Goal: Task Accomplishment & Management: Use online tool/utility

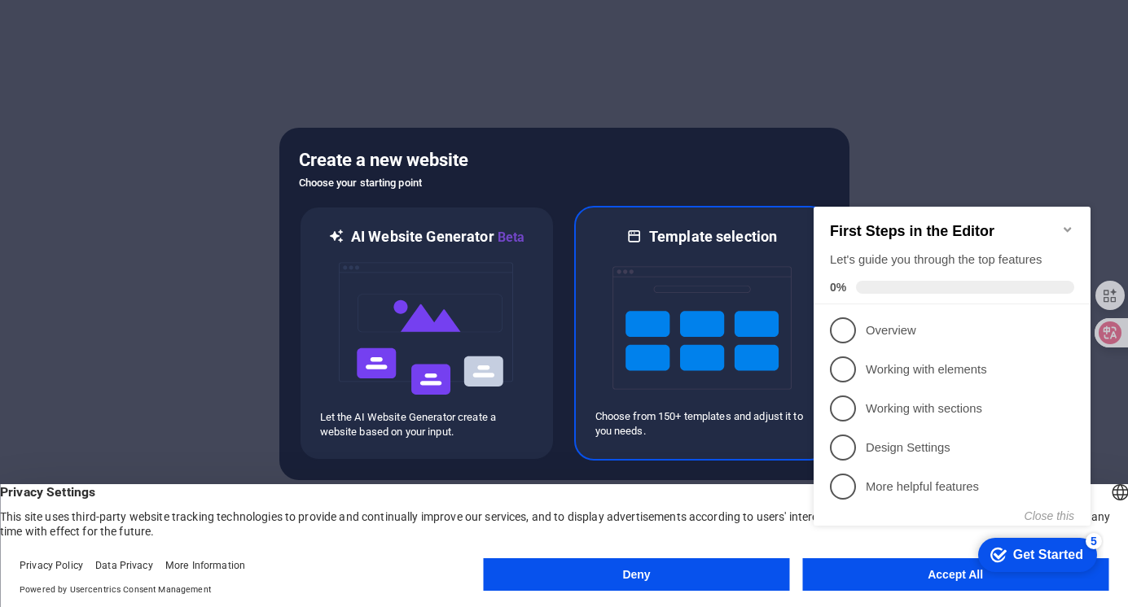
click at [671, 284] on img at bounding box center [701, 328] width 179 height 163
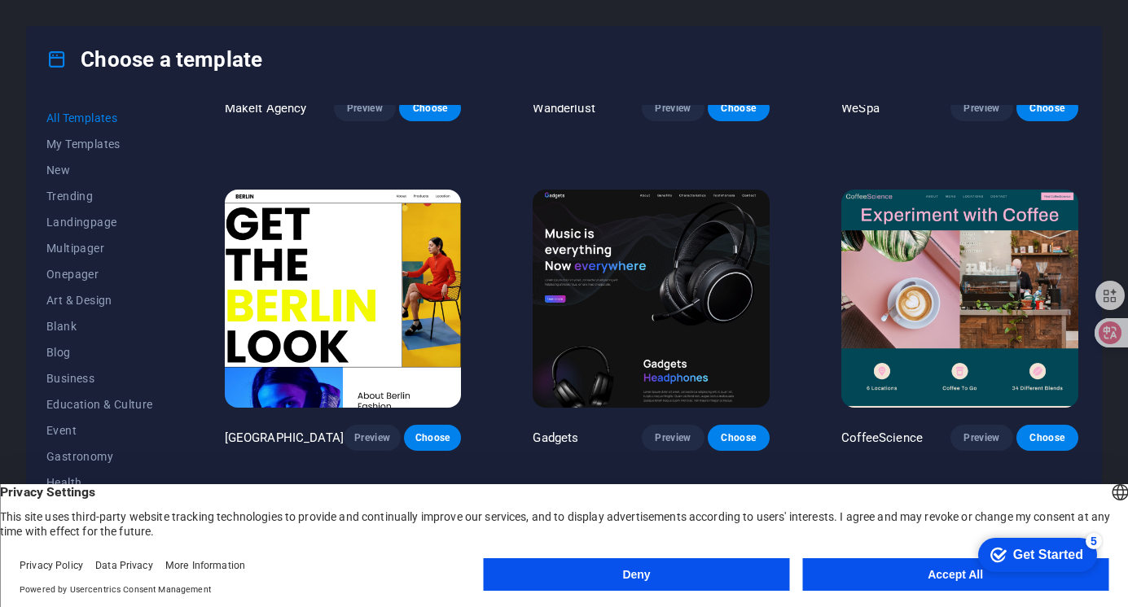
scroll to position [1303, 0]
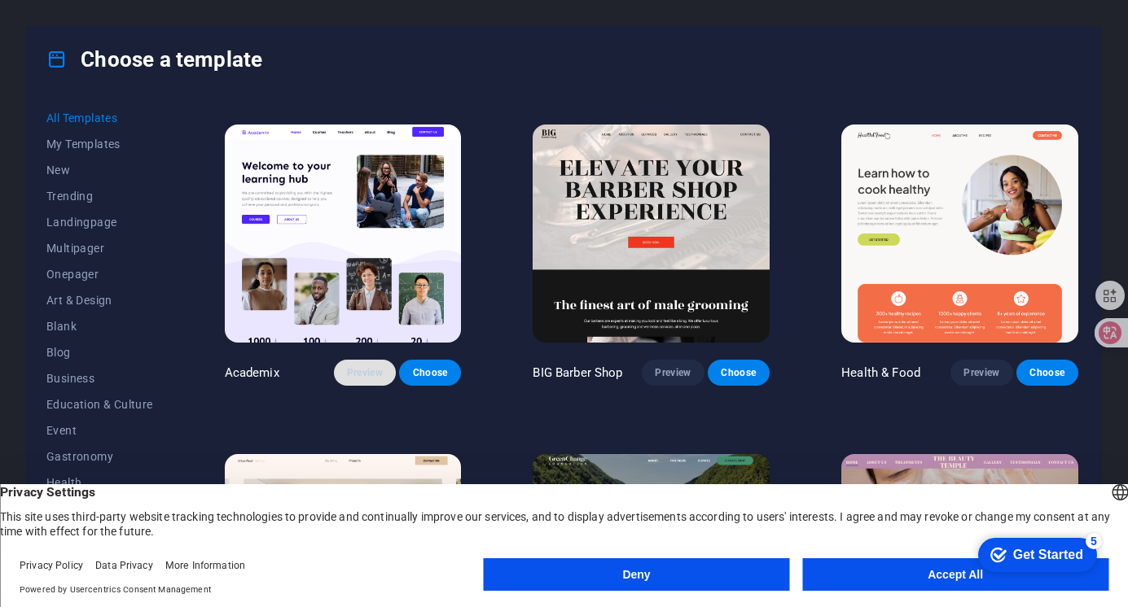
click at [362, 366] on span "Preview" at bounding box center [365, 372] width 36 height 13
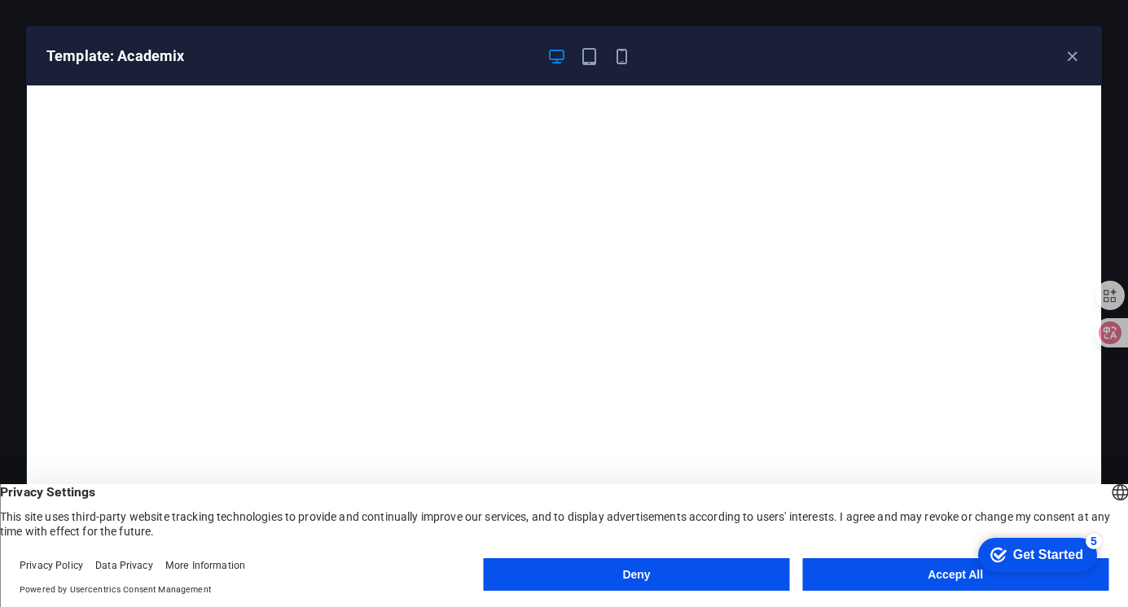
click at [936, 572] on button "Accept All" at bounding box center [955, 575] width 306 height 33
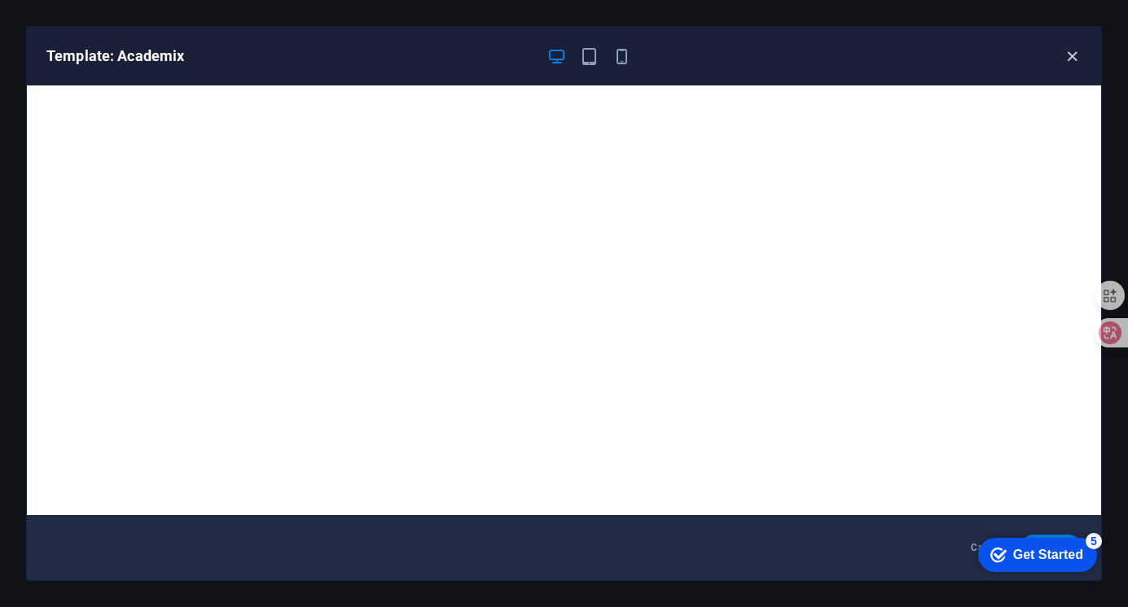
click at [1067, 58] on icon "button" at bounding box center [1072, 56] width 19 height 19
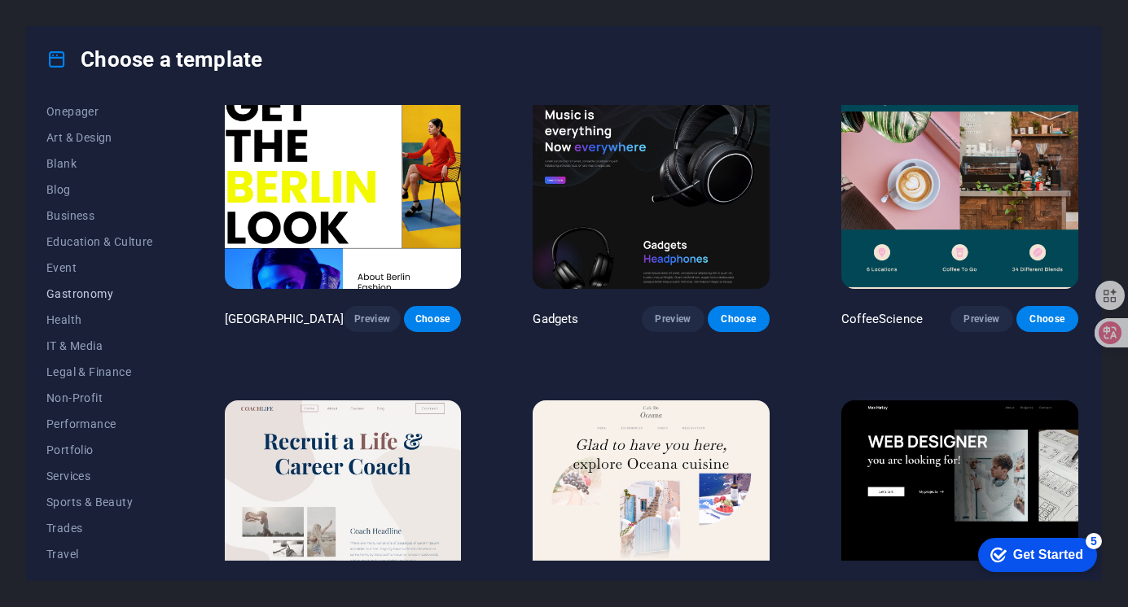
scroll to position [195, 0]
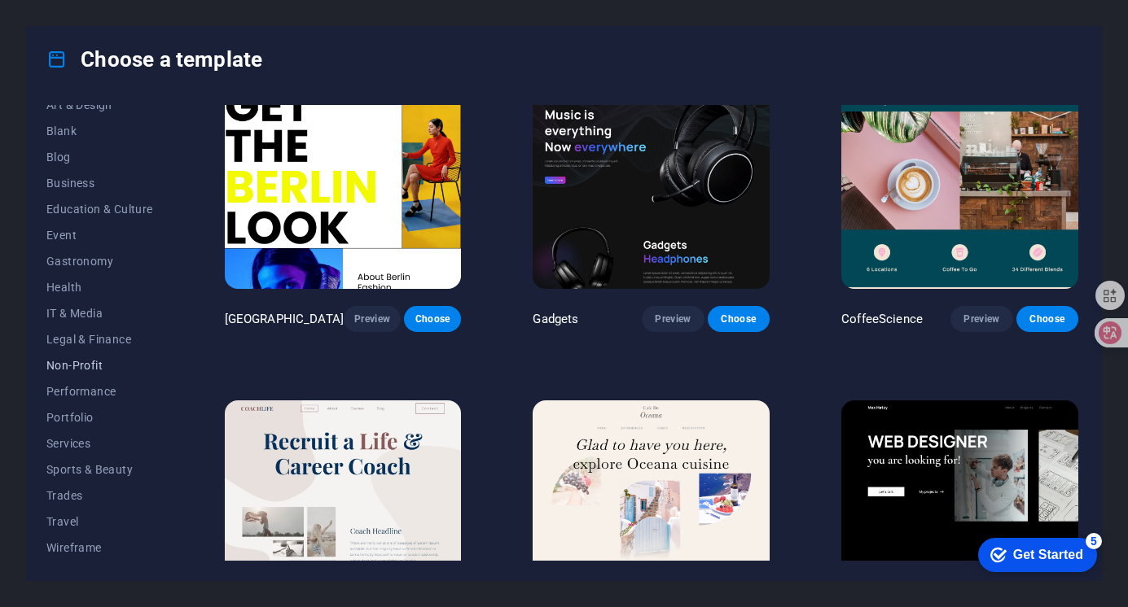
click at [97, 364] on span "Non-Profit" at bounding box center [99, 365] width 107 height 13
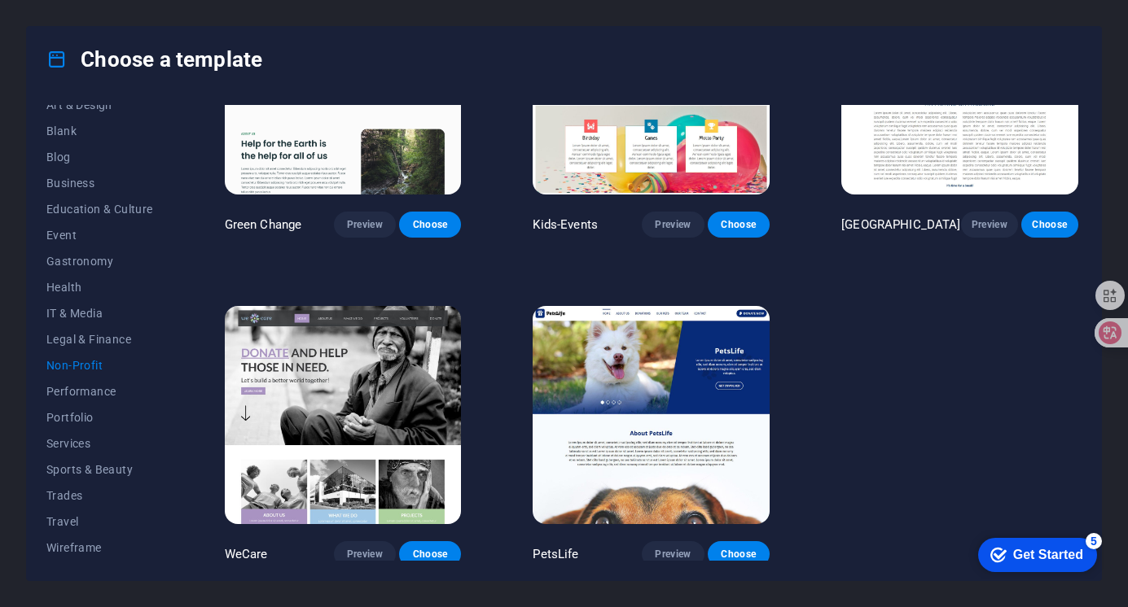
scroll to position [134, 0]
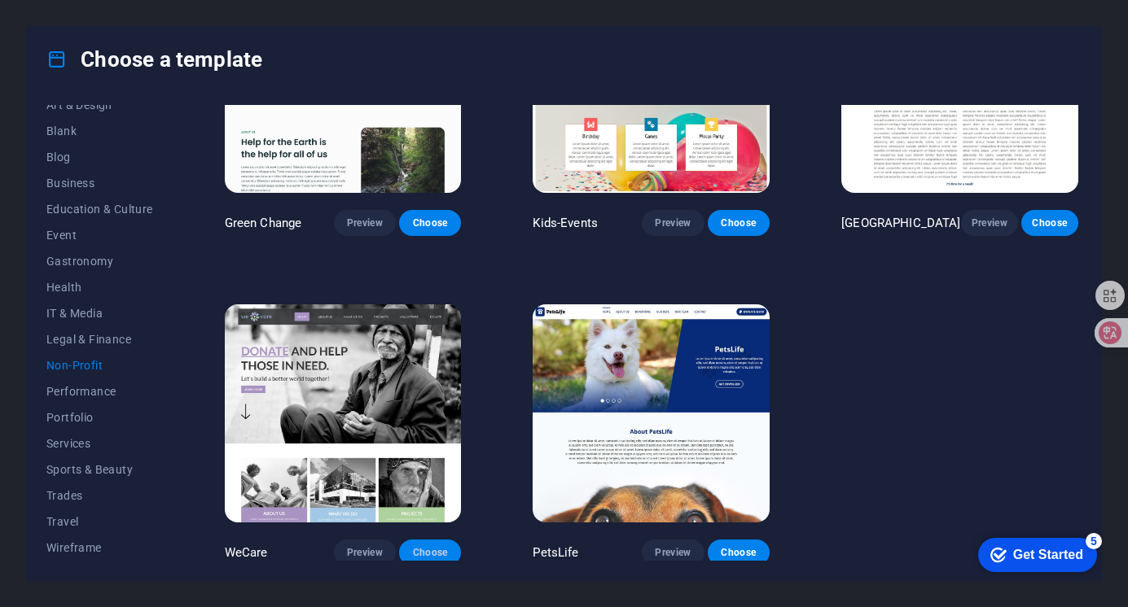
click at [427, 546] on span "Choose" at bounding box center [430, 552] width 36 height 13
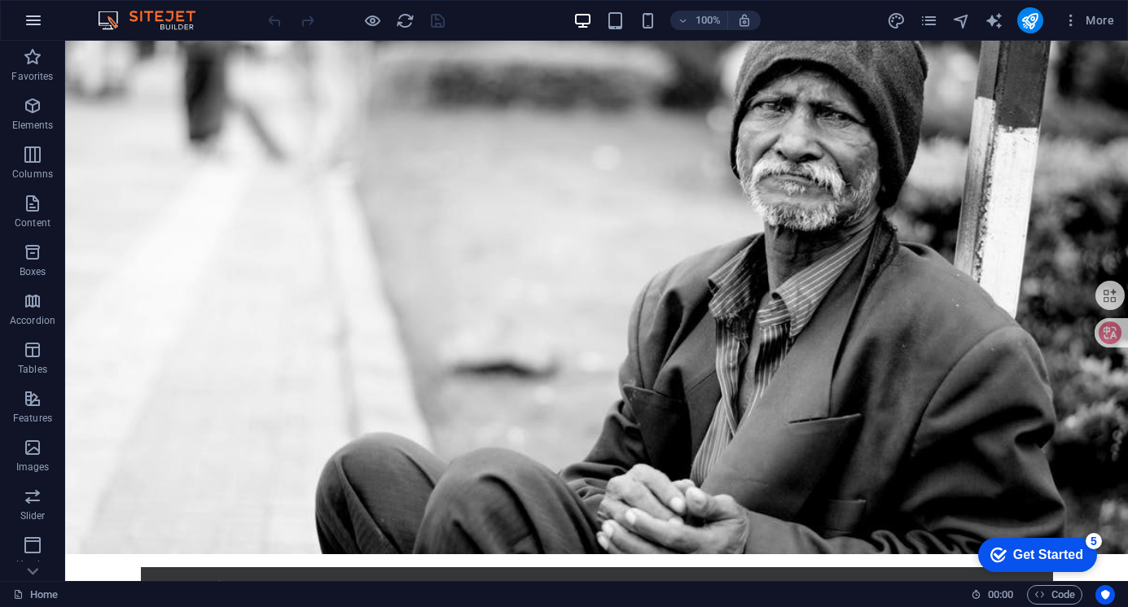
click at [33, 20] on icon "button" at bounding box center [34, 21] width 20 height 20
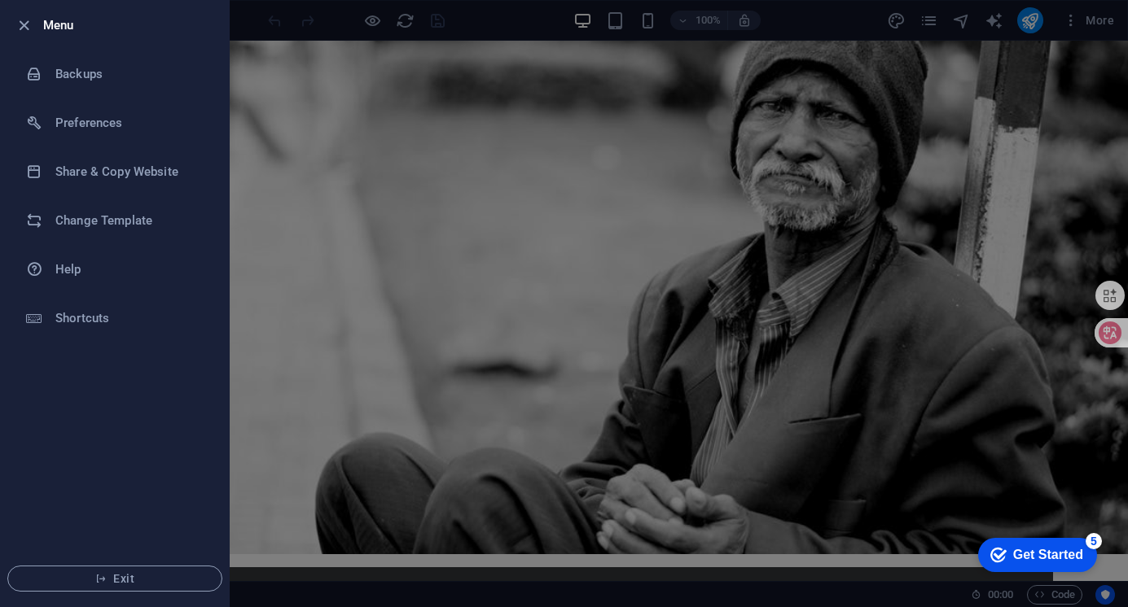
click at [847, 28] on div at bounding box center [564, 303] width 1128 height 607
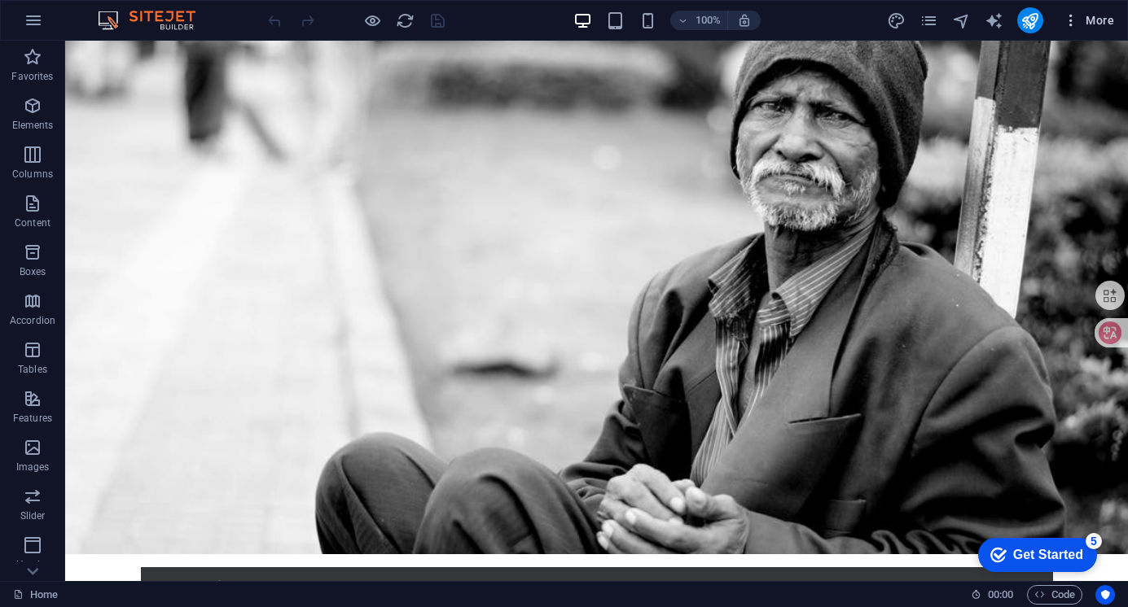
click at [1076, 22] on icon "button" at bounding box center [1071, 20] width 16 height 16
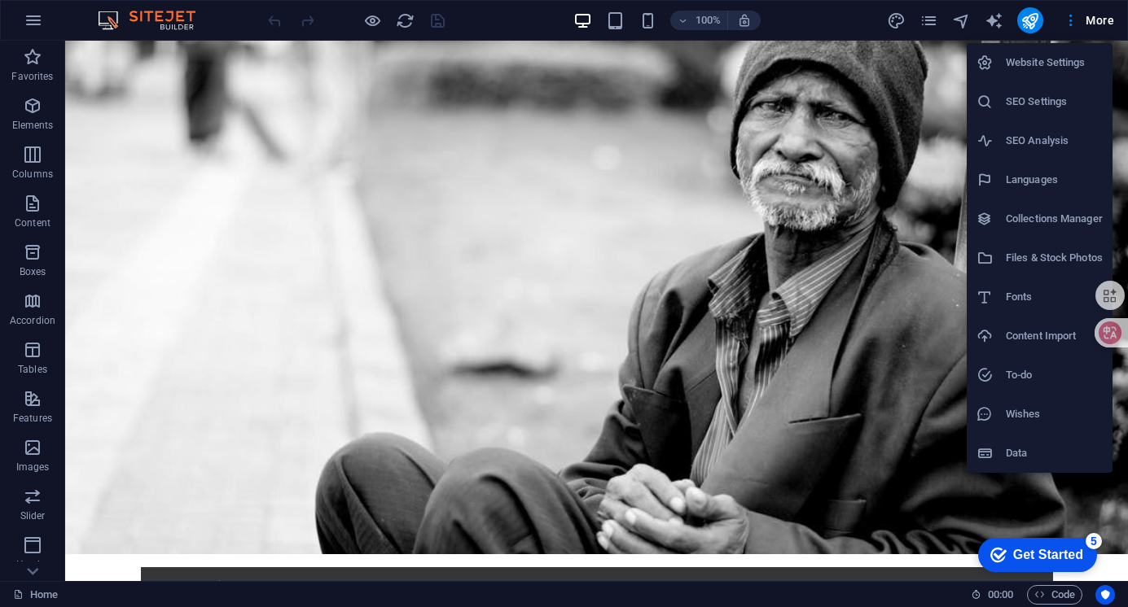
click at [927, 541] on div at bounding box center [564, 303] width 1128 height 607
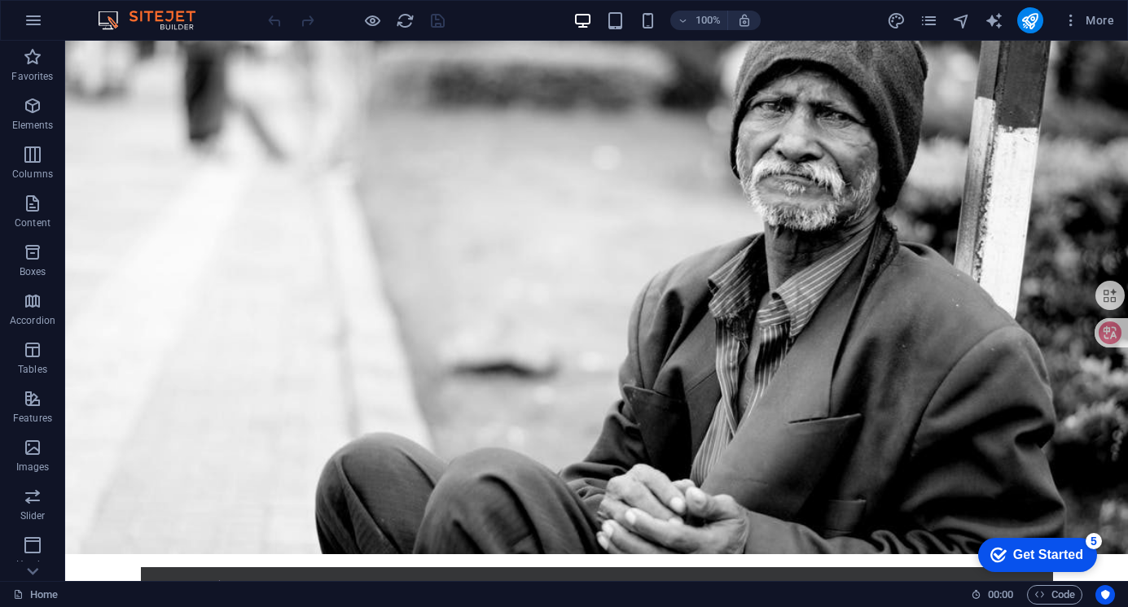
click at [1040, 552] on div "Get Started" at bounding box center [1048, 555] width 70 height 15
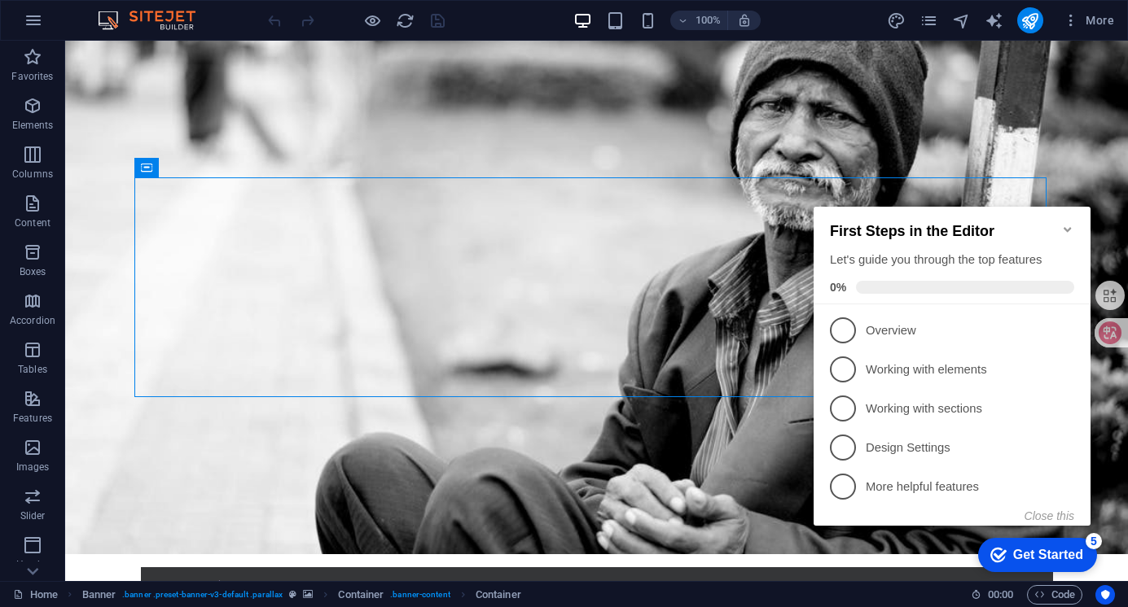
click at [1067, 225] on icon "Minimize checklist" at bounding box center [1067, 229] width 13 height 13
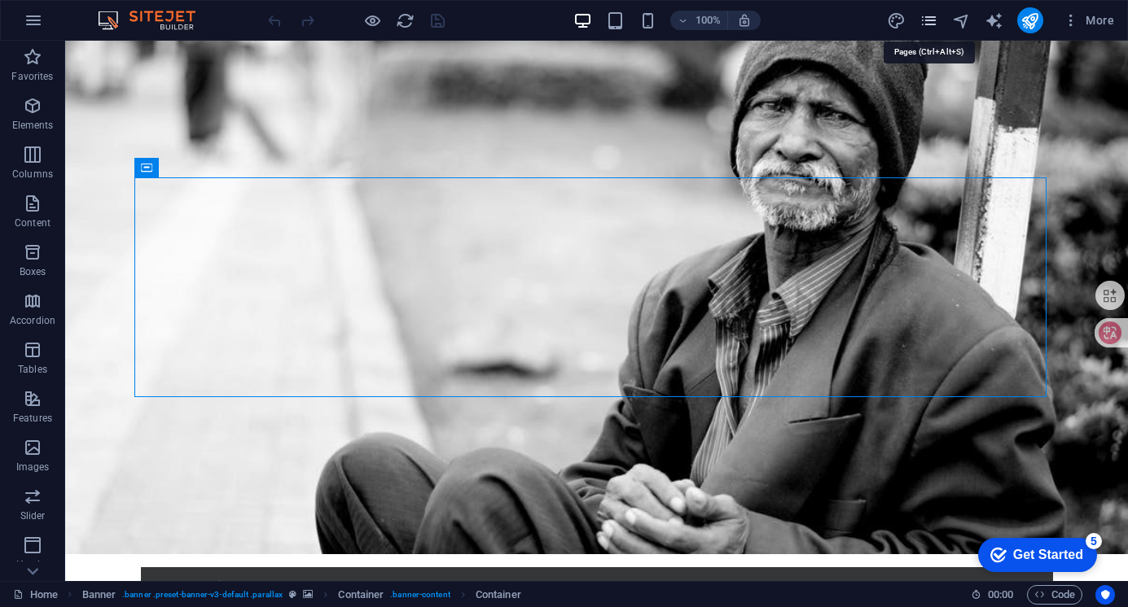
click at [931, 24] on icon "pages" at bounding box center [928, 20] width 19 height 19
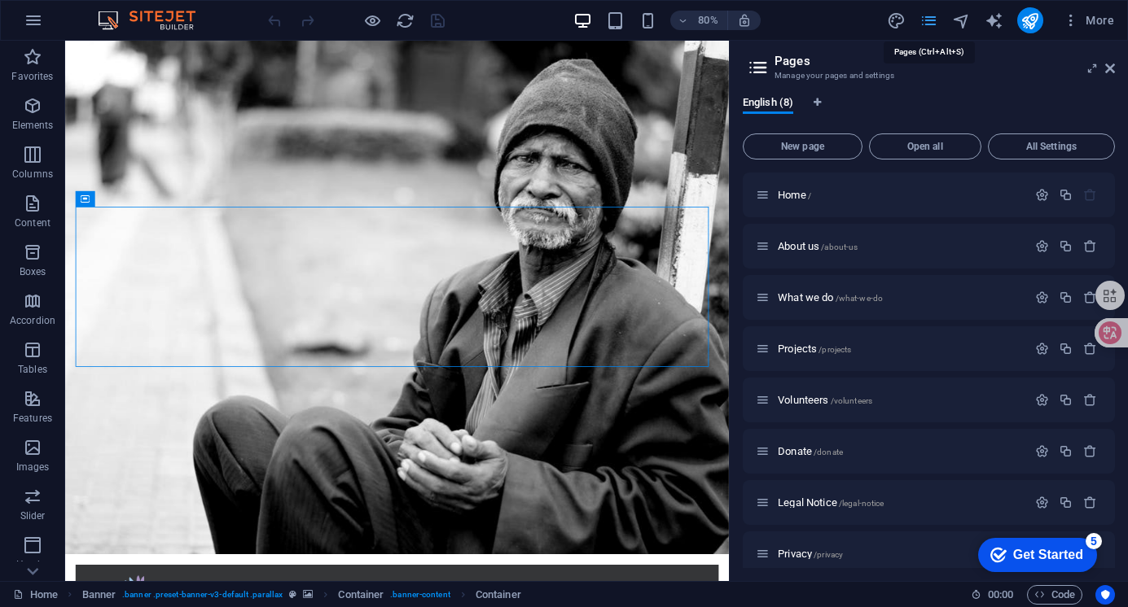
click at [931, 24] on icon "pages" at bounding box center [928, 20] width 19 height 19
click at [1113, 70] on icon at bounding box center [1110, 68] width 10 height 13
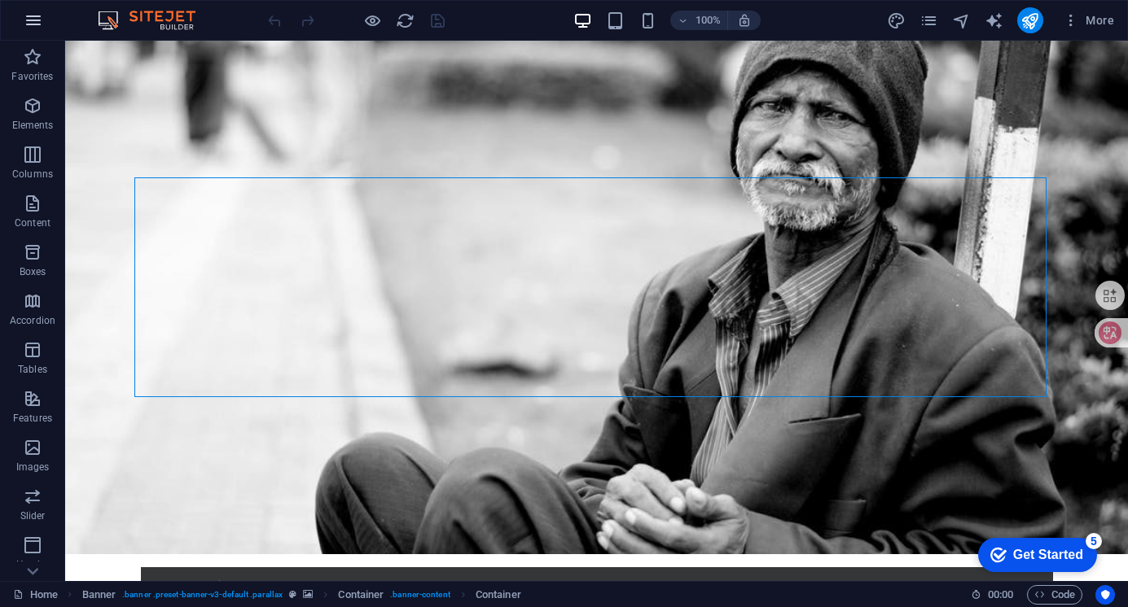
click at [28, 15] on icon "button" at bounding box center [34, 21] width 20 height 20
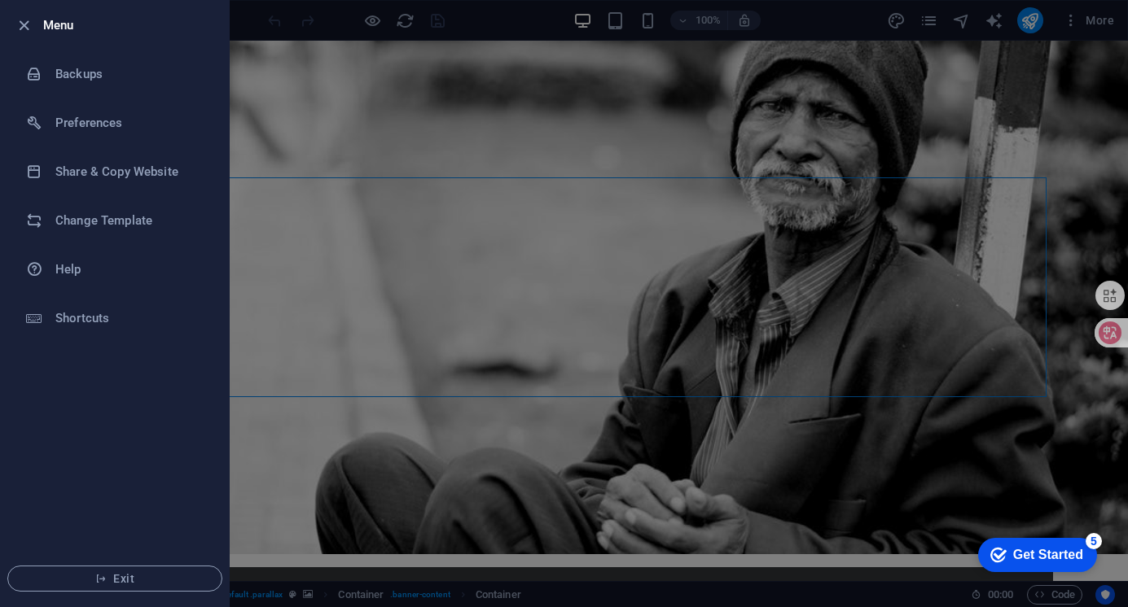
click at [355, 144] on div at bounding box center [564, 303] width 1128 height 607
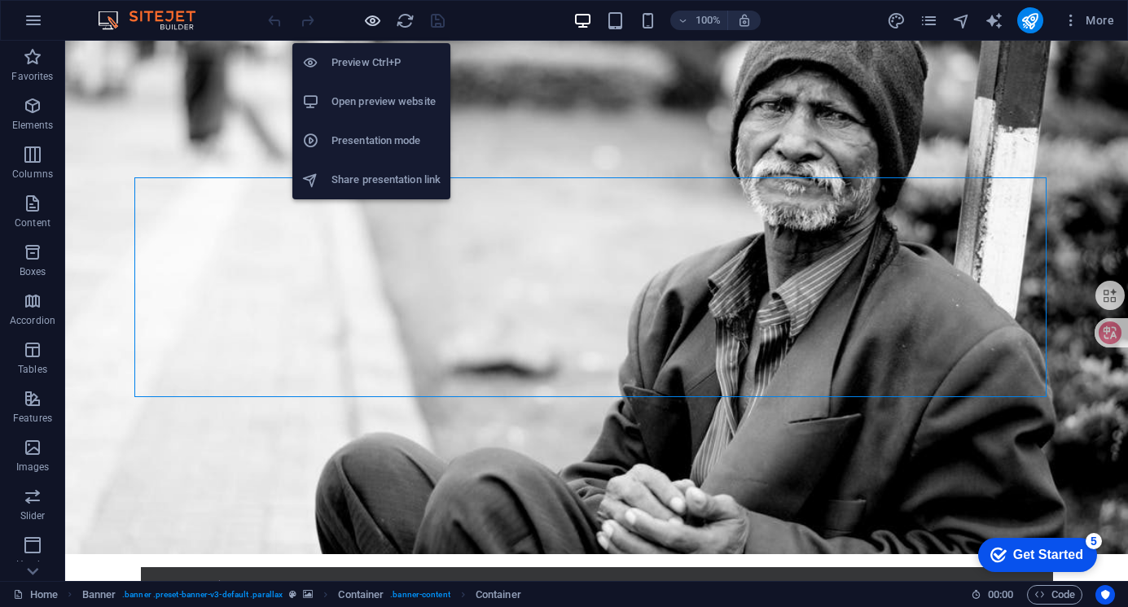
click at [375, 22] on icon "button" at bounding box center [372, 20] width 19 height 19
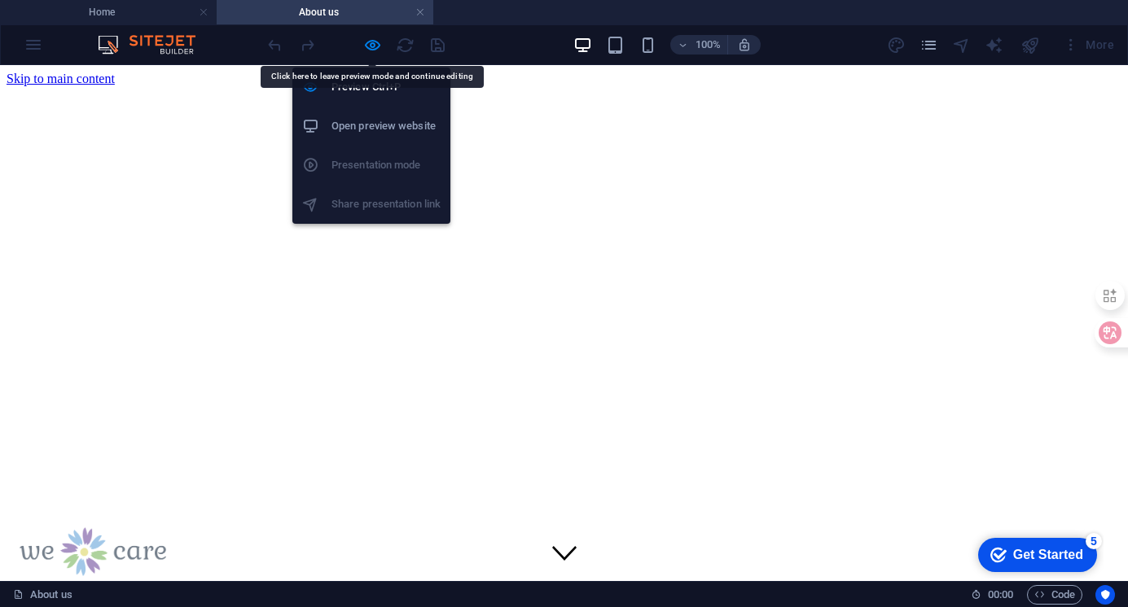
click at [387, 125] on h6 "Open preview website" at bounding box center [385, 126] width 109 height 20
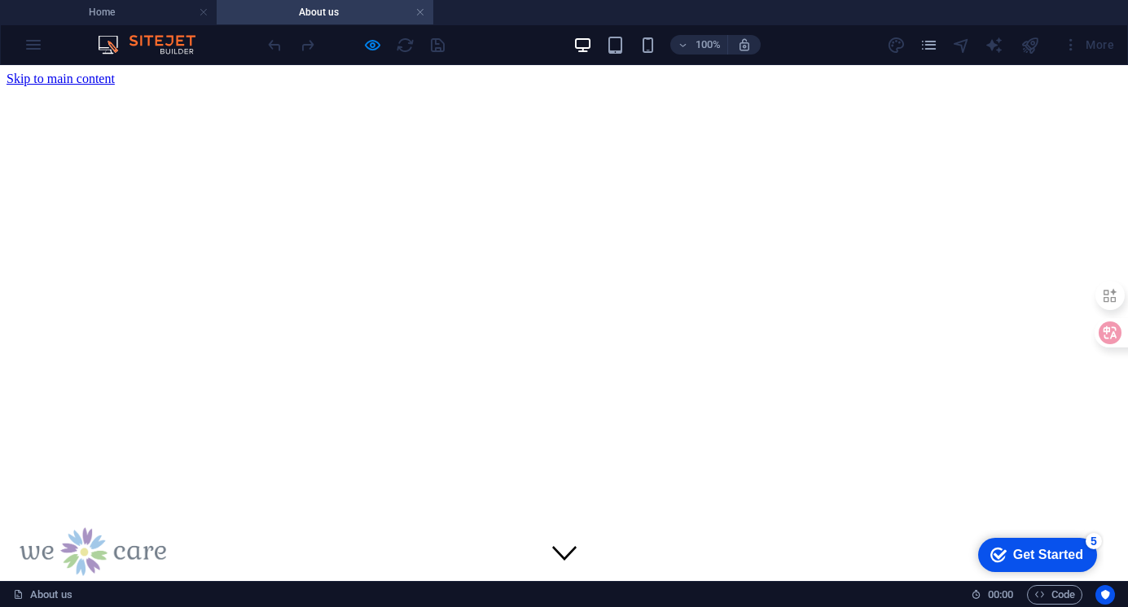
click at [939, 45] on div "More" at bounding box center [1004, 45] width 234 height 26
click at [933, 44] on icon "pages" at bounding box center [928, 45] width 19 height 19
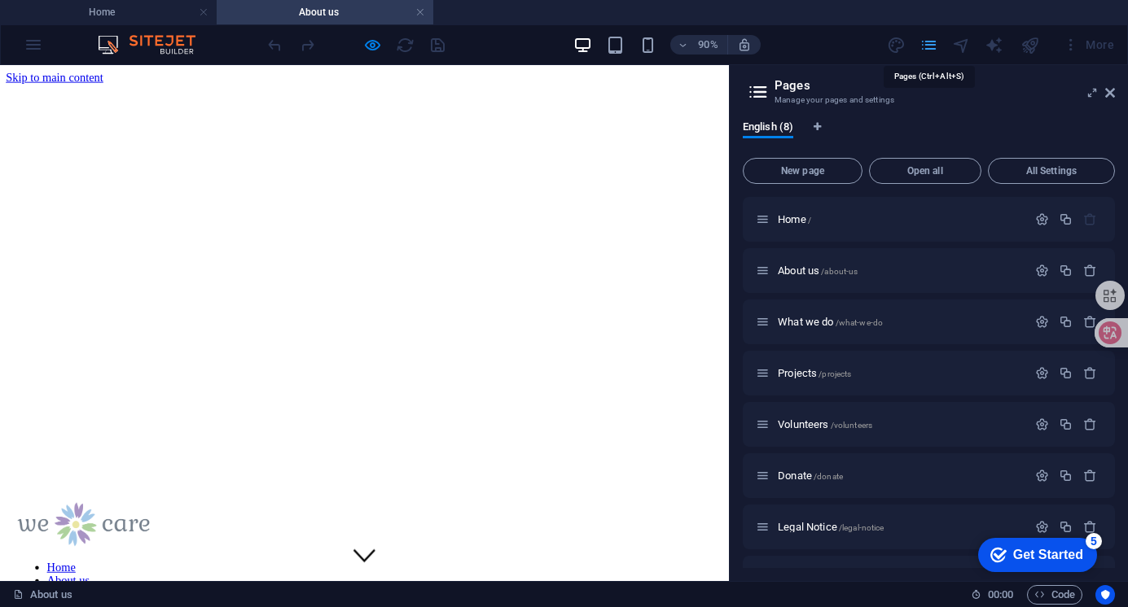
click at [933, 44] on icon "pages" at bounding box center [928, 45] width 19 height 19
click at [1109, 90] on icon at bounding box center [1110, 92] width 10 height 13
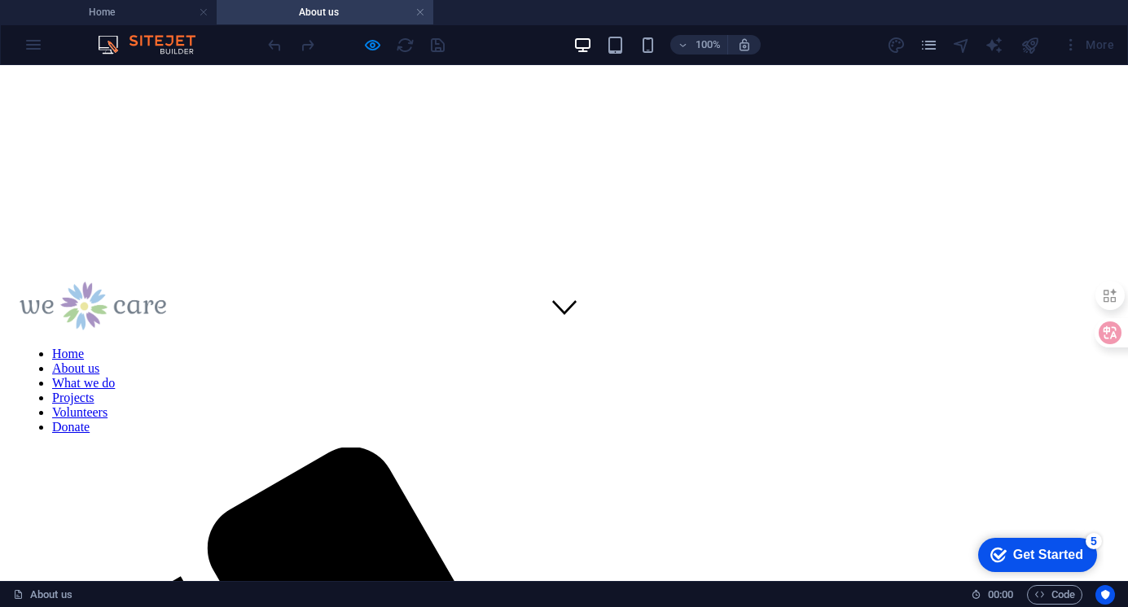
scroll to position [244, 0]
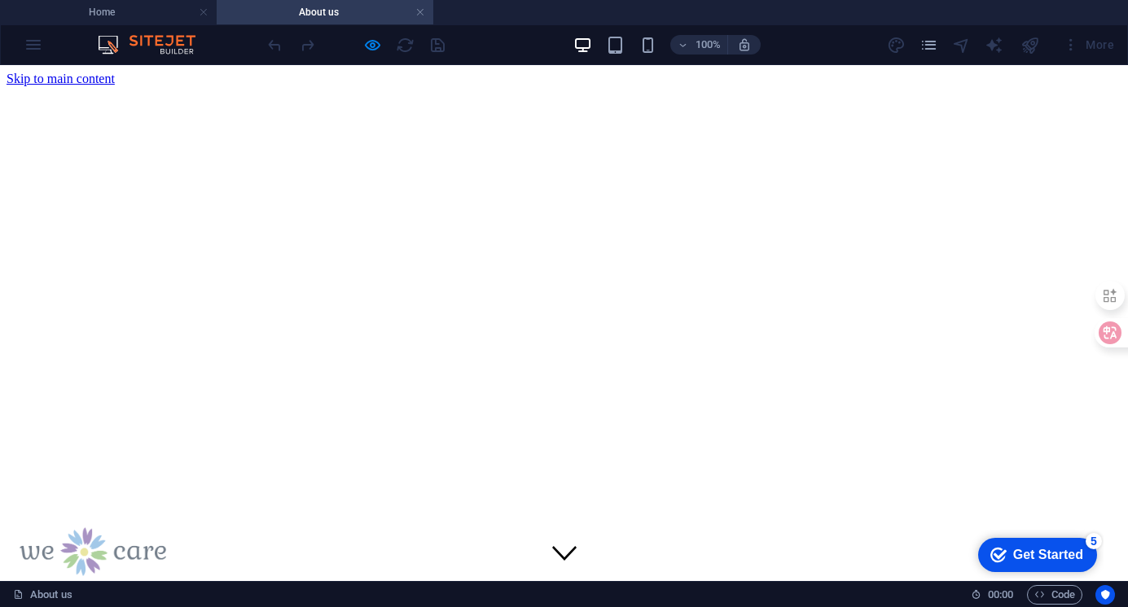
click at [42, 41] on div "100% More" at bounding box center [564, 44] width 1126 height 39
click at [353, 14] on h4 "About us" at bounding box center [325, 12] width 217 height 18
click at [158, 11] on h4 "Home" at bounding box center [108, 12] width 217 height 18
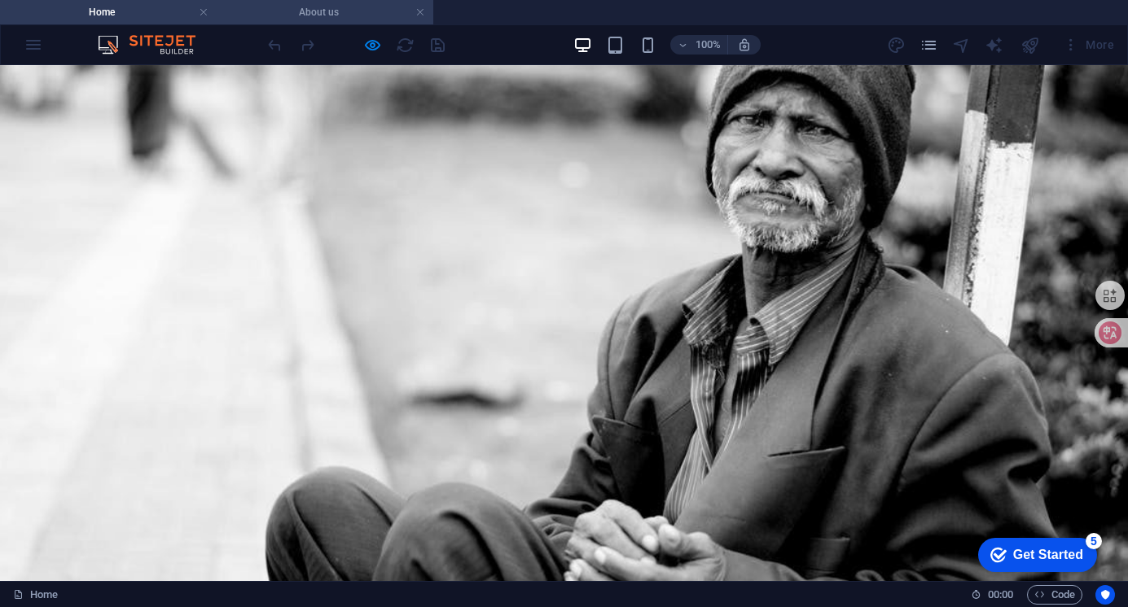
click at [313, 11] on h4 "About us" at bounding box center [325, 12] width 217 height 18
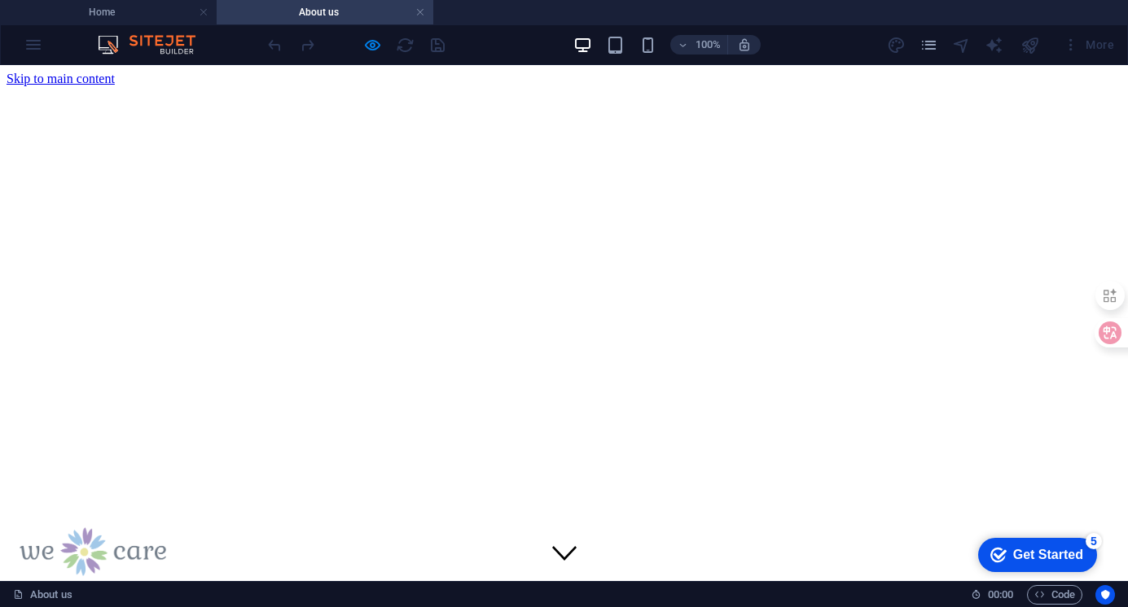
click at [497, 16] on ul "Home About us" at bounding box center [564, 12] width 1128 height 24
click at [934, 40] on icon "pages" at bounding box center [928, 45] width 19 height 19
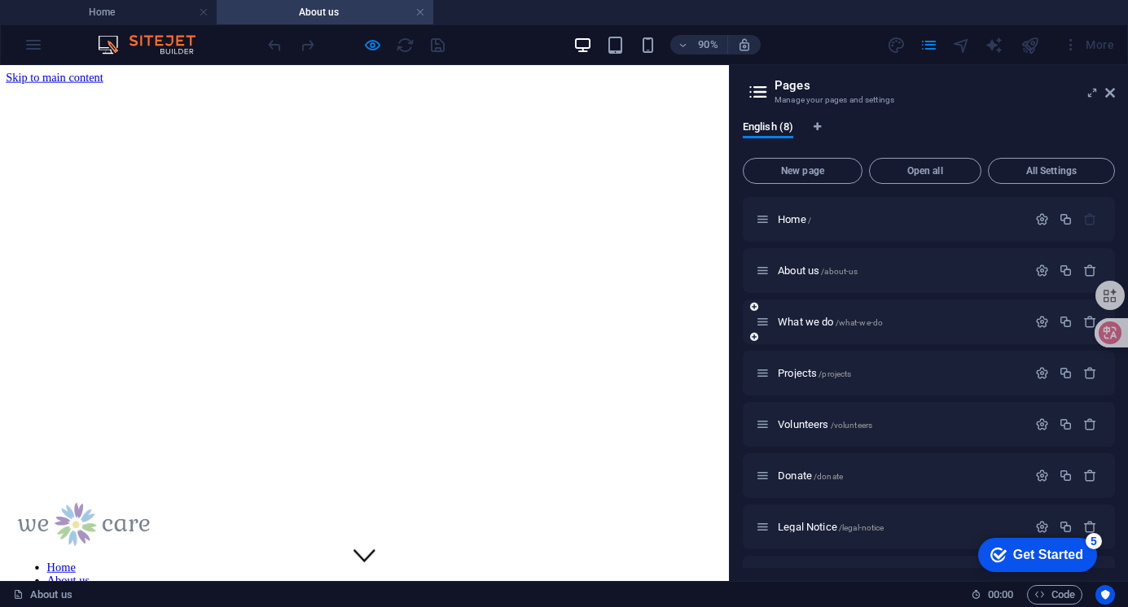
click at [823, 327] on div "What we do /what-we-do" at bounding box center [891, 322] width 271 height 19
click at [765, 326] on icon at bounding box center [763, 322] width 14 height 14
click at [1042, 322] on icon "button" at bounding box center [1042, 322] width 14 height 14
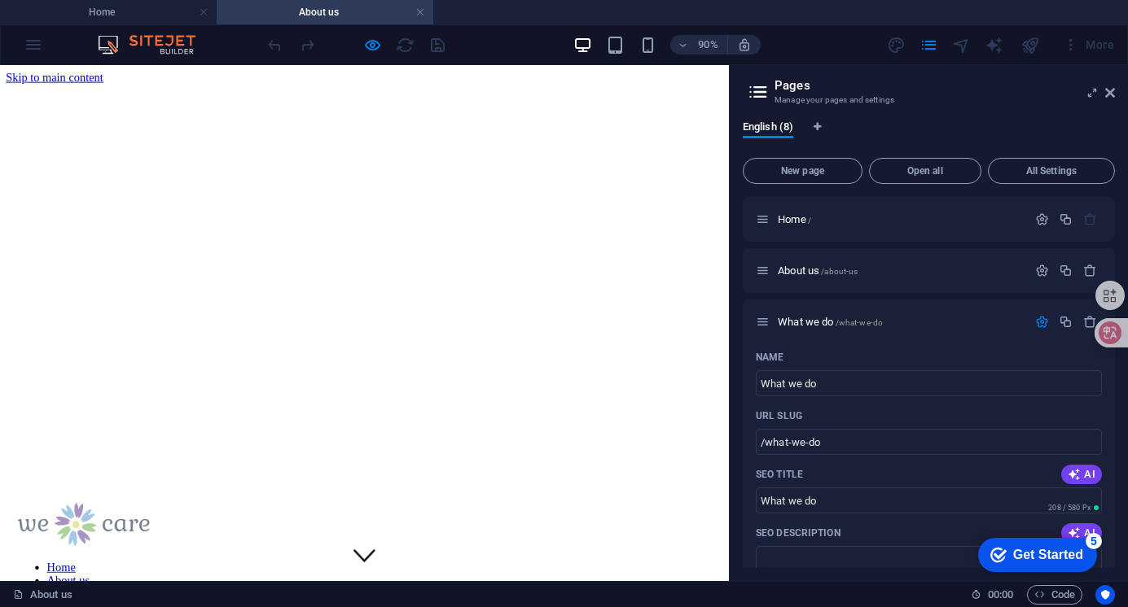
click at [969, 103] on h3 "Manage your pages and settings" at bounding box center [928, 100] width 308 height 15
click at [1037, 322] on icon "button" at bounding box center [1042, 322] width 14 height 14
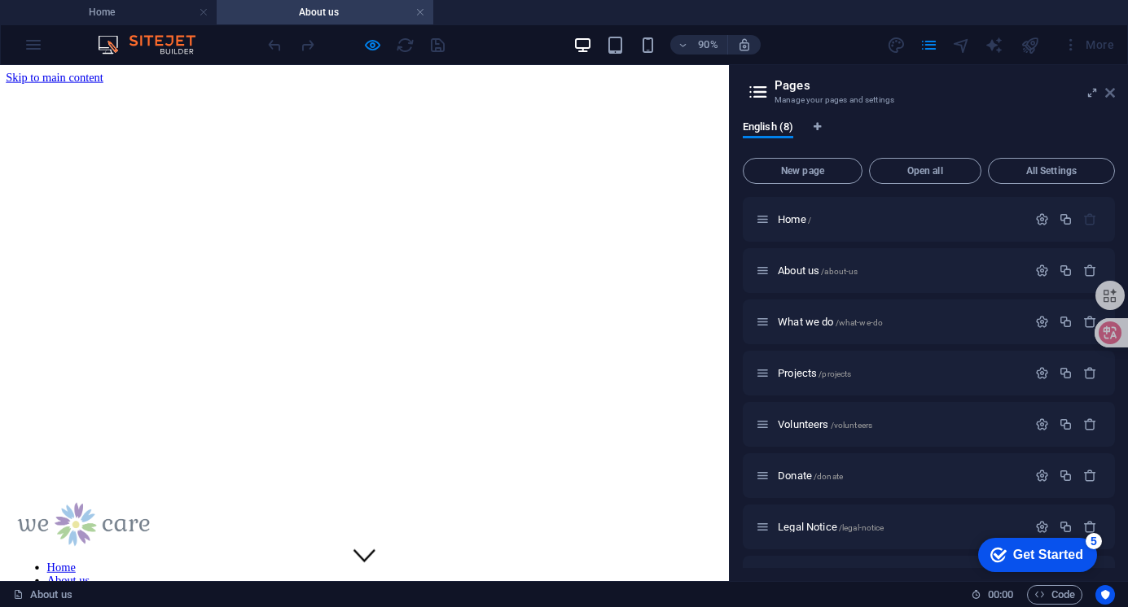
click at [1110, 90] on icon at bounding box center [1110, 92] width 10 height 13
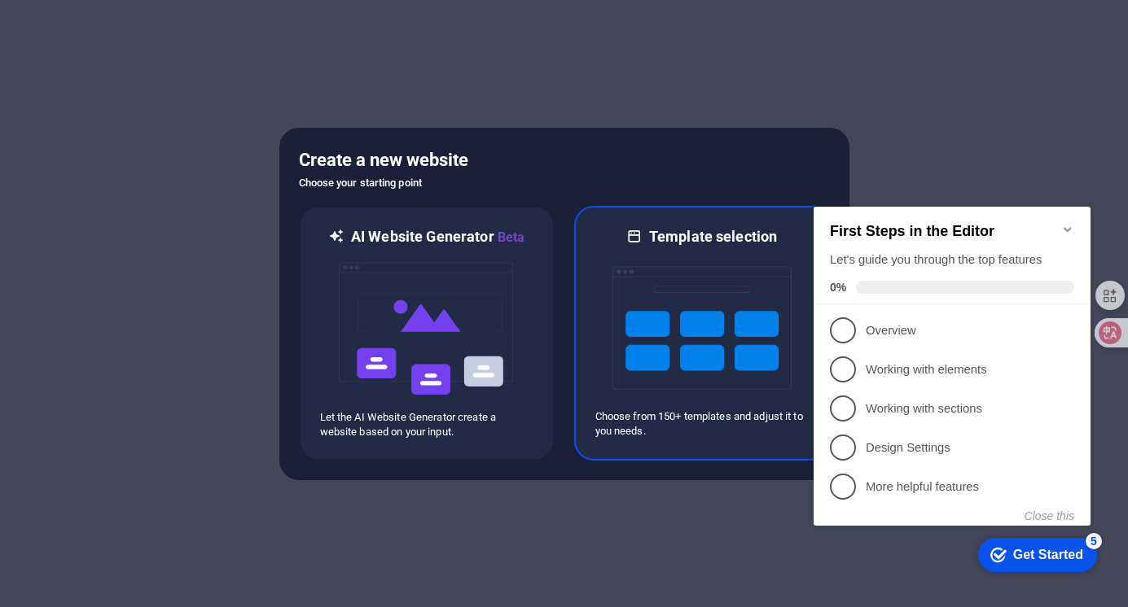
click at [695, 340] on img at bounding box center [701, 328] width 179 height 163
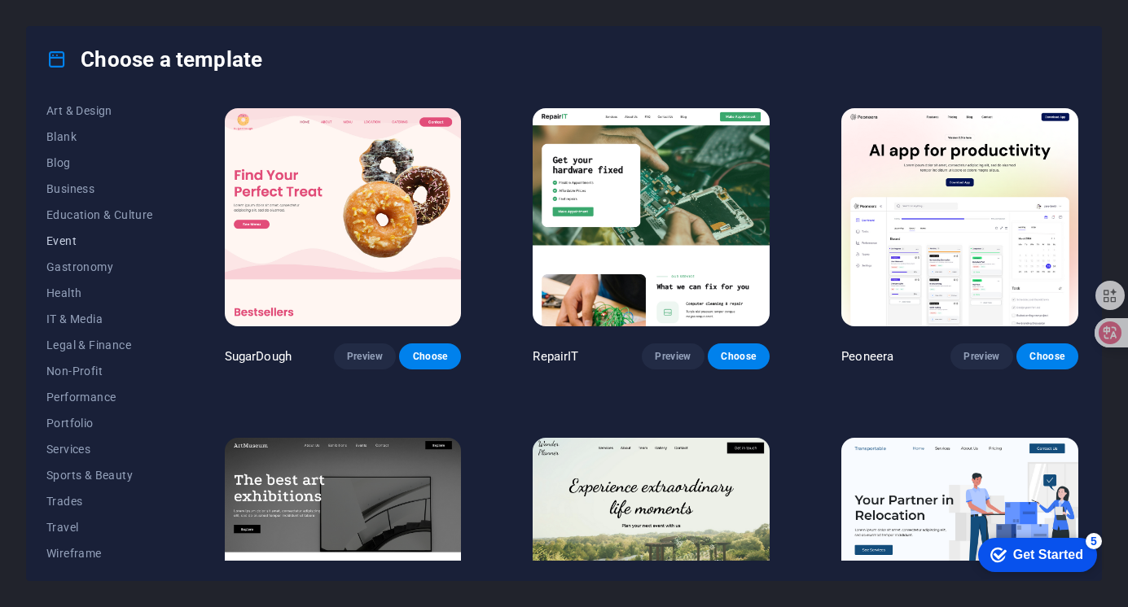
scroll to position [195, 0]
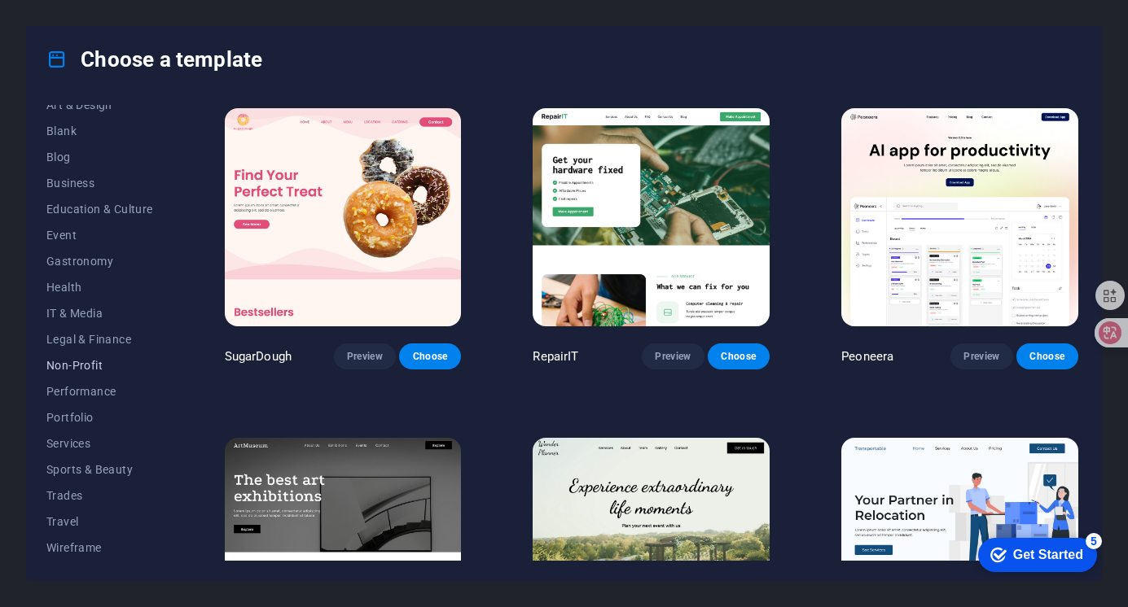
click at [94, 365] on span "Non-Profit" at bounding box center [99, 365] width 107 height 13
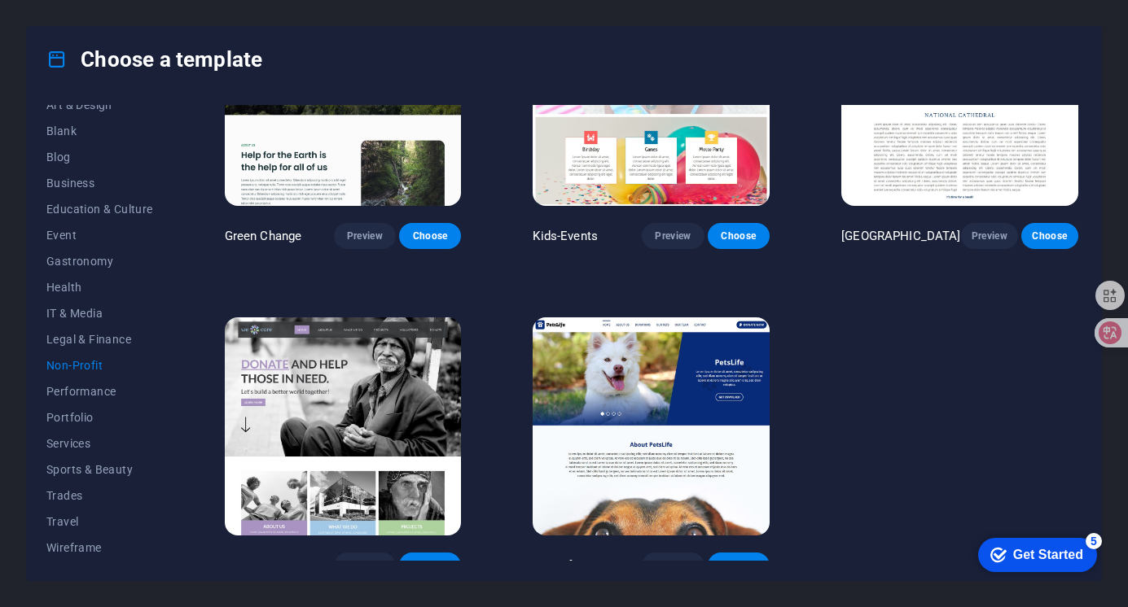
scroll to position [134, 0]
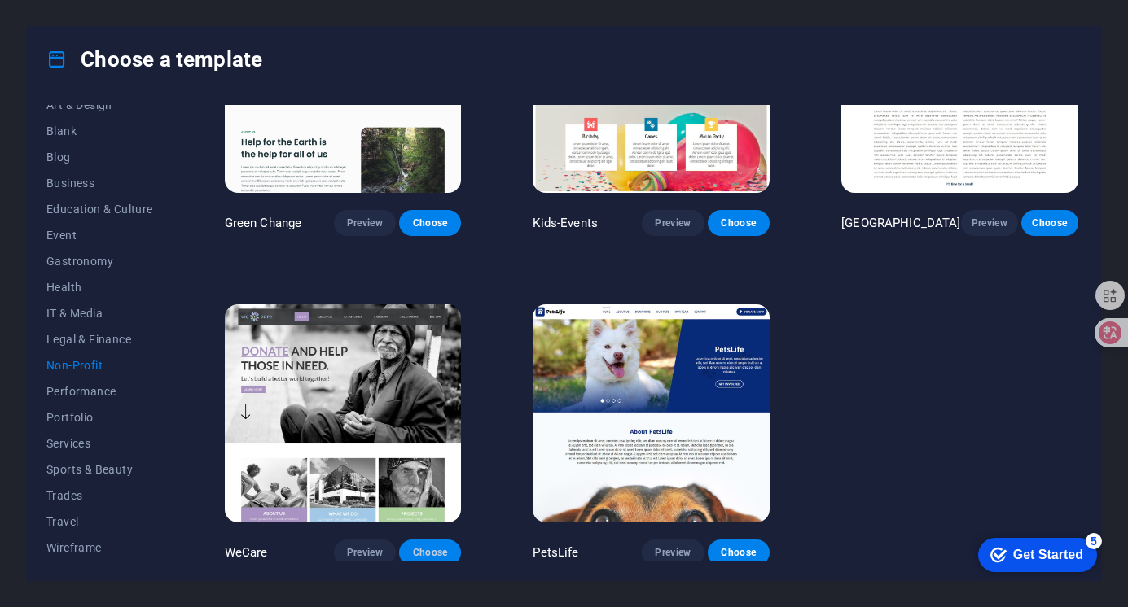
click at [425, 546] on span "Choose" at bounding box center [430, 552] width 36 height 13
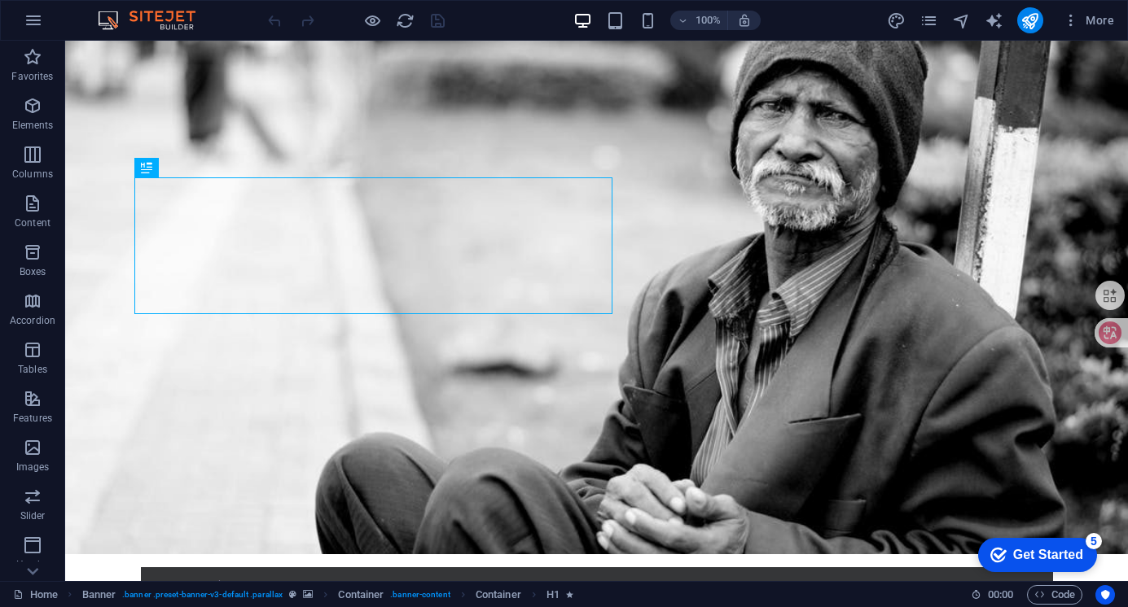
click at [999, 548] on icon "checkmark" at bounding box center [998, 555] width 16 height 16
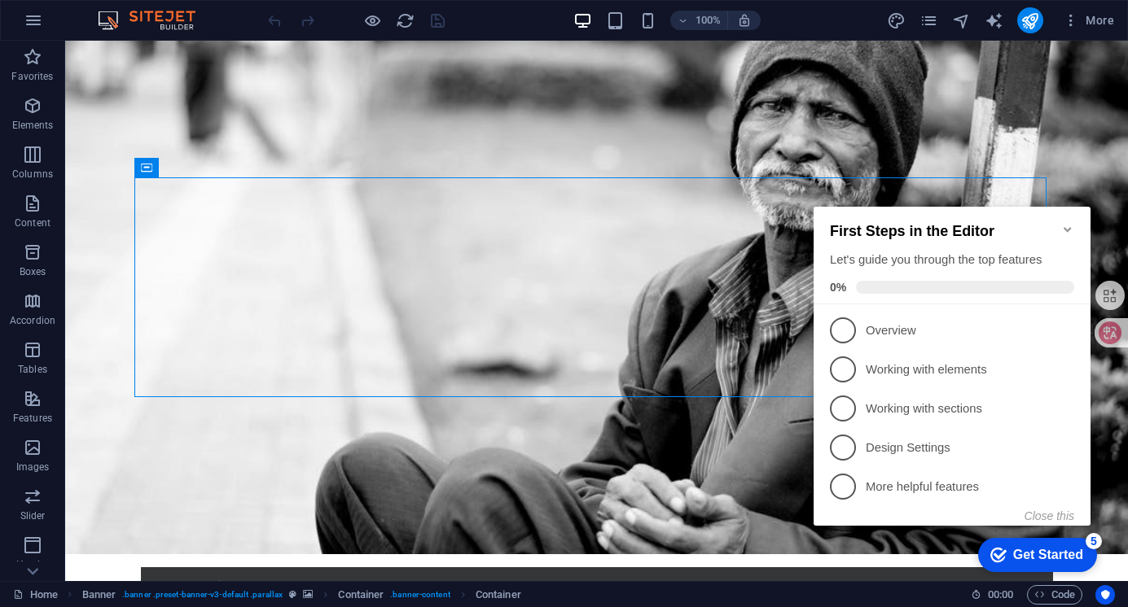
click at [1067, 223] on icon "Minimize checklist" at bounding box center [1067, 229] width 13 height 13
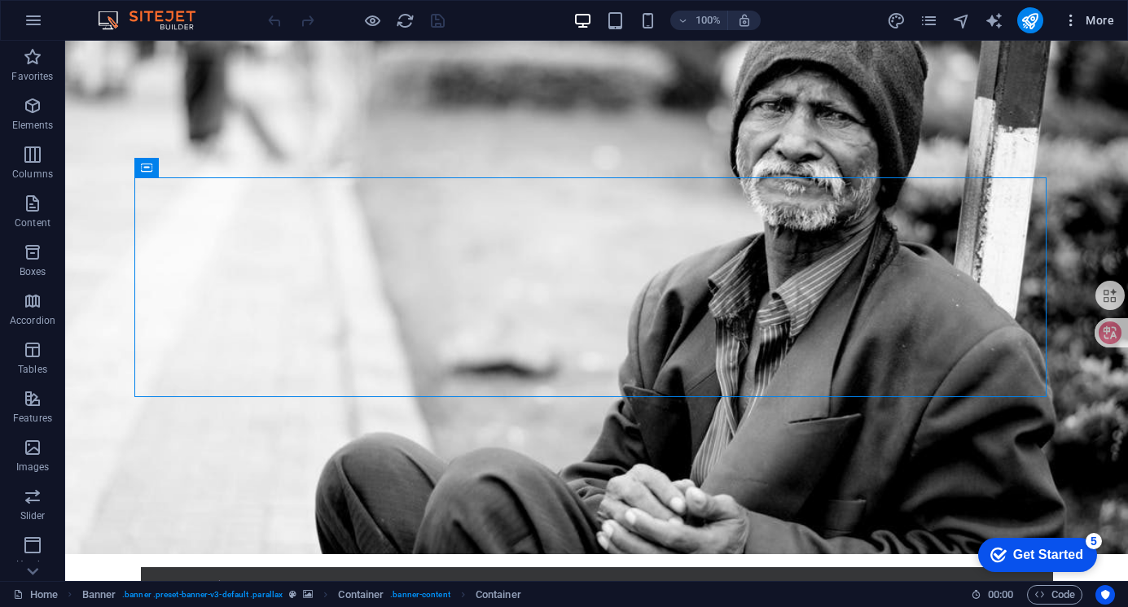
click at [1101, 22] on span "More" at bounding box center [1088, 20] width 51 height 16
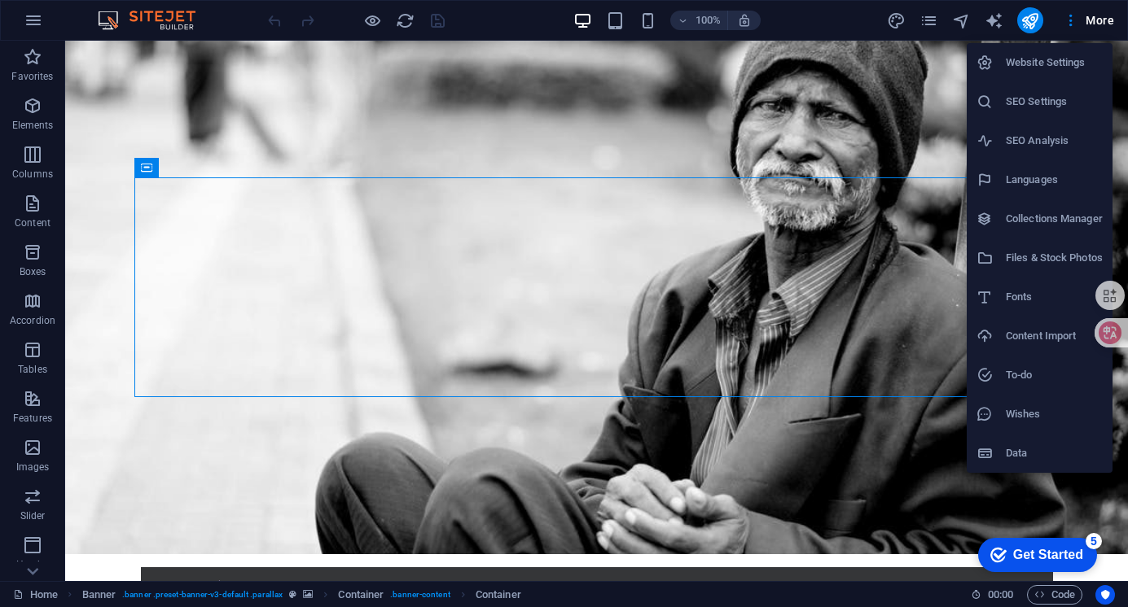
click at [927, 148] on div at bounding box center [564, 303] width 1128 height 607
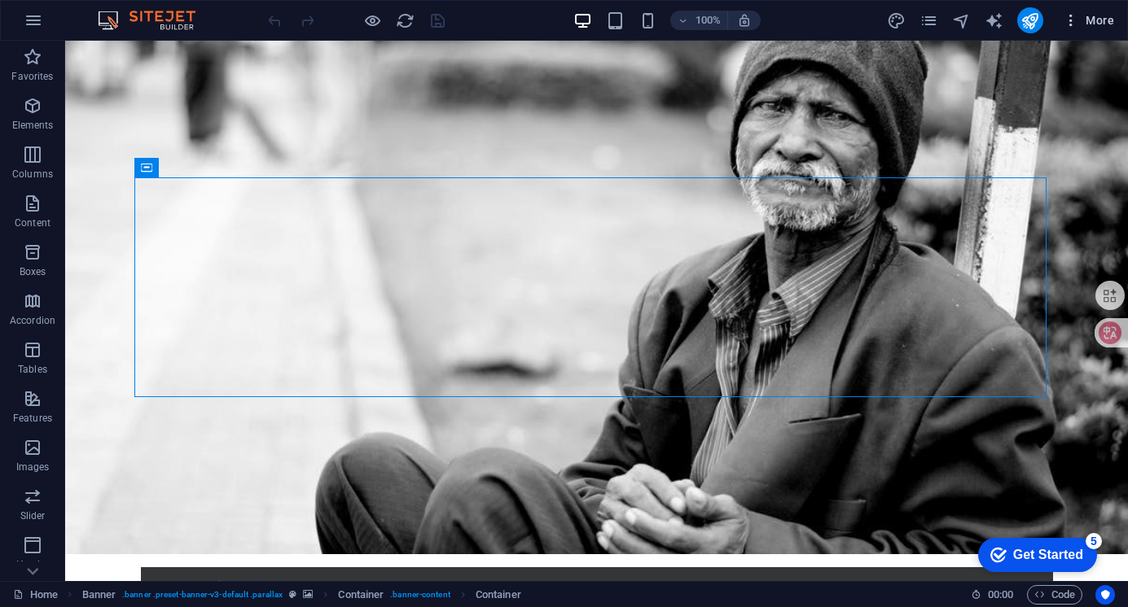
click at [1073, 21] on icon "button" at bounding box center [1071, 20] width 16 height 16
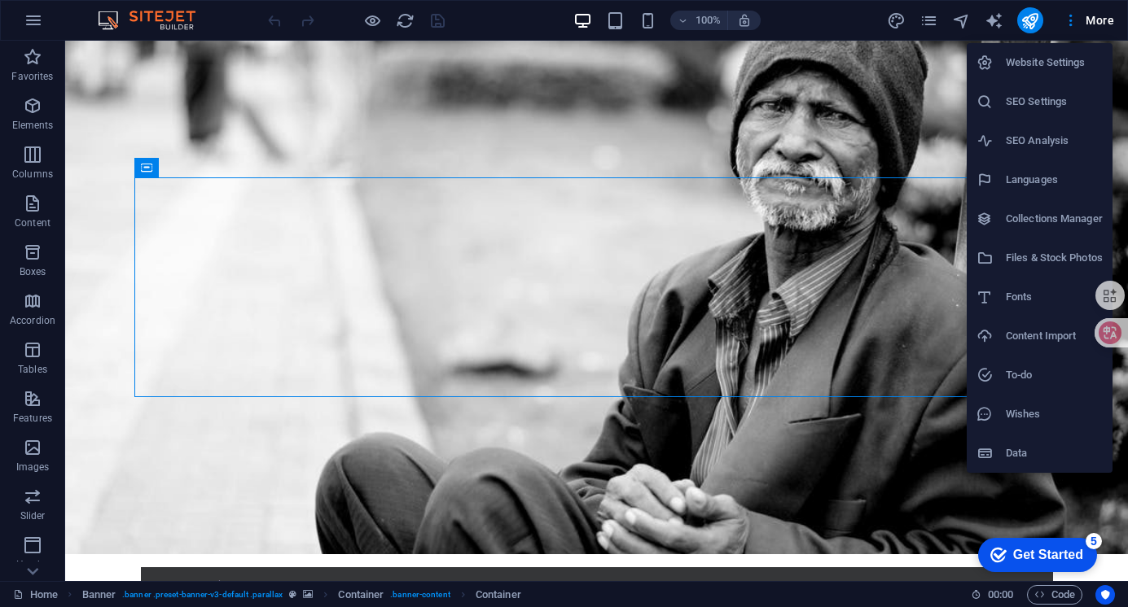
click at [882, 195] on div at bounding box center [564, 303] width 1128 height 607
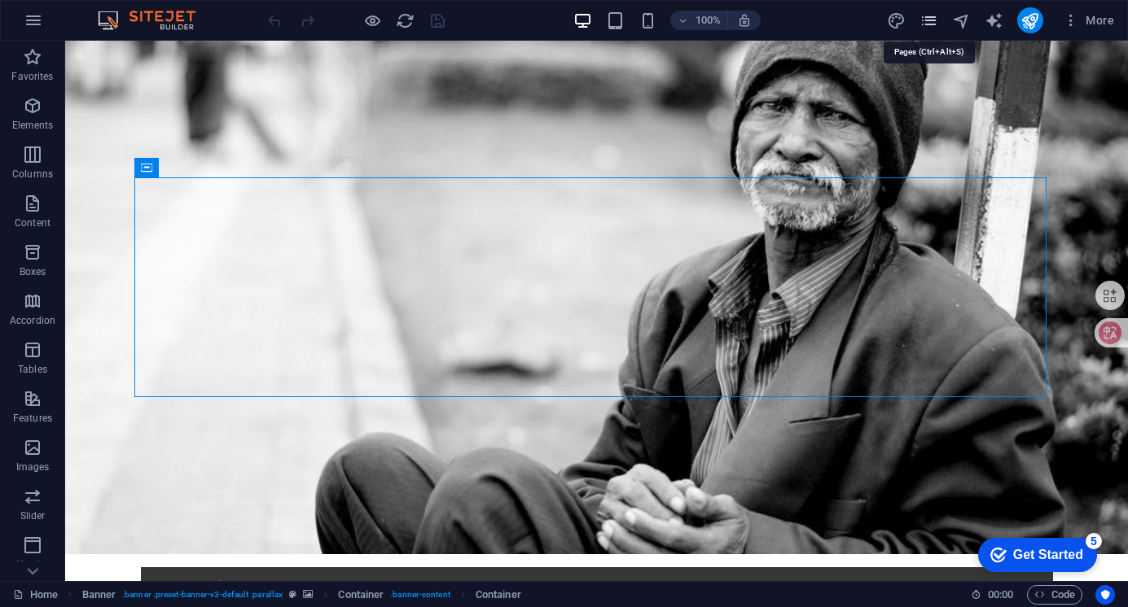
click at [936, 20] on icon "pages" at bounding box center [928, 20] width 19 height 19
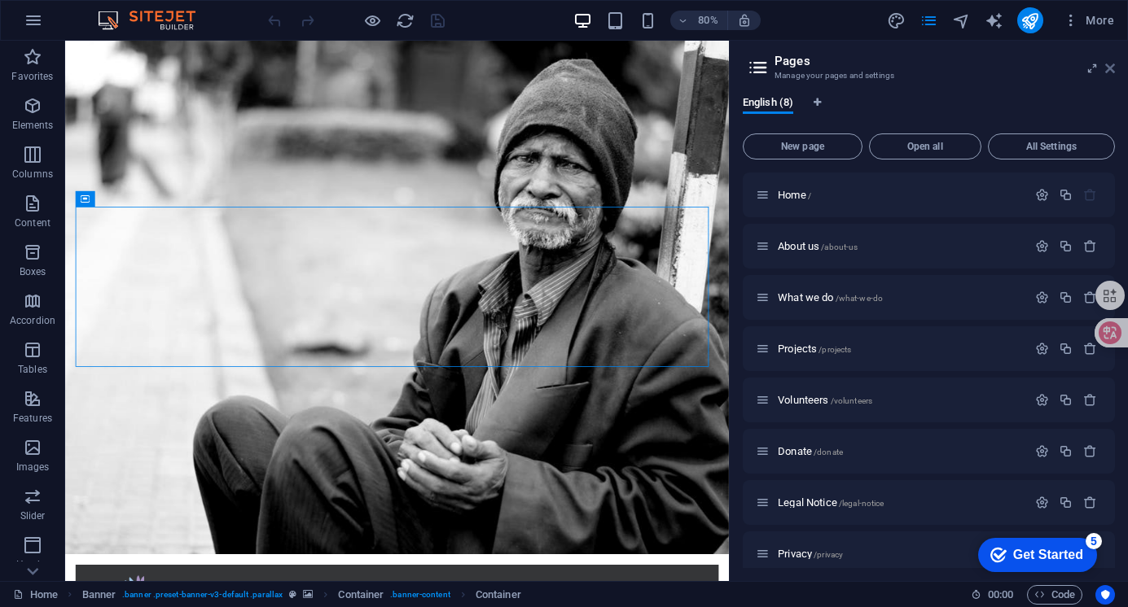
click at [1111, 65] on icon at bounding box center [1110, 68] width 10 height 13
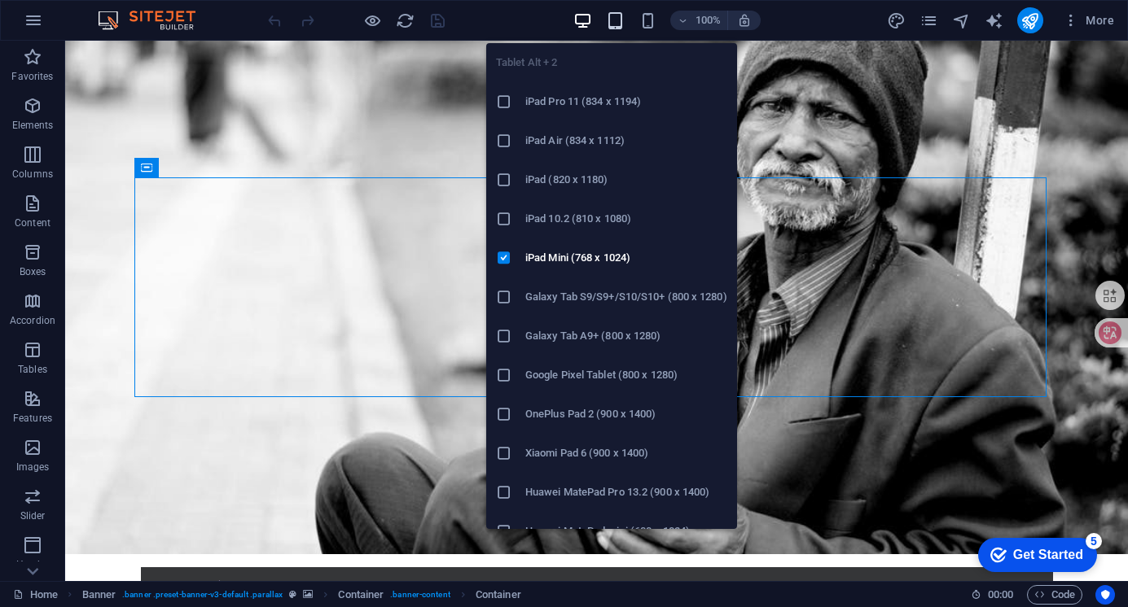
click at [623, 24] on icon "button" at bounding box center [615, 20] width 19 height 19
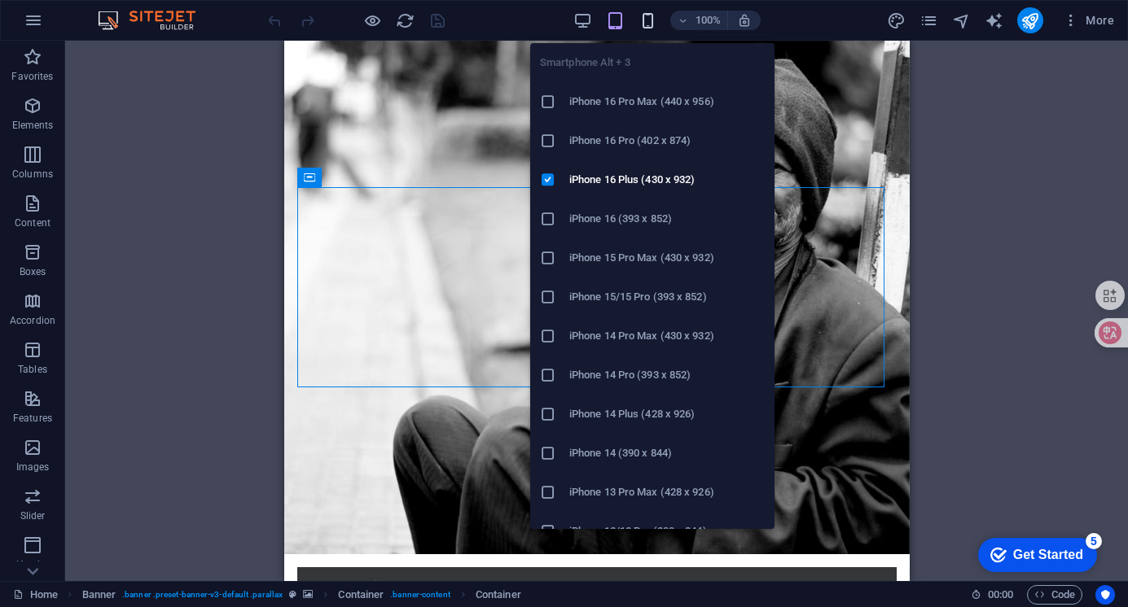
click at [650, 22] on icon "button" at bounding box center [647, 20] width 19 height 19
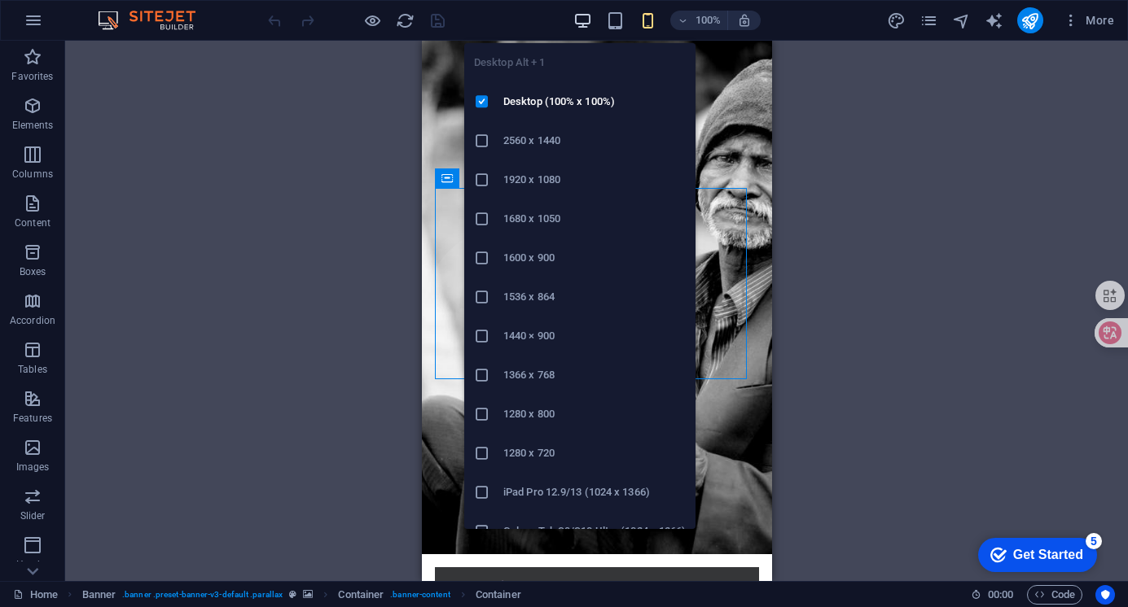
click at [581, 21] on icon "button" at bounding box center [582, 20] width 19 height 19
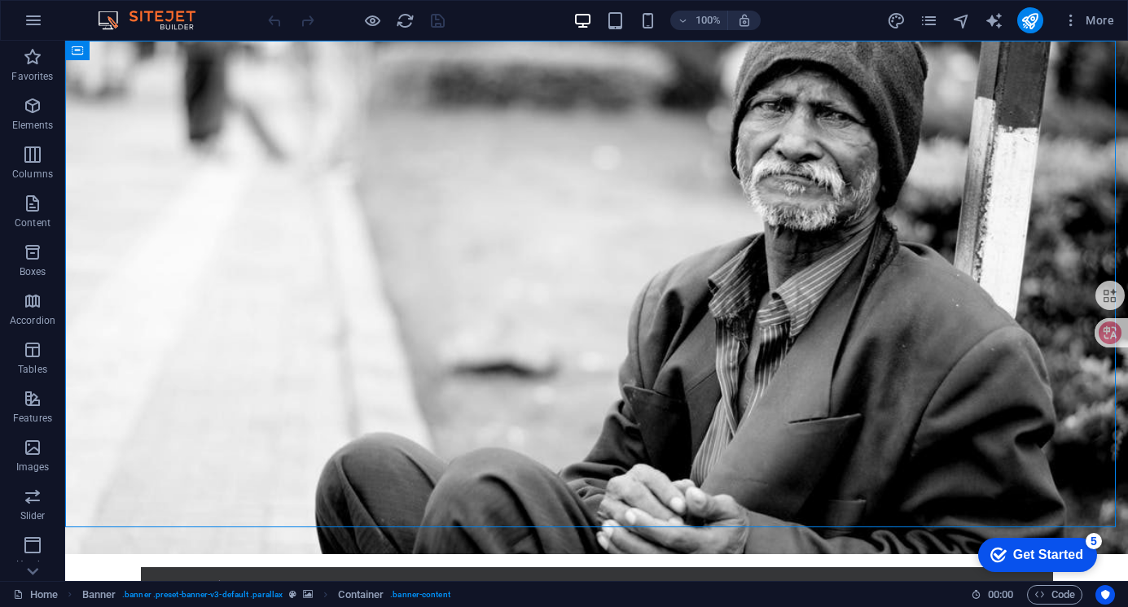
click at [436, 23] on div at bounding box center [356, 20] width 182 height 26
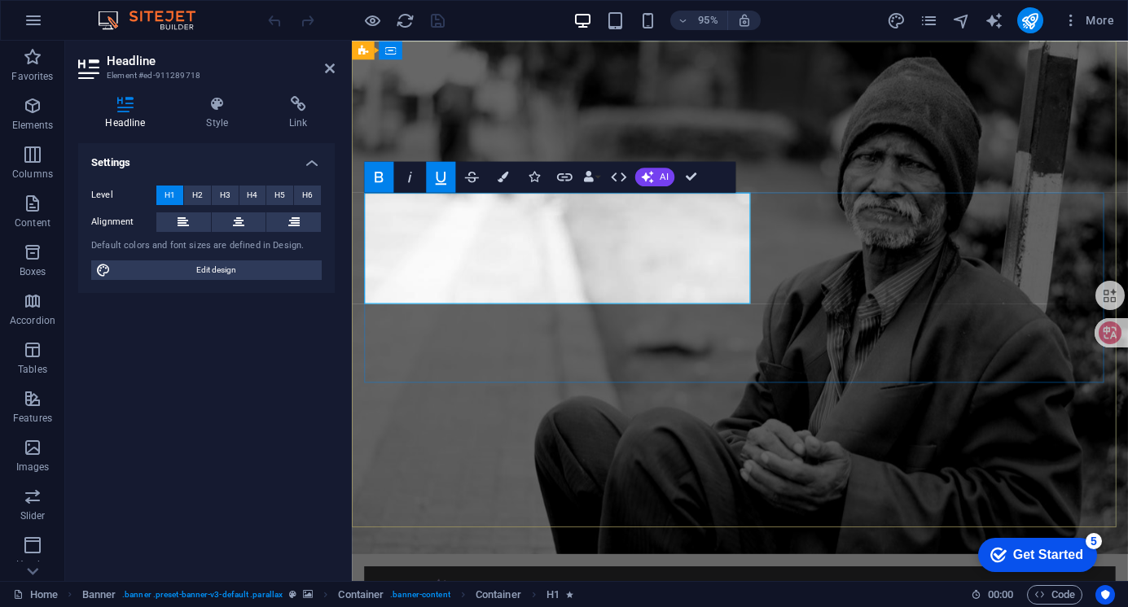
click at [278, 366] on div "Settings Level H1 H2 H3 H4 H5 H6 Alignment Default colors and font sizes are de…" at bounding box center [206, 355] width 256 height 425
click at [279, 364] on div "Settings Level H1 H2 H3 H4 H5 H6 Alignment Default colors and font sizes are de…" at bounding box center [206, 355] width 256 height 425
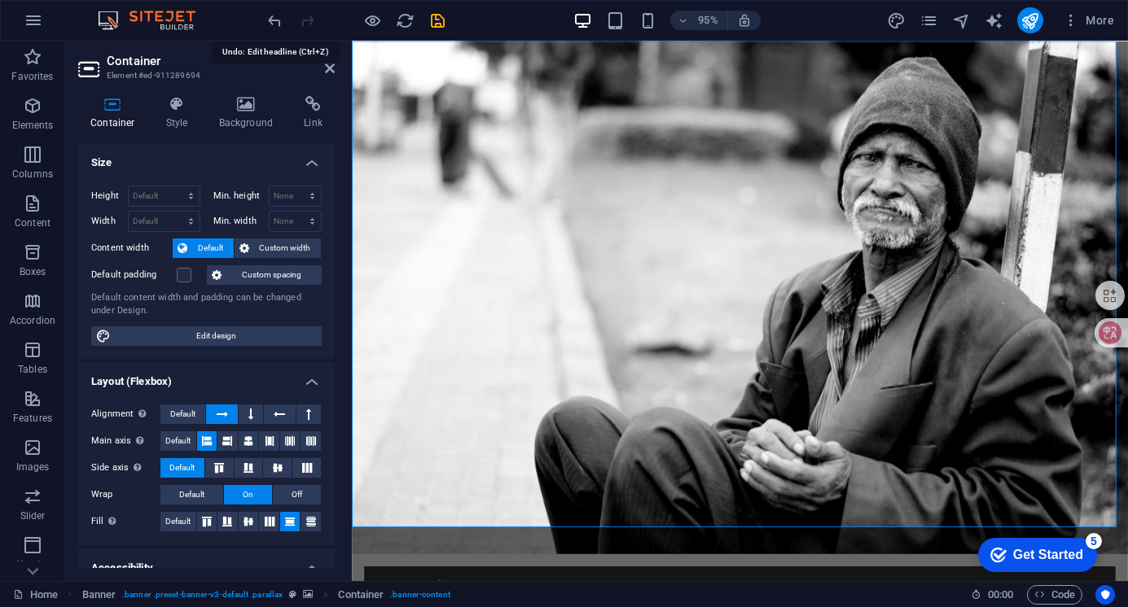
click at [280, 14] on icon "undo" at bounding box center [274, 20] width 19 height 19
click at [306, 158] on h4 "Size" at bounding box center [206, 157] width 256 height 29
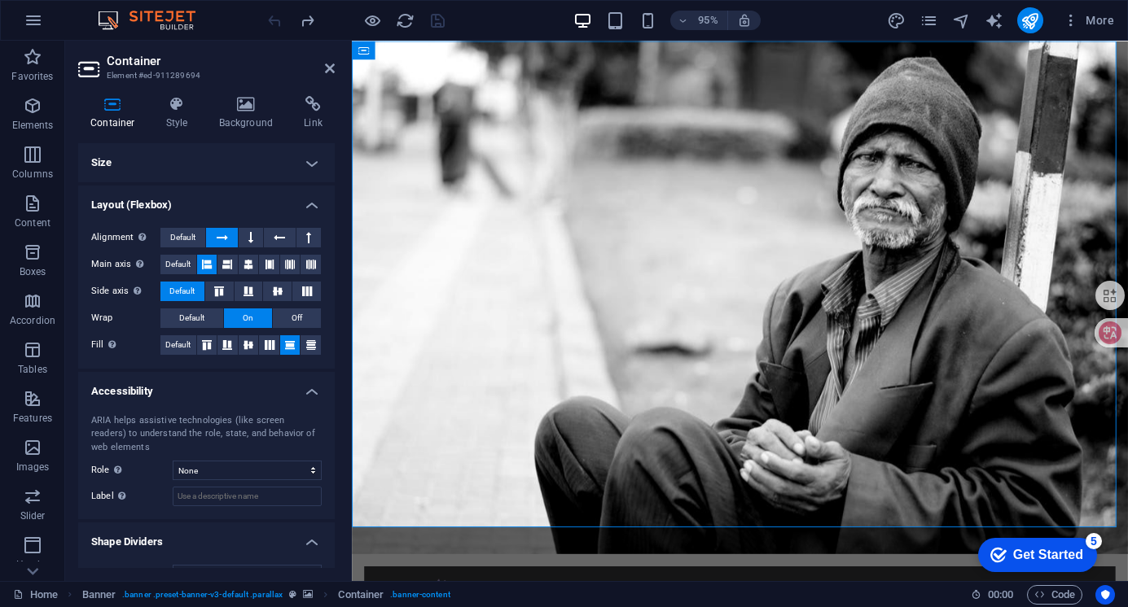
click at [304, 155] on h4 "Size" at bounding box center [206, 162] width 256 height 39
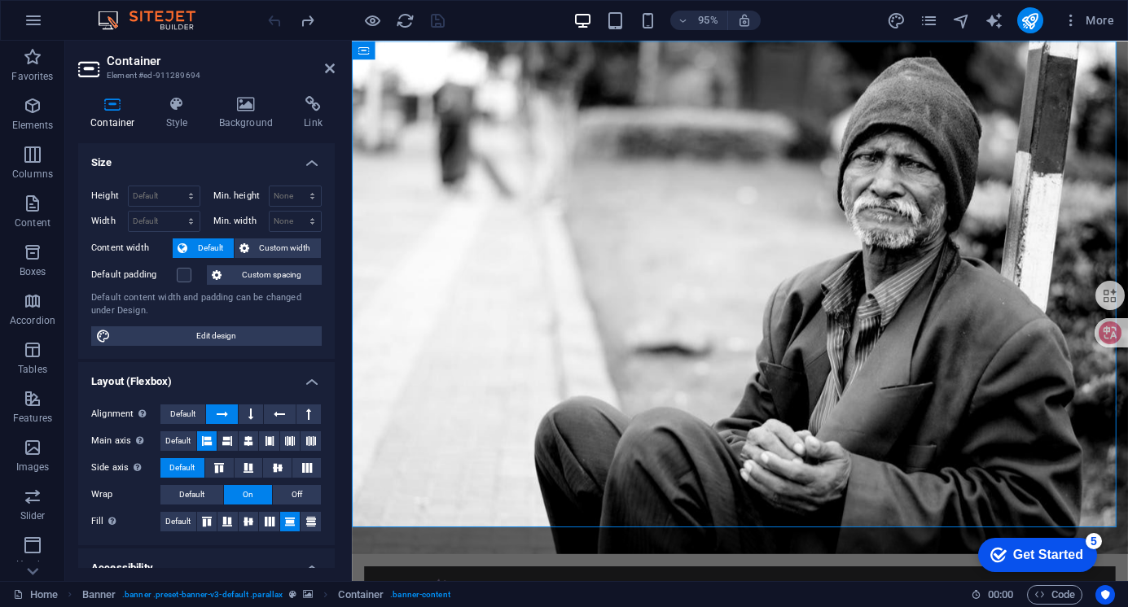
click at [309, 160] on h4 "Size" at bounding box center [206, 157] width 256 height 29
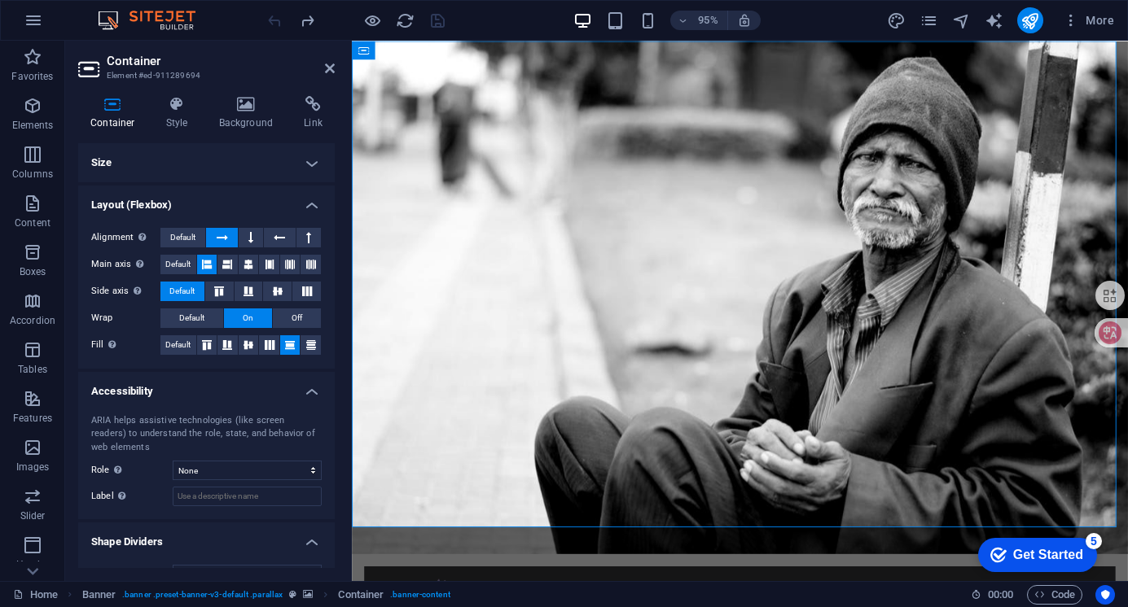
click at [304, 209] on h4 "Layout (Flexbox)" at bounding box center [206, 200] width 256 height 29
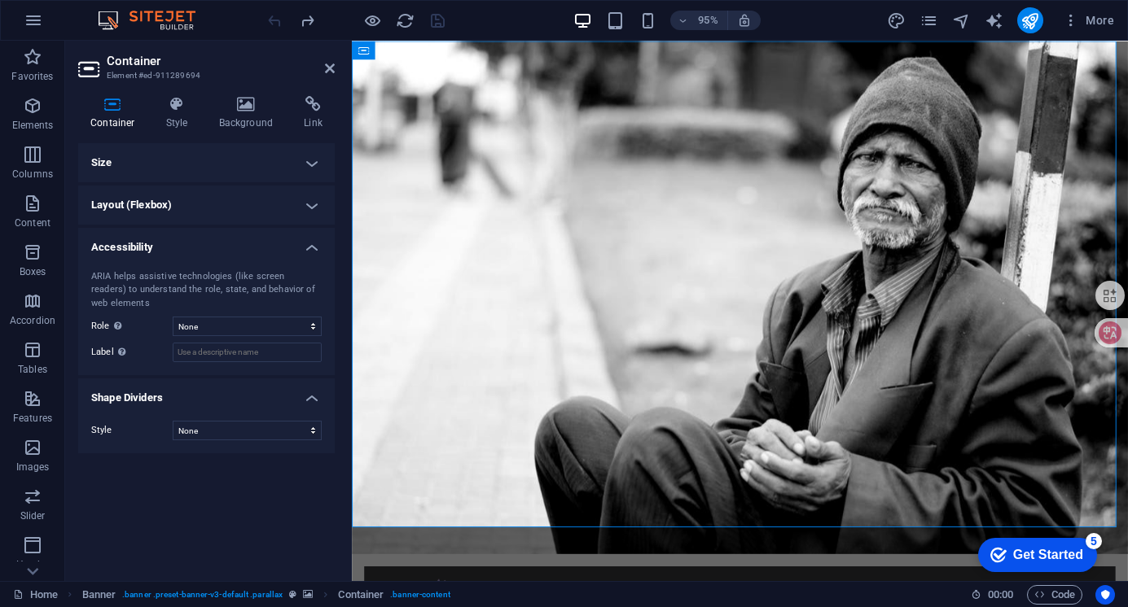
click at [251, 503] on div "Size Height Default px rem % vh vw Min. height None px rem % vh vw Width Defaul…" at bounding box center [206, 355] width 256 height 425
click at [331, 64] on icon at bounding box center [330, 68] width 10 height 13
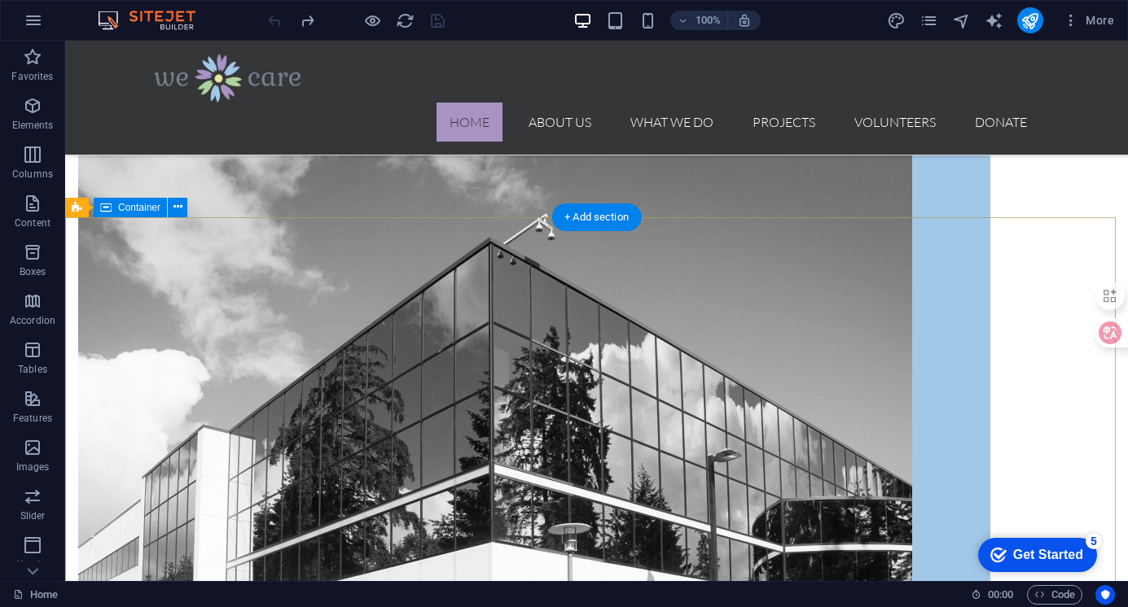
scroll to position [1628, 0]
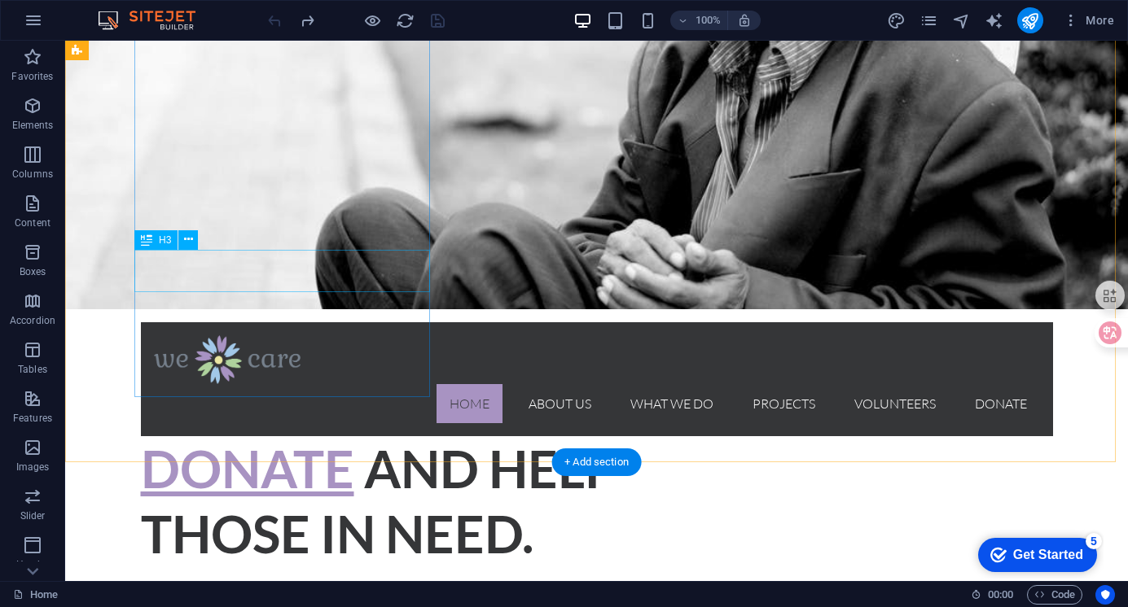
scroll to position [0, 0]
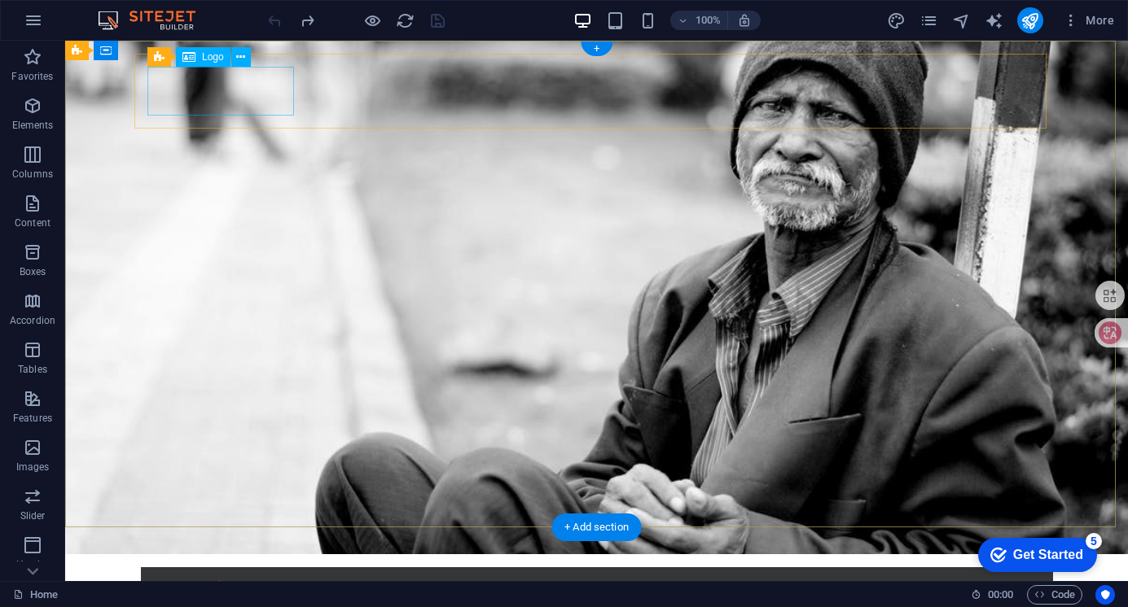
click at [257, 581] on div at bounding box center [597, 605] width 886 height 49
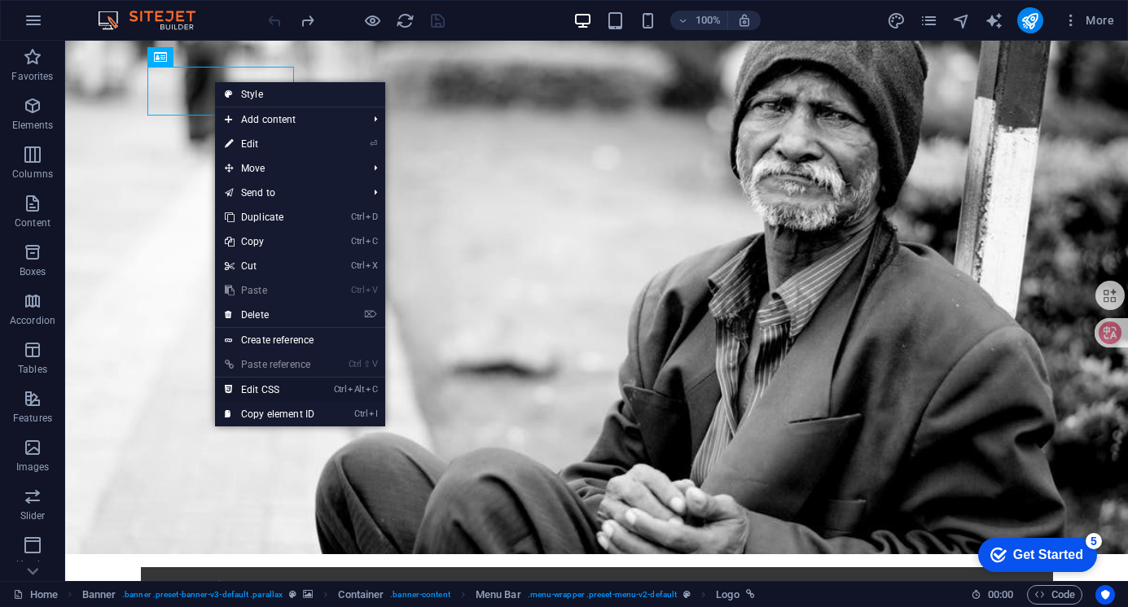
click at [277, 385] on link "Ctrl Alt C Edit CSS" at bounding box center [269, 390] width 109 height 24
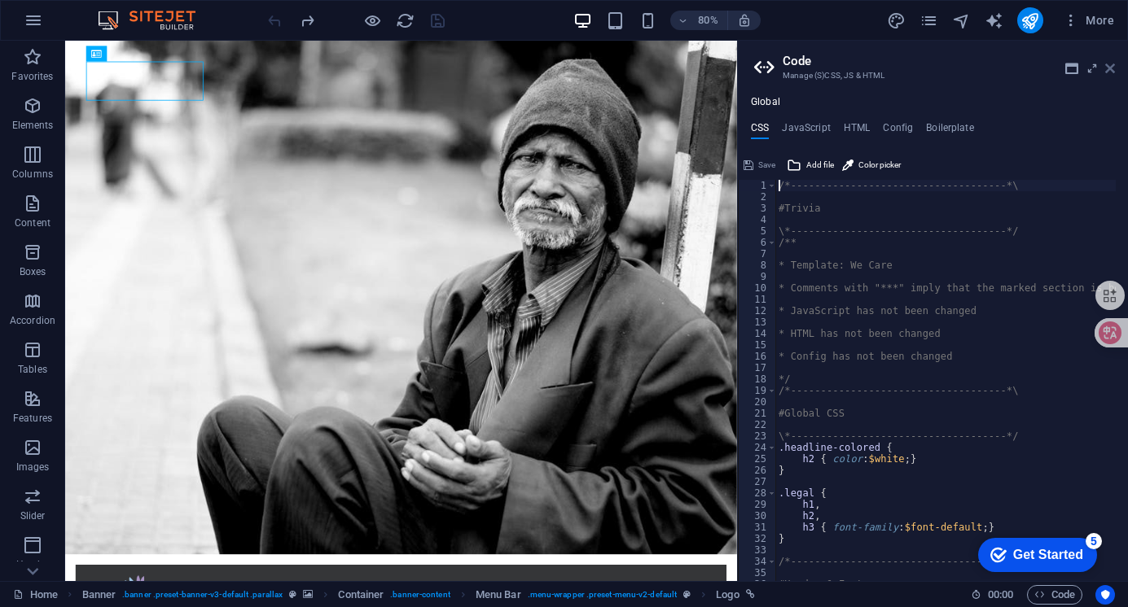
click at [1109, 66] on icon at bounding box center [1110, 68] width 10 height 13
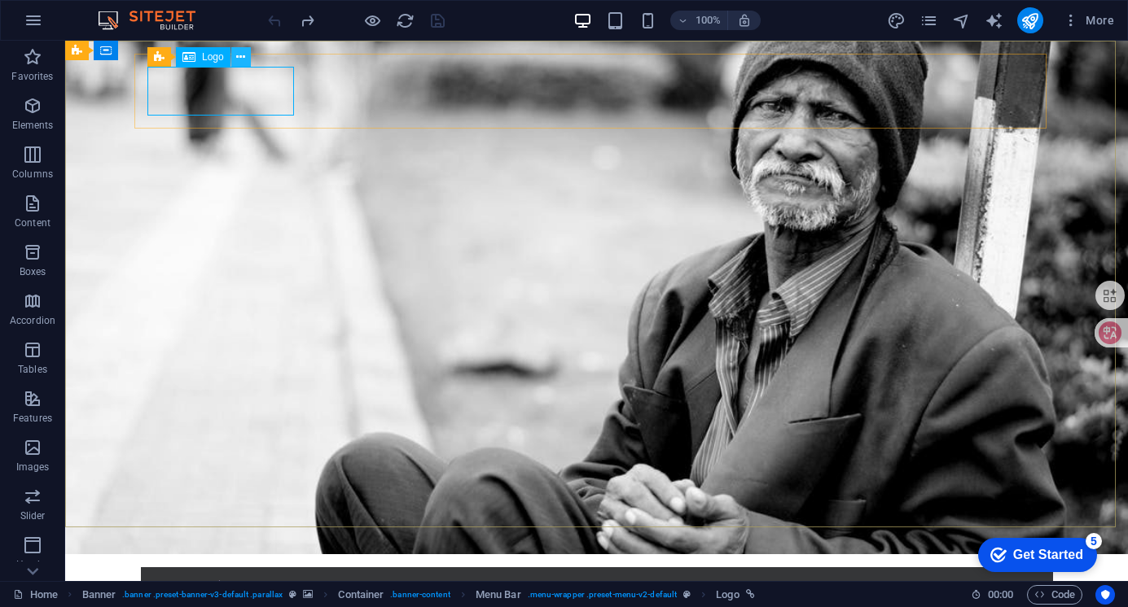
click at [243, 50] on icon at bounding box center [240, 57] width 9 height 17
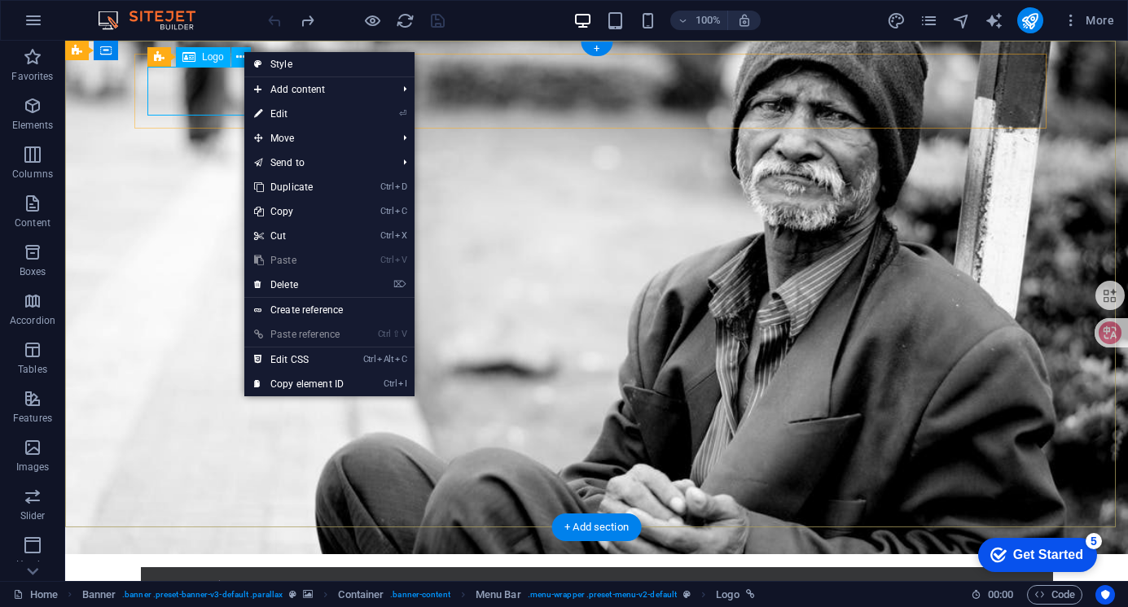
click at [195, 581] on div at bounding box center [597, 605] width 886 height 49
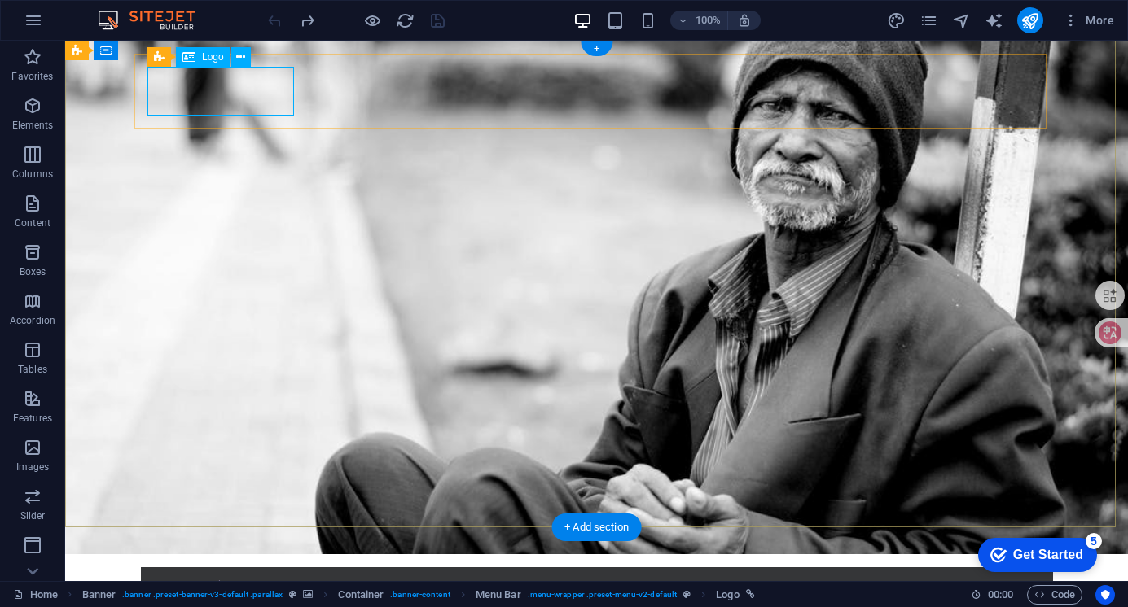
click at [255, 581] on div at bounding box center [597, 605] width 886 height 49
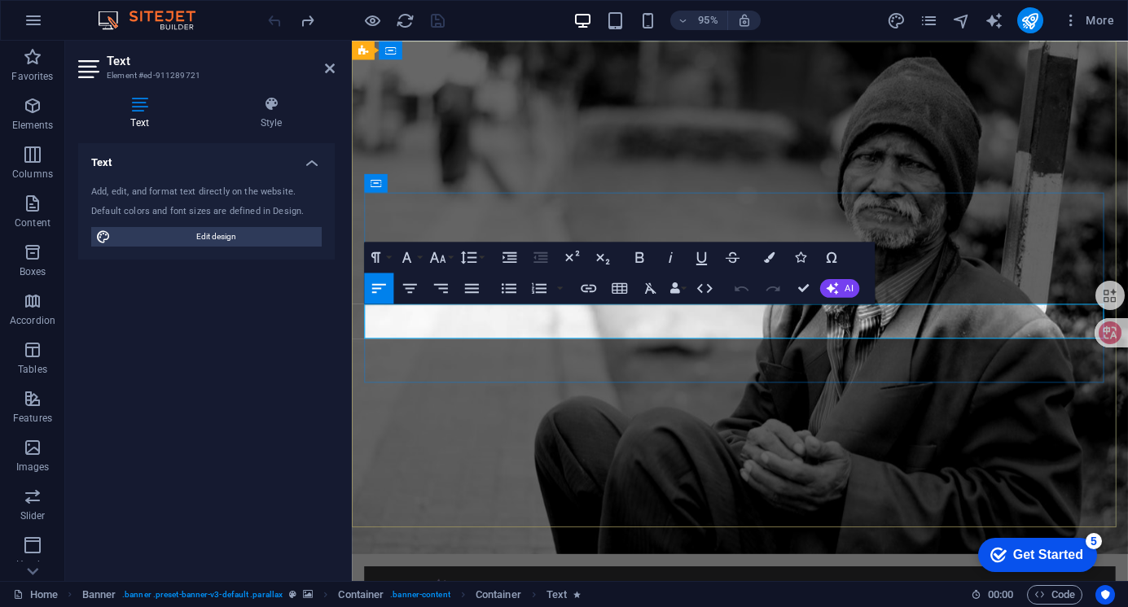
drag, startPoint x: 715, startPoint y: 335, endPoint x: 345, endPoint y: 346, distance: 369.8
drag, startPoint x: 648, startPoint y: 338, endPoint x: 353, endPoint y: 327, distance: 294.9
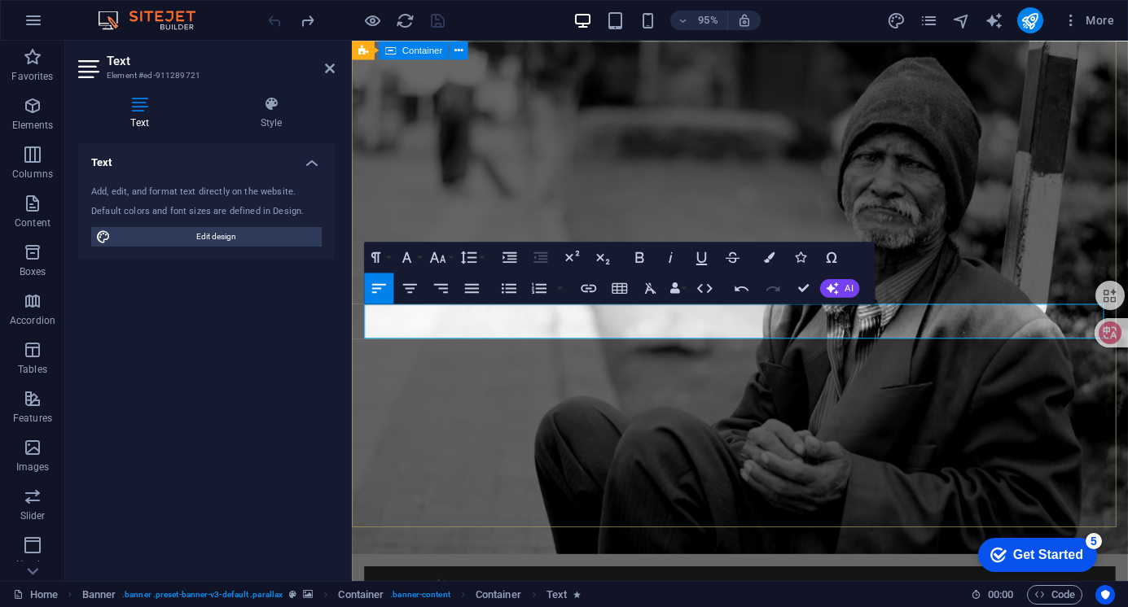
click at [422, 257] on button "Font Family" at bounding box center [409, 257] width 29 height 31
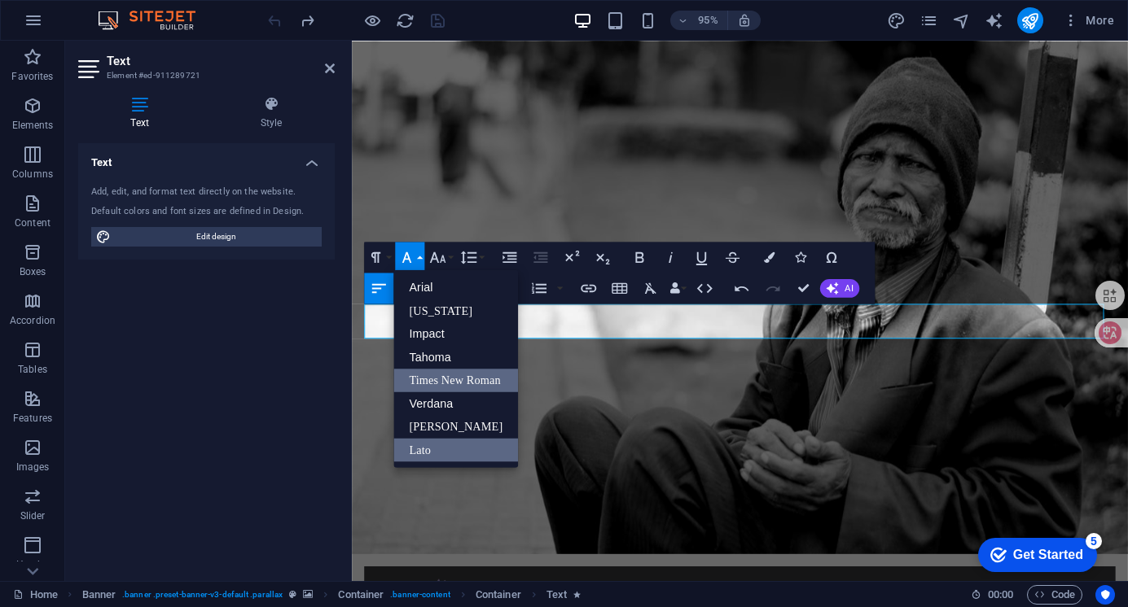
click at [453, 370] on link "Times New Roman" at bounding box center [455, 381] width 125 height 24
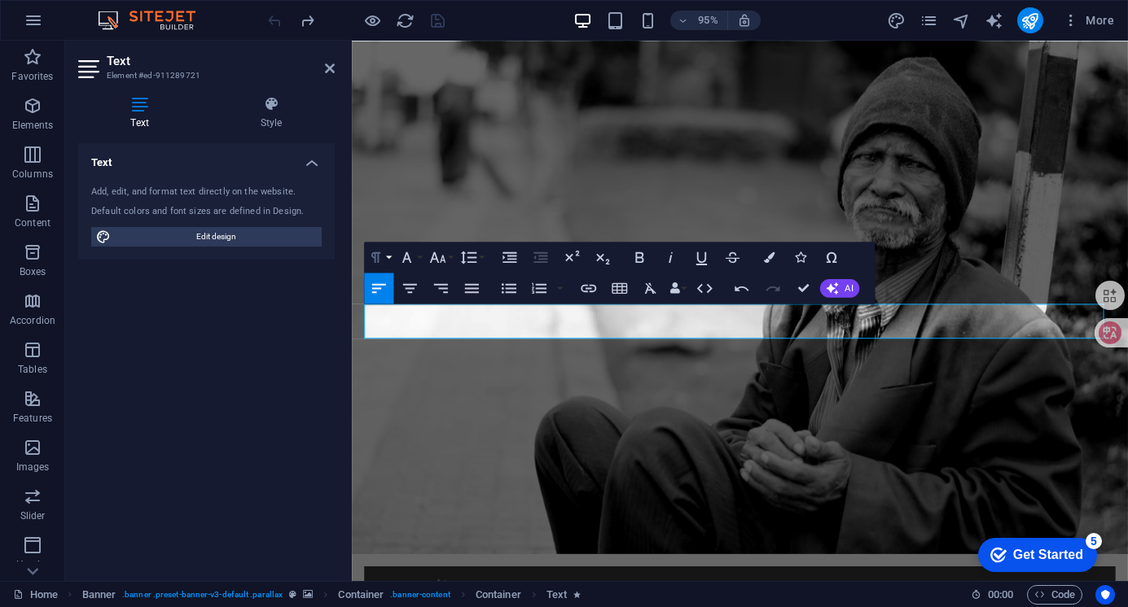
click at [391, 259] on button "Paragraph Format" at bounding box center [378, 257] width 29 height 31
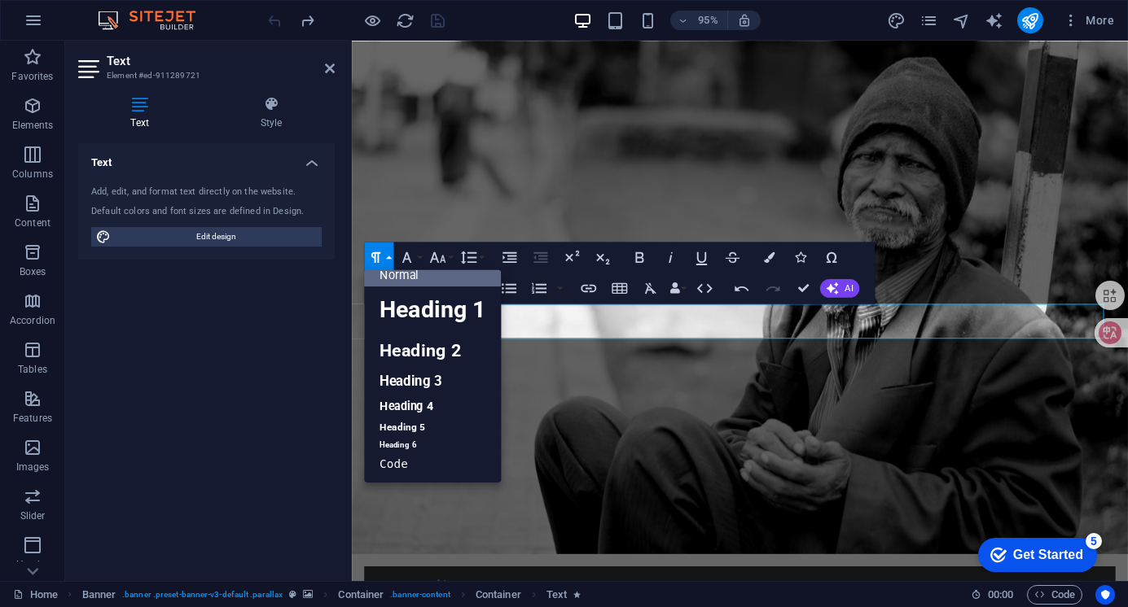
scroll to position [13, 0]
click at [391, 260] on button "Paragraph Format" at bounding box center [378, 257] width 29 height 31
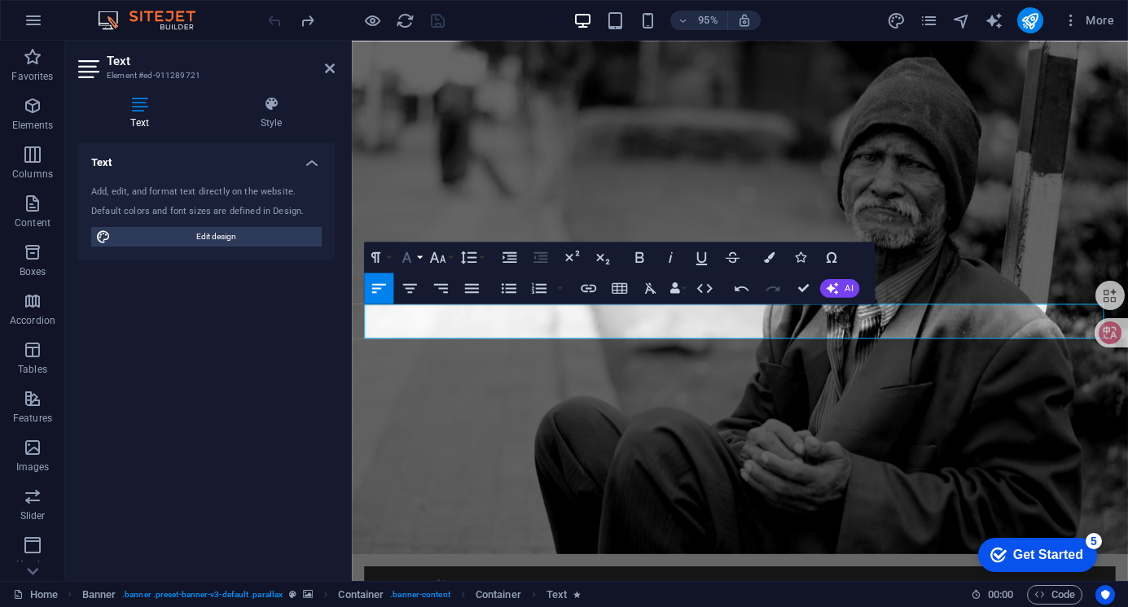
click at [419, 261] on button "Font Family" at bounding box center [409, 257] width 29 height 31
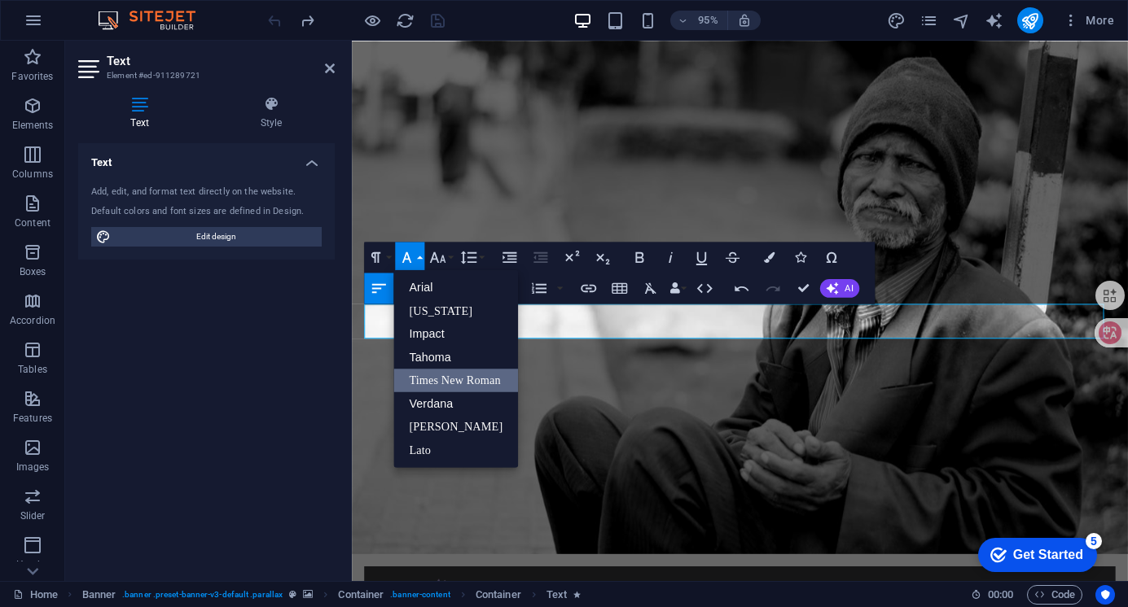
scroll to position [0, 0]
click at [419, 260] on button "Font Family" at bounding box center [409, 257] width 29 height 31
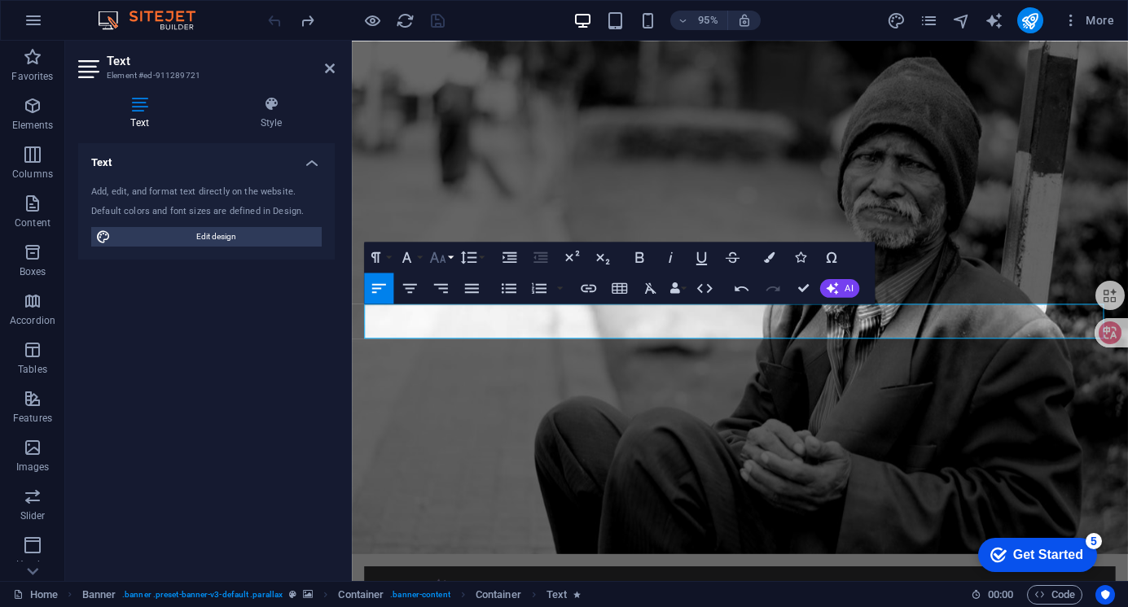
click at [452, 256] on button "Font Size" at bounding box center [440, 257] width 29 height 31
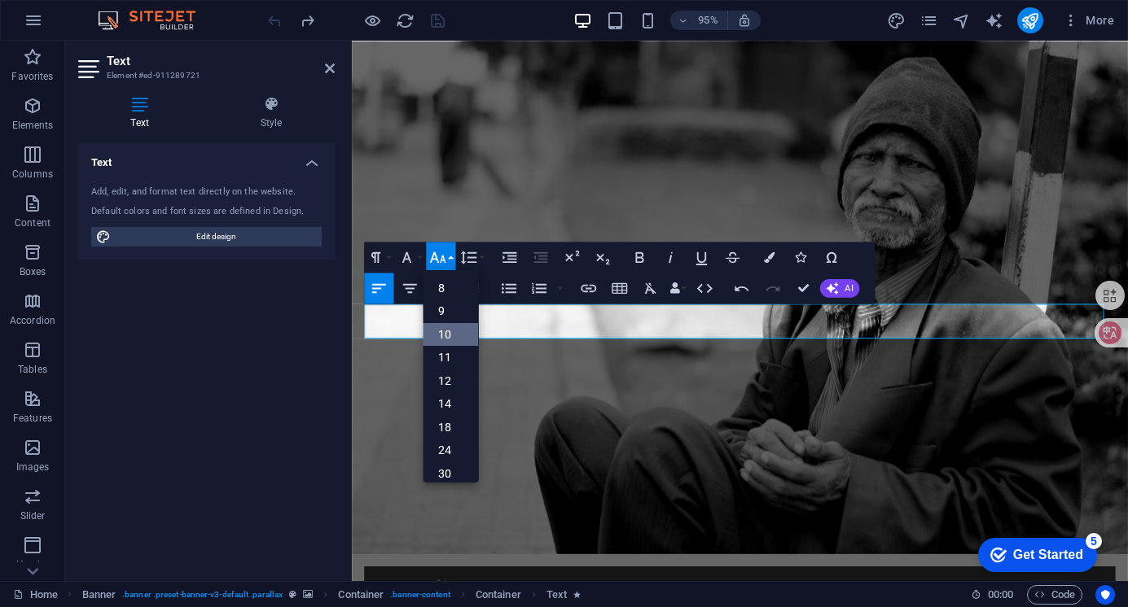
click at [451, 326] on link "10" at bounding box center [450, 334] width 55 height 24
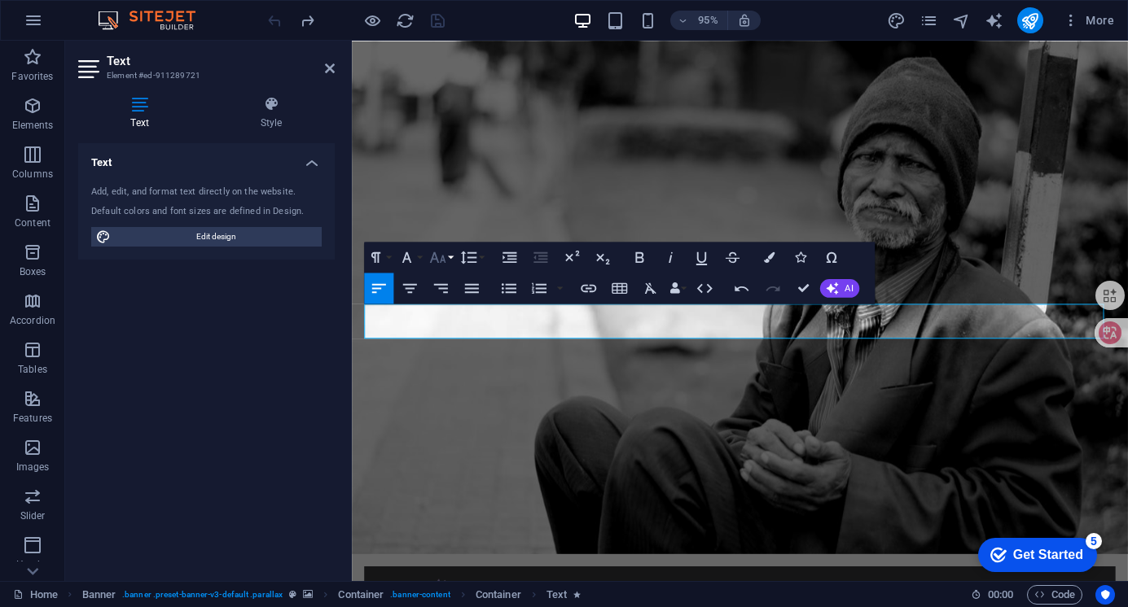
click at [449, 261] on button "Font Size" at bounding box center [440, 257] width 29 height 31
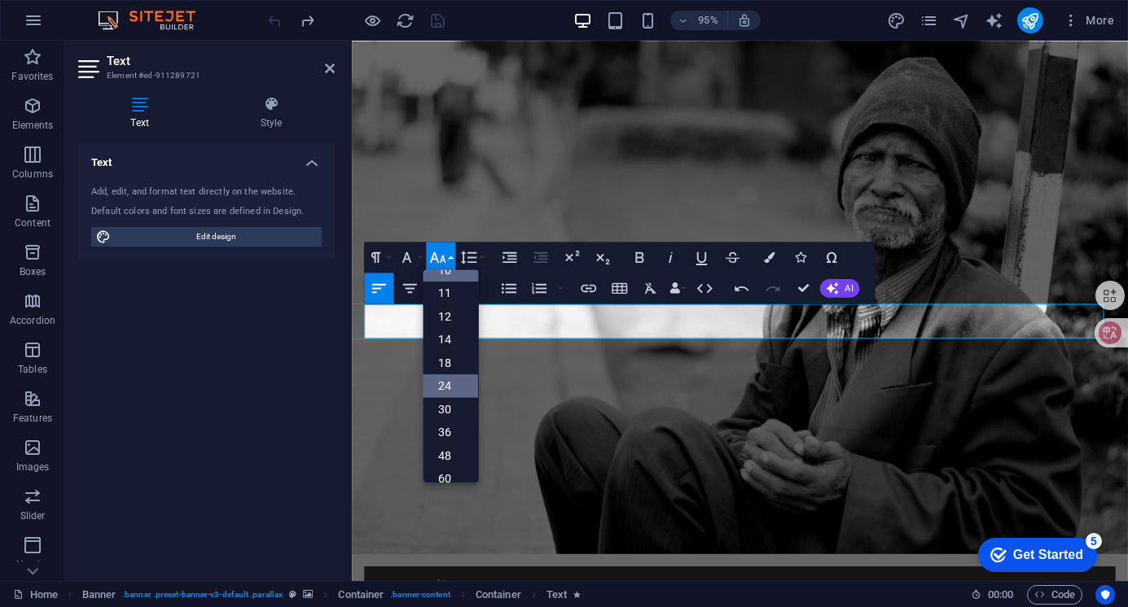
click at [449, 379] on link "24" at bounding box center [450, 386] width 55 height 24
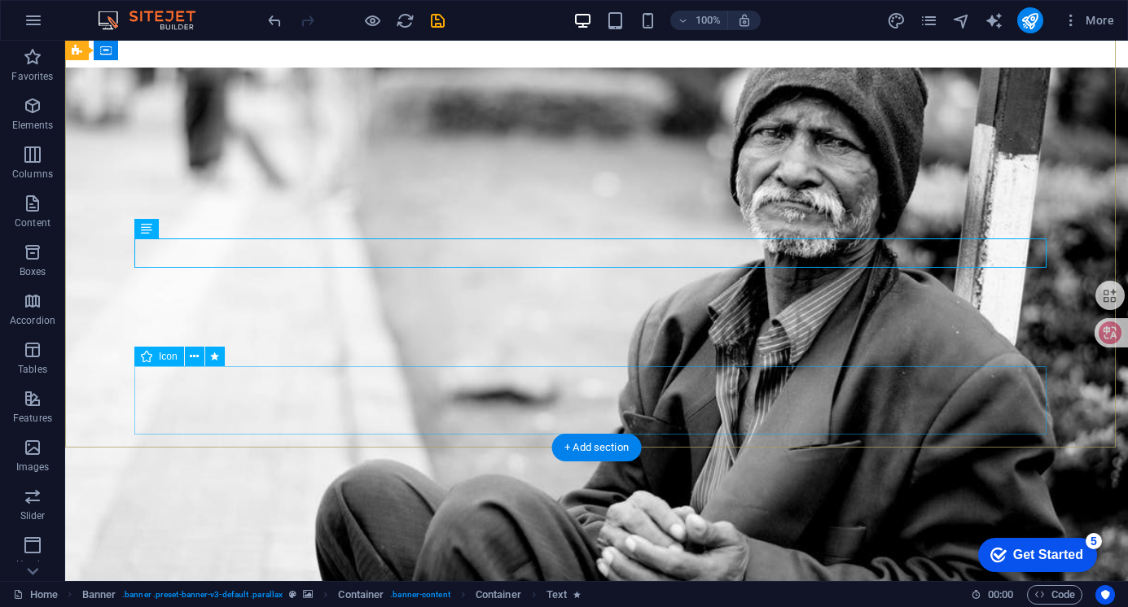
scroll to position [0, 0]
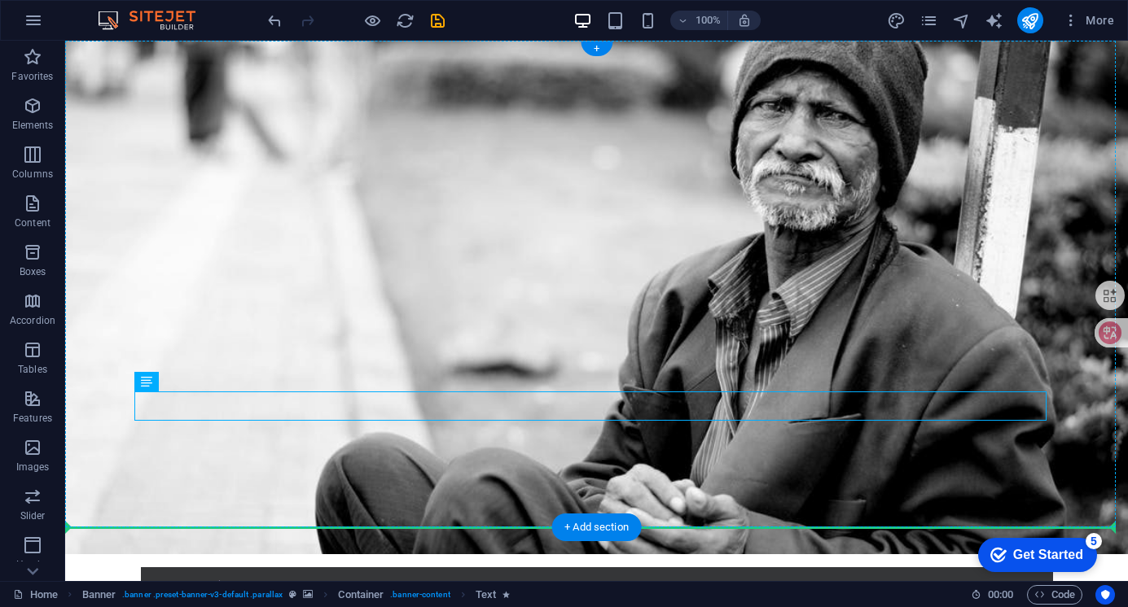
drag, startPoint x: 239, startPoint y: 401, endPoint x: 265, endPoint y: 373, distance: 38.0
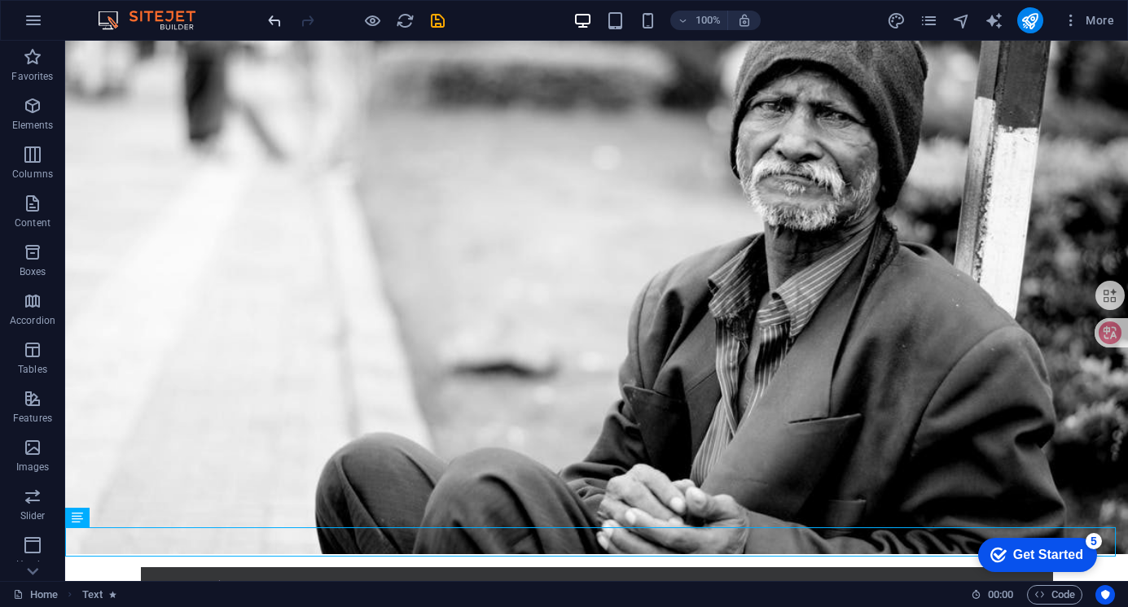
click at [283, 24] on span "undo" at bounding box center [275, 20] width 20 height 19
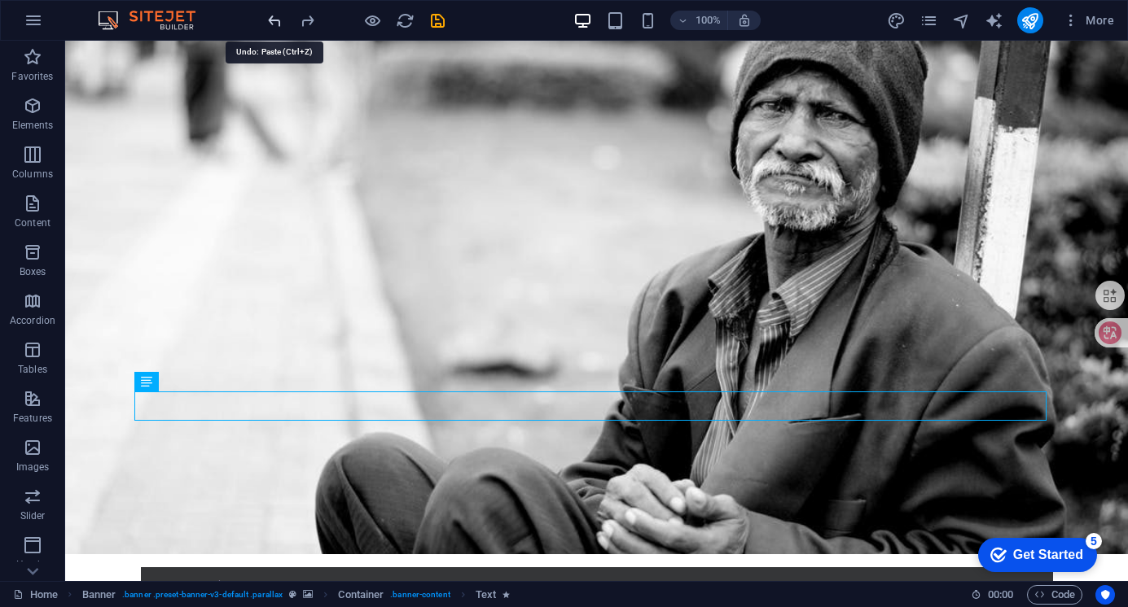
click at [281, 20] on icon "undo" at bounding box center [274, 20] width 19 height 19
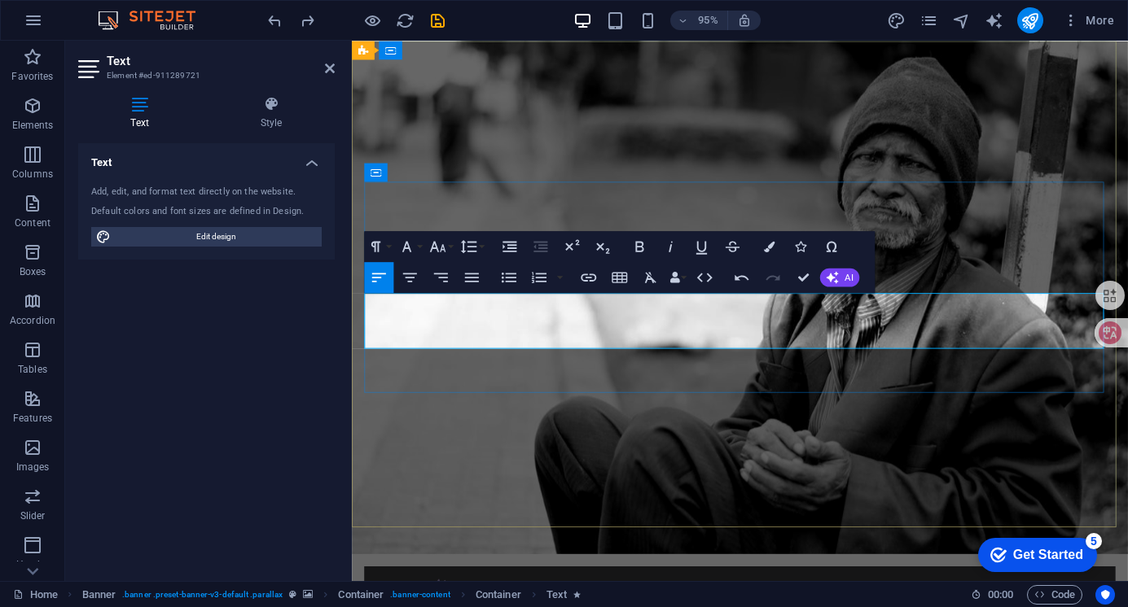
drag, startPoint x: 712, startPoint y: 351, endPoint x: 359, endPoint y: 331, distance: 353.9
click at [449, 250] on button "Font Size" at bounding box center [440, 246] width 29 height 31
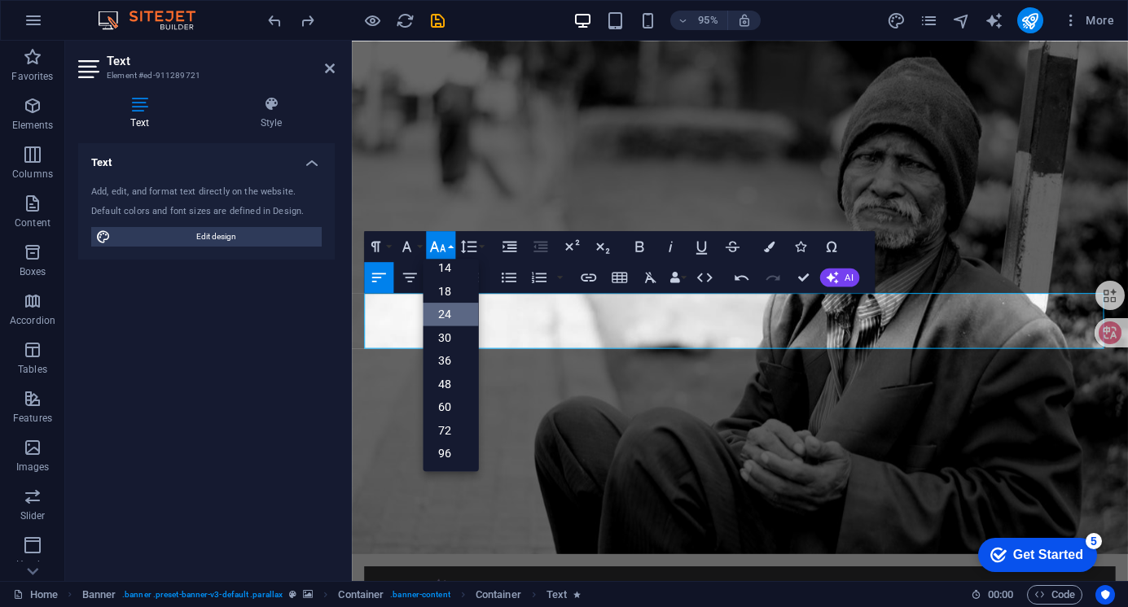
scroll to position [131, 0]
click at [445, 290] on link "18" at bounding box center [450, 292] width 55 height 24
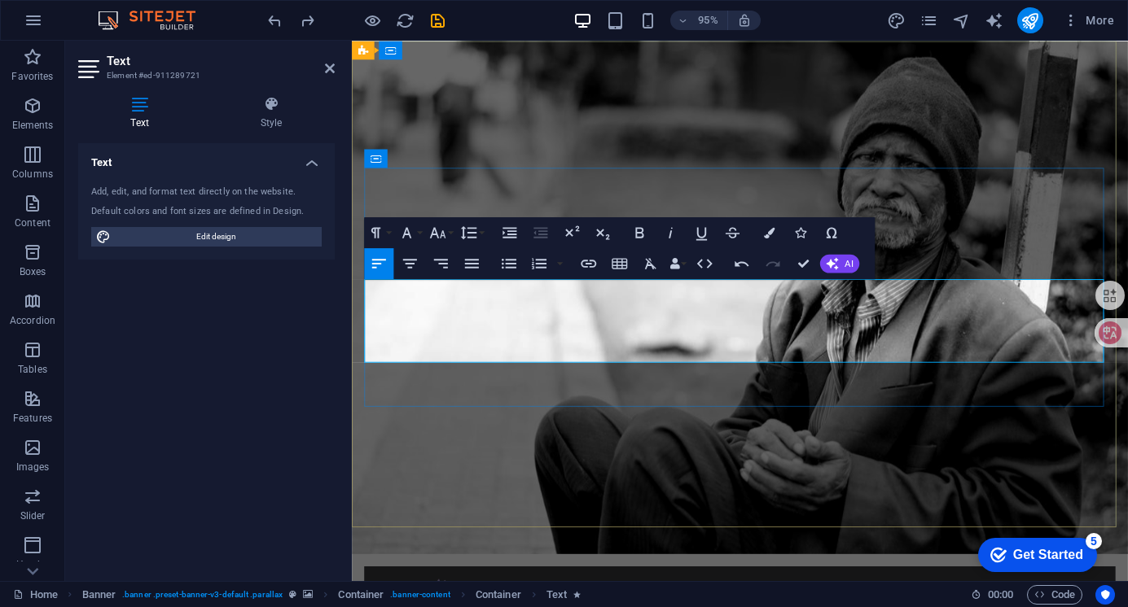
drag, startPoint x: 791, startPoint y: 369, endPoint x: 362, endPoint y: 305, distance: 433.8
click at [446, 233] on icon "button" at bounding box center [437, 232] width 19 height 19
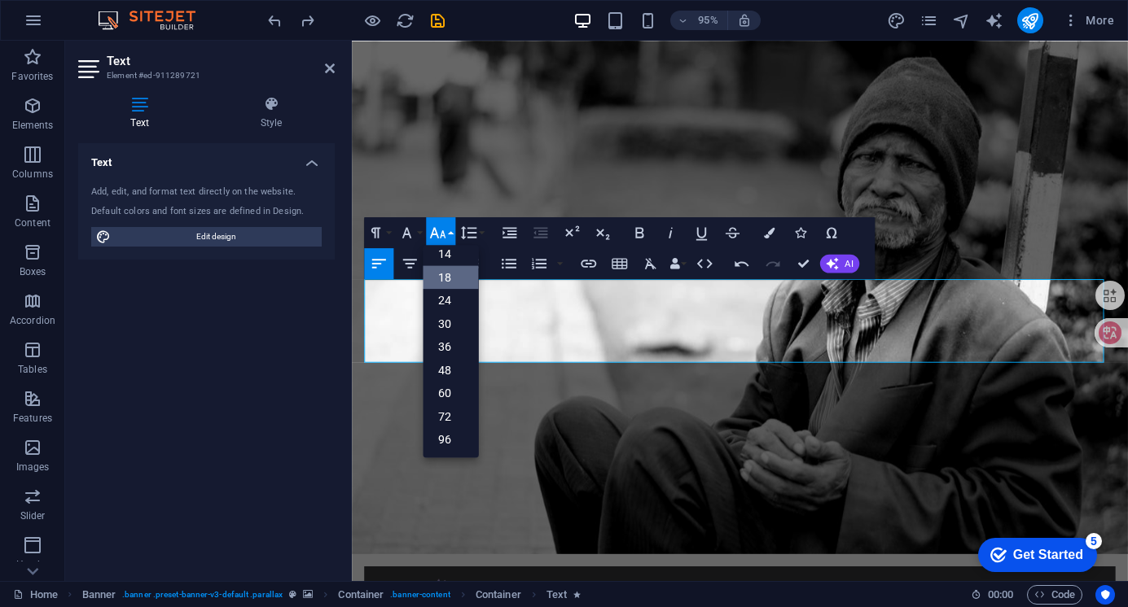
click at [445, 280] on link "18" at bounding box center [450, 278] width 55 height 24
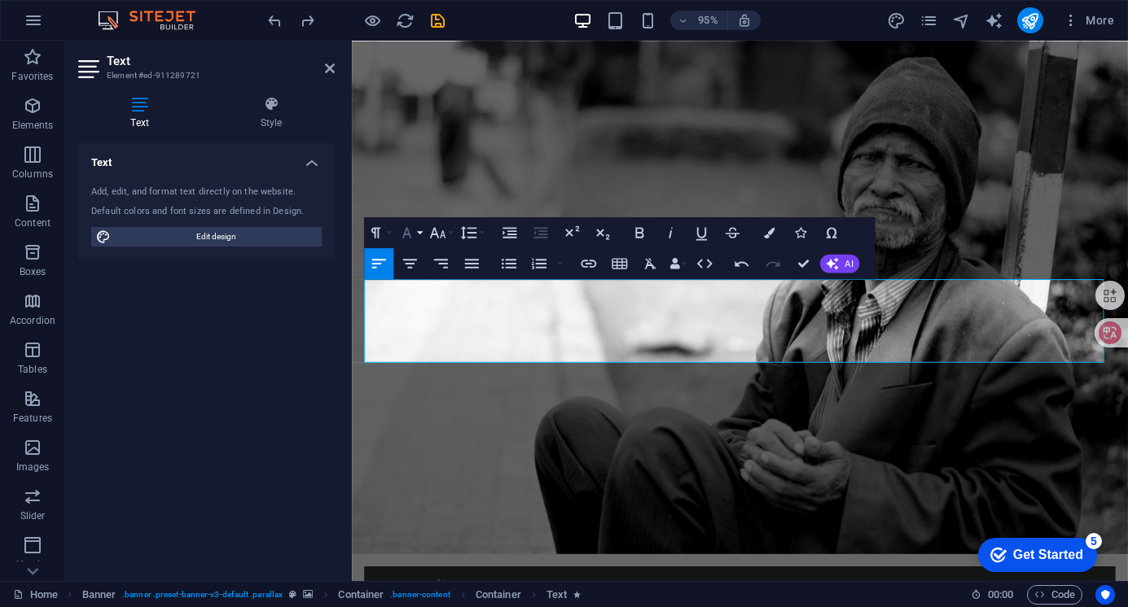
click at [421, 237] on button "Font Family" at bounding box center [409, 232] width 29 height 31
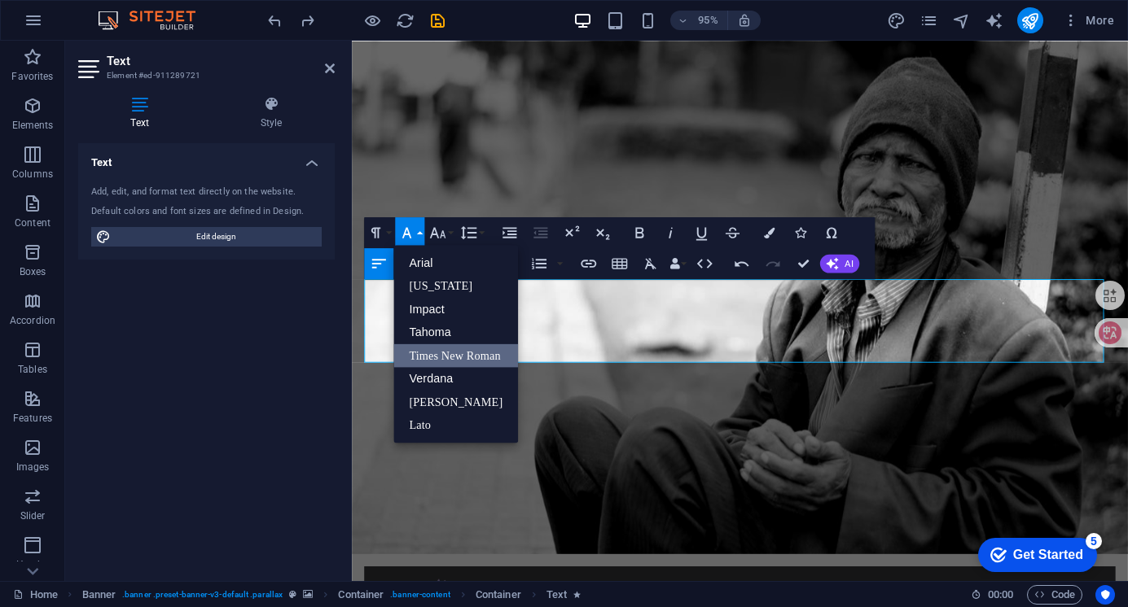
scroll to position [0, 0]
click at [447, 352] on link "Times New Roman" at bounding box center [455, 356] width 125 height 24
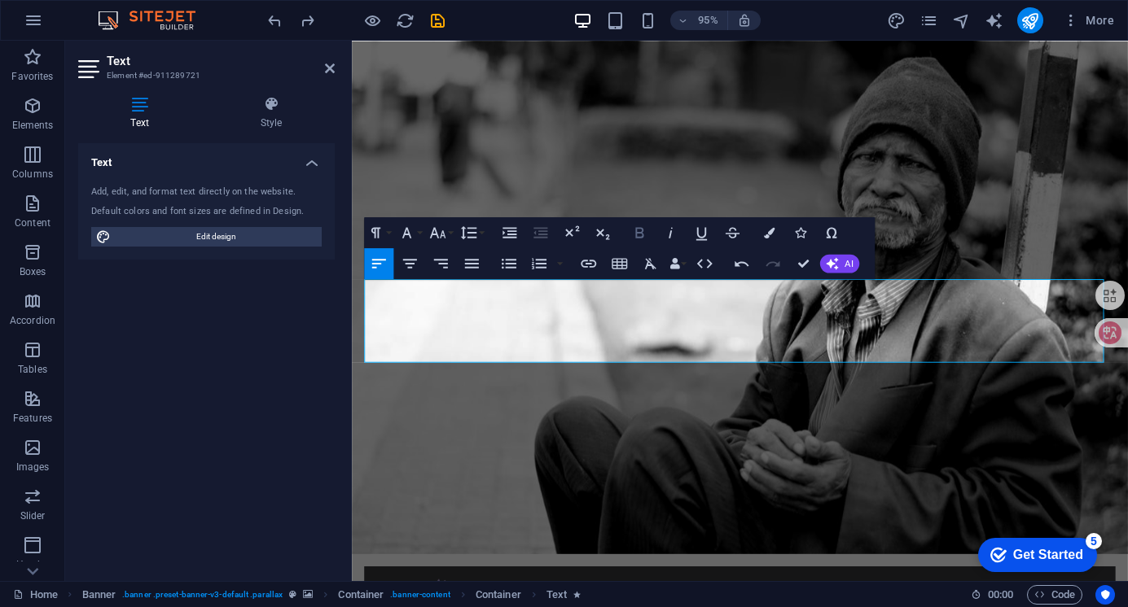
click at [634, 234] on icon "button" at bounding box center [639, 232] width 19 height 19
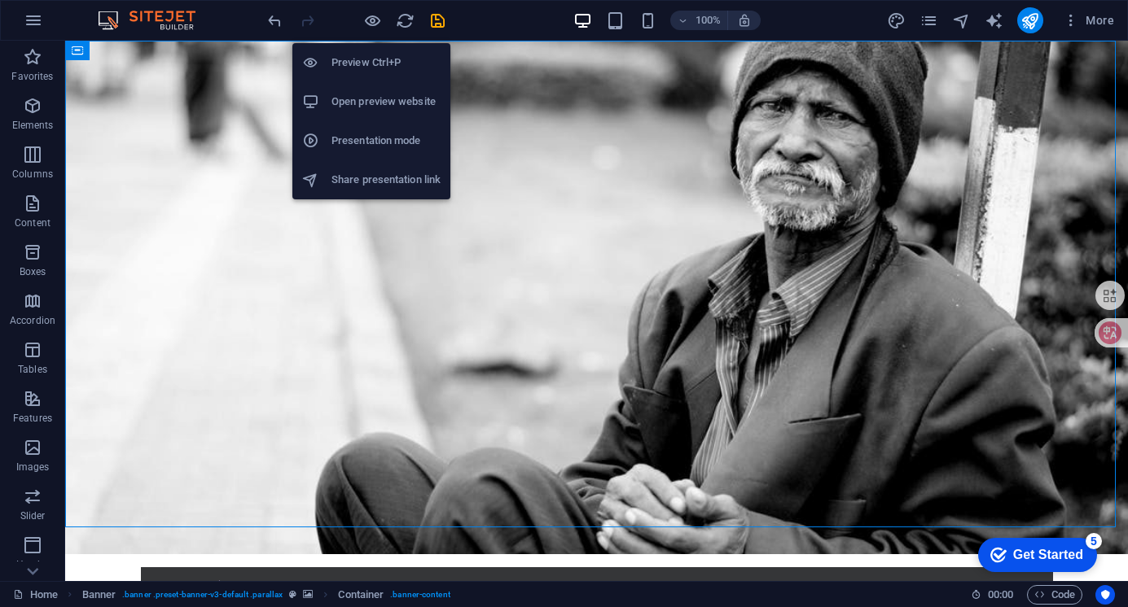
click at [363, 61] on h6 "Preview Ctrl+P" at bounding box center [385, 63] width 109 height 20
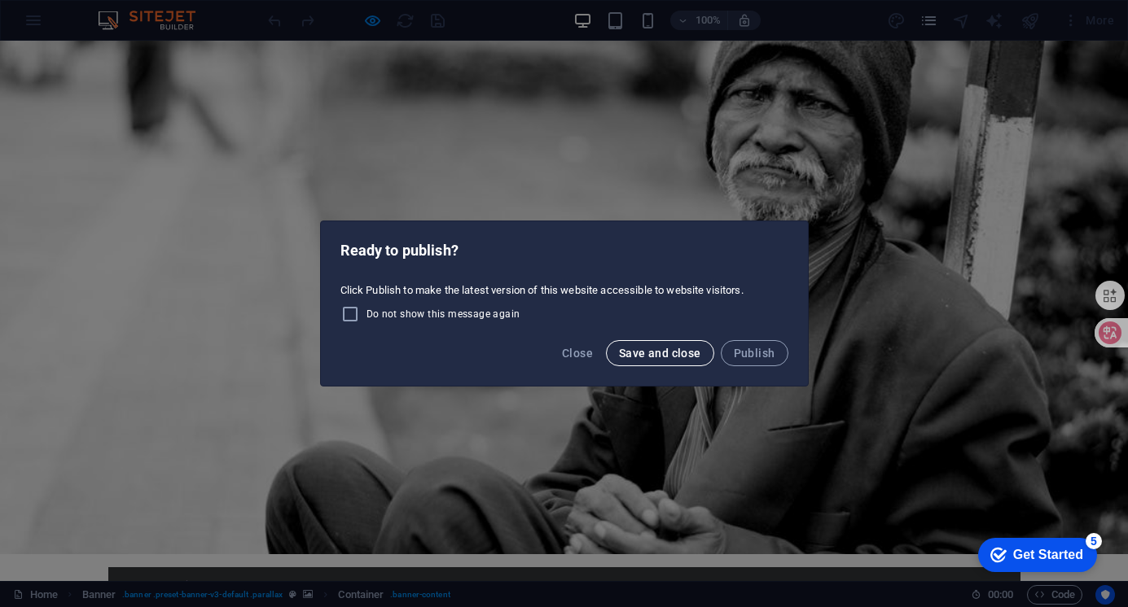
click at [642, 355] on span "Save and close" at bounding box center [660, 353] width 82 height 13
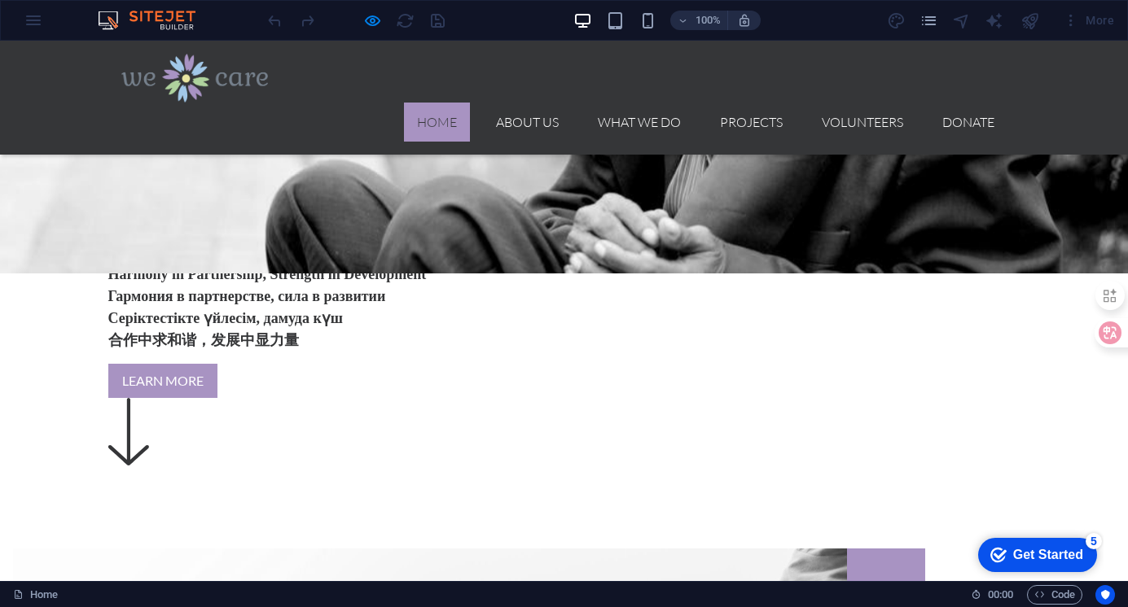
scroll to position [570, 0]
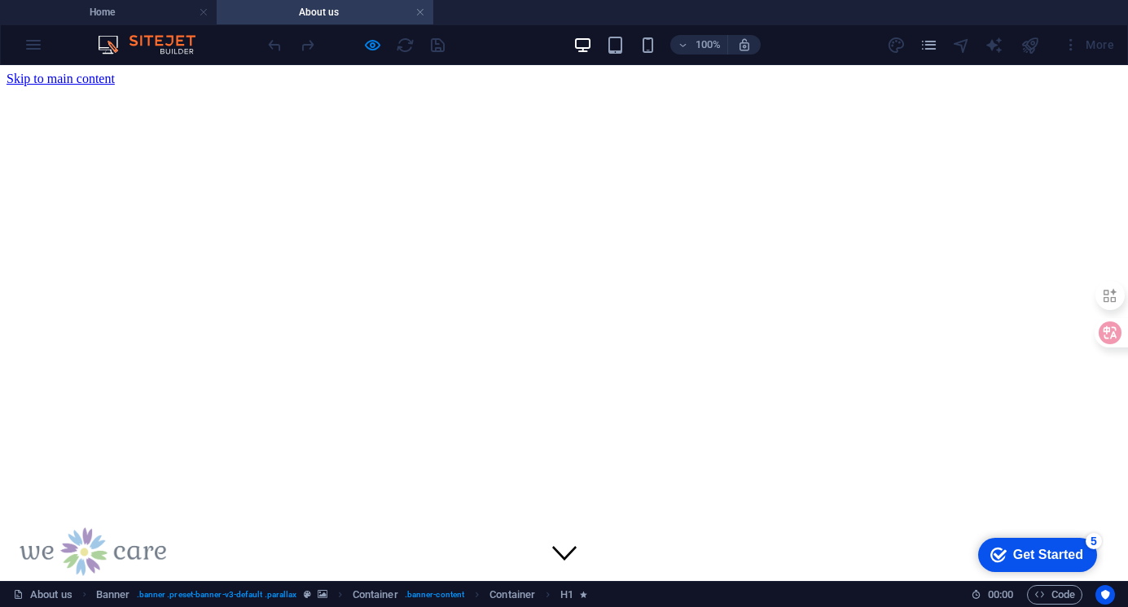
scroll to position [0, 0]
click at [420, 8] on link at bounding box center [420, 12] width 10 height 15
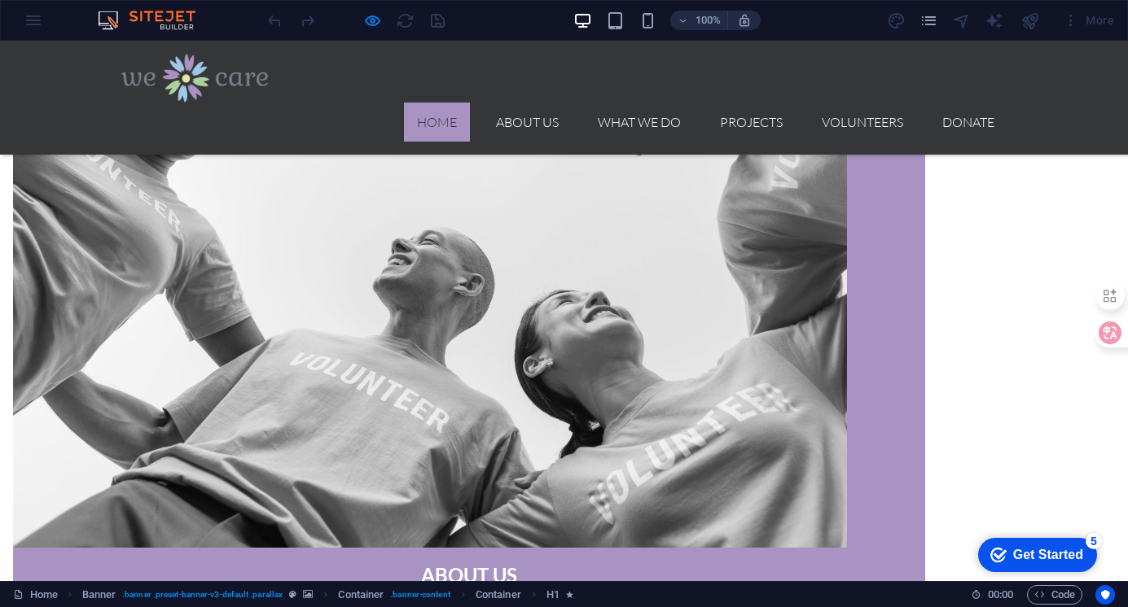
scroll to position [1059, 0]
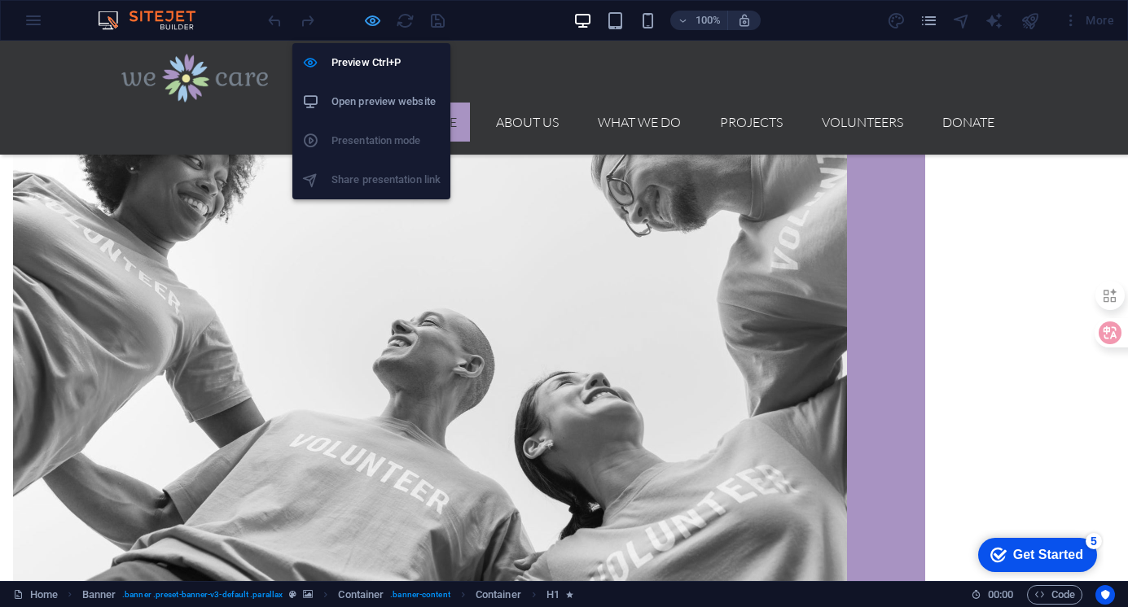
click at [375, 21] on icon "button" at bounding box center [372, 20] width 19 height 19
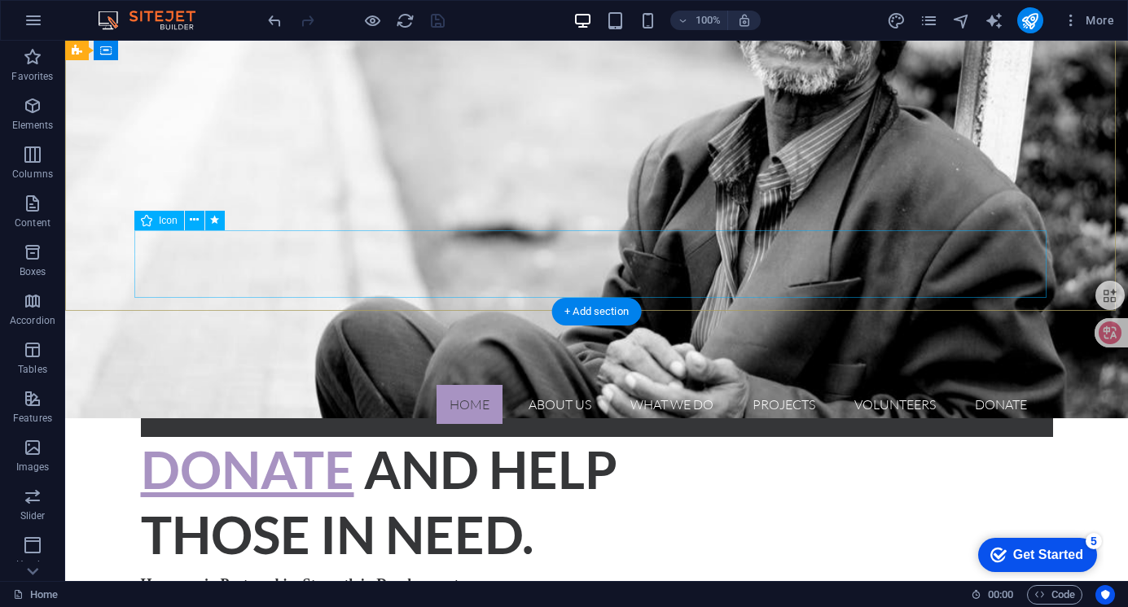
scroll to position [0, 0]
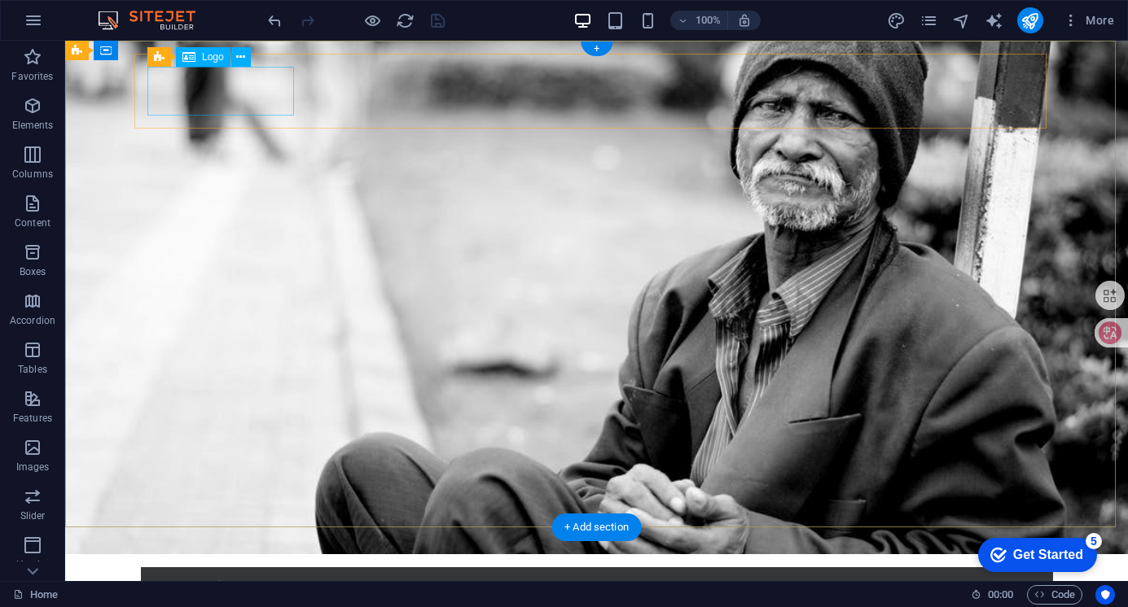
click at [201, 581] on div at bounding box center [597, 605] width 886 height 49
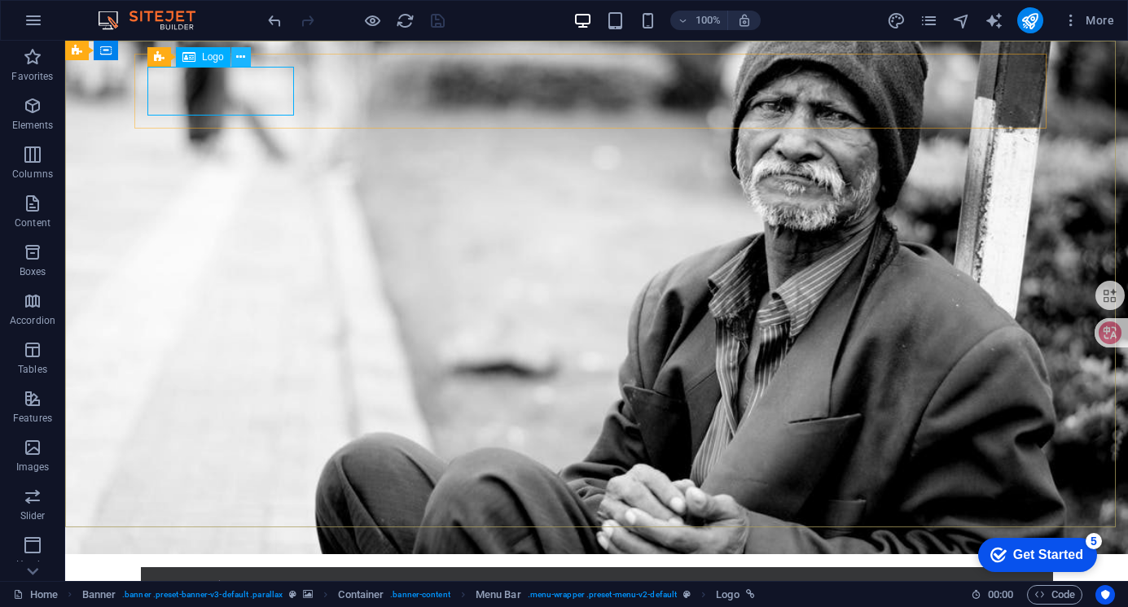
click at [243, 60] on icon at bounding box center [240, 57] width 9 height 17
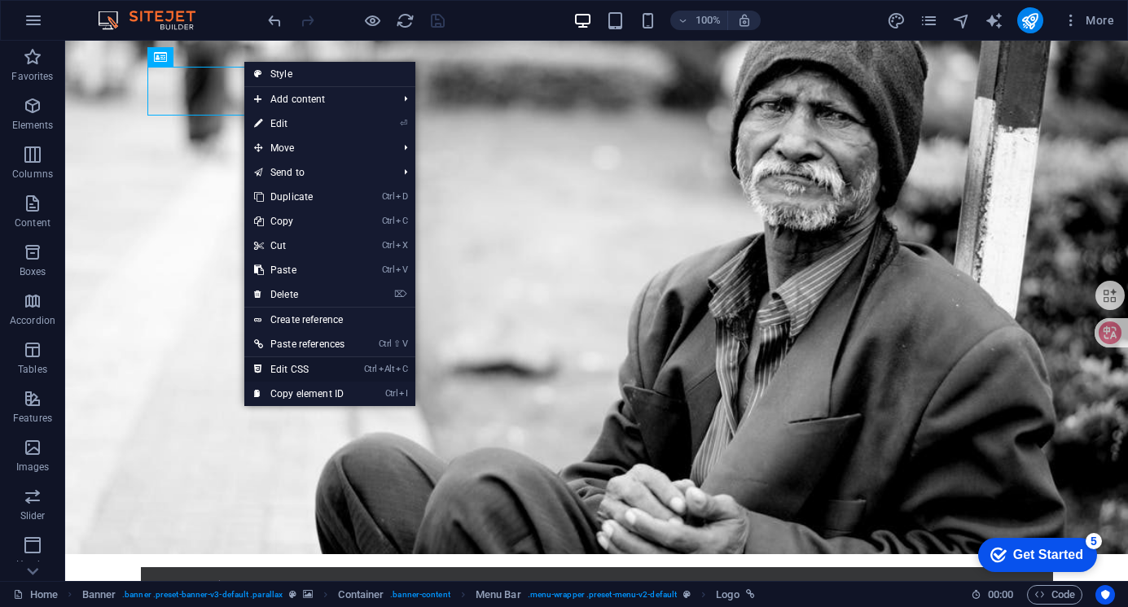
click at [306, 366] on link "Ctrl Alt C Edit CSS" at bounding box center [299, 369] width 110 height 24
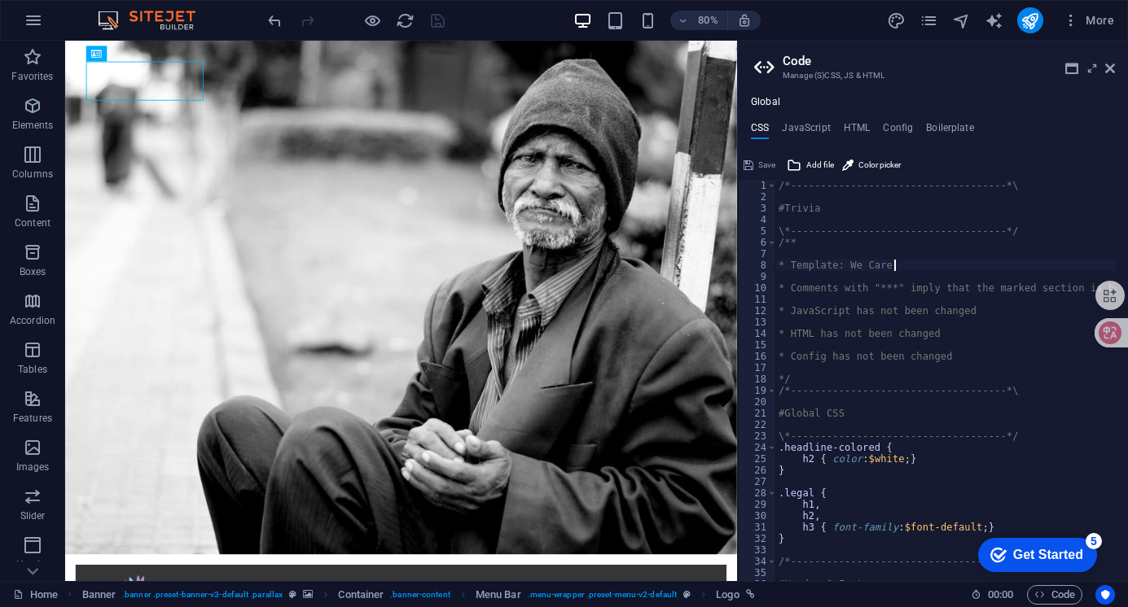
click at [901, 266] on div "/*------------------------------------*\ #Trivia \*----------------------------…" at bounding box center [1028, 386] width 506 height 412
type textarea "* Template: We Care"
click at [1111, 69] on icon at bounding box center [1110, 68] width 10 height 13
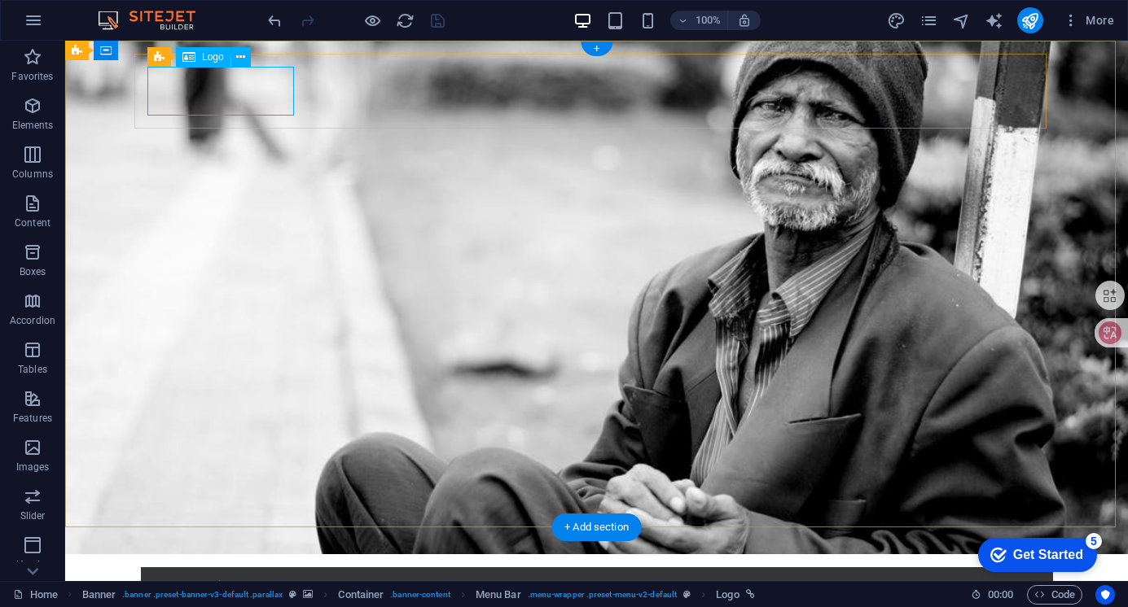
click at [245, 581] on div at bounding box center [597, 605] width 886 height 49
click at [274, 581] on div at bounding box center [597, 605] width 886 height 49
click at [195, 581] on div at bounding box center [597, 605] width 886 height 49
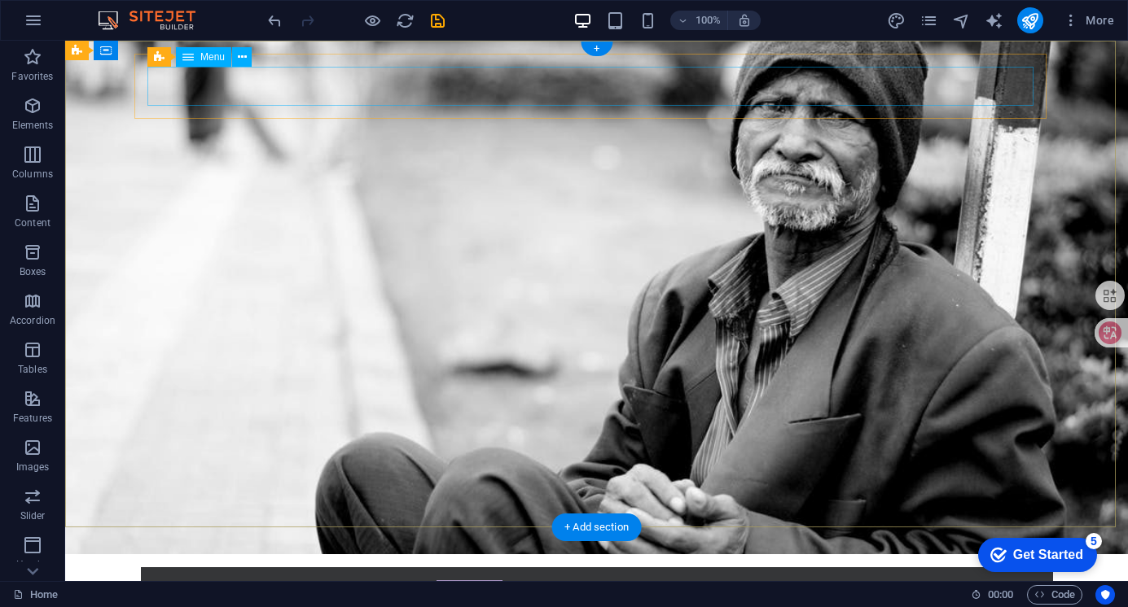
click at [225, 581] on nav "Home About us What we do Projects Volunteers Donate" at bounding box center [597, 600] width 886 height 39
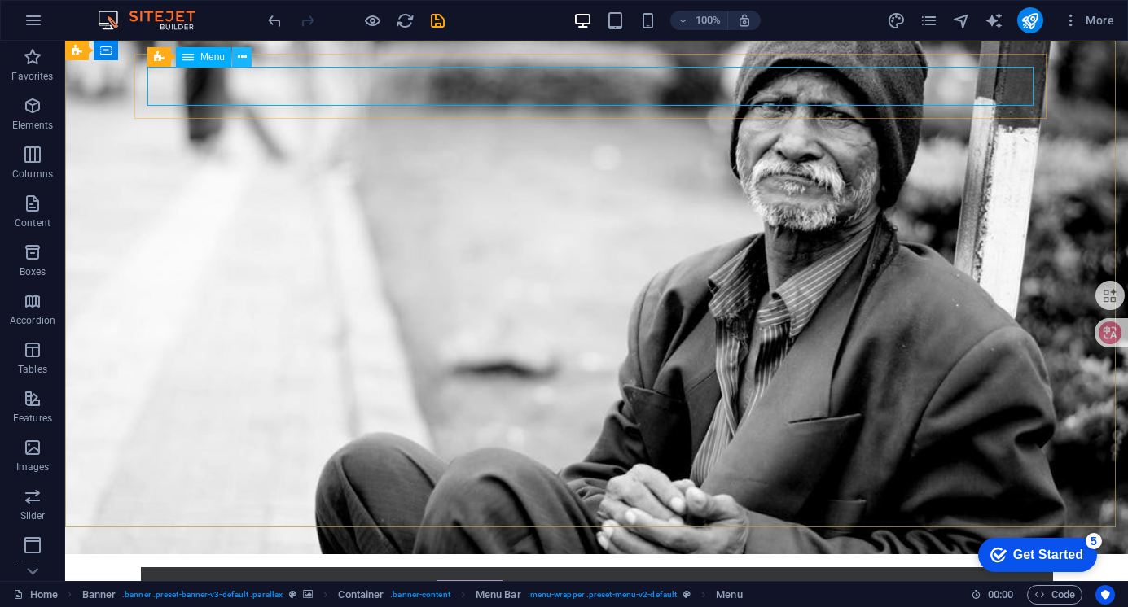
click at [243, 53] on icon at bounding box center [242, 57] width 9 height 17
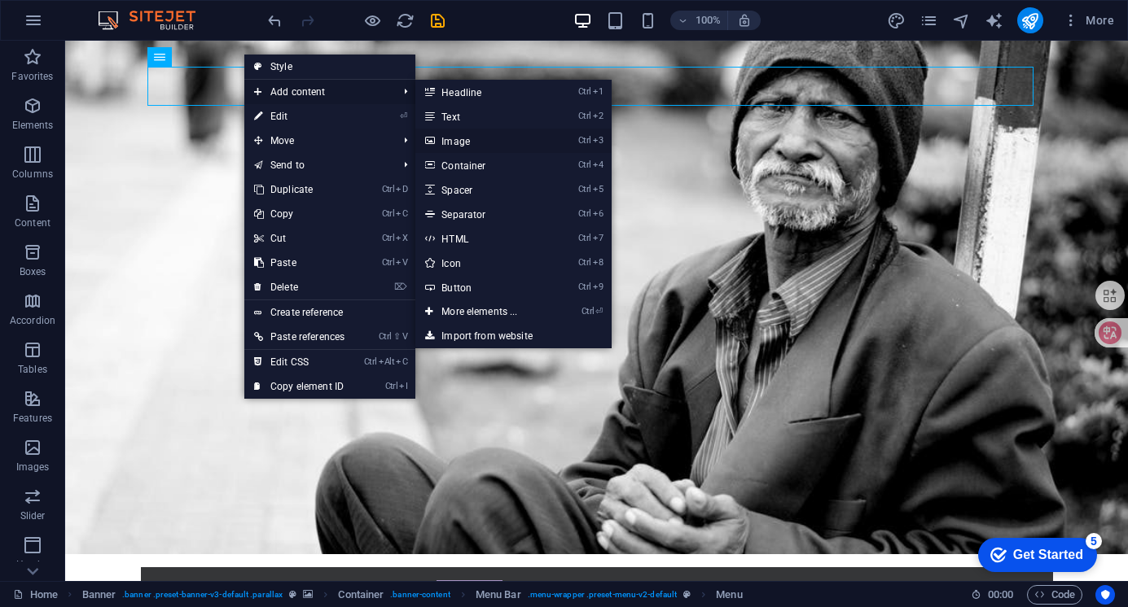
click at [476, 139] on link "Ctrl 3 Image" at bounding box center [482, 141] width 134 height 24
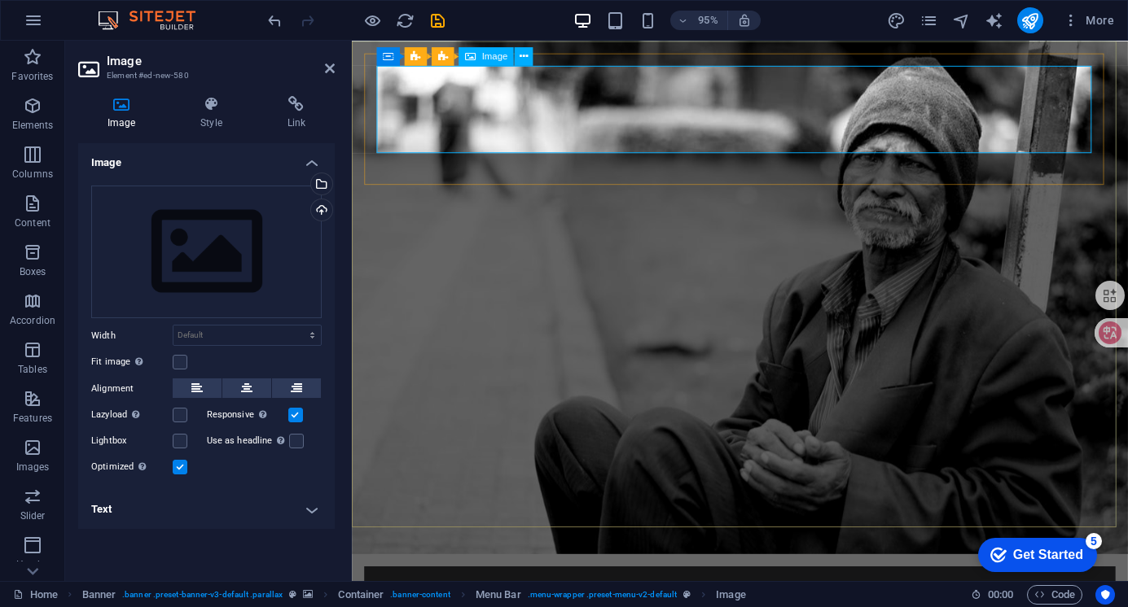
click at [421, 48] on icon at bounding box center [420, 50] width 8 height 16
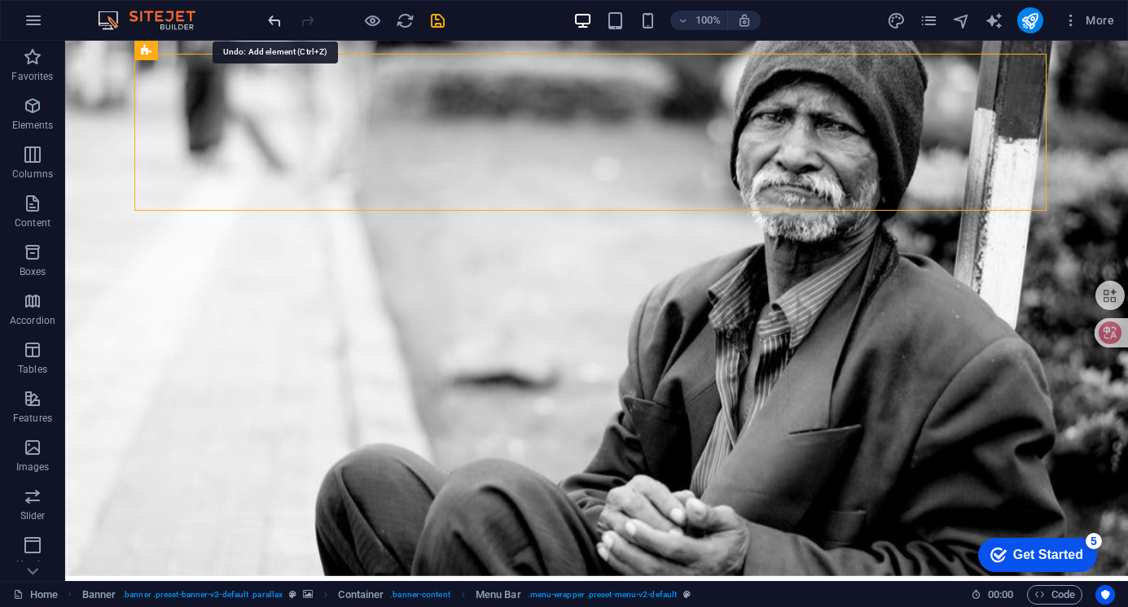
click at [273, 18] on icon "undo" at bounding box center [274, 20] width 19 height 19
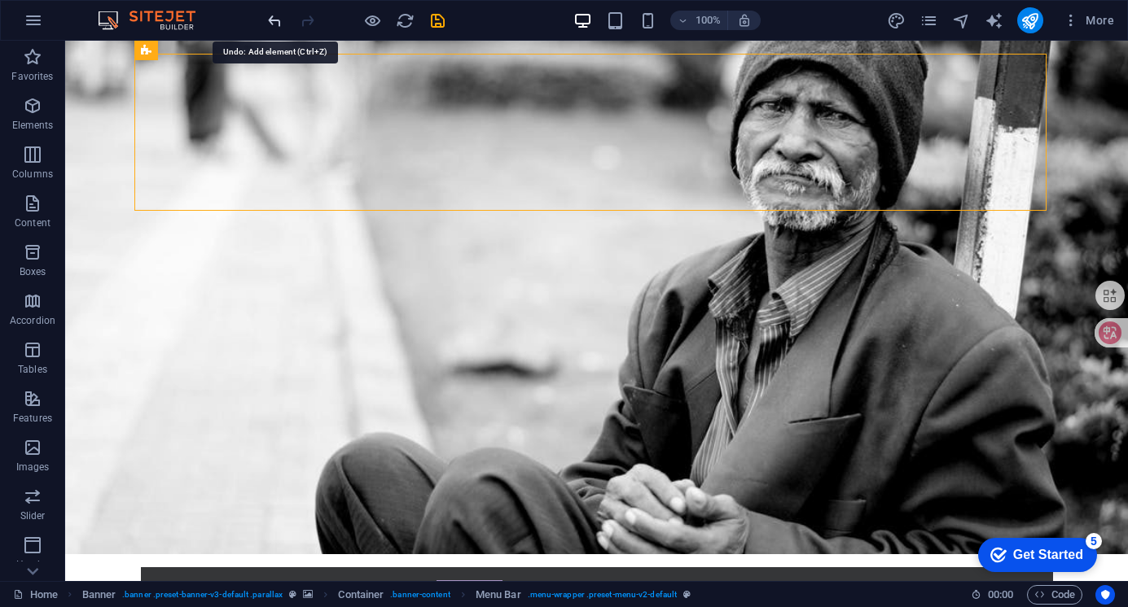
click at [273, 18] on icon "undo" at bounding box center [274, 20] width 19 height 19
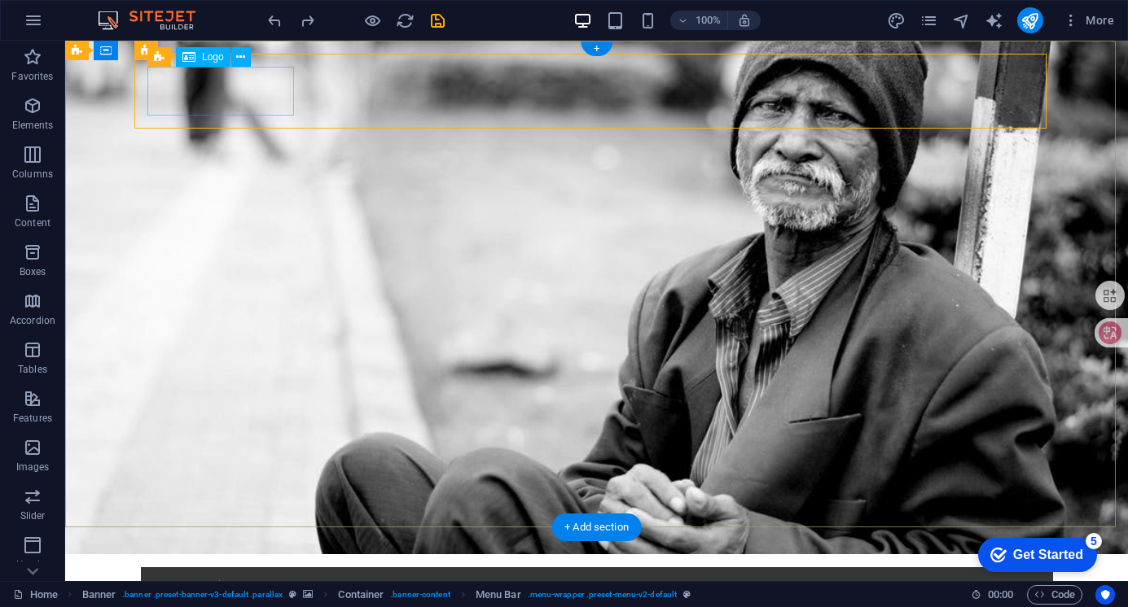
click at [261, 581] on div at bounding box center [597, 605] width 886 height 49
click at [245, 581] on div at bounding box center [597, 605] width 886 height 49
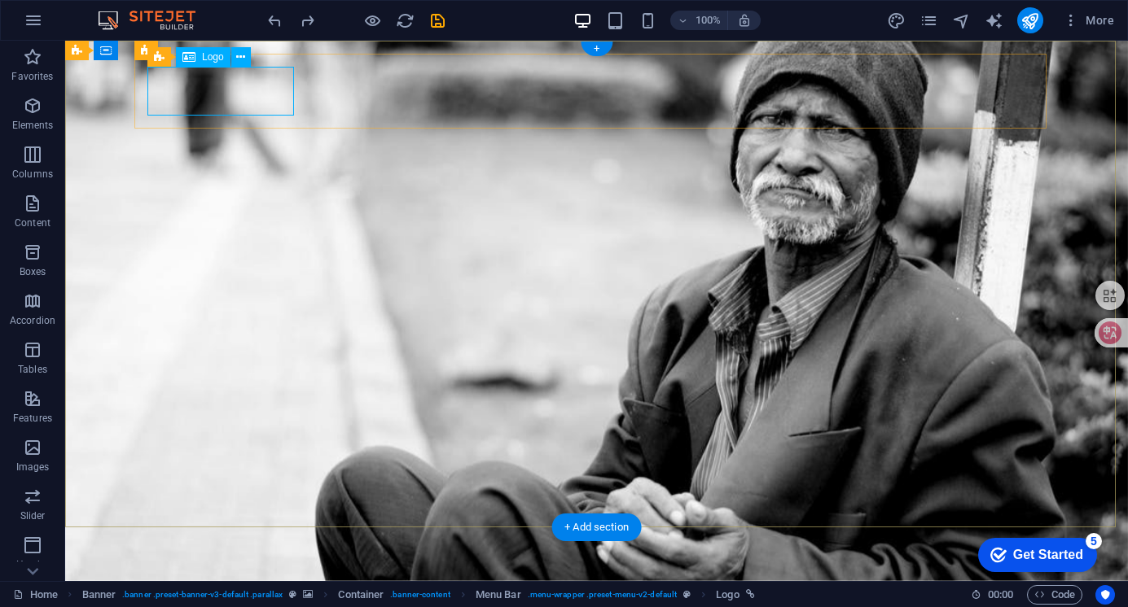
select select "px"
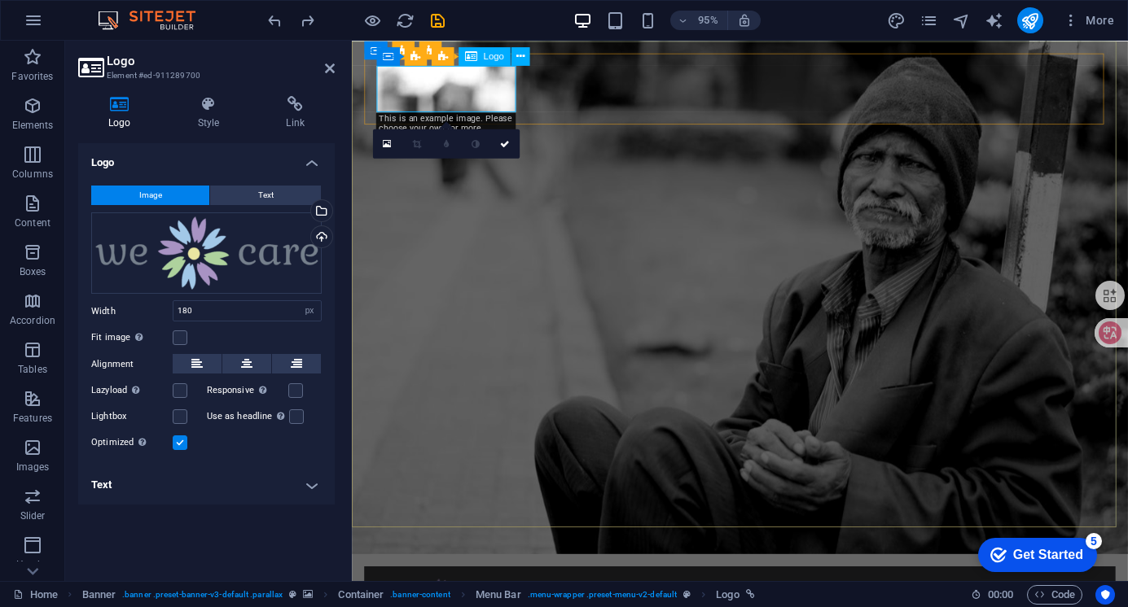
click at [192, 235] on div "Drag files here, click to choose files or select files from Files or our free s…" at bounding box center [206, 254] width 230 height 82
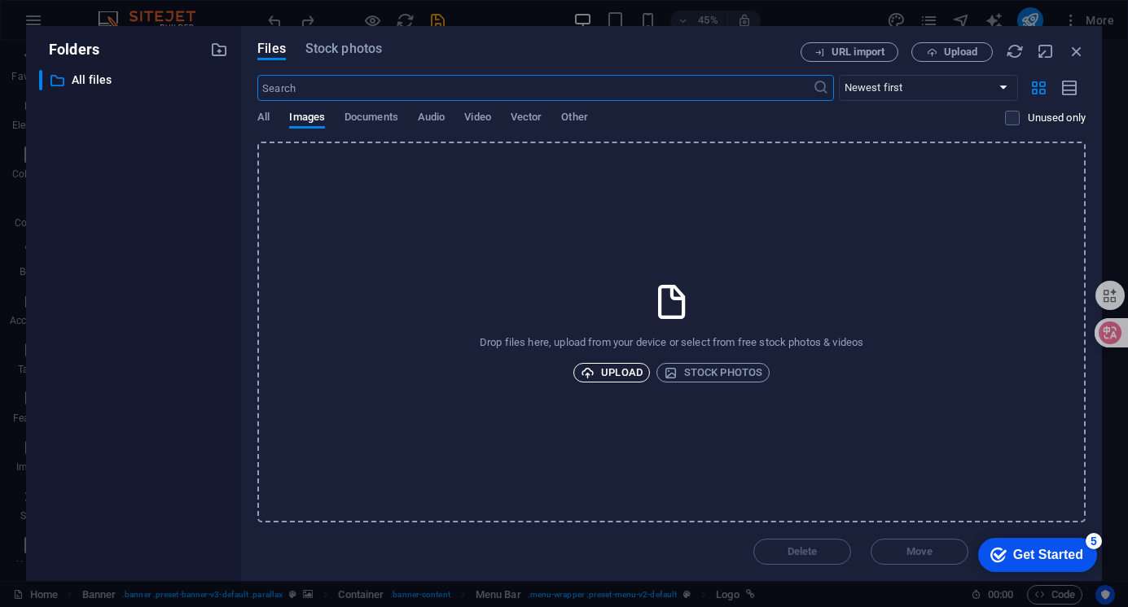
click at [600, 370] on span "Upload" at bounding box center [612, 373] width 62 height 20
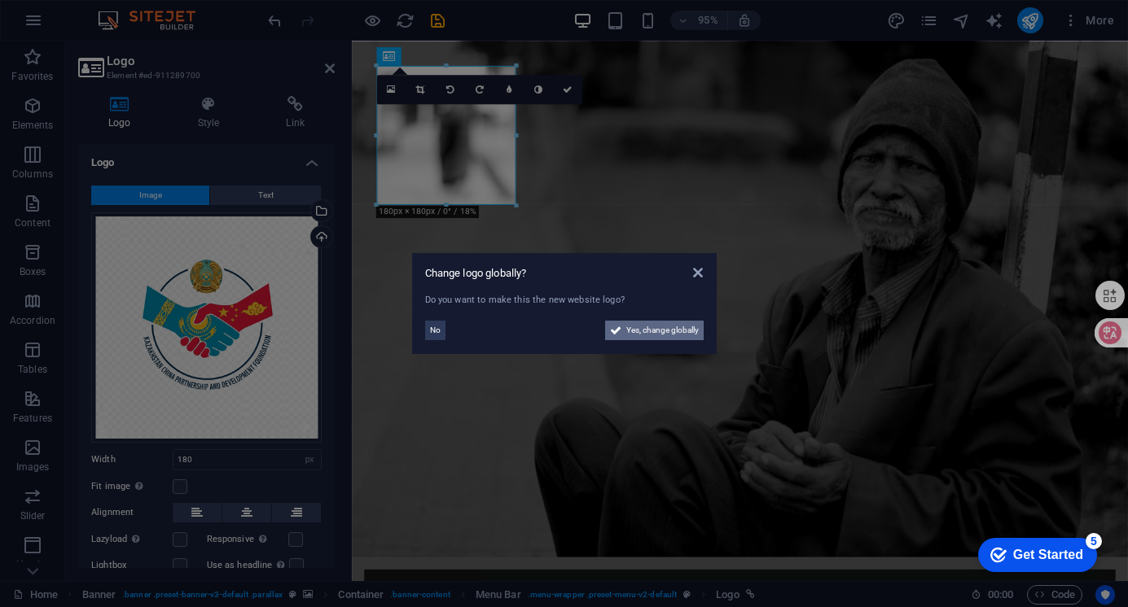
click at [644, 325] on span "Yes, change globally" at bounding box center [662, 331] width 72 height 20
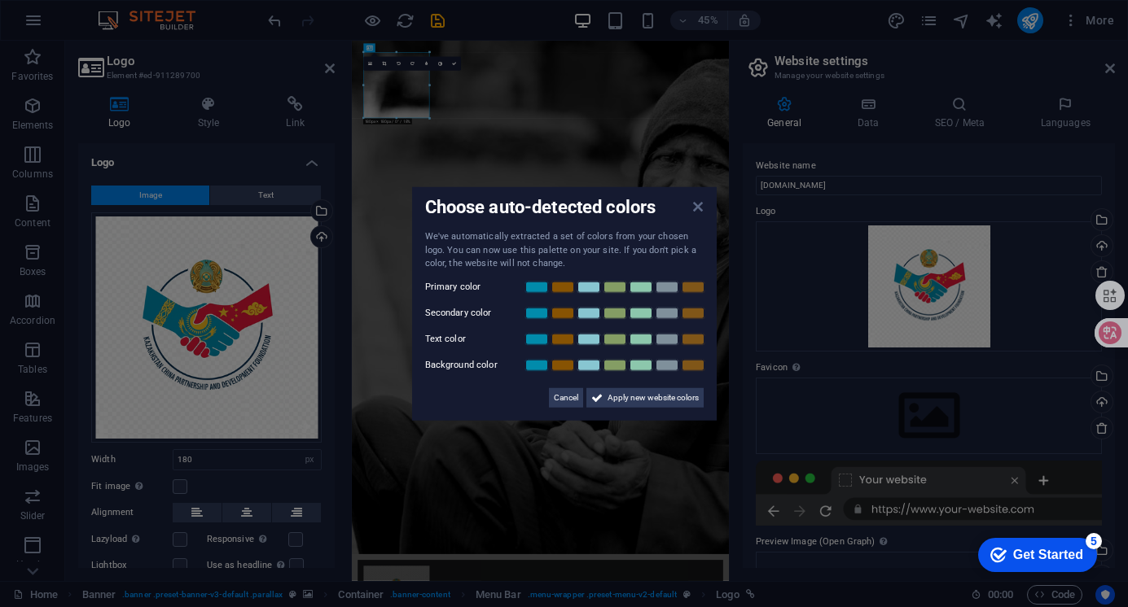
click at [699, 204] on icon at bounding box center [698, 206] width 10 height 13
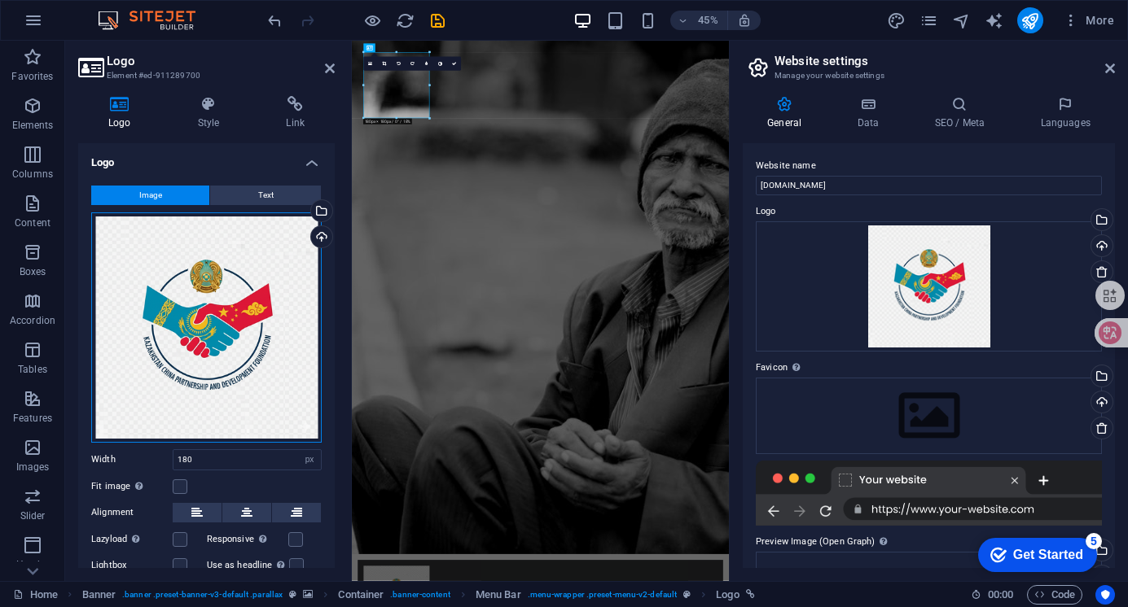
click at [230, 242] on div "Drag files here, click to choose files or select files from Files or our free s…" at bounding box center [206, 328] width 230 height 230
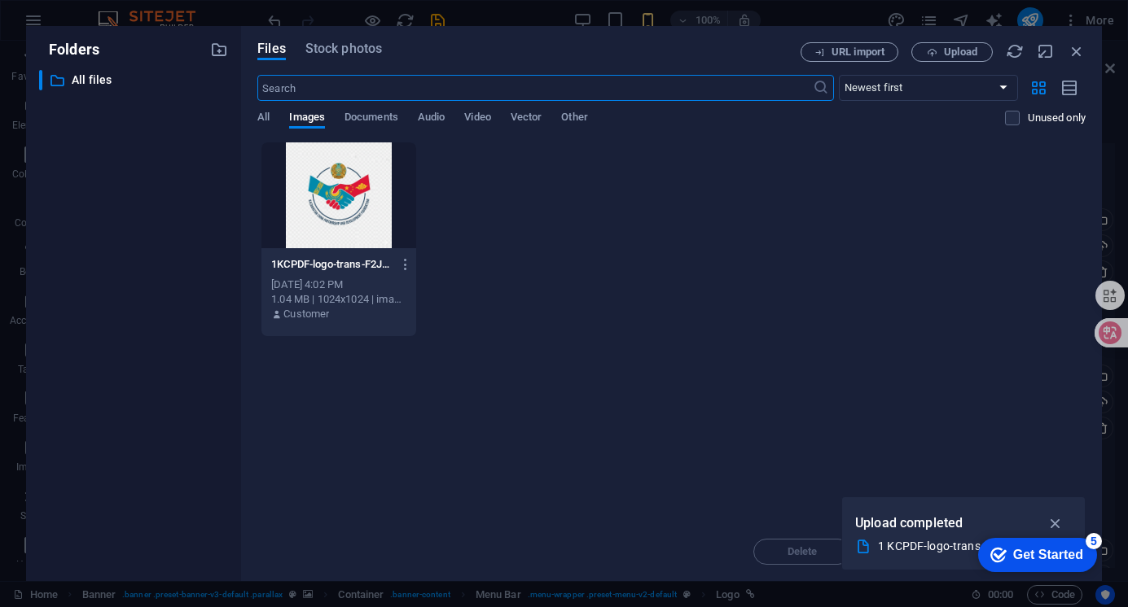
click at [325, 205] on div at bounding box center [338, 195] width 155 height 106
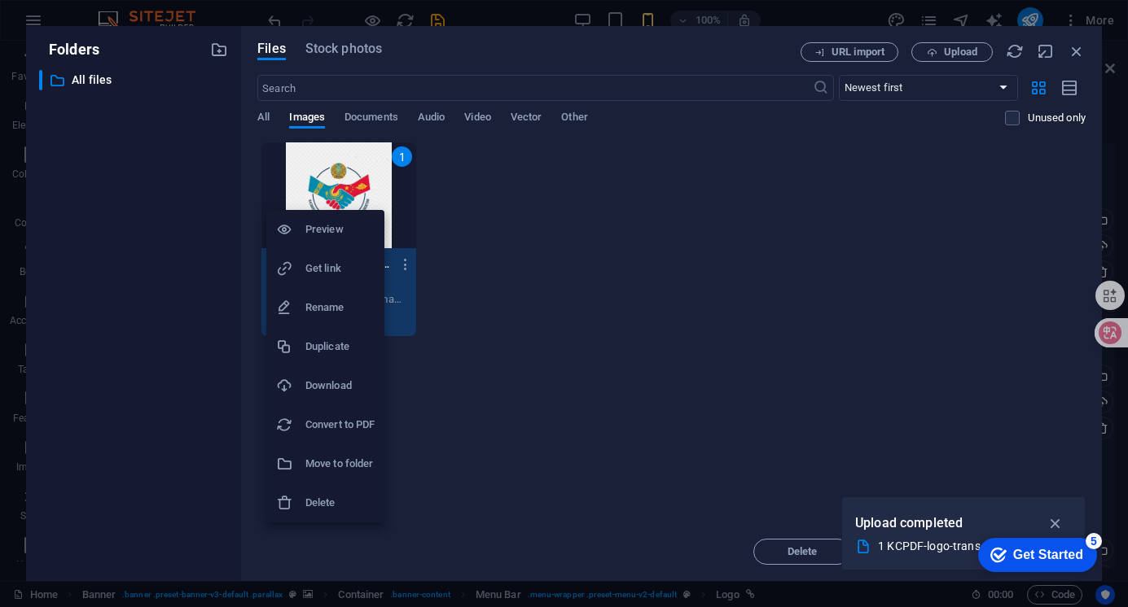
click at [436, 212] on div at bounding box center [564, 303] width 1128 height 607
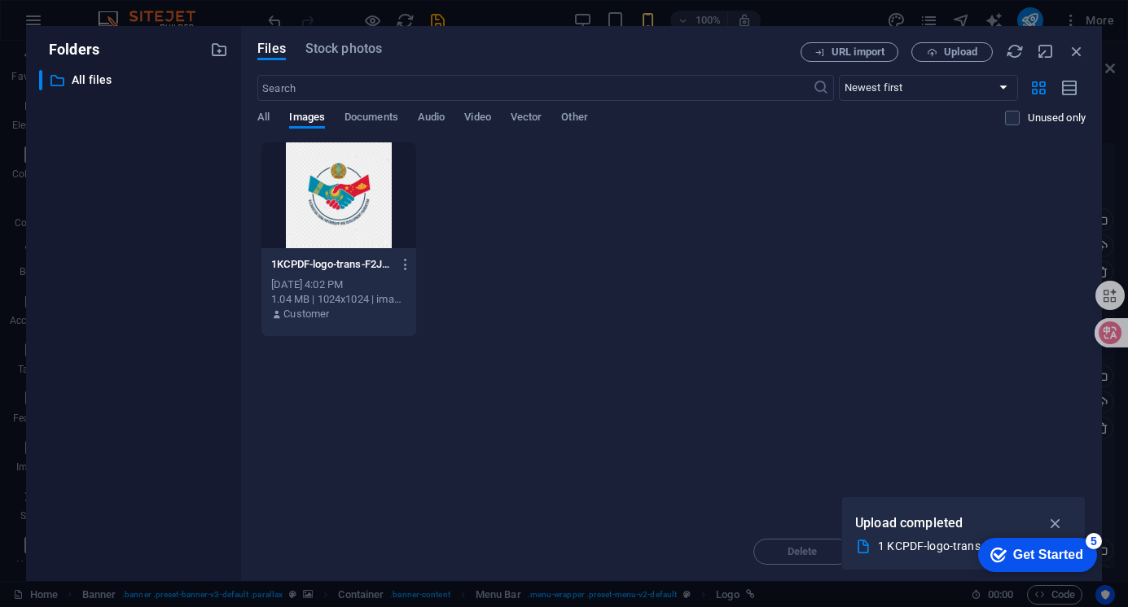
click at [372, 193] on div at bounding box center [338, 195] width 155 height 106
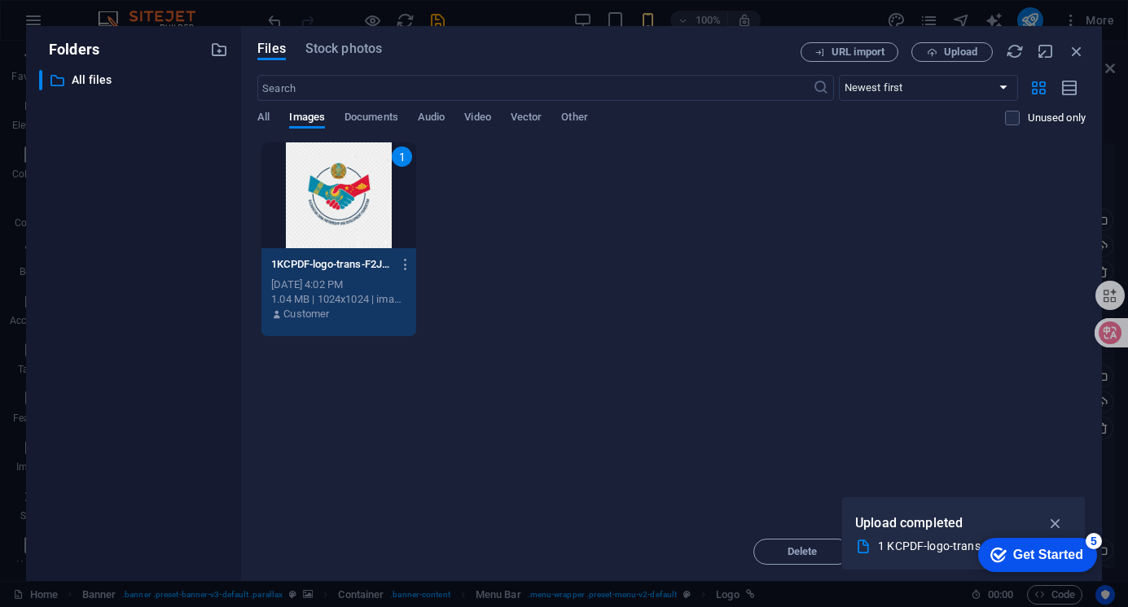
click at [1058, 520] on icon "button" at bounding box center [1055, 524] width 19 height 18
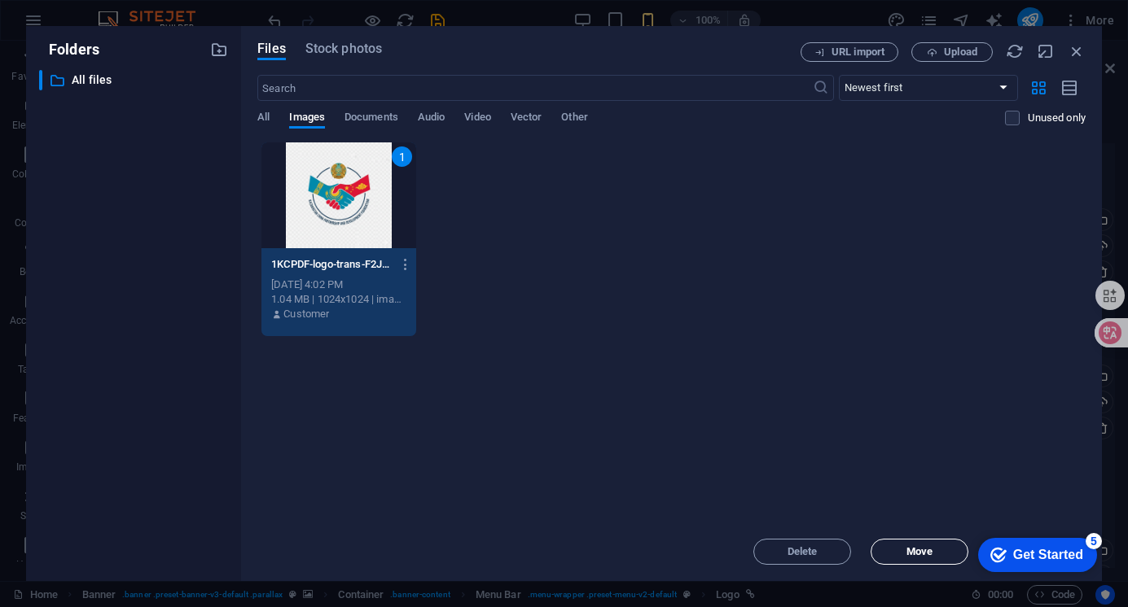
click at [945, 546] on button "Move" at bounding box center [919, 552] width 98 height 26
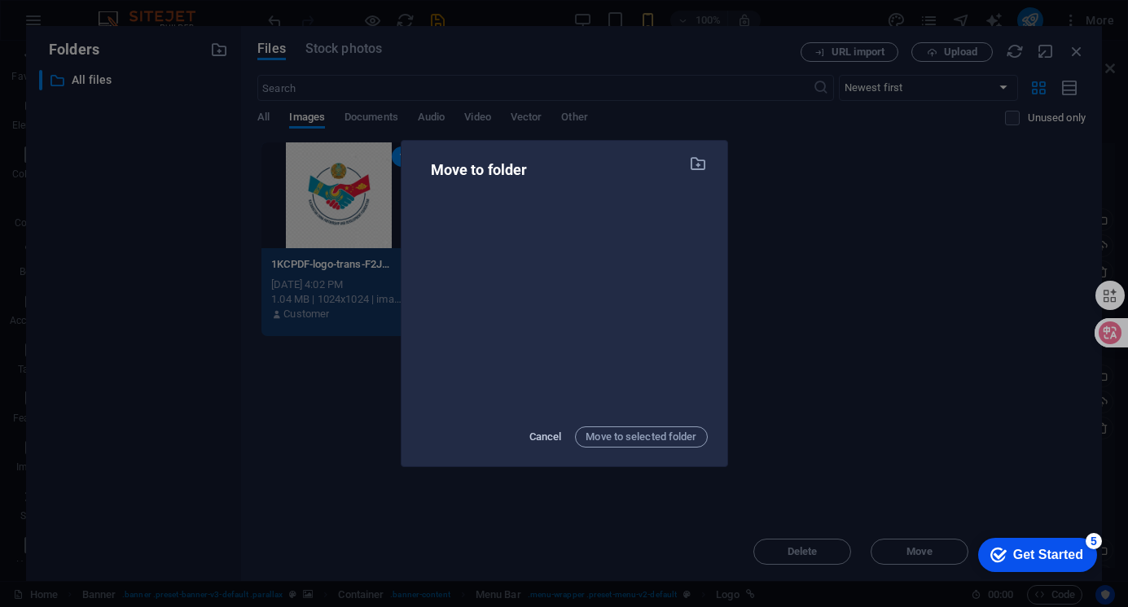
click at [532, 437] on span "Cancel" at bounding box center [545, 437] width 33 height 20
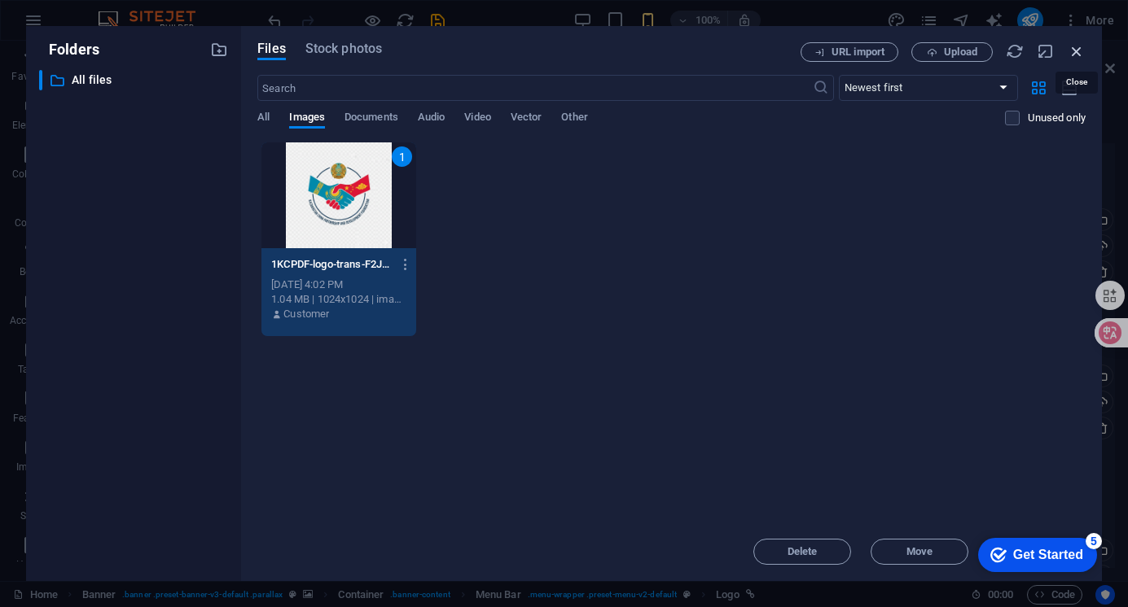
click at [1075, 47] on icon "button" at bounding box center [1076, 51] width 18 height 18
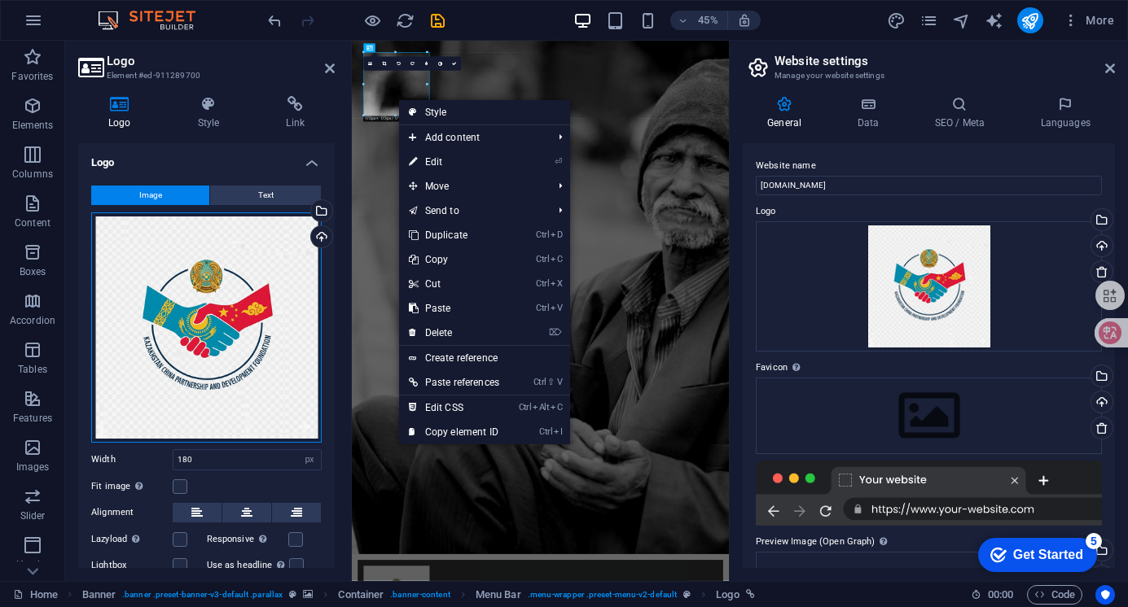
click at [270, 305] on div "Drag files here, click to choose files or select files from Files or our free s…" at bounding box center [206, 328] width 230 height 230
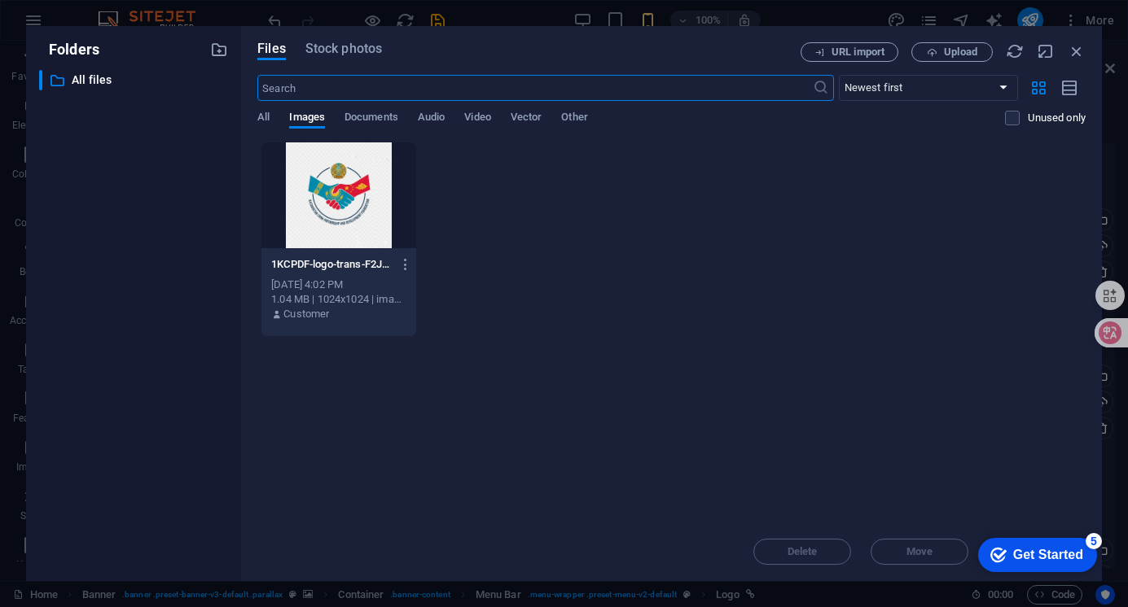
click at [542, 195] on div "1KCPDF-logo-trans-F2JcUBLEsFLM31Bbto43Fg.png 1KCPDF-logo-trans-F2JcUBLEsFLM31Bb…" at bounding box center [671, 239] width 828 height 195
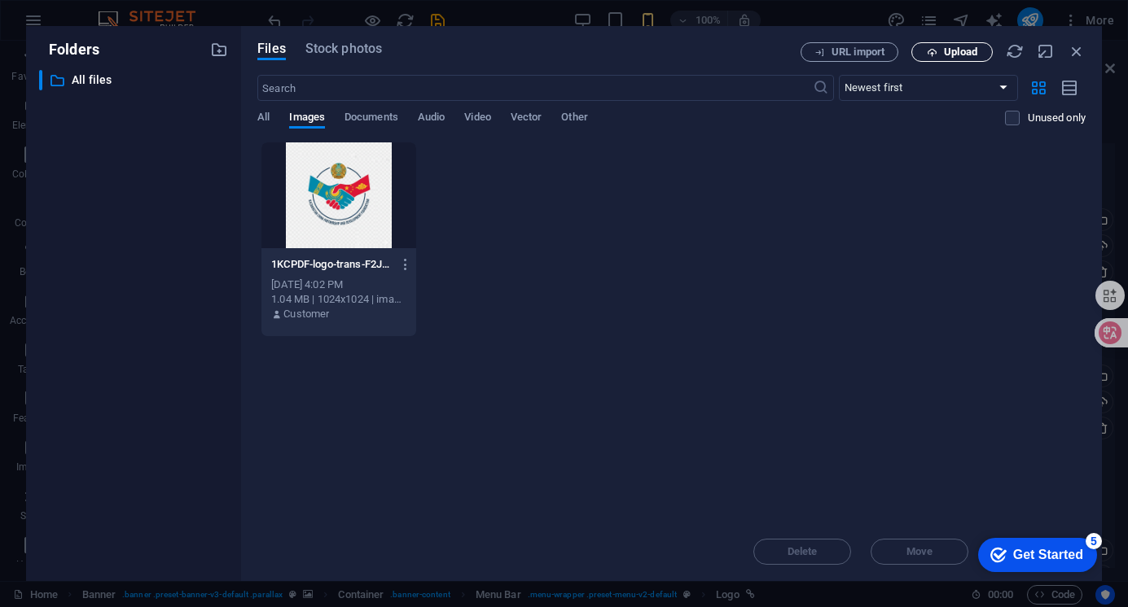
click at [949, 47] on span "Upload" at bounding box center [960, 52] width 33 height 10
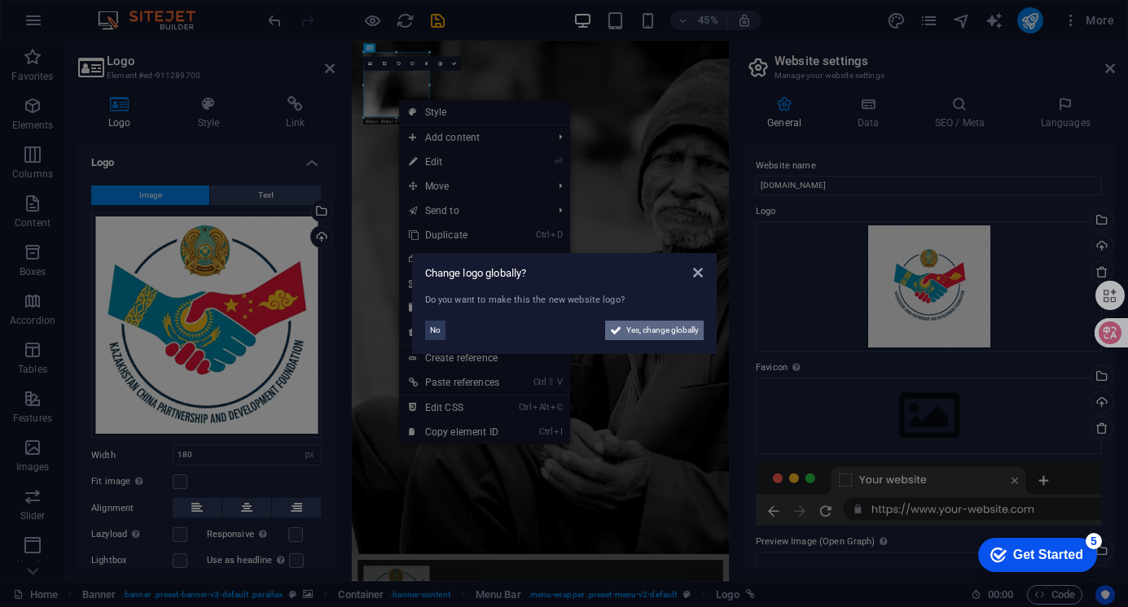
click at [655, 325] on span "Yes, change globally" at bounding box center [662, 331] width 72 height 20
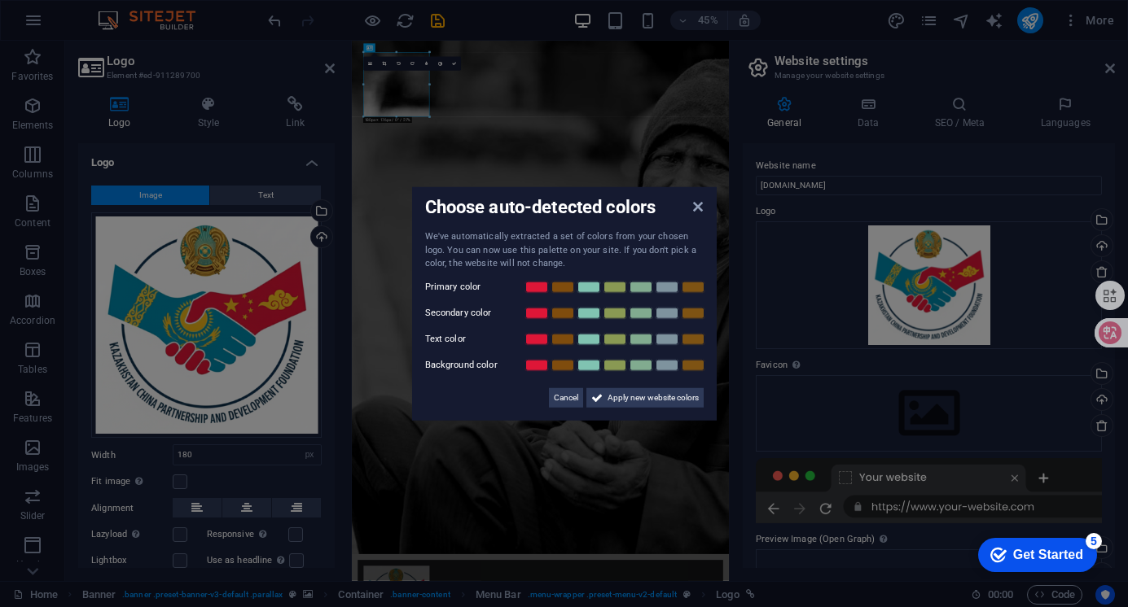
click at [405, 85] on aside "Choose auto-detected colors We've automatically extracted a set of colors from …" at bounding box center [564, 303] width 1128 height 607
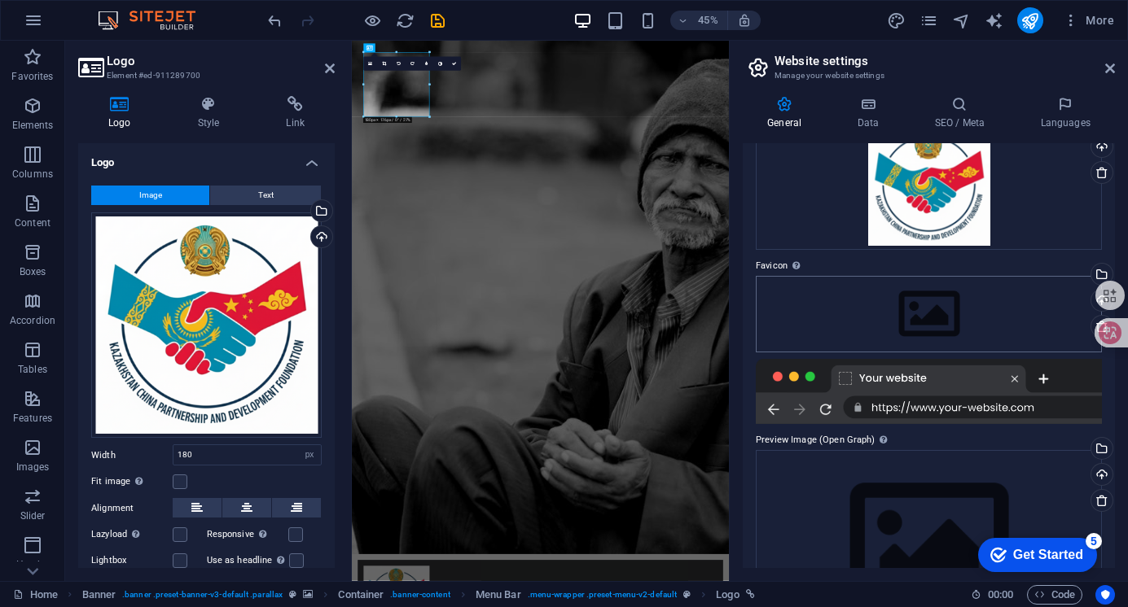
scroll to position [81, 0]
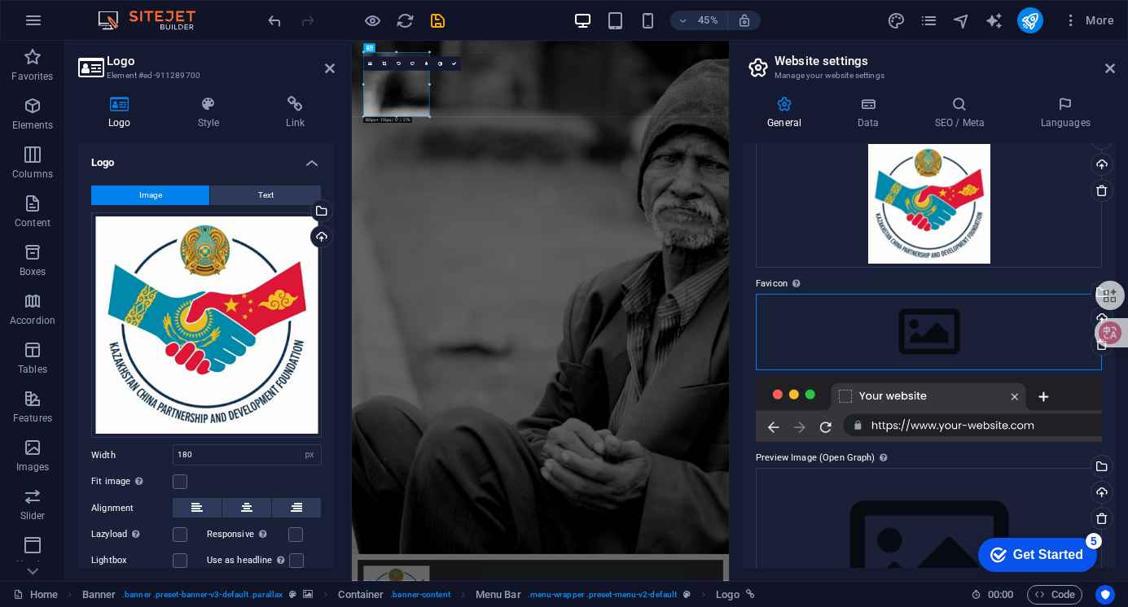
click at [924, 331] on div "Drag files here, click to choose files or select files from Files or our free s…" at bounding box center [929, 332] width 346 height 77
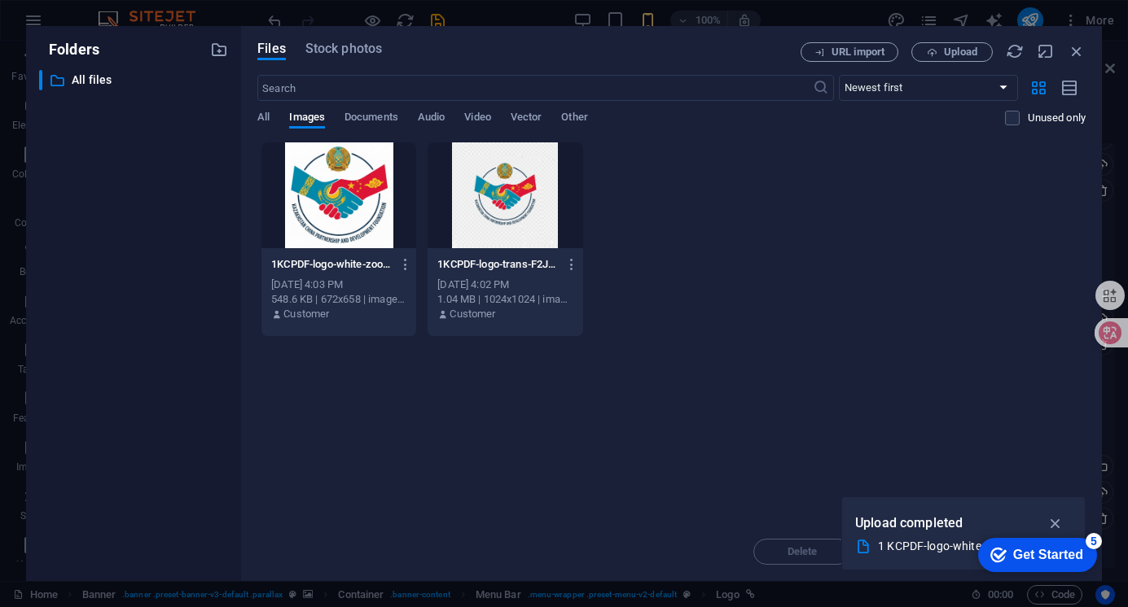
click at [334, 191] on div at bounding box center [338, 195] width 155 height 106
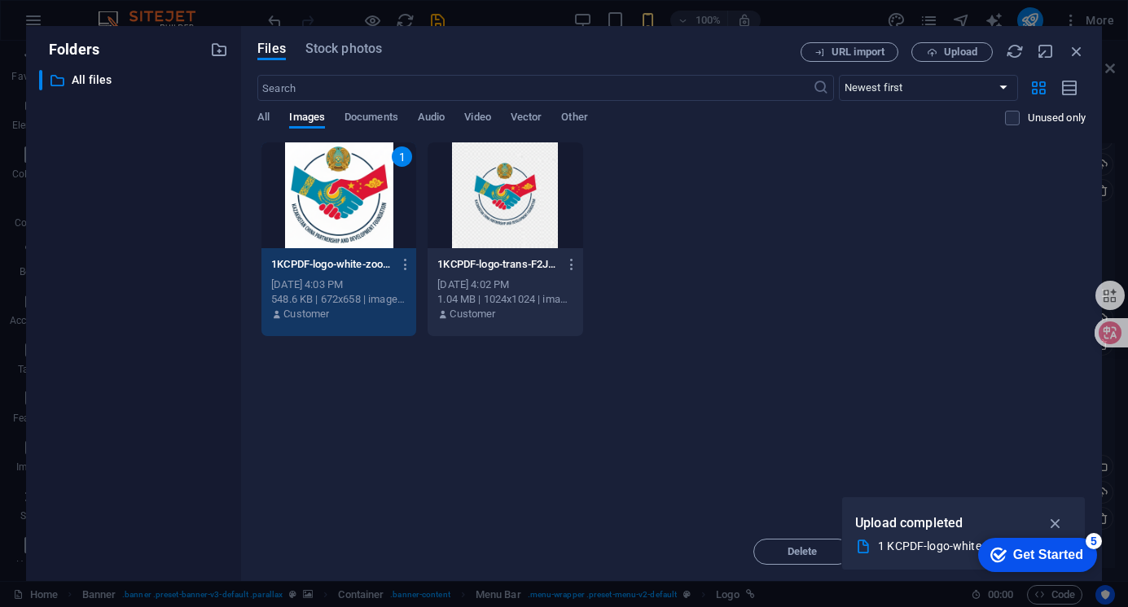
click at [334, 191] on div "1" at bounding box center [338, 195] width 155 height 106
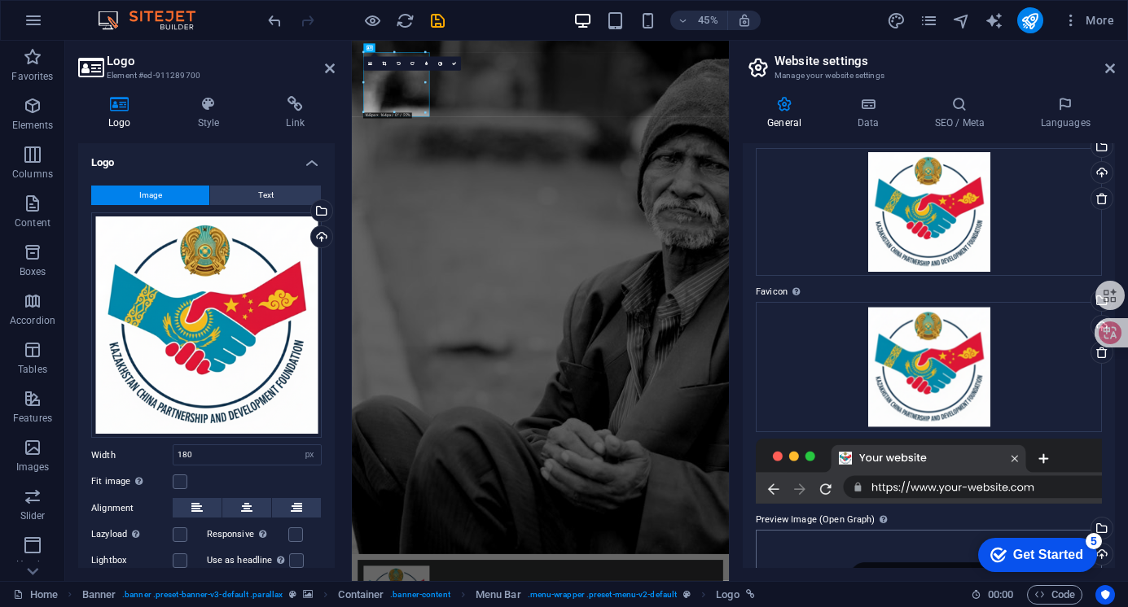
scroll to position [0, 0]
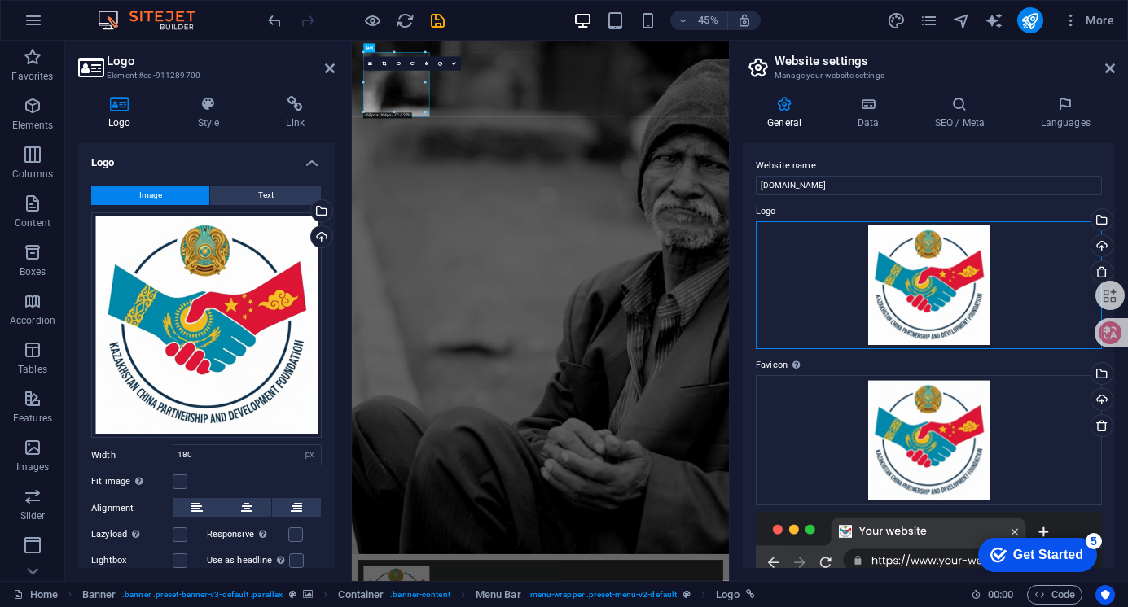
click at [949, 284] on div "Drag files here, click to choose files or select files from Files or our free s…" at bounding box center [929, 285] width 346 height 128
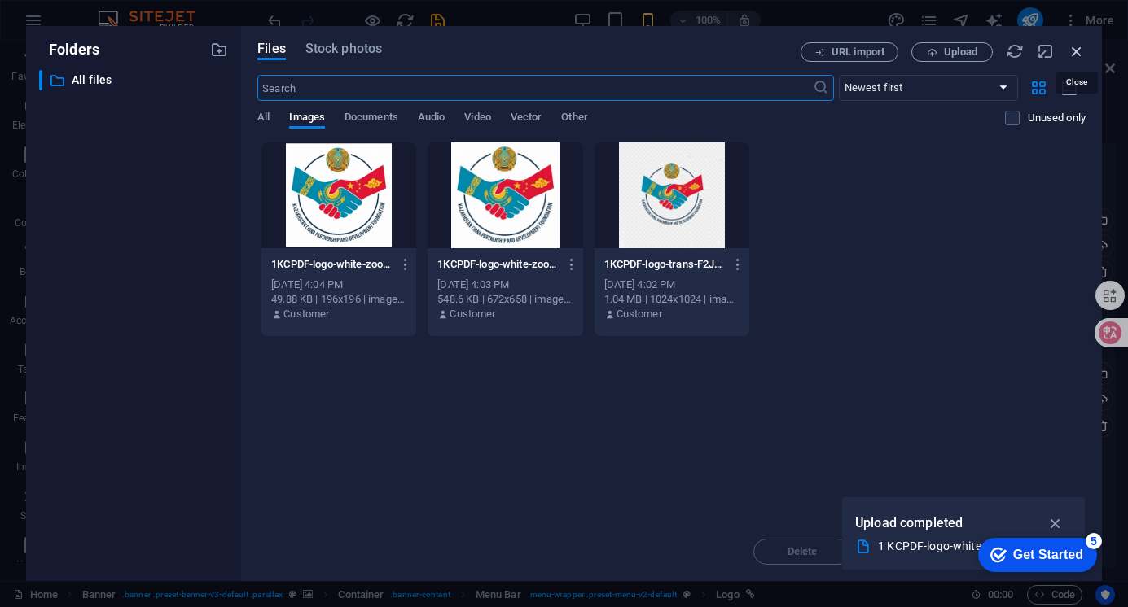
click at [1080, 46] on icon "button" at bounding box center [1076, 51] width 18 height 18
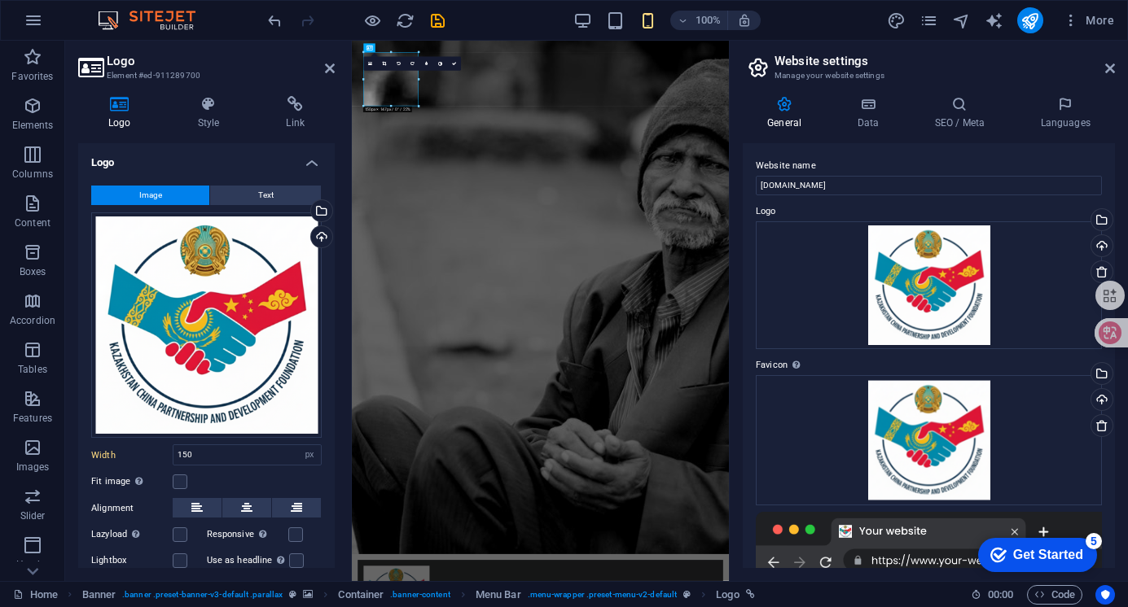
type input "180"
click at [208, 106] on icon at bounding box center [209, 104] width 82 height 16
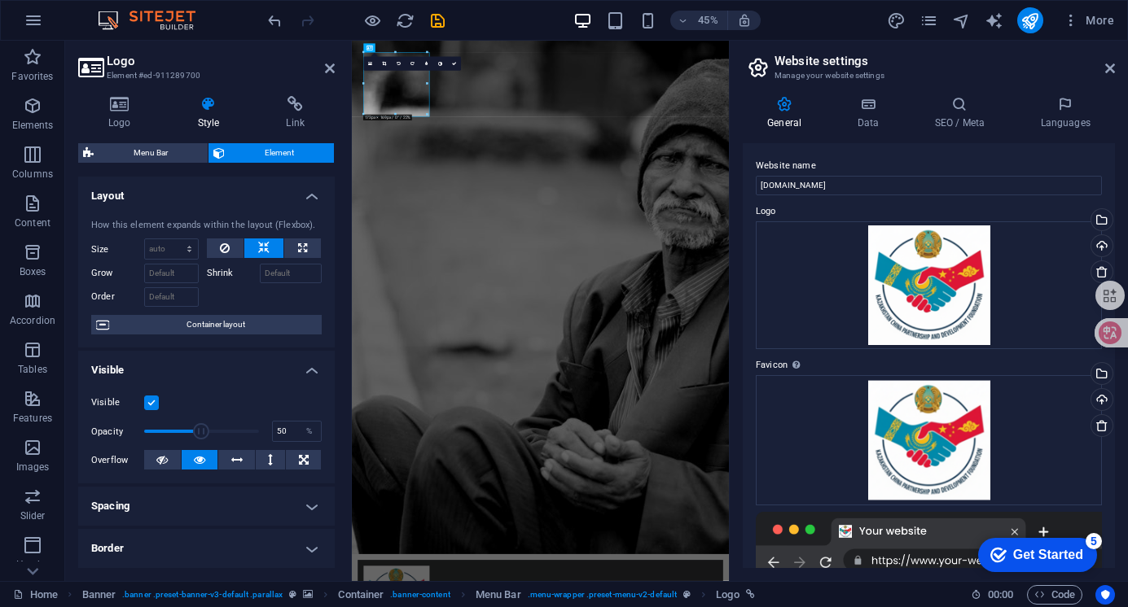
drag, startPoint x: 254, startPoint y: 434, endPoint x: 199, endPoint y: 434, distance: 54.6
click at [199, 434] on span at bounding box center [201, 431] width 16 height 16
drag, startPoint x: 203, startPoint y: 429, endPoint x: 154, endPoint y: 423, distance: 49.2
click at [154, 423] on span at bounding box center [155, 431] width 16 height 16
type input "100"
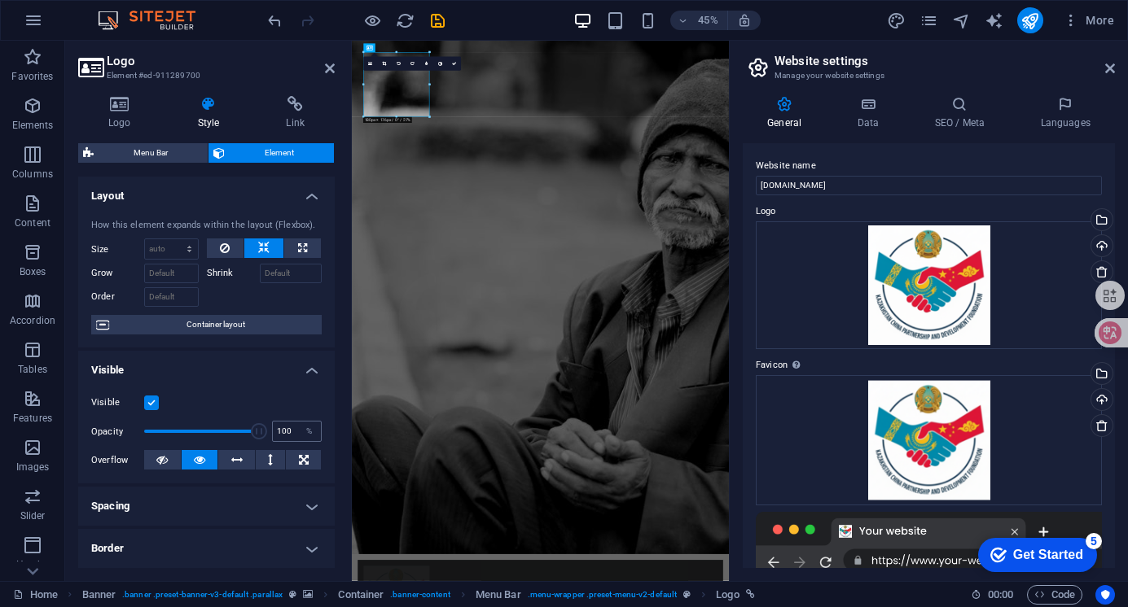
drag, startPoint x: 156, startPoint y: 427, endPoint x: 282, endPoint y: 424, distance: 126.2
click at [282, 424] on div "Opacity 100 %" at bounding box center [206, 431] width 230 height 24
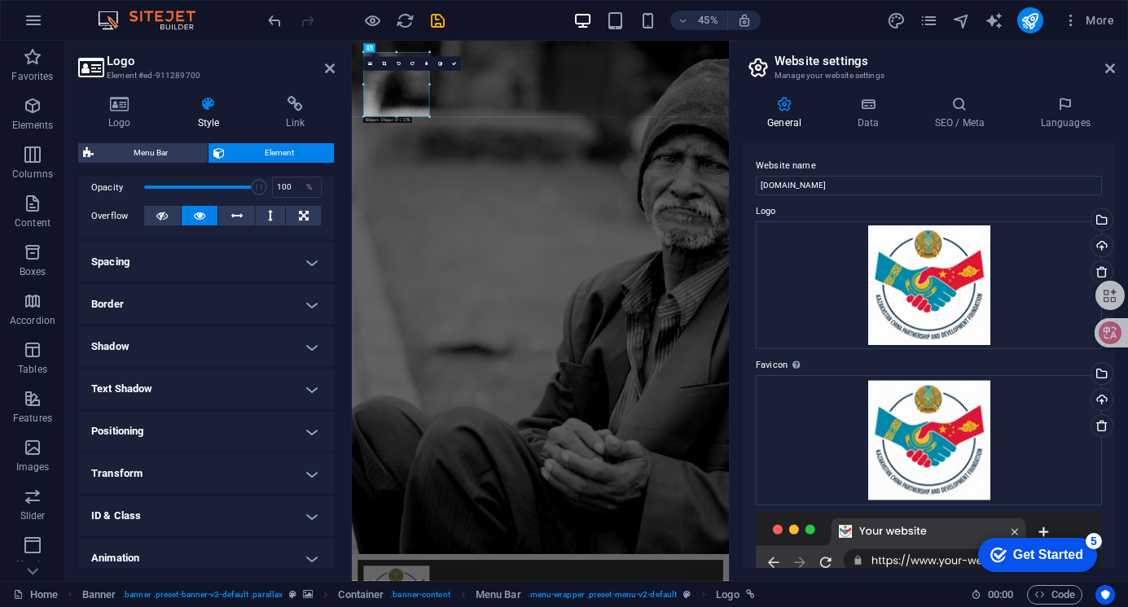
scroll to position [296, 0]
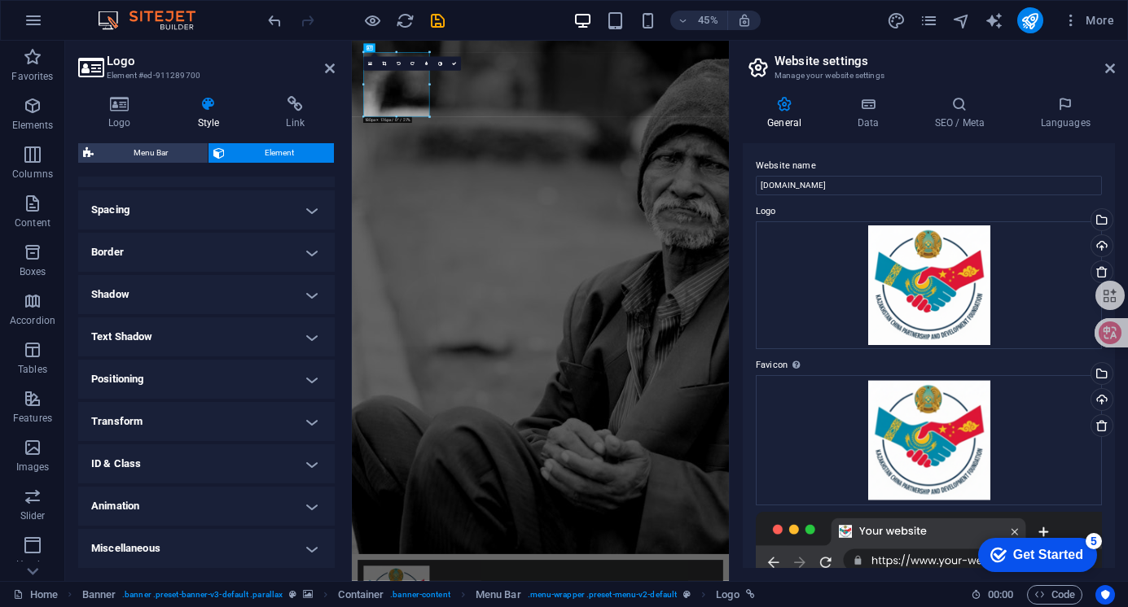
click at [313, 418] on h4 "Transform" at bounding box center [206, 421] width 256 height 39
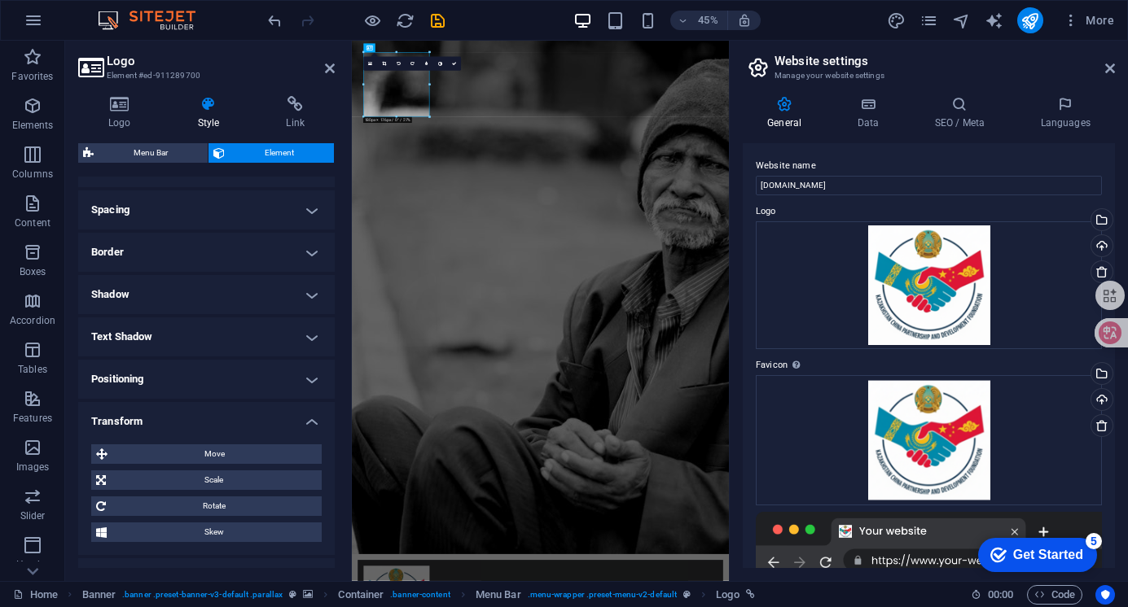
click at [313, 418] on h4 "Transform" at bounding box center [206, 416] width 256 height 29
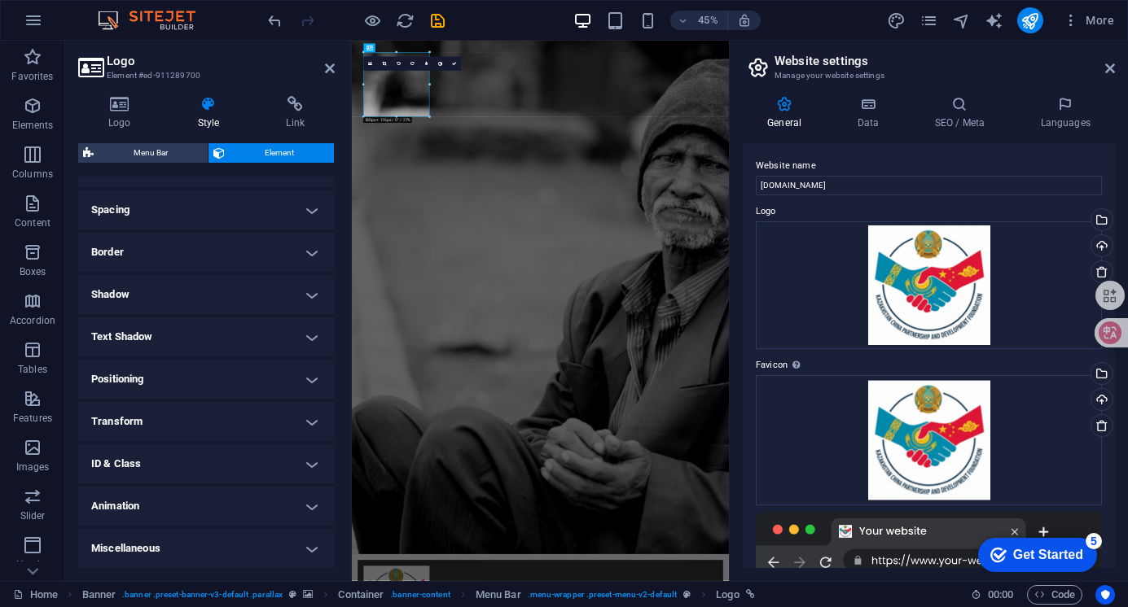
click at [310, 550] on h4 "Miscellaneous" at bounding box center [206, 548] width 256 height 39
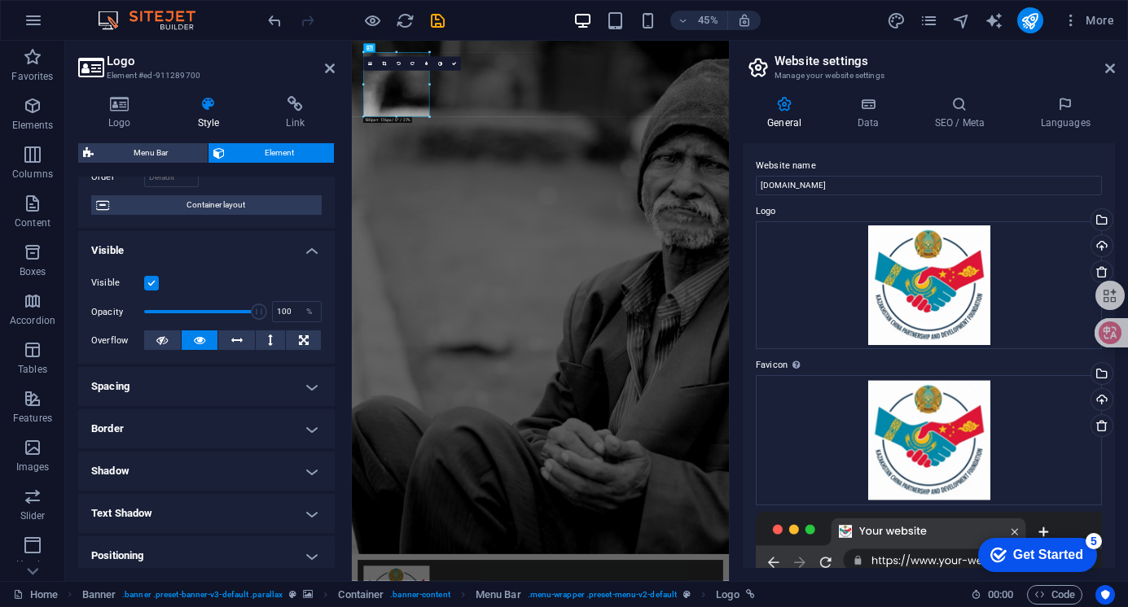
scroll to position [0, 0]
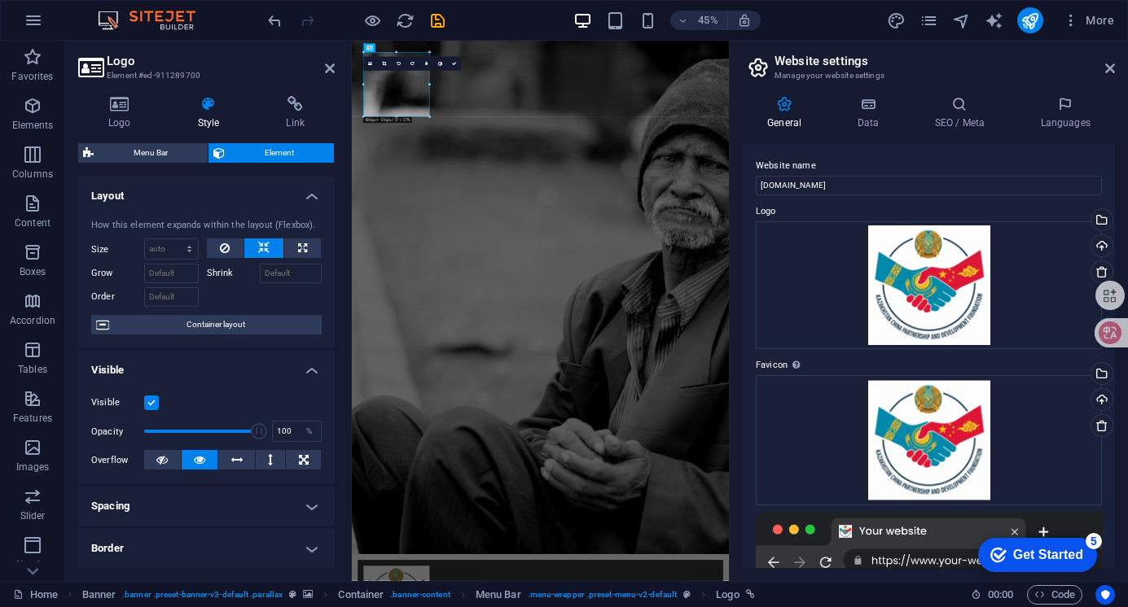
click at [312, 192] on h4 "Layout" at bounding box center [206, 191] width 256 height 29
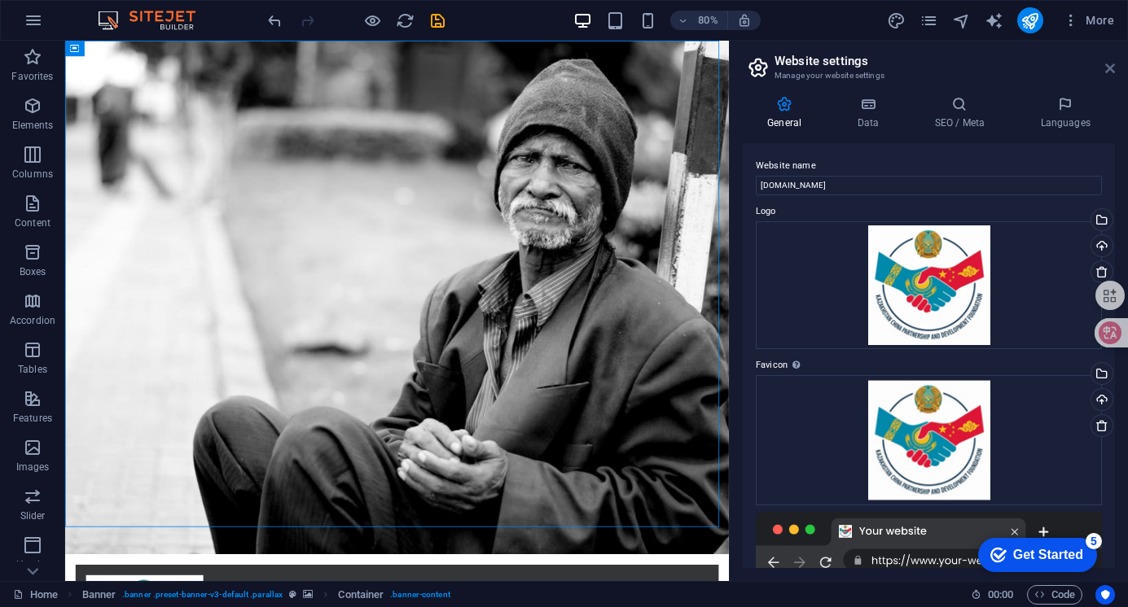
click at [1113, 68] on icon at bounding box center [1110, 68] width 10 height 13
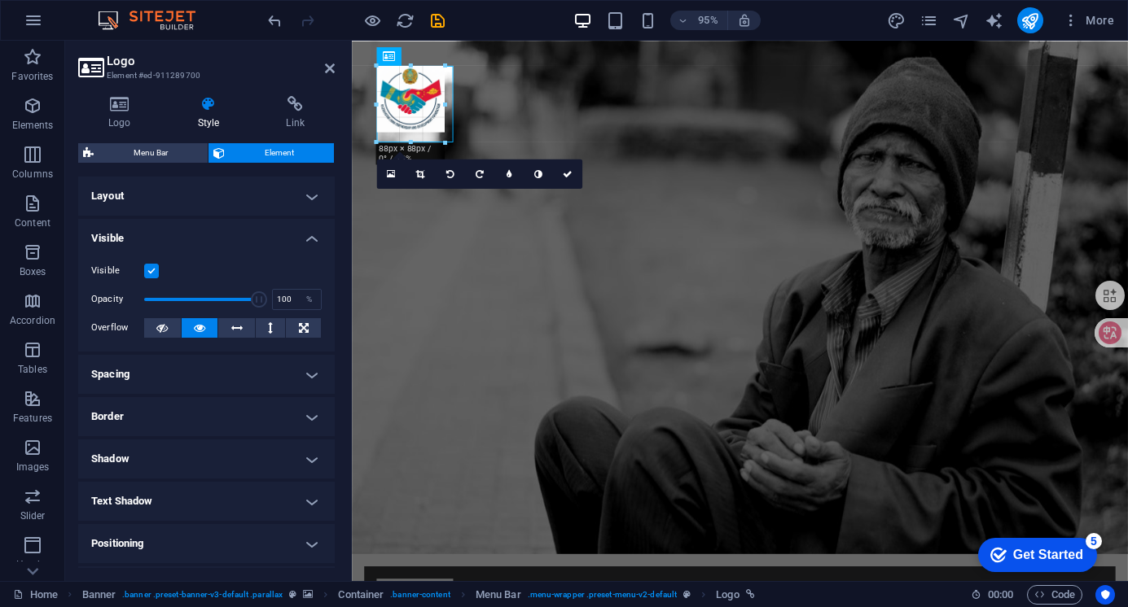
drag, startPoint x: 515, startPoint y: 200, endPoint x: 99, endPoint y: 94, distance: 428.5
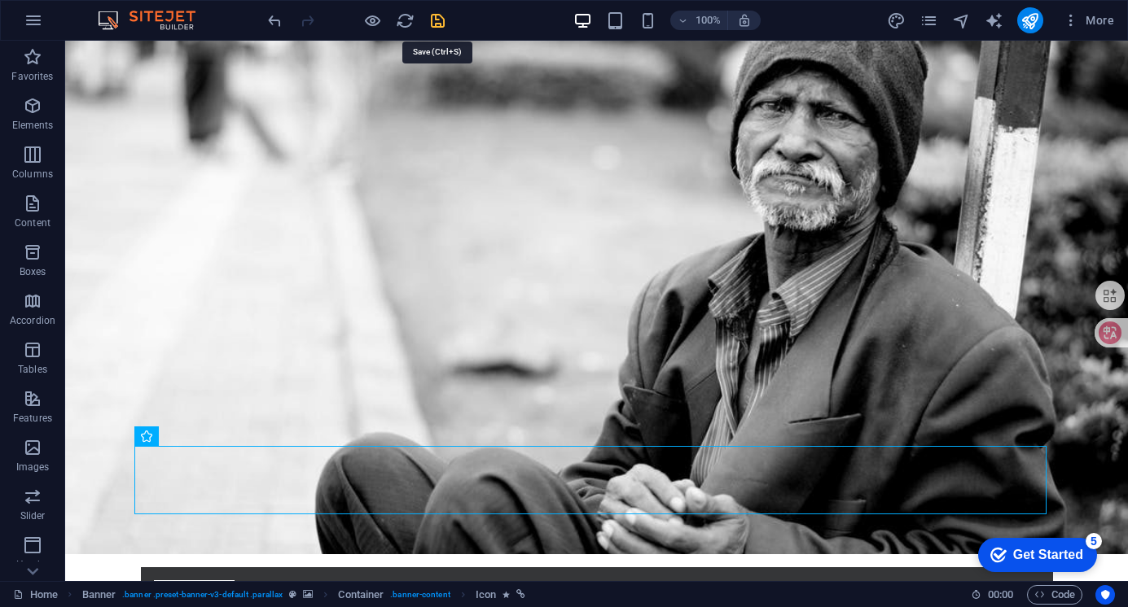
click at [437, 16] on icon "save" at bounding box center [437, 20] width 19 height 19
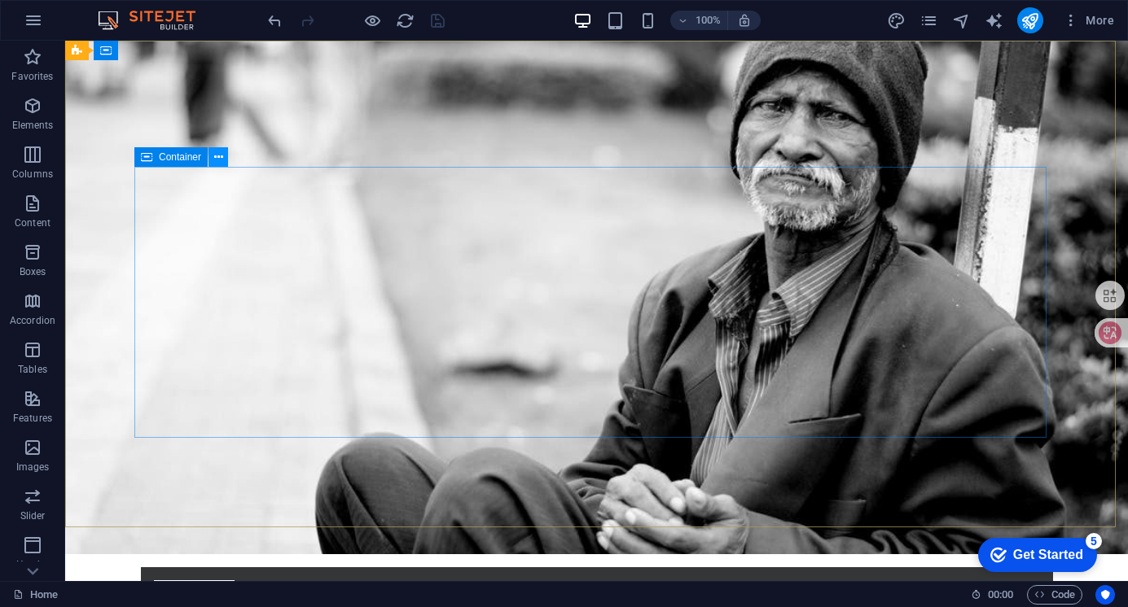
click at [218, 159] on icon at bounding box center [218, 157] width 9 height 17
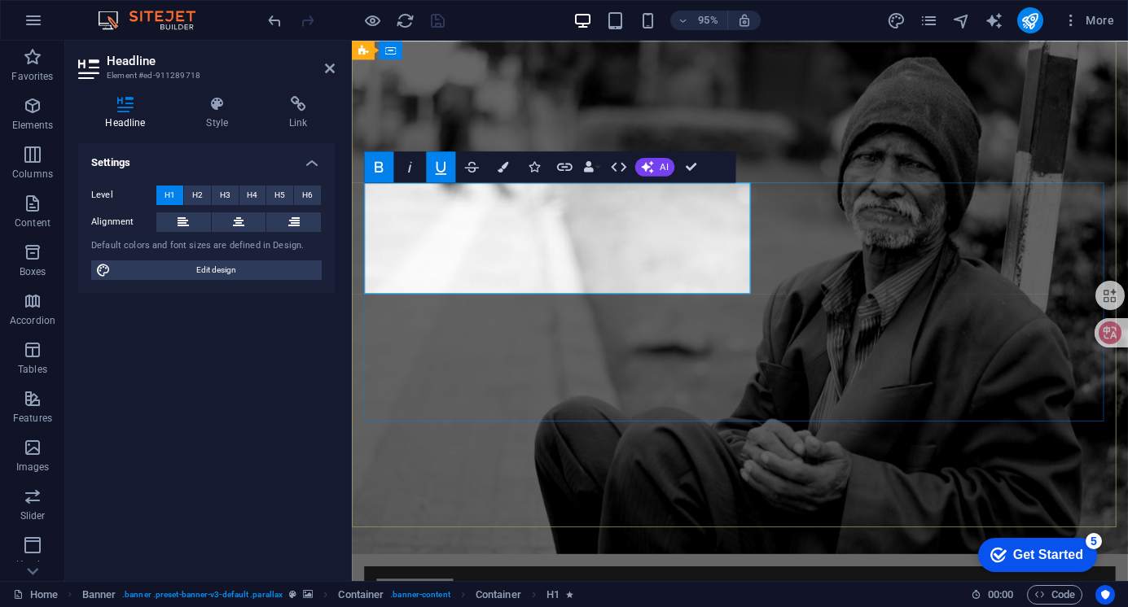
drag, startPoint x: 709, startPoint y: 274, endPoint x: 350, endPoint y: 206, distance: 365.4
copy h1 "Donate and Help those in need."
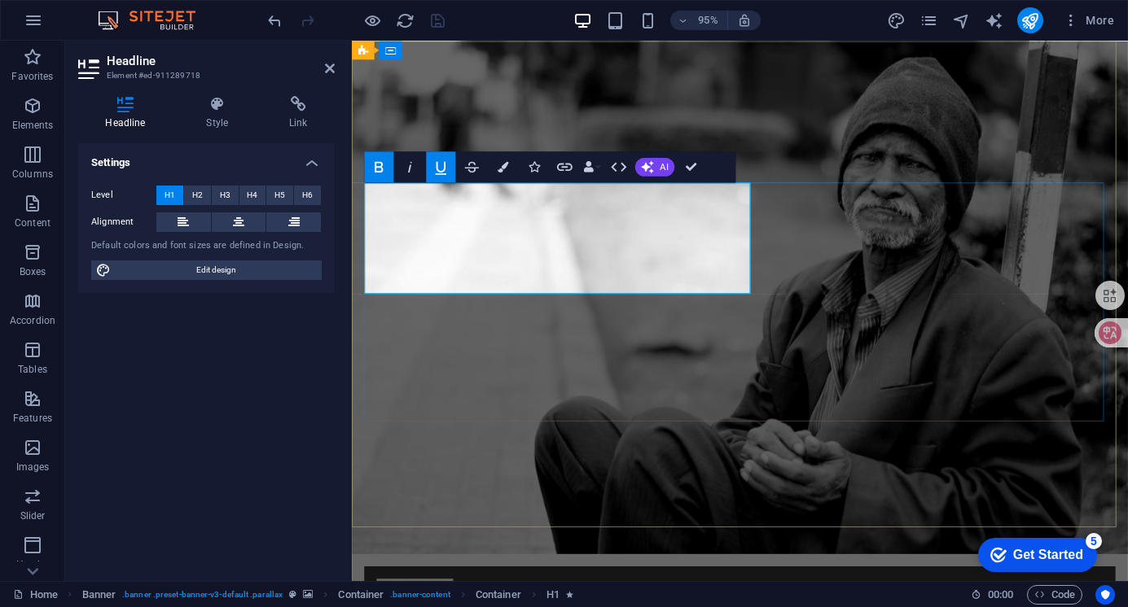
drag, startPoint x: 566, startPoint y: 219, endPoint x: 688, endPoint y: 270, distance: 132.5
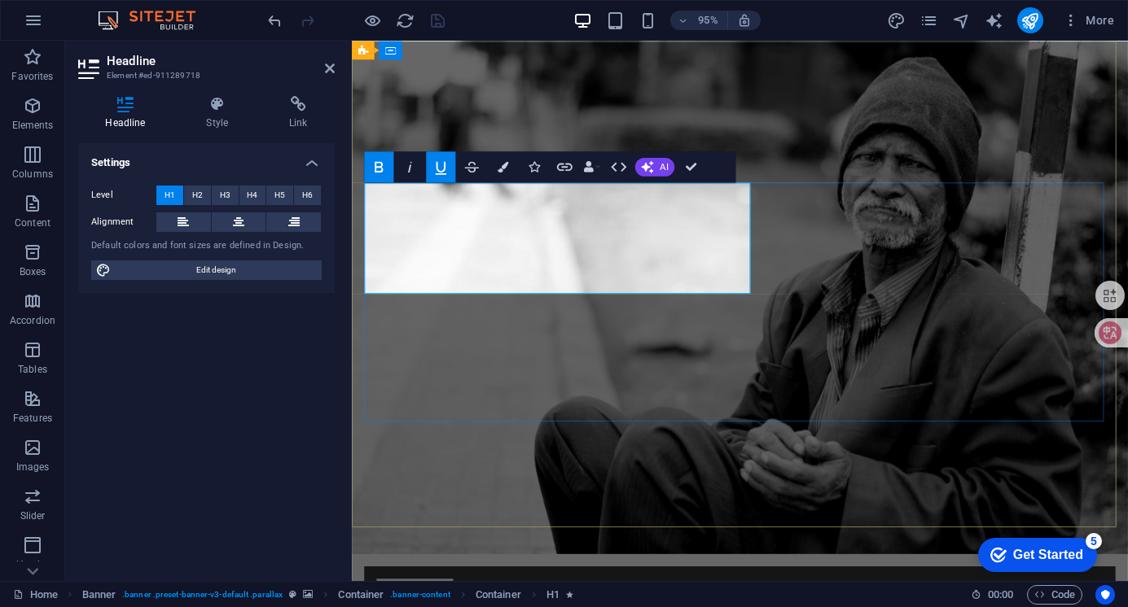
drag, startPoint x: 690, startPoint y: 275, endPoint x: 563, endPoint y: 215, distance: 139.9
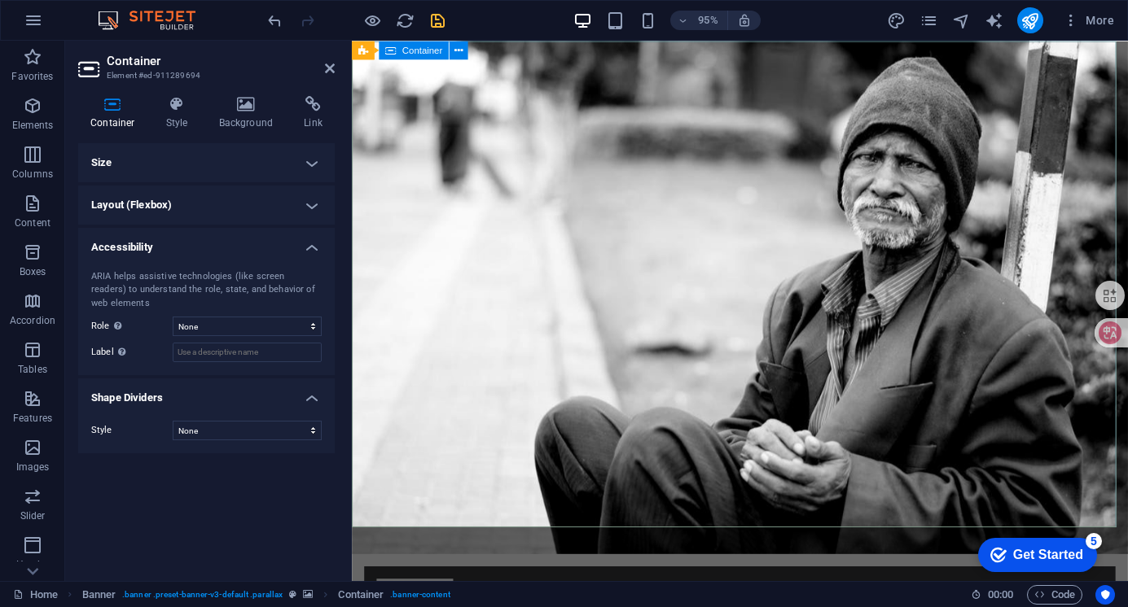
click at [247, 101] on icon at bounding box center [246, 104] width 79 height 16
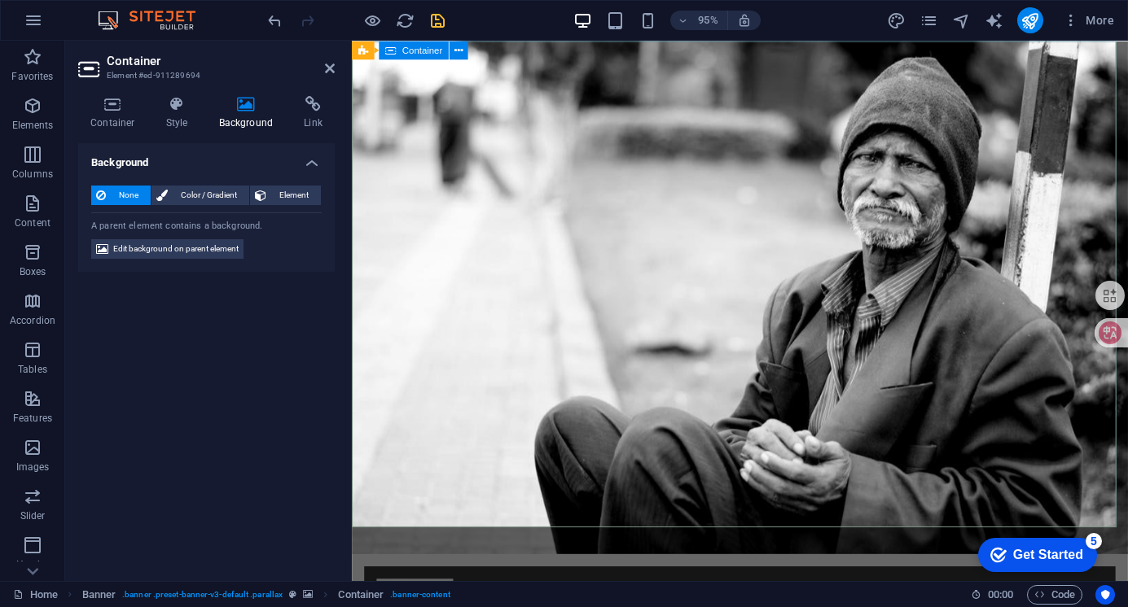
click at [325, 74] on icon at bounding box center [330, 68] width 10 height 13
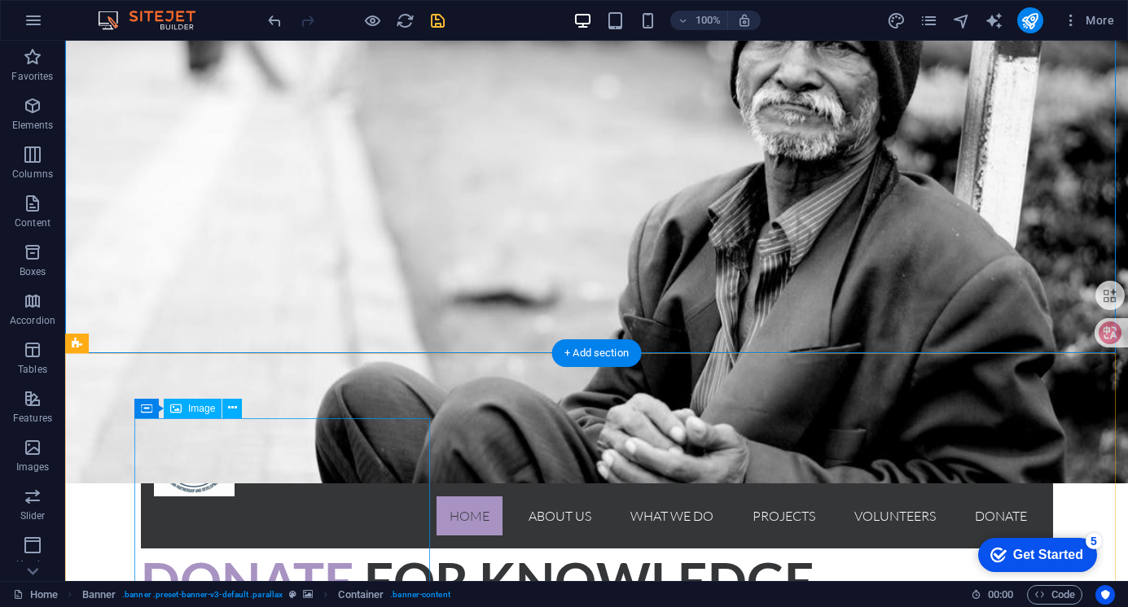
scroll to position [163, 0]
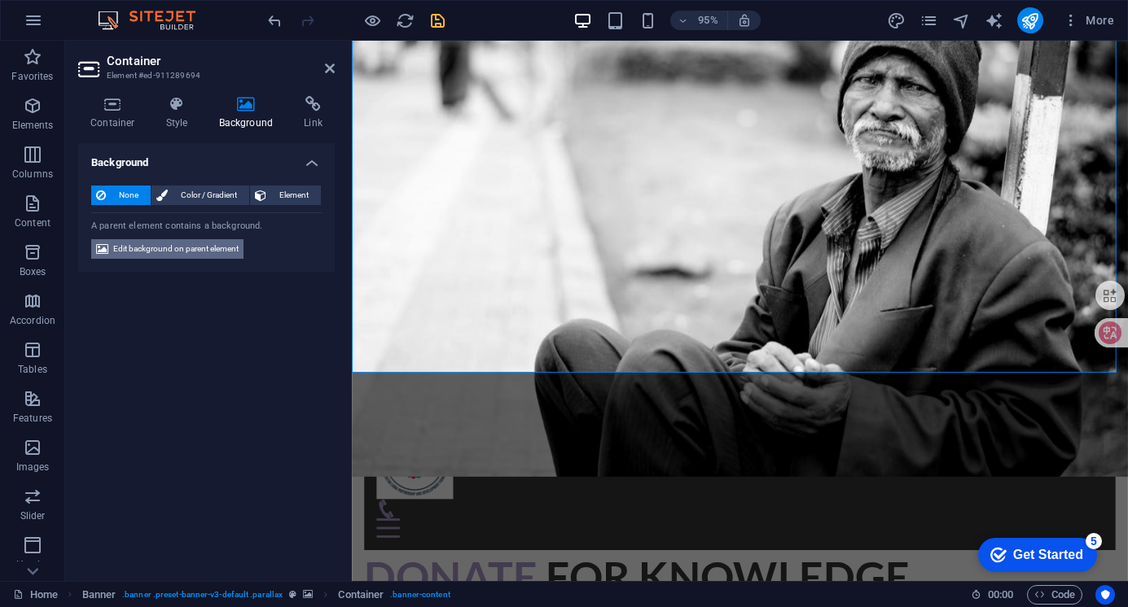
click at [163, 248] on span "Edit background on parent element" at bounding box center [175, 249] width 125 height 20
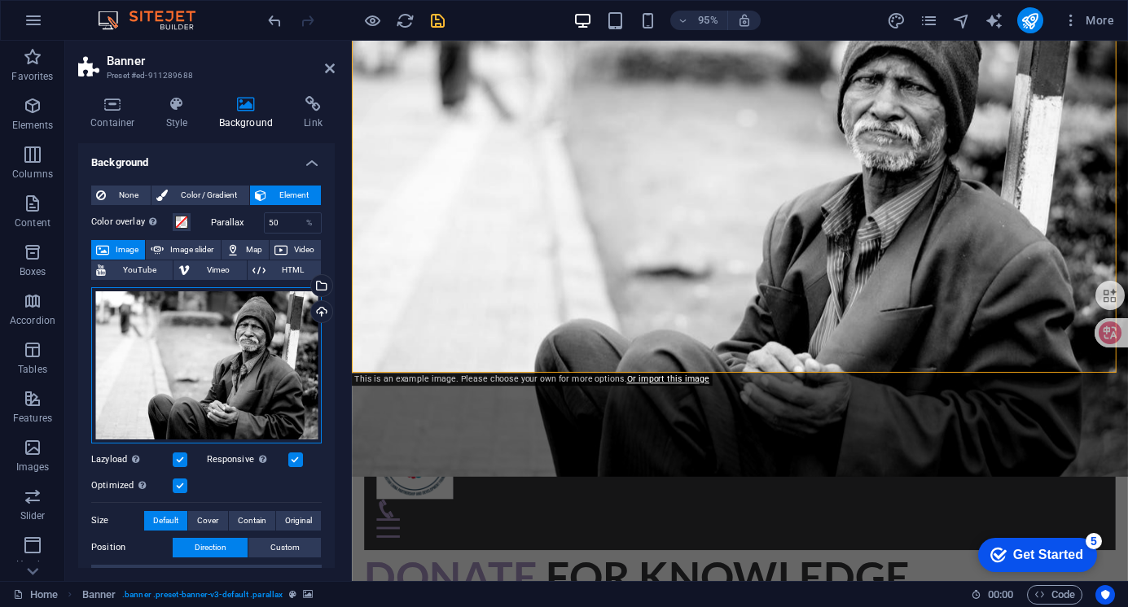
click at [213, 348] on div "Drag files here, click to choose files or select files from Files or our free s…" at bounding box center [206, 365] width 230 height 156
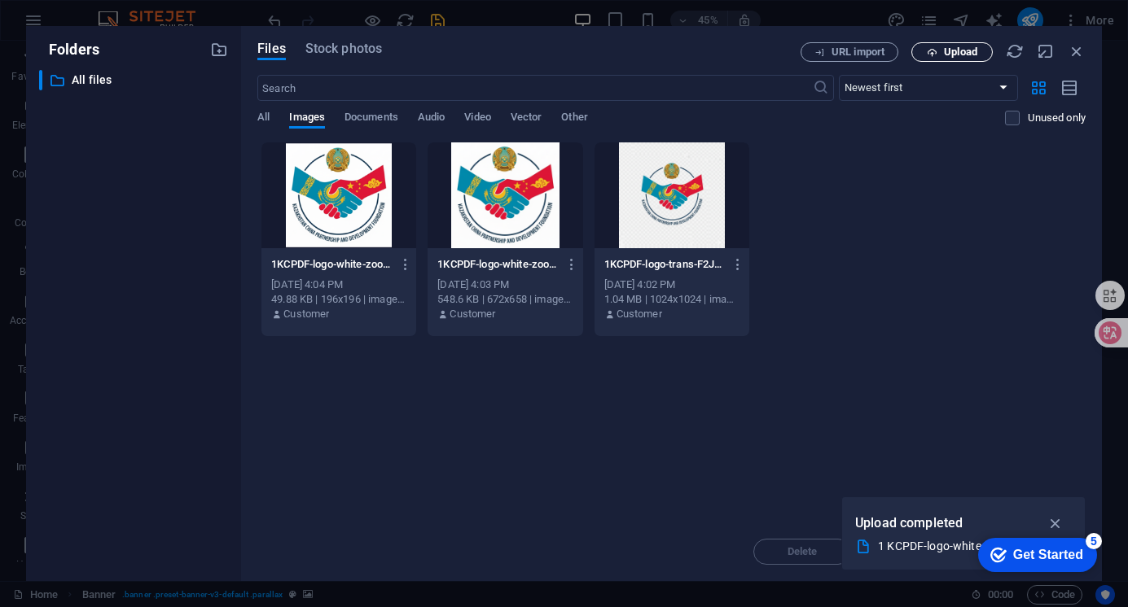
click at [942, 55] on span "Upload" at bounding box center [951, 52] width 67 height 11
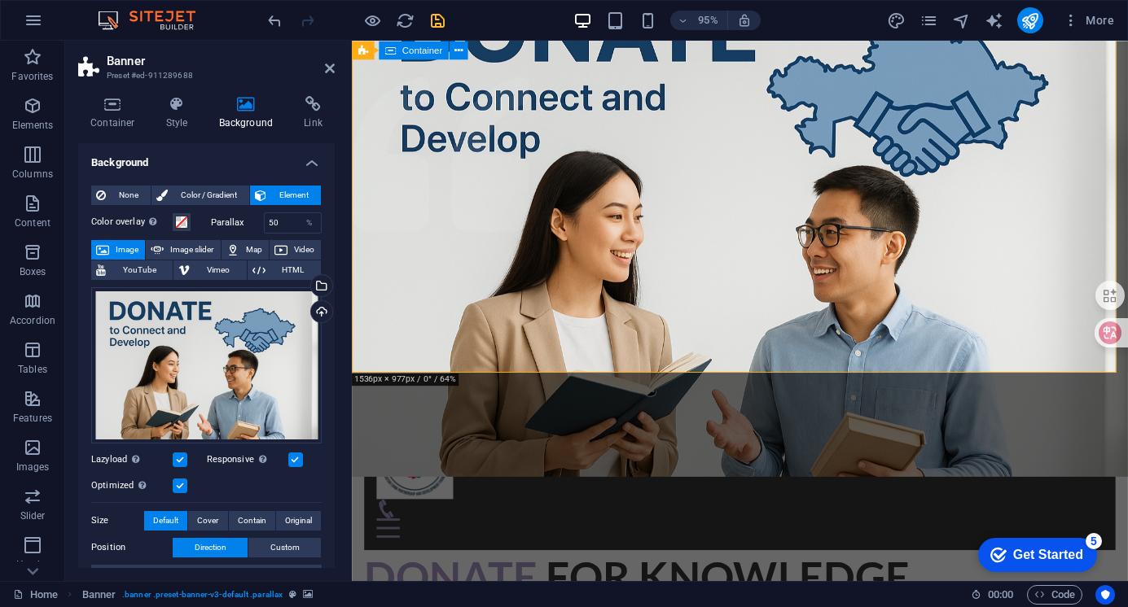
scroll to position [0, 0]
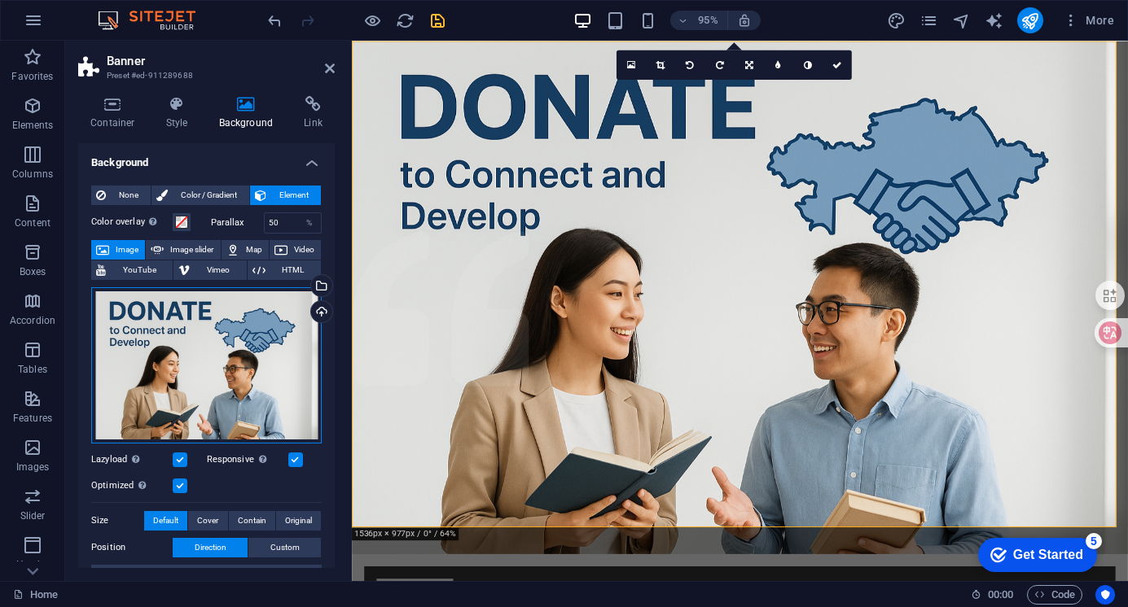
click at [208, 382] on div "Drag files here, click to choose files or select files from Files or our free s…" at bounding box center [206, 365] width 230 height 156
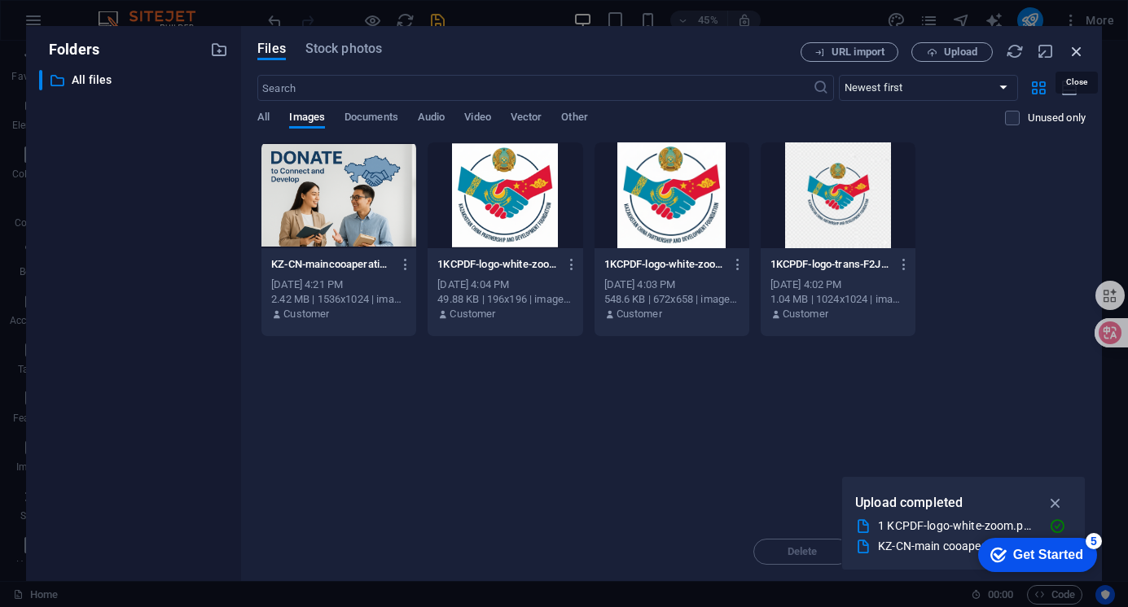
drag, startPoint x: 1080, startPoint y: 48, endPoint x: 758, endPoint y: 10, distance: 323.9
click at [1080, 48] on icon "button" at bounding box center [1076, 51] width 18 height 18
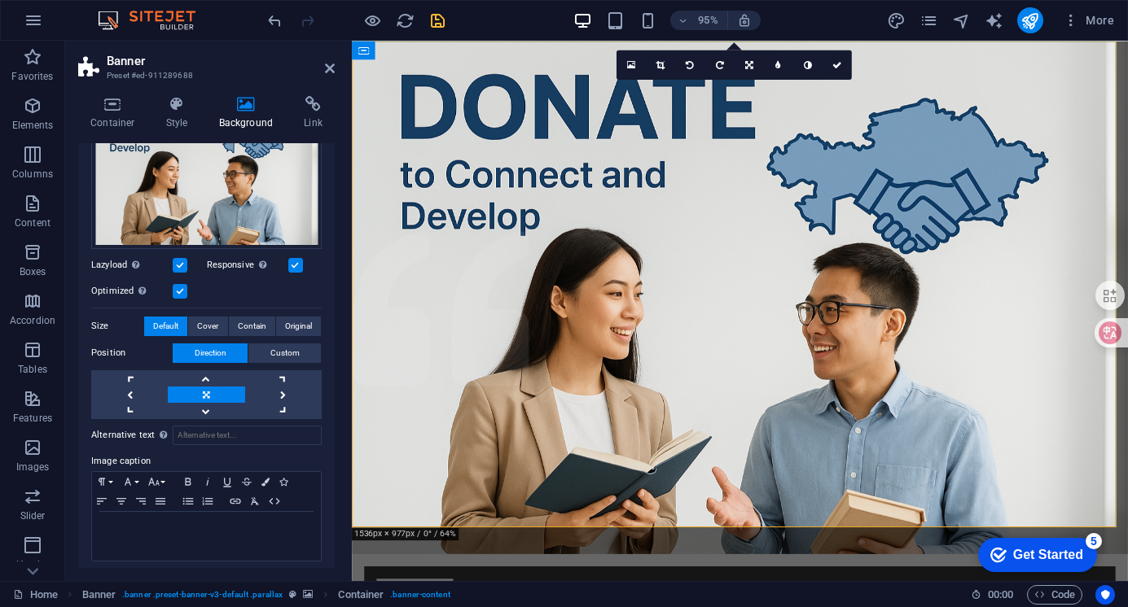
scroll to position [199, 0]
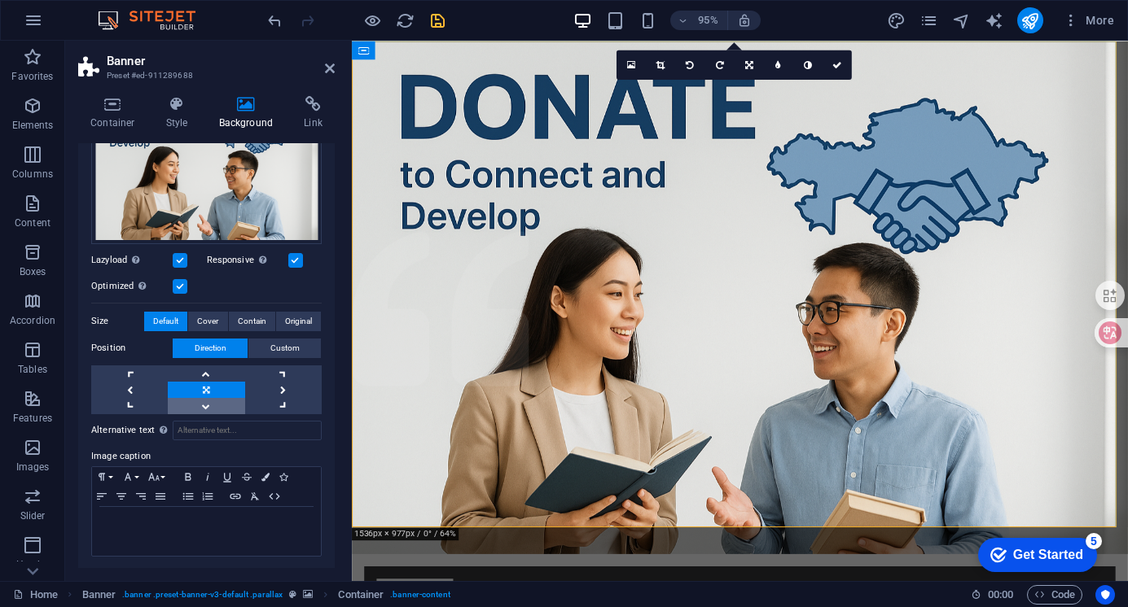
click at [204, 402] on link at bounding box center [206, 406] width 77 height 16
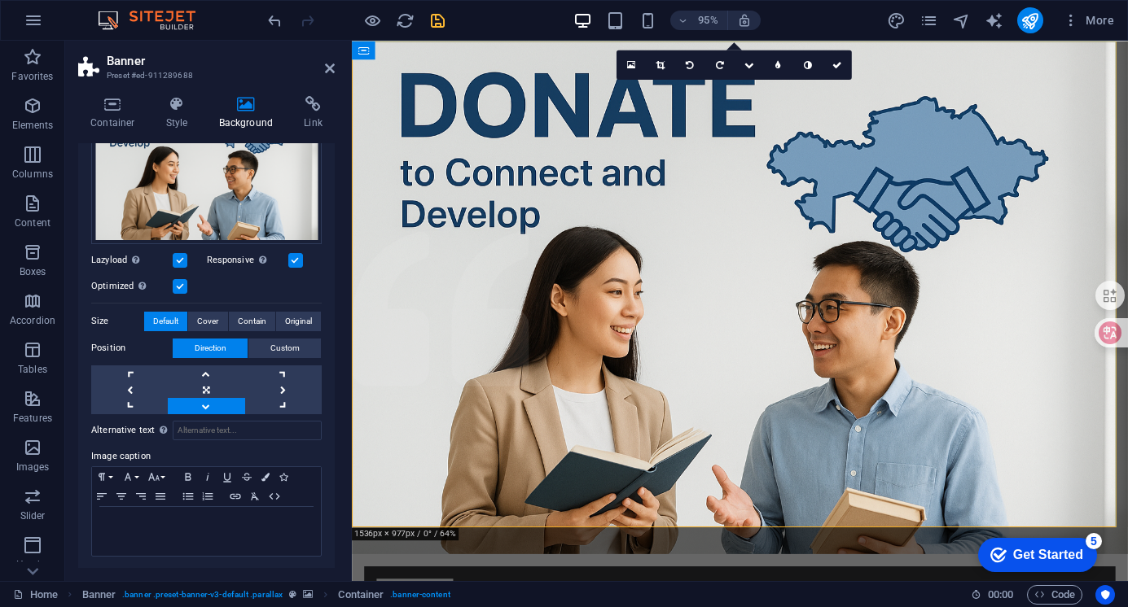
click at [204, 398] on link at bounding box center [206, 406] width 77 height 16
click at [201, 383] on link at bounding box center [206, 390] width 77 height 16
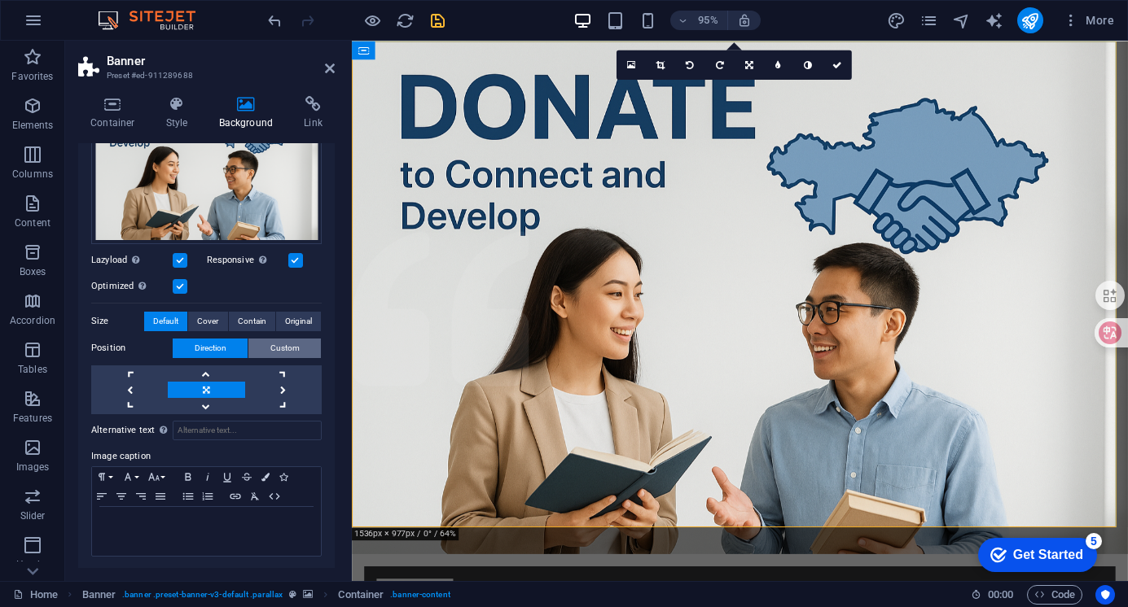
click at [279, 345] on span "Custom" at bounding box center [284, 349] width 29 height 20
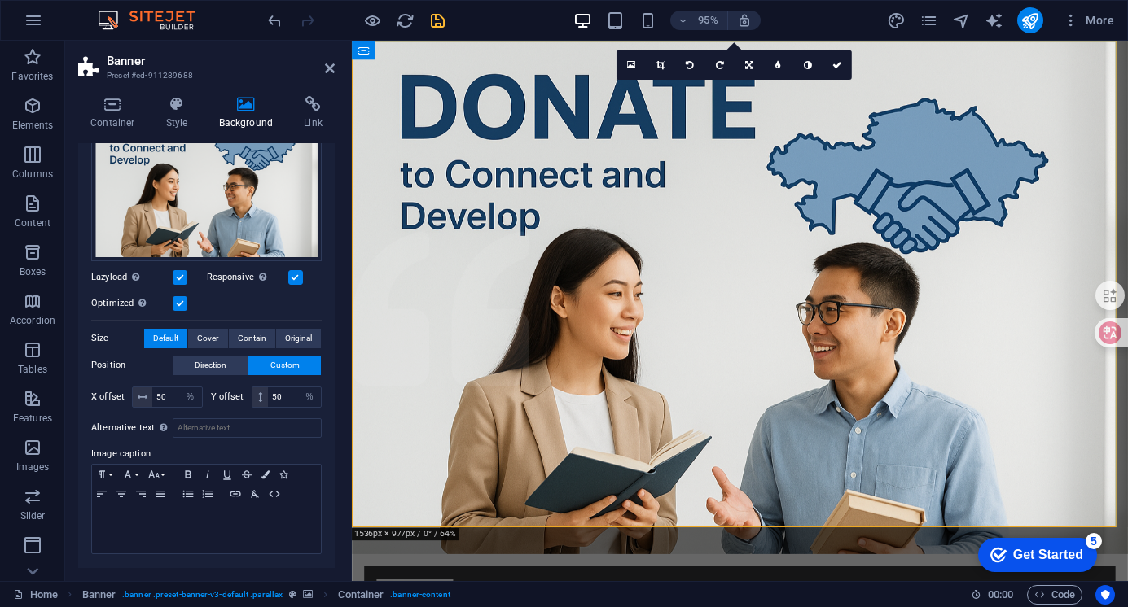
scroll to position [180, 0]
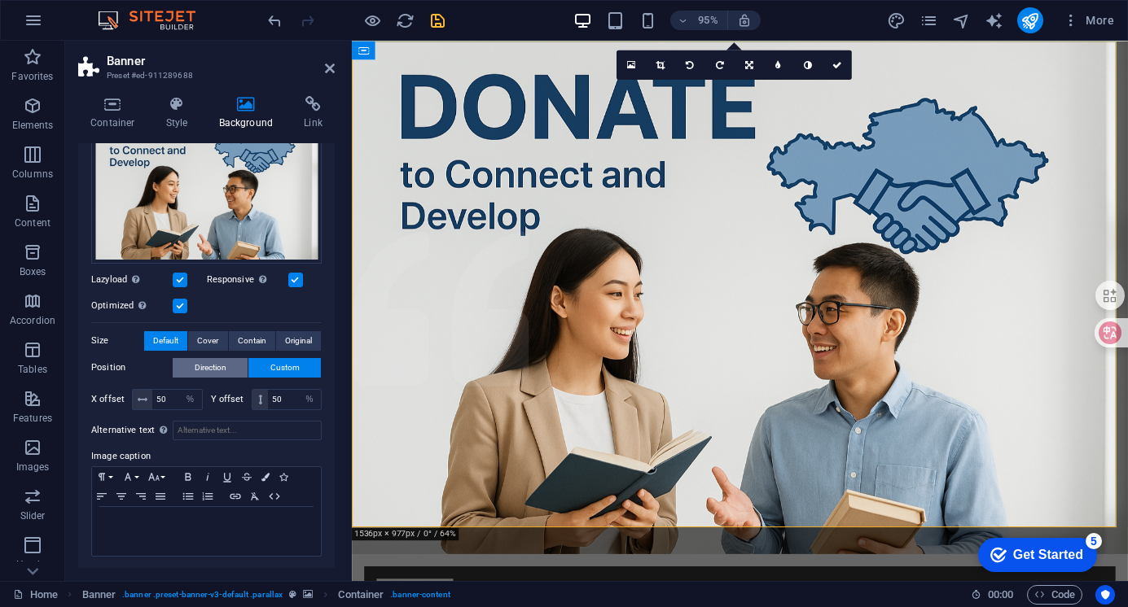
click at [215, 362] on span "Direction" at bounding box center [211, 368] width 32 height 20
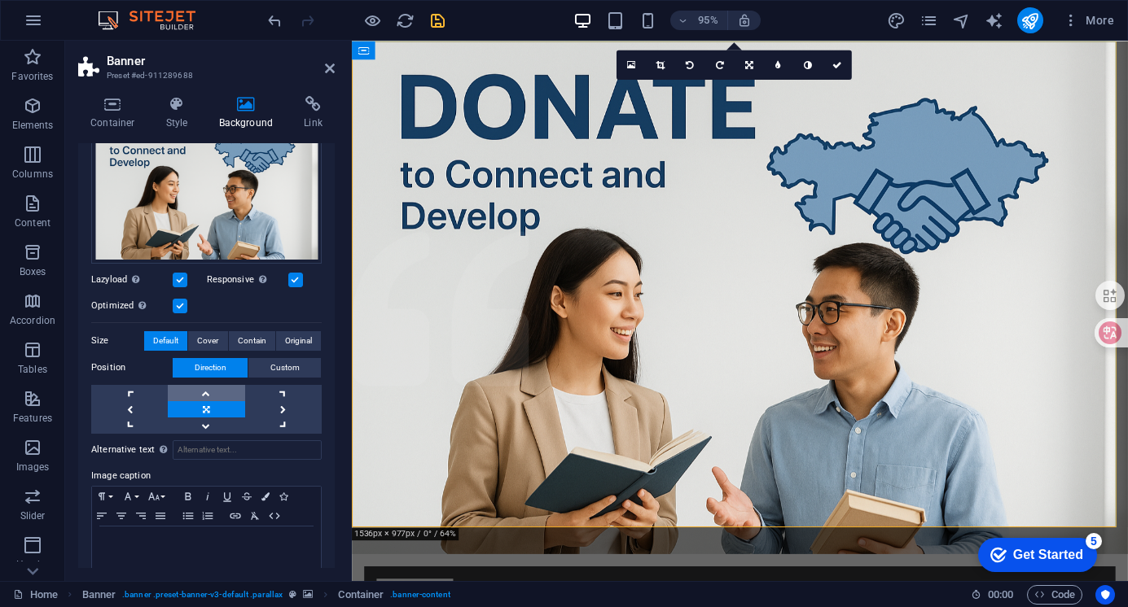
click at [202, 392] on link at bounding box center [206, 393] width 77 height 16
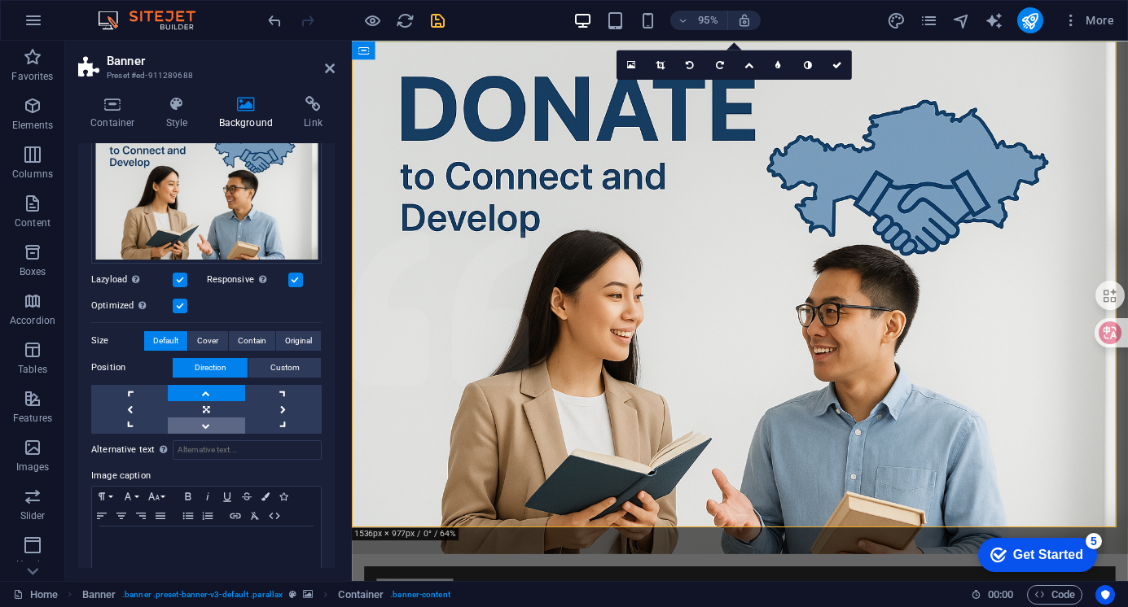
click at [208, 421] on link at bounding box center [206, 426] width 77 height 16
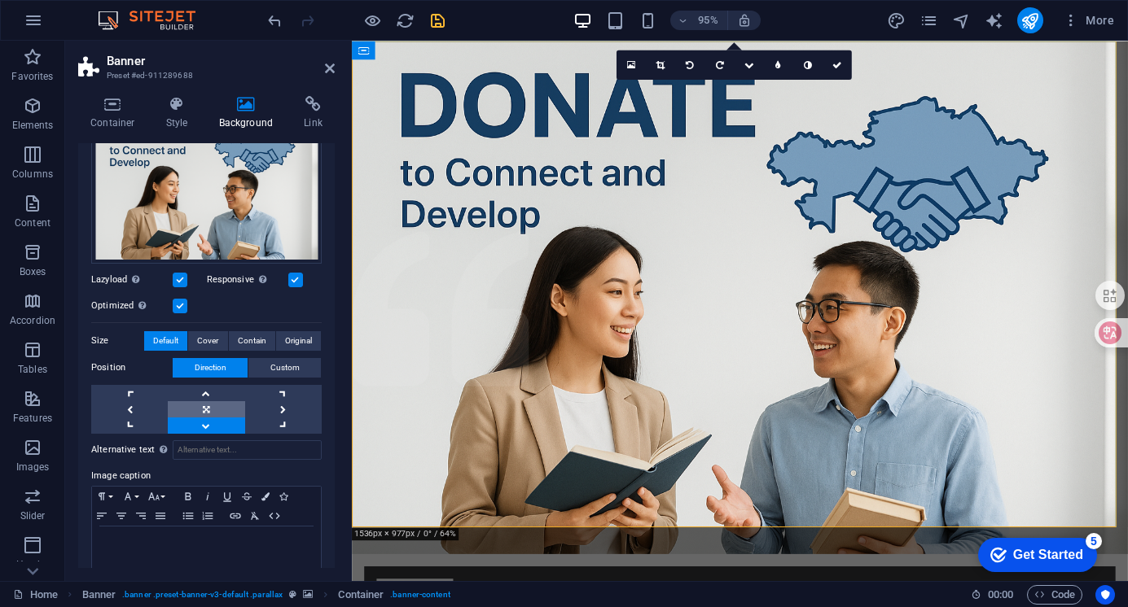
click at [213, 401] on link at bounding box center [206, 409] width 77 height 16
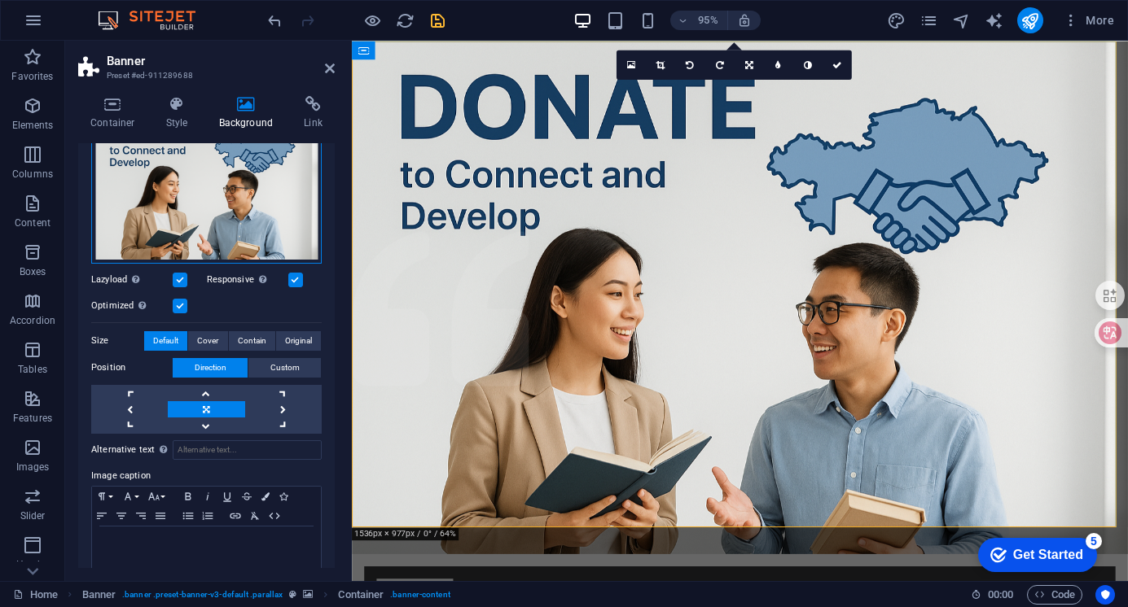
click at [182, 195] on div "Drag files here, click to choose files or select files from Files or our free s…" at bounding box center [206, 185] width 230 height 156
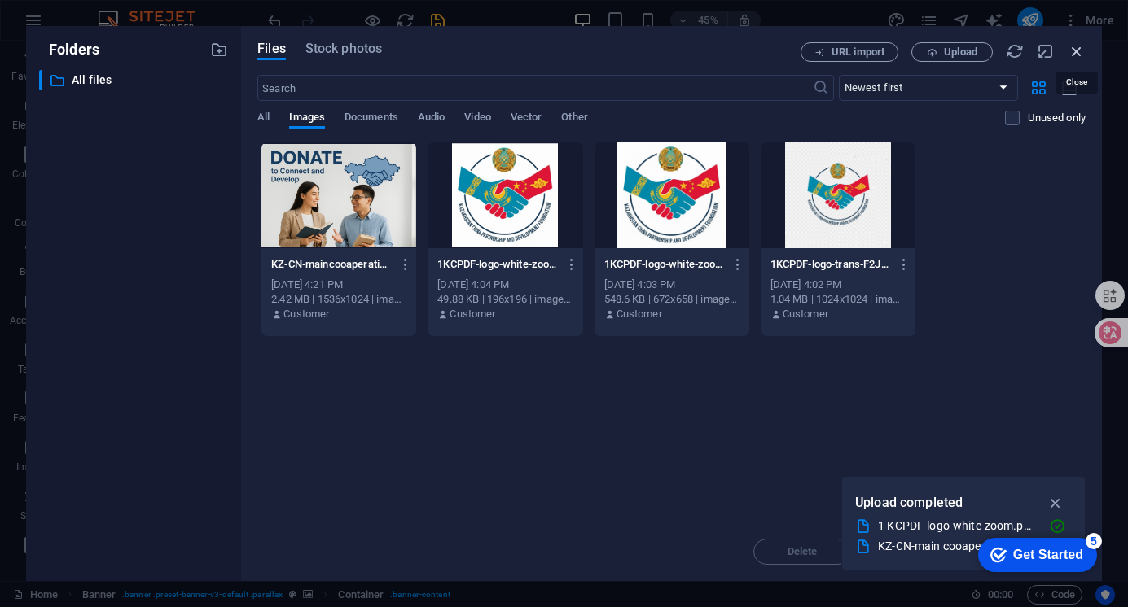
click at [1074, 51] on icon "button" at bounding box center [1076, 51] width 18 height 18
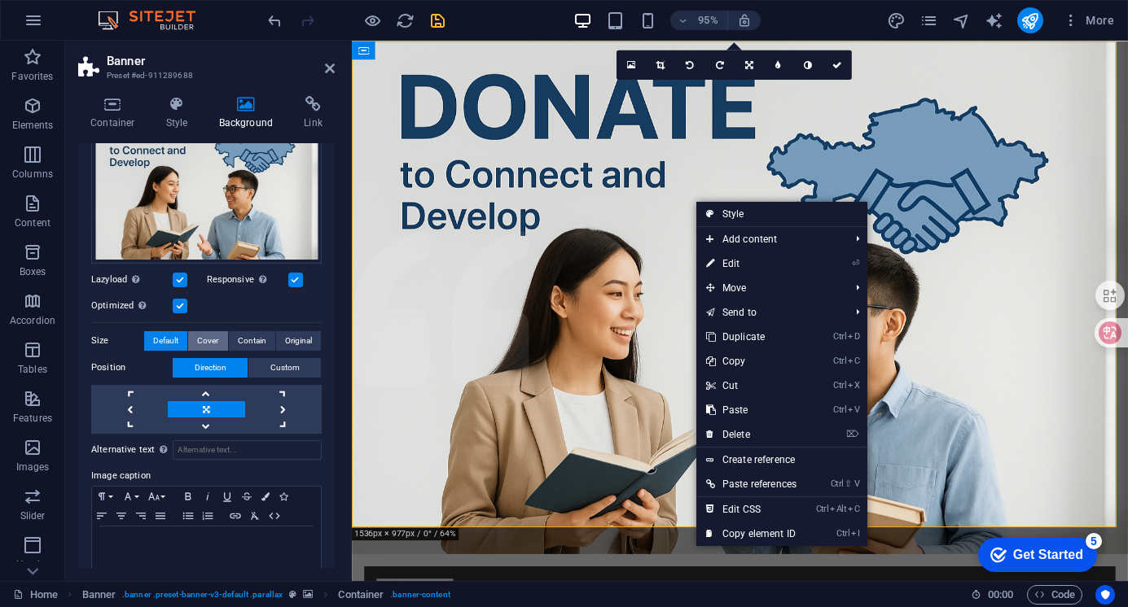
click at [200, 338] on span "Cover" at bounding box center [207, 341] width 21 height 20
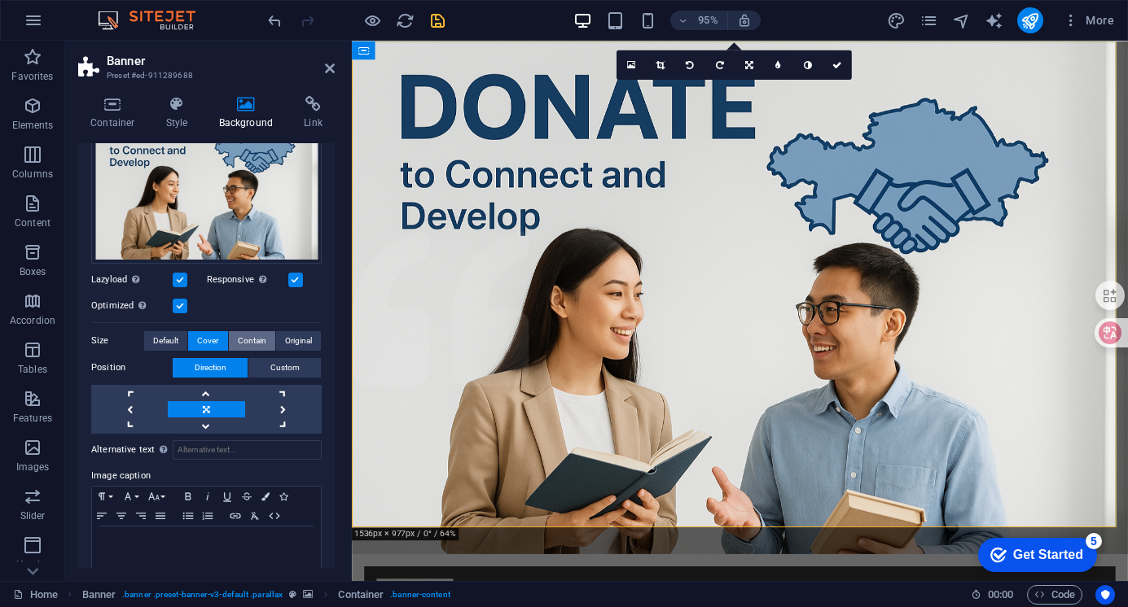
click at [250, 339] on span "Contain" at bounding box center [252, 341] width 28 height 20
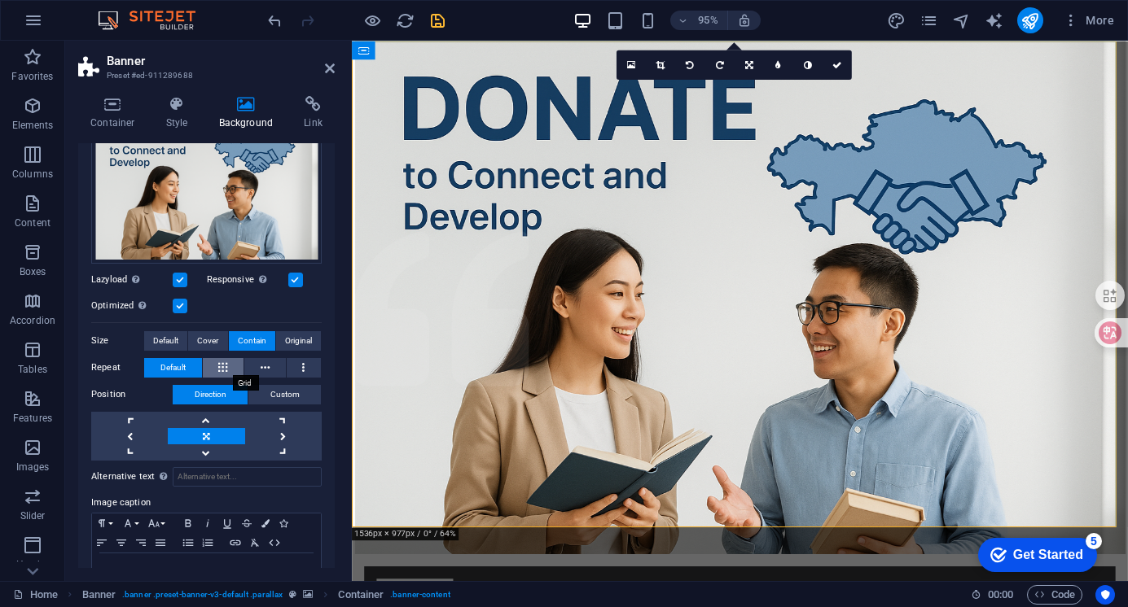
click at [218, 368] on icon at bounding box center [222, 368] width 9 height 20
click at [224, 366] on icon at bounding box center [222, 368] width 9 height 20
click at [261, 362] on icon at bounding box center [265, 368] width 9 height 20
click at [305, 369] on button at bounding box center [304, 368] width 35 height 20
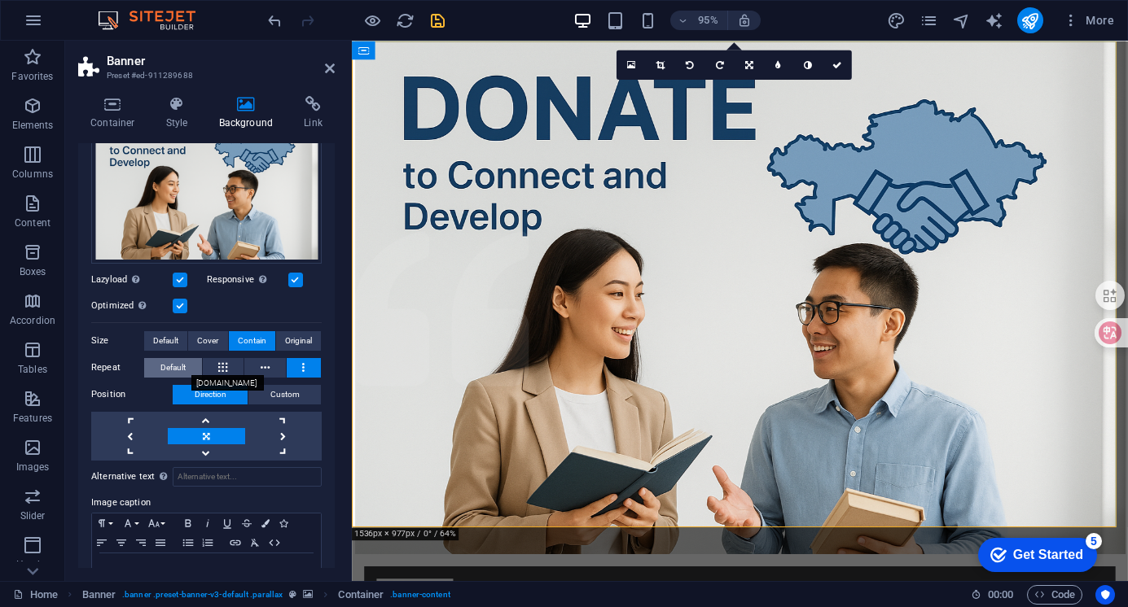
click at [172, 365] on span "Default" at bounding box center [172, 368] width 25 height 20
click at [297, 340] on span "Original" at bounding box center [298, 341] width 27 height 20
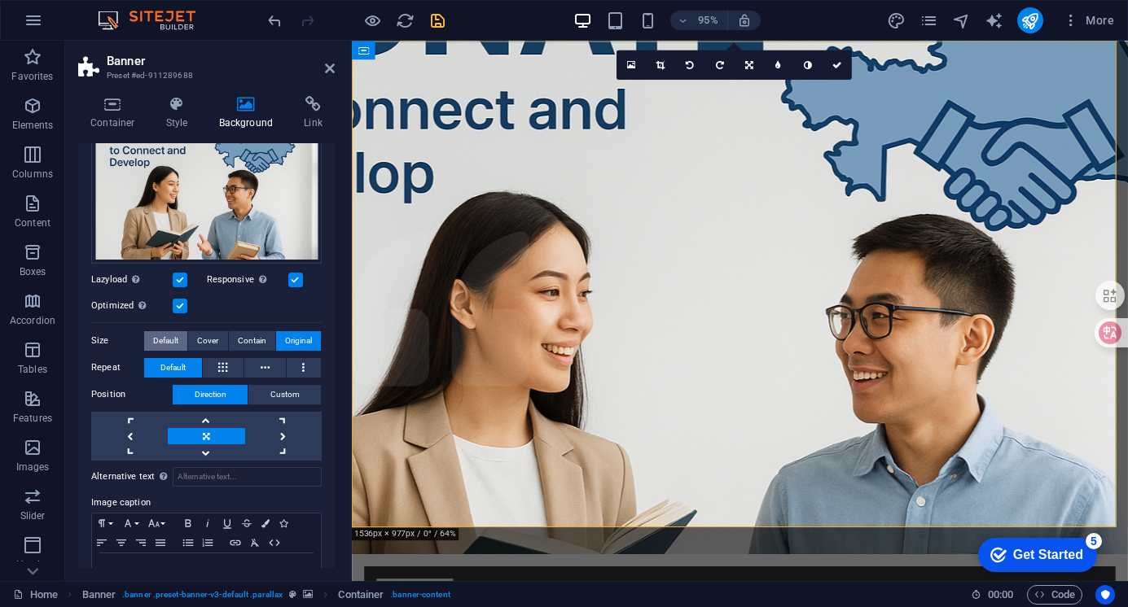
click at [164, 335] on span "Default" at bounding box center [165, 341] width 25 height 20
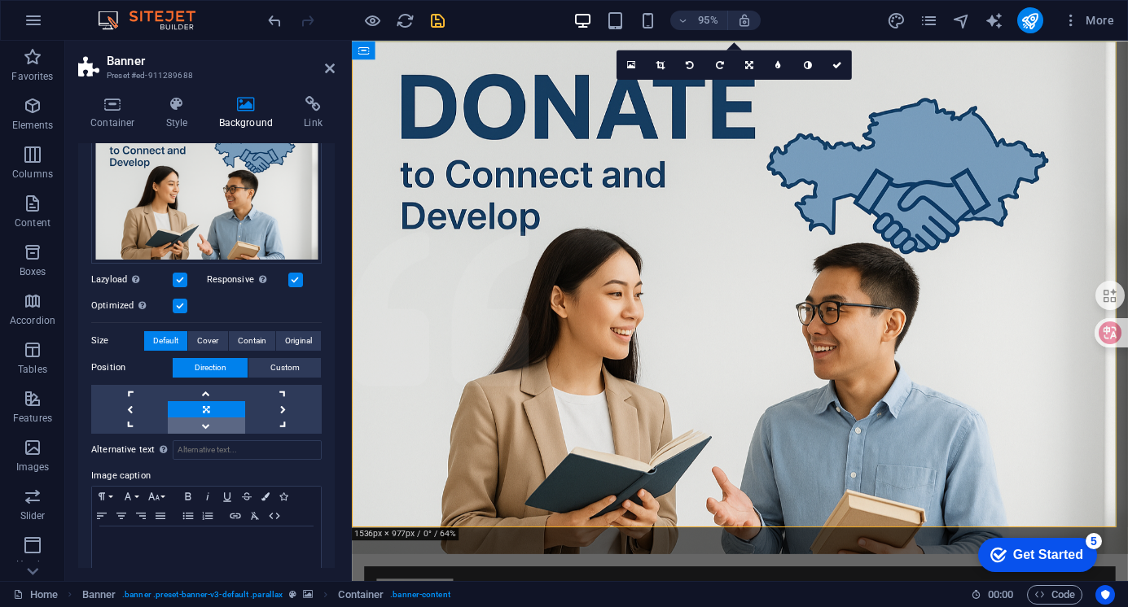
click at [208, 420] on link at bounding box center [206, 426] width 77 height 16
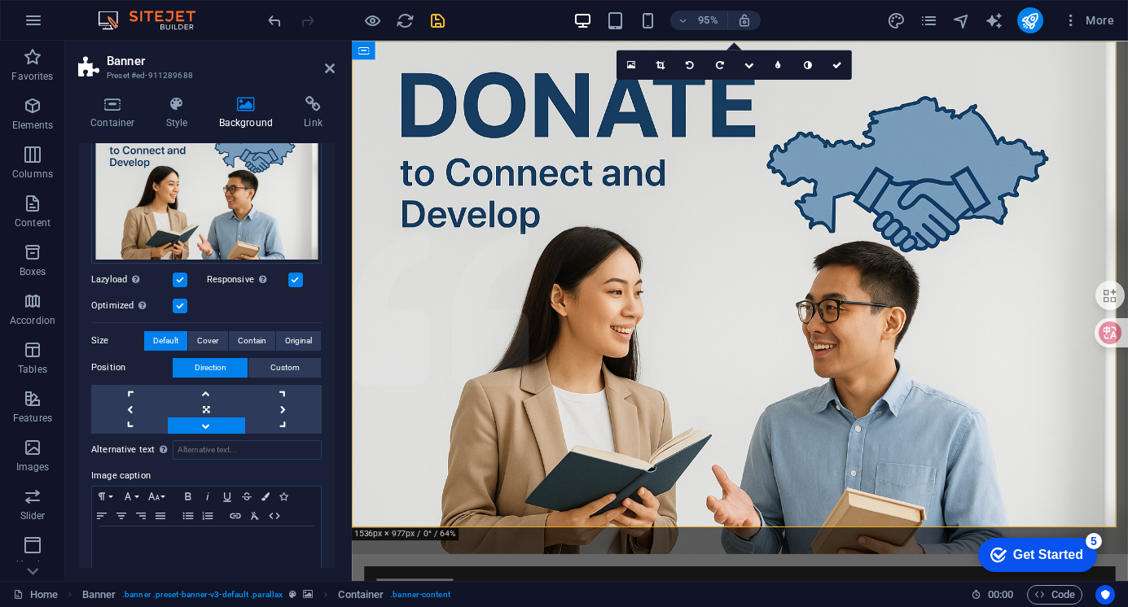
click at [208, 420] on link at bounding box center [206, 426] width 77 height 16
click at [206, 406] on link at bounding box center [206, 409] width 77 height 16
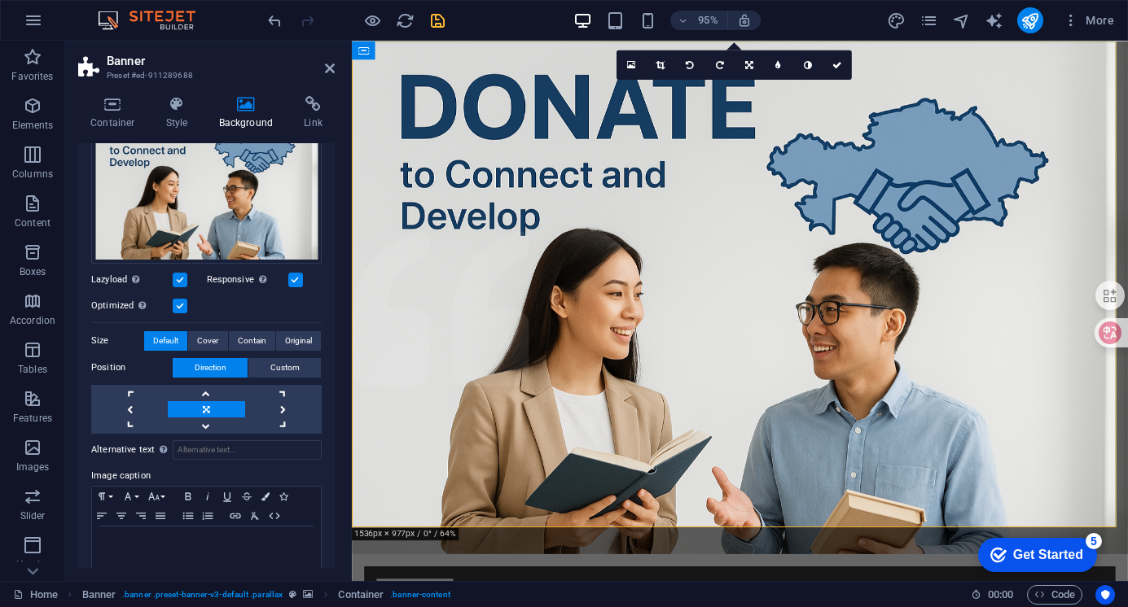
click at [213, 358] on span "Direction" at bounding box center [211, 368] width 32 height 20
click at [294, 359] on span "Custom" at bounding box center [284, 368] width 29 height 20
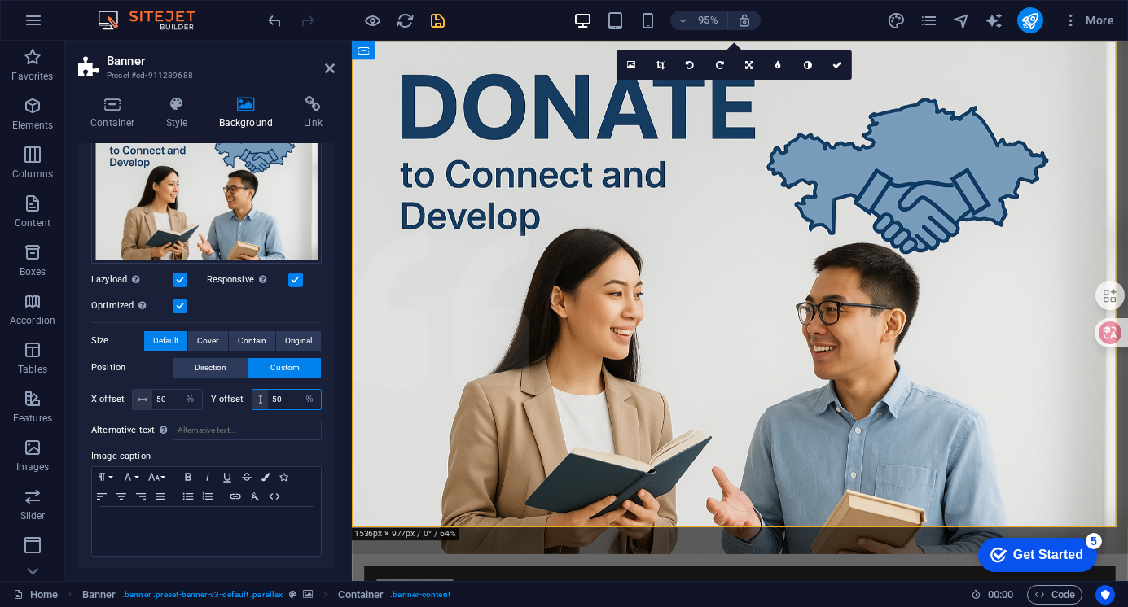
drag, startPoint x: 287, startPoint y: 395, endPoint x: 261, endPoint y: 398, distance: 26.3
click at [261, 398] on div "50 px rem % vh vw" at bounding box center [287, 399] width 71 height 21
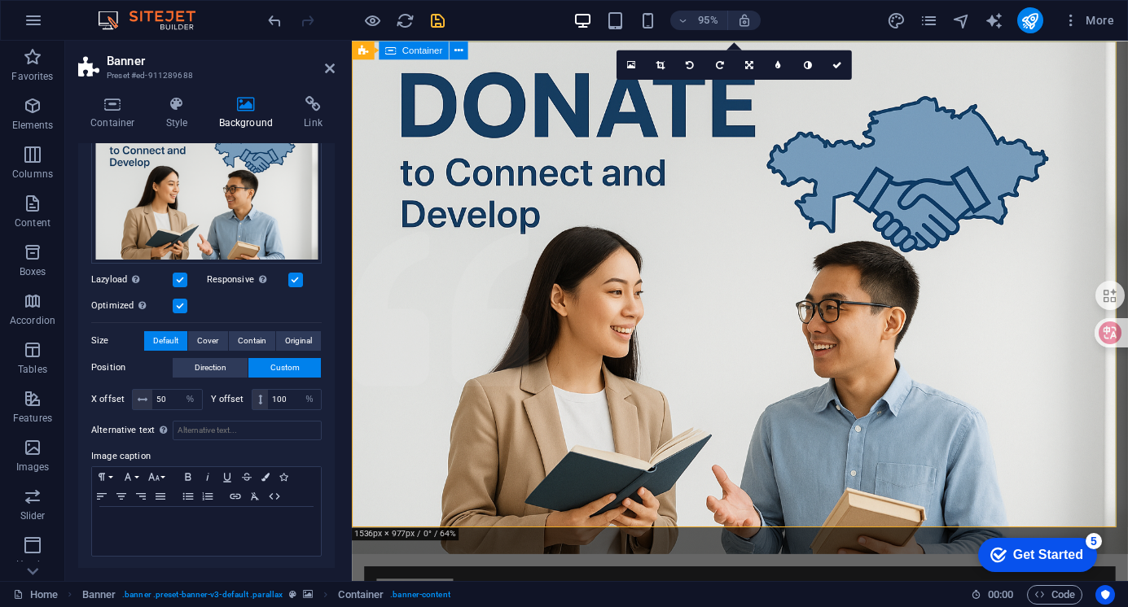
click at [292, 395] on input "100" at bounding box center [294, 400] width 53 height 20
type input "1"
type input "50"
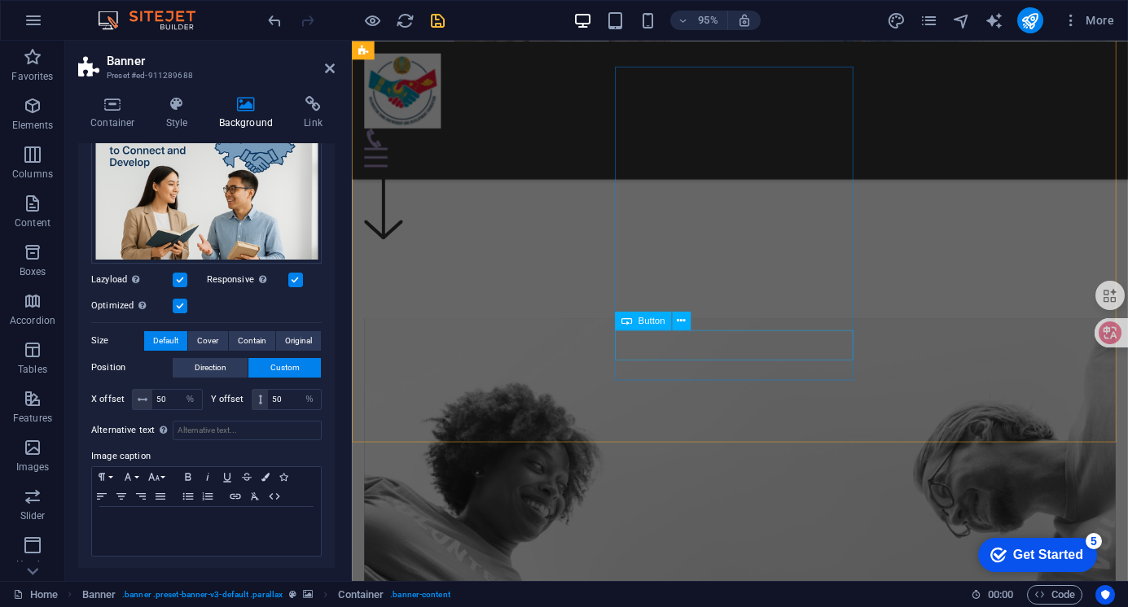
scroll to position [489, 0]
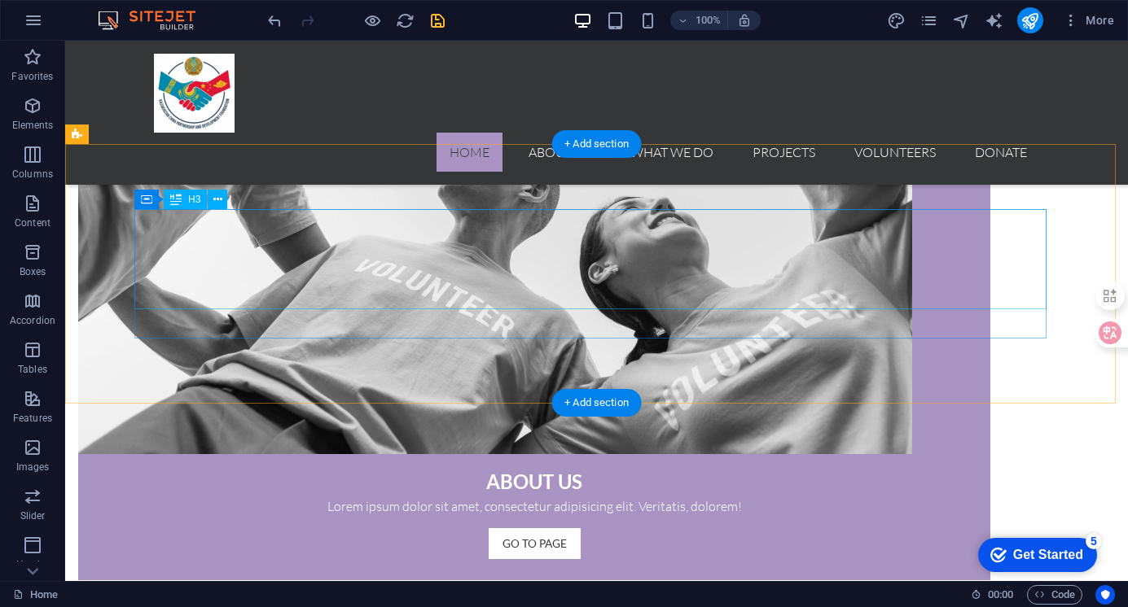
scroll to position [1256, 0]
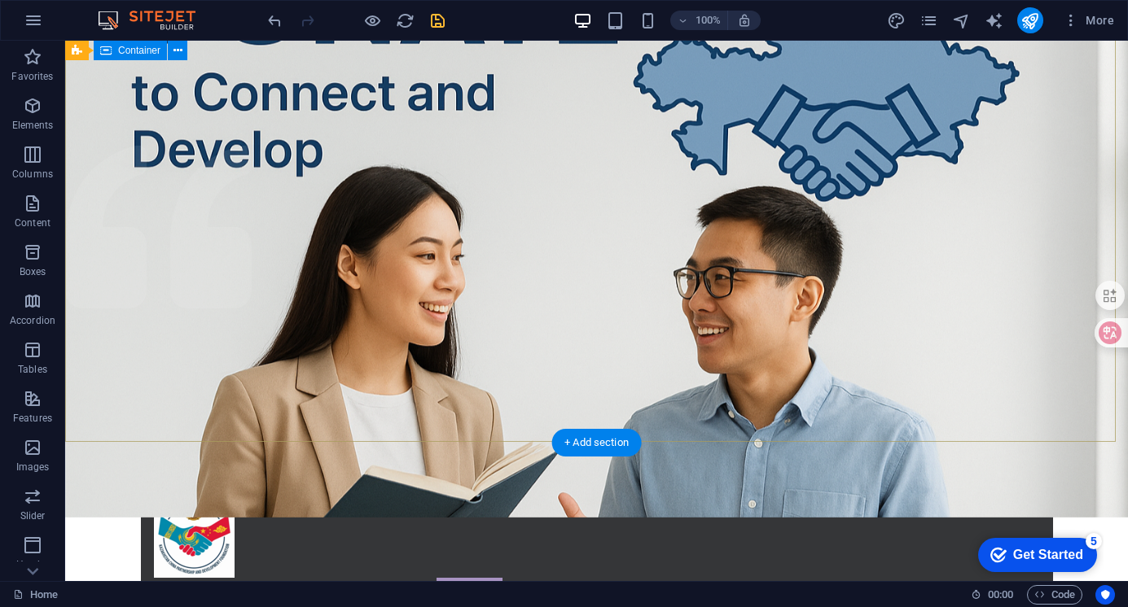
scroll to position [0, 0]
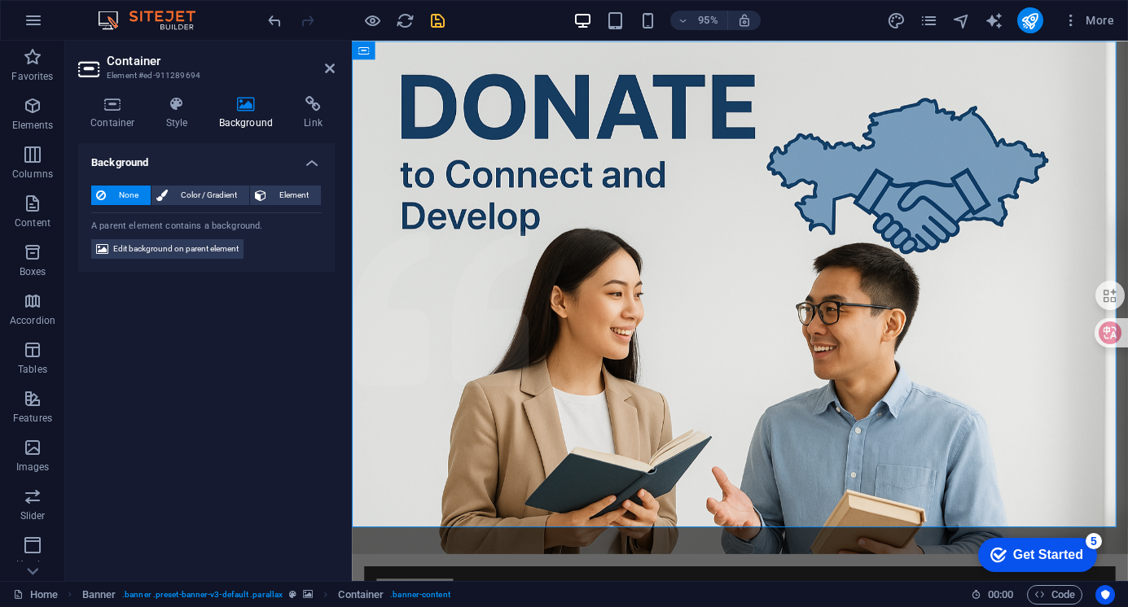
click at [252, 105] on icon at bounding box center [246, 104] width 79 height 16
click at [270, 202] on button "Element" at bounding box center [285, 196] width 71 height 20
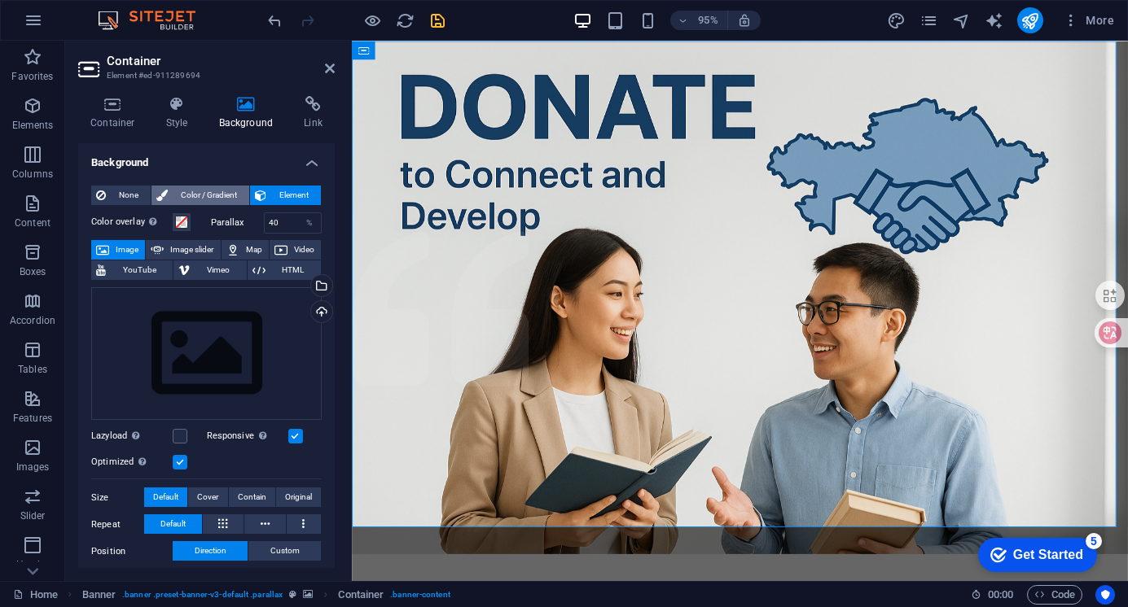
click at [197, 192] on span "Color / Gradient" at bounding box center [209, 196] width 72 height 20
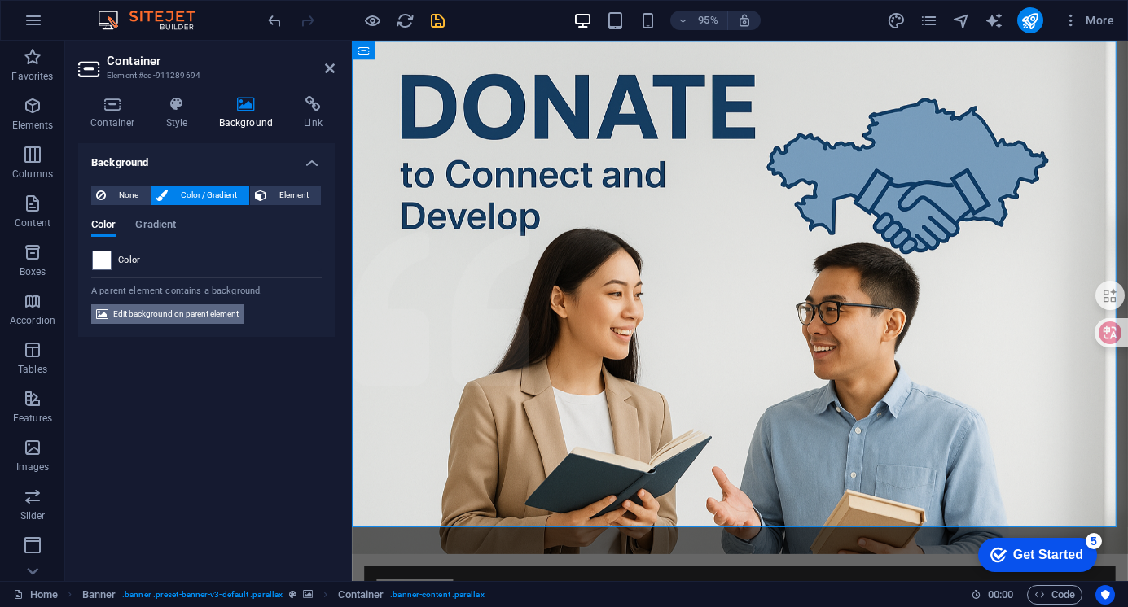
click at [201, 311] on span "Edit background on parent element" at bounding box center [175, 315] width 125 height 20
select select "%"
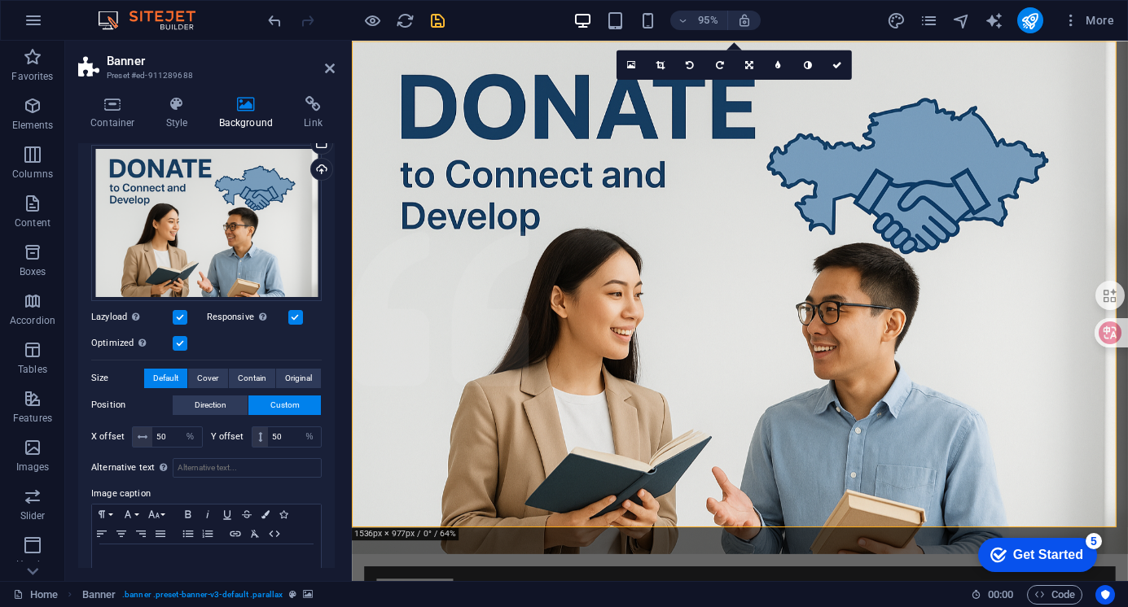
scroll to position [163, 0]
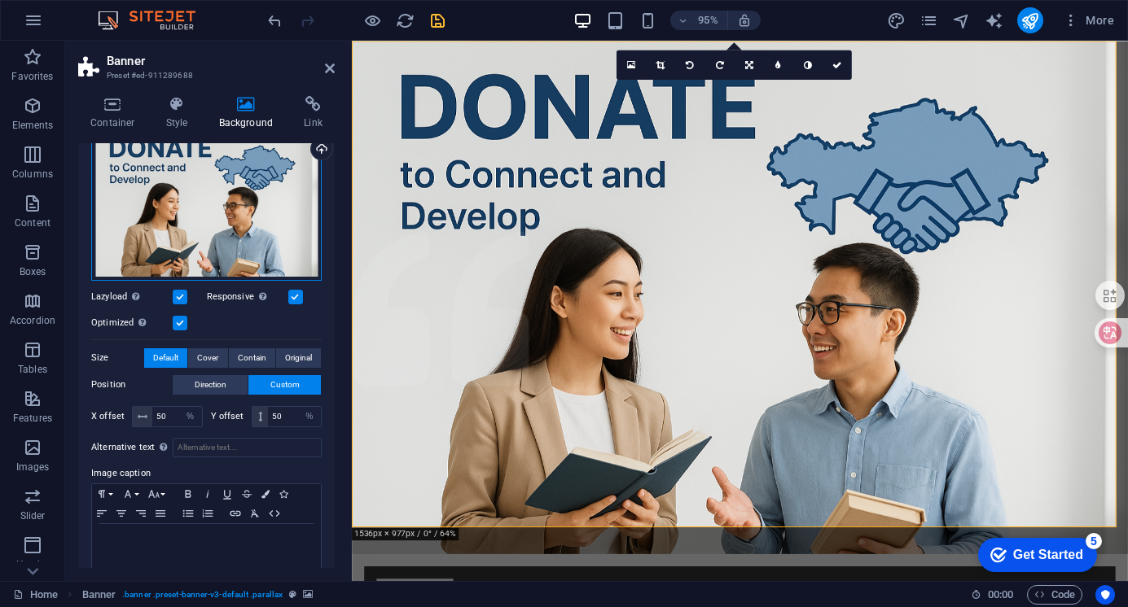
click at [237, 210] on div "Drag files here, click to choose files or select files from Files or our free s…" at bounding box center [206, 203] width 230 height 156
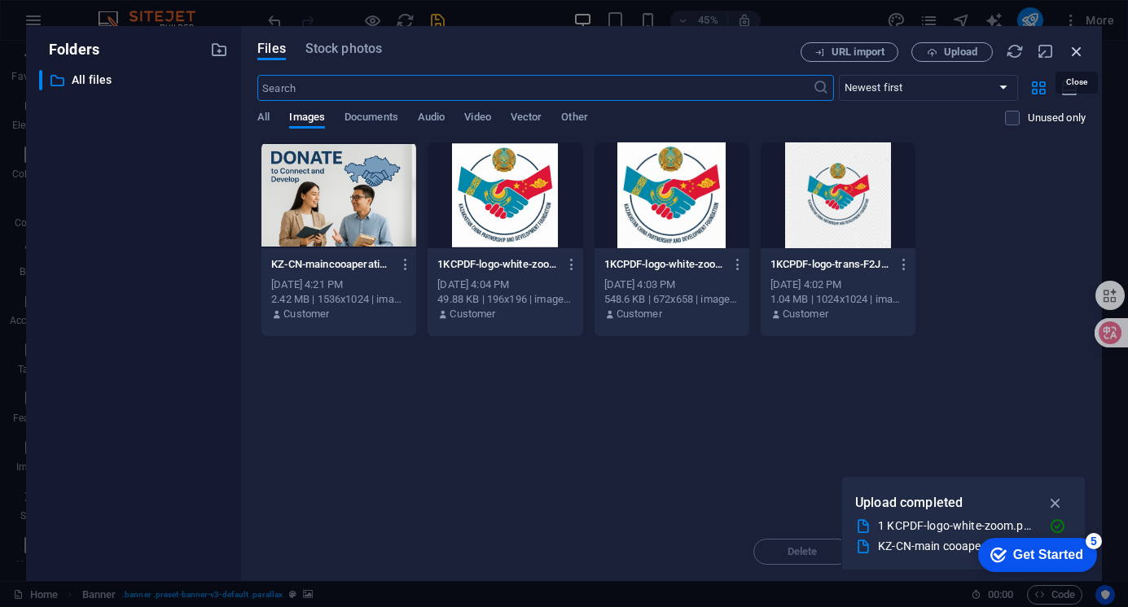
click at [1078, 55] on icon "button" at bounding box center [1076, 51] width 18 height 18
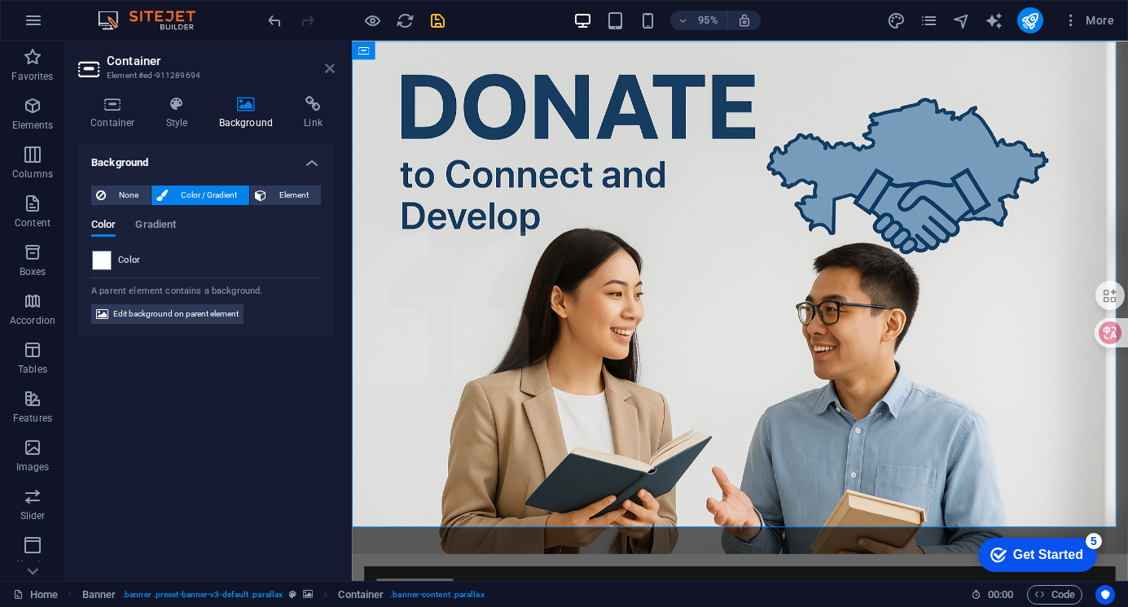
click at [330, 65] on icon at bounding box center [330, 68] width 10 height 13
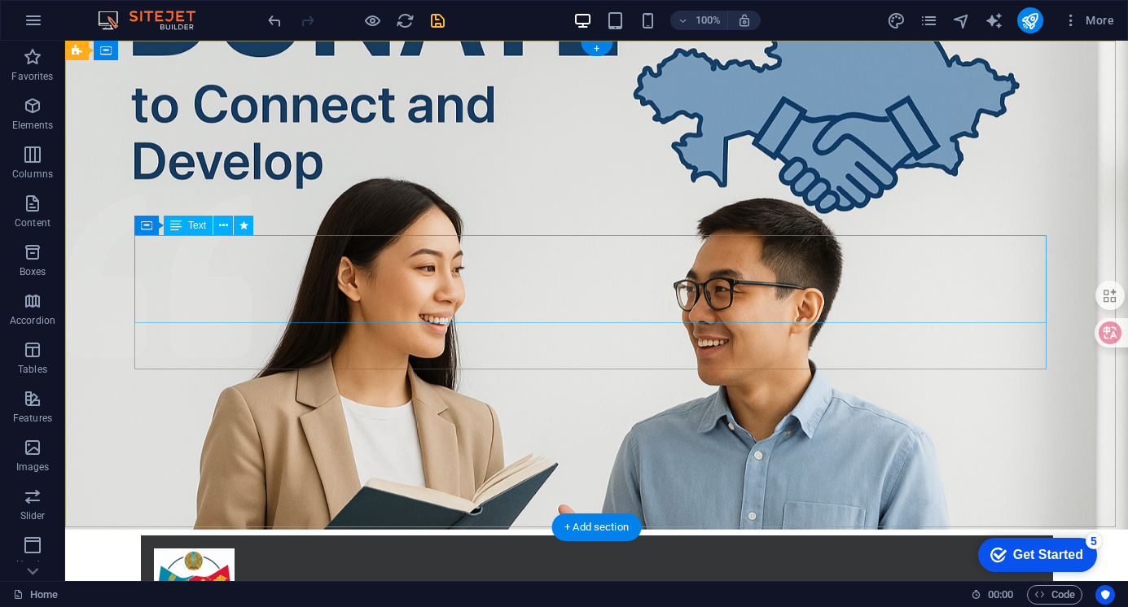
scroll to position [0, 0]
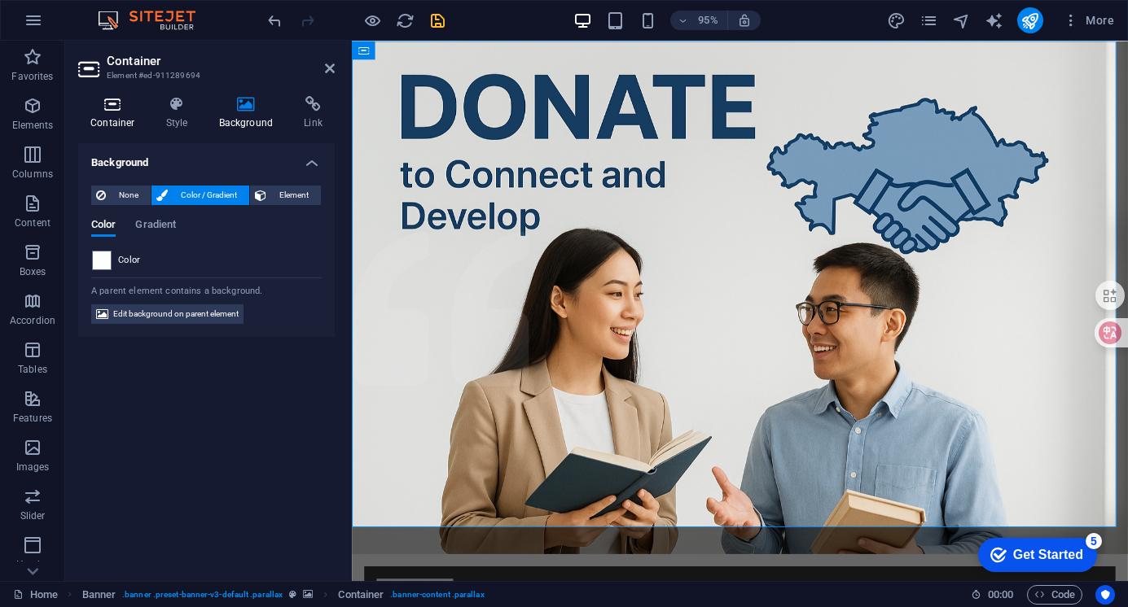
click at [112, 109] on icon at bounding box center [112, 104] width 69 height 16
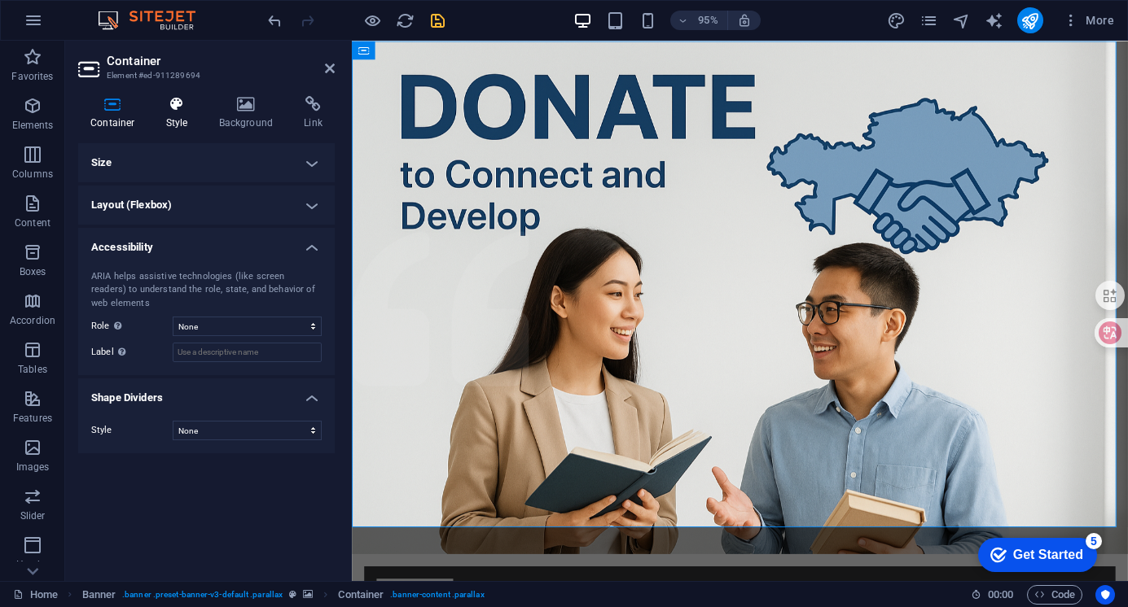
click at [175, 106] on icon at bounding box center [177, 104] width 46 height 16
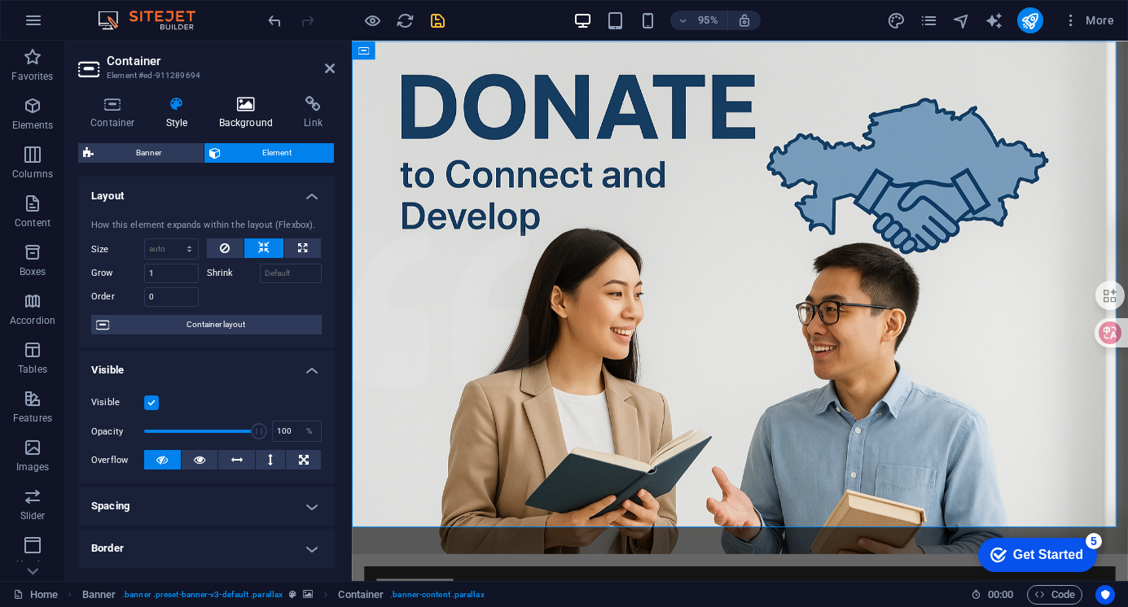
click at [243, 112] on icon at bounding box center [246, 104] width 79 height 16
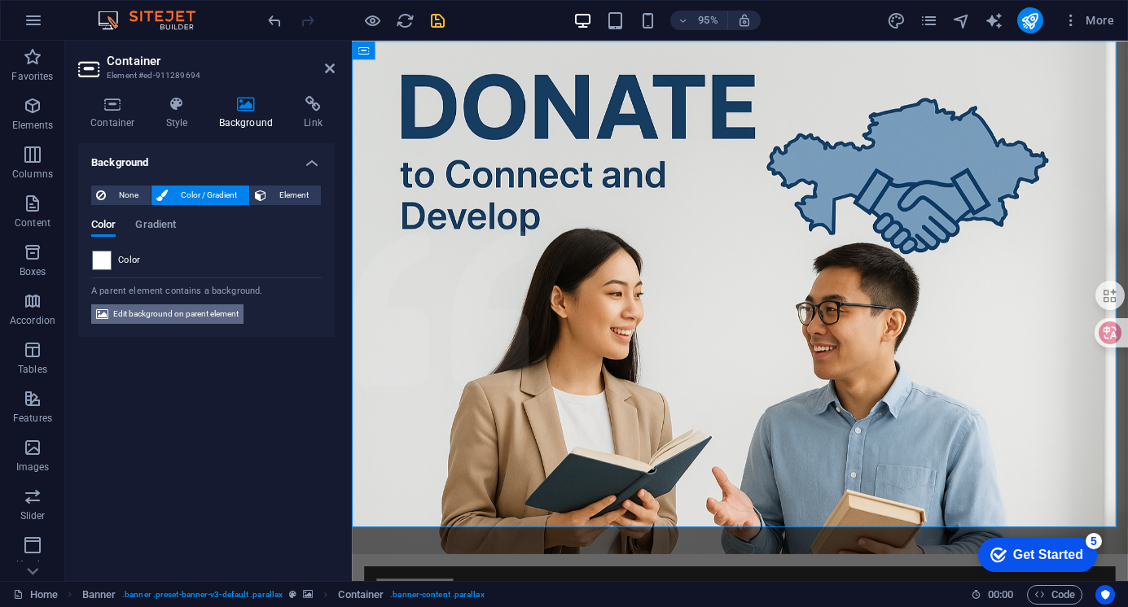
click at [231, 309] on span "Edit background on parent element" at bounding box center [175, 315] width 125 height 20
select select "%"
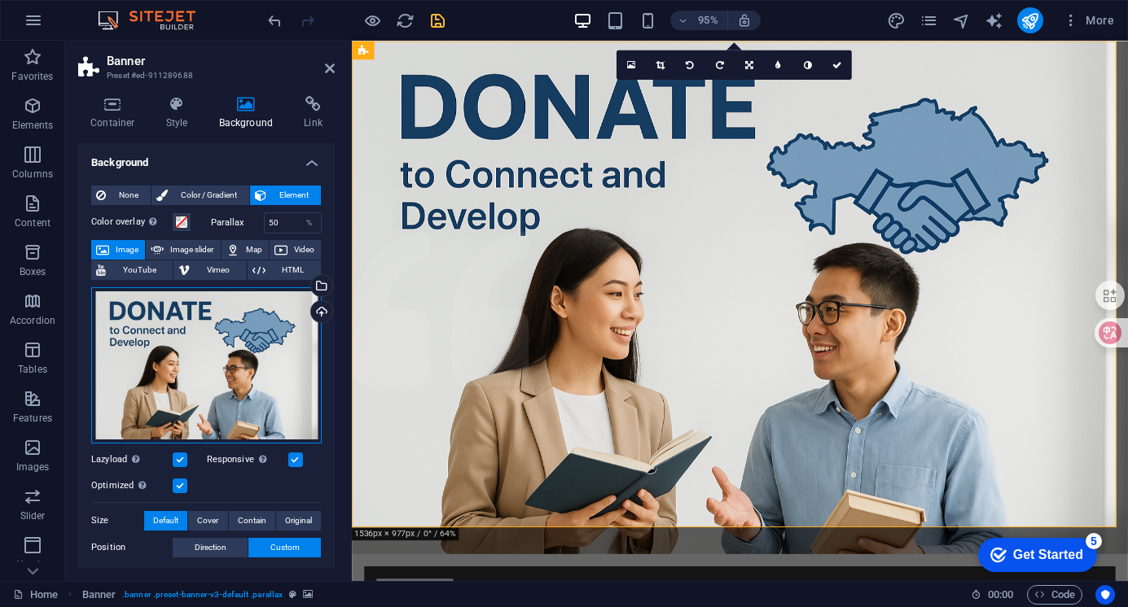
click at [220, 341] on div "Drag files here, click to choose files or select files from Files or our free s…" at bounding box center [206, 365] width 230 height 156
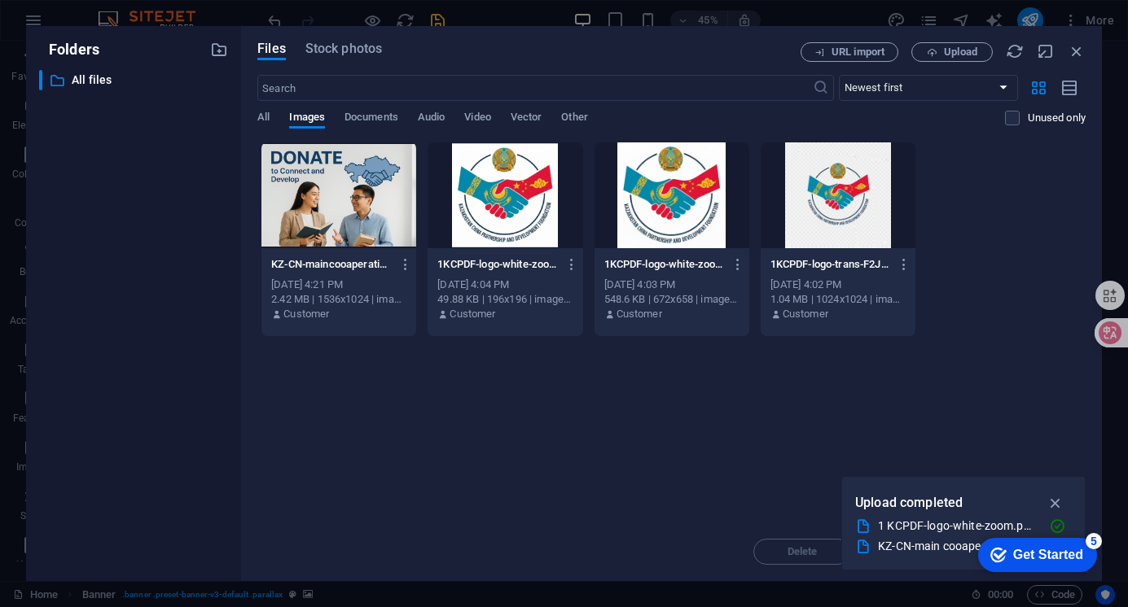
click at [339, 178] on div at bounding box center [338, 195] width 155 height 106
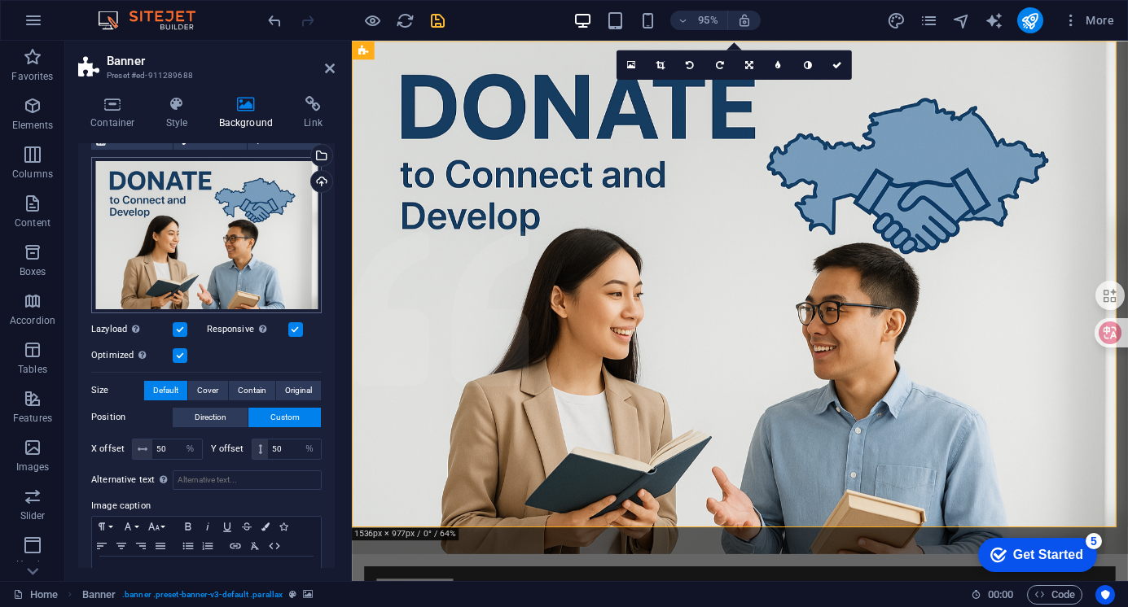
scroll to position [180, 0]
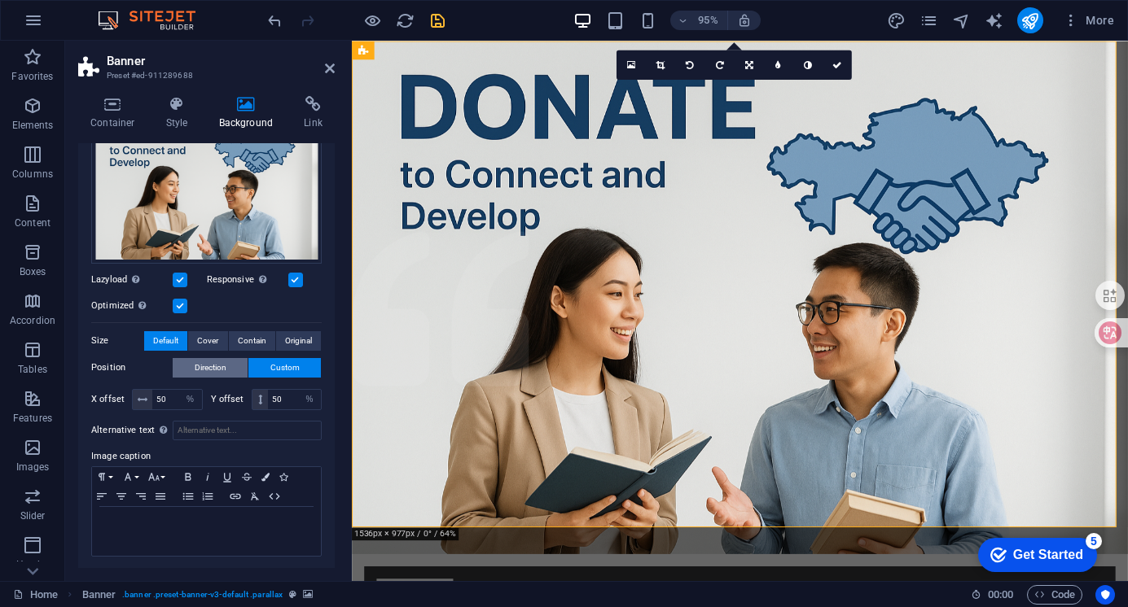
click at [207, 366] on span "Direction" at bounding box center [211, 368] width 32 height 20
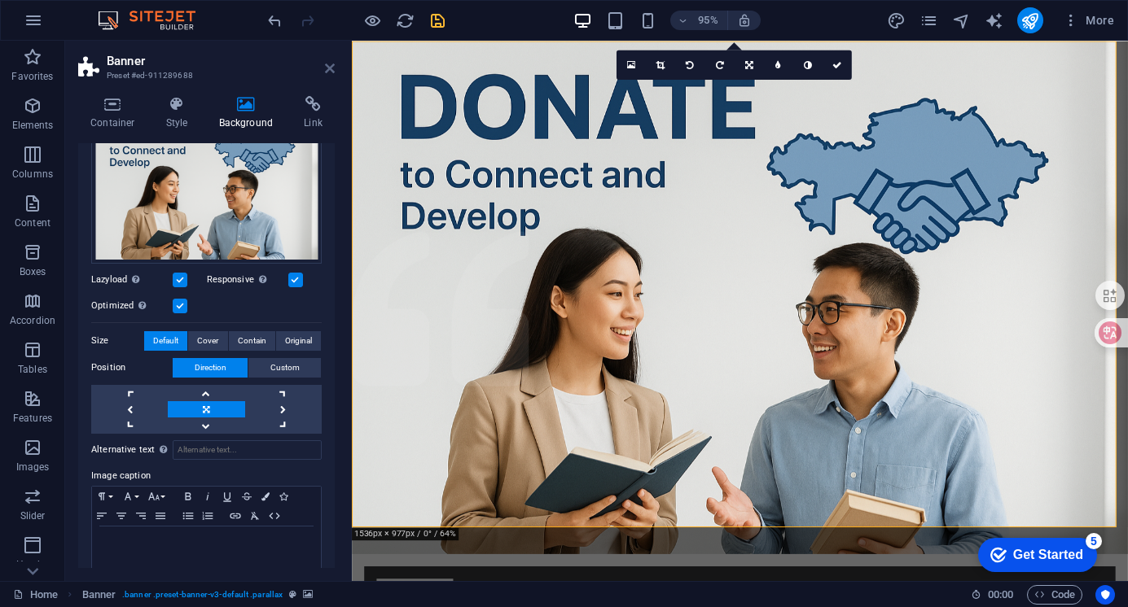
click at [331, 73] on icon at bounding box center [330, 68] width 10 height 13
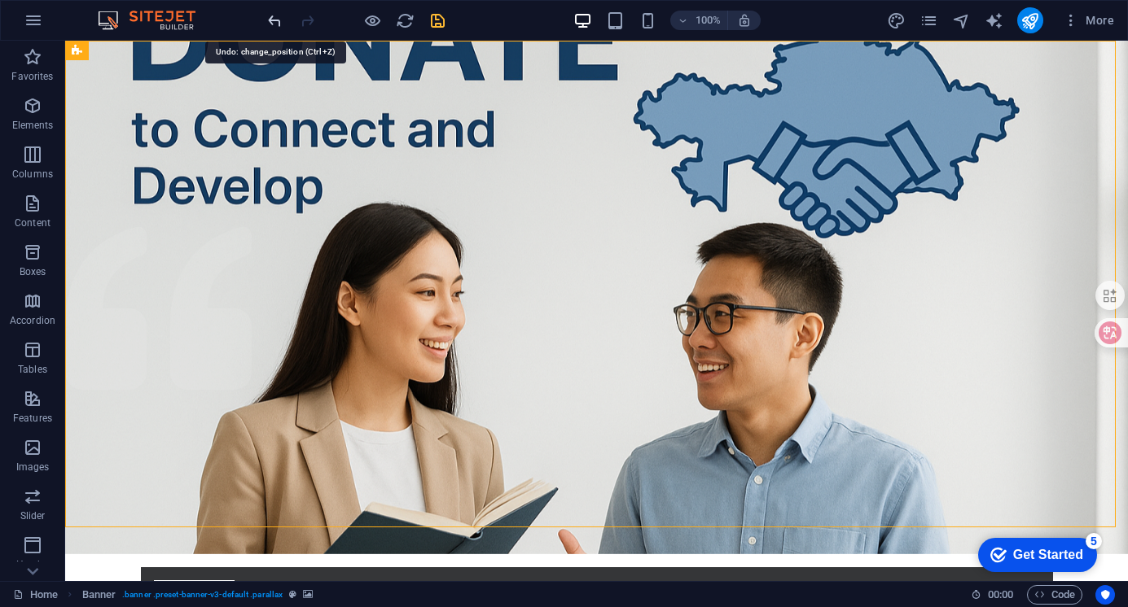
click at [274, 16] on icon "undo" at bounding box center [274, 20] width 19 height 19
click at [274, 17] on icon "undo" at bounding box center [274, 20] width 19 height 19
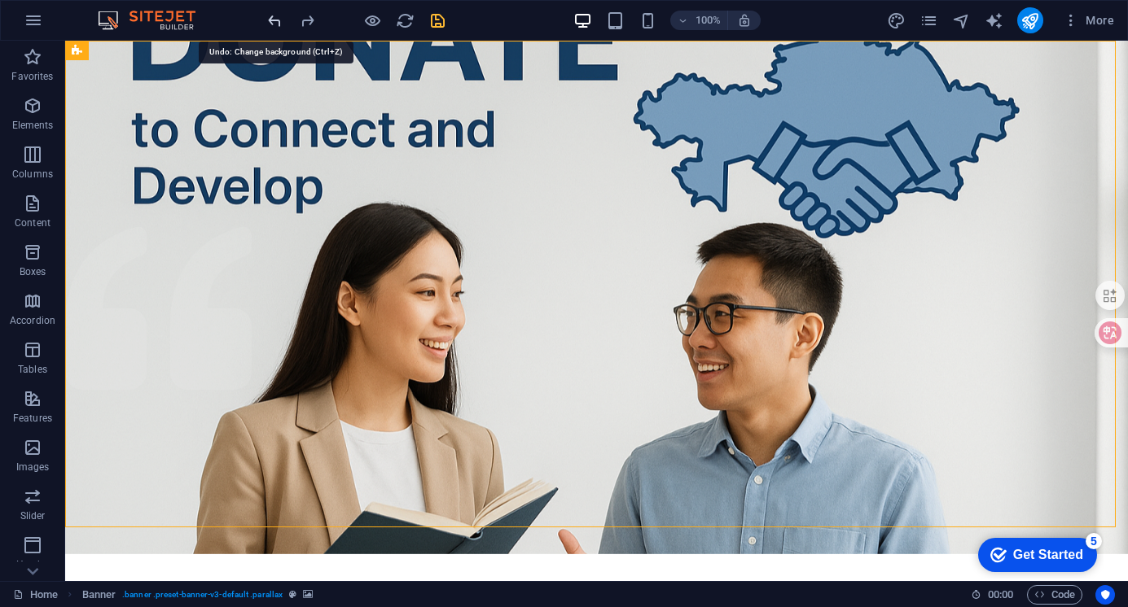
click at [274, 17] on icon "undo" at bounding box center [274, 20] width 19 height 19
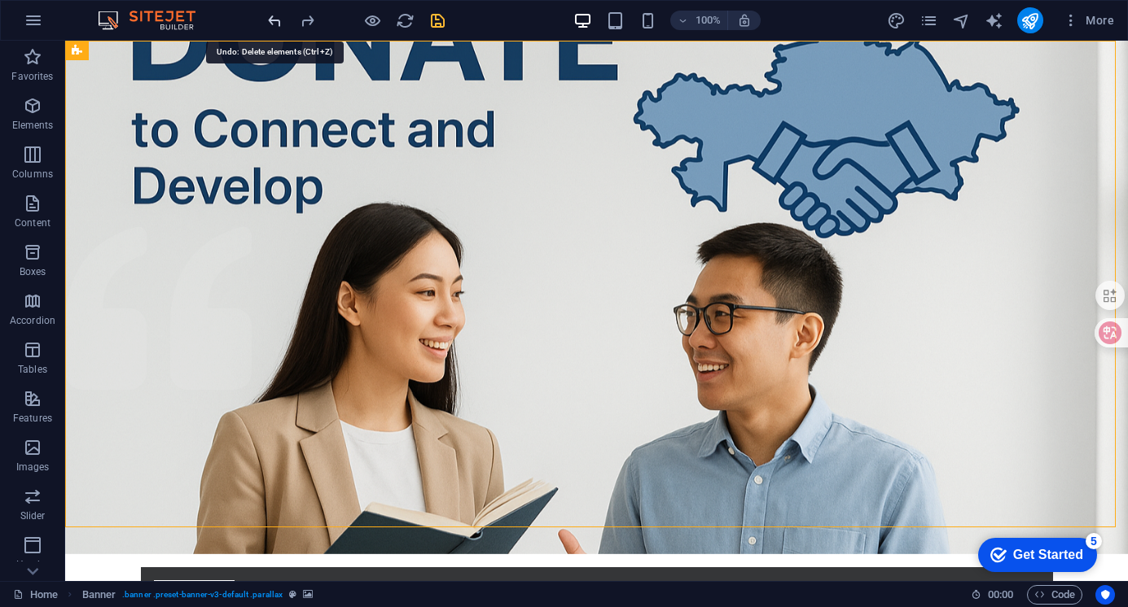
click at [274, 17] on icon "undo" at bounding box center [274, 20] width 19 height 19
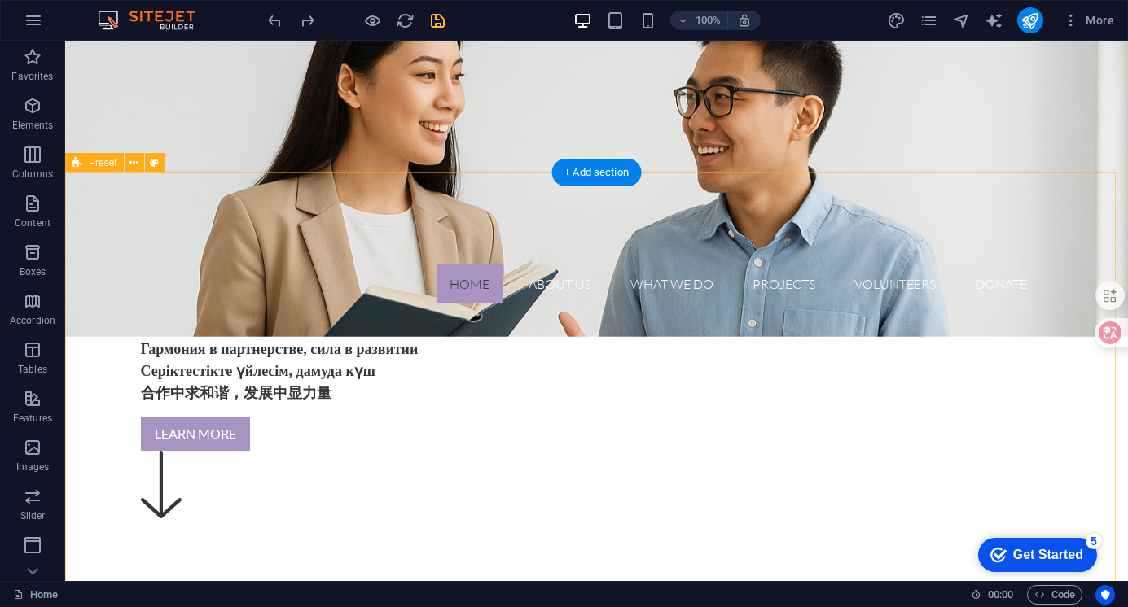
scroll to position [0, 0]
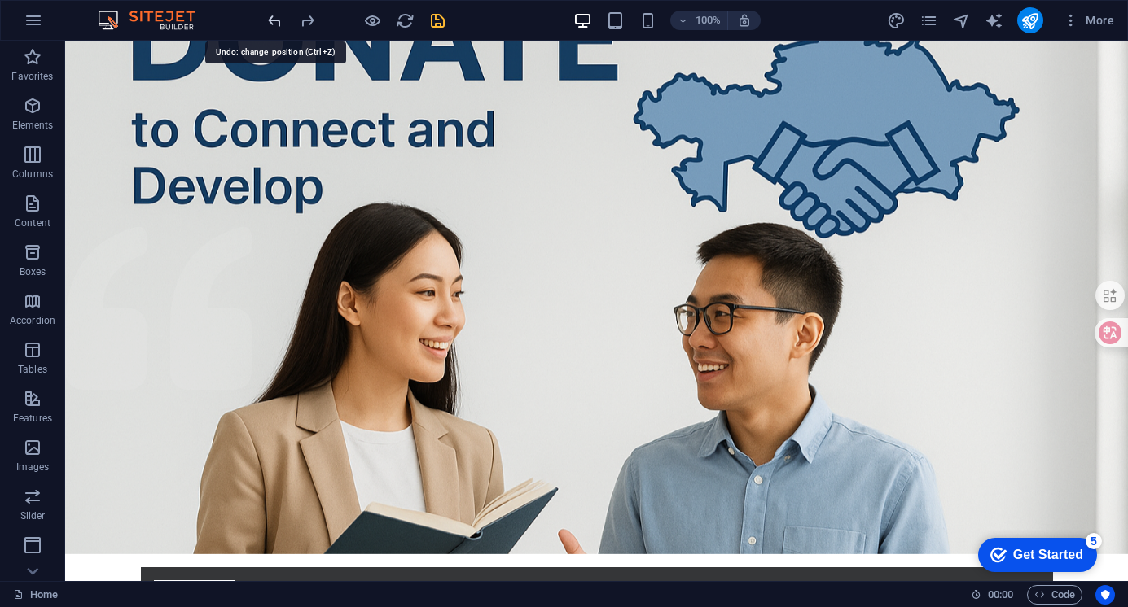
click at [281, 23] on icon "undo" at bounding box center [274, 20] width 19 height 19
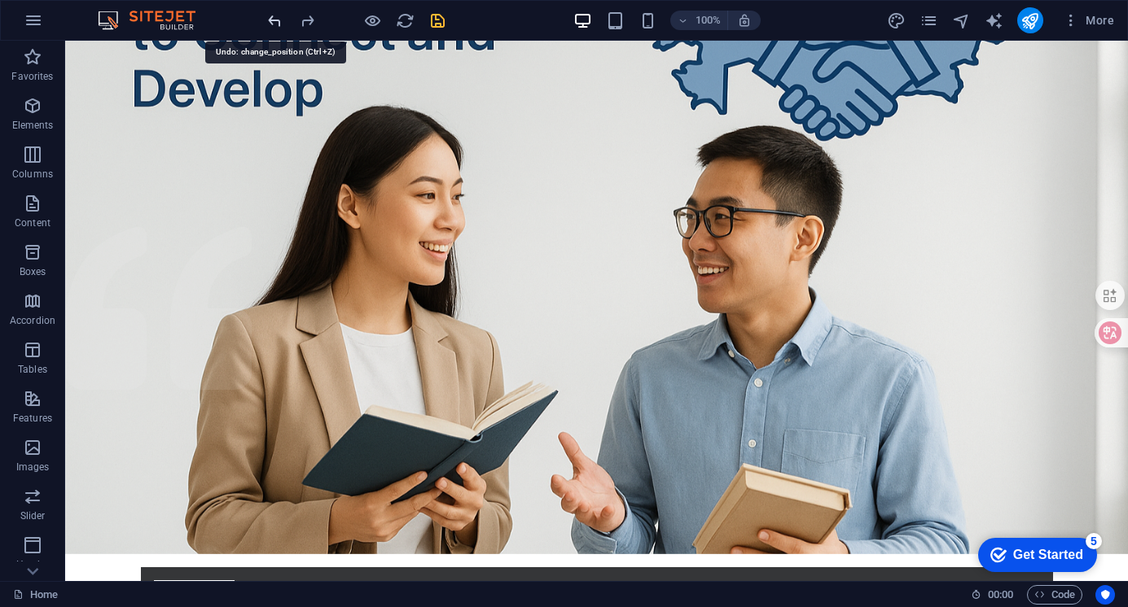
click at [281, 23] on icon "undo" at bounding box center [274, 20] width 19 height 19
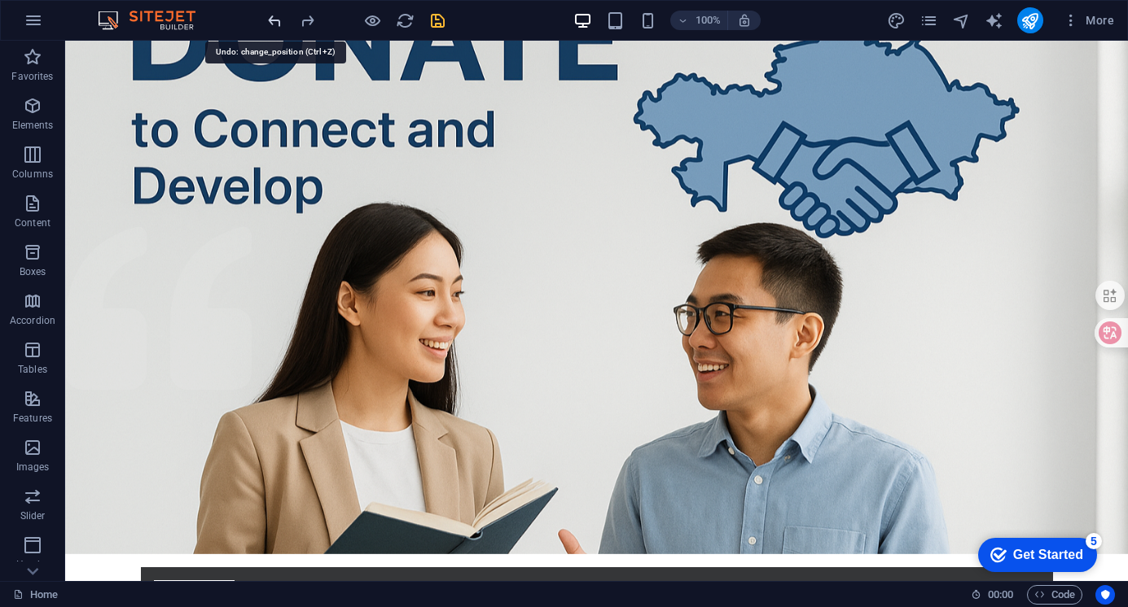
click at [281, 23] on icon "undo" at bounding box center [274, 20] width 19 height 19
click at [278, 20] on icon "undo" at bounding box center [274, 20] width 19 height 19
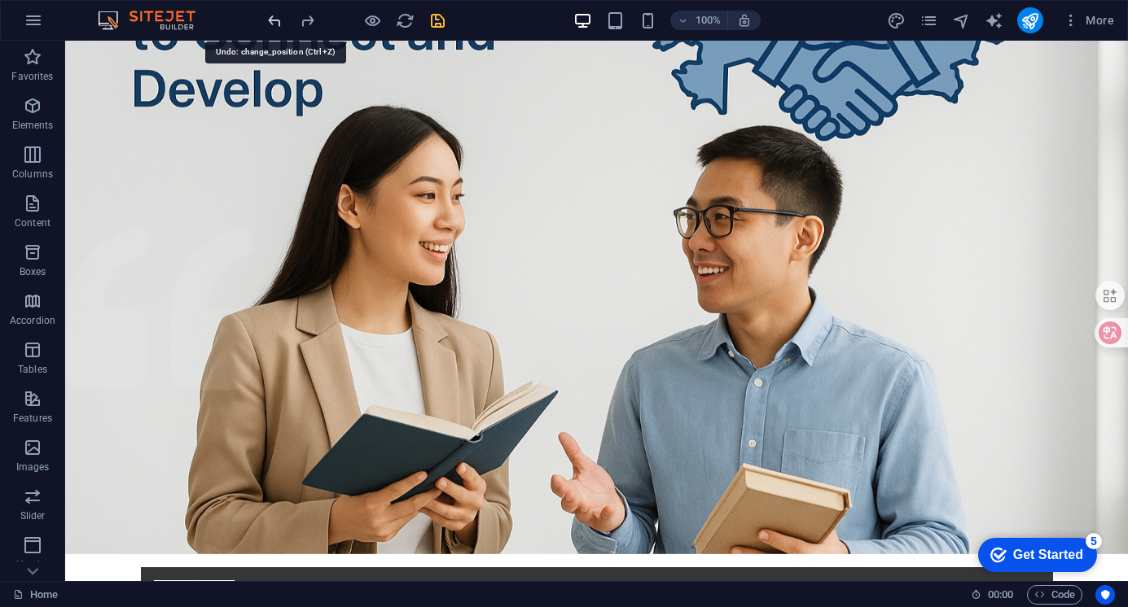
click at [278, 20] on icon "undo" at bounding box center [274, 20] width 19 height 19
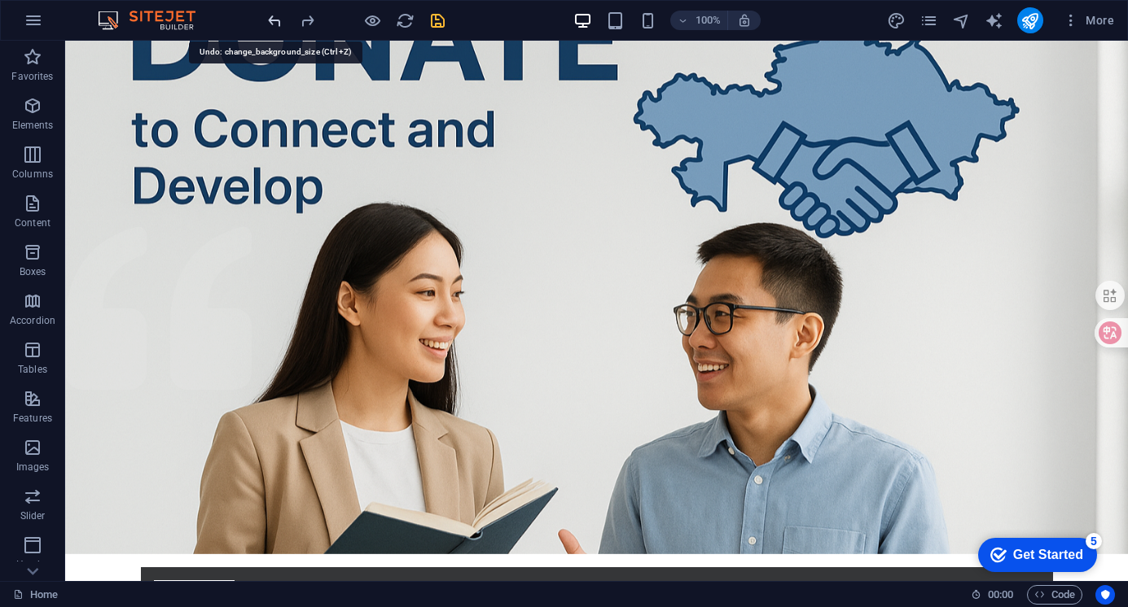
click at [278, 20] on icon "undo" at bounding box center [274, 20] width 19 height 19
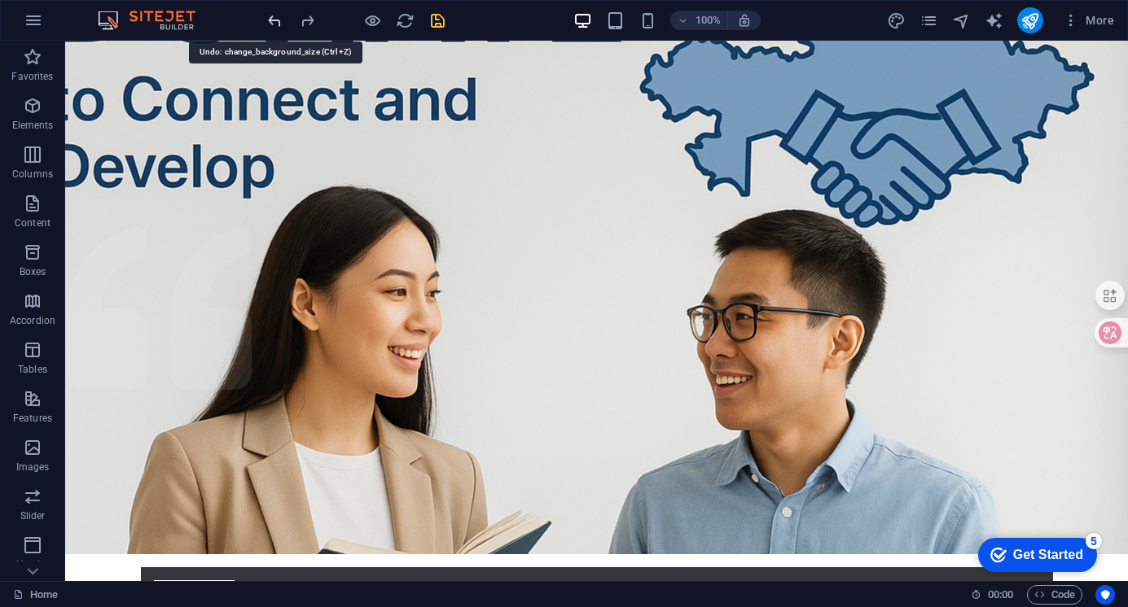
click at [278, 20] on icon "undo" at bounding box center [274, 20] width 19 height 19
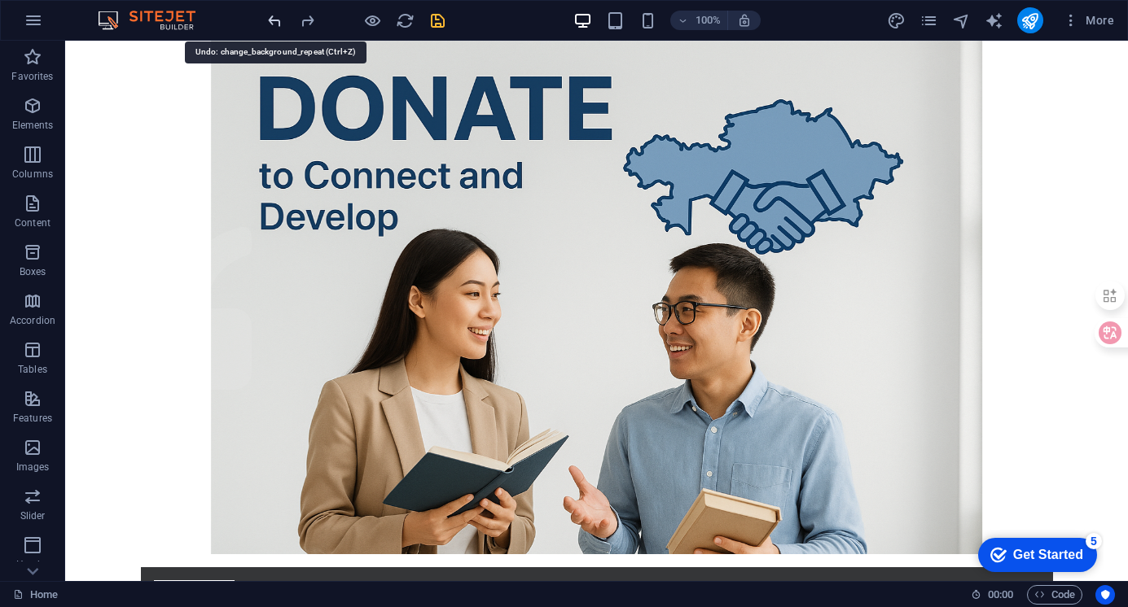
click at [274, 18] on icon "undo" at bounding box center [274, 20] width 19 height 19
click at [272, 22] on icon "undo" at bounding box center [274, 20] width 19 height 19
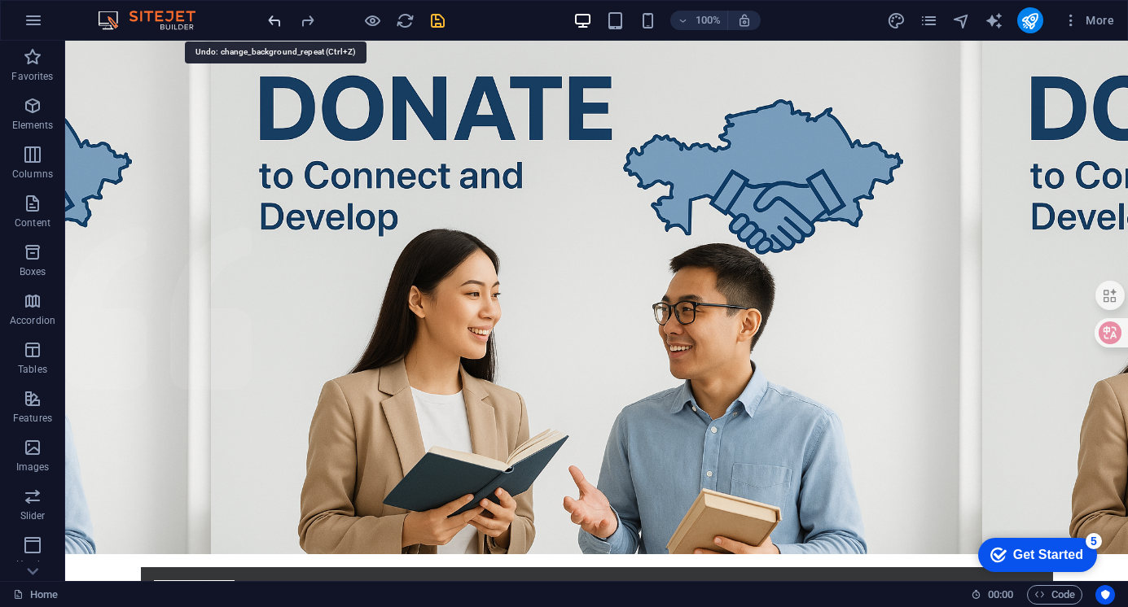
click at [272, 22] on icon "undo" at bounding box center [274, 20] width 19 height 19
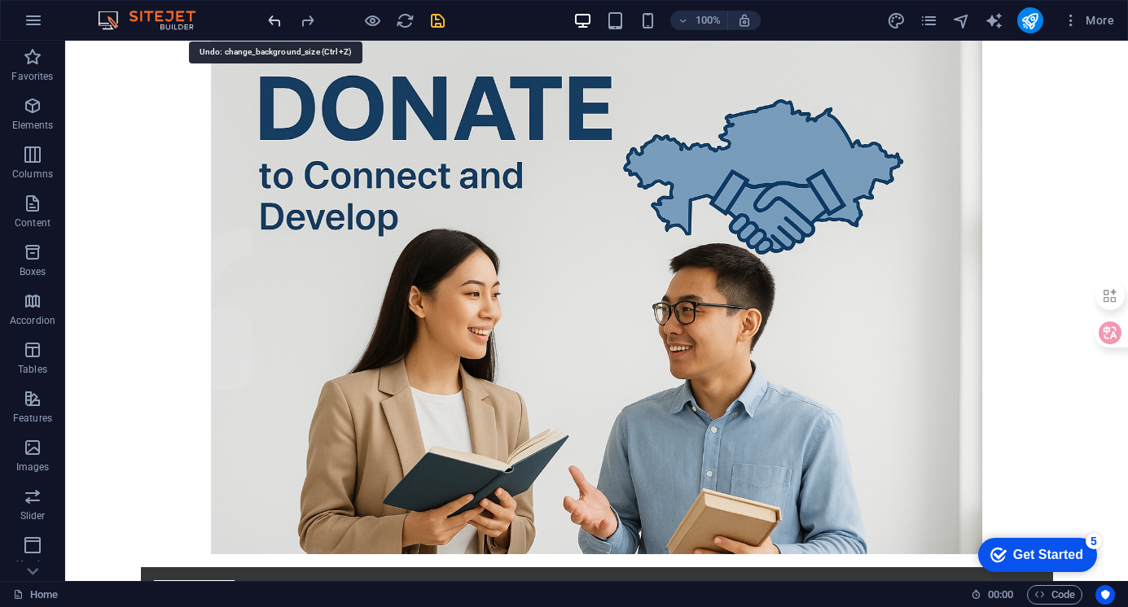
click at [272, 22] on icon "undo" at bounding box center [274, 20] width 19 height 19
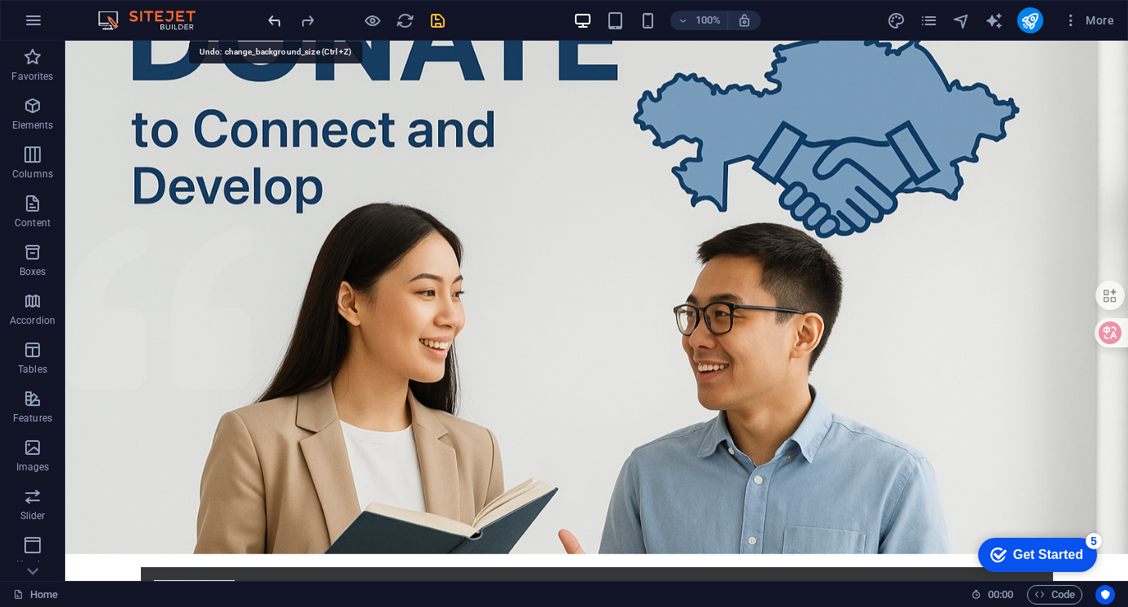
click at [272, 22] on icon "undo" at bounding box center [274, 20] width 19 height 19
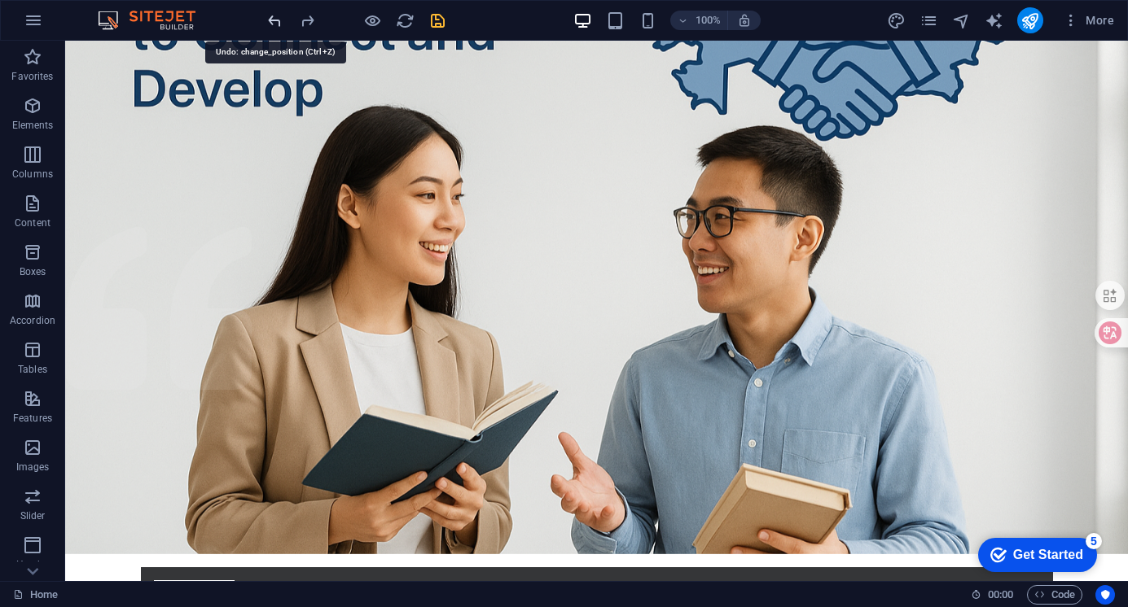
click at [272, 22] on icon "undo" at bounding box center [274, 20] width 19 height 19
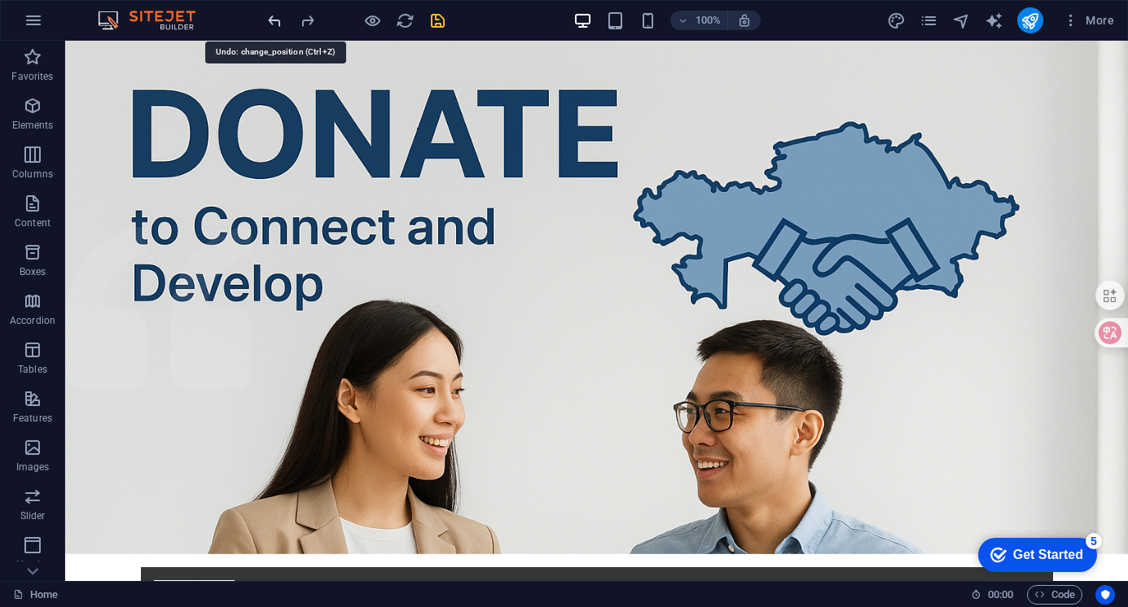
click at [273, 18] on icon "undo" at bounding box center [274, 20] width 19 height 19
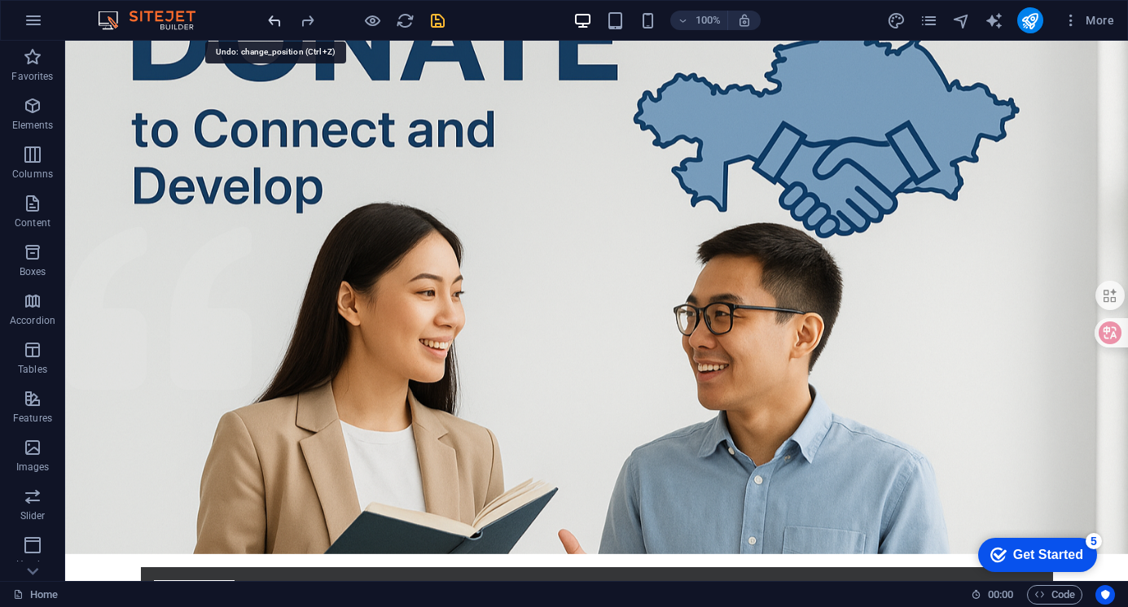
click at [273, 18] on icon "undo" at bounding box center [274, 20] width 19 height 19
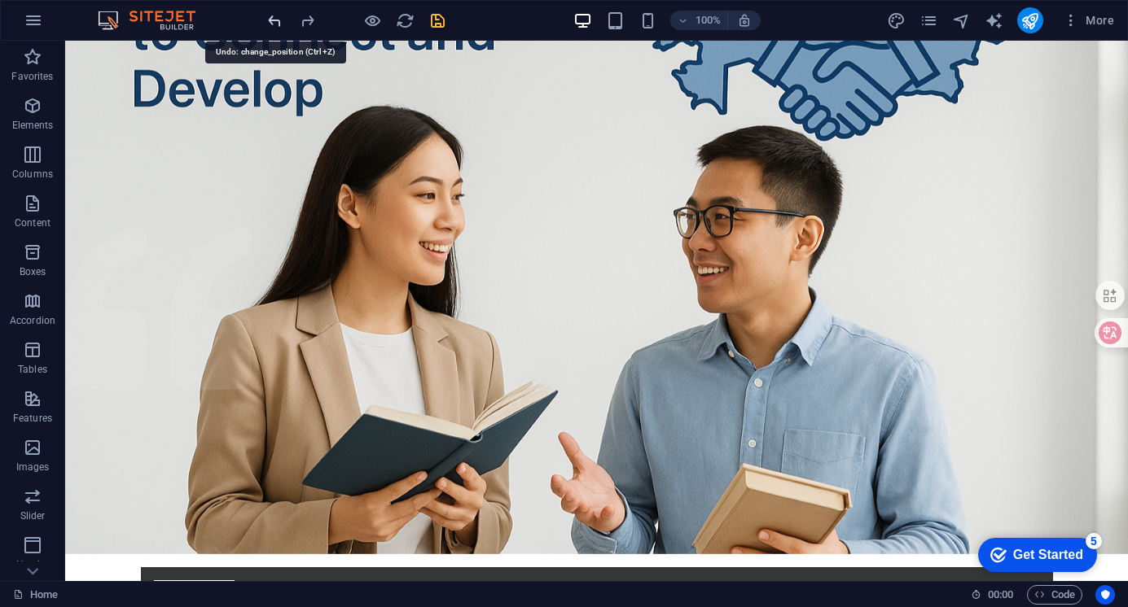
click at [273, 18] on icon "undo" at bounding box center [274, 20] width 19 height 19
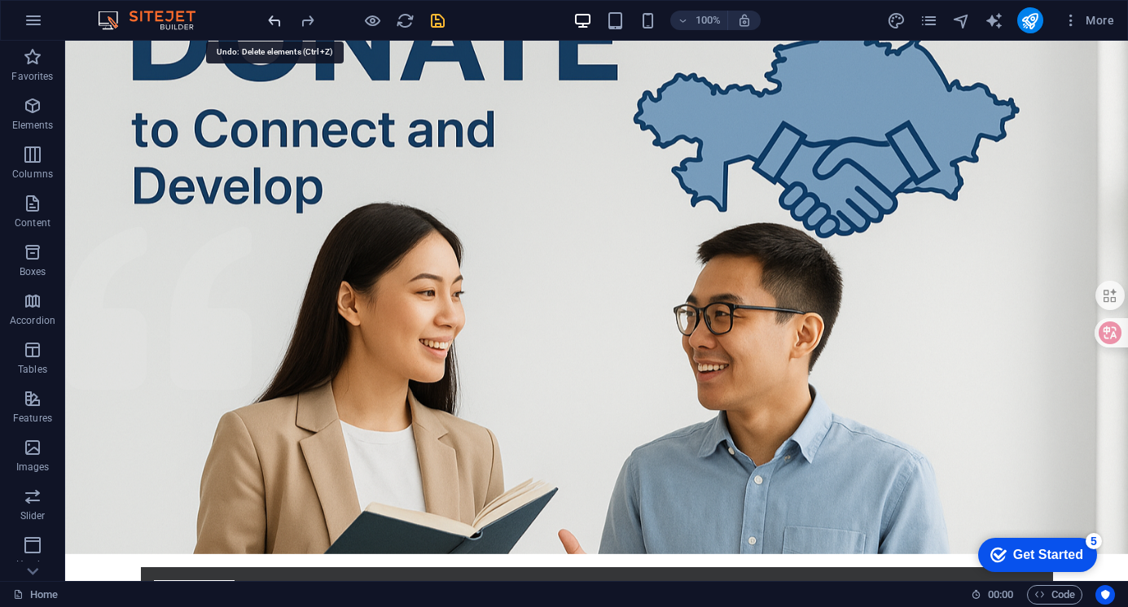
click at [273, 18] on icon "undo" at bounding box center [274, 20] width 19 height 19
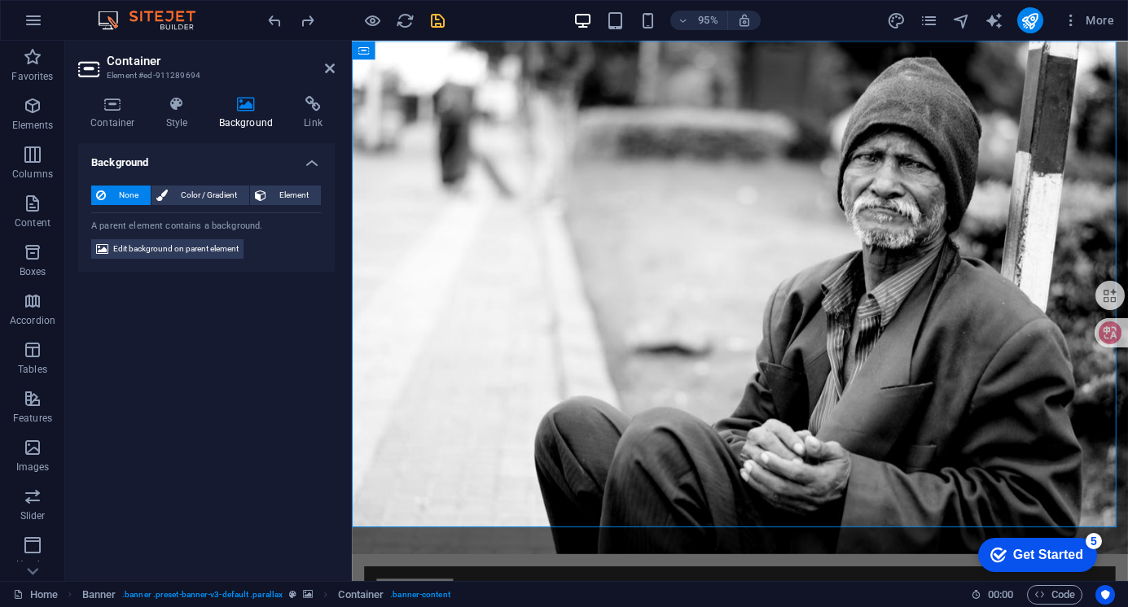
click at [337, 64] on aside "Container Element #ed-911289694 Container Style Background Link Size Height Def…" at bounding box center [208, 311] width 287 height 541
click at [330, 68] on icon at bounding box center [330, 68] width 10 height 13
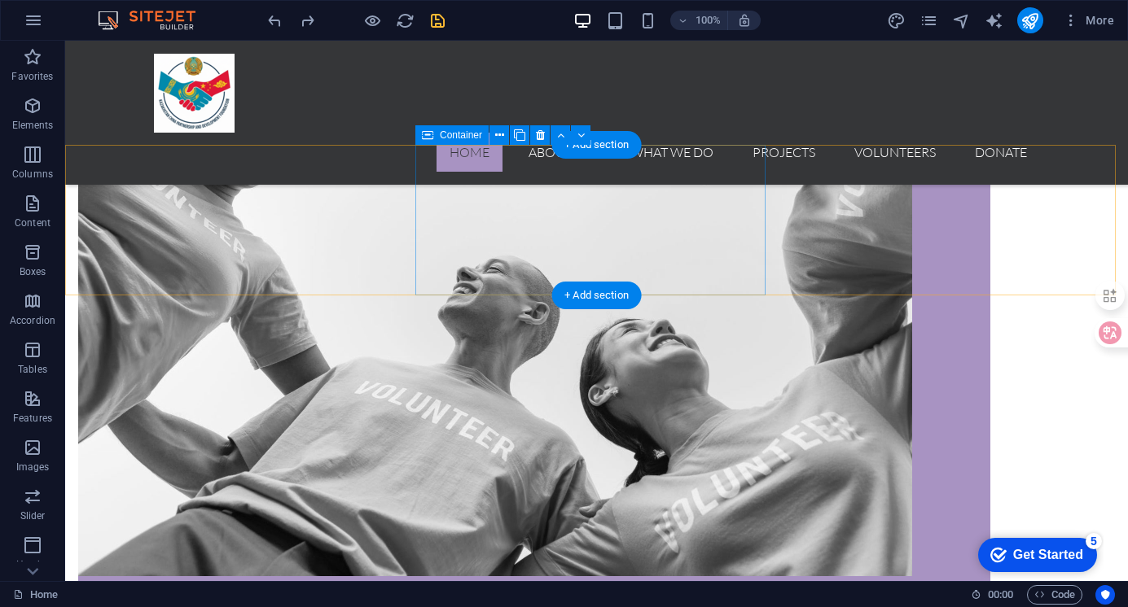
scroll to position [1466, 0]
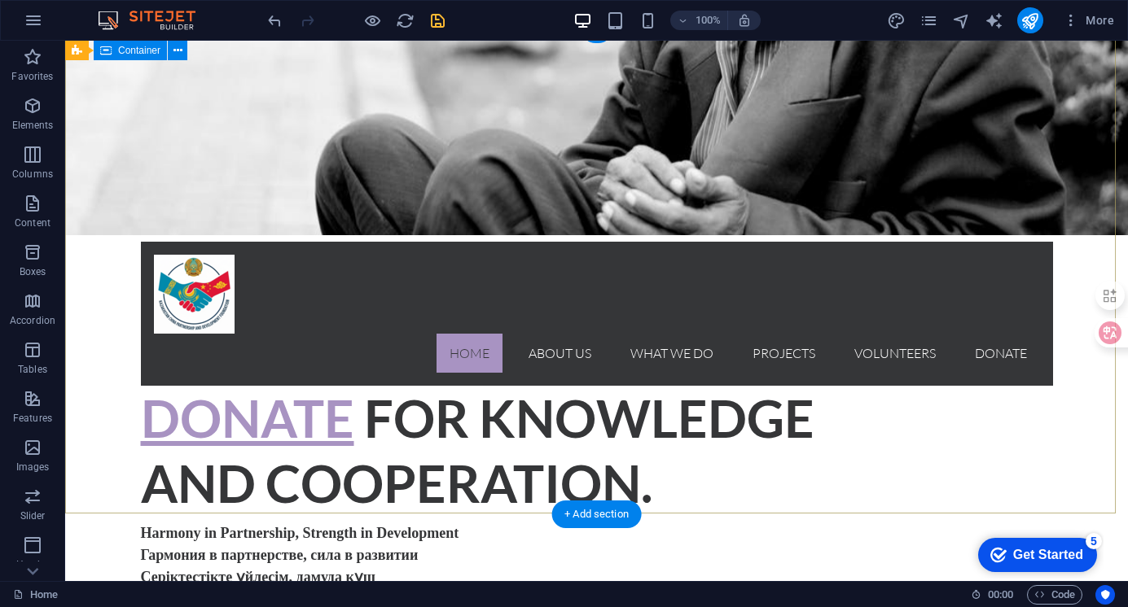
scroll to position [0, 0]
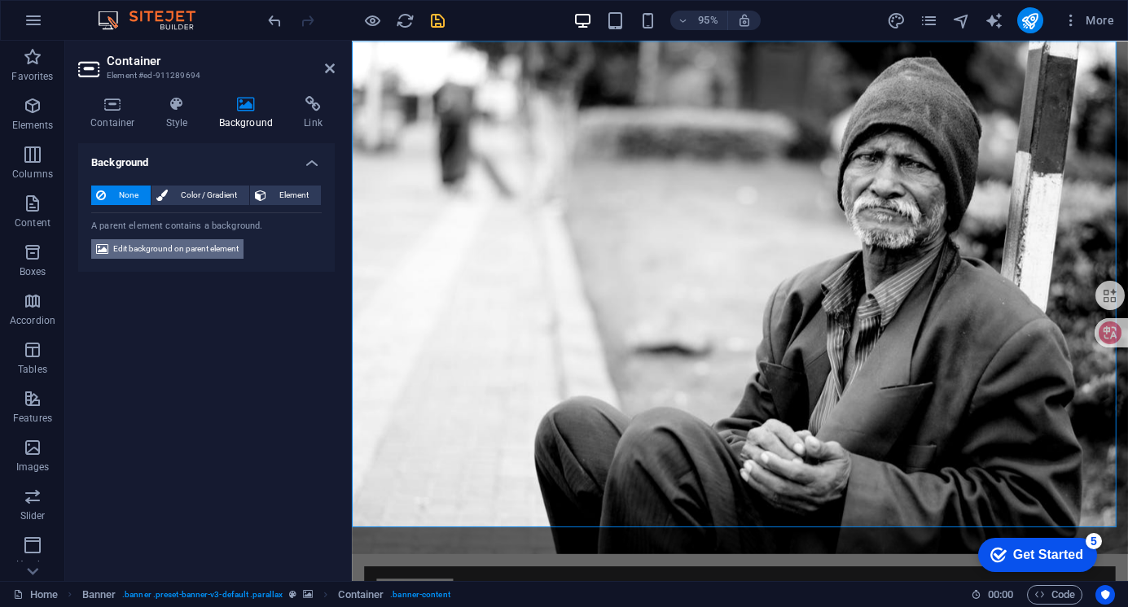
click at [178, 247] on span "Edit background on parent element" at bounding box center [175, 249] width 125 height 20
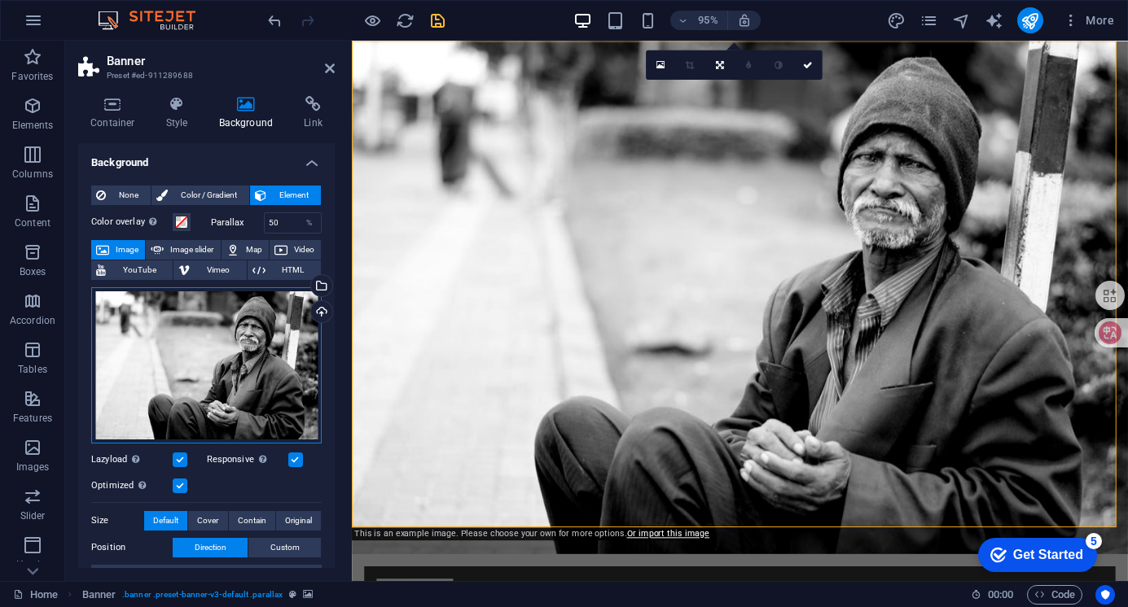
click at [230, 340] on div "Drag files here, click to choose files or select files from Files or our free s…" at bounding box center [206, 365] width 230 height 156
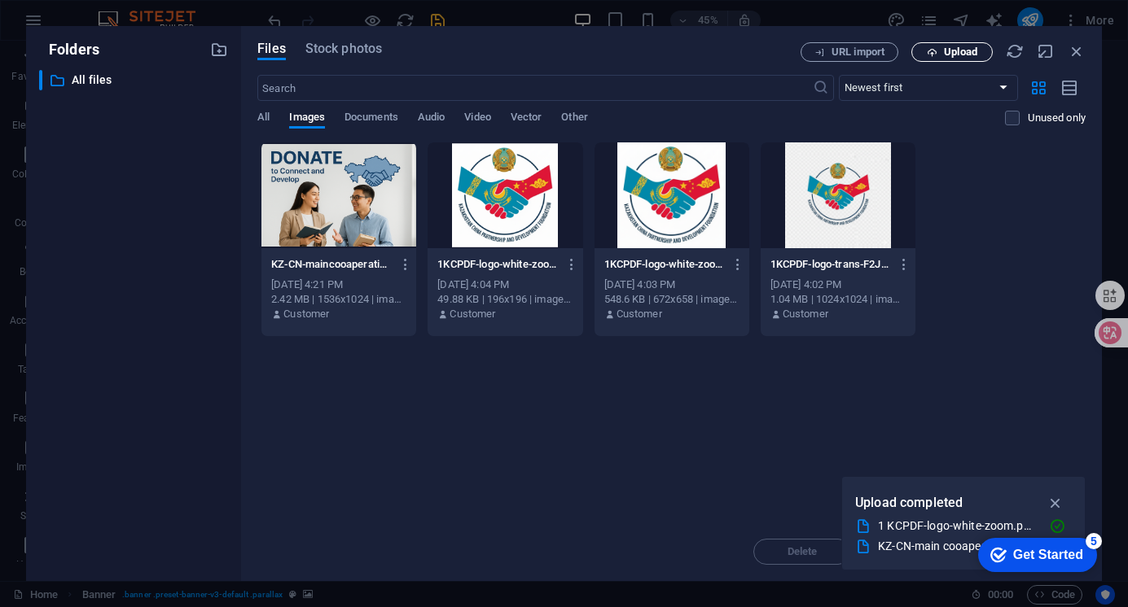
click at [962, 54] on span "Upload" at bounding box center [960, 52] width 33 height 10
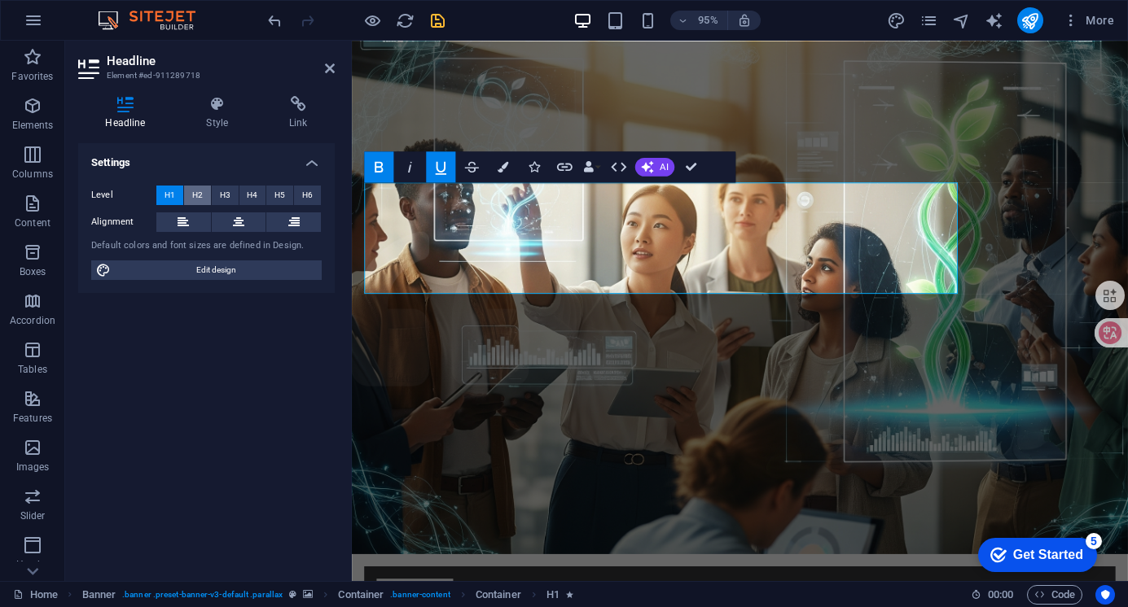
click at [194, 191] on span "H2" at bounding box center [197, 196] width 11 height 20
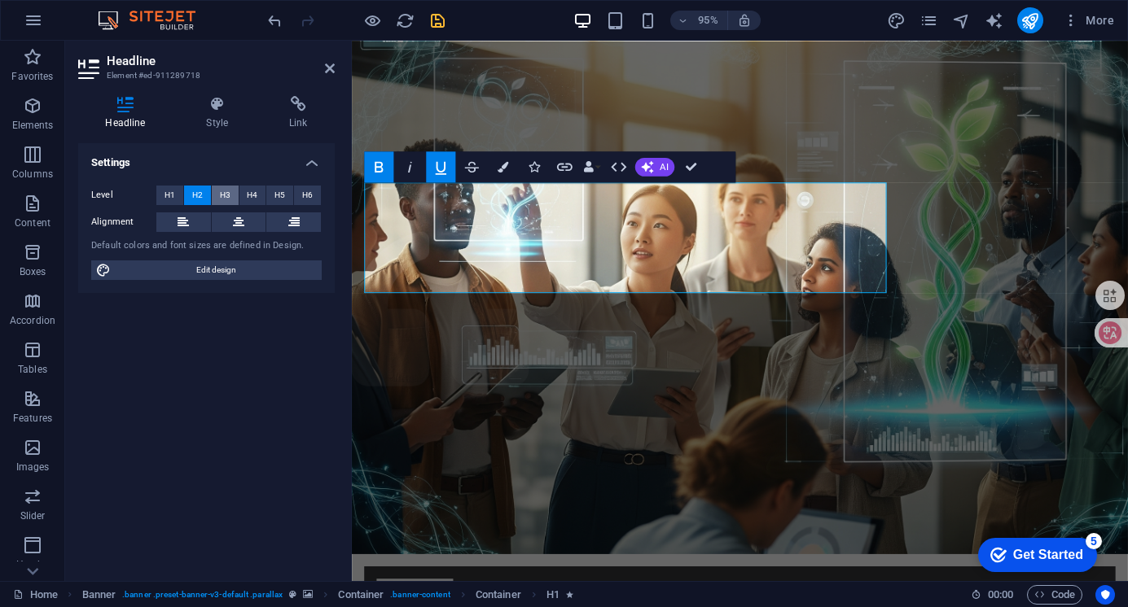
click at [231, 188] on button "H3" at bounding box center [225, 196] width 27 height 20
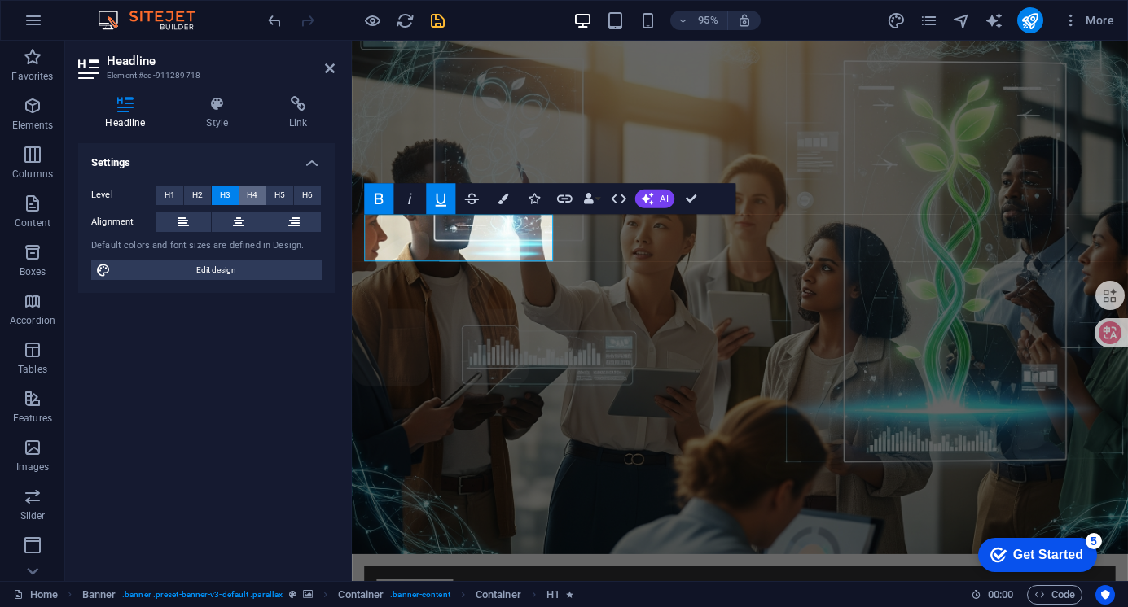
click at [251, 193] on span "H4" at bounding box center [252, 196] width 11 height 20
click at [274, 193] on button "H5" at bounding box center [279, 196] width 27 height 20
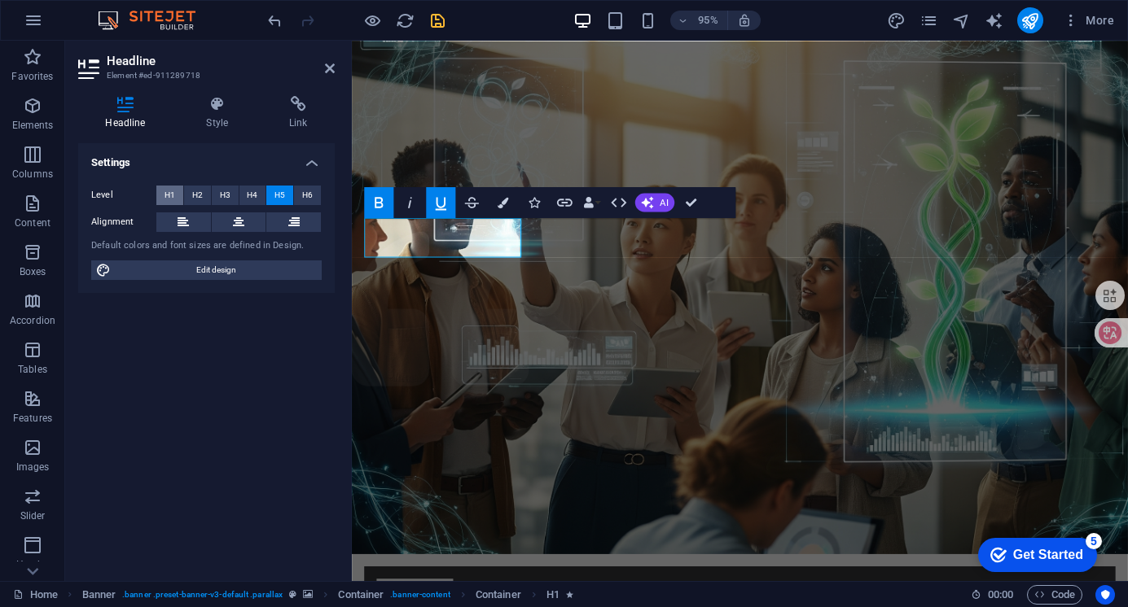
click at [171, 188] on span "H1" at bounding box center [169, 196] width 11 height 20
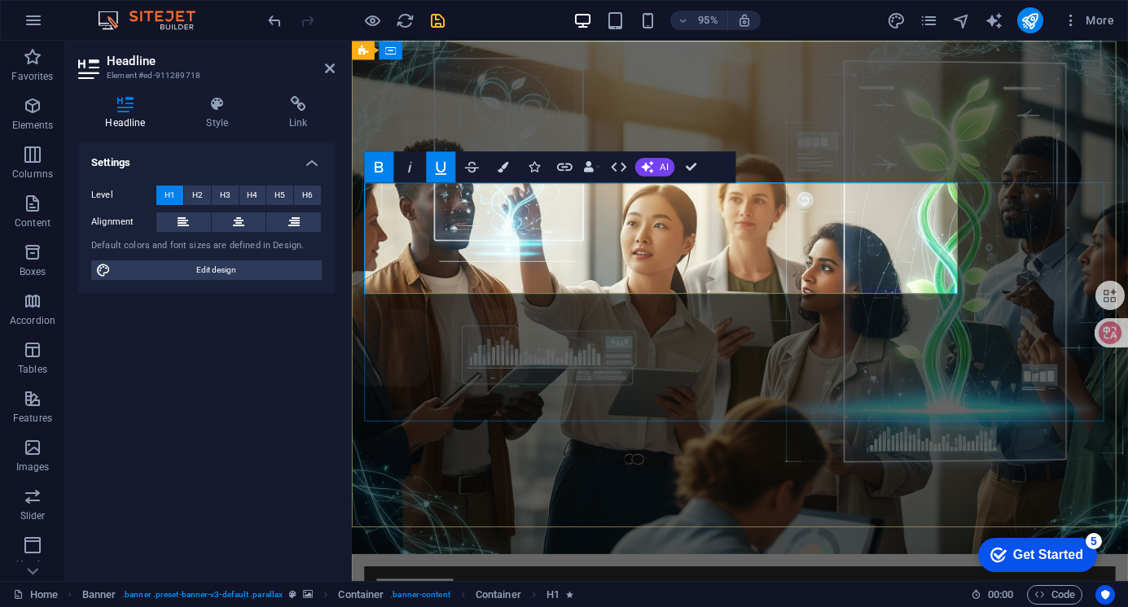
drag, startPoint x: 974, startPoint y: 274, endPoint x: 368, endPoint y: 225, distance: 607.8
click at [122, 103] on icon at bounding box center [125, 104] width 94 height 16
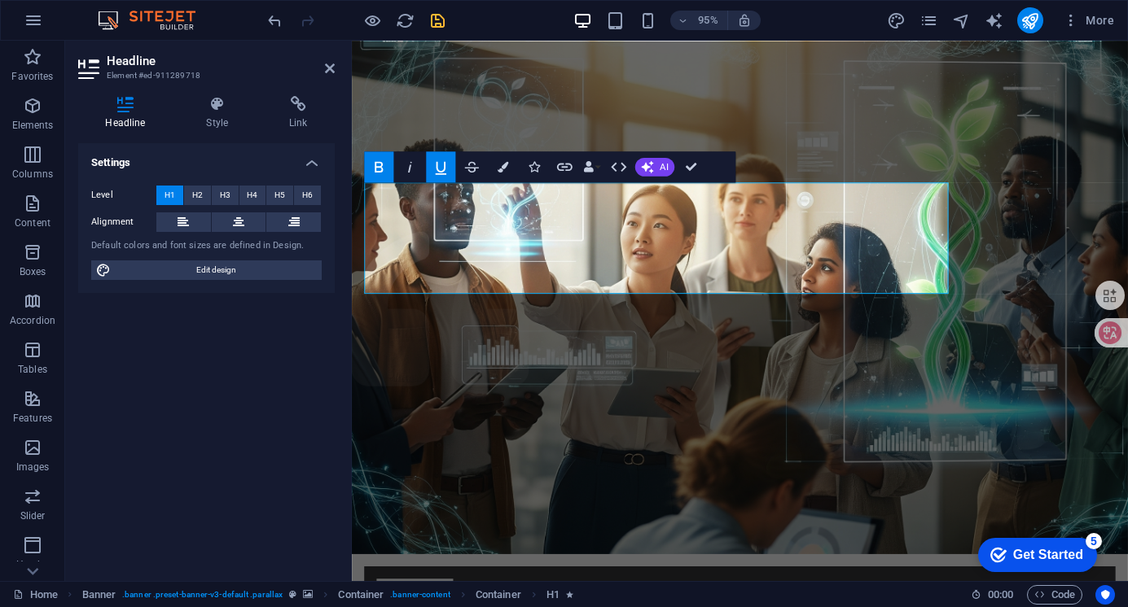
click at [122, 103] on icon at bounding box center [125, 104] width 94 height 16
click at [224, 109] on icon at bounding box center [217, 104] width 77 height 16
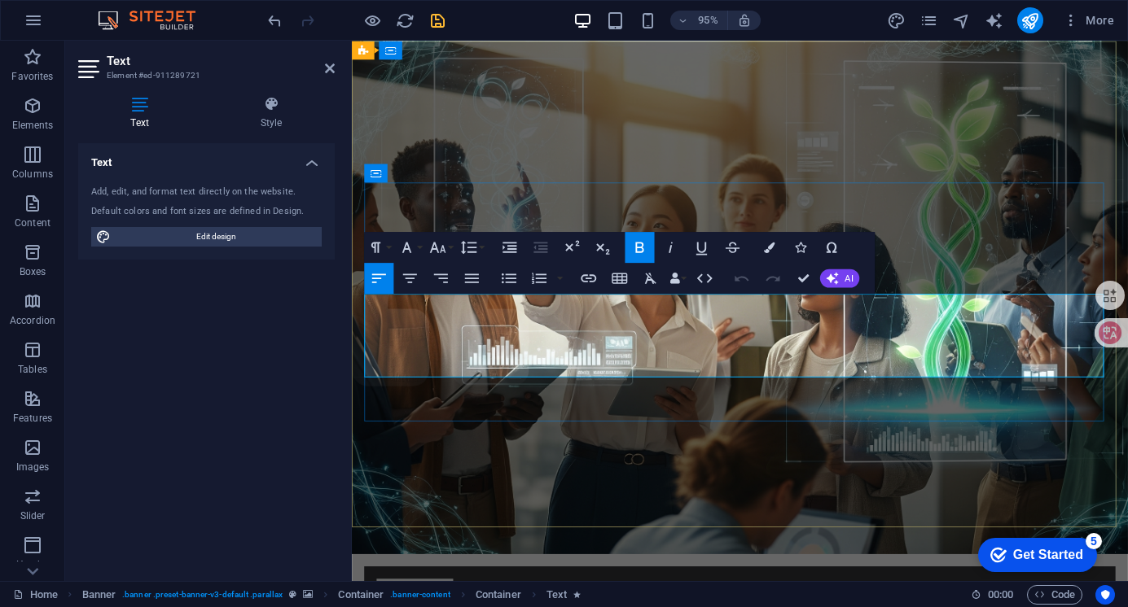
drag, startPoint x: 756, startPoint y: 381, endPoint x: 414, endPoint y: 315, distance: 348.3
click at [453, 251] on button "Font Size" at bounding box center [440, 247] width 29 height 31
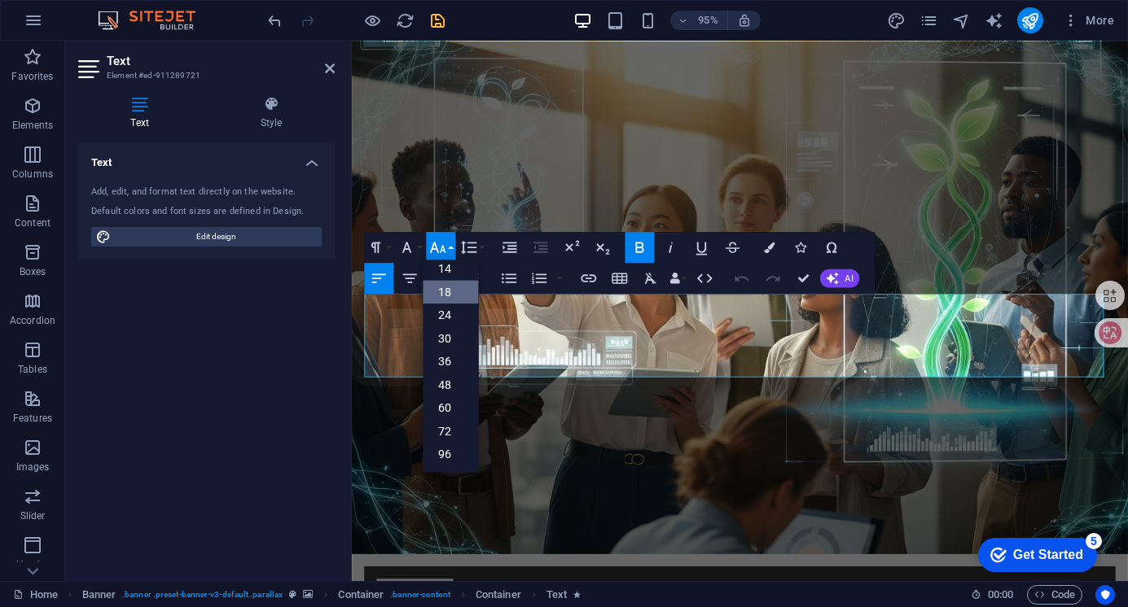
scroll to position [131, 0]
click at [445, 287] on link "18" at bounding box center [450, 292] width 55 height 24
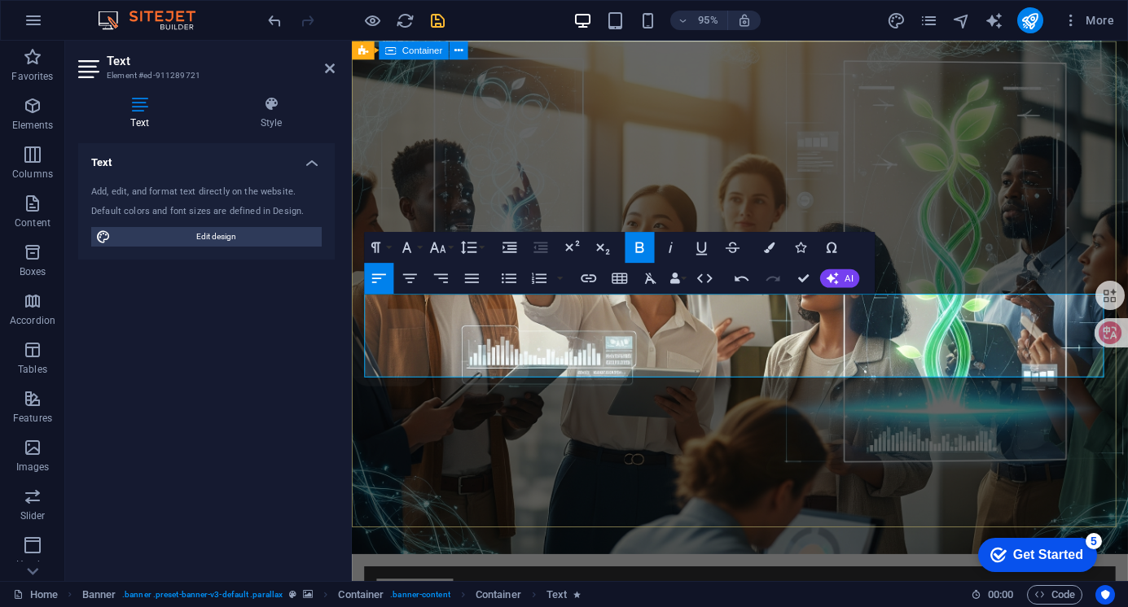
drag, startPoint x: 816, startPoint y: 381, endPoint x: 362, endPoint y: 295, distance: 461.7
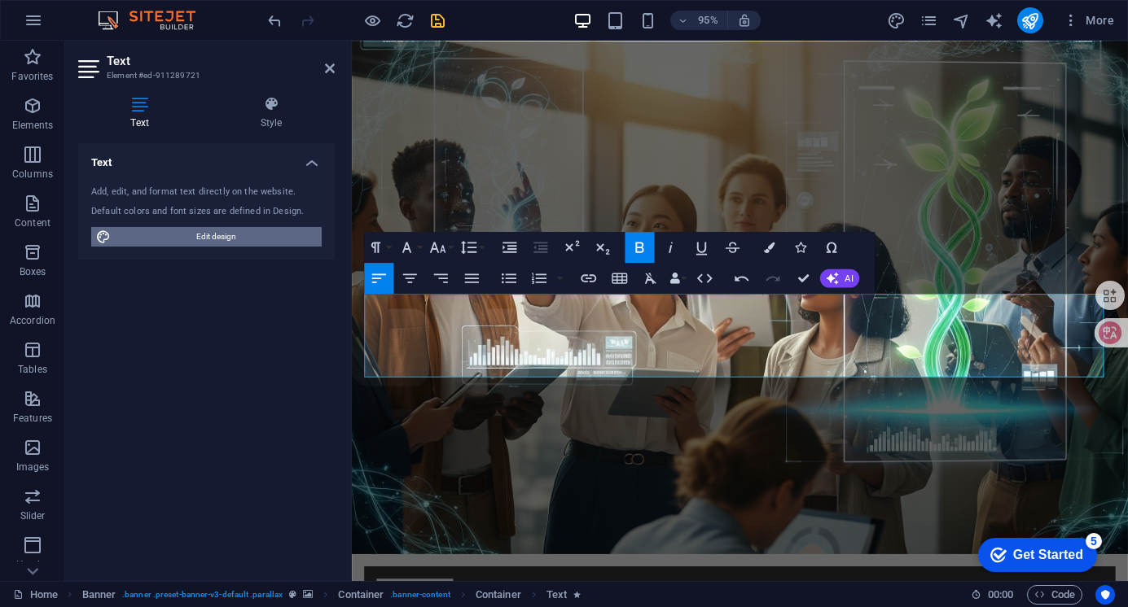
click at [226, 231] on span "Edit design" at bounding box center [216, 237] width 201 height 20
select select "rem"
select select "300"
select select "px"
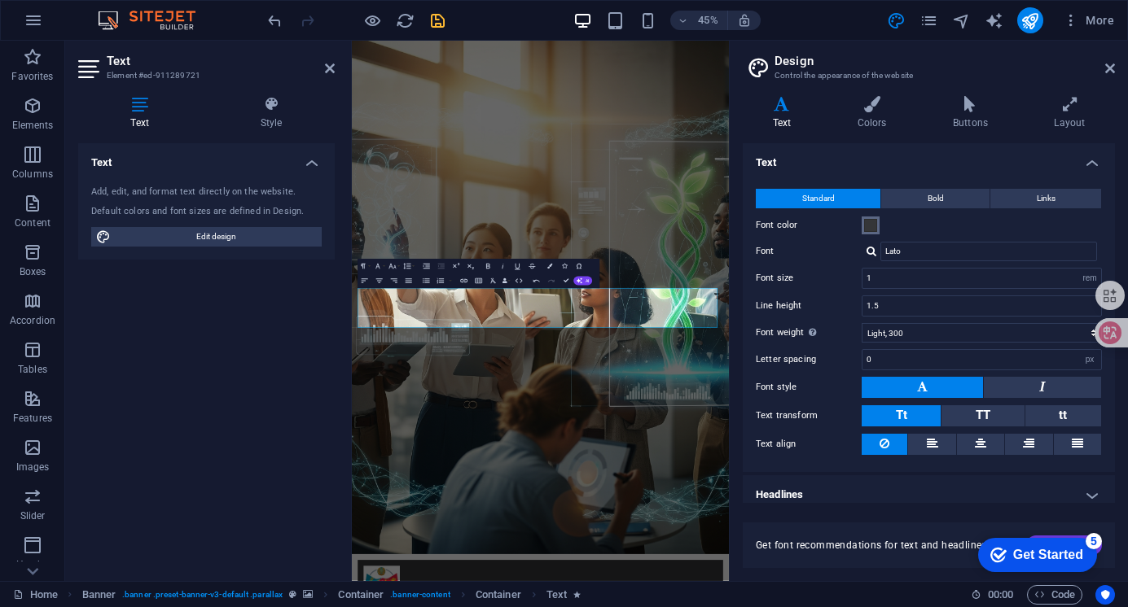
click at [872, 221] on span at bounding box center [870, 225] width 13 height 13
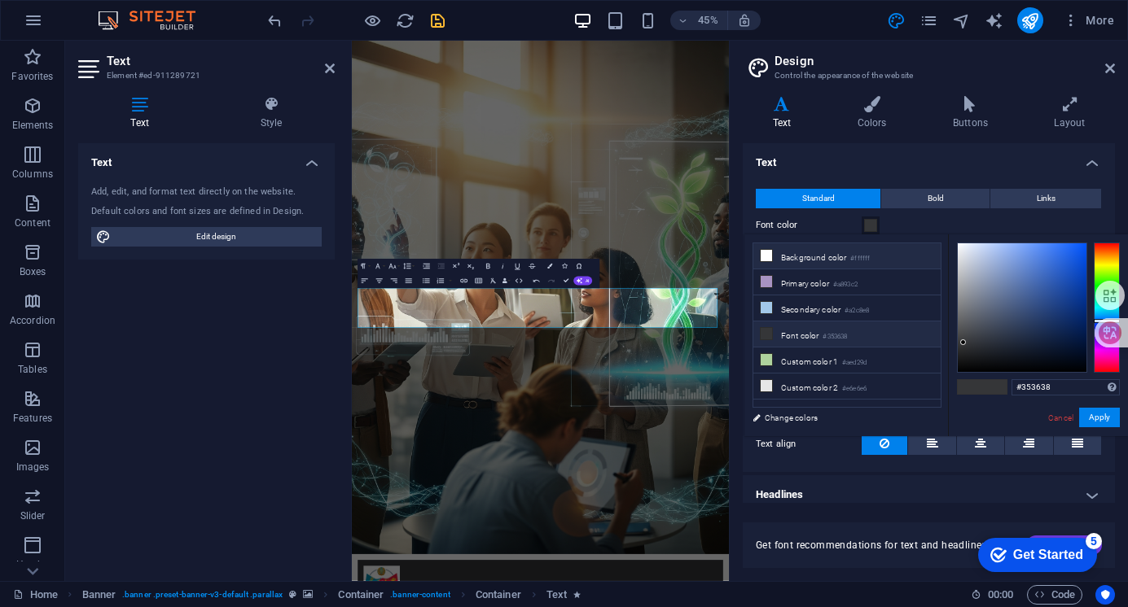
click at [765, 254] on icon at bounding box center [765, 255] width 11 height 11
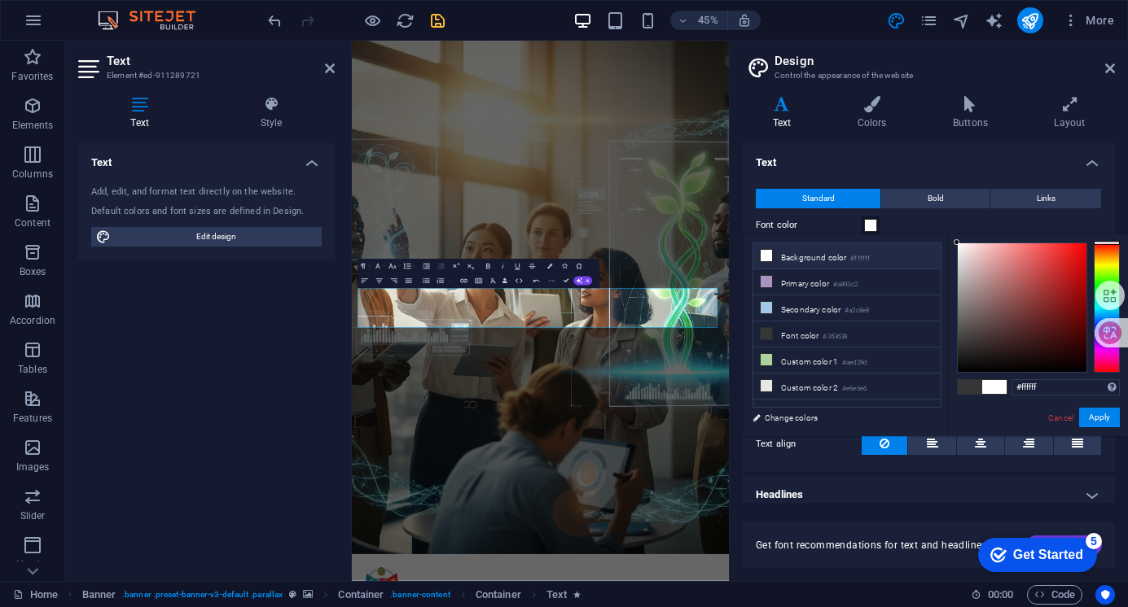
click at [765, 254] on icon at bounding box center [765, 255] width 11 height 11
click at [766, 380] on icon at bounding box center [765, 385] width 11 height 11
type input "#e6e6e6"
click at [766, 380] on icon at bounding box center [765, 385] width 11 height 11
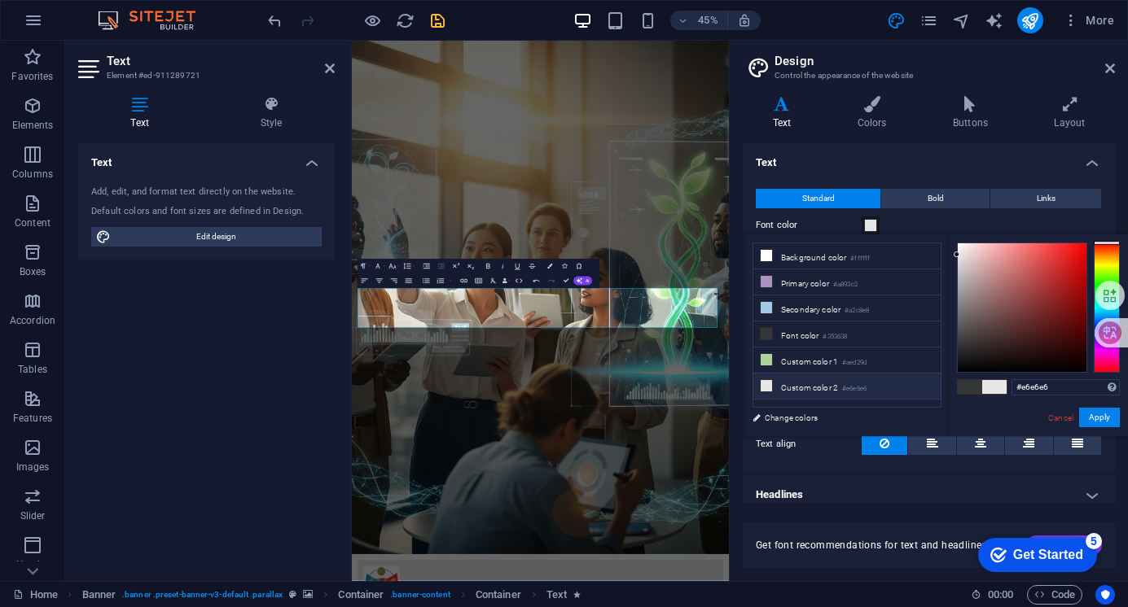
click at [766, 380] on icon at bounding box center [765, 385] width 11 height 11
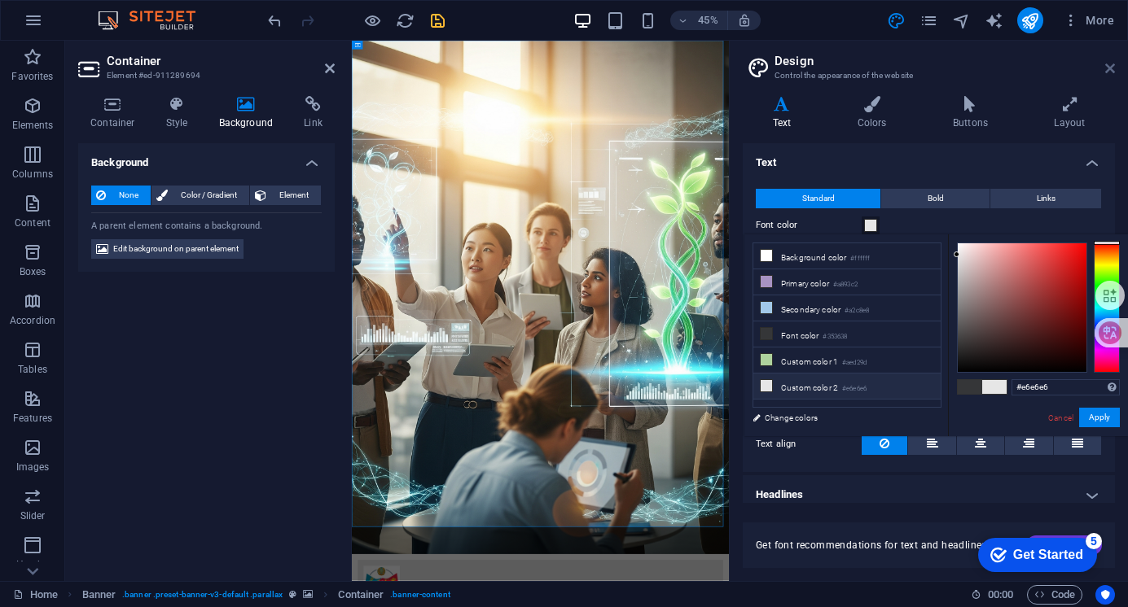
click at [1111, 71] on icon at bounding box center [1110, 68] width 10 height 13
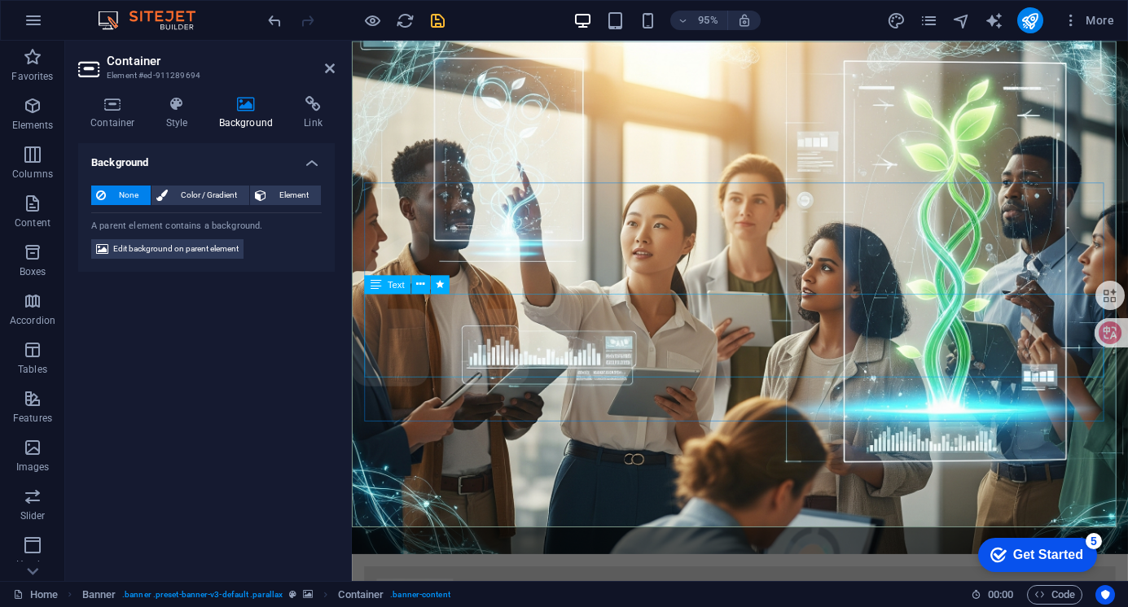
click at [327, 66] on icon at bounding box center [330, 68] width 10 height 13
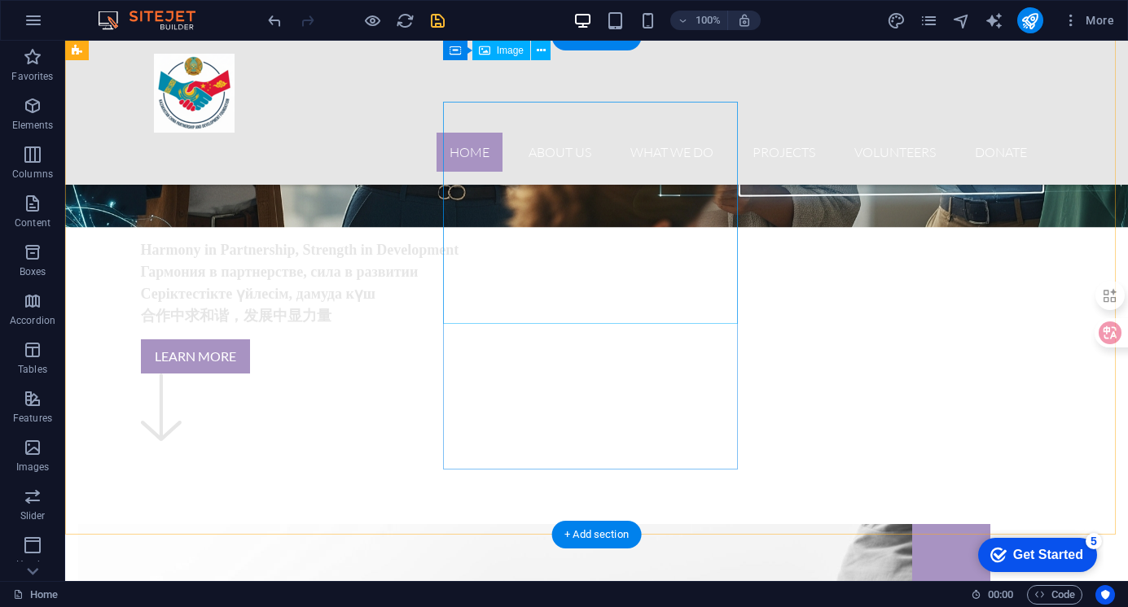
scroll to position [0, 0]
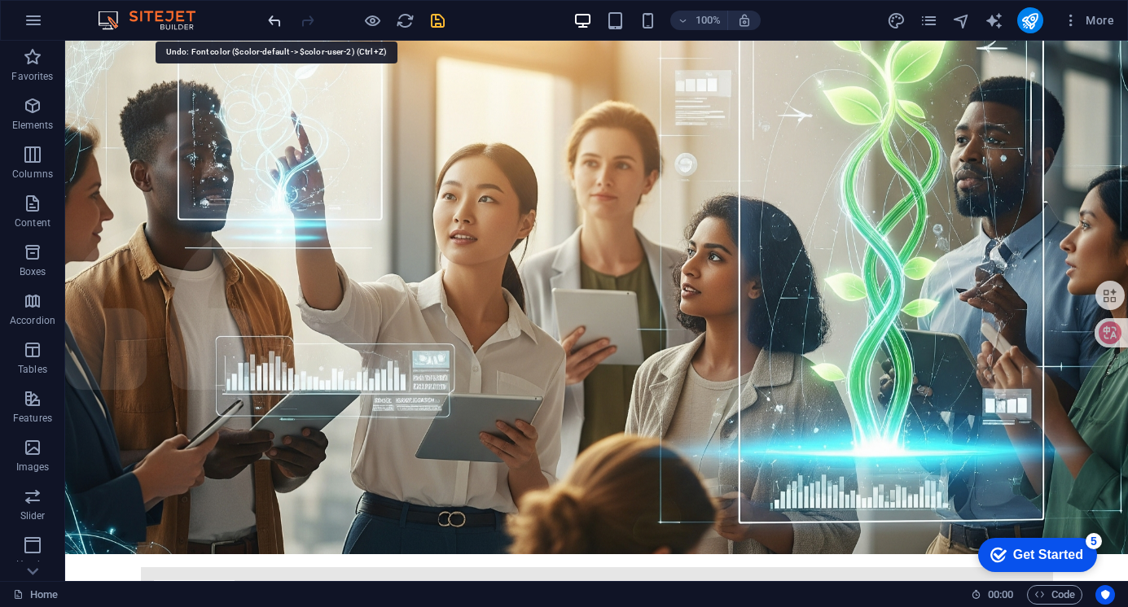
click at [275, 24] on icon "undo" at bounding box center [274, 20] width 19 height 19
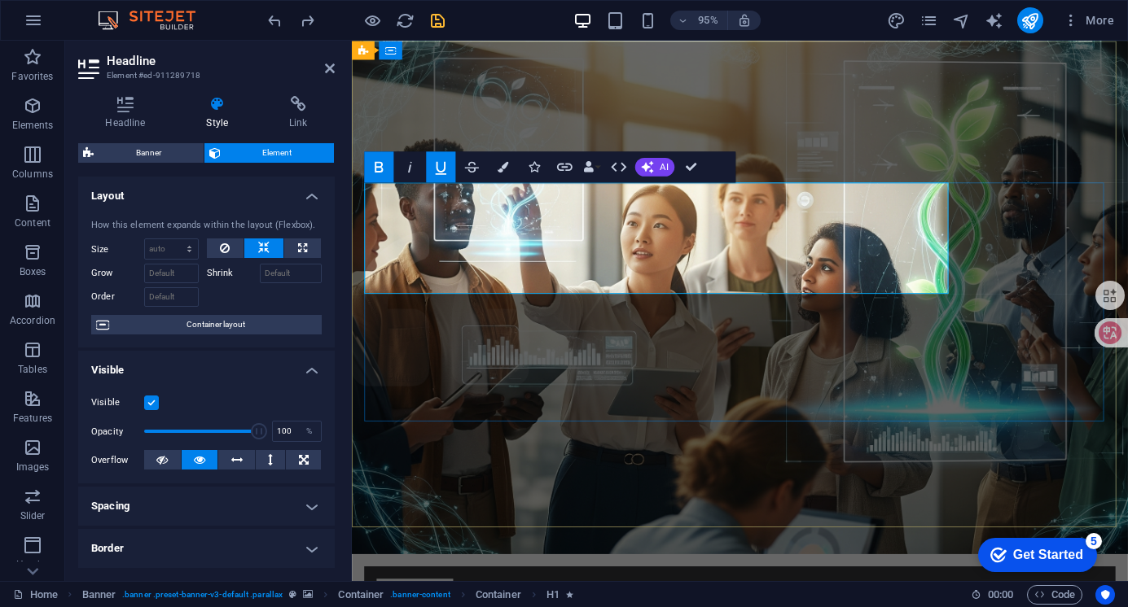
drag, startPoint x: 684, startPoint y: 234, endPoint x: 597, endPoint y: 335, distance: 134.0
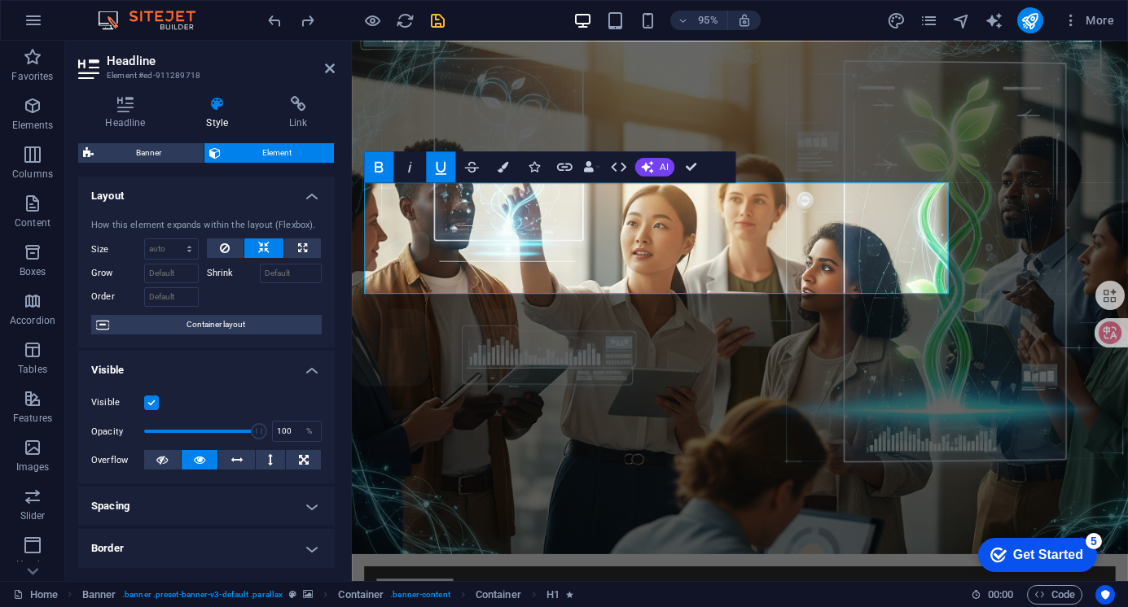
click at [379, 169] on icon "button" at bounding box center [379, 166] width 19 height 19
click at [599, 167] on button "Data Bindings" at bounding box center [592, 166] width 22 height 31
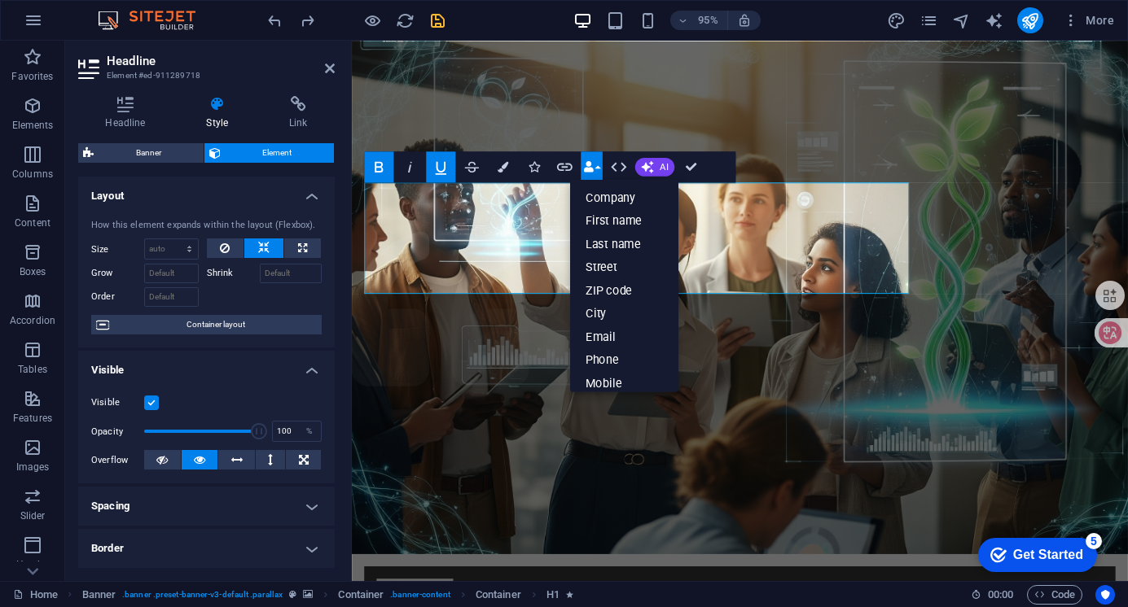
click at [599, 167] on button "Data Bindings" at bounding box center [592, 166] width 22 height 31
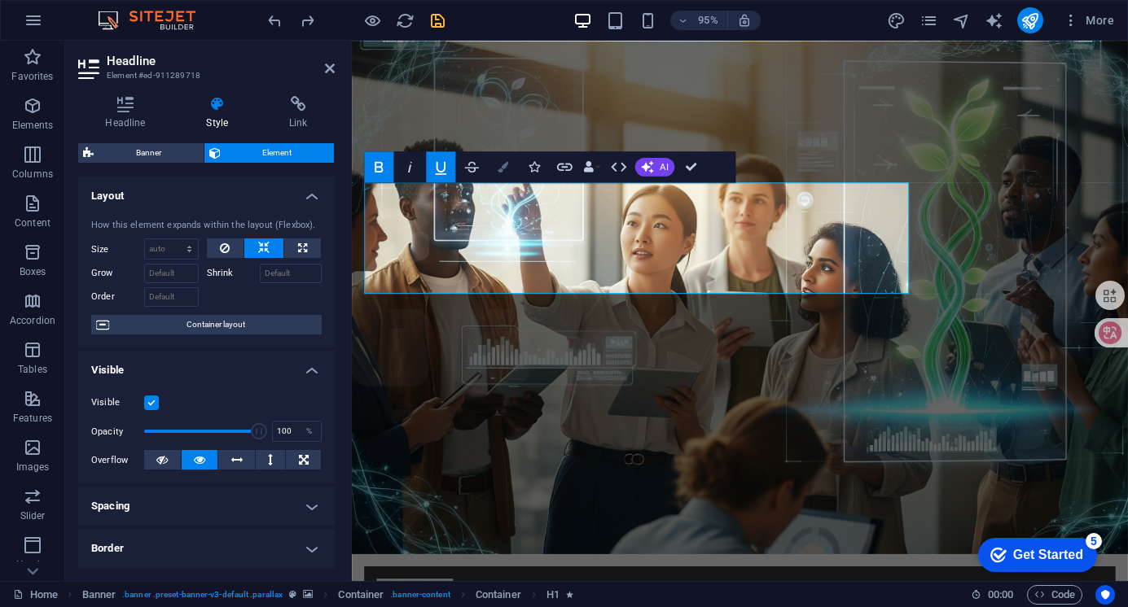
click at [506, 164] on icon "button" at bounding box center [502, 166] width 11 height 11
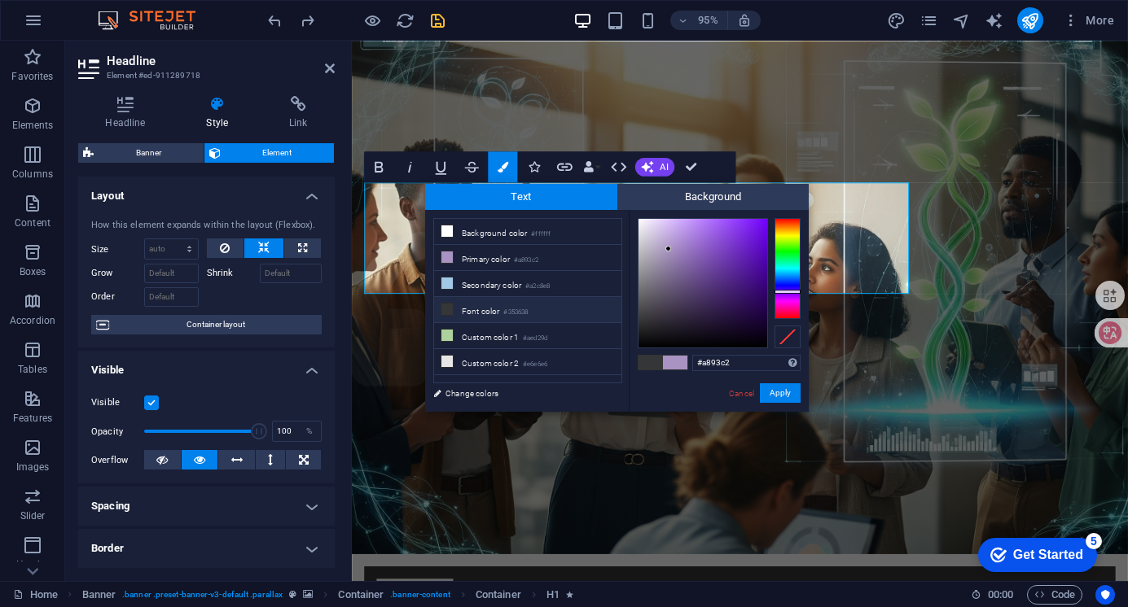
click at [448, 308] on icon at bounding box center [446, 309] width 11 height 11
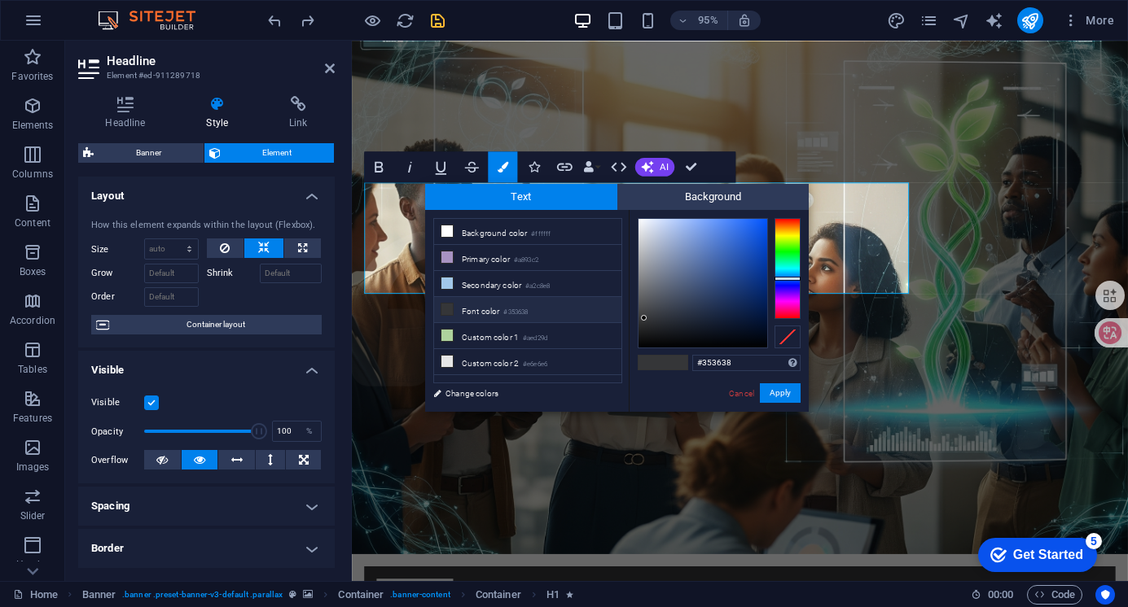
click at [679, 365] on span at bounding box center [675, 363] width 24 height 14
type input "#3870e2"
click at [734, 233] on div at bounding box center [702, 283] width 129 height 129
click at [777, 390] on button "Apply" at bounding box center [780, 394] width 41 height 20
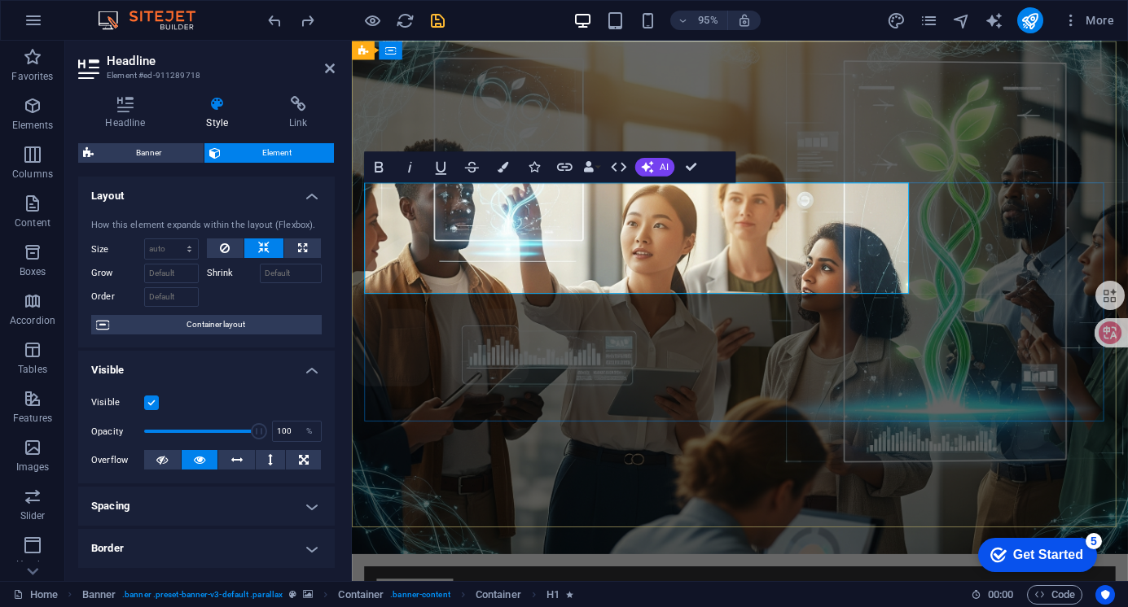
click at [277, 28] on icon "undo" at bounding box center [274, 20] width 19 height 19
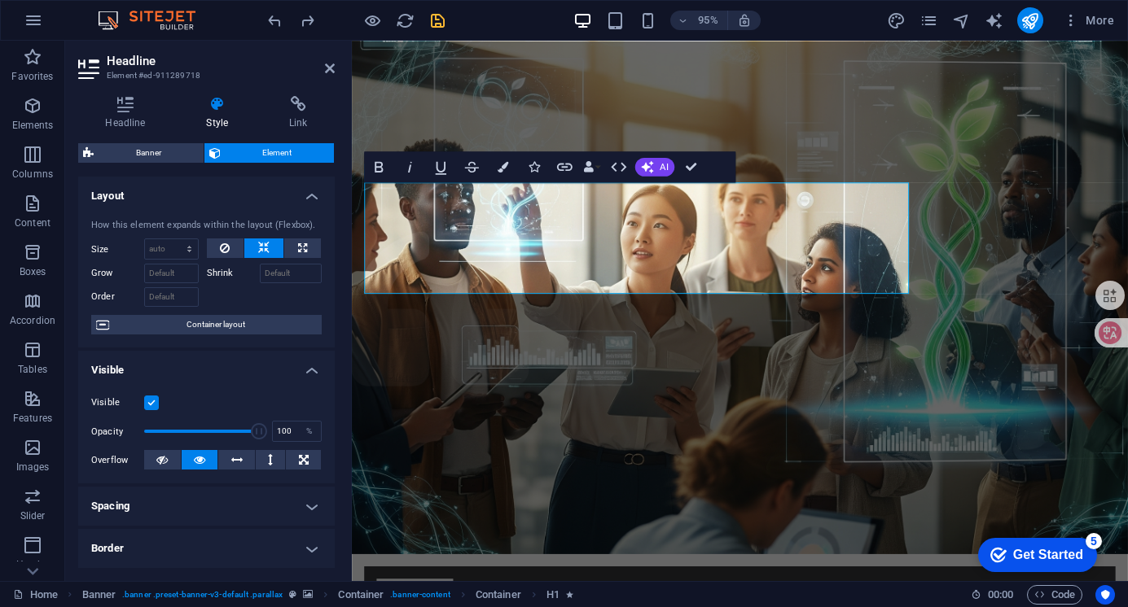
click at [336, 72] on aside "Headline Element #ed-911289718 Headline Style Link Settings Level H1 H2 H3 H4 H…" at bounding box center [208, 311] width 287 height 541
drag, startPoint x: 331, startPoint y: 67, endPoint x: 266, endPoint y: 26, distance: 76.1
click at [331, 67] on icon at bounding box center [330, 68] width 10 height 13
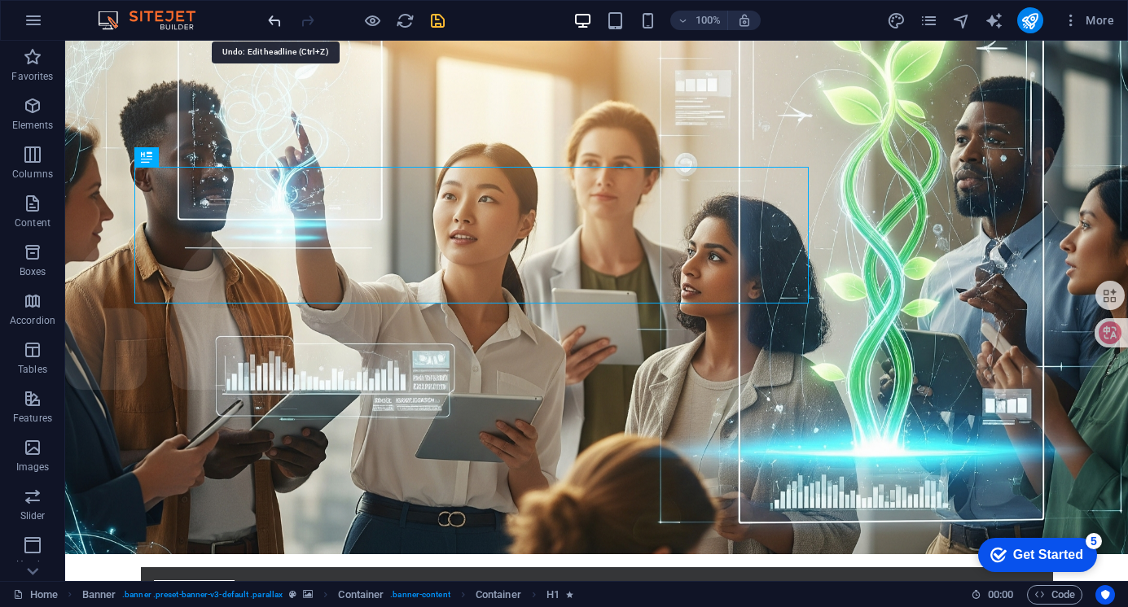
click at [272, 15] on icon "undo" at bounding box center [274, 20] width 19 height 19
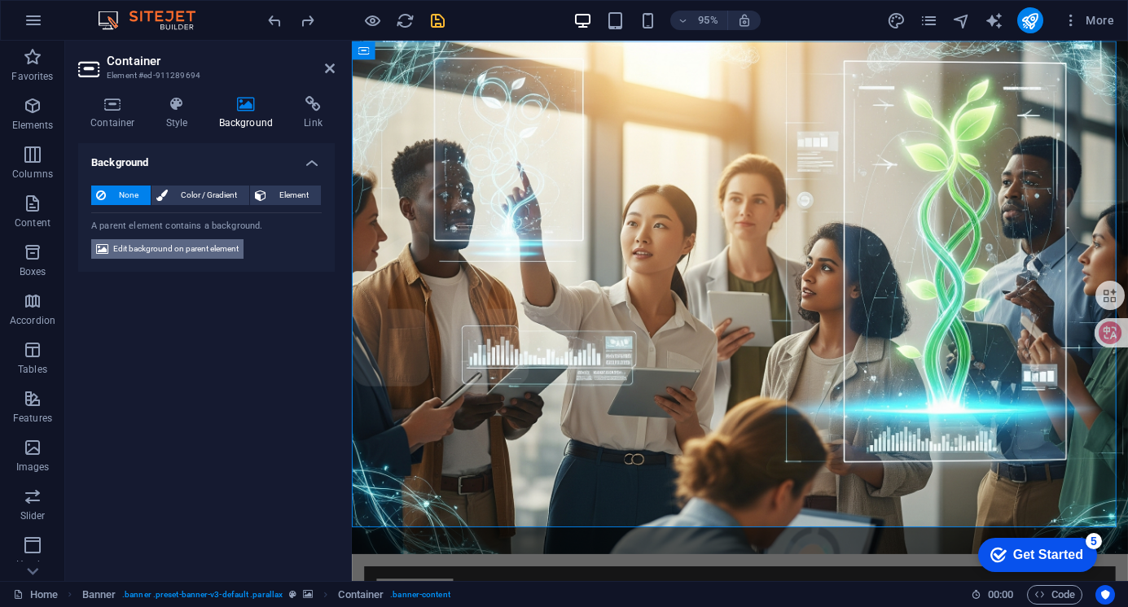
click at [188, 250] on span "Edit background on parent element" at bounding box center [175, 249] width 125 height 20
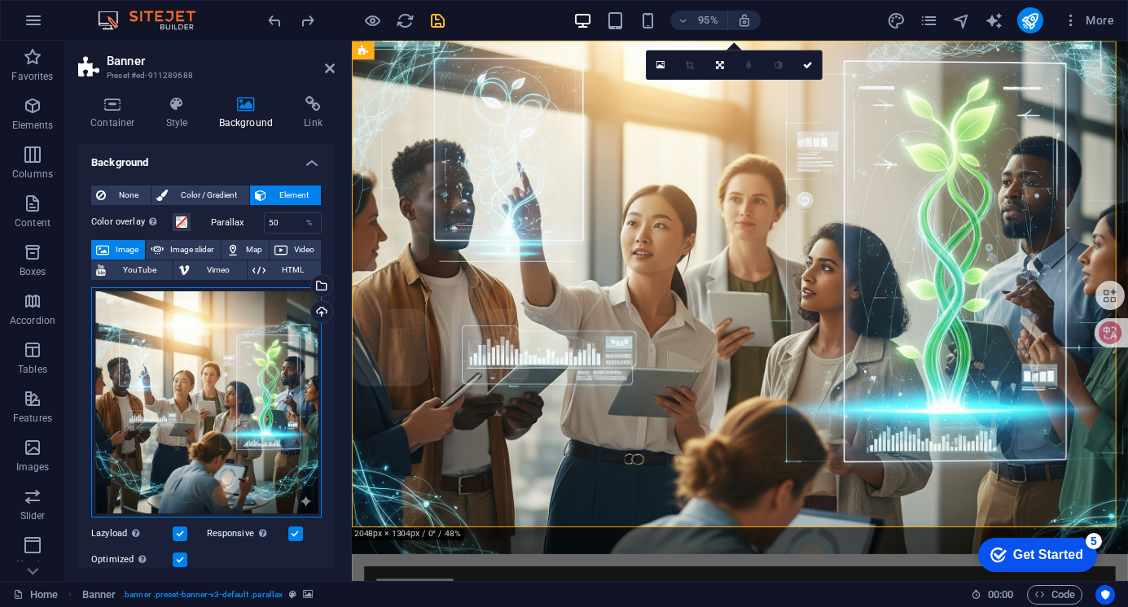
click at [220, 352] on div "Drag files here, click to choose files or select files from Files or our free s…" at bounding box center [206, 402] width 230 height 230
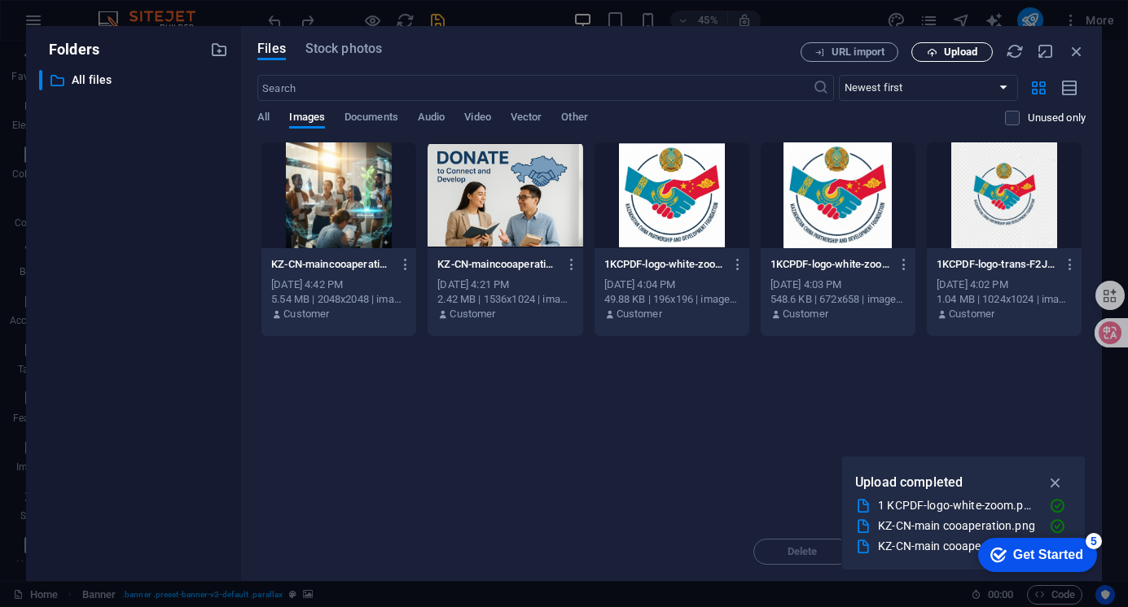
click at [947, 47] on span "Upload" at bounding box center [960, 52] width 33 height 10
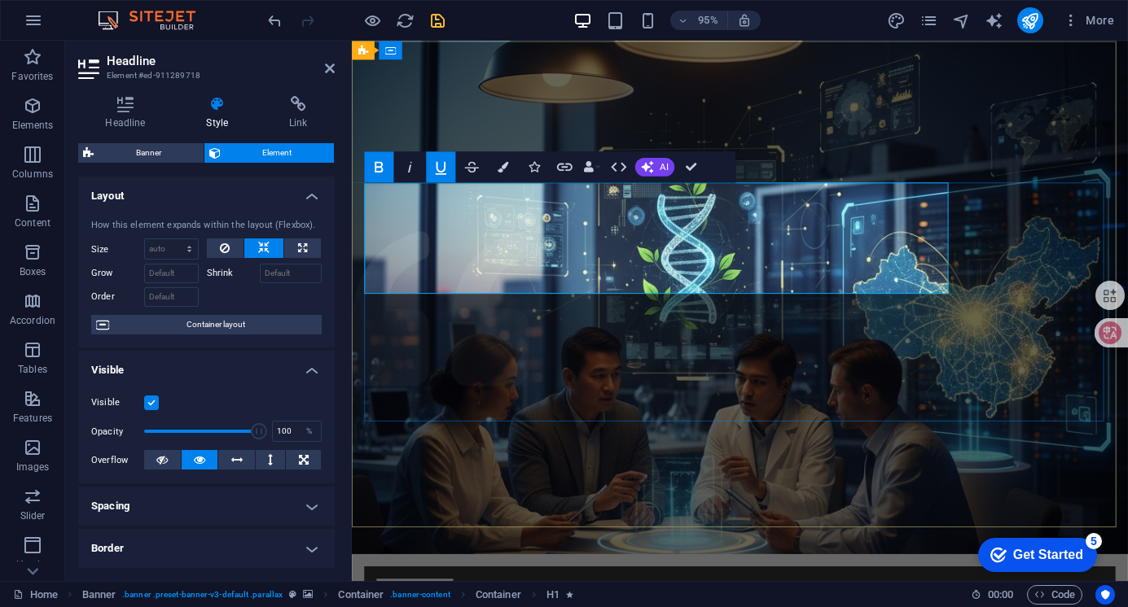
drag, startPoint x: 548, startPoint y: 221, endPoint x: 376, endPoint y: 221, distance: 171.8
click at [503, 165] on icon "button" at bounding box center [502, 166] width 11 height 11
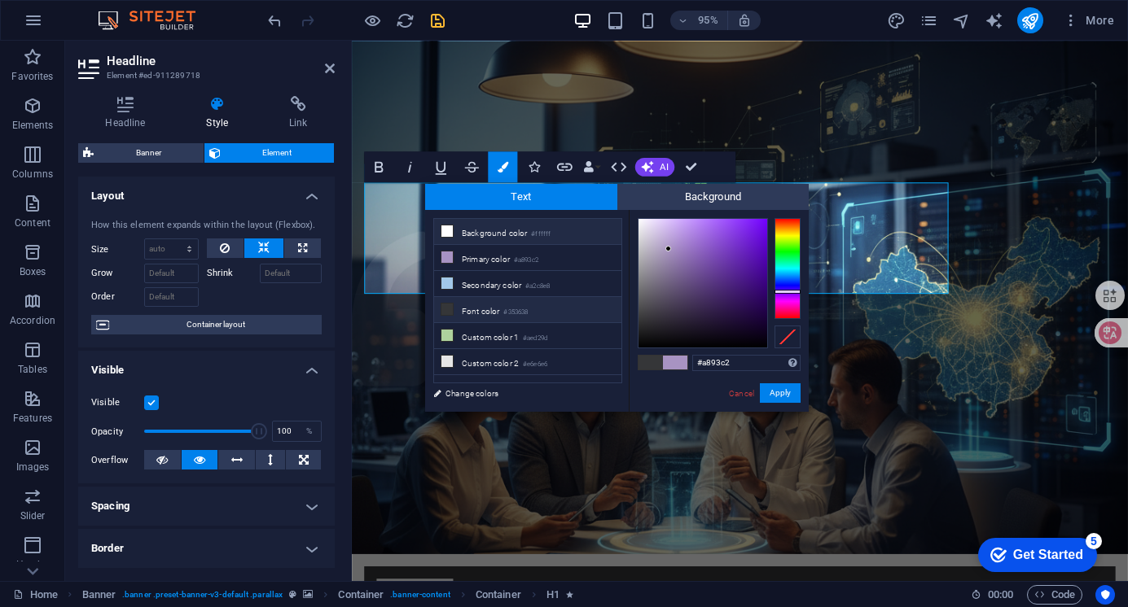
click at [446, 226] on icon at bounding box center [446, 231] width 11 height 11
type input "#ffffff"
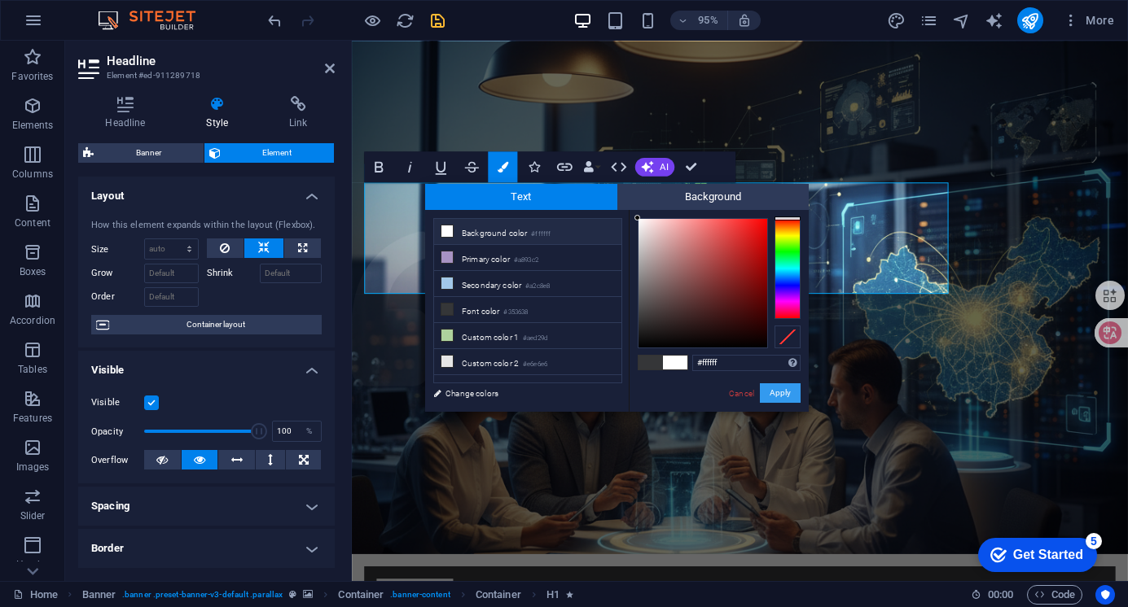
click at [785, 388] on button "Apply" at bounding box center [780, 394] width 41 height 20
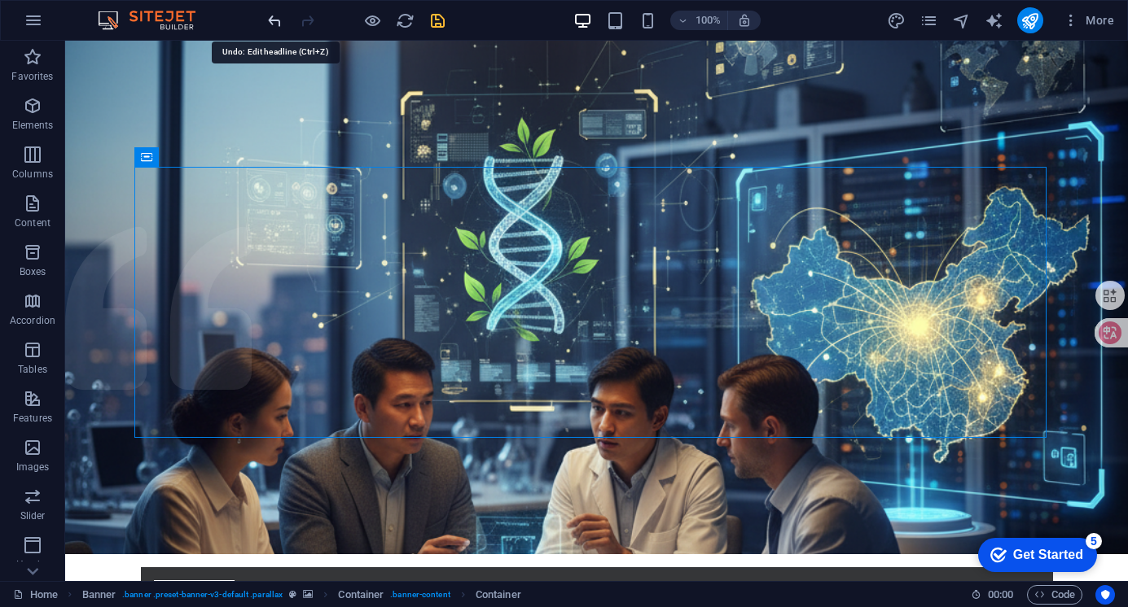
click at [278, 20] on icon "undo" at bounding box center [274, 20] width 19 height 19
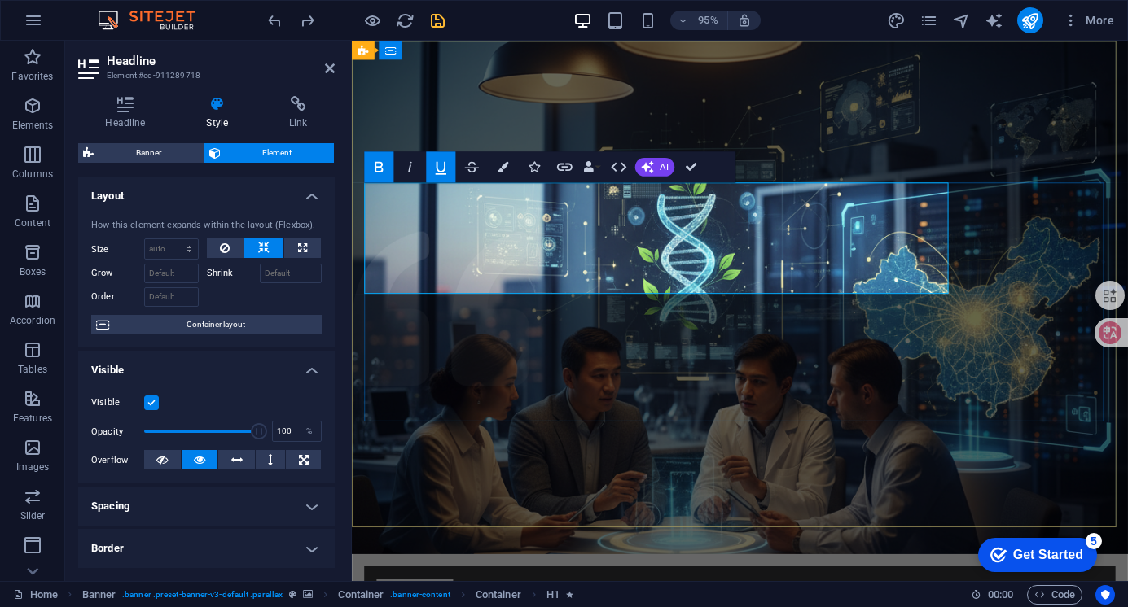
drag, startPoint x: 541, startPoint y: 221, endPoint x: 373, endPoint y: 208, distance: 168.2
drag, startPoint x: 969, startPoint y: 275, endPoint x: 366, endPoint y: 226, distance: 604.6
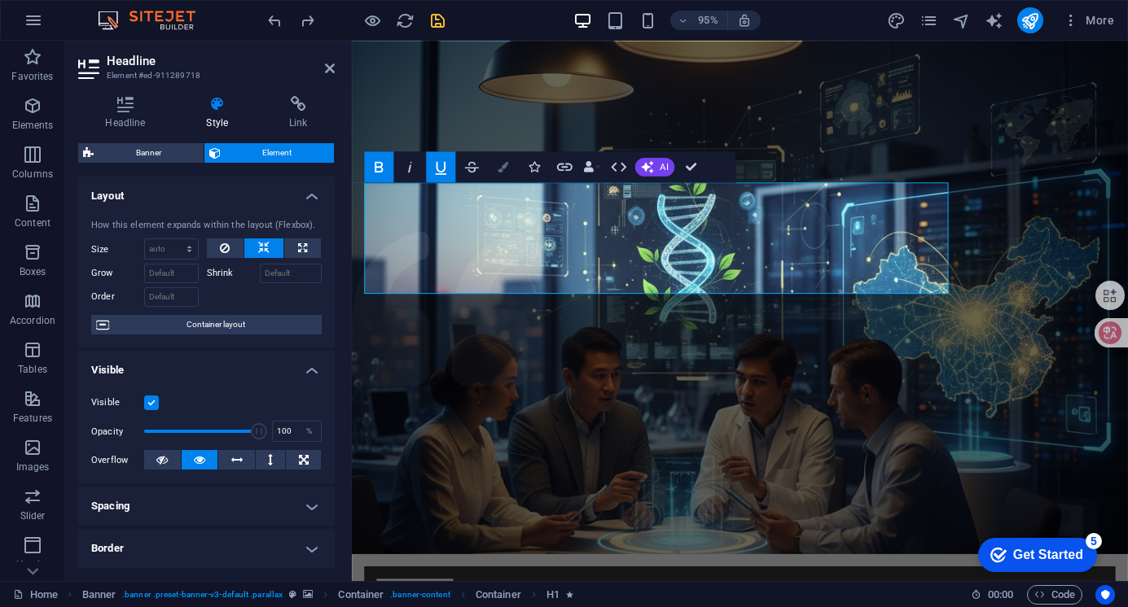
click at [498, 169] on icon "button" at bounding box center [502, 166] width 11 height 11
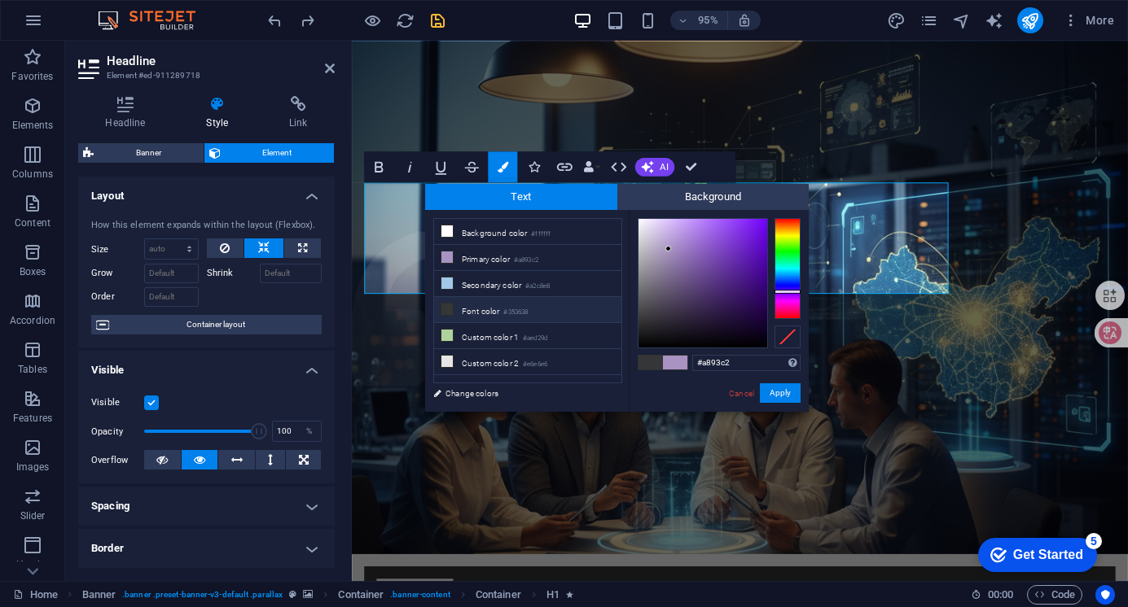
click at [474, 308] on li "Font color #353638" at bounding box center [527, 310] width 187 height 26
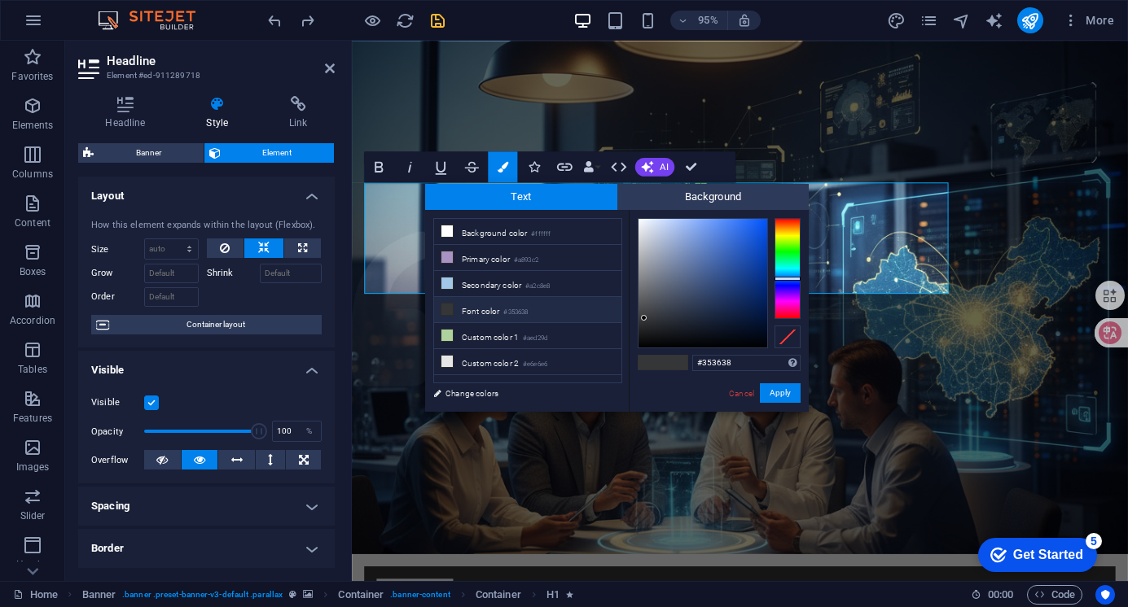
click at [656, 364] on span at bounding box center [650, 363] width 24 height 14
drag, startPoint x: 732, startPoint y: 360, endPoint x: 686, endPoint y: 355, distance: 46.7
click at [688, 356] on div "#353638 Supported formats #0852ed rgb(8, 82, 237) rgba(8, 82, 237, 90%) hsv(221…" at bounding box center [719, 429] width 180 height 438
click at [781, 394] on button "Apply" at bounding box center [780, 394] width 41 height 20
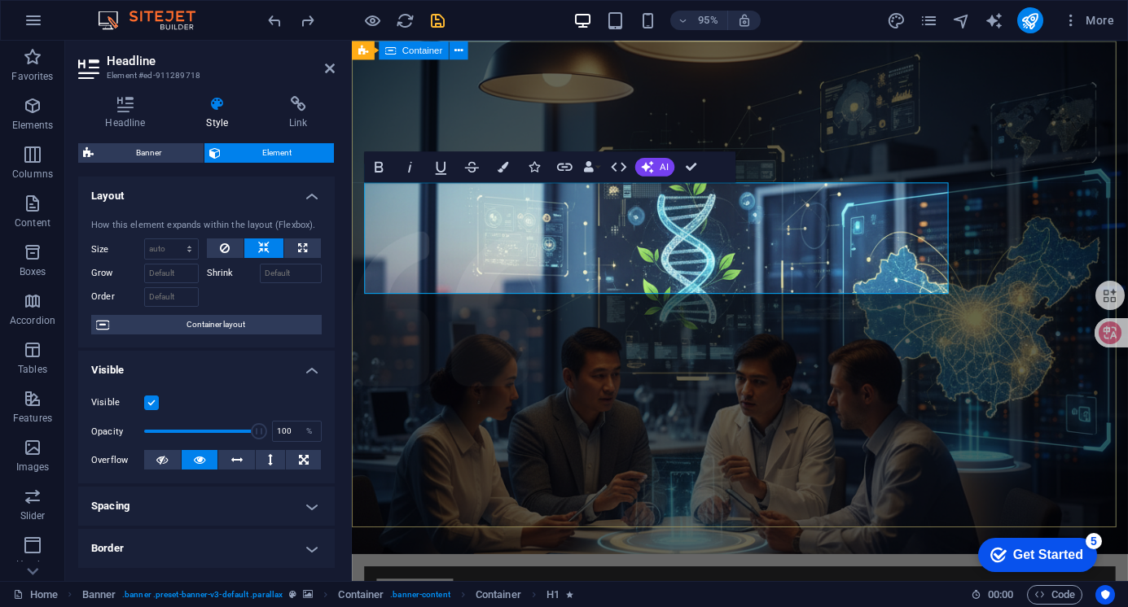
drag, startPoint x: 969, startPoint y: 271, endPoint x: 363, endPoint y: 194, distance: 610.7
click at [503, 166] on icon "button" at bounding box center [502, 166] width 11 height 11
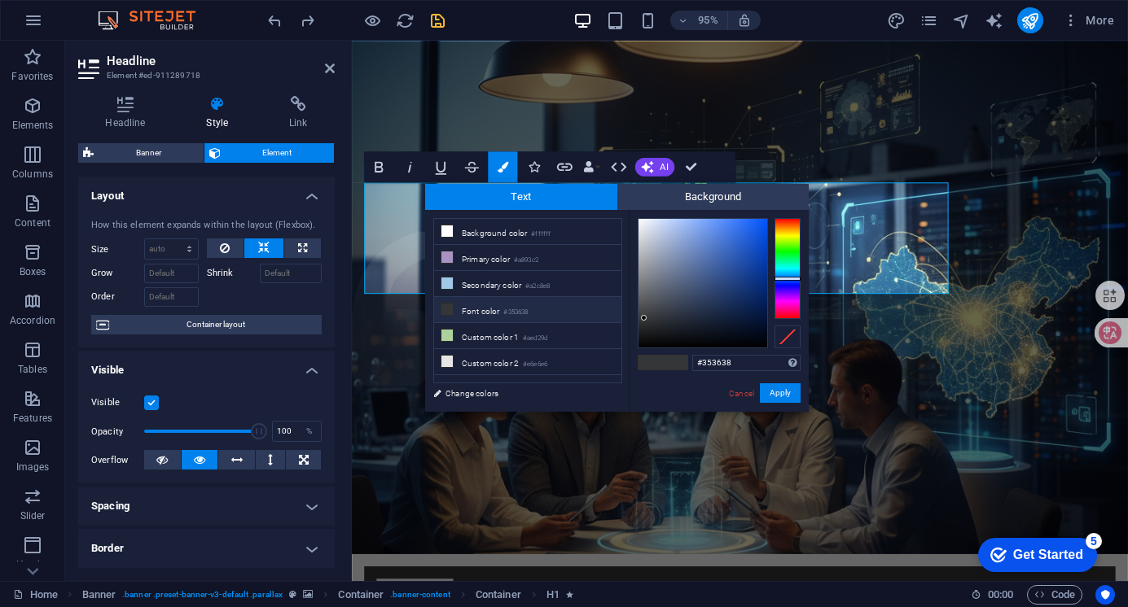
click at [445, 305] on icon at bounding box center [446, 309] width 11 height 11
click at [743, 366] on input "#353638" at bounding box center [746, 363] width 108 height 16
click at [735, 394] on link "Cancel" at bounding box center [741, 394] width 28 height 12
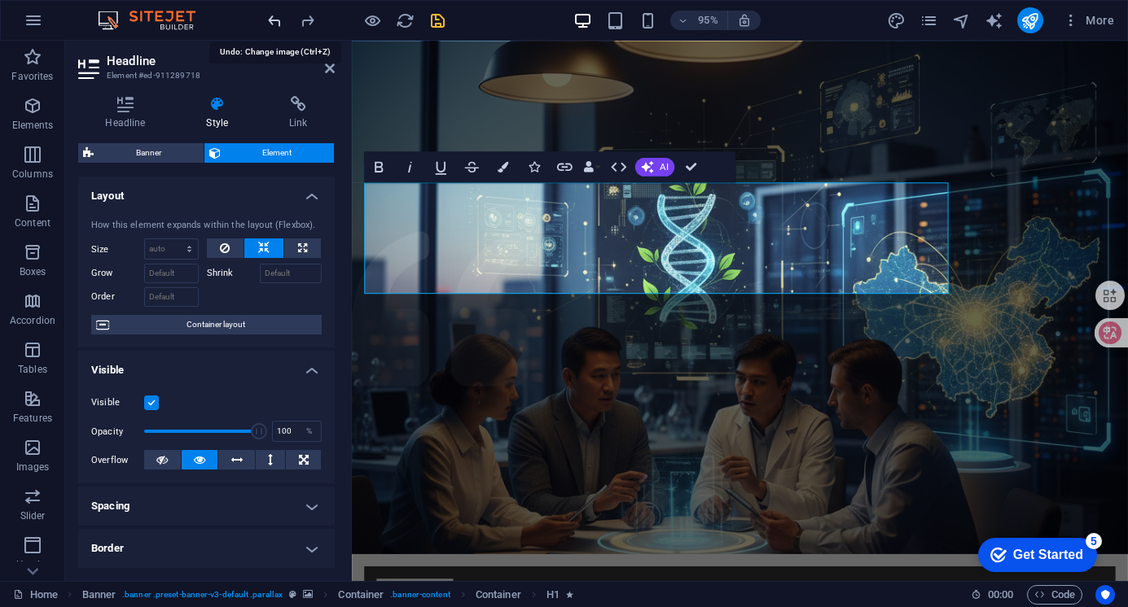
click at [271, 28] on icon "undo" at bounding box center [274, 20] width 19 height 19
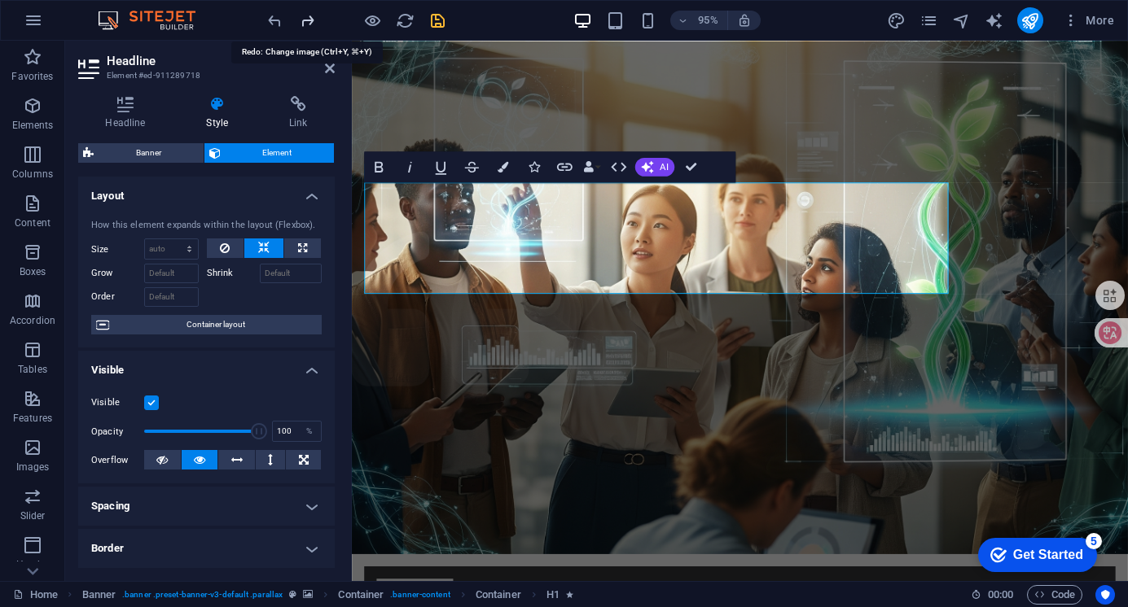
click at [308, 16] on icon "redo" at bounding box center [307, 20] width 19 height 19
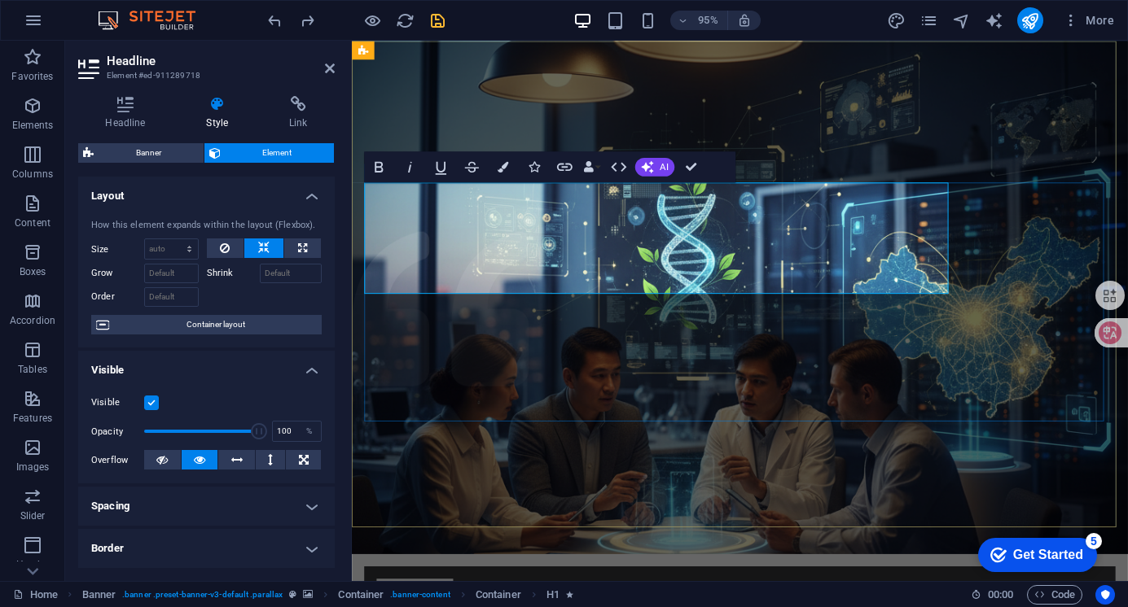
drag, startPoint x: 974, startPoint y: 269, endPoint x: 374, endPoint y: 199, distance: 604.2
drag, startPoint x: 427, startPoint y: 241, endPoint x: 915, endPoint y: 214, distance: 488.5
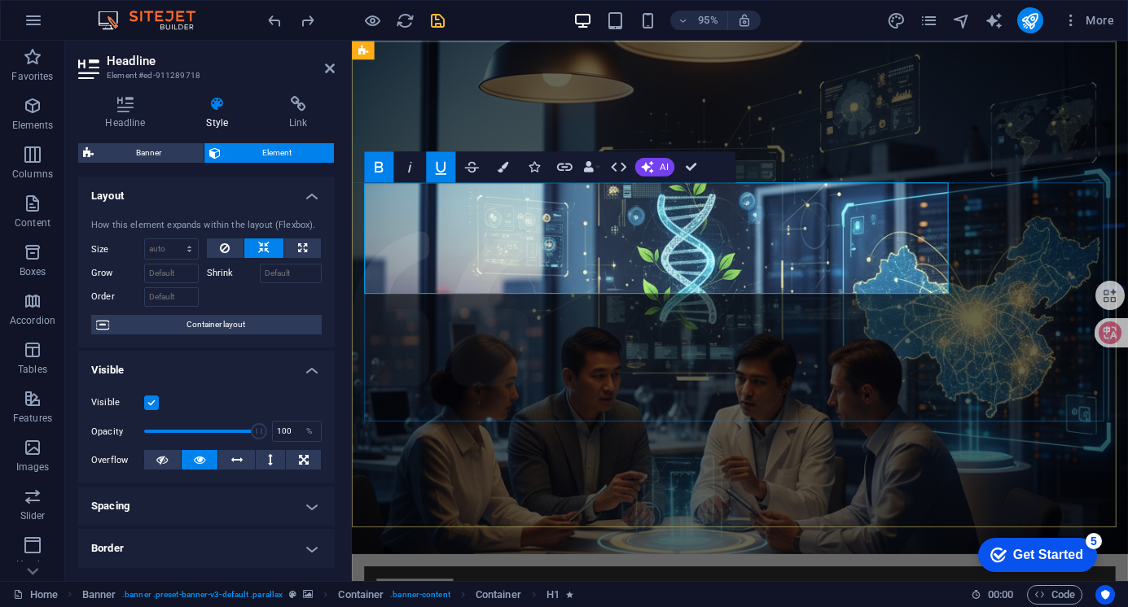
click at [502, 163] on icon "button" at bounding box center [502, 166] width 11 height 11
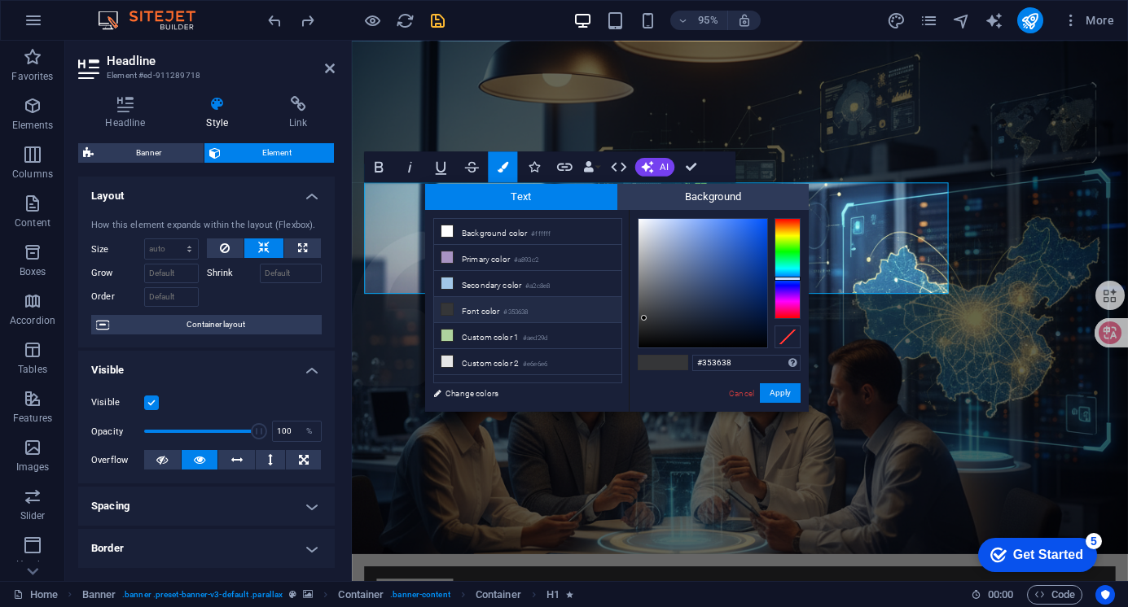
click at [454, 307] on li "Font color #353638" at bounding box center [527, 310] width 187 height 26
drag, startPoint x: 749, startPoint y: 359, endPoint x: 688, endPoint y: 356, distance: 61.2
click at [688, 356] on div "#353638 Supported formats #0852ed rgb(8, 82, 237) rgba(8, 82, 237, 90%) hsv(221…" at bounding box center [719, 429] width 180 height 438
type input "255,255,255"
click at [787, 394] on button "Apply" at bounding box center [780, 394] width 41 height 20
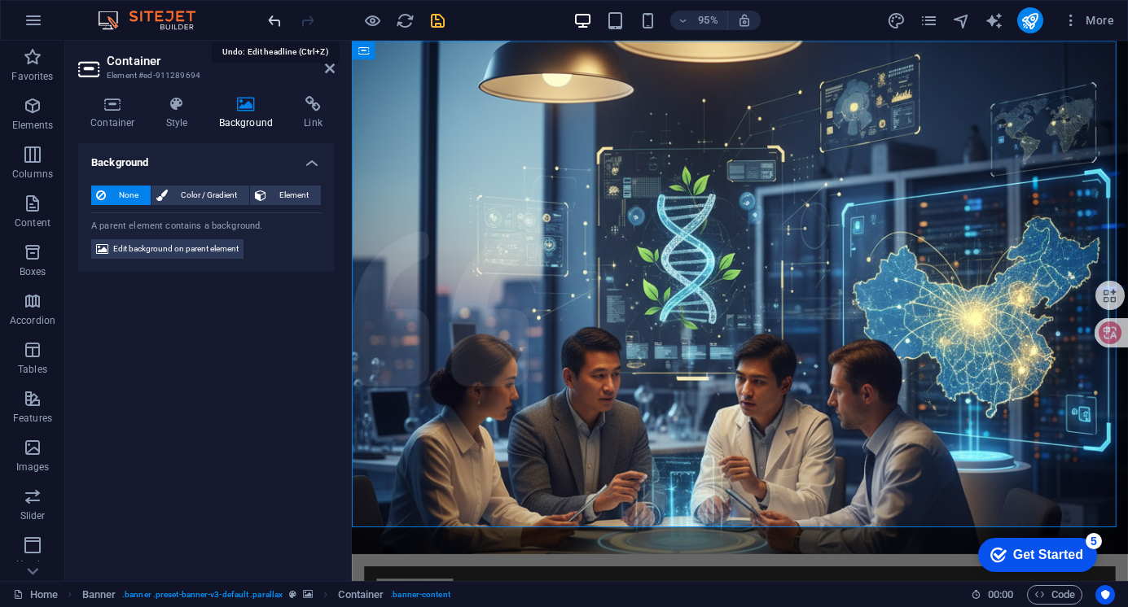
click at [275, 17] on icon "undo" at bounding box center [274, 20] width 19 height 19
click at [333, 58] on h2 "Container" at bounding box center [221, 61] width 228 height 15
click at [327, 68] on icon at bounding box center [330, 68] width 10 height 13
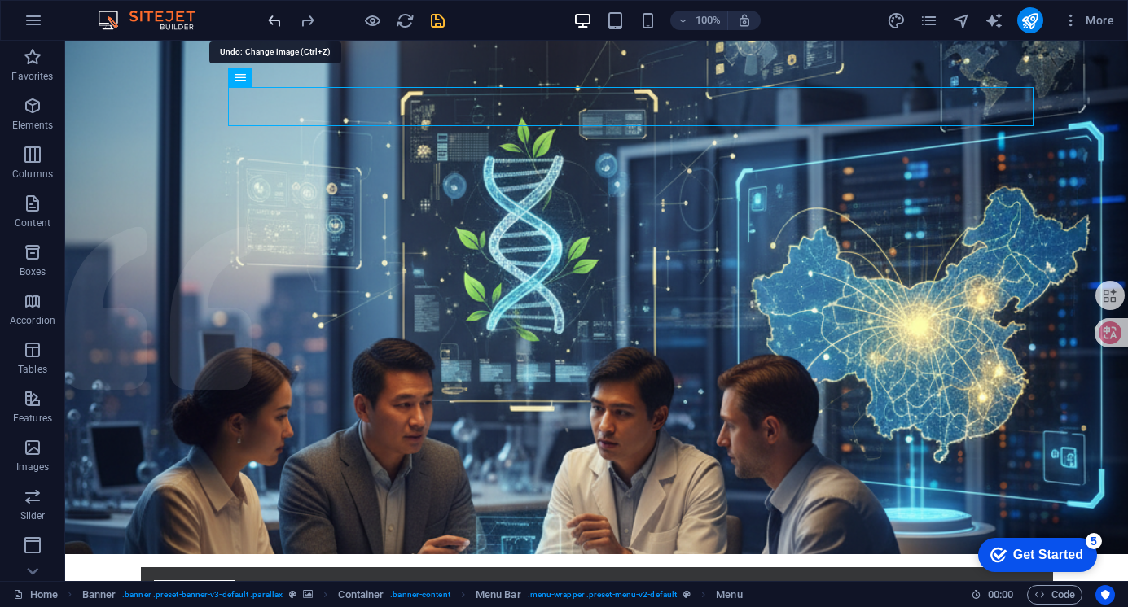
click at [271, 24] on icon "undo" at bounding box center [274, 20] width 19 height 19
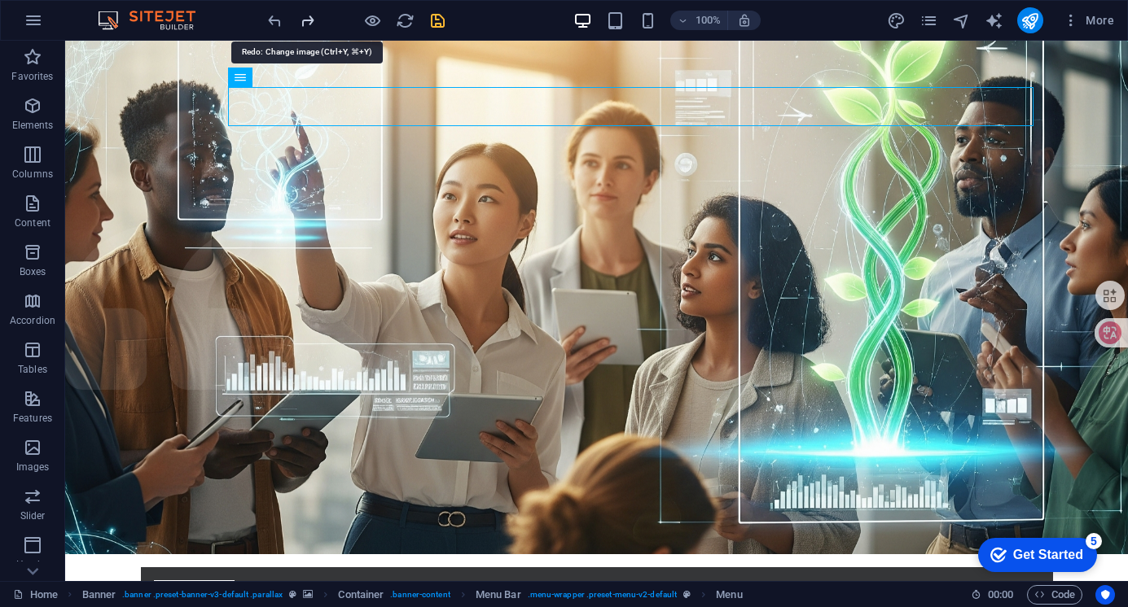
click at [305, 18] on icon "redo" at bounding box center [307, 20] width 19 height 19
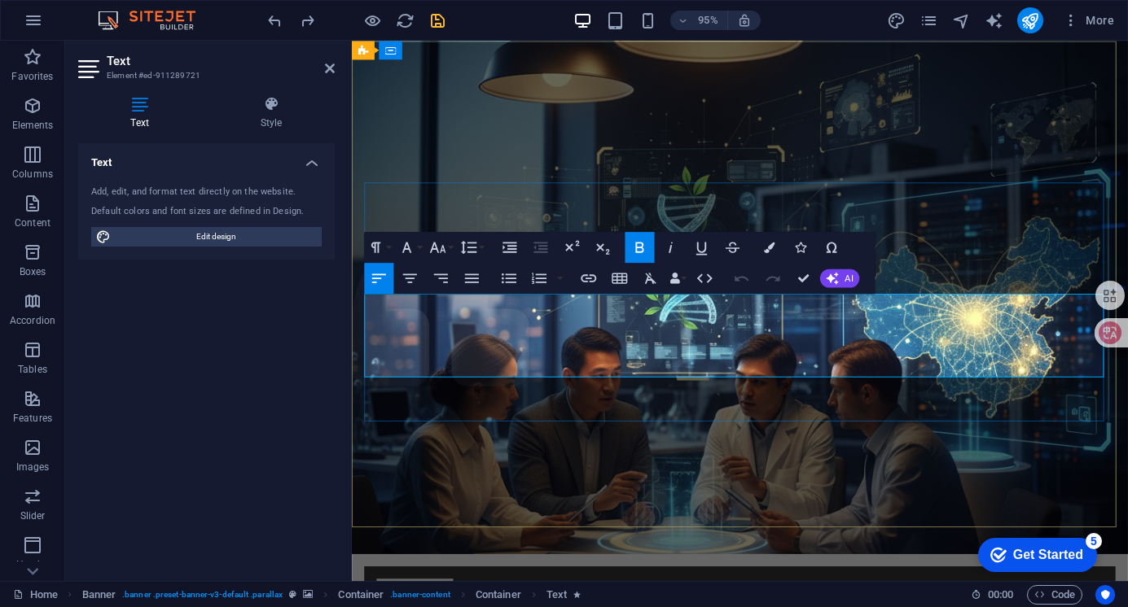
drag, startPoint x: 368, startPoint y: 314, endPoint x: 805, endPoint y: 379, distance: 442.1
click at [773, 244] on icon "button" at bounding box center [769, 247] width 11 height 11
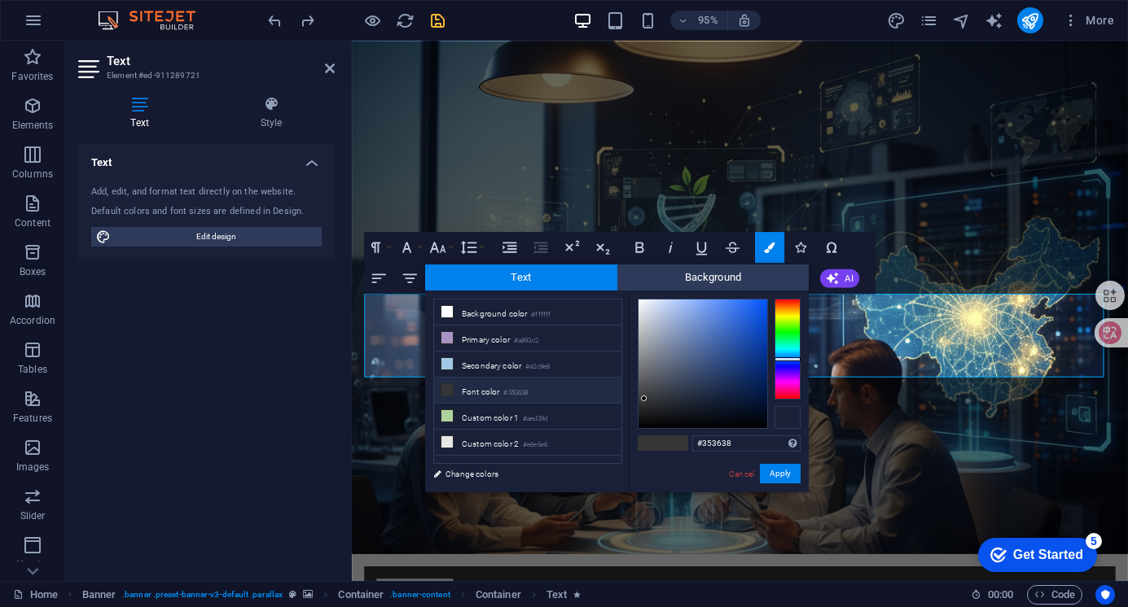
click at [789, 417] on div at bounding box center [787, 417] width 26 height 23
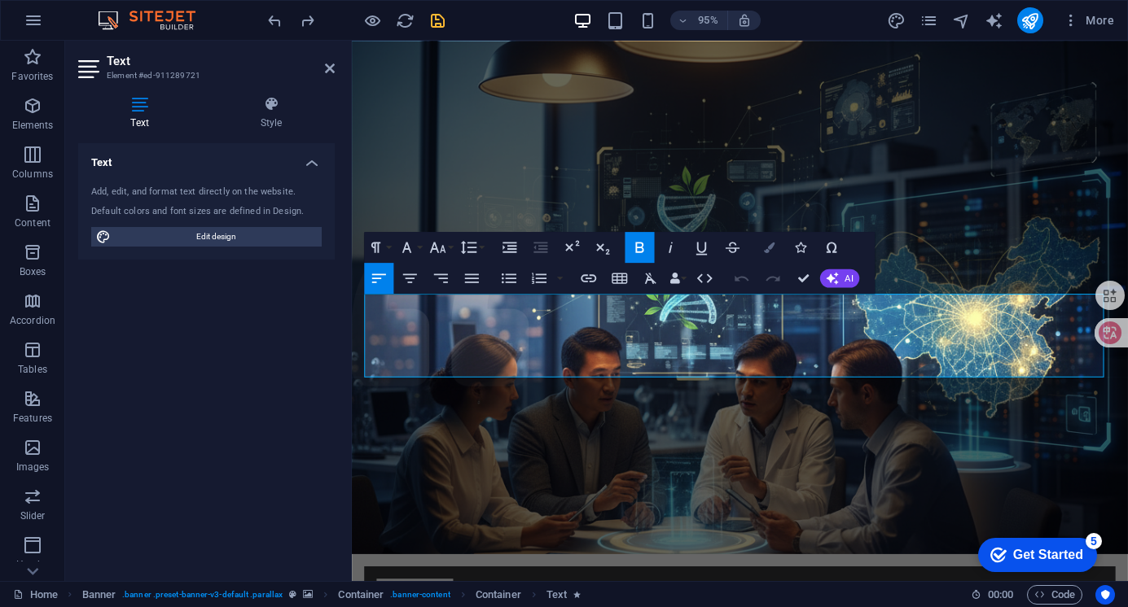
click at [764, 245] on button "Colors" at bounding box center [769, 247] width 29 height 31
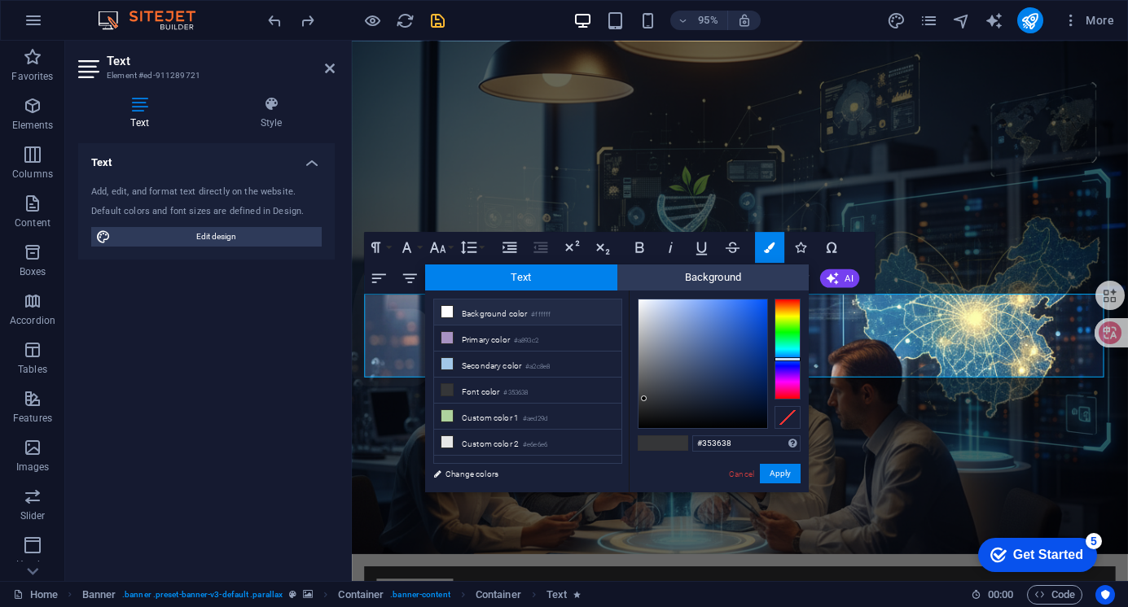
click at [443, 309] on icon at bounding box center [446, 311] width 11 height 11
type input "#ffffff"
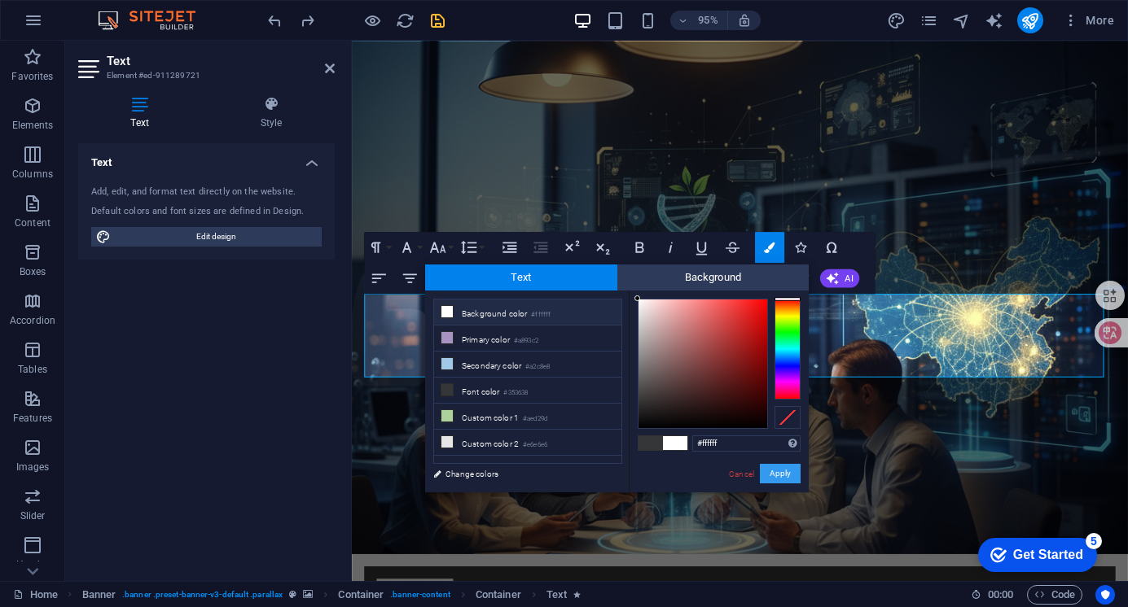
click at [787, 473] on button "Apply" at bounding box center [780, 474] width 41 height 20
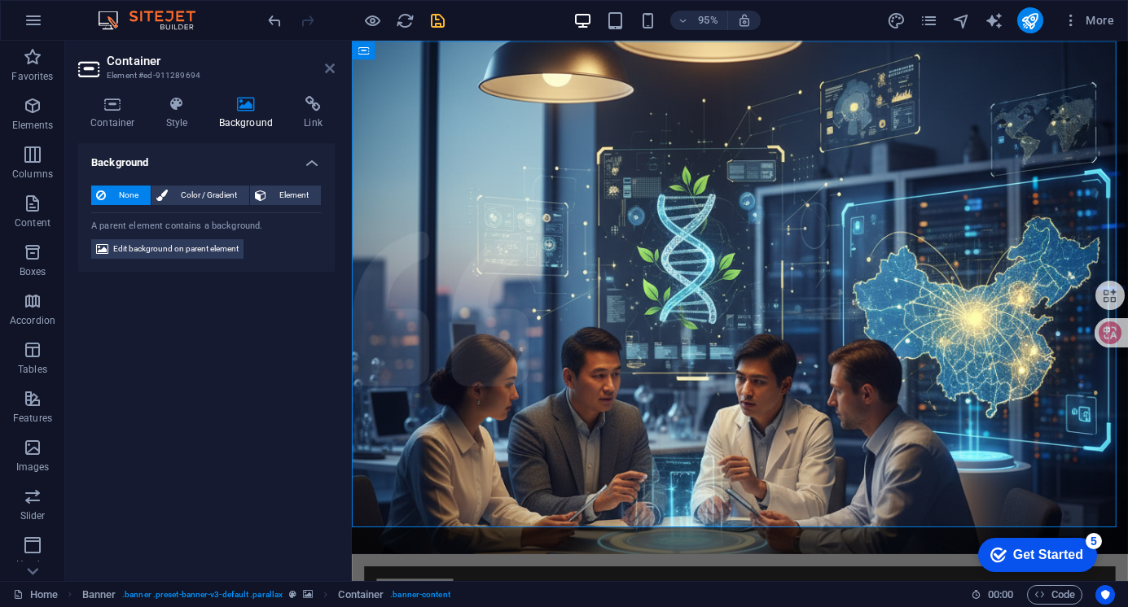
click at [327, 69] on icon at bounding box center [330, 68] width 10 height 13
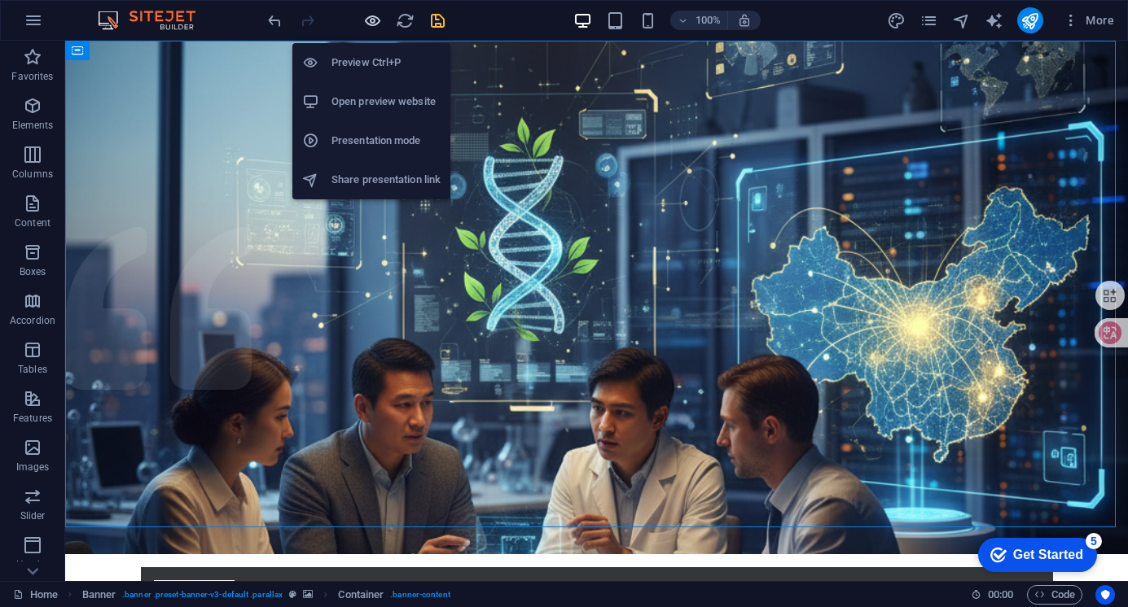
click at [377, 19] on icon "button" at bounding box center [372, 20] width 19 height 19
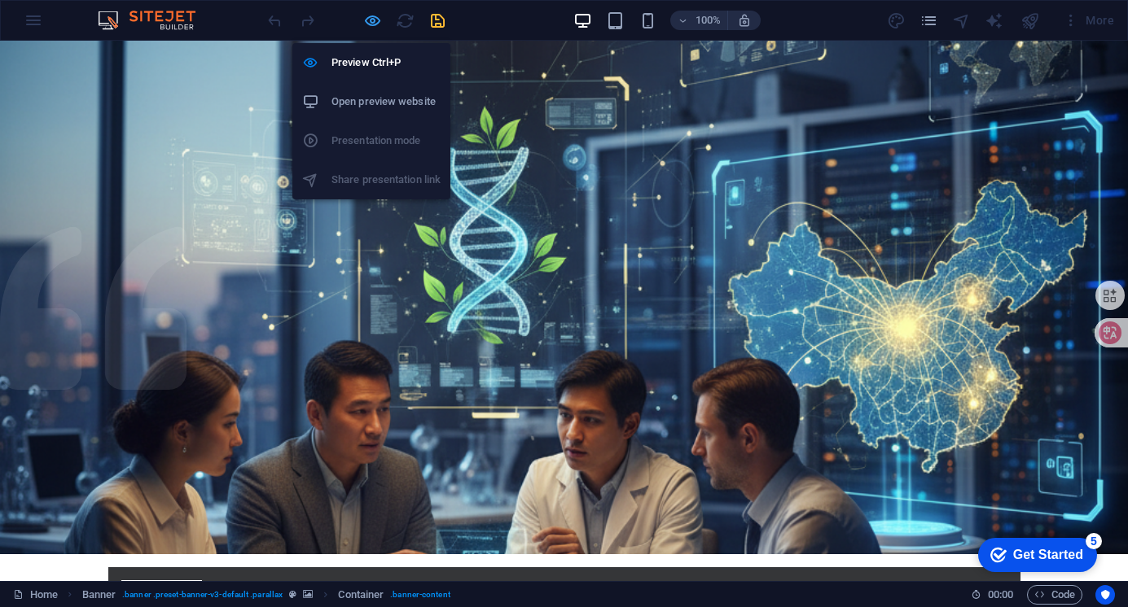
click at [366, 24] on icon "button" at bounding box center [372, 20] width 19 height 19
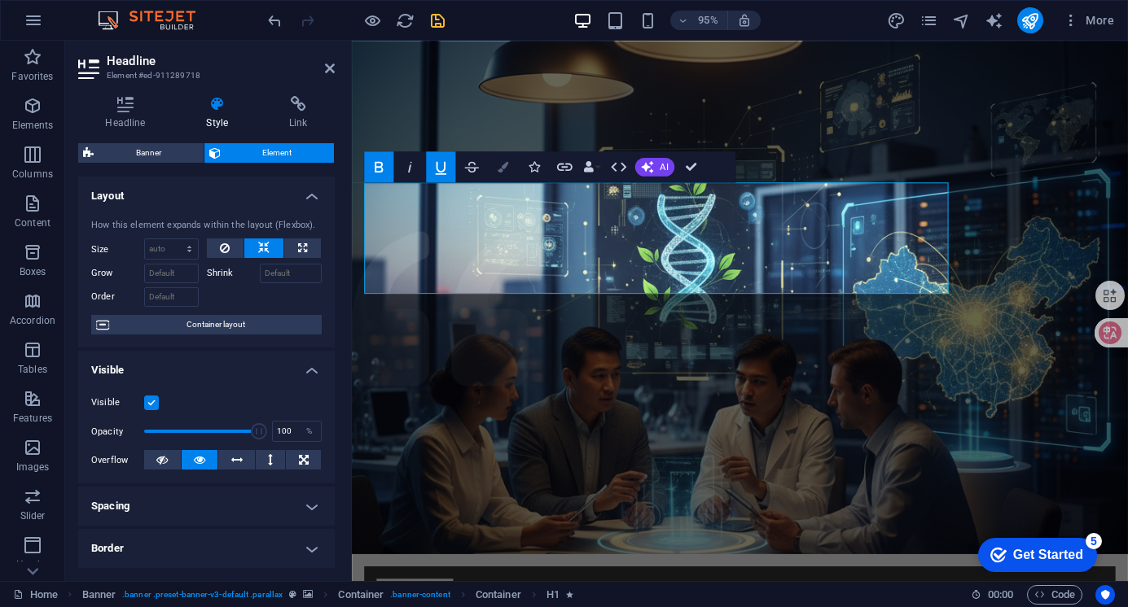
click at [502, 166] on icon "button" at bounding box center [502, 166] width 11 height 11
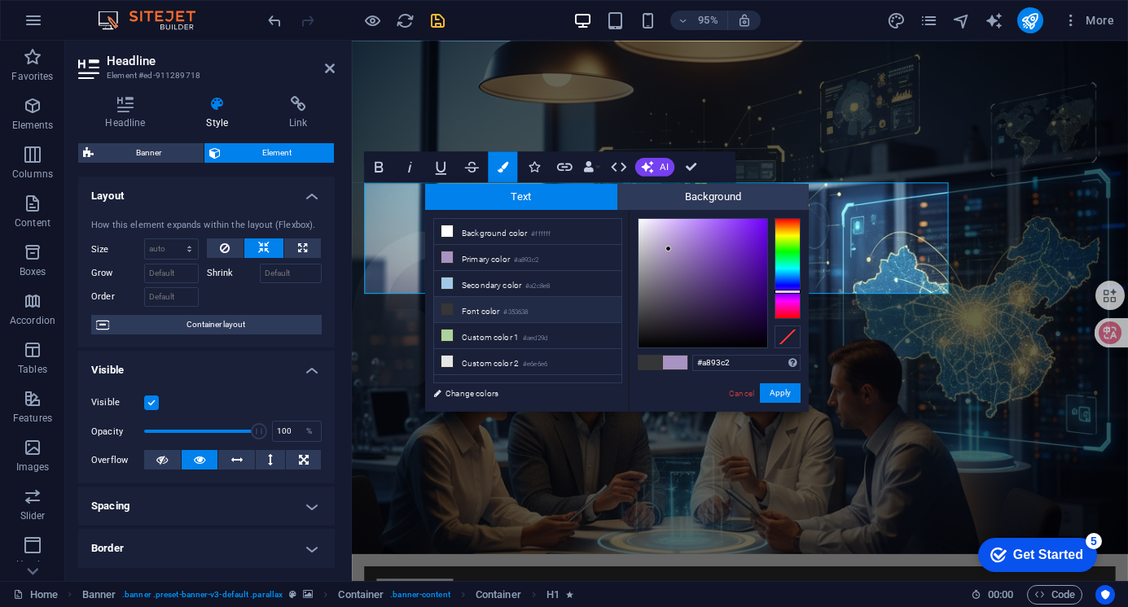
click at [491, 312] on li "Font color #353638" at bounding box center [527, 310] width 187 height 26
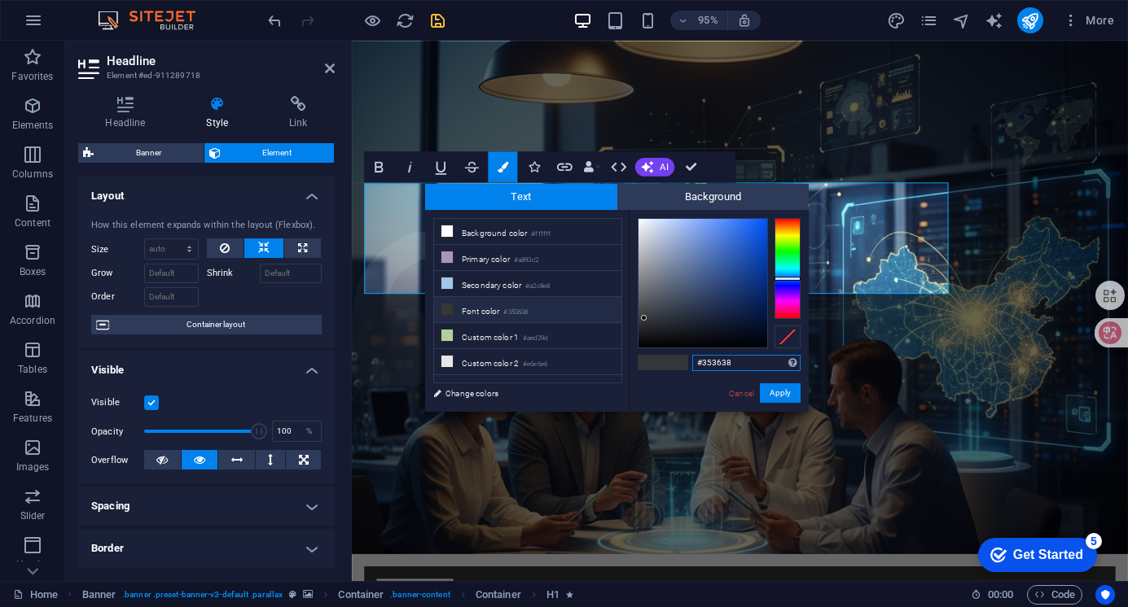
click at [742, 362] on input "#353638" at bounding box center [746, 363] width 108 height 16
click at [446, 227] on icon at bounding box center [446, 231] width 11 height 11
type input "#ffffff"
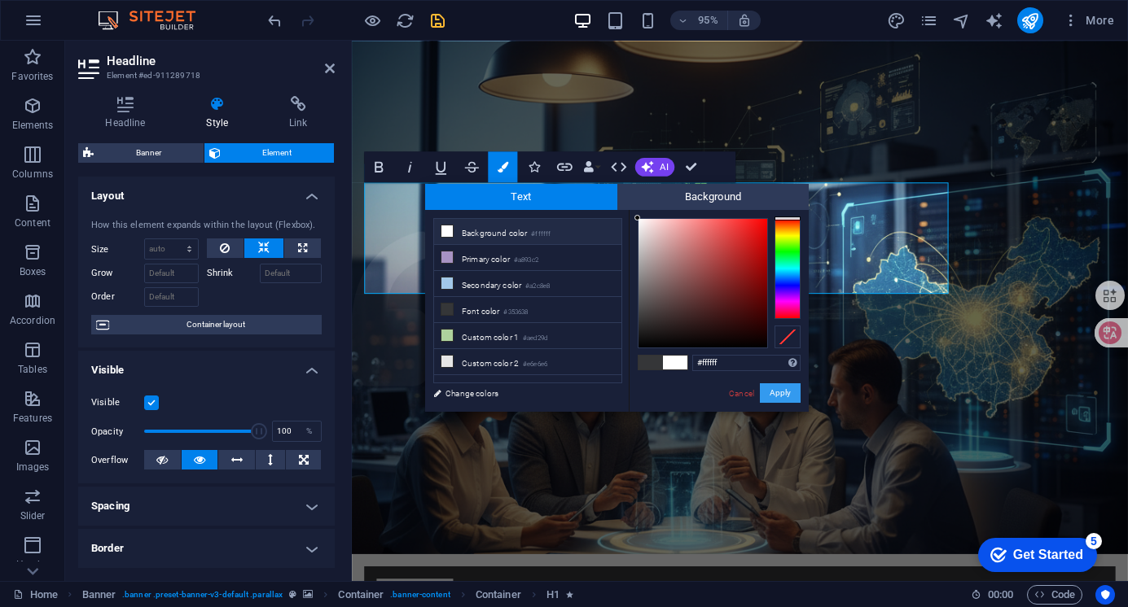
drag, startPoint x: 781, startPoint y: 392, endPoint x: 452, endPoint y: 370, distance: 329.7
click at [781, 392] on button "Apply" at bounding box center [780, 394] width 41 height 20
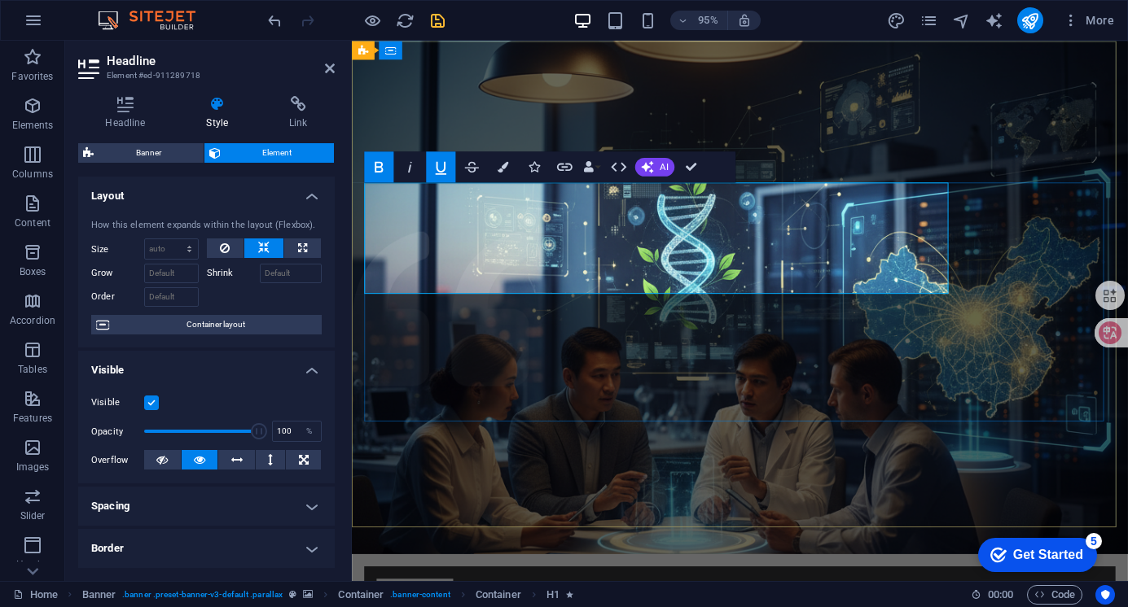
drag, startPoint x: 975, startPoint y: 278, endPoint x: 347, endPoint y: 185, distance: 634.6
click at [505, 164] on icon "button" at bounding box center [502, 166] width 11 height 11
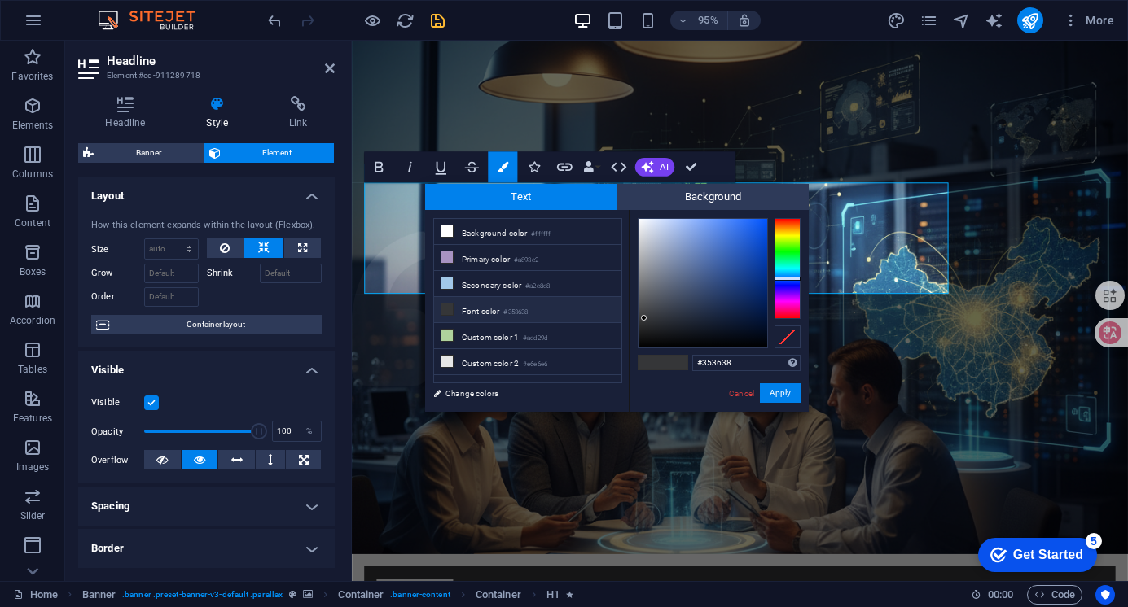
click at [445, 307] on icon at bounding box center [446, 309] width 11 height 11
drag, startPoint x: 736, startPoint y: 359, endPoint x: 647, endPoint y: 360, distance: 88.8
click at [647, 360] on div "#353638 Supported formats #0852ed rgb(8, 82, 237) rgba(8, 82, 237, 90%) hsv(221…" at bounding box center [719, 429] width 180 height 438
click at [743, 357] on input "#353638" at bounding box center [746, 363] width 108 height 16
click at [774, 391] on button "Apply" at bounding box center [780, 394] width 41 height 20
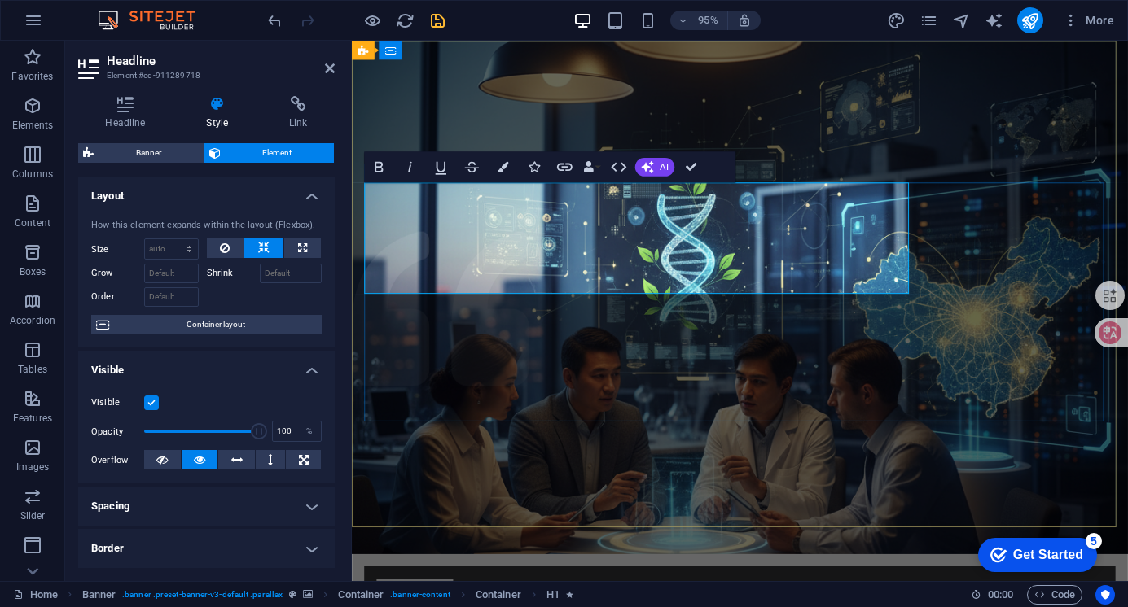
drag, startPoint x: 830, startPoint y: 281, endPoint x: 367, endPoint y: 201, distance: 469.3
click at [509, 164] on button "Colors" at bounding box center [502, 166] width 29 height 31
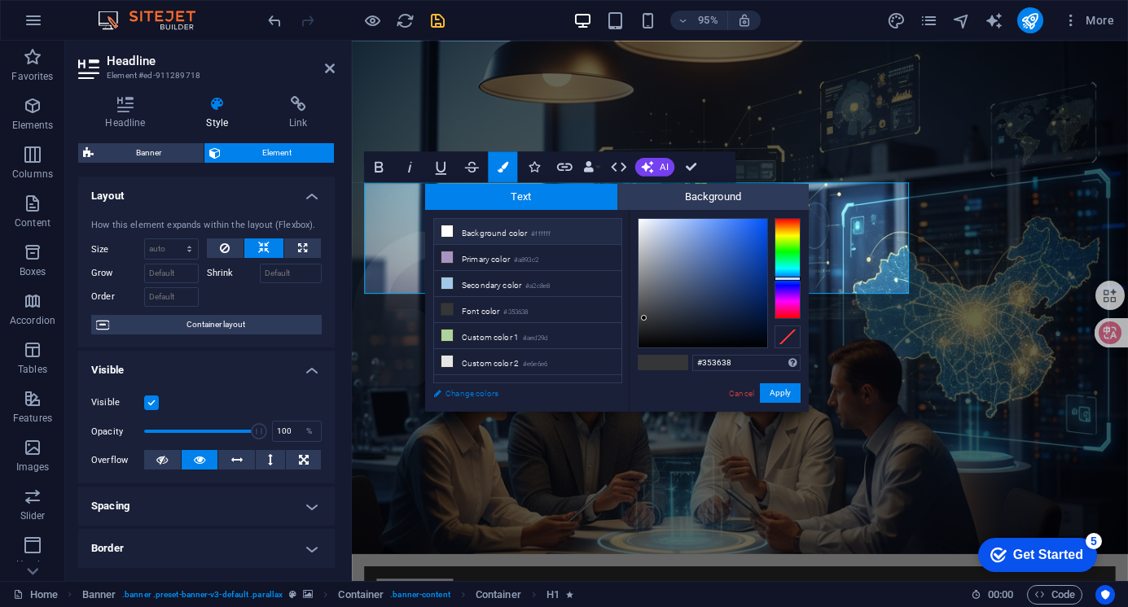
click at [476, 392] on link "Change colors" at bounding box center [519, 394] width 189 height 20
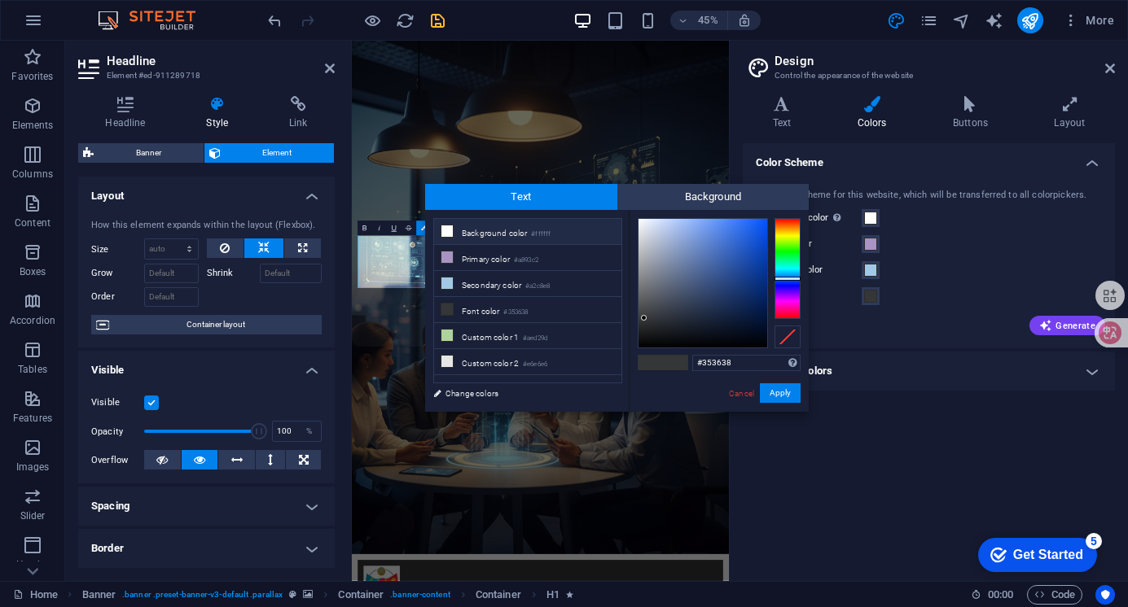
click at [450, 230] on icon at bounding box center [446, 231] width 11 height 11
type input "#ffffff"
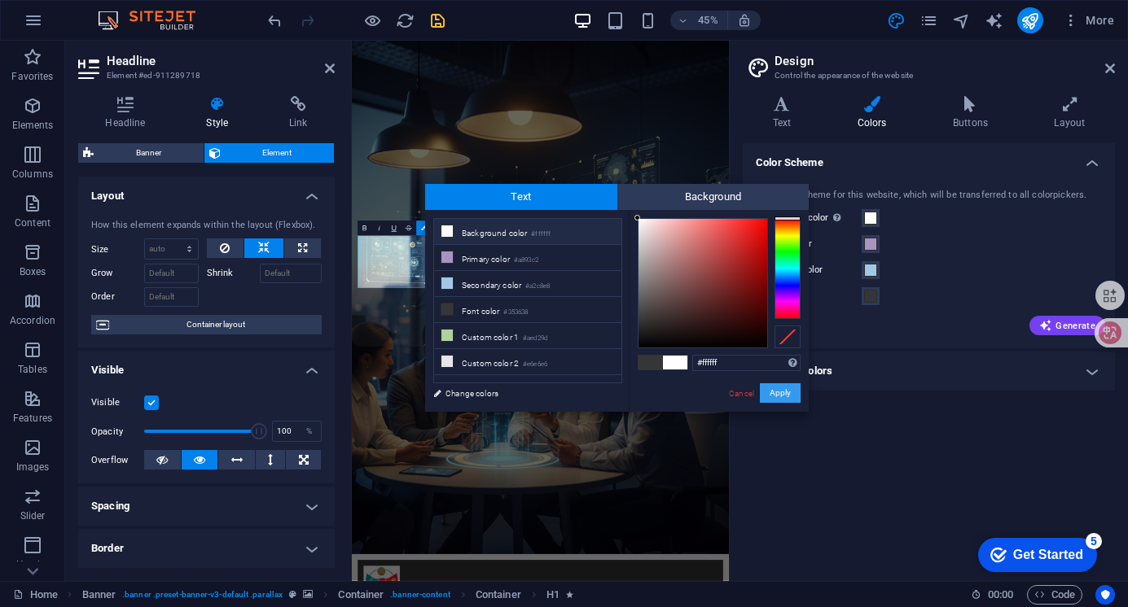
click at [780, 388] on button "Apply" at bounding box center [780, 394] width 41 height 20
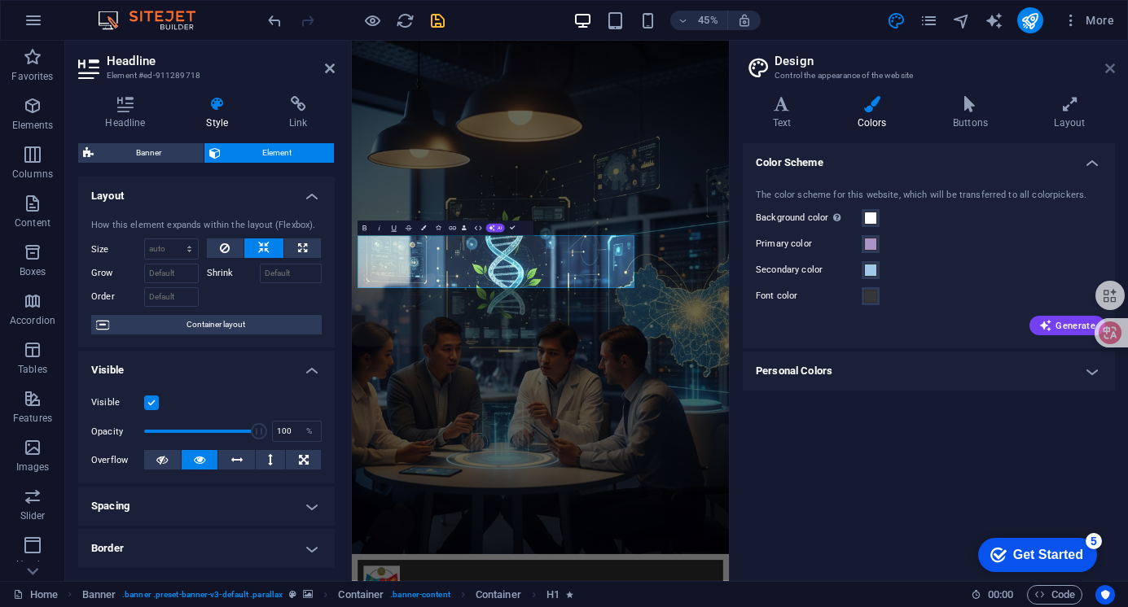
click at [1108, 68] on icon at bounding box center [1110, 68] width 10 height 13
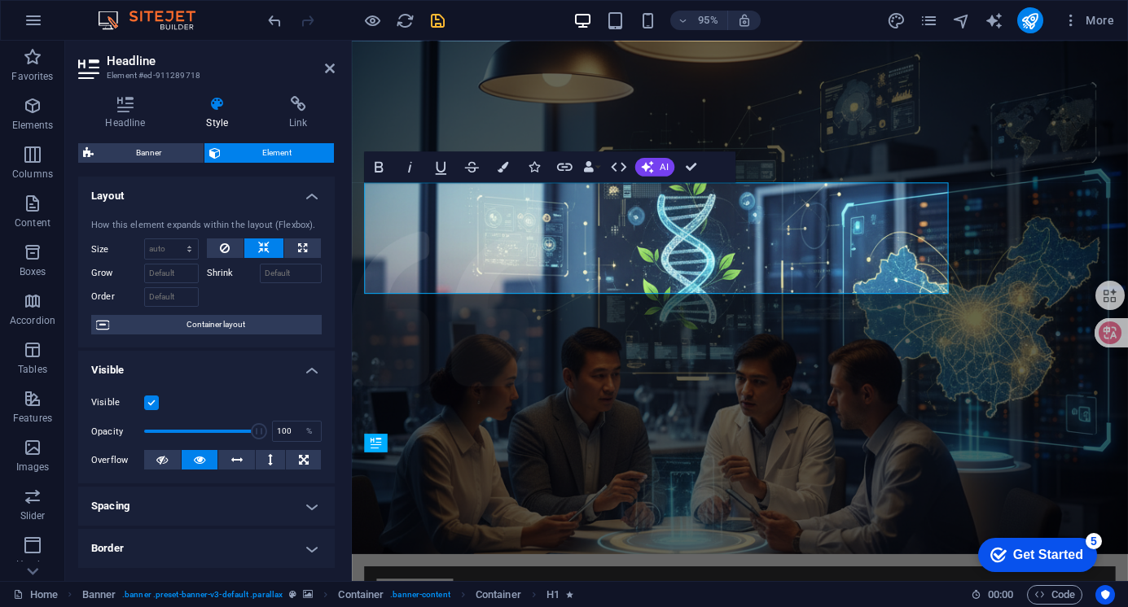
click at [322, 72] on header "Headline Element #ed-911289718" at bounding box center [206, 62] width 256 height 42
click at [331, 65] on icon at bounding box center [330, 68] width 10 height 13
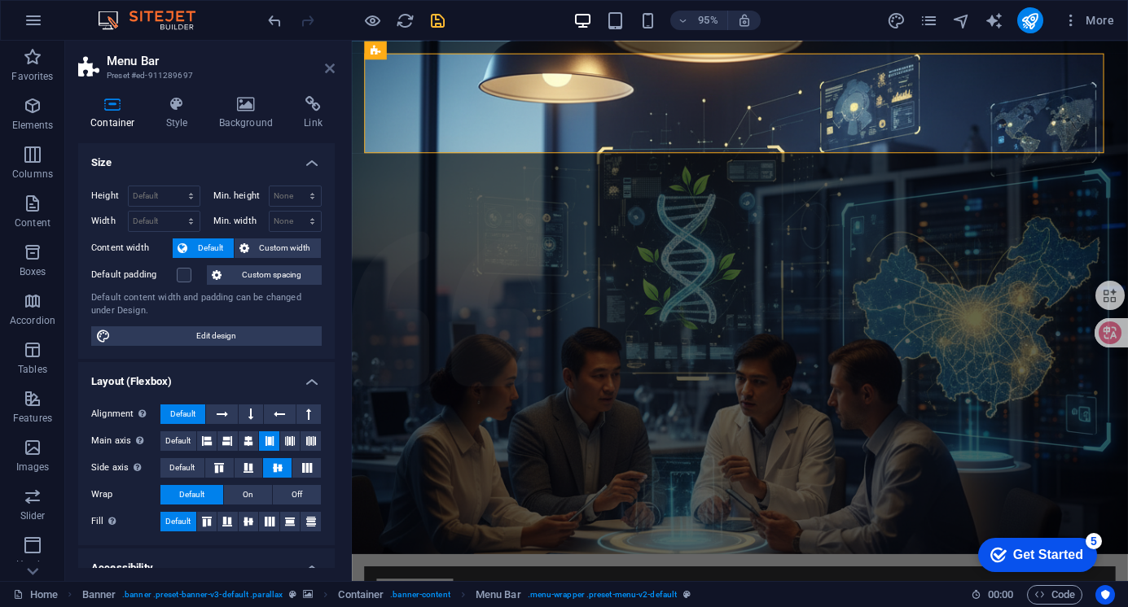
click at [332, 64] on icon at bounding box center [330, 68] width 10 height 13
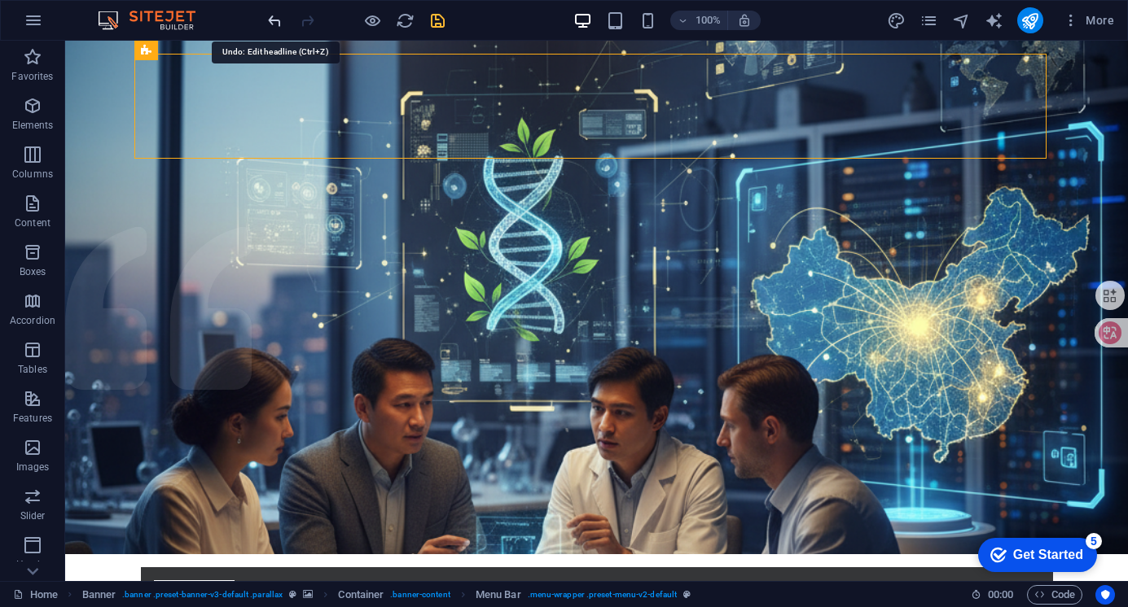
click at [276, 17] on icon "undo" at bounding box center [274, 20] width 19 height 19
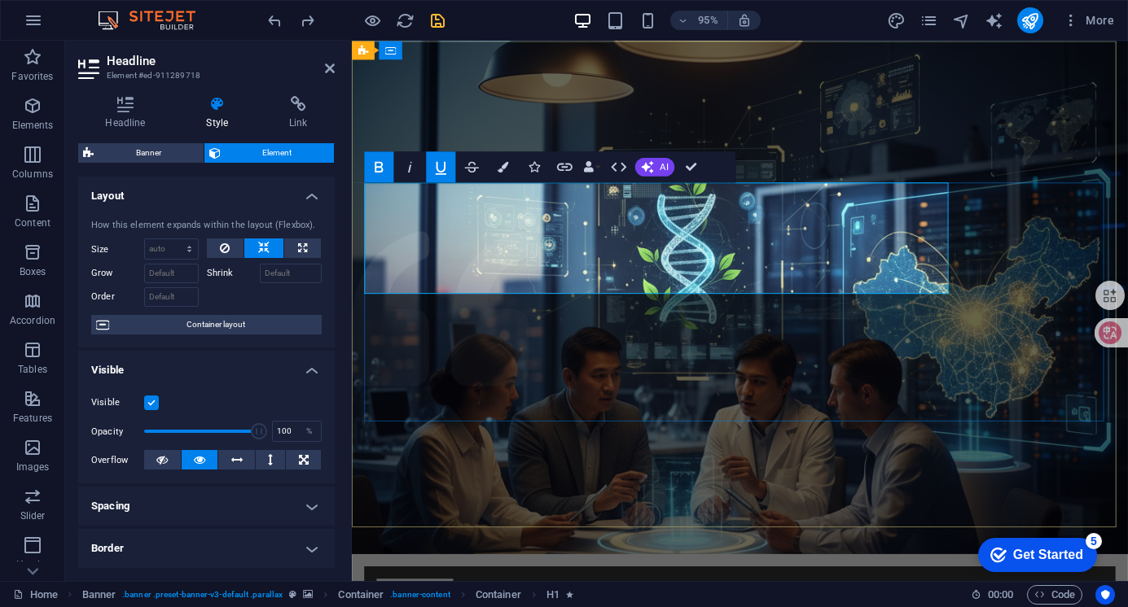
drag, startPoint x: 973, startPoint y: 273, endPoint x: 356, endPoint y: 213, distance: 620.1
click at [121, 112] on h4 "Headline" at bounding box center [128, 113] width 101 height 34
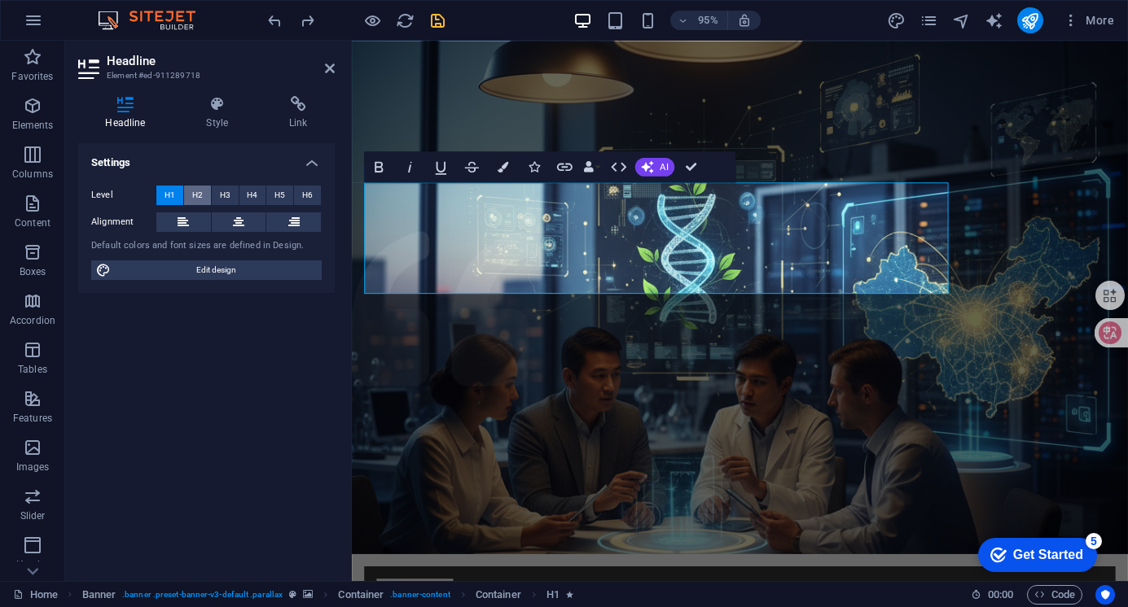
click at [195, 195] on span "H2" at bounding box center [197, 196] width 11 height 20
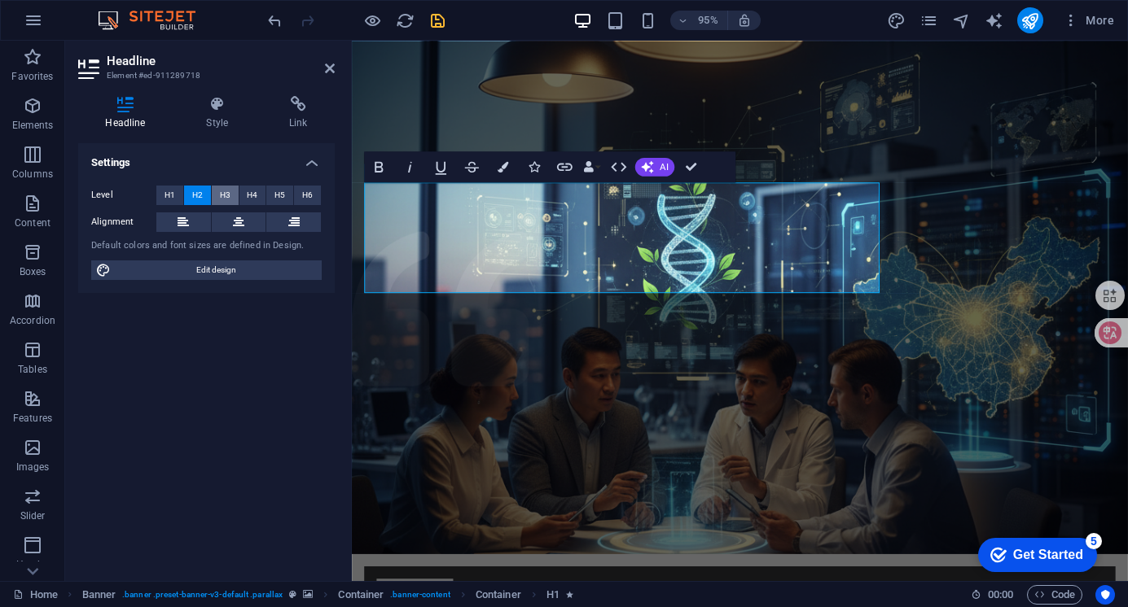
click at [221, 197] on span "H3" at bounding box center [225, 196] width 11 height 20
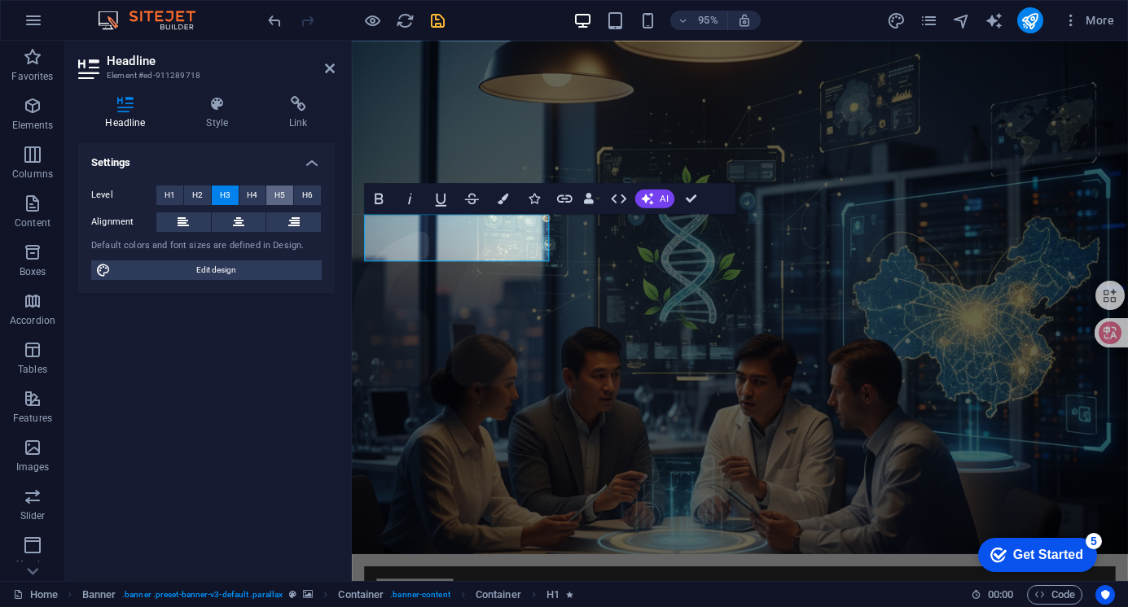
click at [276, 195] on span "H5" at bounding box center [279, 196] width 11 height 20
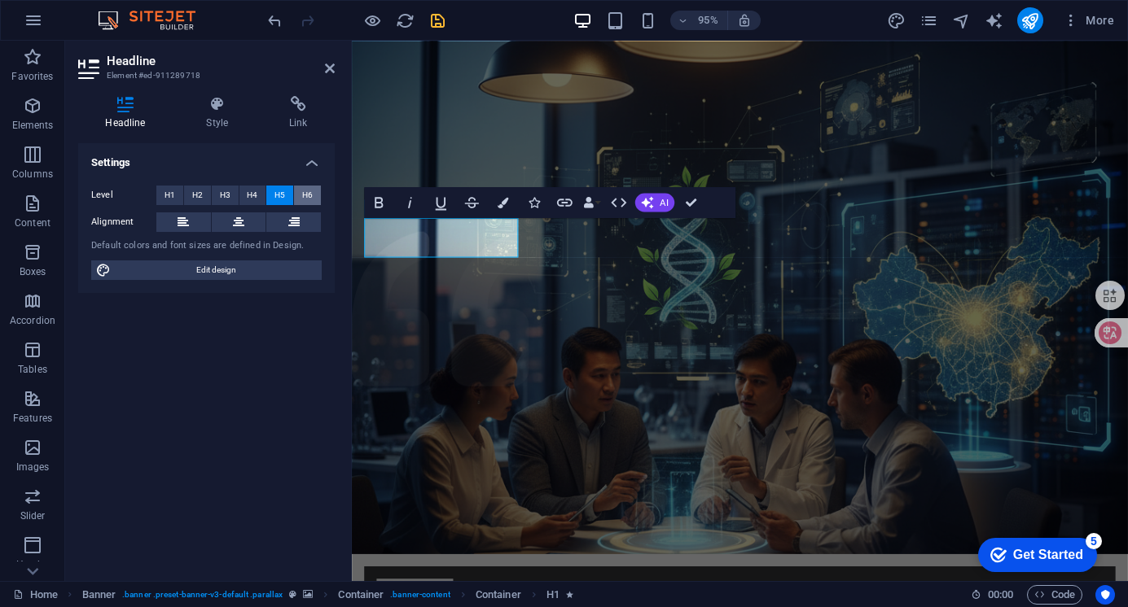
click at [313, 196] on button "H6" at bounding box center [307, 196] width 27 height 20
click at [193, 194] on span "H2" at bounding box center [197, 196] width 11 height 20
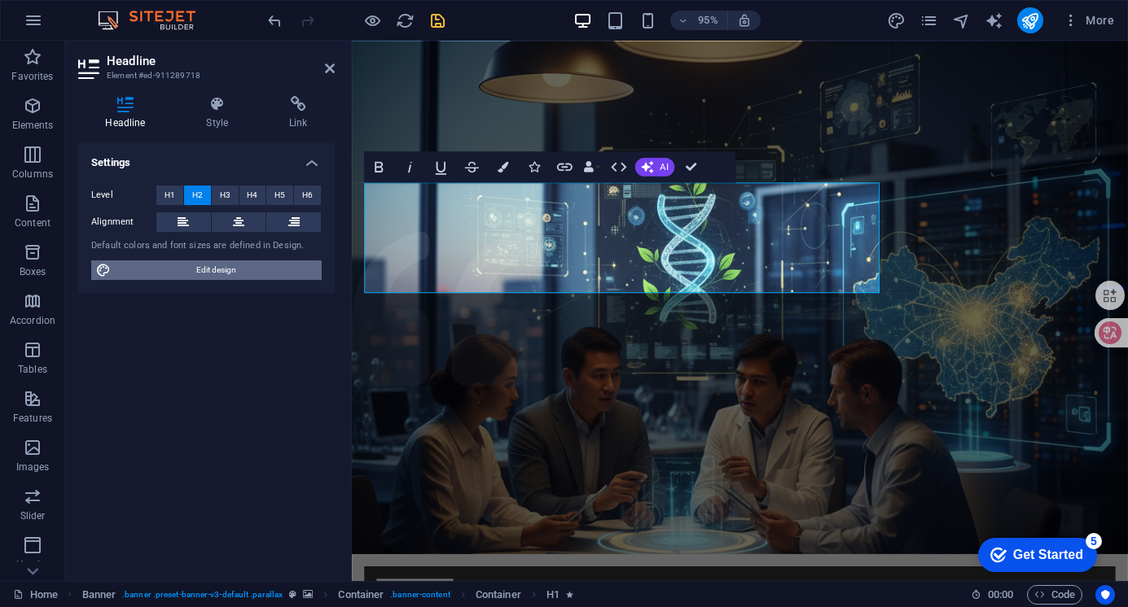
click at [182, 267] on span "Edit design" at bounding box center [216, 271] width 201 height 20
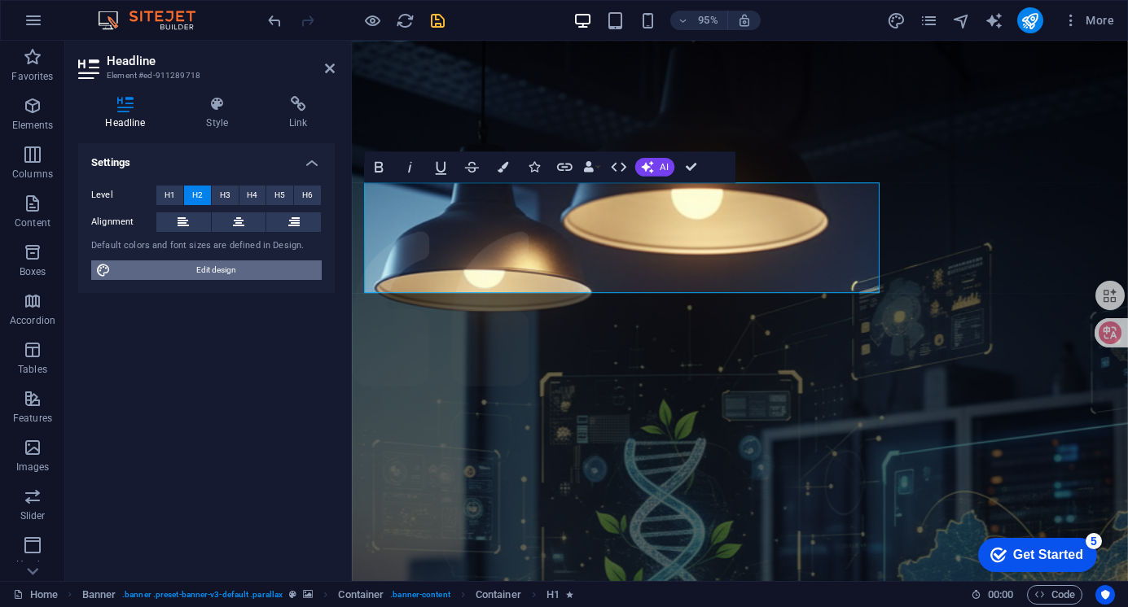
select select "rem"
select select "300"
select select "px"
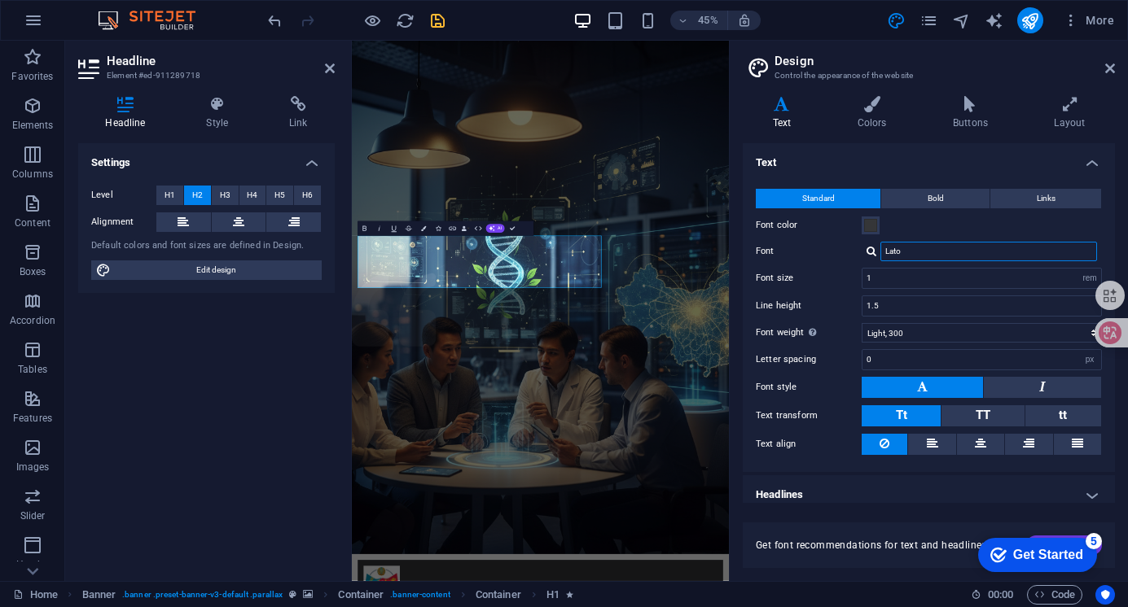
click at [932, 254] on input "Lato" at bounding box center [988, 252] width 217 height 20
click at [923, 246] on input "Lato" at bounding box center [988, 252] width 217 height 20
type input "L"
type input "New Roman"
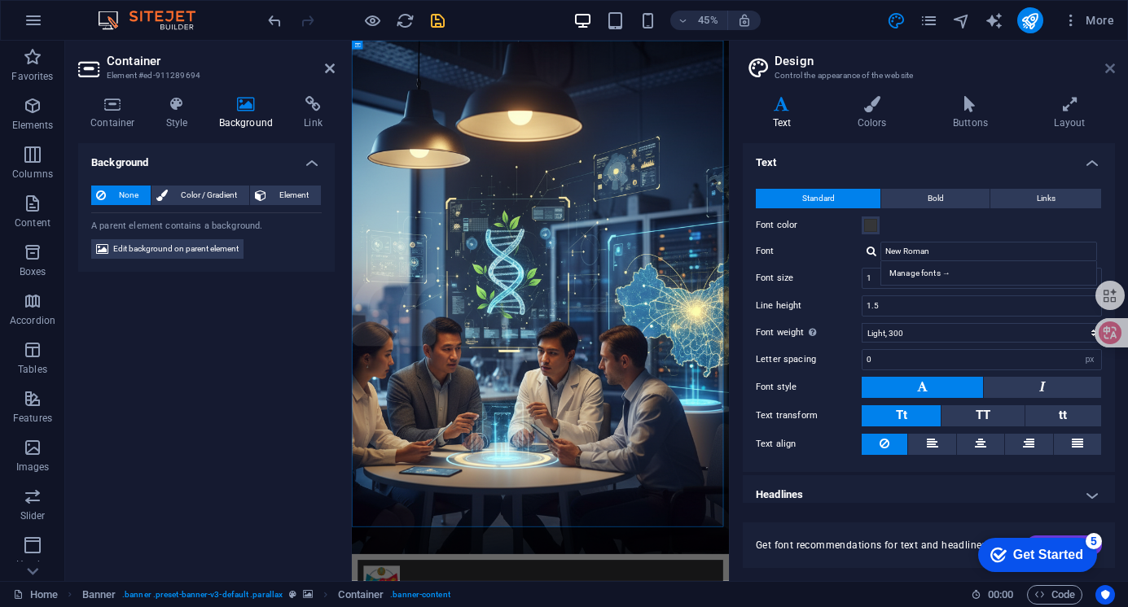
click at [1111, 68] on icon at bounding box center [1110, 68] width 10 height 13
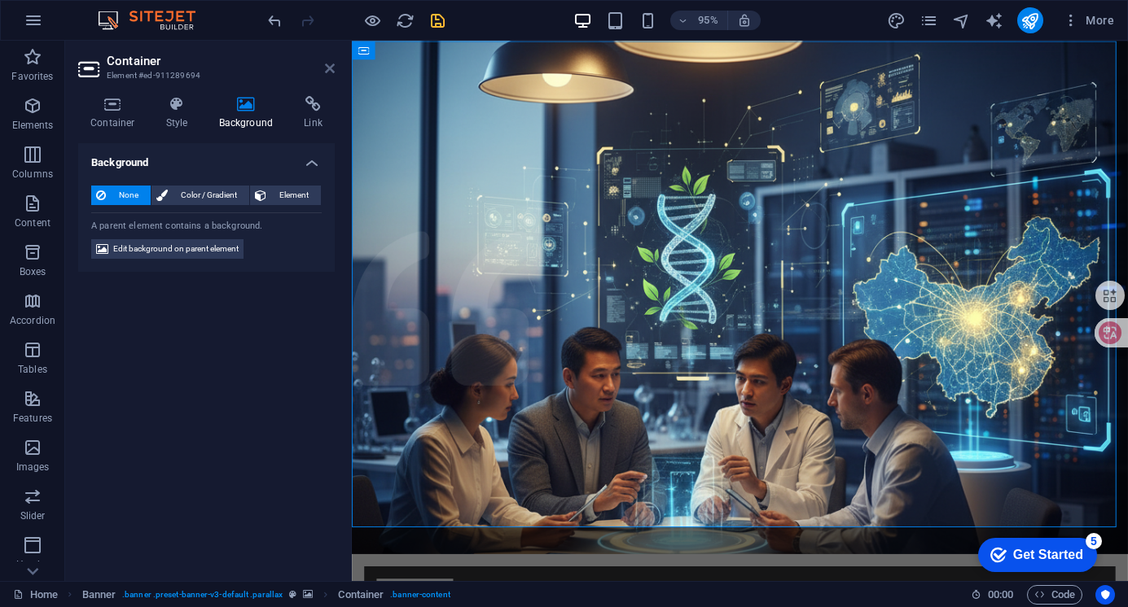
click at [330, 73] on icon at bounding box center [330, 68] width 10 height 13
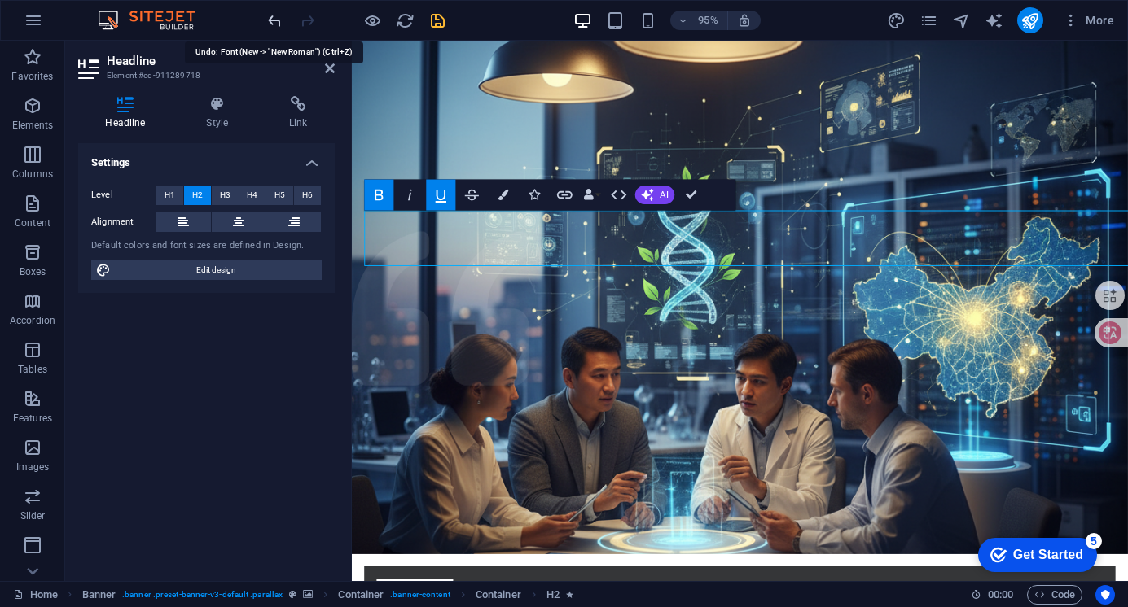
click at [280, 20] on icon "undo" at bounding box center [274, 20] width 19 height 19
click at [270, 16] on icon "undo" at bounding box center [274, 20] width 19 height 19
click at [274, 15] on icon "undo" at bounding box center [274, 20] width 19 height 19
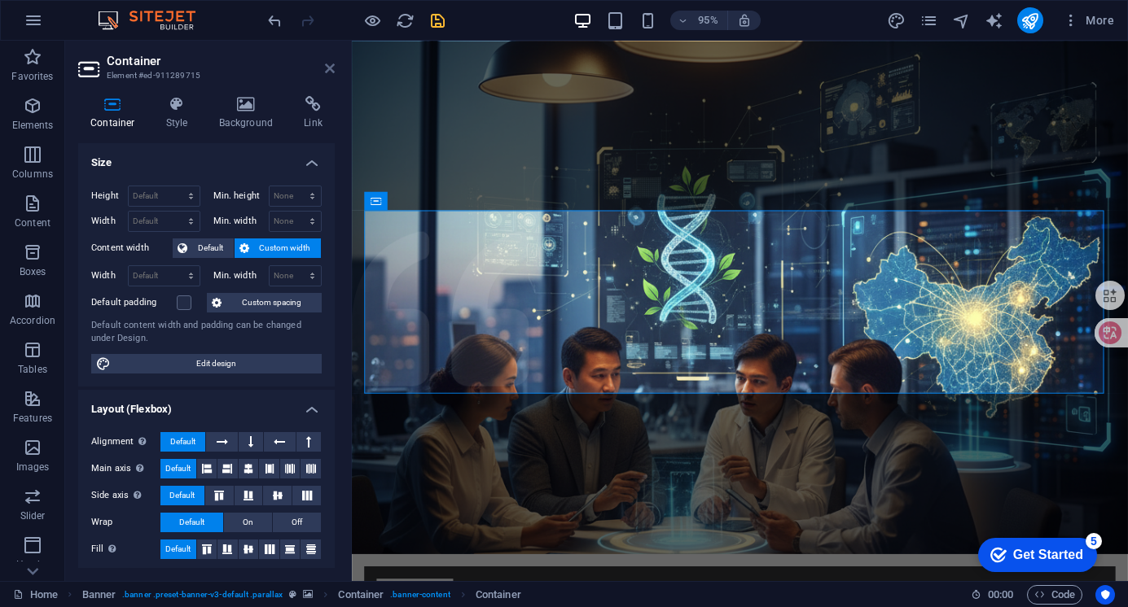
click at [333, 63] on icon at bounding box center [330, 68] width 10 height 13
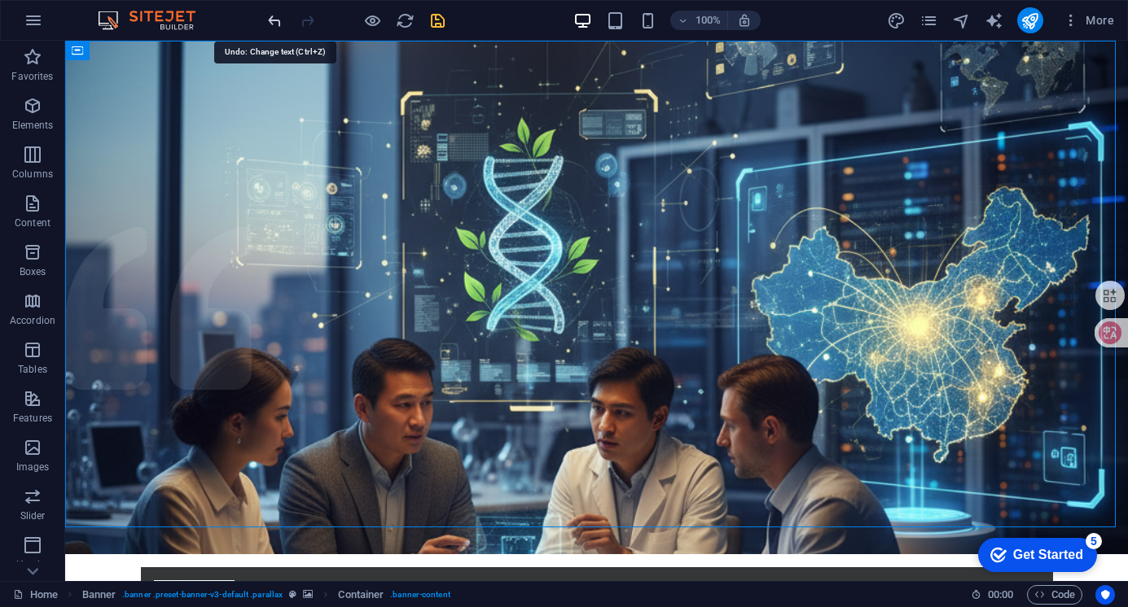
click at [272, 22] on icon "undo" at bounding box center [274, 20] width 19 height 19
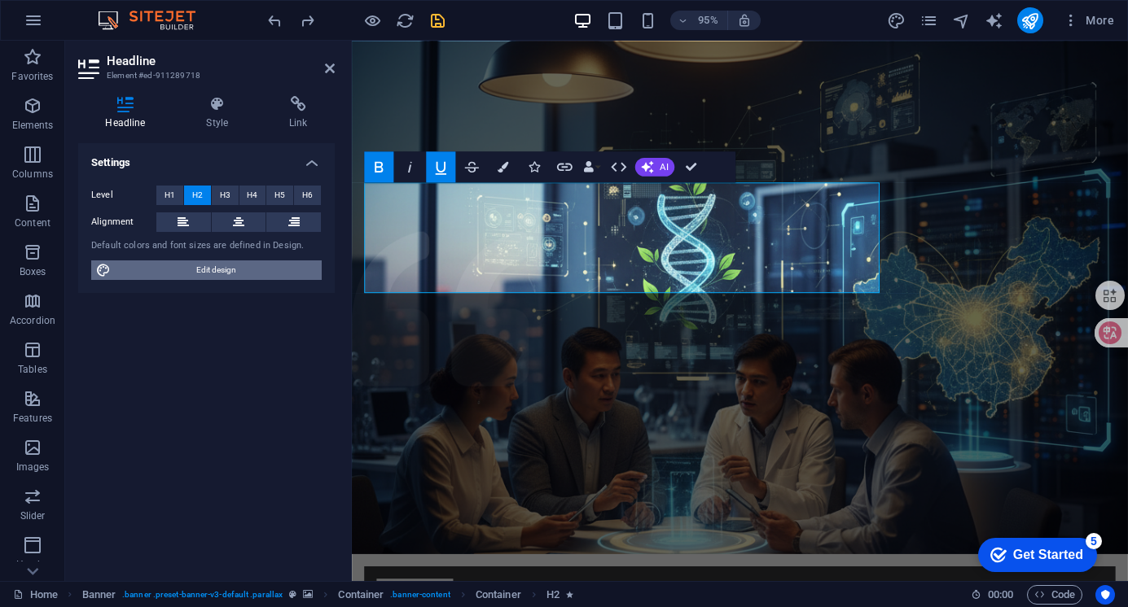
click at [229, 269] on span "Edit design" at bounding box center [216, 271] width 201 height 20
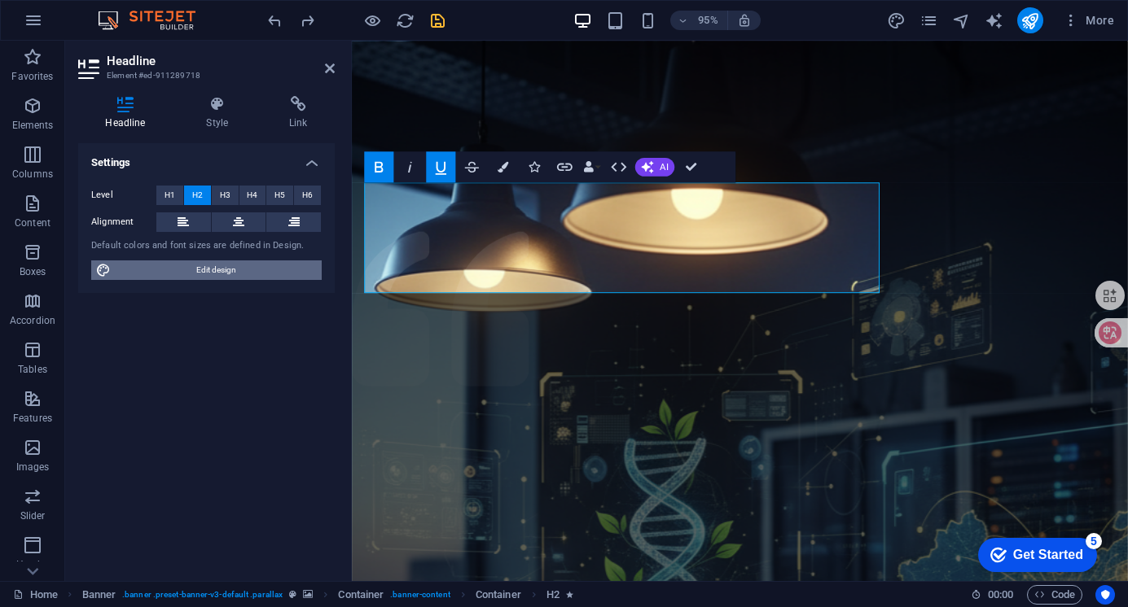
select select "rem"
select select "300"
select select "px"
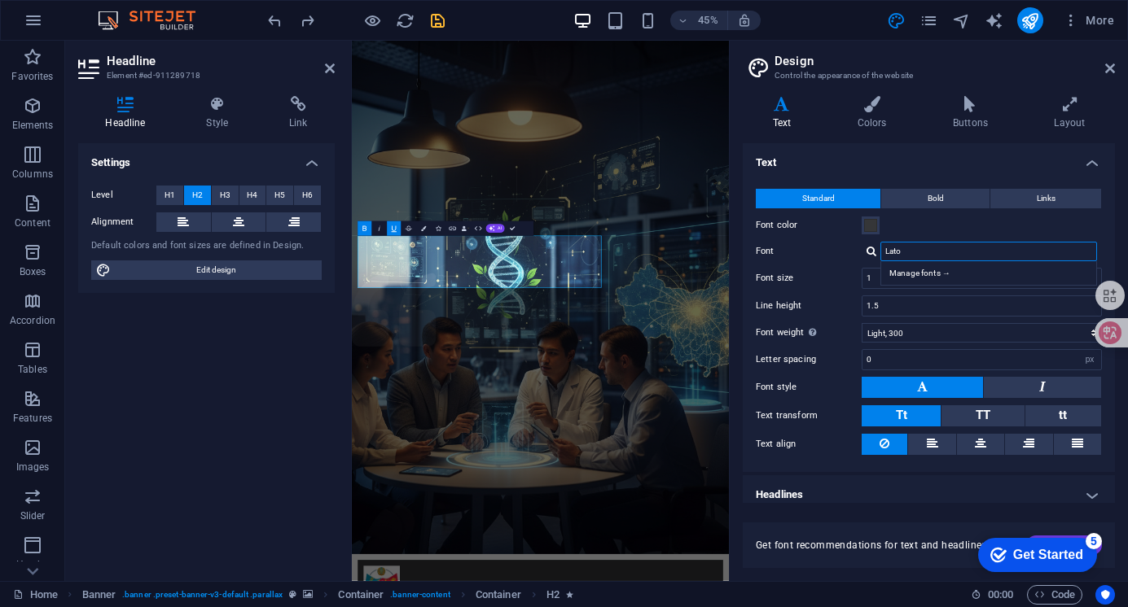
click at [918, 253] on input "Lato" at bounding box center [988, 252] width 217 height 20
click at [870, 251] on div at bounding box center [871, 251] width 10 height 11
drag, startPoint x: 906, startPoint y: 252, endPoint x: 853, endPoint y: 243, distance: 53.7
click at [853, 243] on div "Font Lato Manage fonts →" at bounding box center [929, 252] width 346 height 20
type input "Calbri"
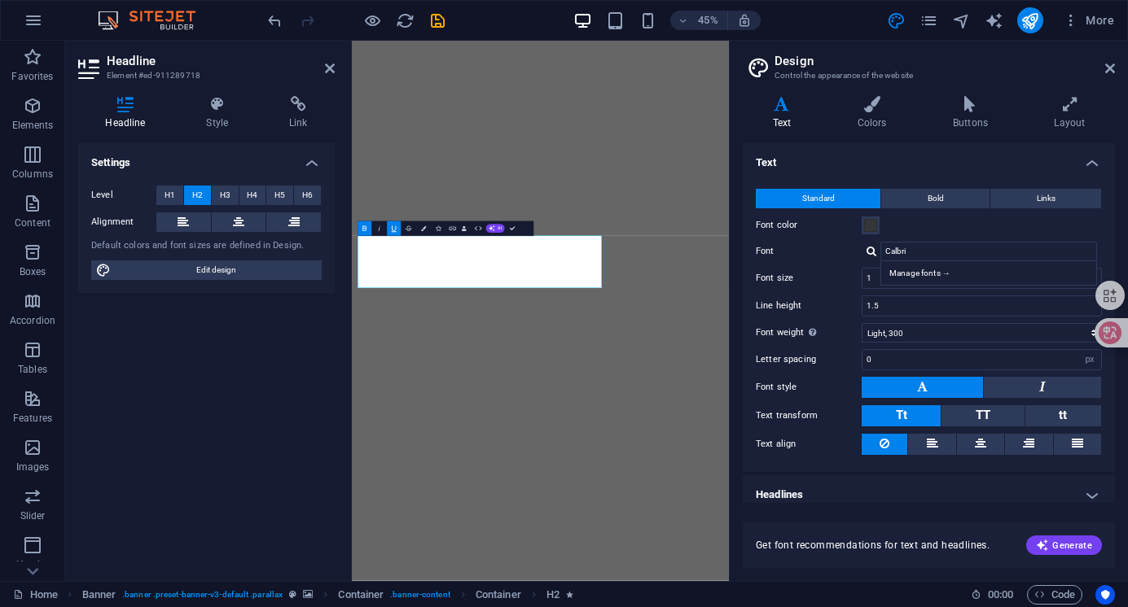
select select "rem"
select select "300"
select select "px"
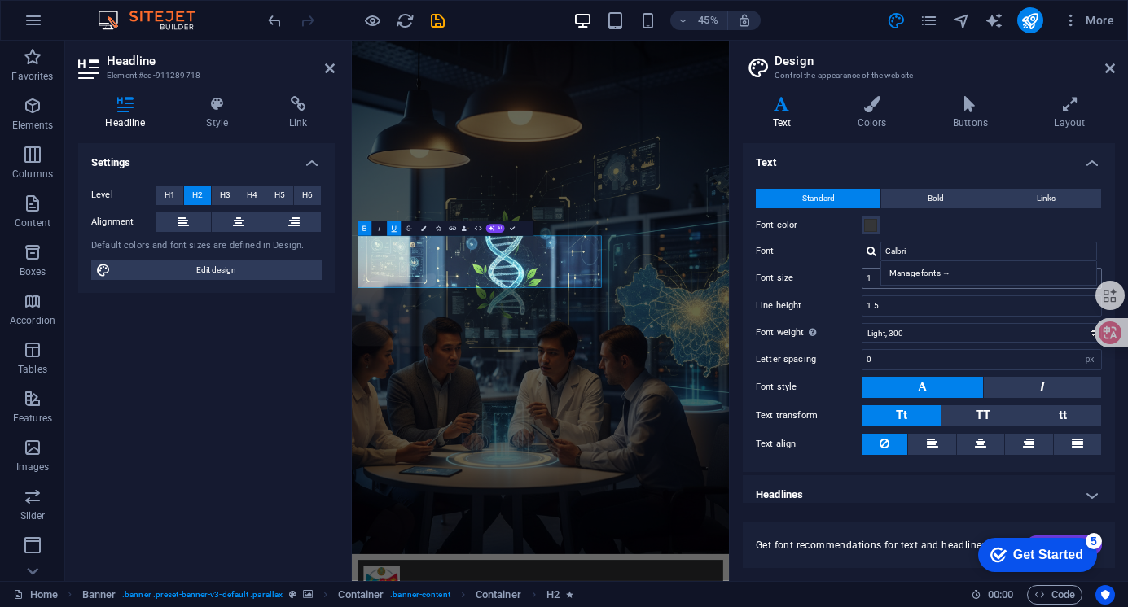
click at [868, 280] on input "1" at bounding box center [981, 279] width 239 height 20
click at [873, 272] on input "1" at bounding box center [981, 279] width 239 height 20
click at [812, 274] on label "Font size" at bounding box center [809, 278] width 106 height 9
click at [929, 252] on input "Calbri" at bounding box center [988, 252] width 217 height 20
click at [1064, 267] on div "Manage fonts →" at bounding box center [991, 273] width 215 height 17
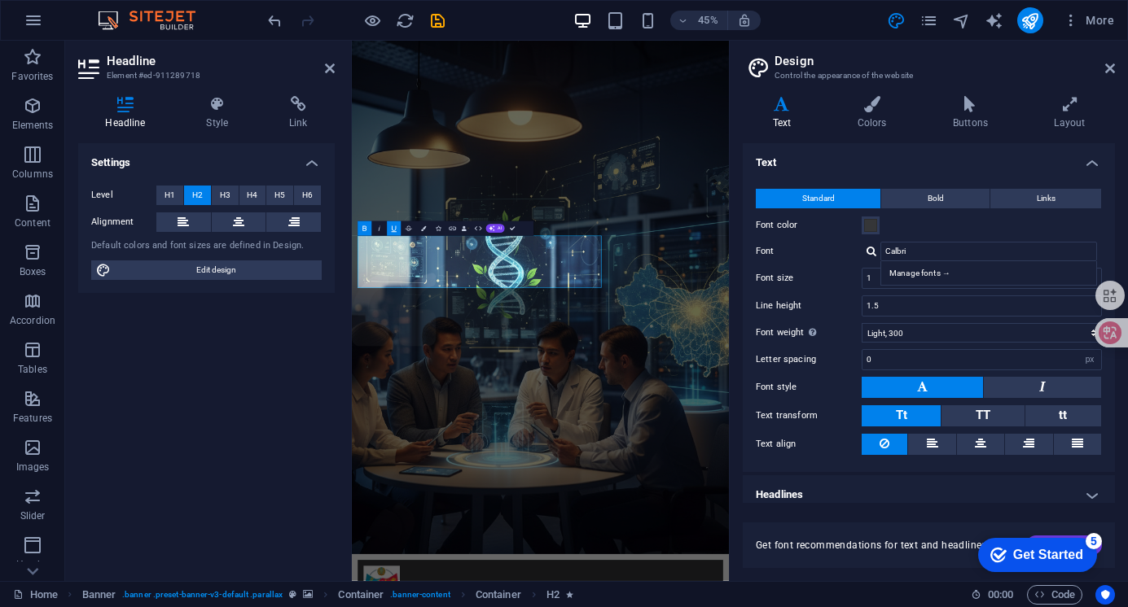
select select "popularity"
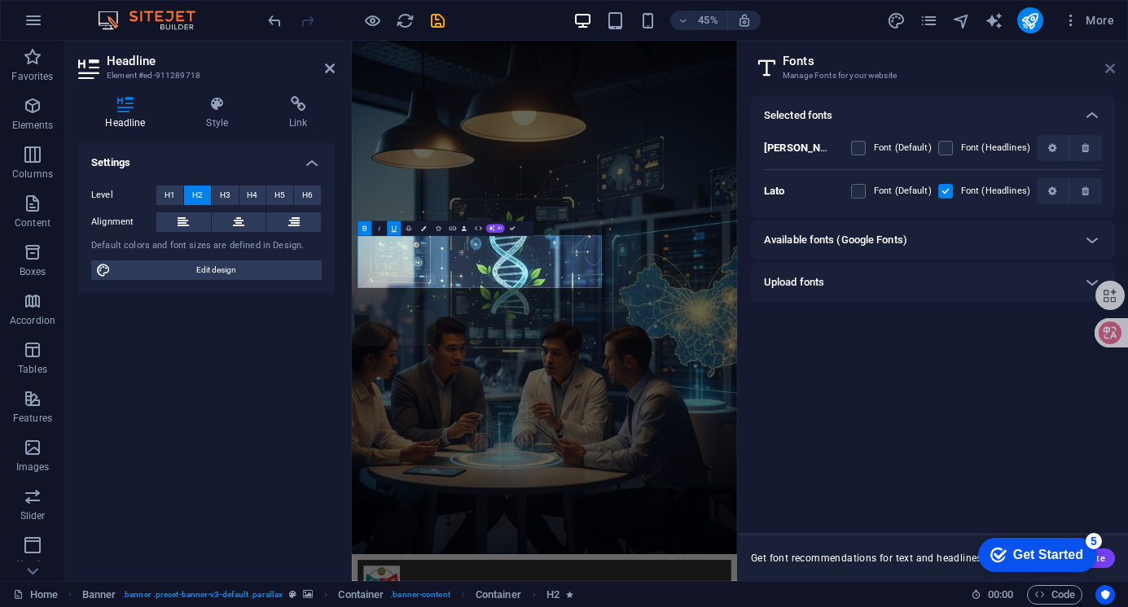
click at [1109, 66] on icon at bounding box center [1110, 68] width 10 height 13
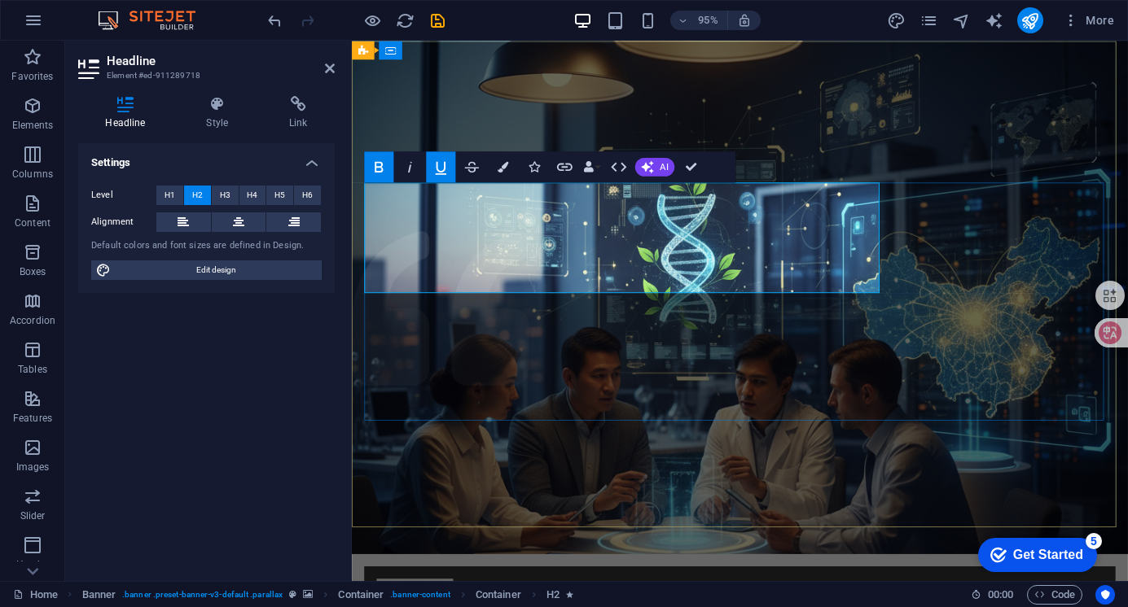
drag, startPoint x: 370, startPoint y: 219, endPoint x: 887, endPoint y: 284, distance: 521.1
click at [234, 267] on span "Edit design" at bounding box center [216, 271] width 201 height 20
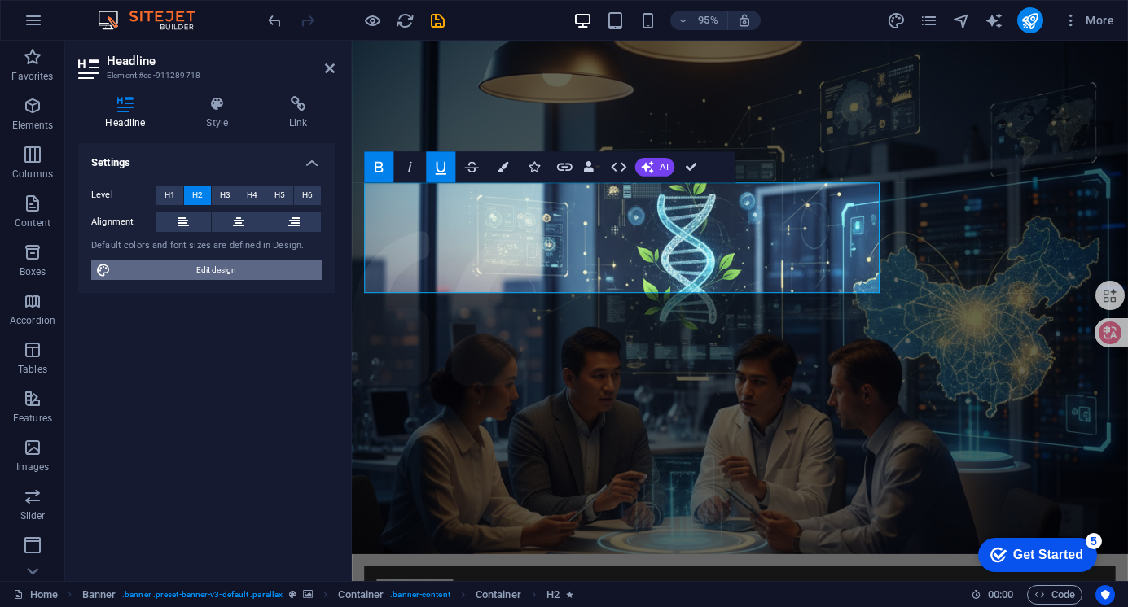
select select "rem"
select select "300"
select select "px"
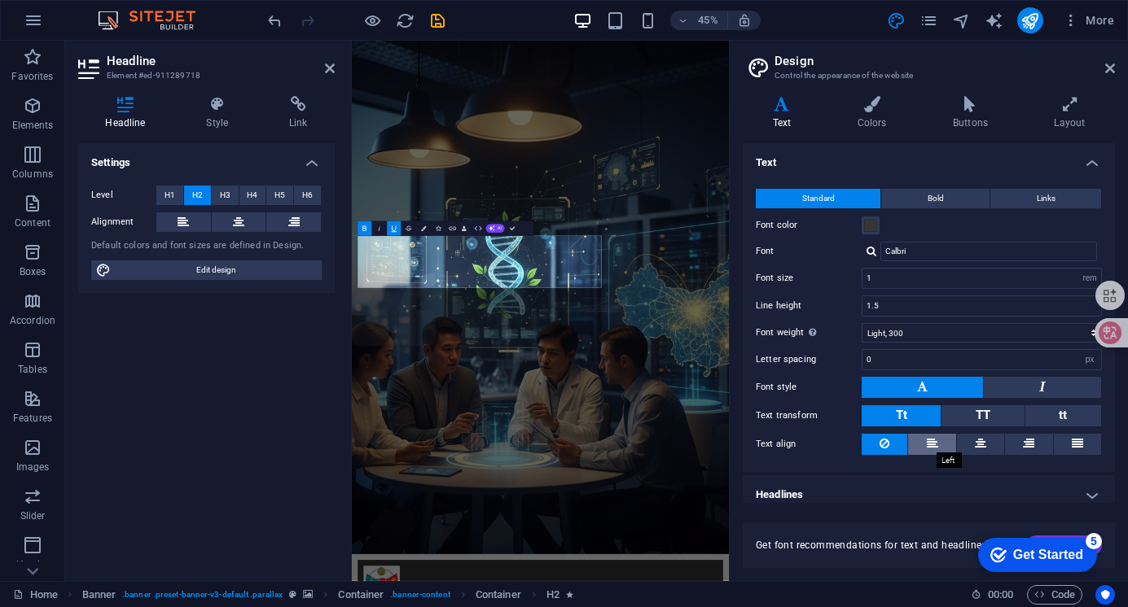
click at [935, 441] on icon at bounding box center [932, 444] width 11 height 20
click at [878, 444] on button at bounding box center [884, 444] width 46 height 21
click at [777, 97] on icon at bounding box center [782, 104] width 78 height 16
click at [861, 116] on h4 "Colors" at bounding box center [874, 113] width 95 height 34
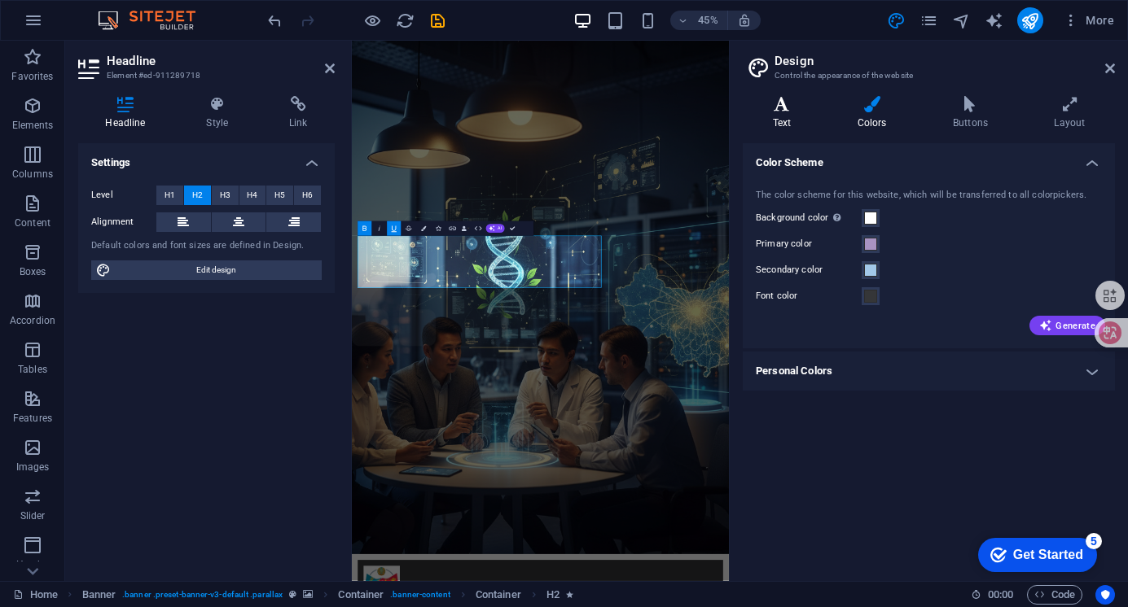
click at [780, 118] on h4 "Text" at bounding box center [785, 113] width 85 height 34
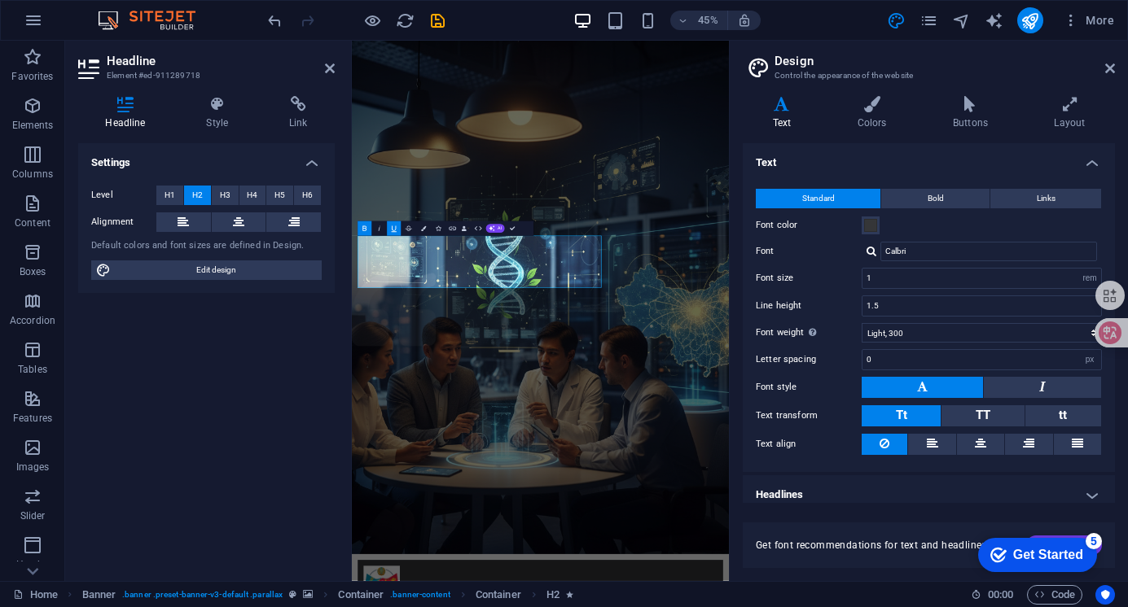
click at [1115, 68] on aside "Design Control the appearance of the website Variants Text Colors Buttons Layou…" at bounding box center [928, 311] width 399 height 541
click at [1114, 68] on icon at bounding box center [1110, 68] width 10 height 13
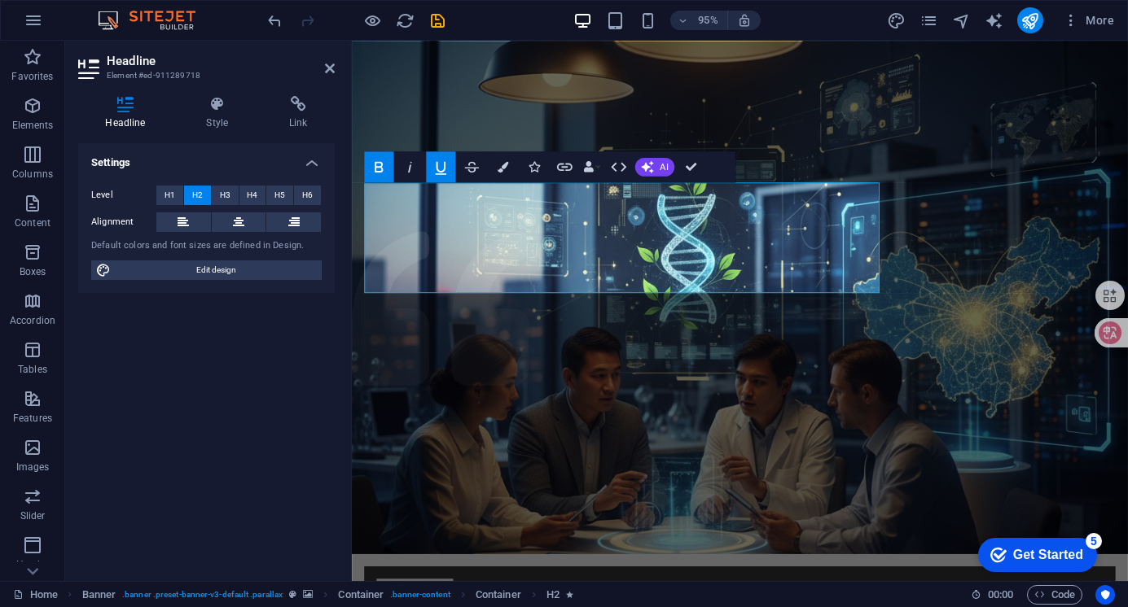
click at [335, 78] on aside "Headline Element #ed-911289718 Headline Style Link Settings Level H1 H2 H3 H4 H…" at bounding box center [208, 311] width 287 height 541
click at [326, 71] on icon at bounding box center [330, 68] width 10 height 13
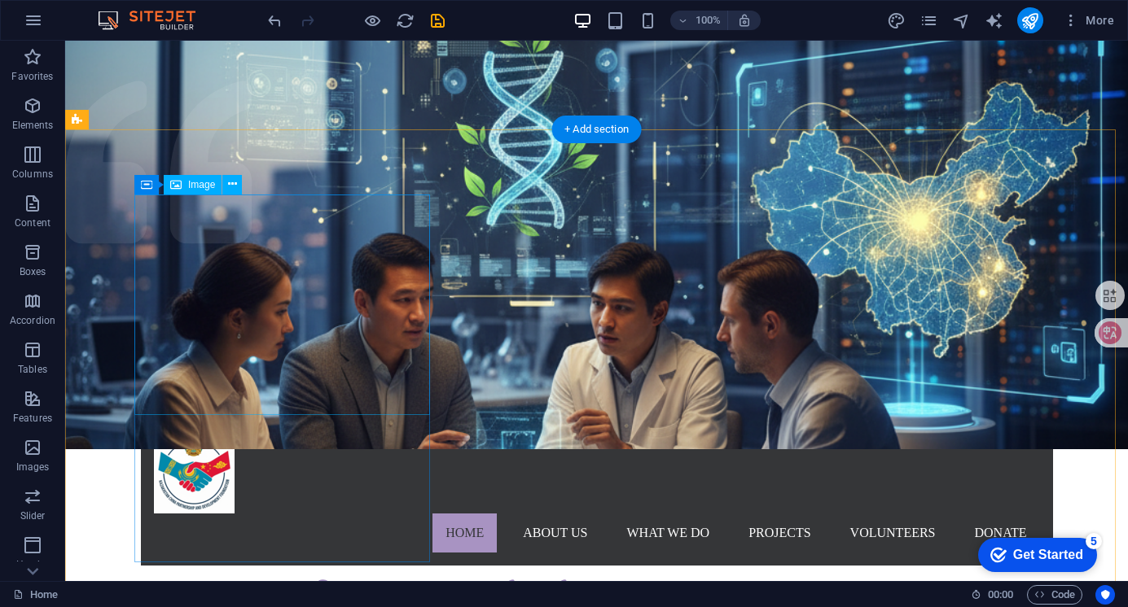
scroll to position [81, 0]
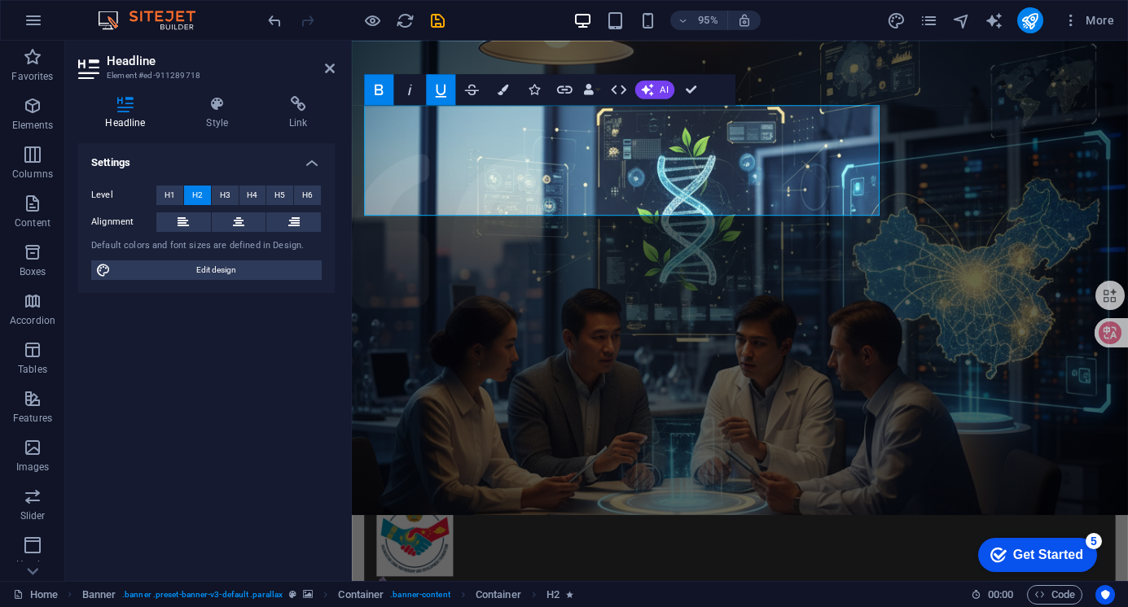
click at [442, 84] on icon "button" at bounding box center [441, 90] width 19 height 19
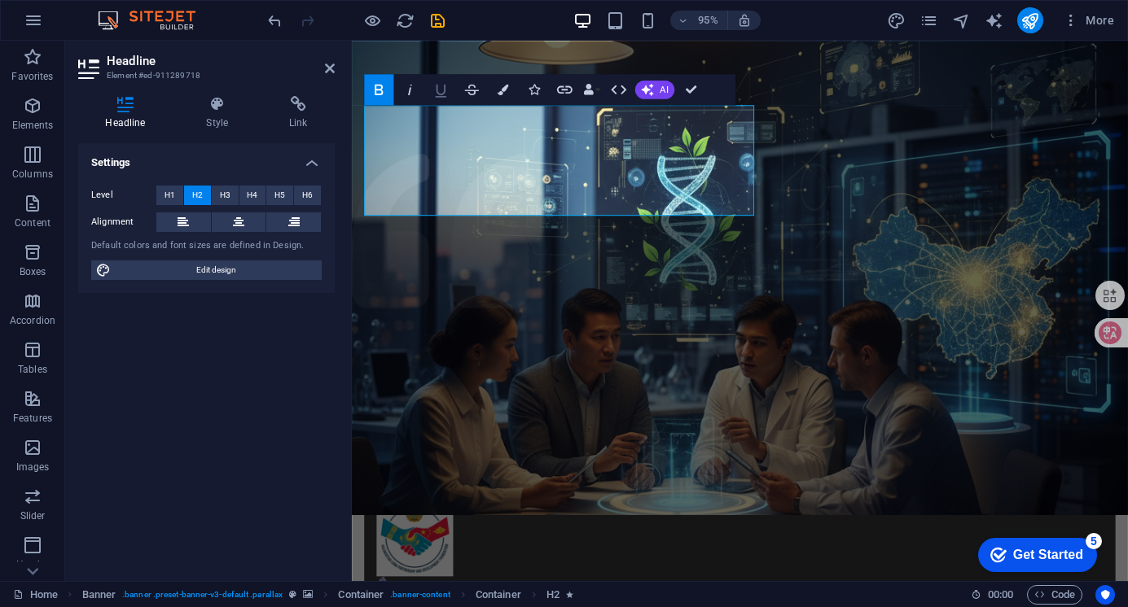
click at [442, 84] on icon "button" at bounding box center [441, 90] width 19 height 19
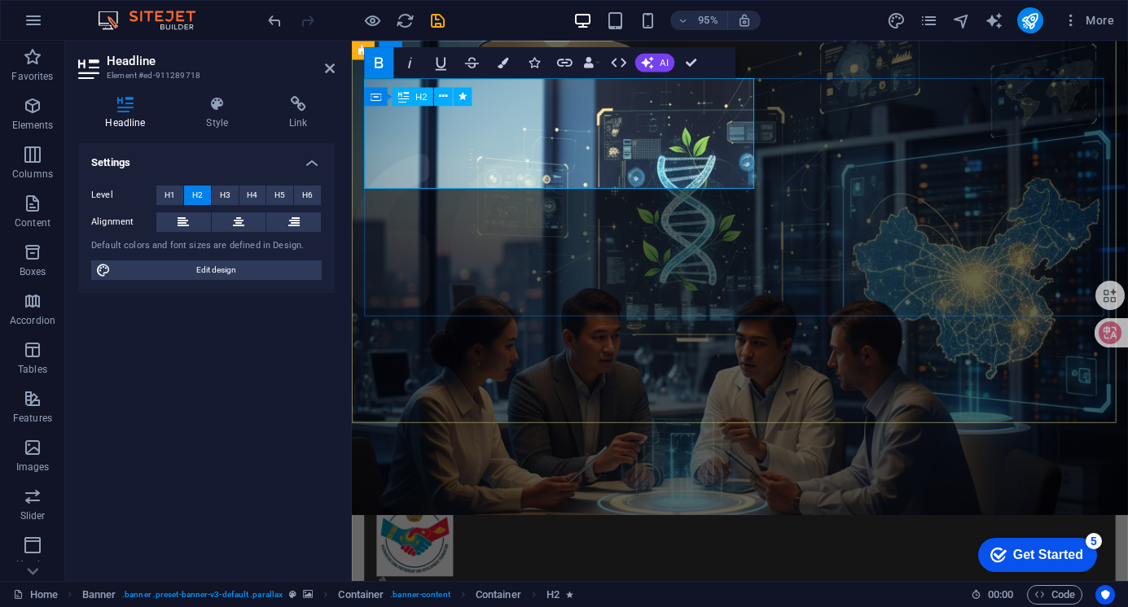
scroll to position [110, 0]
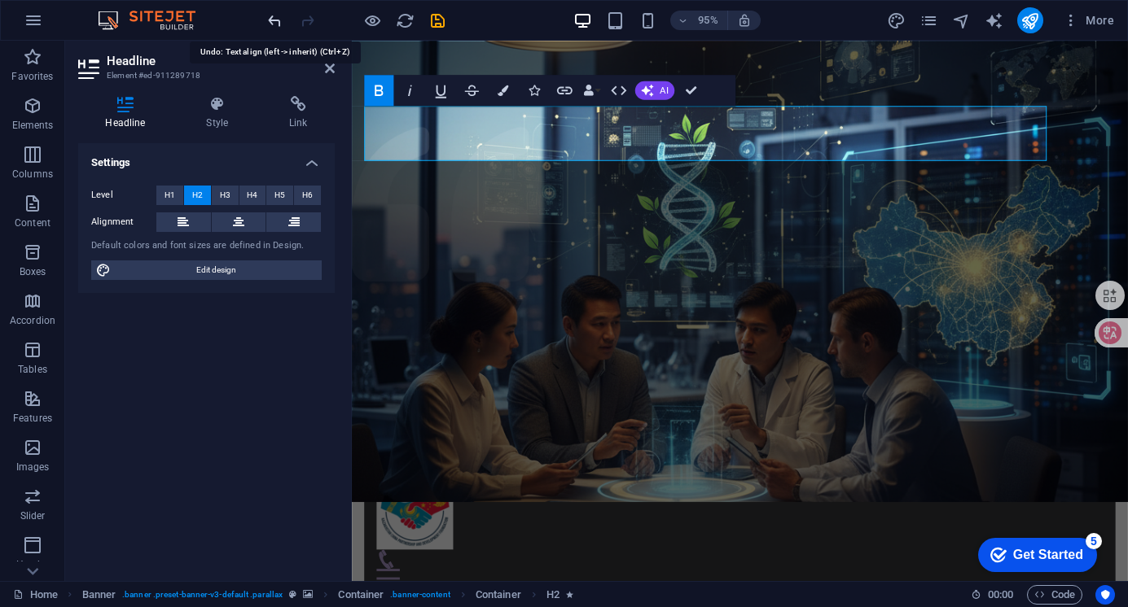
click at [279, 19] on icon "undo" at bounding box center [274, 20] width 19 height 19
click at [279, 18] on icon "undo" at bounding box center [274, 20] width 19 height 19
click at [327, 66] on icon at bounding box center [330, 68] width 10 height 13
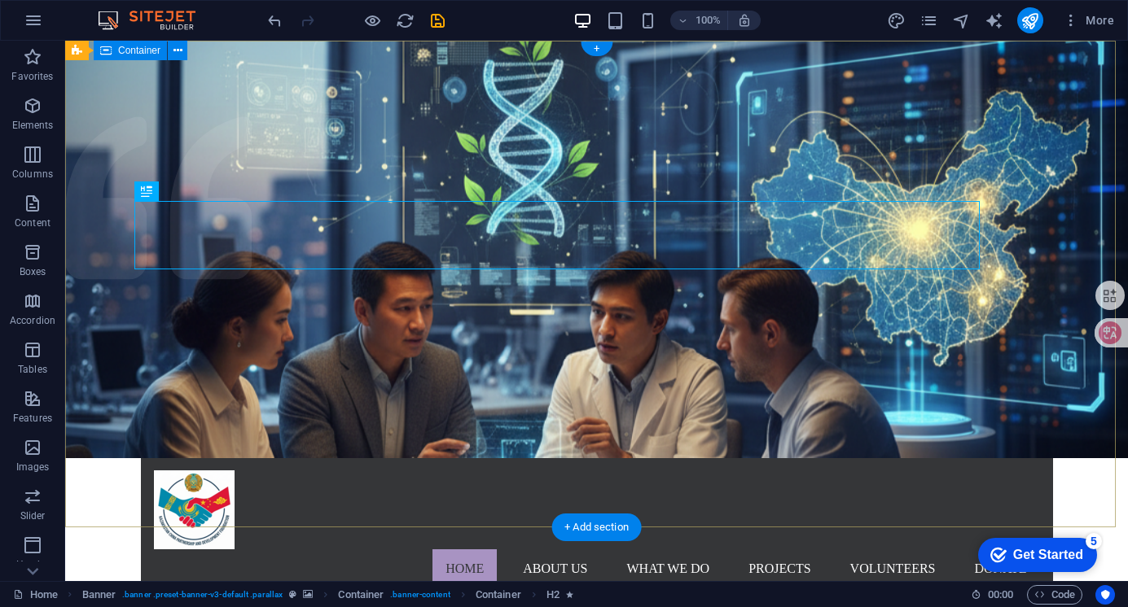
scroll to position [0, 0]
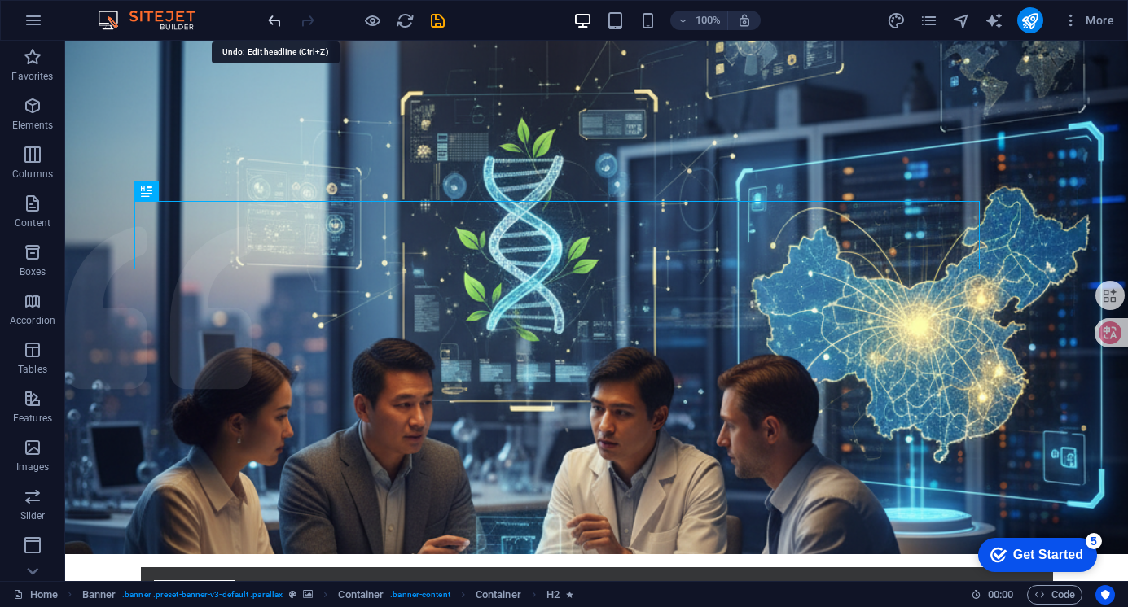
click at [269, 22] on icon "undo" at bounding box center [274, 20] width 19 height 19
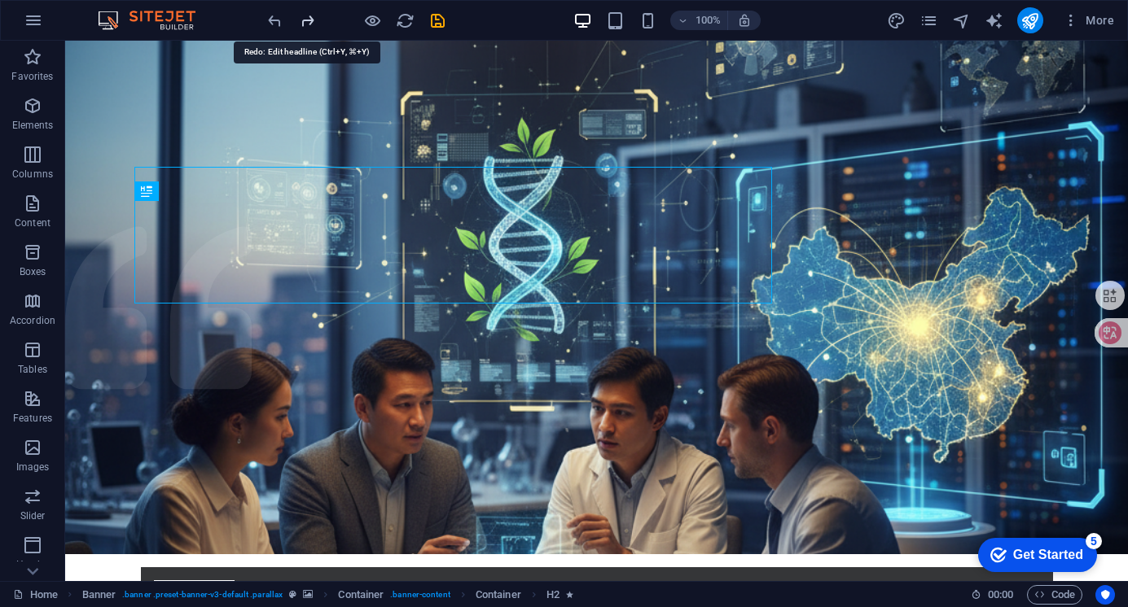
click at [309, 20] on icon "redo" at bounding box center [307, 20] width 19 height 19
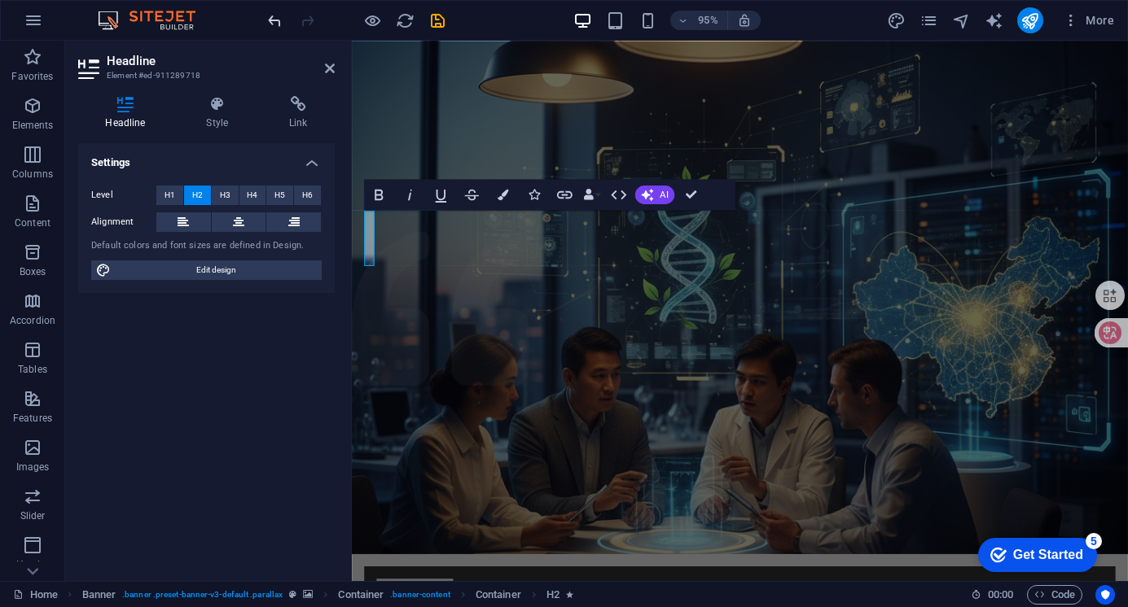
click at [274, 20] on icon "undo" at bounding box center [274, 20] width 19 height 19
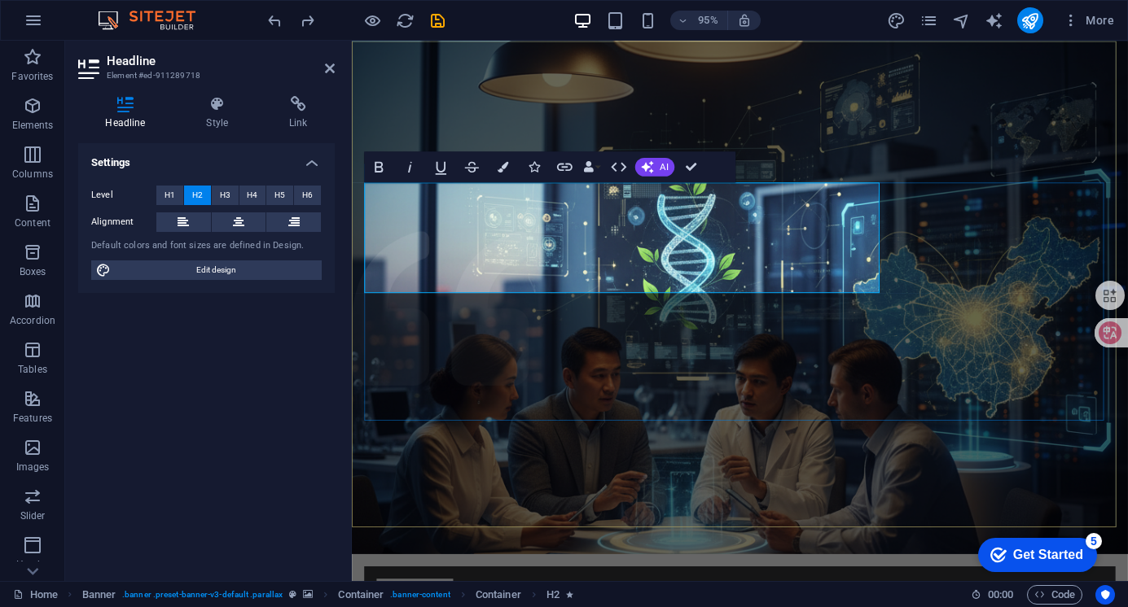
drag, startPoint x: 978, startPoint y: 232, endPoint x: 1236, endPoint y: 238, distance: 258.2
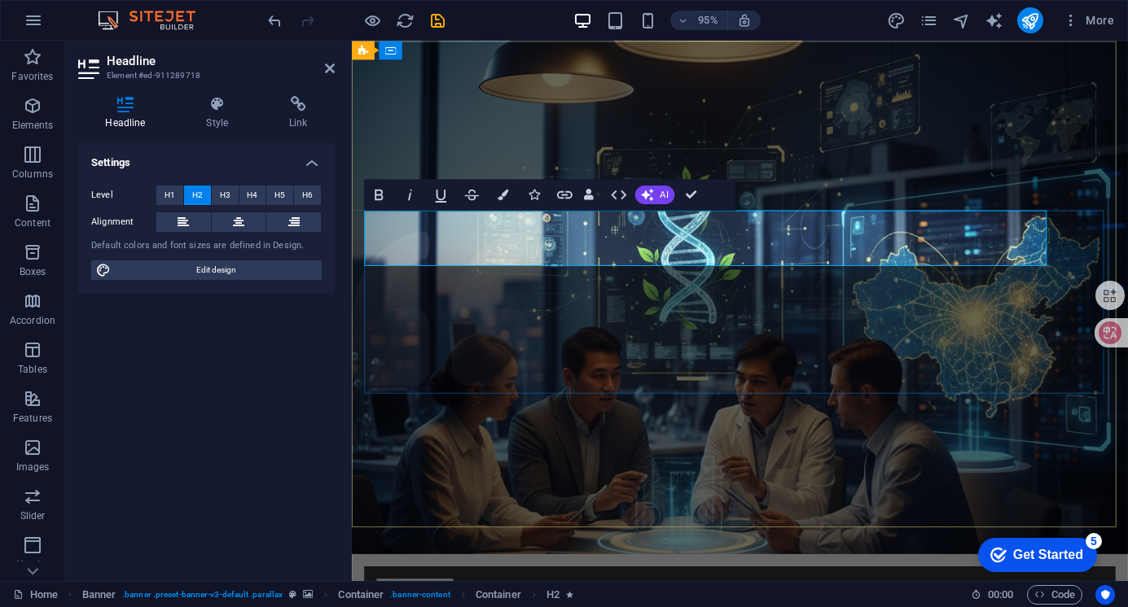
drag, startPoint x: 1088, startPoint y: 249, endPoint x: 370, endPoint y: 256, distance: 717.4
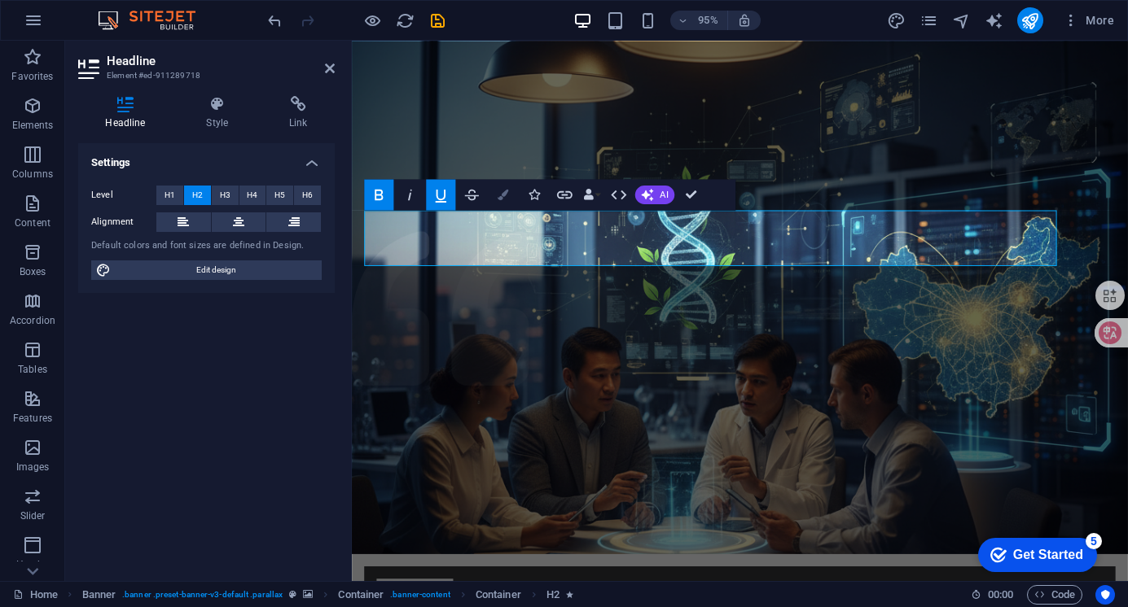
click at [507, 188] on button "Colors" at bounding box center [502, 194] width 29 height 31
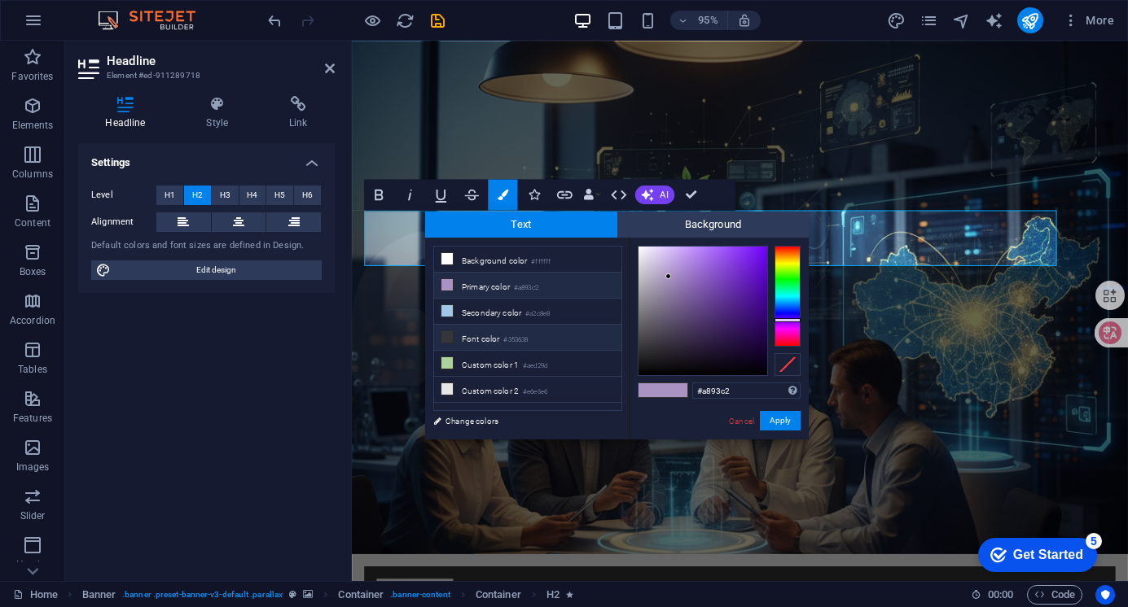
click at [454, 335] on li "Font color #353638" at bounding box center [527, 338] width 187 height 26
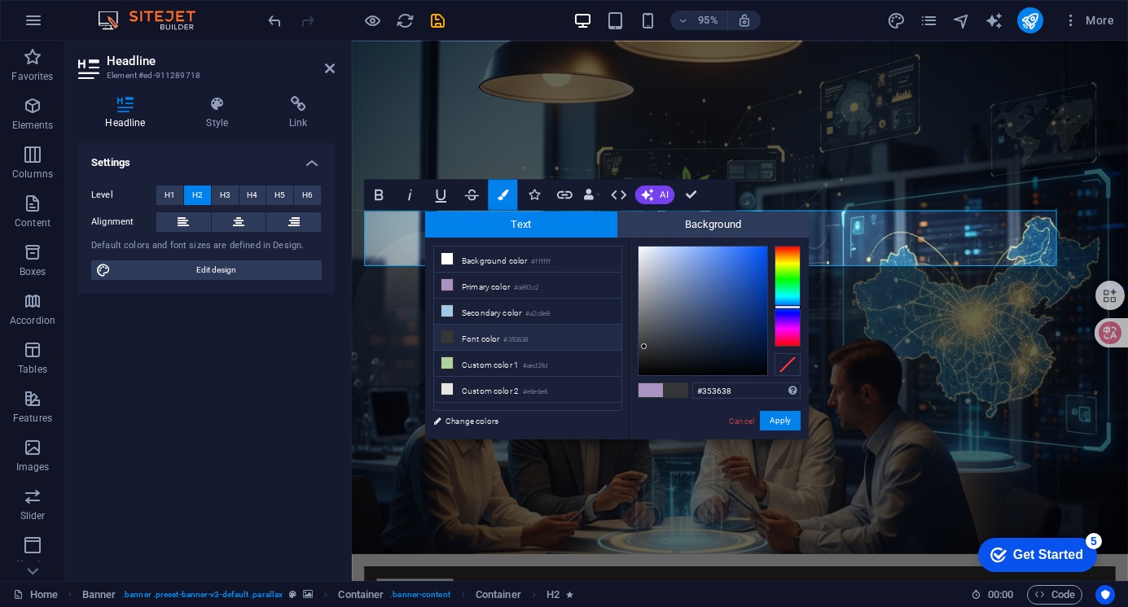
click at [787, 305] on div at bounding box center [787, 307] width 26 height 4
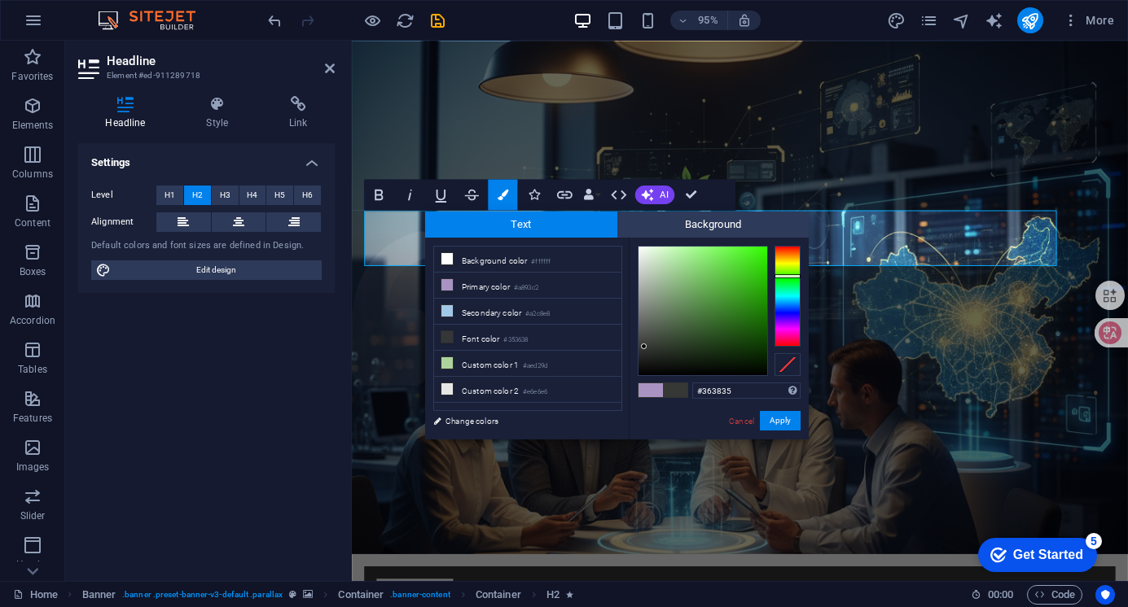
drag, startPoint x: 787, startPoint y: 301, endPoint x: 787, endPoint y: 273, distance: 28.5
click at [787, 273] on div at bounding box center [787, 296] width 26 height 101
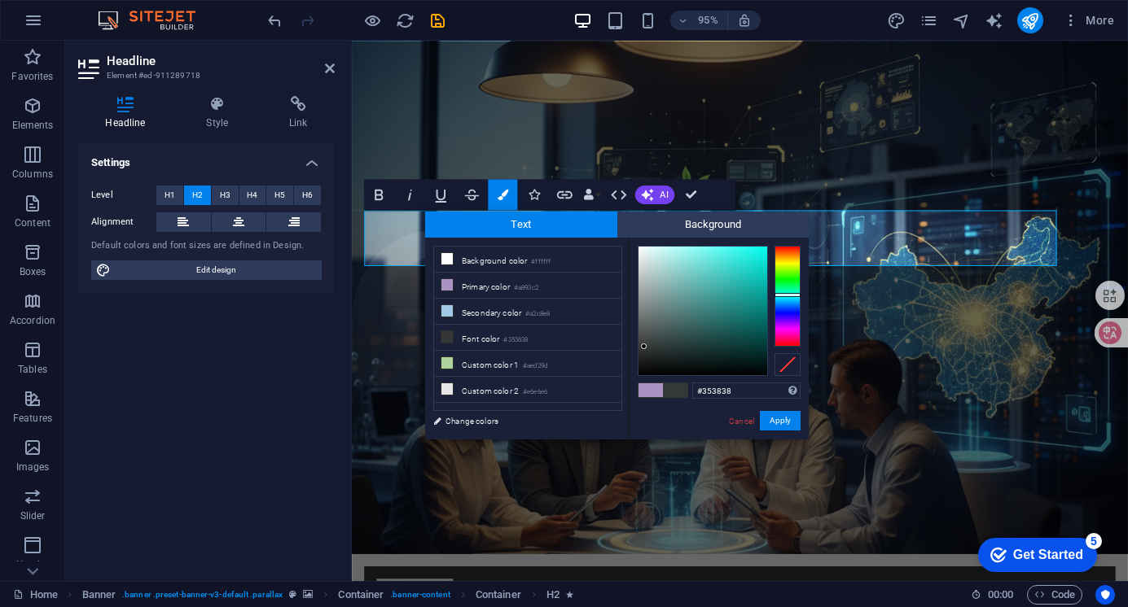
drag, startPoint x: 787, startPoint y: 271, endPoint x: 733, endPoint y: 309, distance: 66.0
click at [783, 293] on div at bounding box center [787, 295] width 26 height 4
type input "#c3f1ea"
drag, startPoint x: 646, startPoint y: 345, endPoint x: 662, endPoint y: 253, distance: 93.4
click at [662, 253] on div at bounding box center [662, 253] width 6 height 6
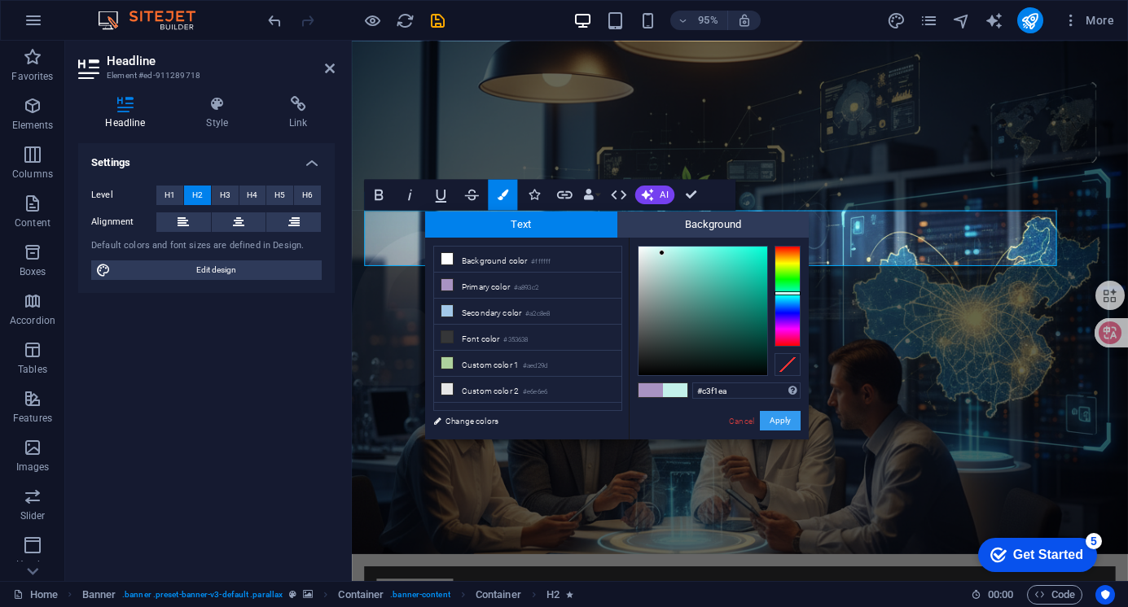
click at [780, 421] on button "Apply" at bounding box center [780, 421] width 41 height 20
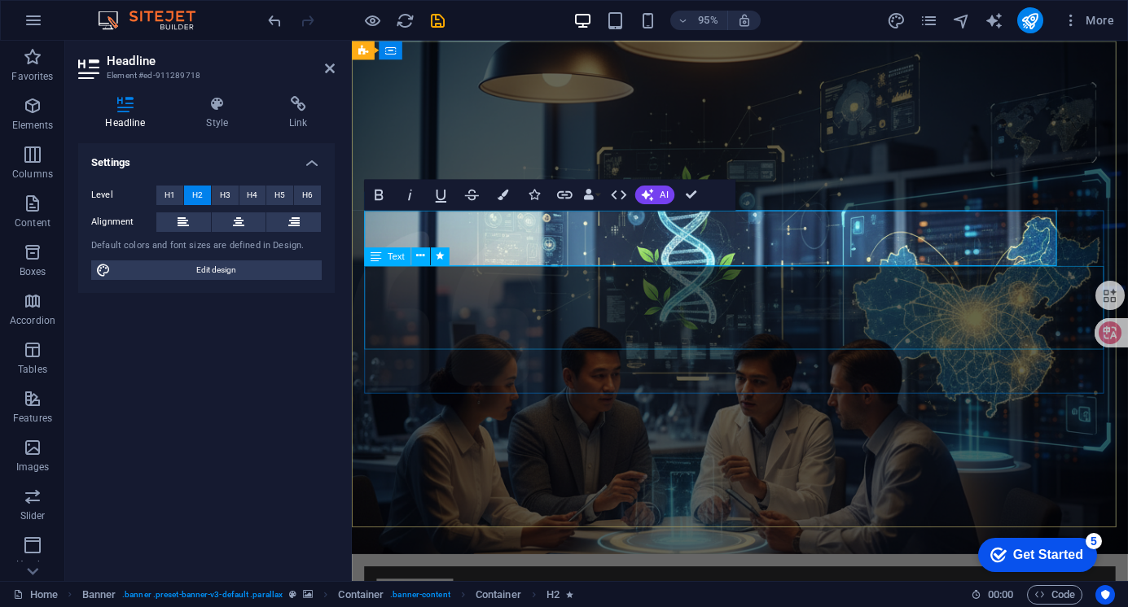
drag, startPoint x: 895, startPoint y: 317, endPoint x: 1155, endPoint y: 305, distance: 260.8
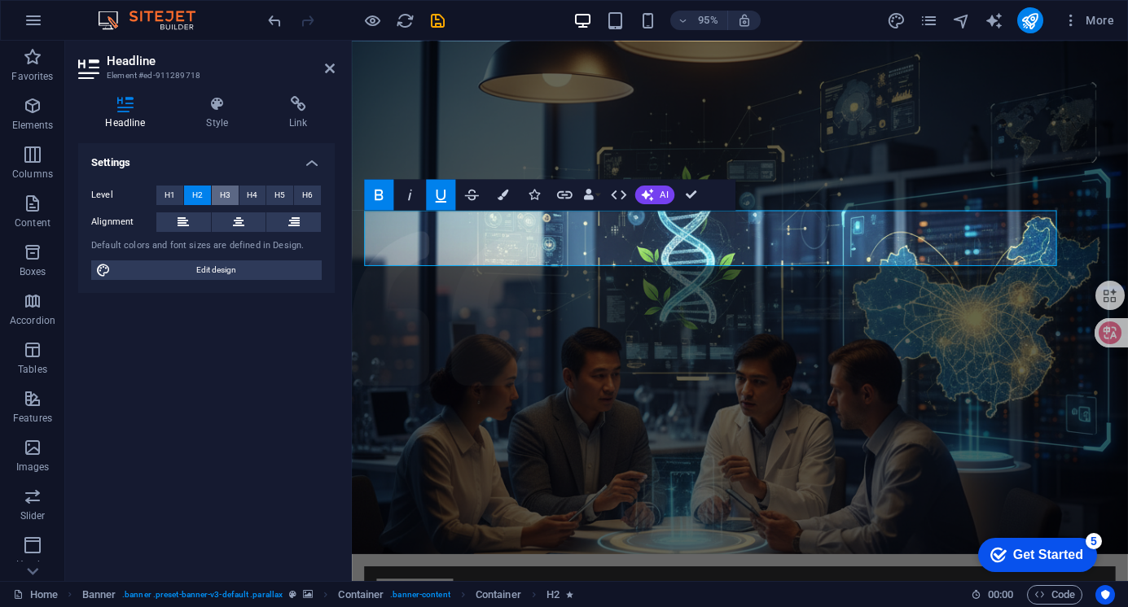
click at [226, 196] on span "H3" at bounding box center [225, 196] width 11 height 20
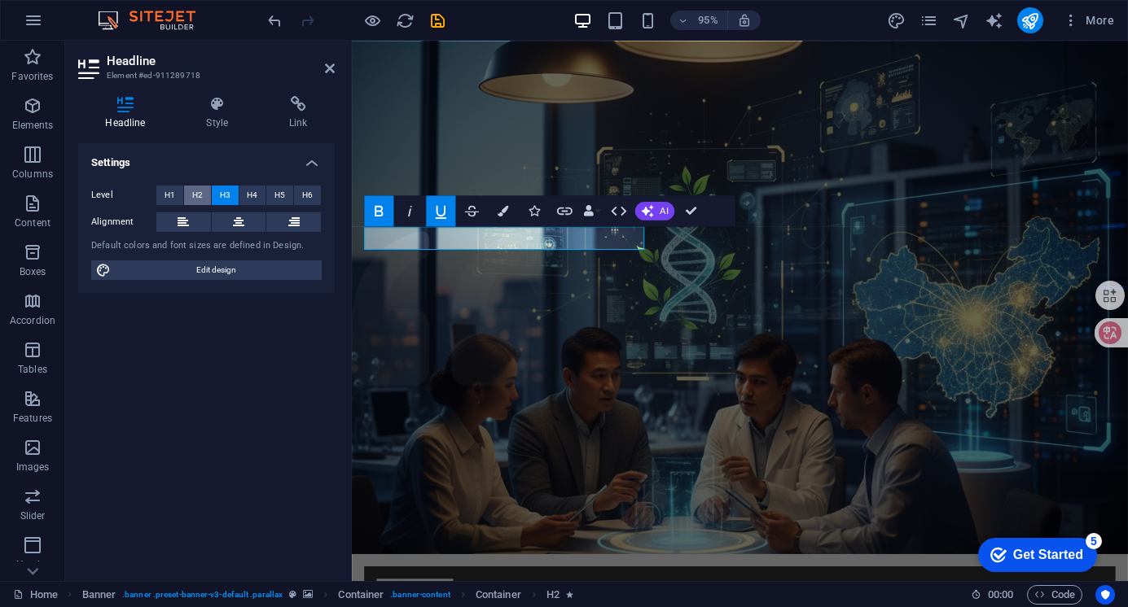
click at [201, 201] on span "H2" at bounding box center [197, 196] width 11 height 20
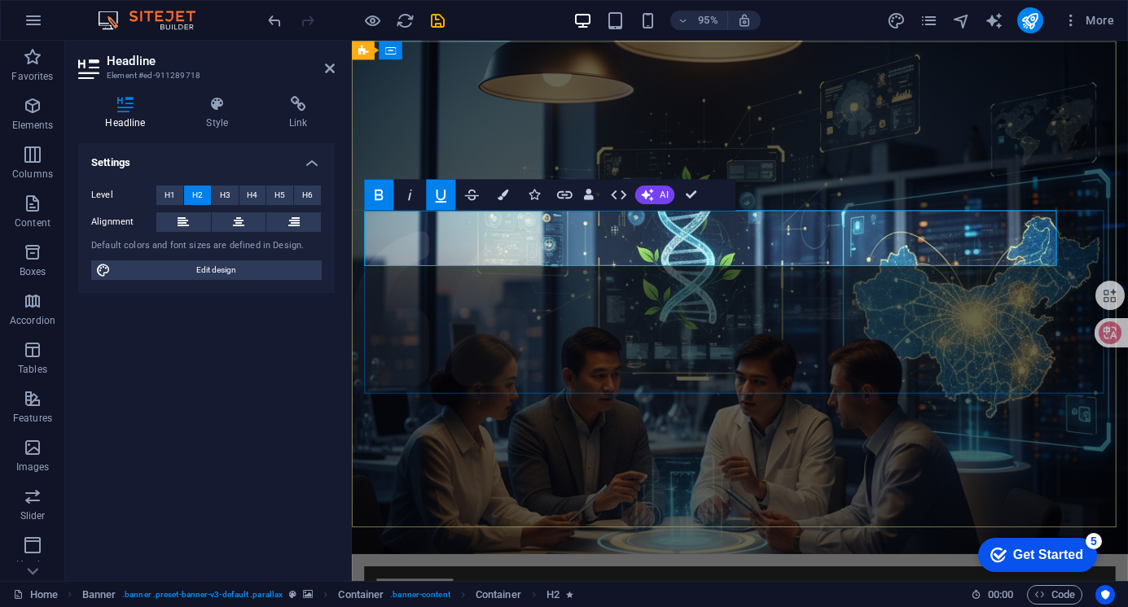
drag, startPoint x: 1085, startPoint y: 252, endPoint x: 379, endPoint y: 264, distance: 706.9
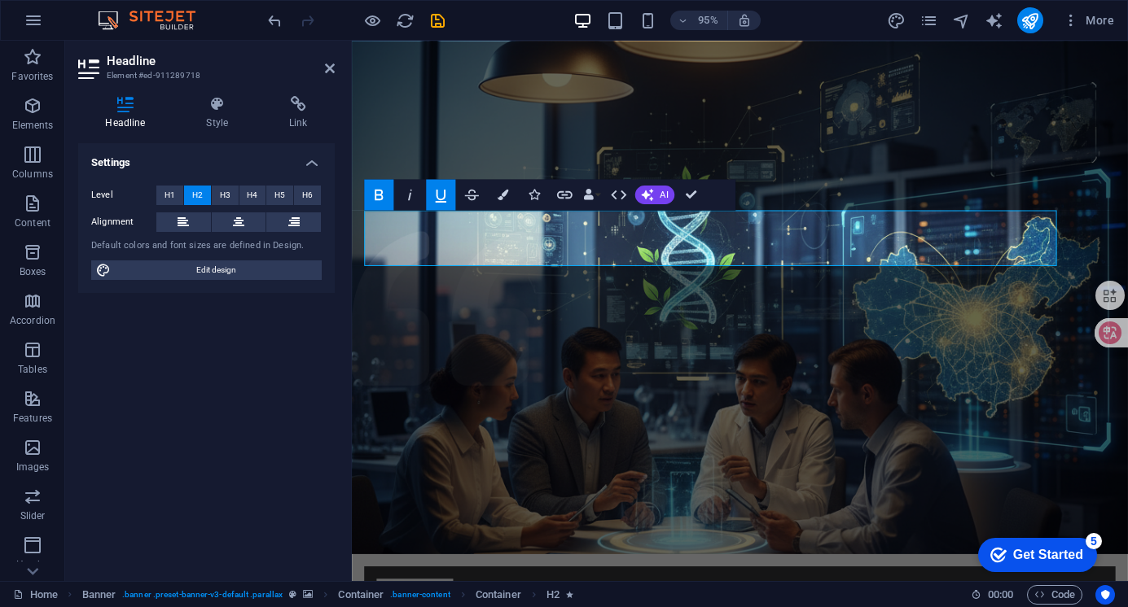
click at [80, 67] on icon at bounding box center [90, 69] width 24 height 26
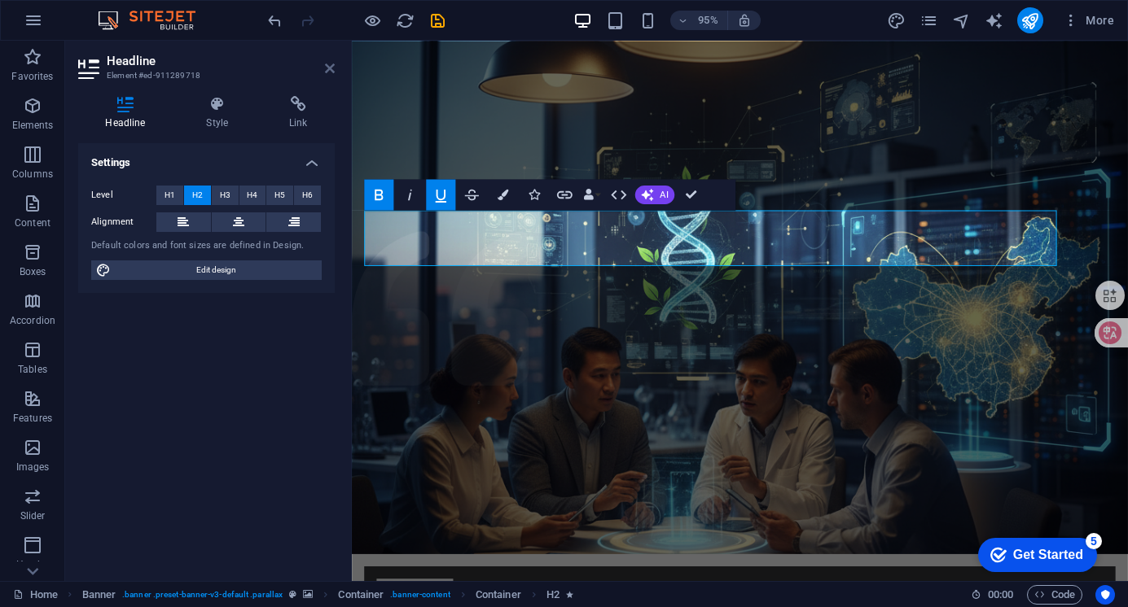
click at [327, 66] on icon at bounding box center [330, 68] width 10 height 13
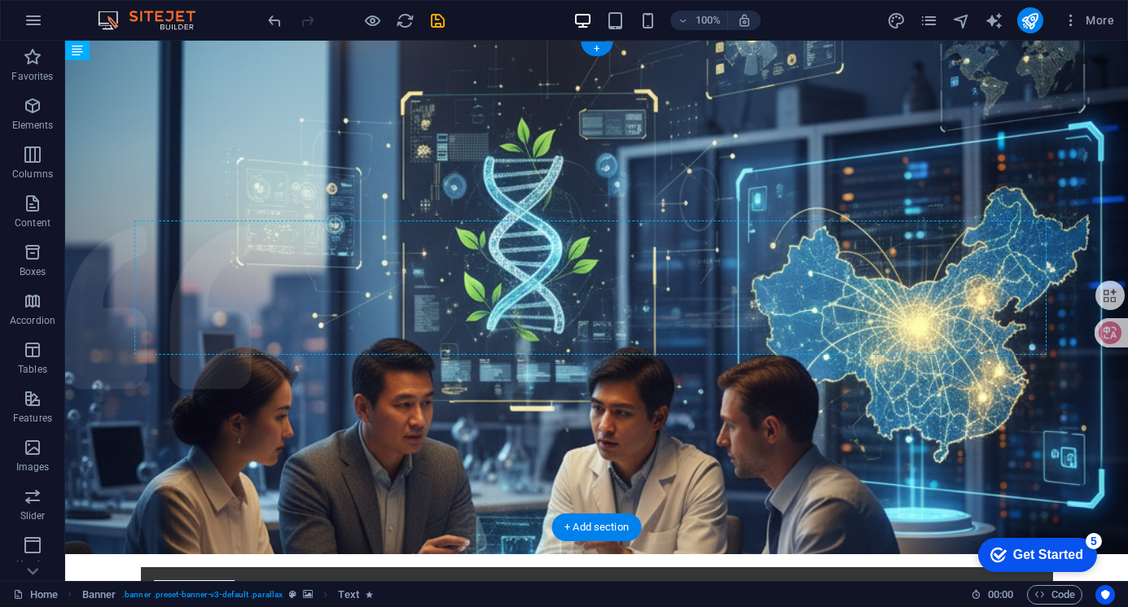
drag, startPoint x: 493, startPoint y: 506, endPoint x: 393, endPoint y: 208, distance: 313.6
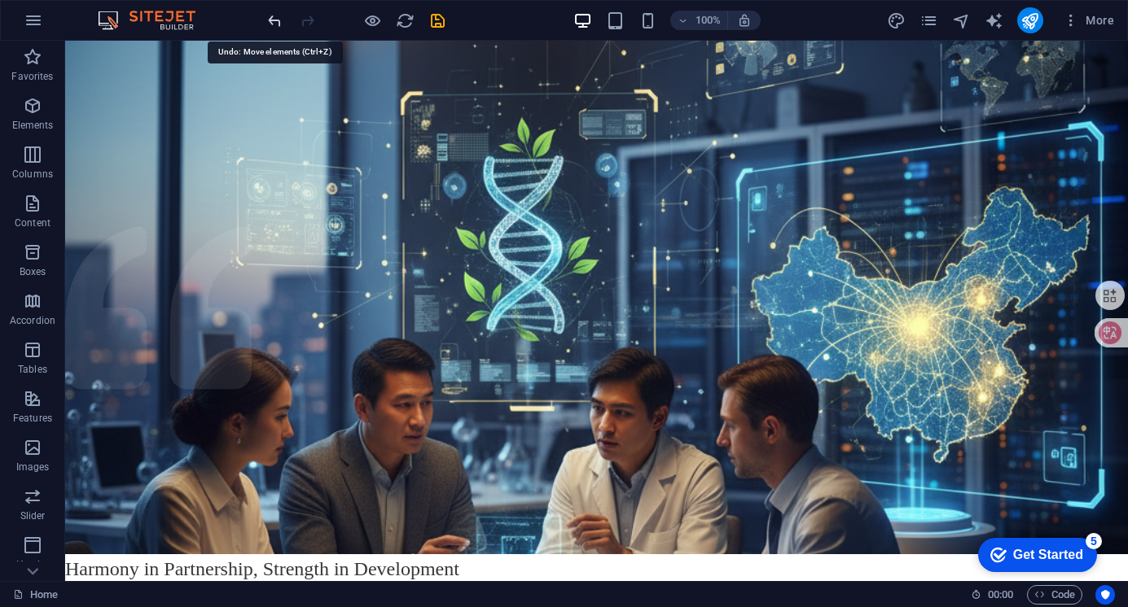
click at [276, 20] on icon "undo" at bounding box center [274, 20] width 19 height 19
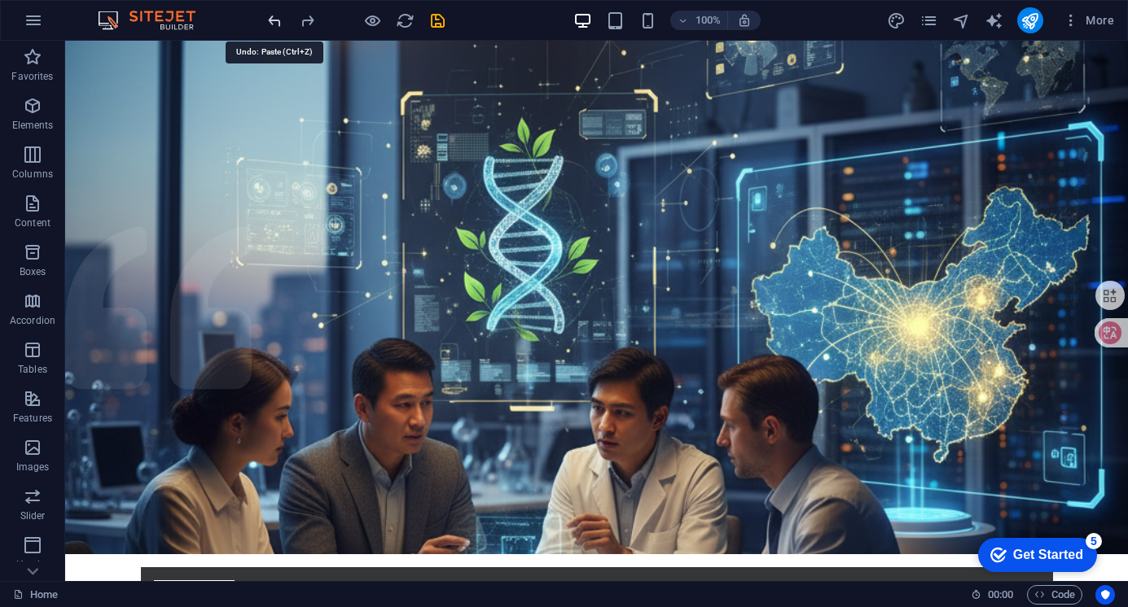
click at [277, 14] on icon "undo" at bounding box center [274, 20] width 19 height 19
click at [308, 20] on icon "redo" at bounding box center [307, 20] width 19 height 19
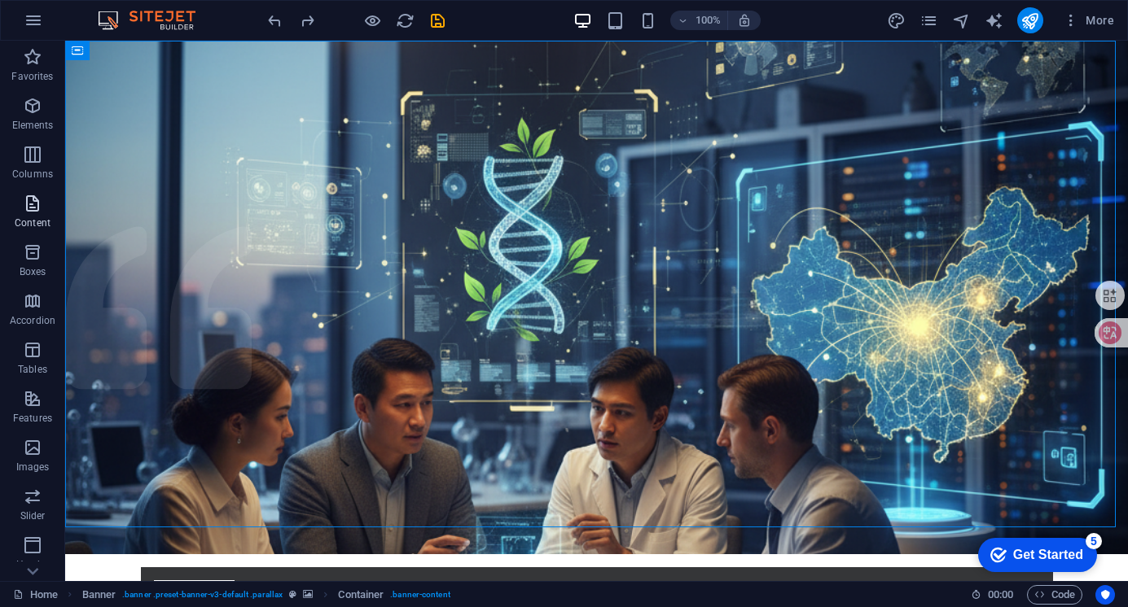
click at [44, 206] on span "Content" at bounding box center [32, 213] width 65 height 39
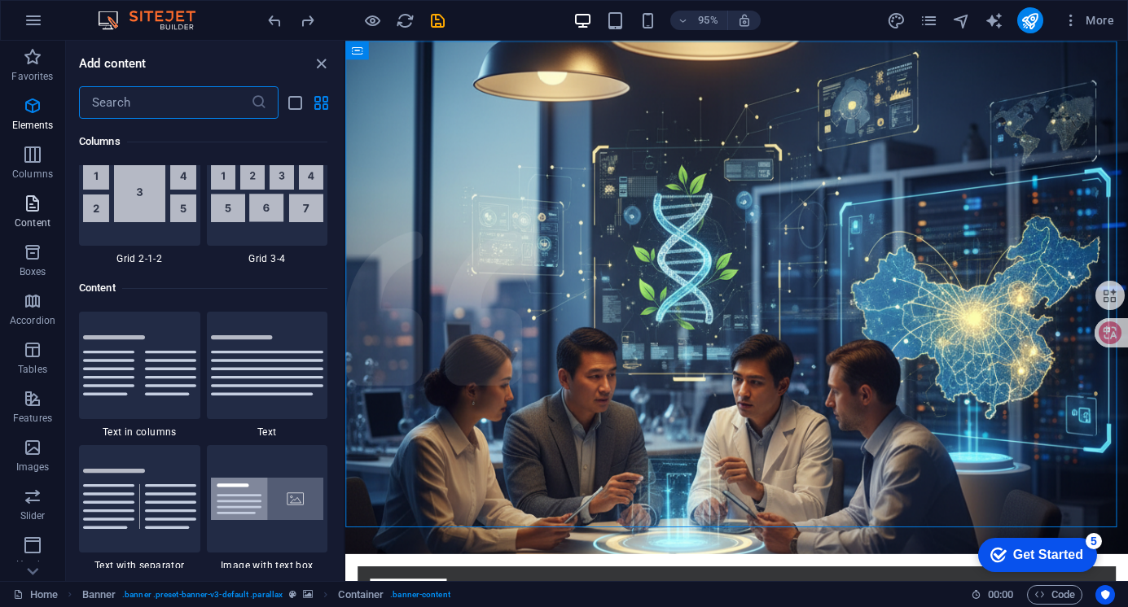
scroll to position [2849, 0]
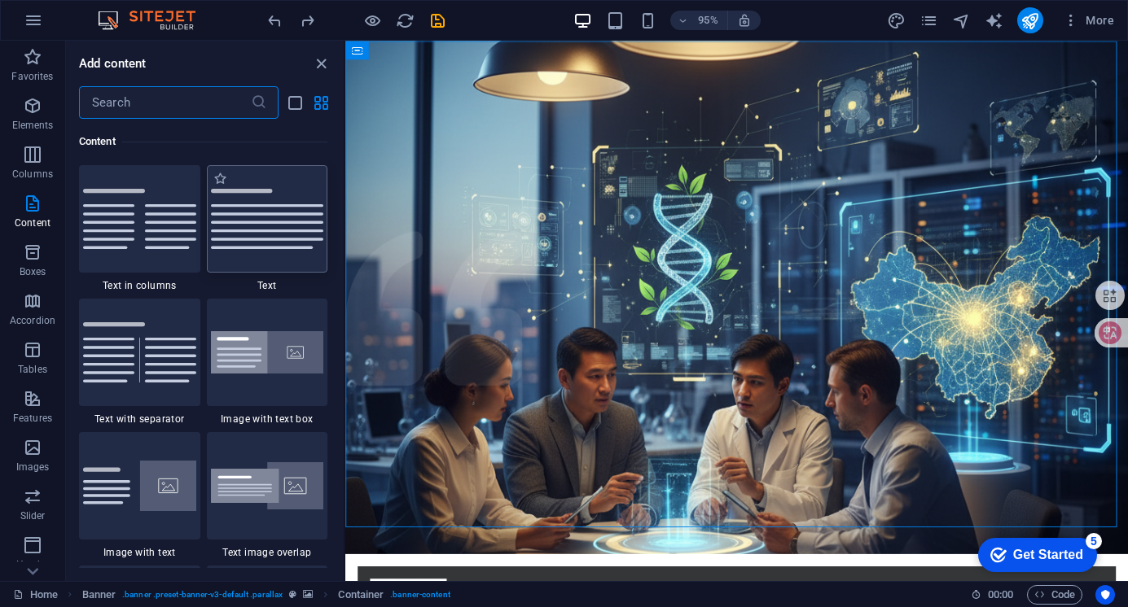
click at [252, 247] on img at bounding box center [267, 219] width 113 height 60
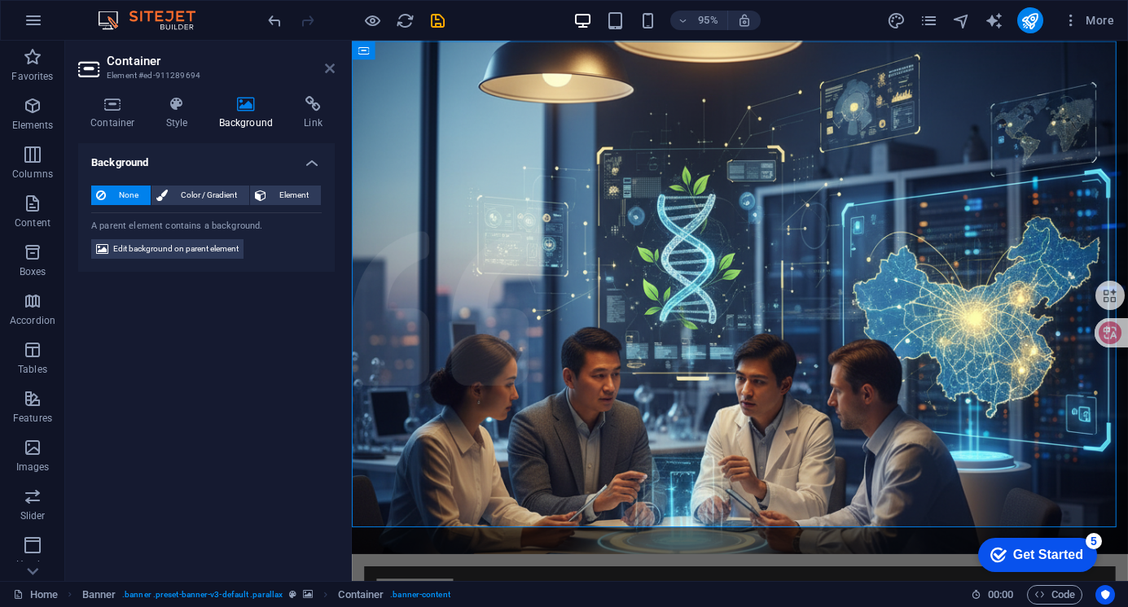
click at [334, 63] on icon at bounding box center [330, 68] width 10 height 13
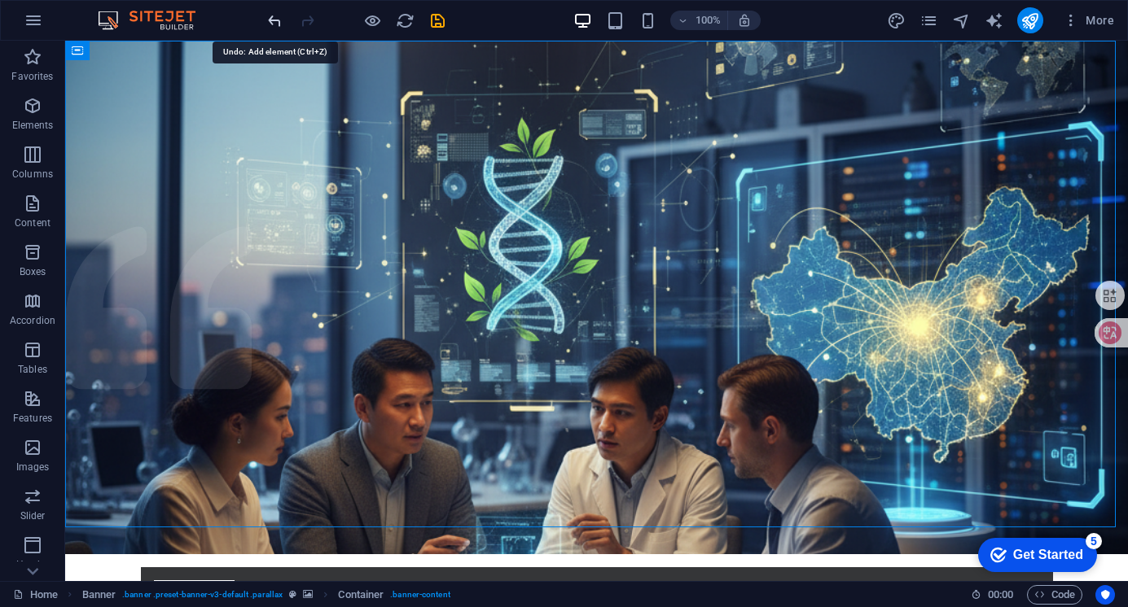
click at [270, 20] on icon "undo" at bounding box center [274, 20] width 19 height 19
click at [309, 19] on icon "redo" at bounding box center [307, 20] width 19 height 19
click at [277, 16] on icon "undo" at bounding box center [274, 20] width 19 height 19
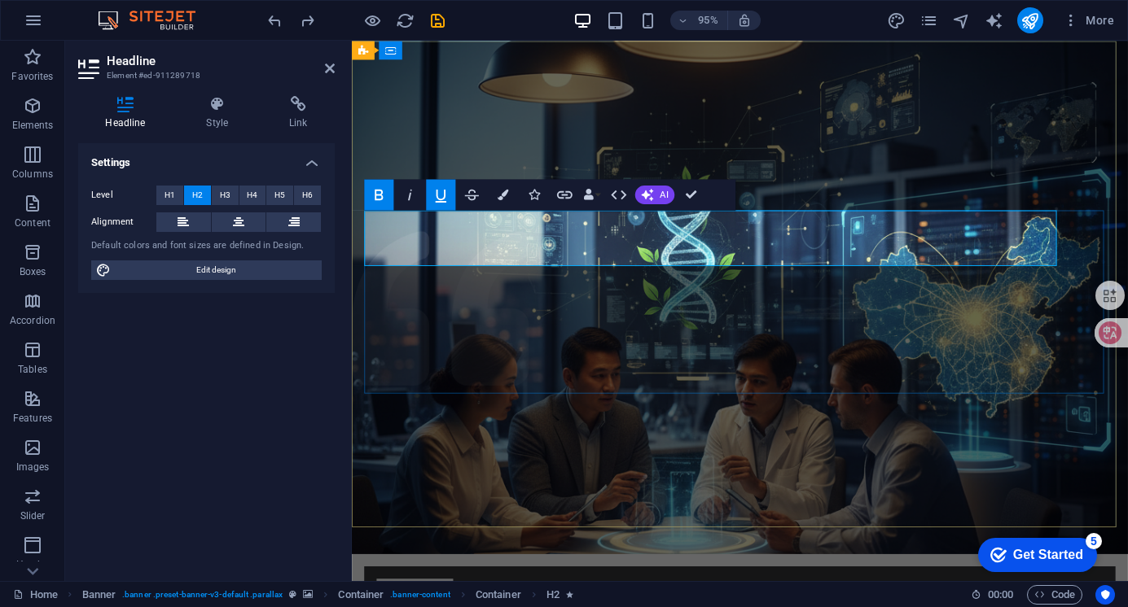
drag, startPoint x: 1085, startPoint y: 251, endPoint x: 357, endPoint y: 246, distance: 727.9
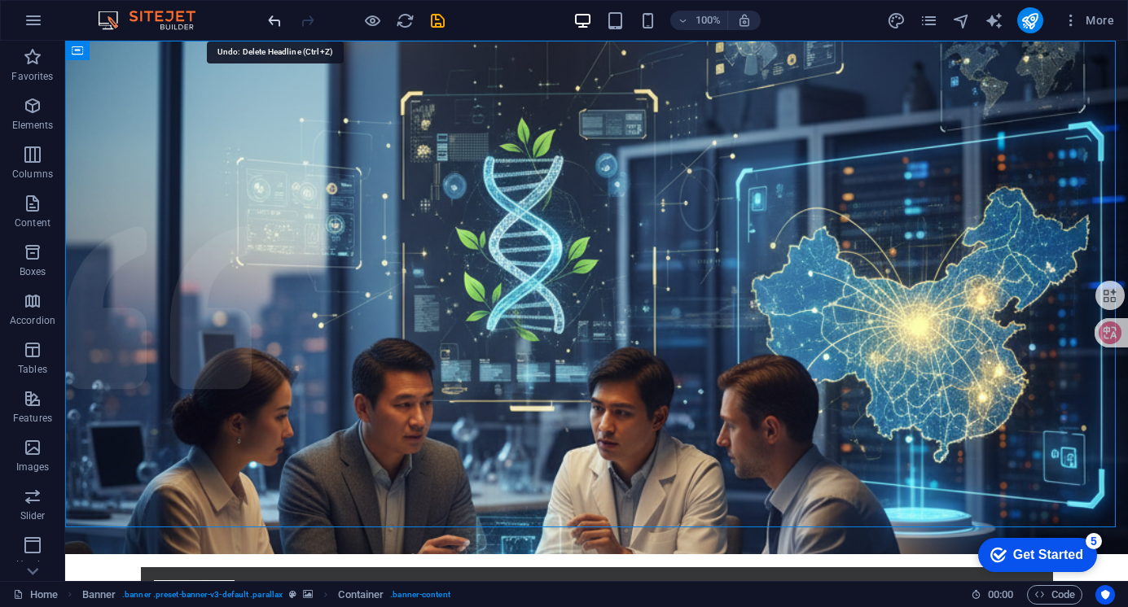
click at [278, 20] on icon "undo" at bounding box center [274, 20] width 19 height 19
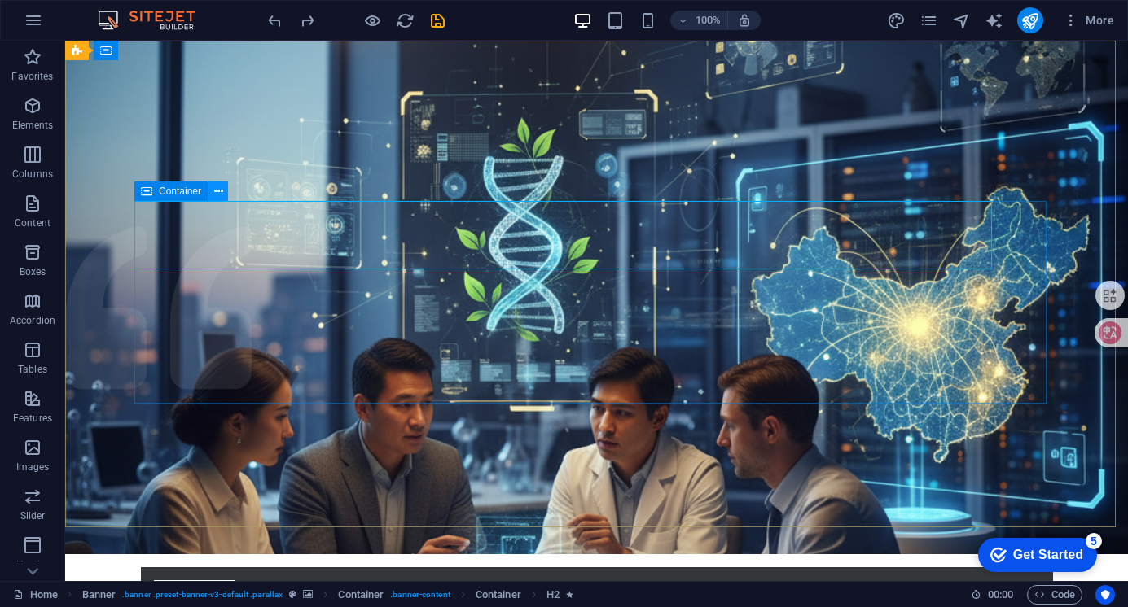
click at [217, 192] on icon at bounding box center [218, 191] width 9 height 17
drag, startPoint x: 982, startPoint y: 232, endPoint x: 727, endPoint y: 242, distance: 255.0
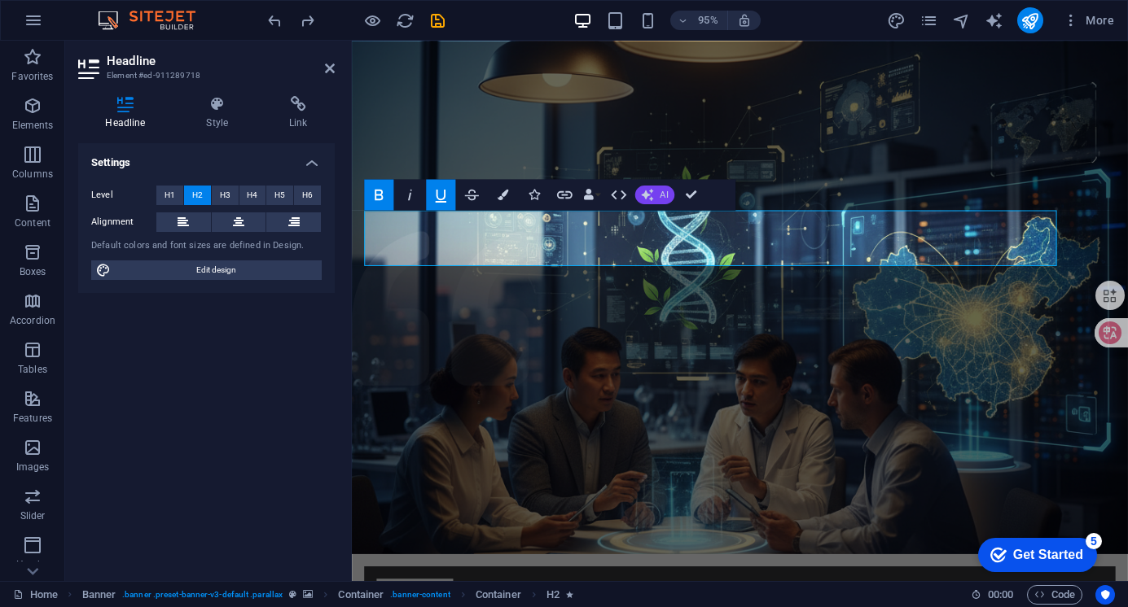
click at [656, 186] on button "AI" at bounding box center [654, 195] width 39 height 19
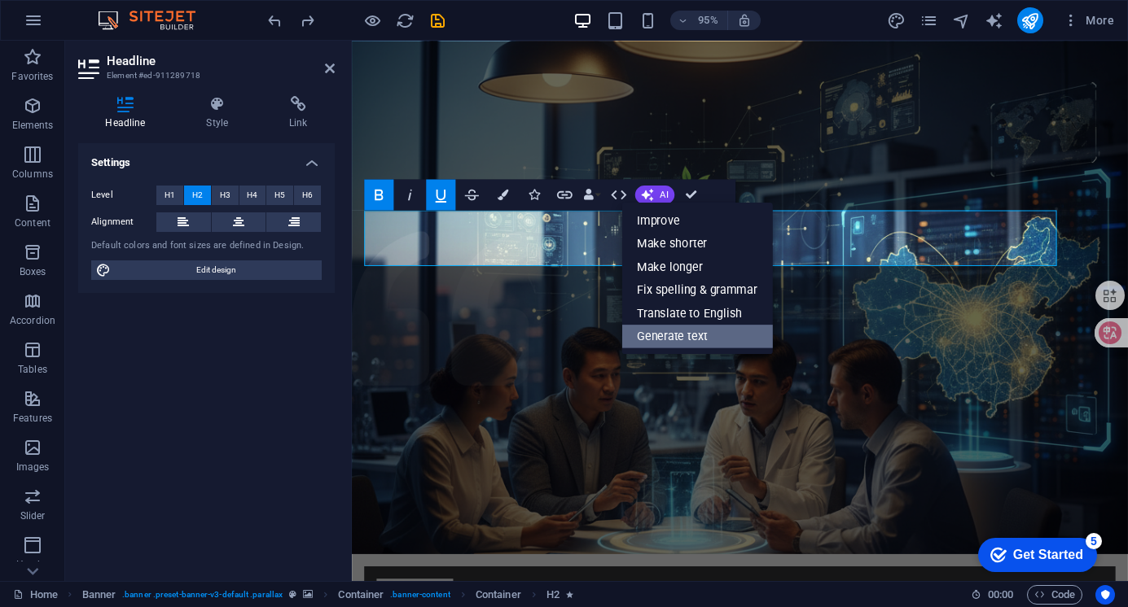
drag, startPoint x: 709, startPoint y: 330, endPoint x: 795, endPoint y: 644, distance: 325.7
click at [709, 330] on link "Generate text" at bounding box center [696, 336] width 151 height 24
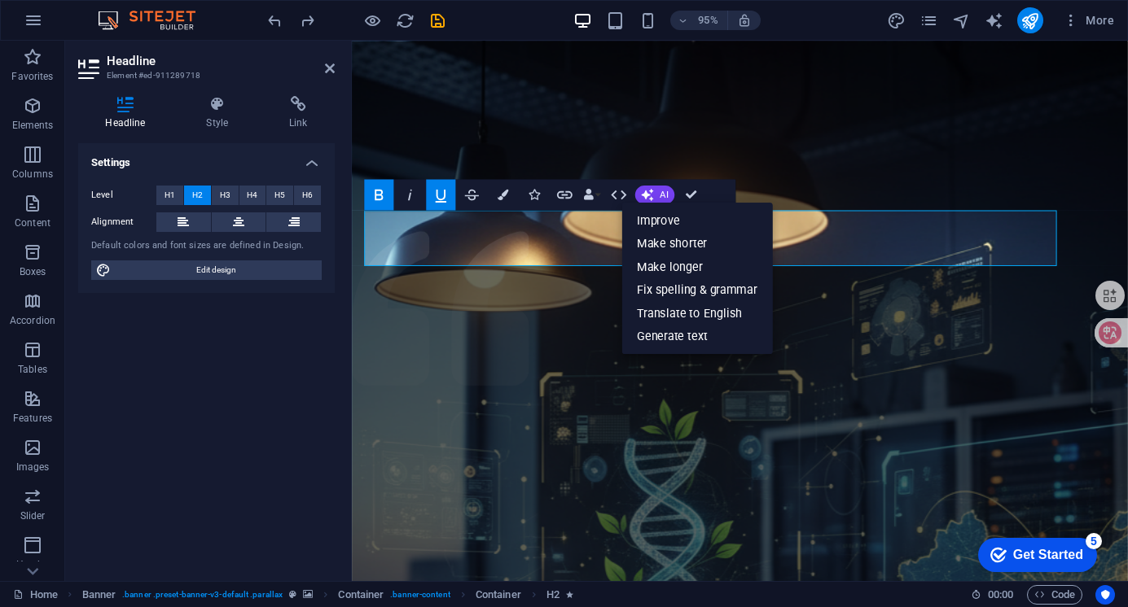
select select "English"
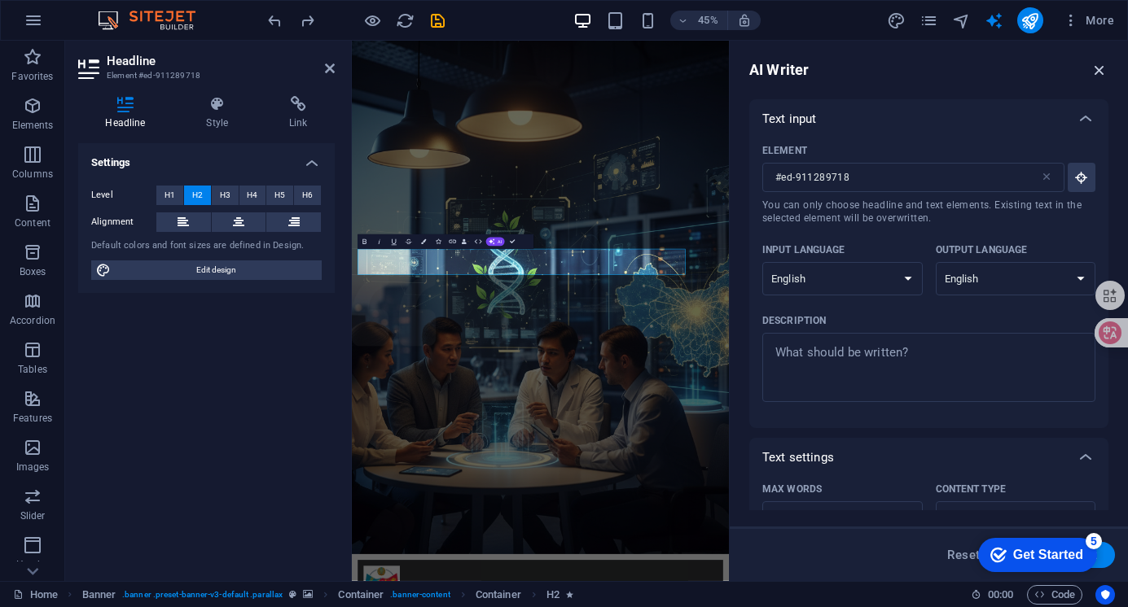
click at [1098, 70] on icon "button" at bounding box center [1099, 70] width 18 height 18
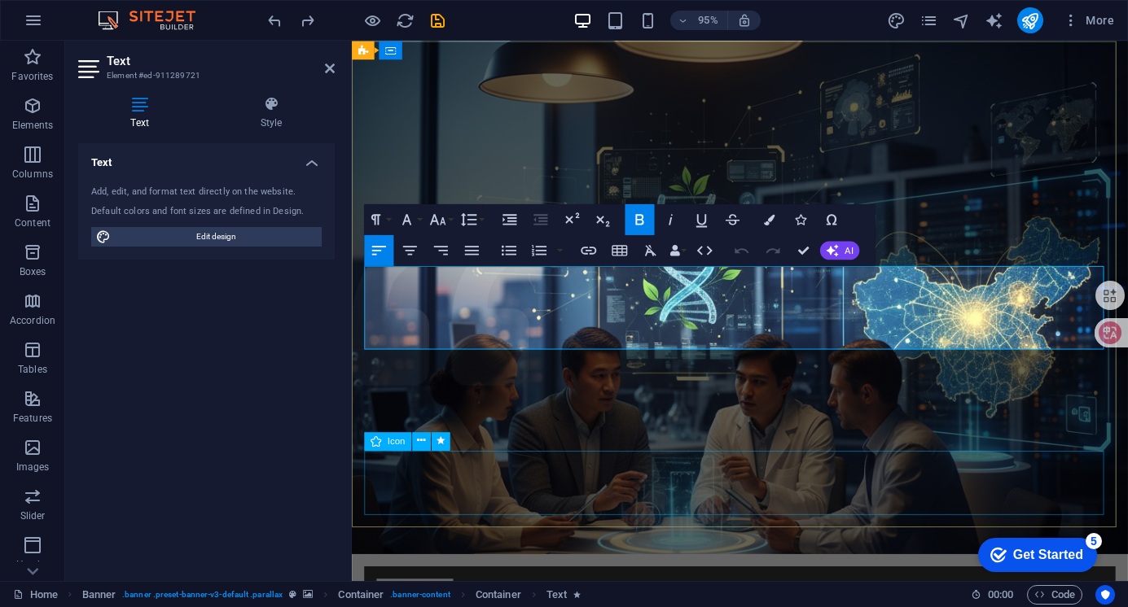
drag, startPoint x: 796, startPoint y: 479, endPoint x: 1068, endPoint y: 451, distance: 273.4
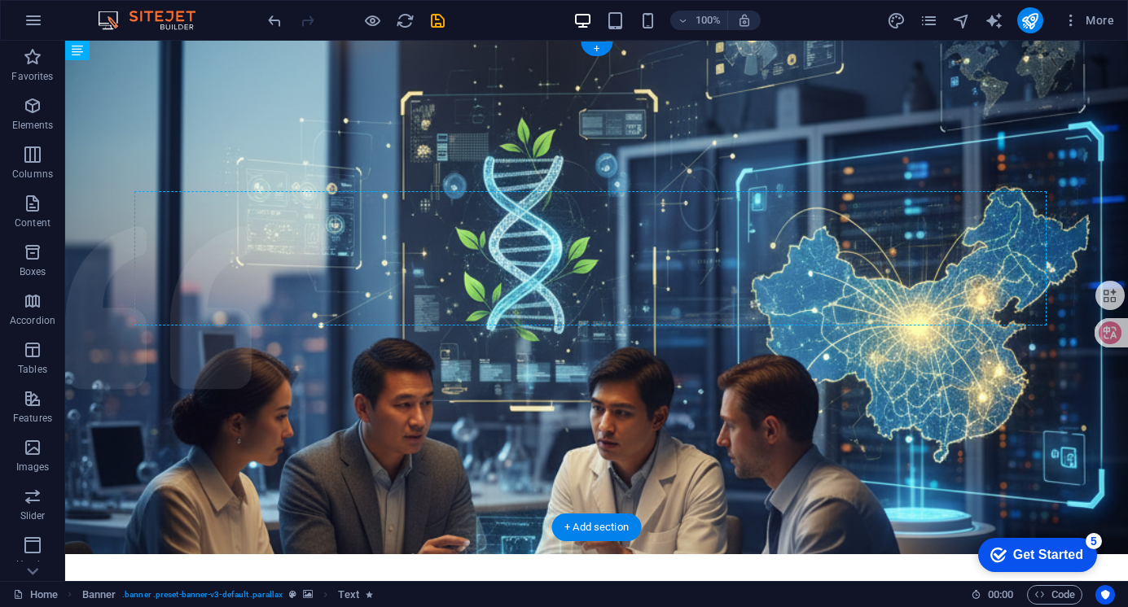
drag, startPoint x: 446, startPoint y: 460, endPoint x: 264, endPoint y: 345, distance: 215.5
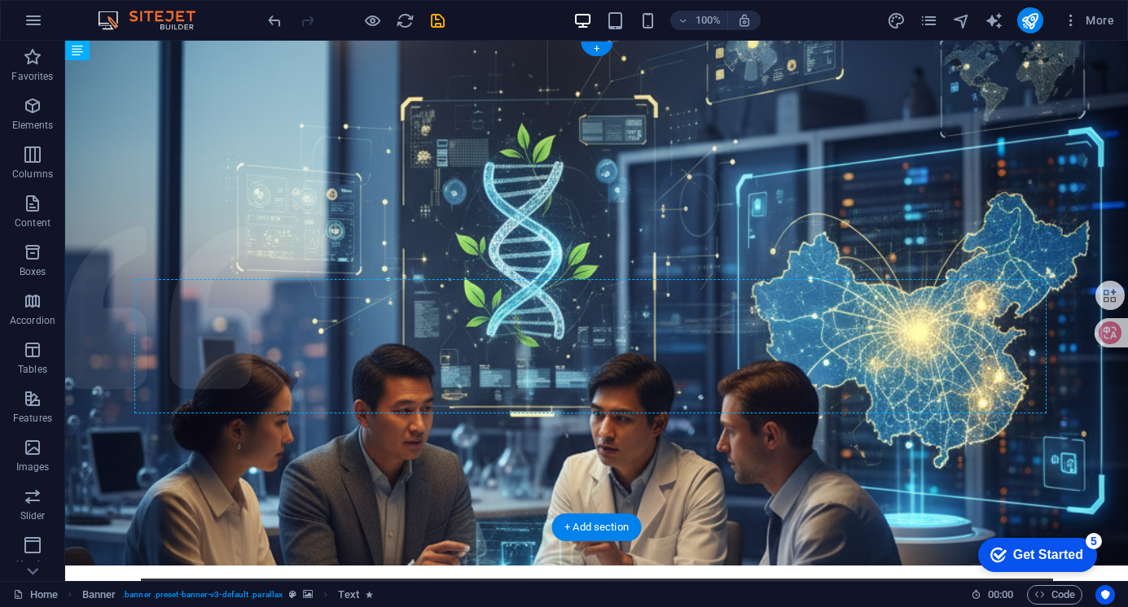
drag, startPoint x: 520, startPoint y: 77, endPoint x: 527, endPoint y: 273, distance: 195.5
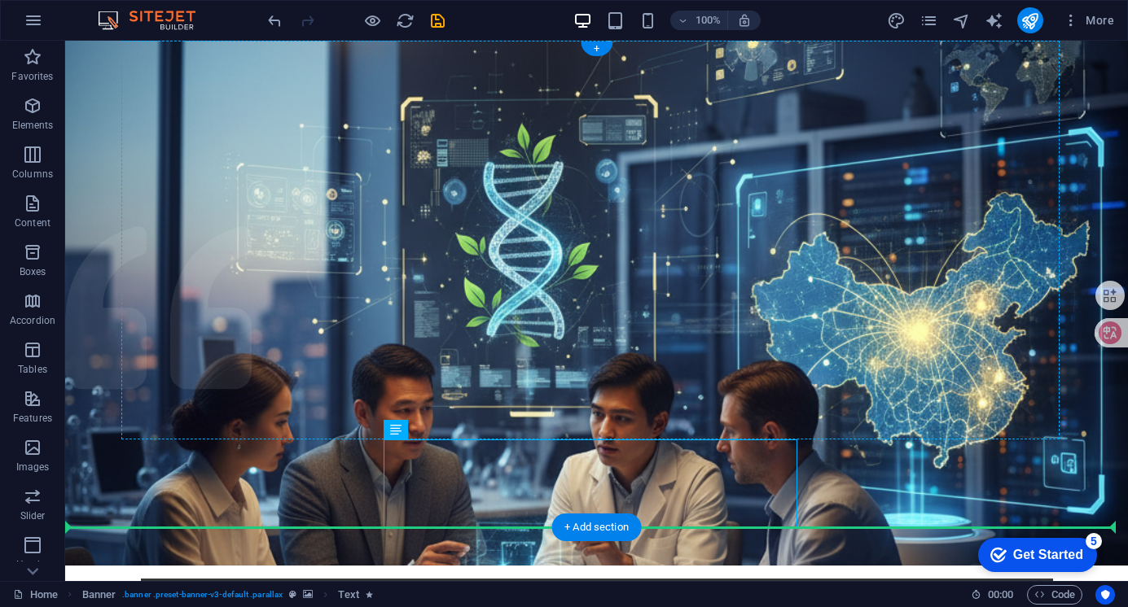
drag, startPoint x: 476, startPoint y: 471, endPoint x: 384, endPoint y: 385, distance: 125.6
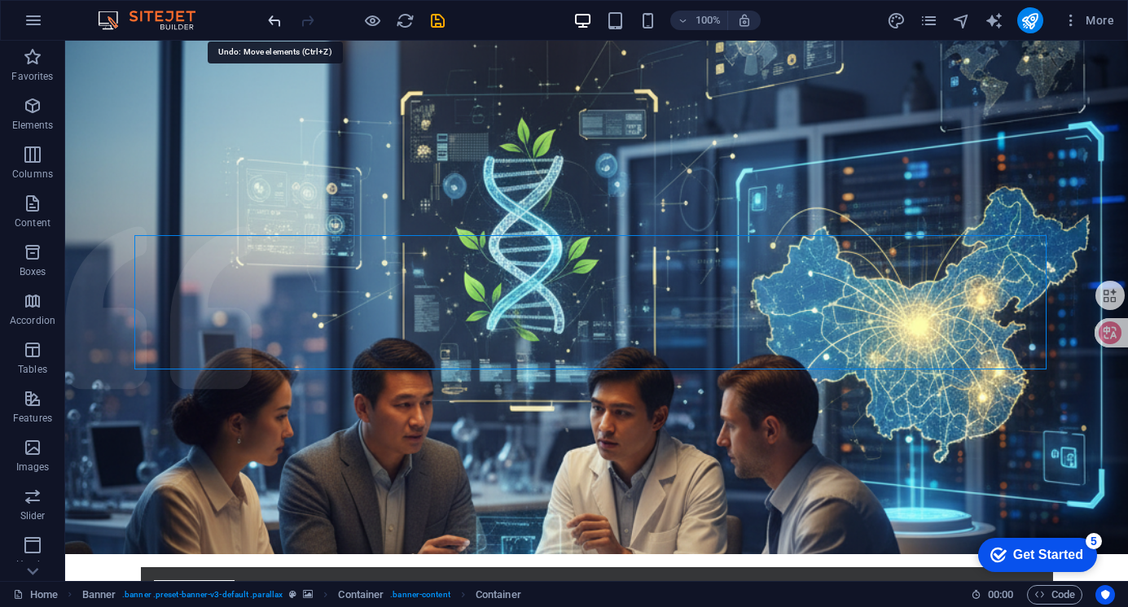
click at [277, 11] on icon "undo" at bounding box center [274, 20] width 19 height 19
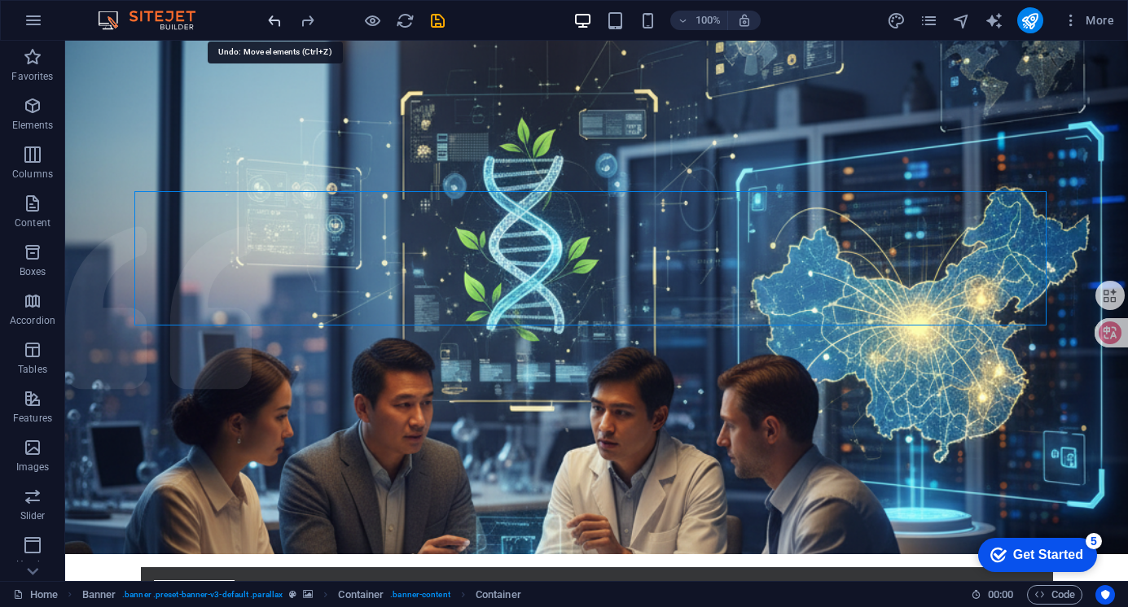
click at [278, 22] on icon "undo" at bounding box center [274, 20] width 19 height 19
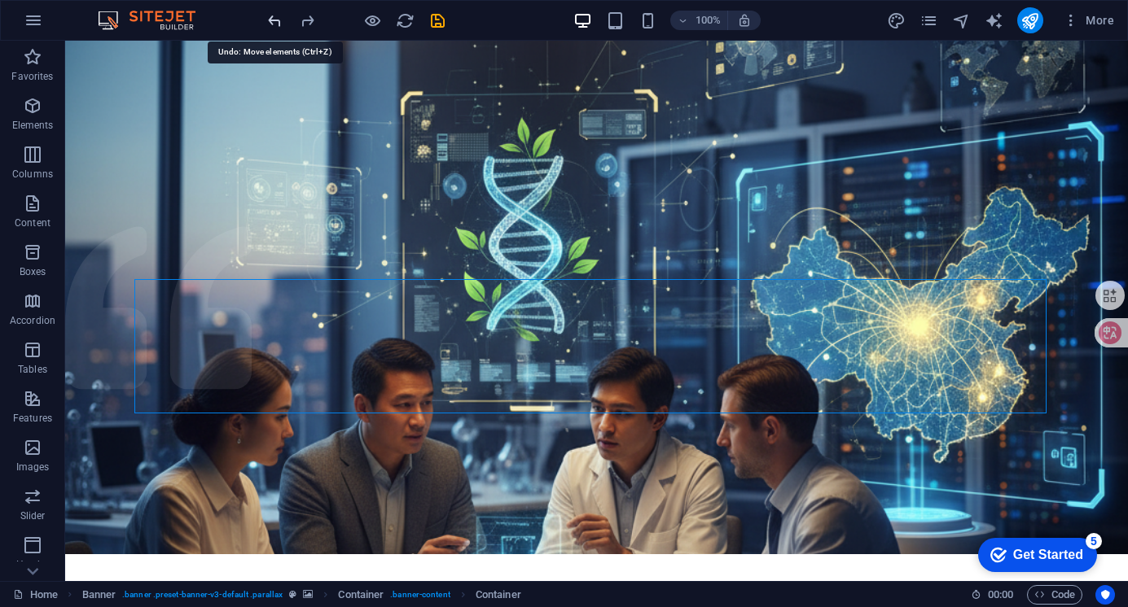
click at [278, 22] on icon "undo" at bounding box center [274, 20] width 19 height 19
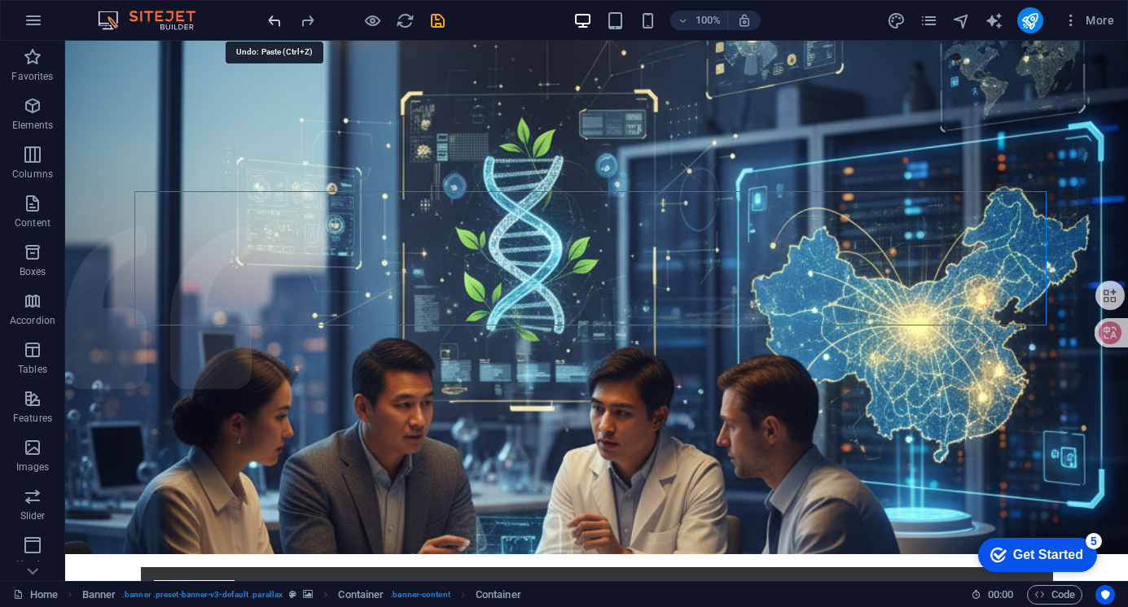
click at [278, 22] on icon "undo" at bounding box center [274, 20] width 19 height 19
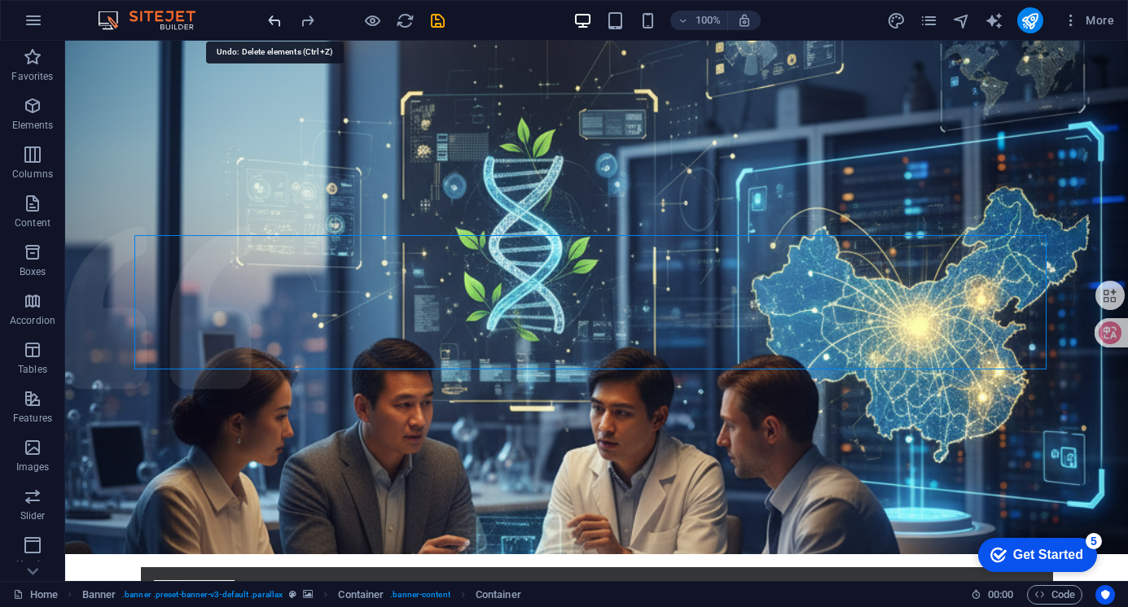
click at [278, 21] on icon "undo" at bounding box center [274, 20] width 19 height 19
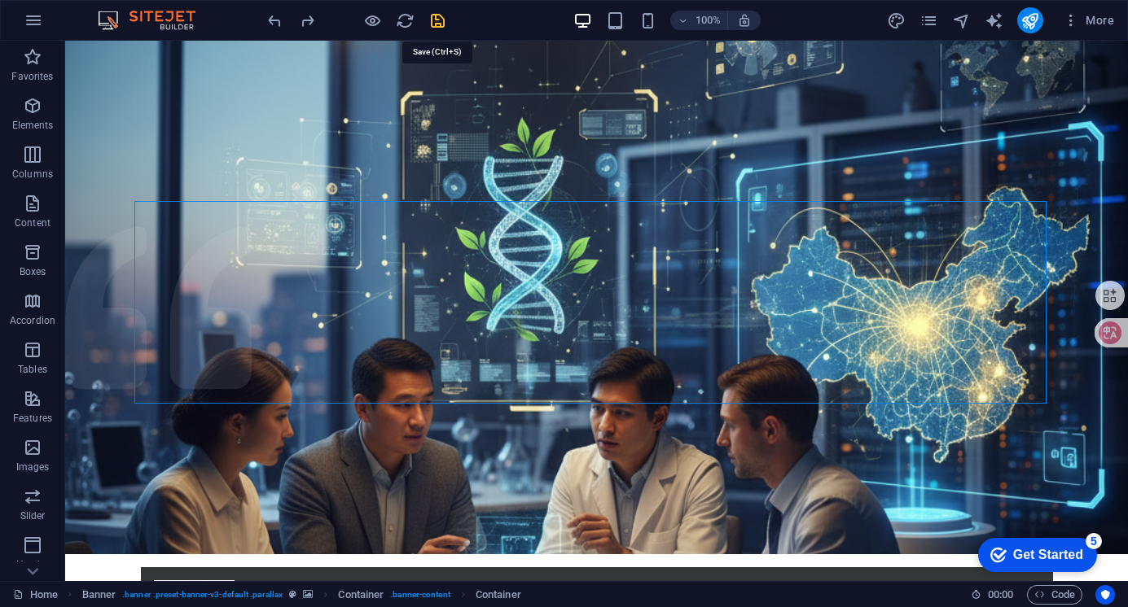
click at [436, 14] on icon "save" at bounding box center [437, 20] width 19 height 19
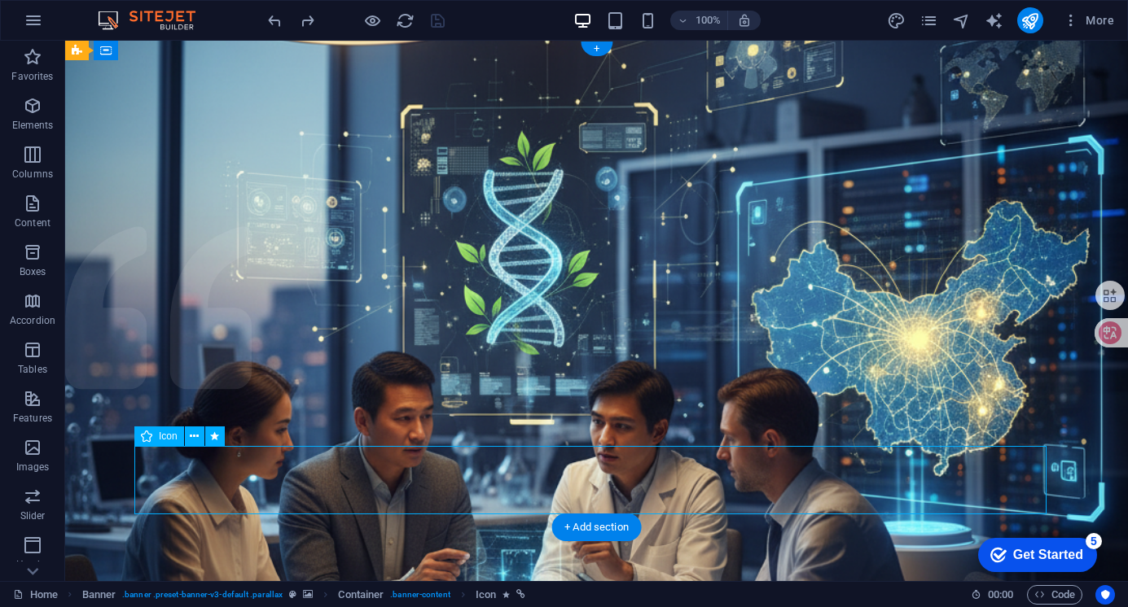
select select "xMidYMid"
select select "px"
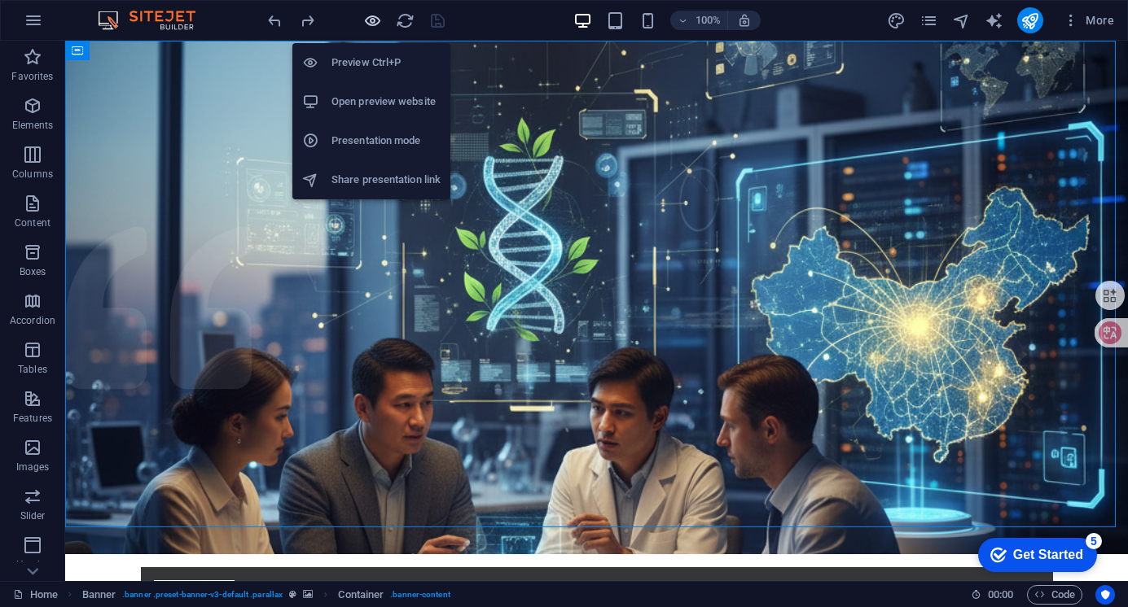
click at [373, 14] on icon "button" at bounding box center [372, 20] width 19 height 19
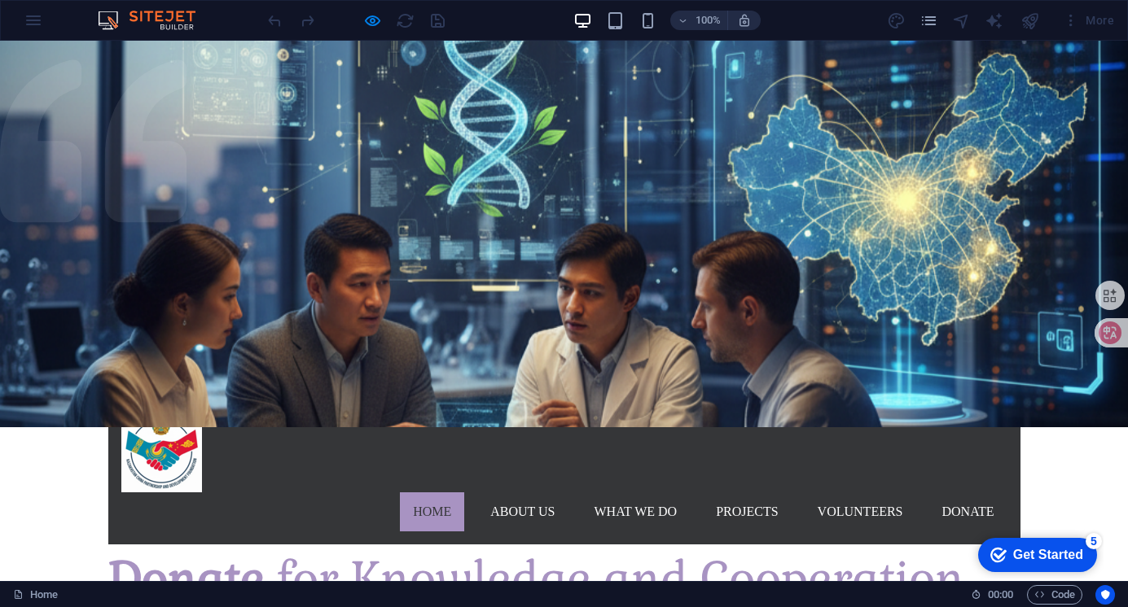
scroll to position [79, 0]
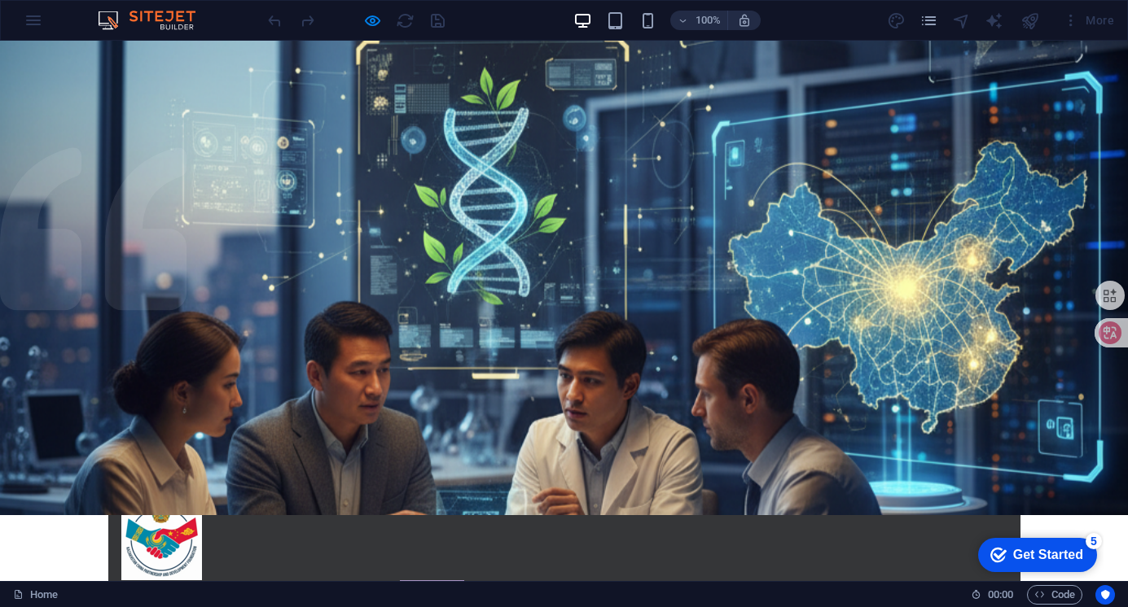
drag, startPoint x: 183, startPoint y: 357, endPoint x: 128, endPoint y: 380, distance: 60.2
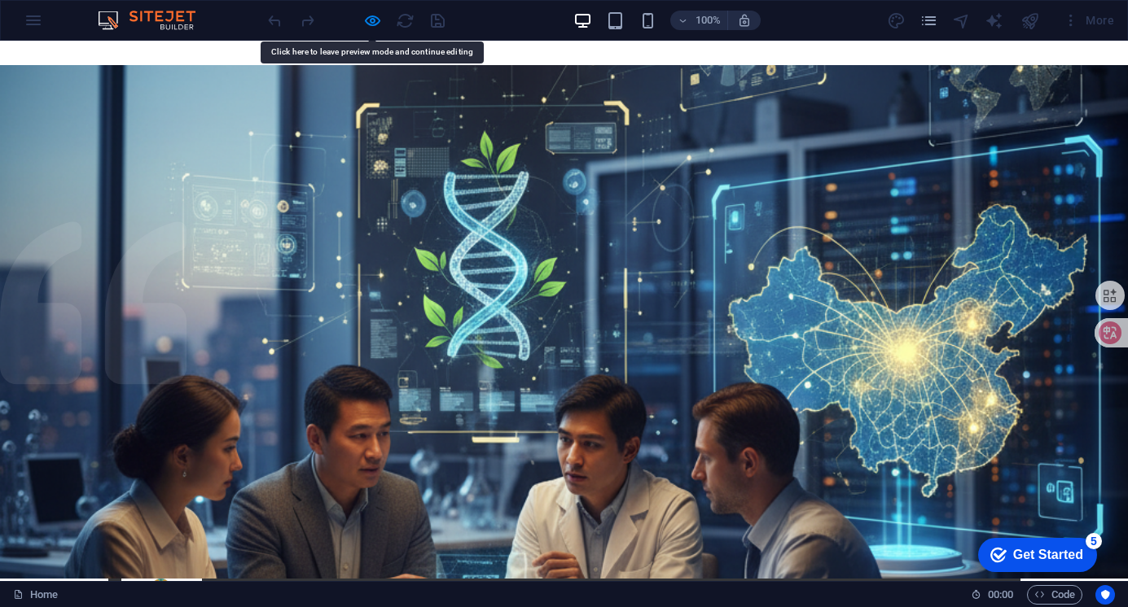
scroll to position [0, 0]
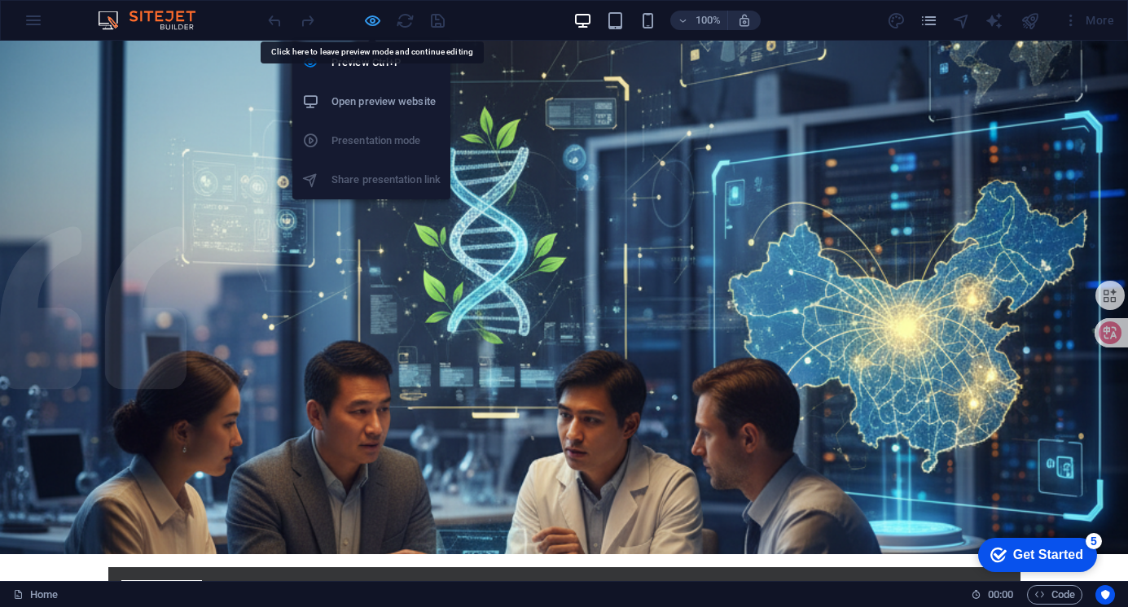
click at [374, 15] on icon "button" at bounding box center [372, 20] width 19 height 19
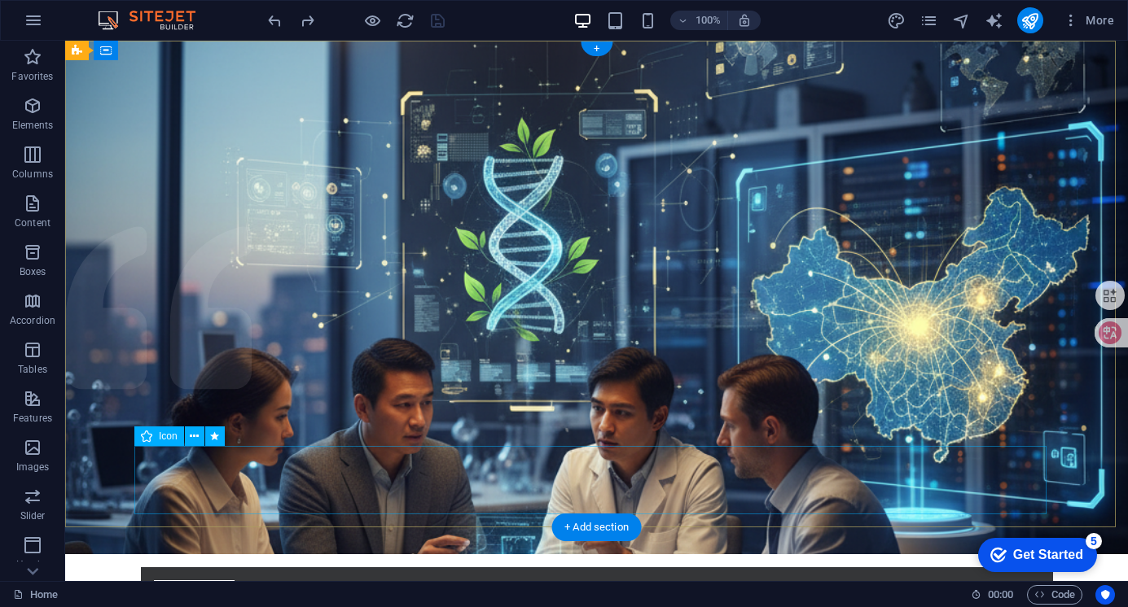
select select "xMidYMid"
select select "px"
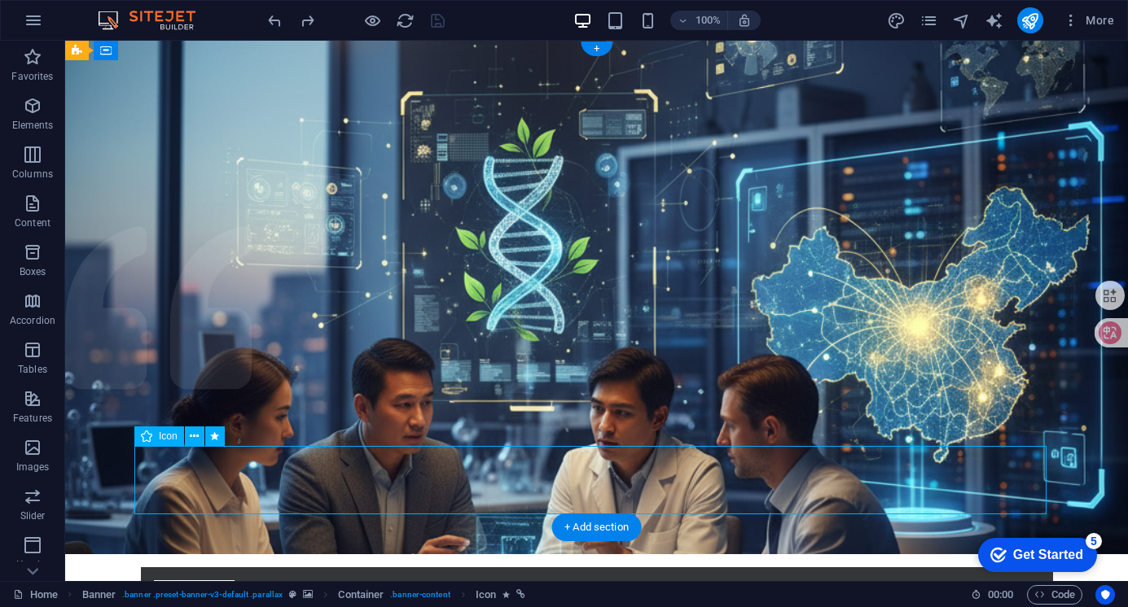
select select "px"
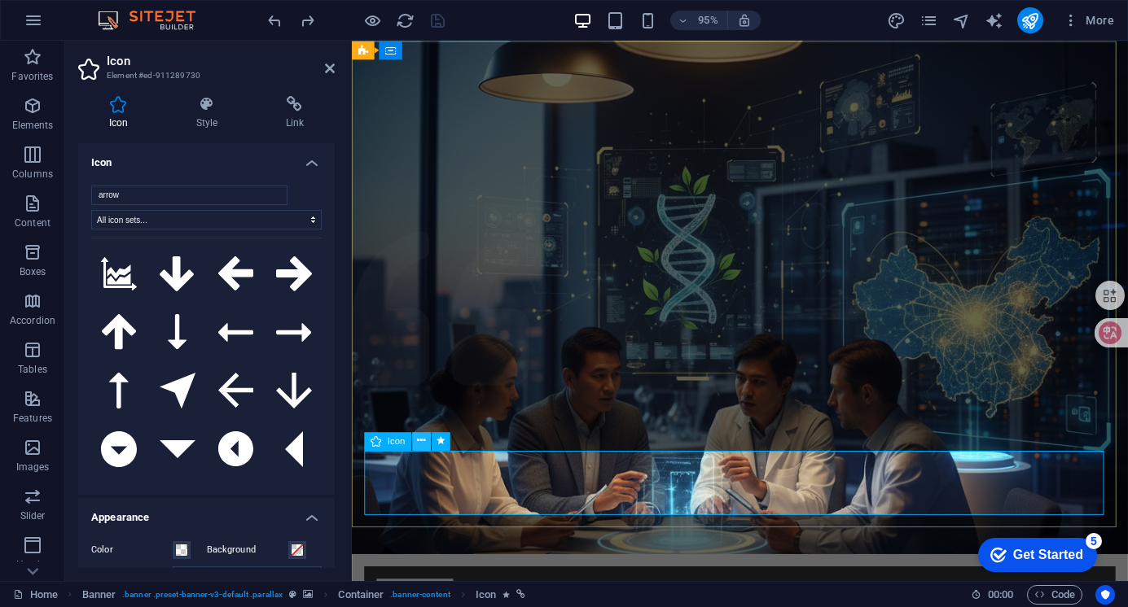
click at [423, 441] on icon at bounding box center [421, 441] width 8 height 16
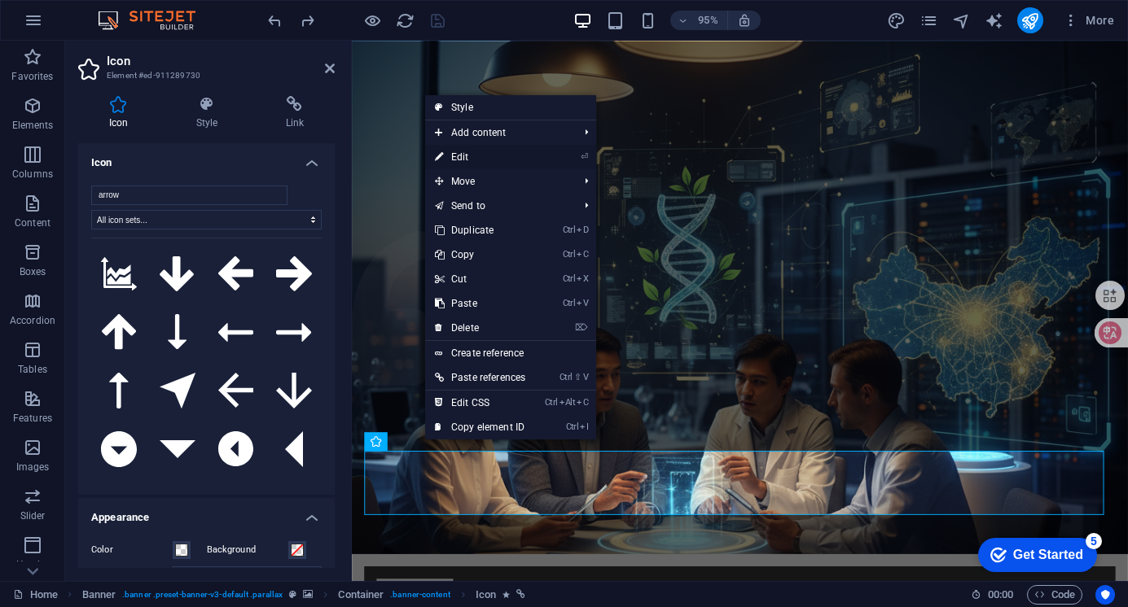
click at [492, 151] on link "⏎ Edit" at bounding box center [480, 157] width 110 height 24
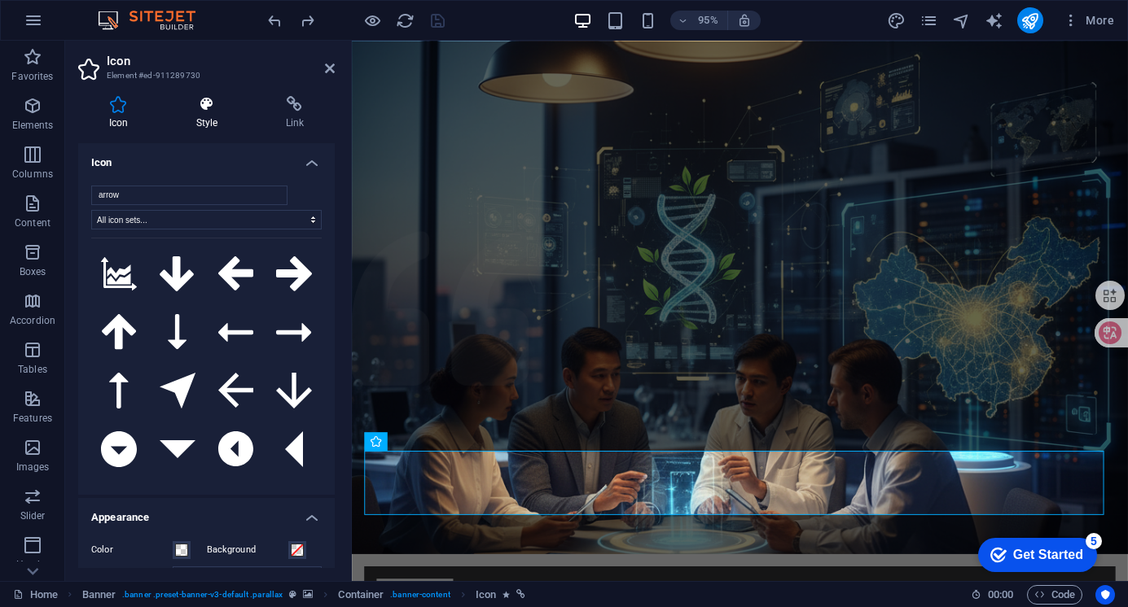
click at [213, 103] on icon at bounding box center [206, 104] width 83 height 16
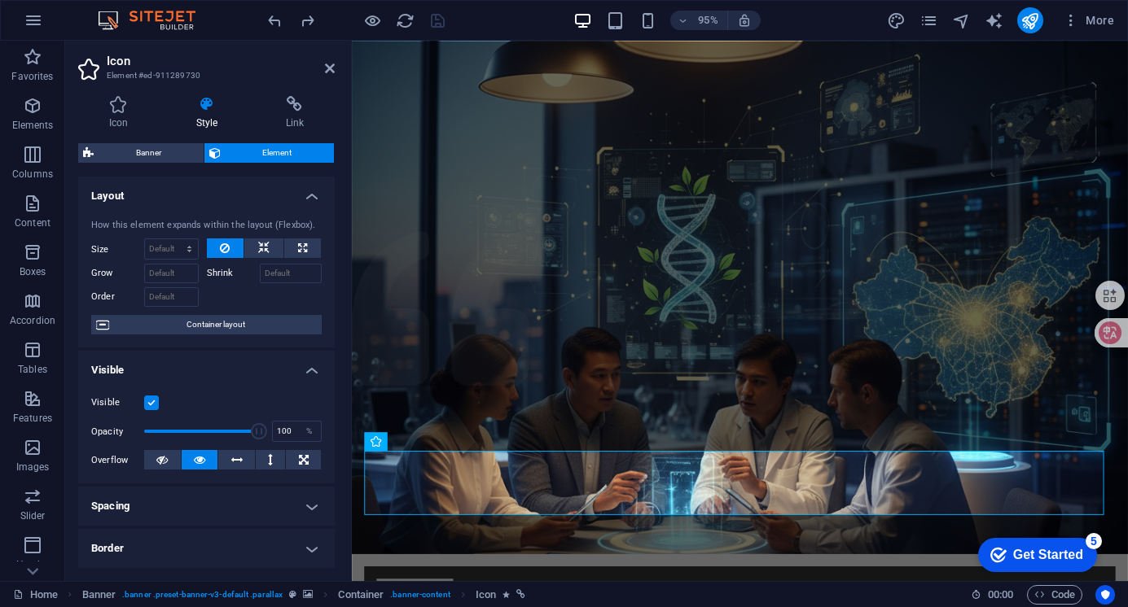
click at [206, 106] on icon at bounding box center [206, 104] width 83 height 16
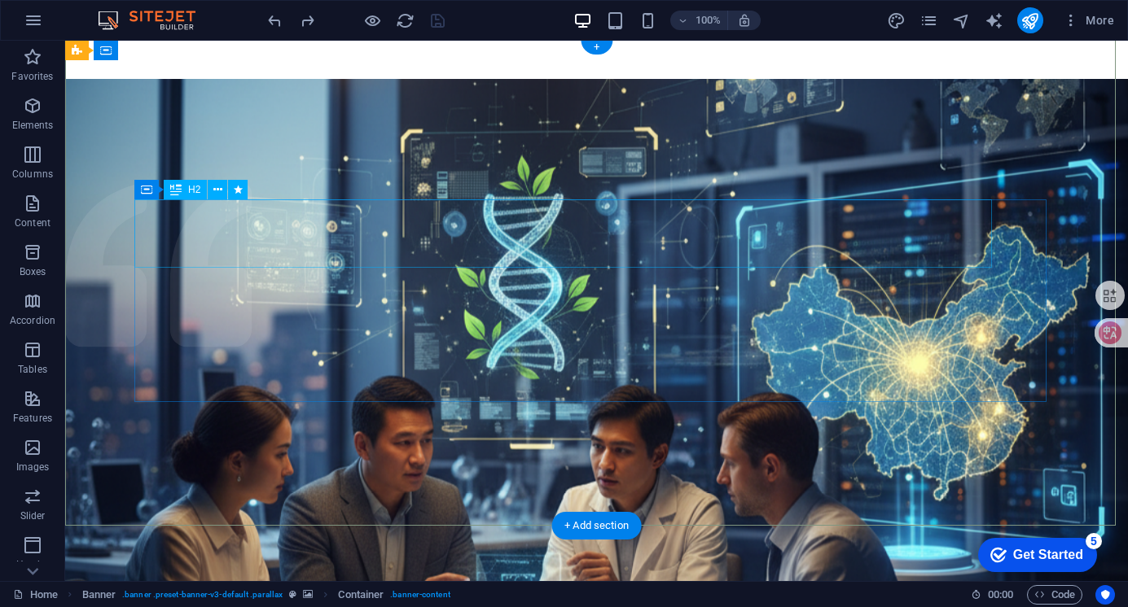
scroll to position [163, 0]
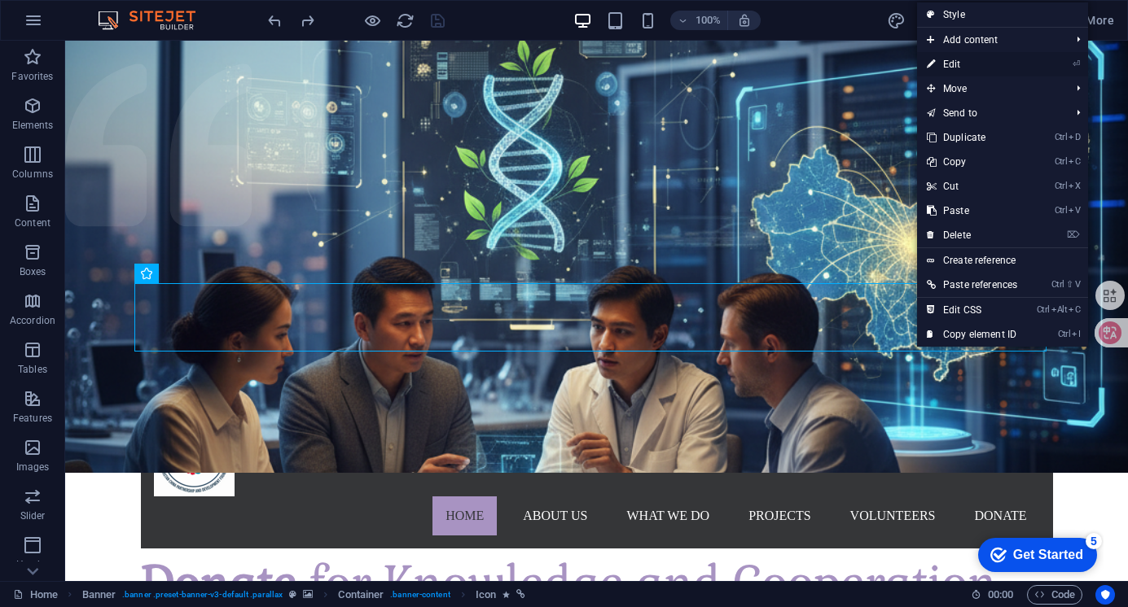
drag, startPoint x: 961, startPoint y: 63, endPoint x: 641, endPoint y: 22, distance: 322.6
click at [961, 62] on link "⏎ Edit" at bounding box center [972, 64] width 110 height 24
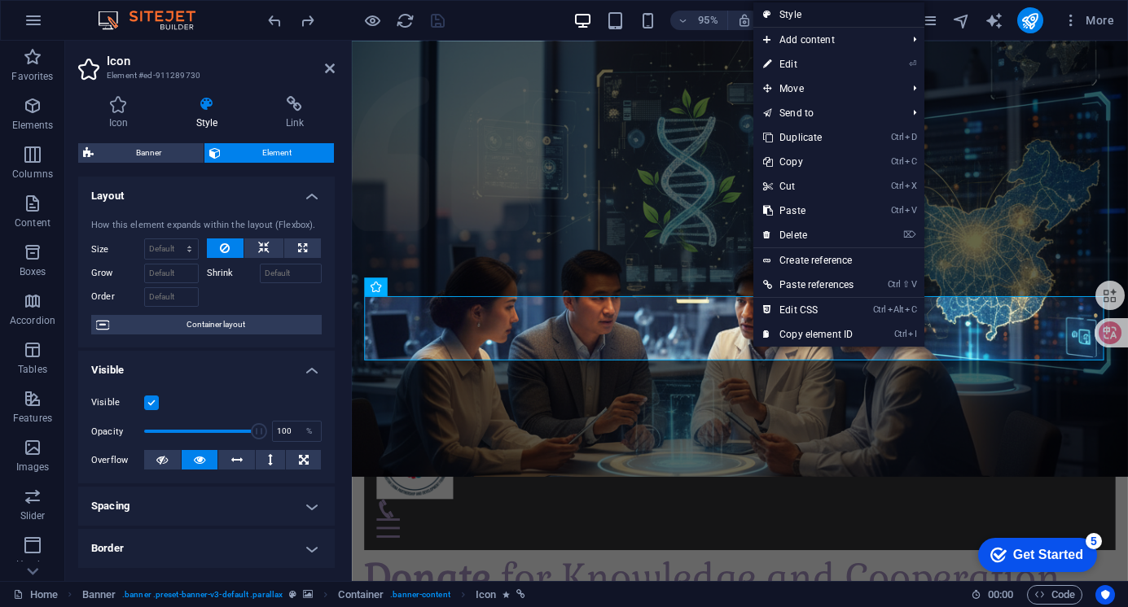
click at [812, 12] on link "Style" at bounding box center [838, 14] width 171 height 24
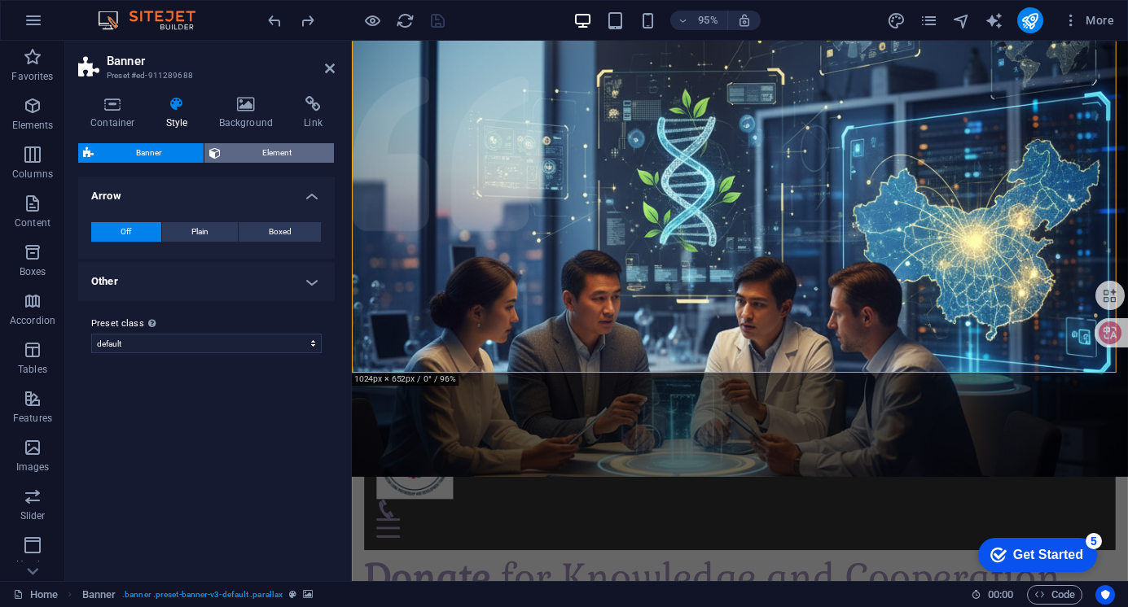
click at [228, 149] on span "Element" at bounding box center [278, 153] width 104 height 20
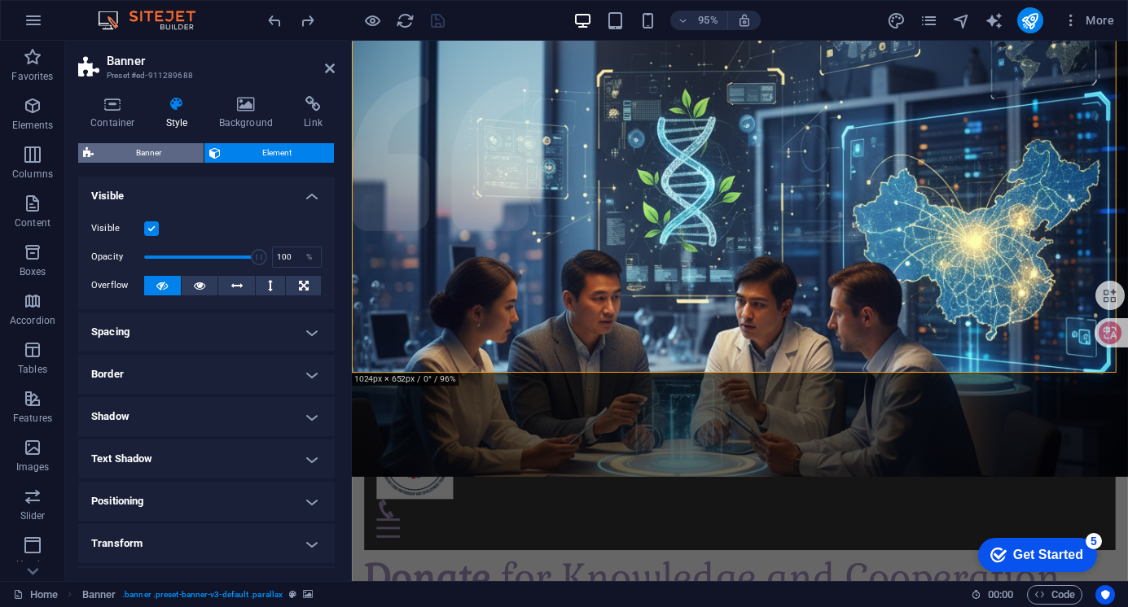
click at [171, 145] on span "Banner" at bounding box center [149, 153] width 100 height 20
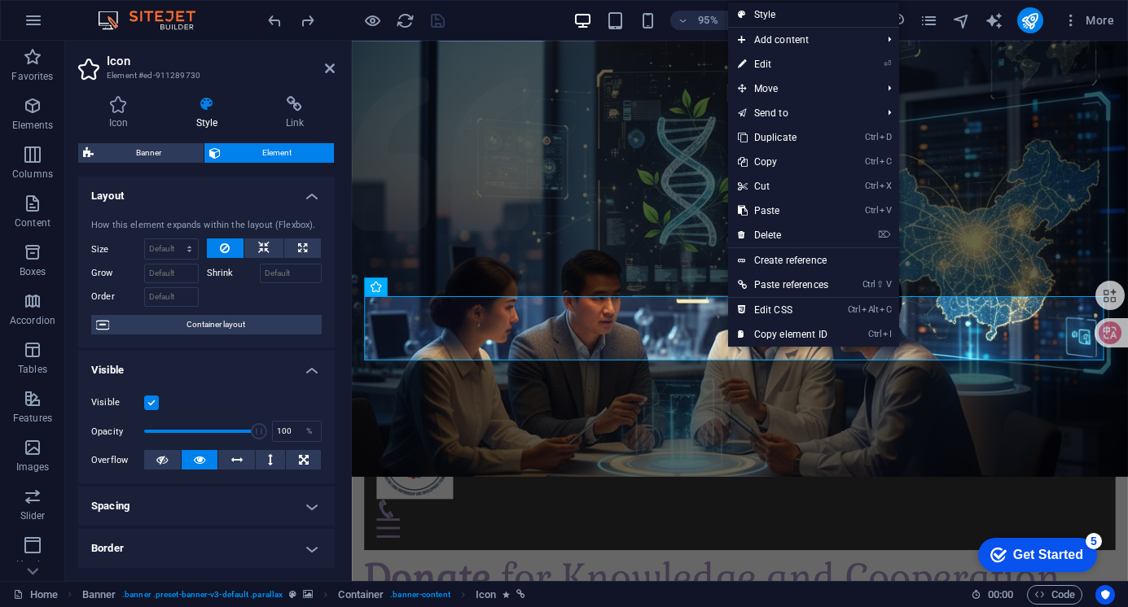
click at [778, 17] on link "Style" at bounding box center [813, 14] width 171 height 24
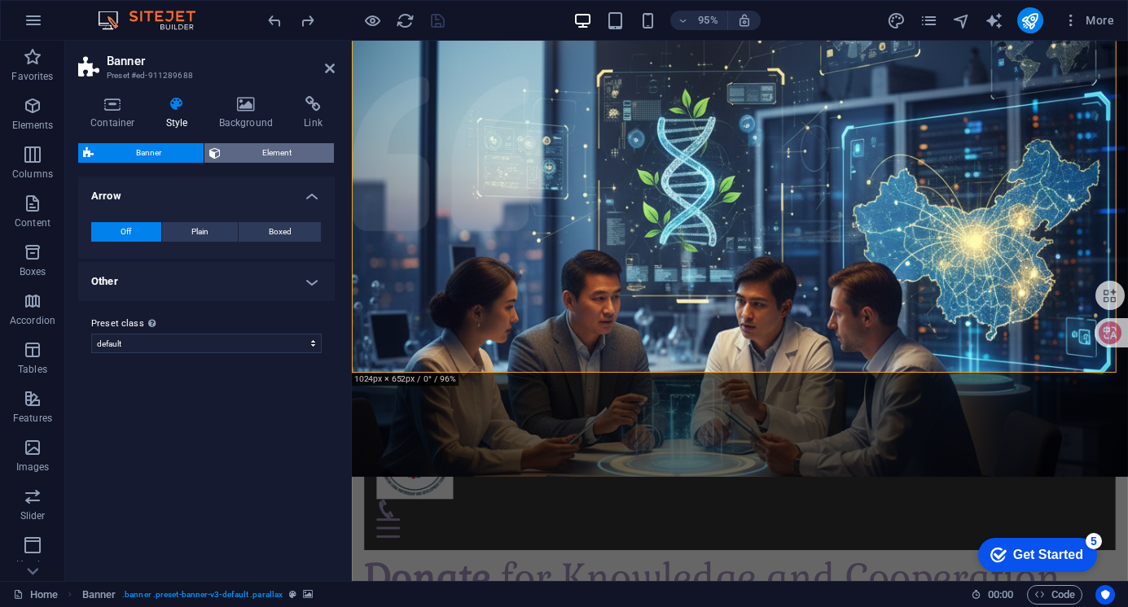
click at [242, 151] on span "Element" at bounding box center [278, 153] width 104 height 20
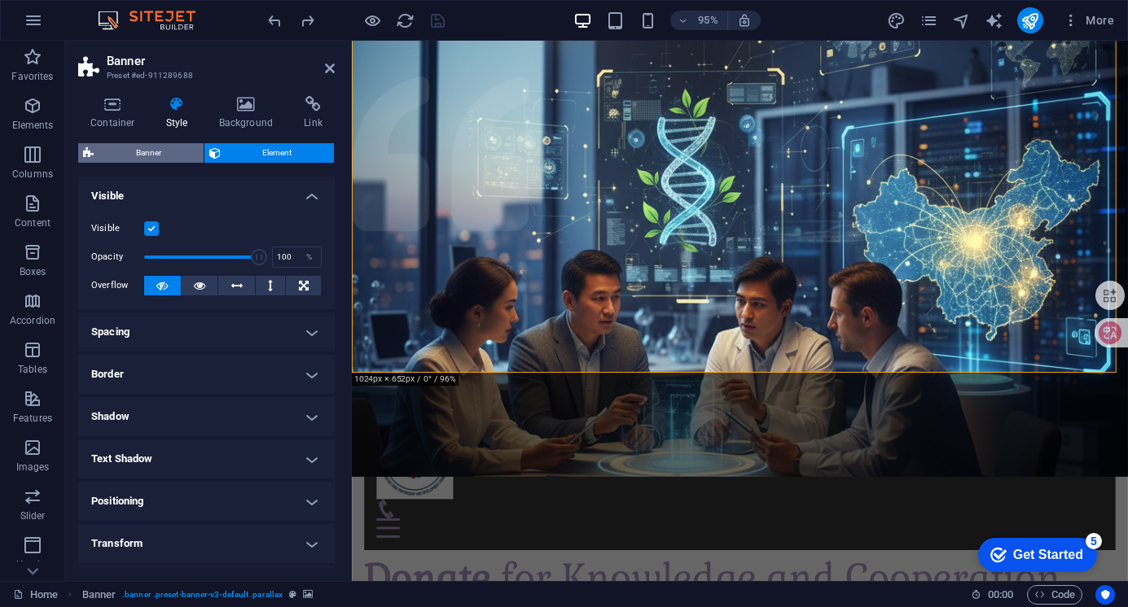
click at [130, 152] on span "Banner" at bounding box center [149, 153] width 100 height 20
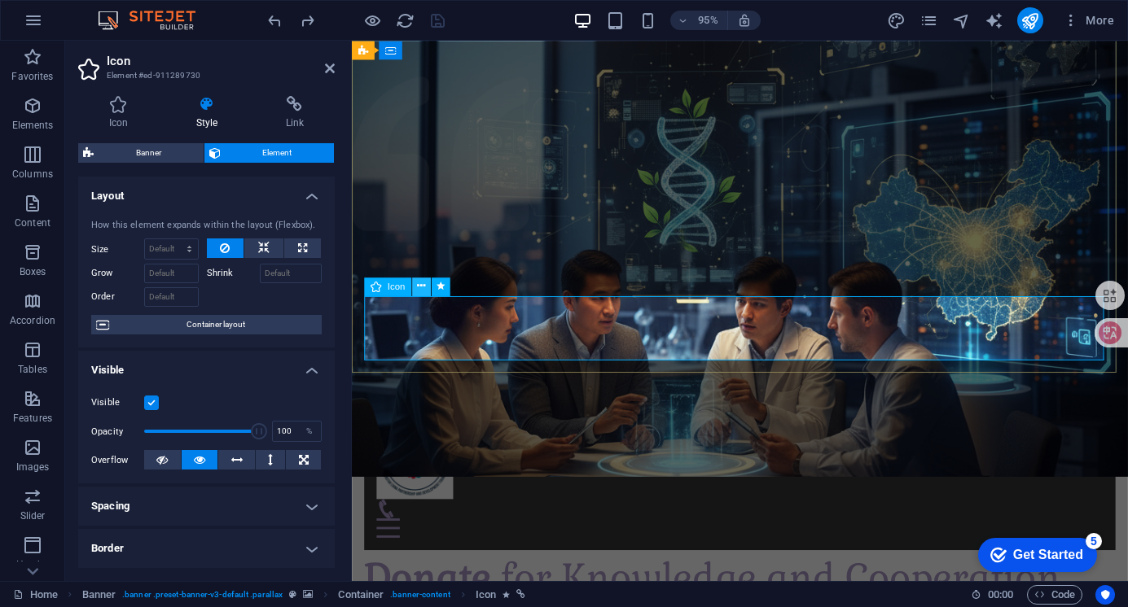
click at [425, 286] on icon at bounding box center [421, 286] width 8 height 16
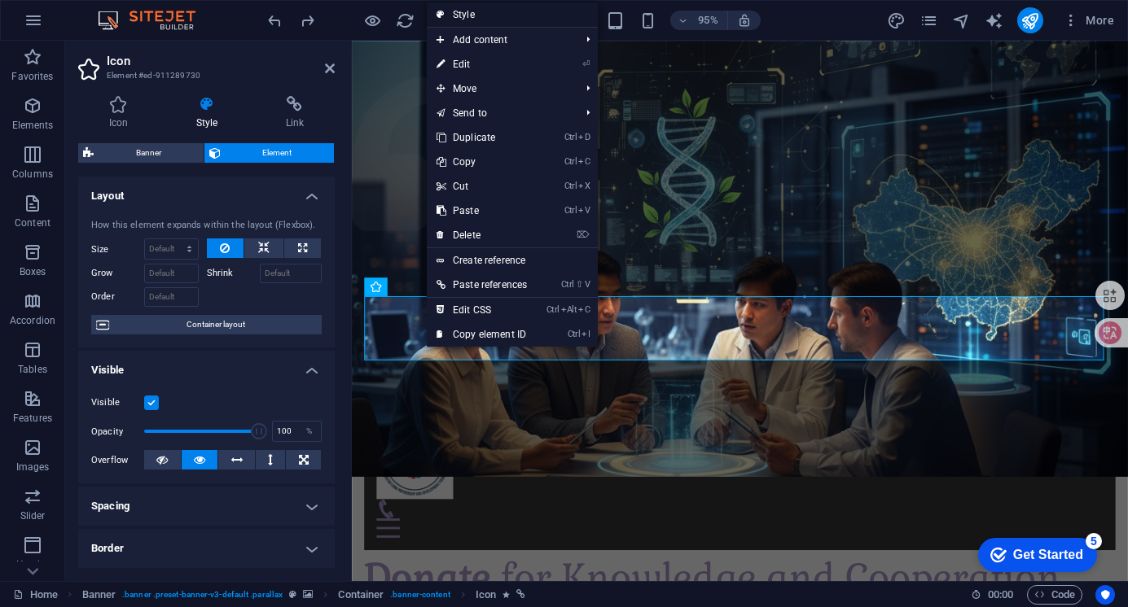
click at [492, 22] on link "Style" at bounding box center [512, 14] width 171 height 24
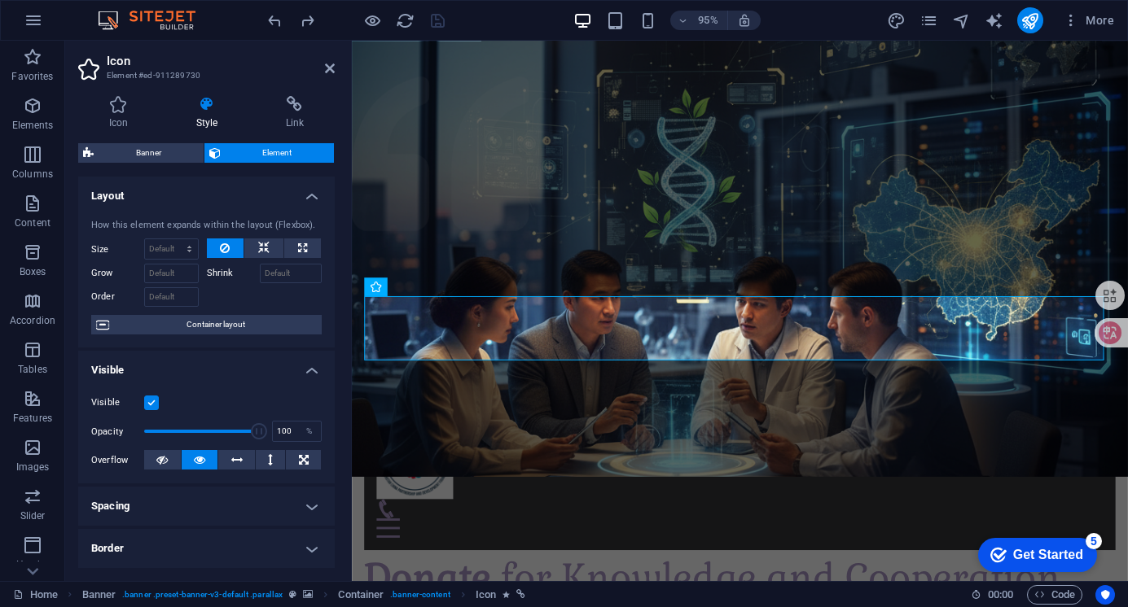
click at [211, 103] on icon at bounding box center [206, 104] width 83 height 16
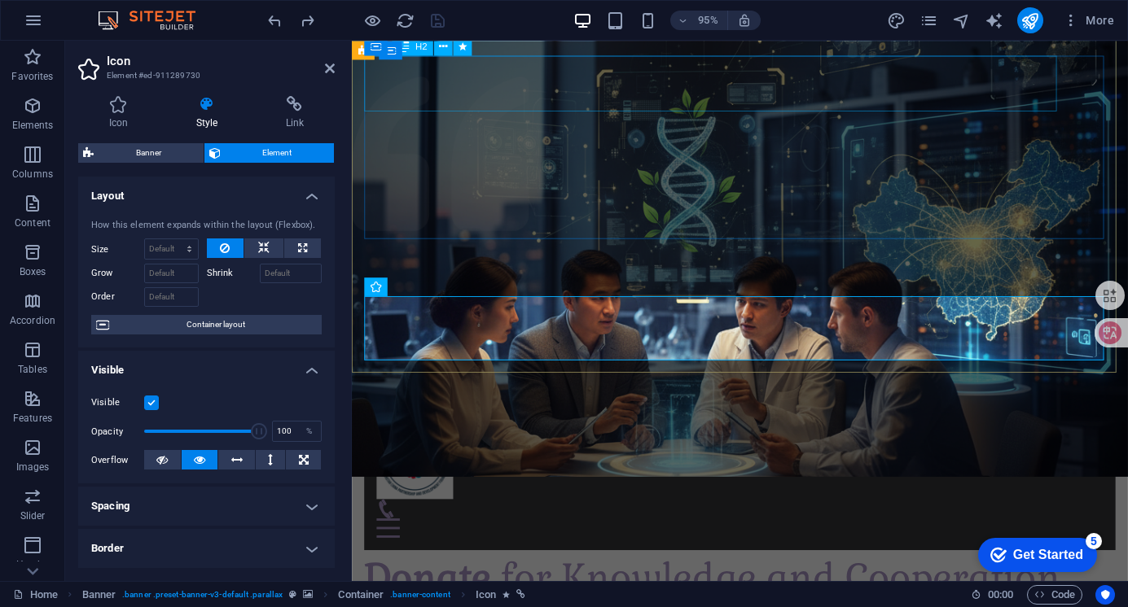
click at [597, 577] on div "Donate for Knowledge and Cooperation" at bounding box center [760, 606] width 791 height 58
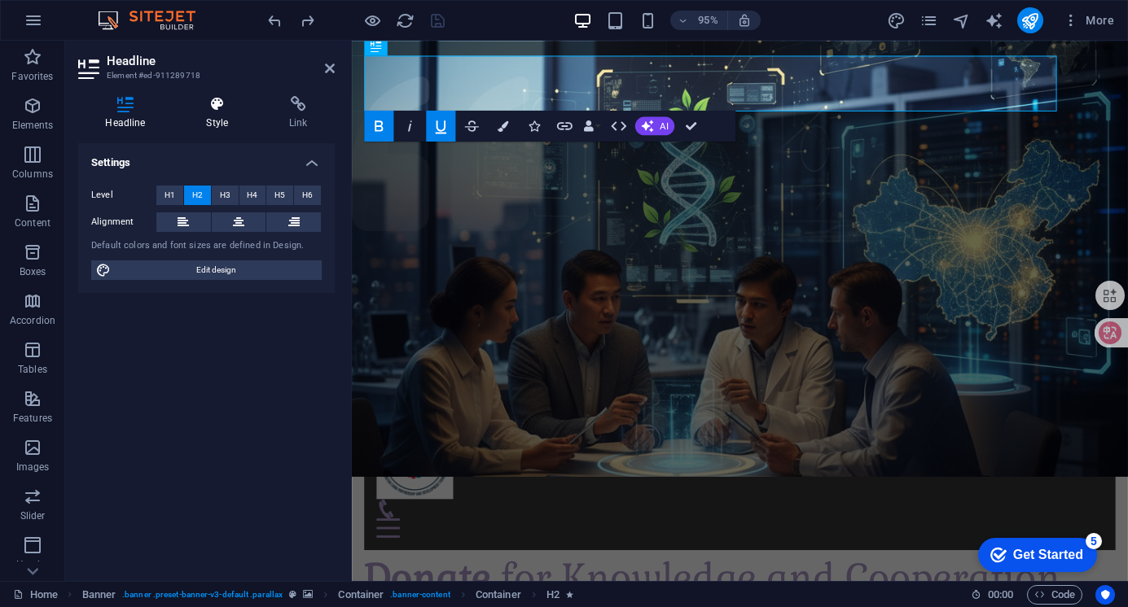
click at [223, 113] on h4 "Style" at bounding box center [220, 113] width 83 height 34
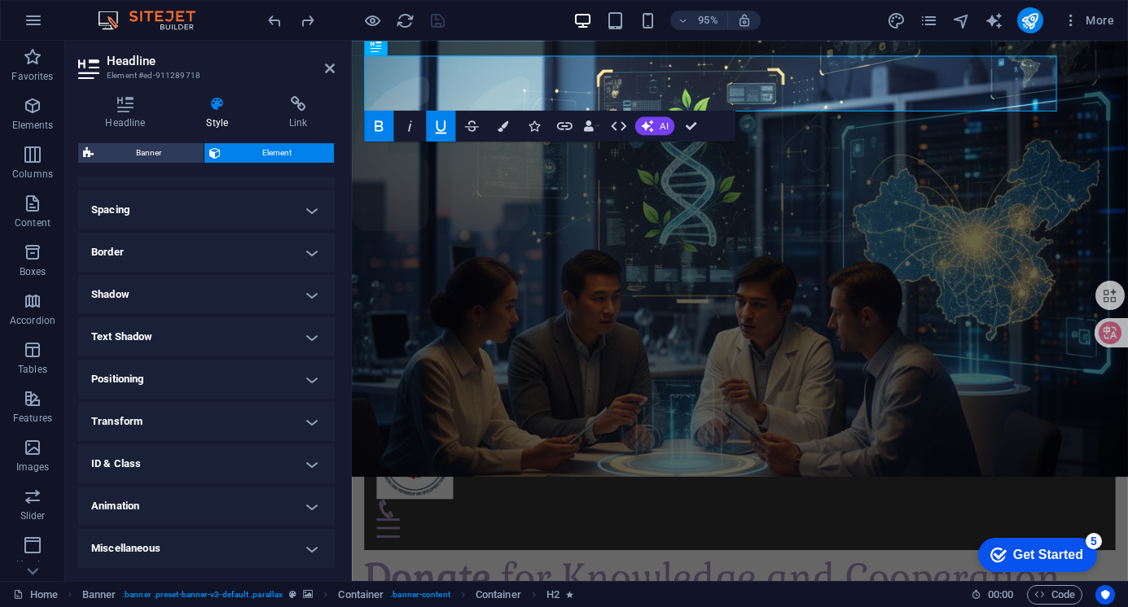
scroll to position [0, 0]
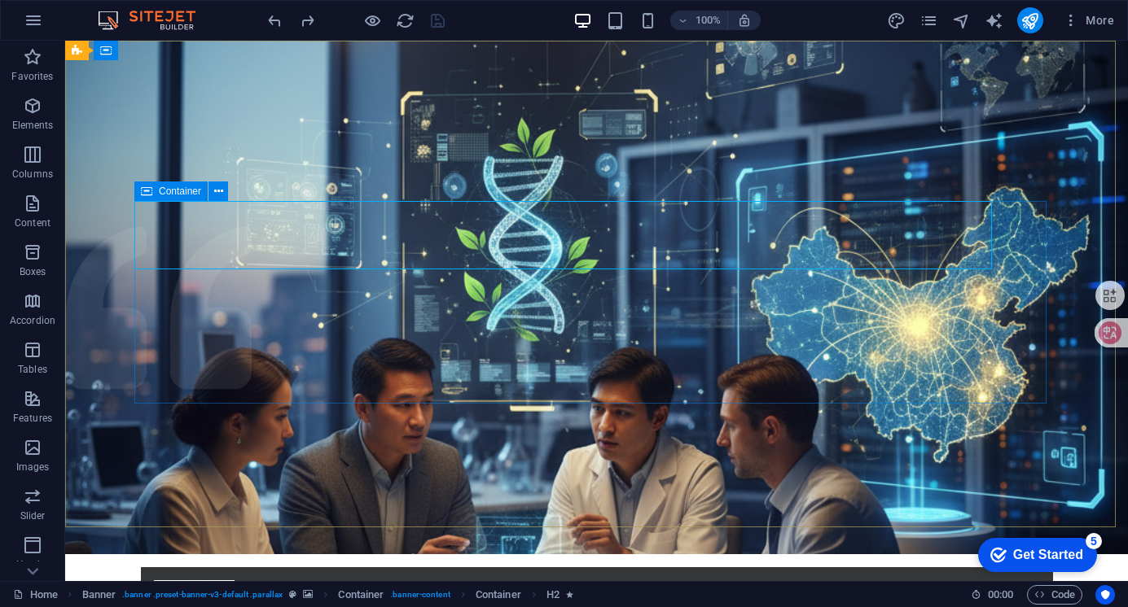
click at [183, 188] on span "Container" at bounding box center [180, 191] width 42 height 10
click at [220, 188] on icon at bounding box center [218, 191] width 9 height 17
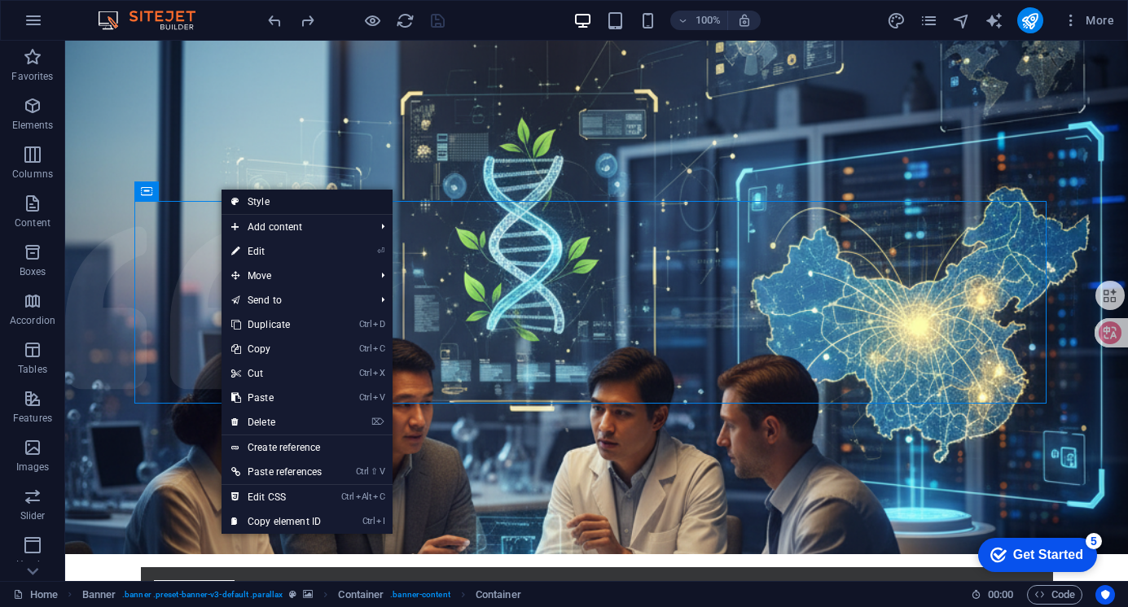
click at [264, 201] on link "Style" at bounding box center [306, 202] width 171 height 24
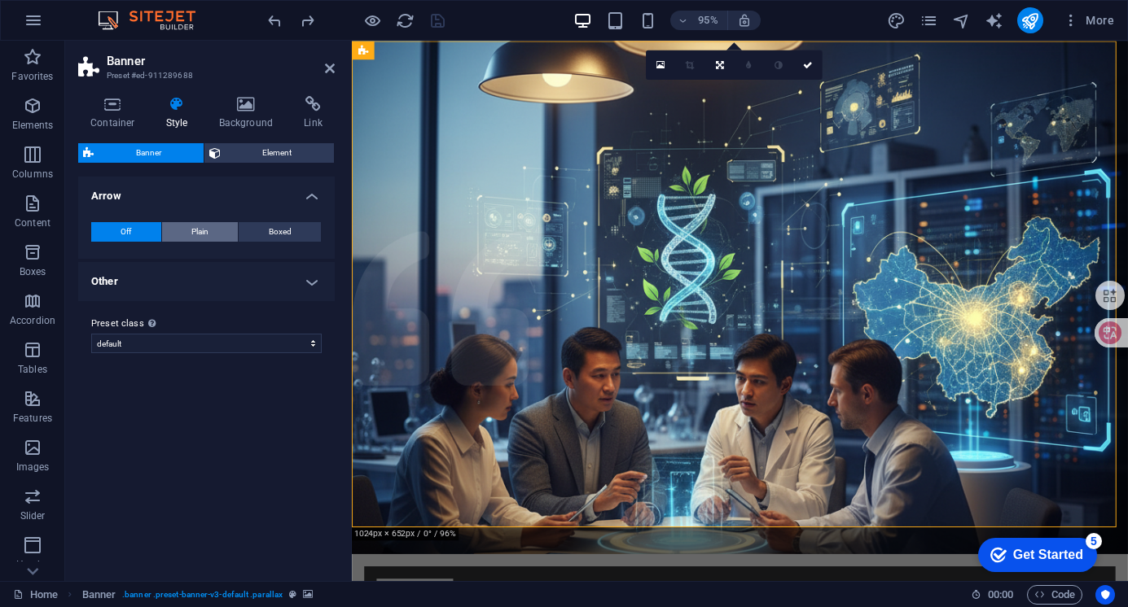
click at [200, 222] on span "Plain" at bounding box center [199, 232] width 17 height 20
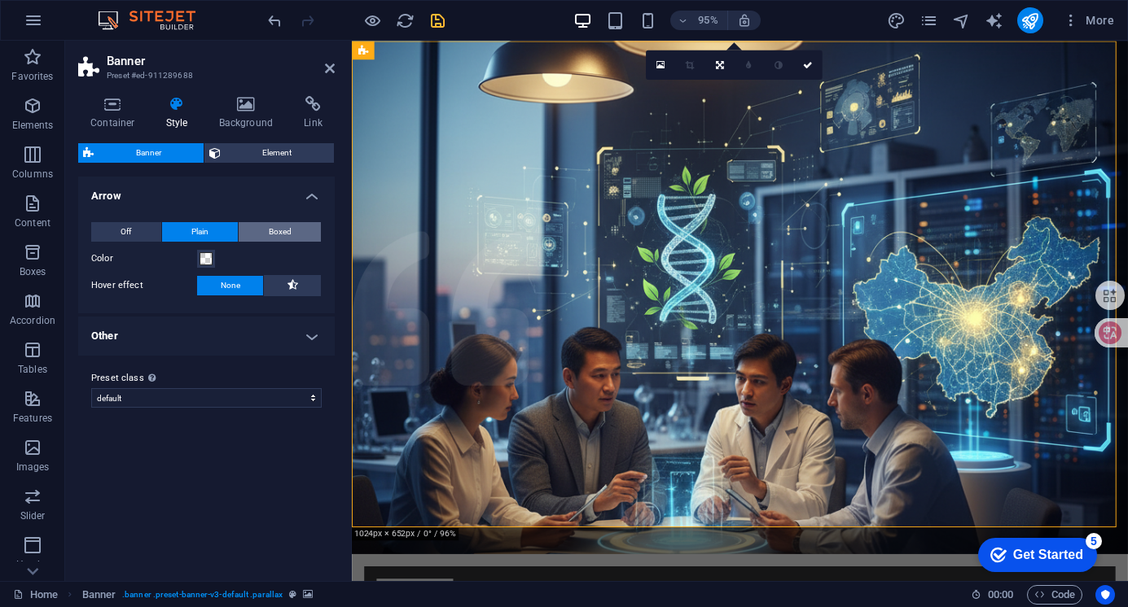
click at [251, 225] on button "Boxed" at bounding box center [280, 232] width 82 height 20
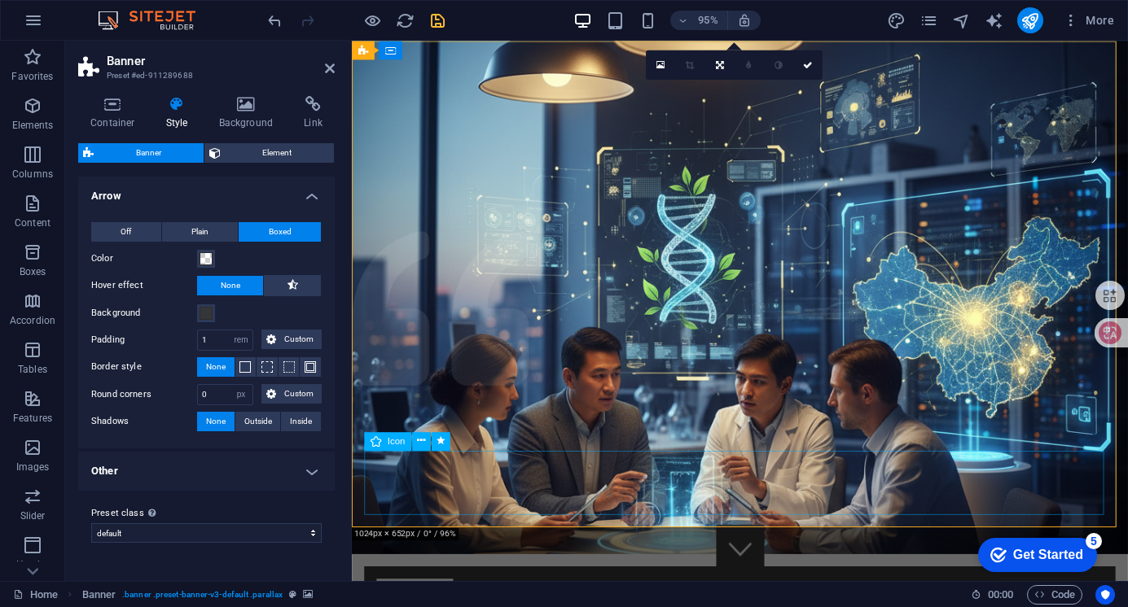
click at [375, 445] on icon at bounding box center [375, 441] width 11 height 19
click at [151, 226] on button "Off" at bounding box center [126, 232] width 70 height 20
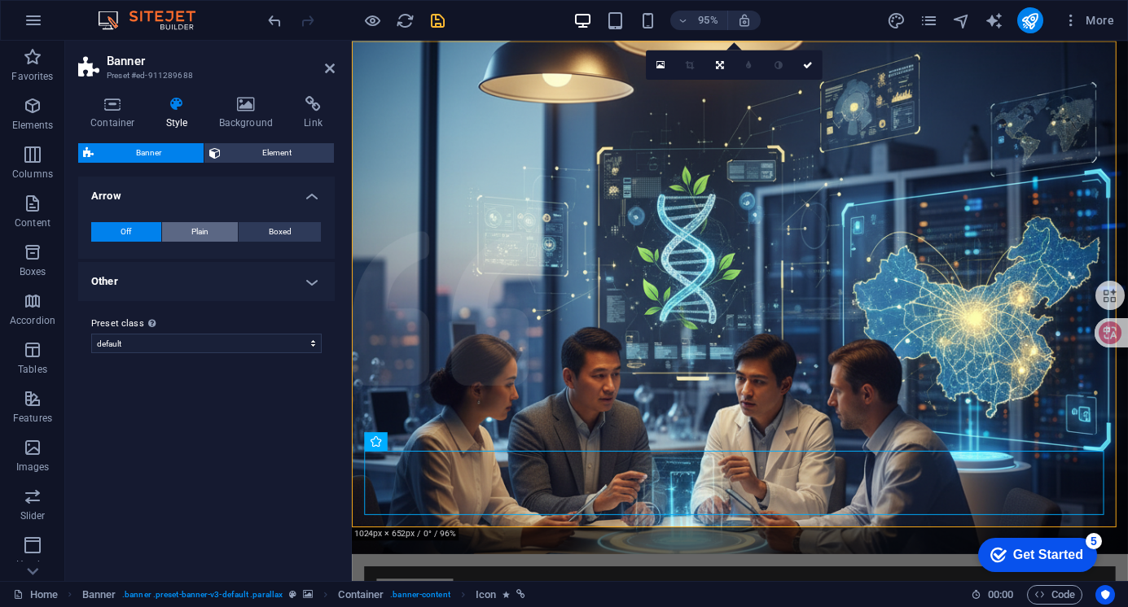
click at [186, 225] on button "Plain" at bounding box center [200, 232] width 77 height 20
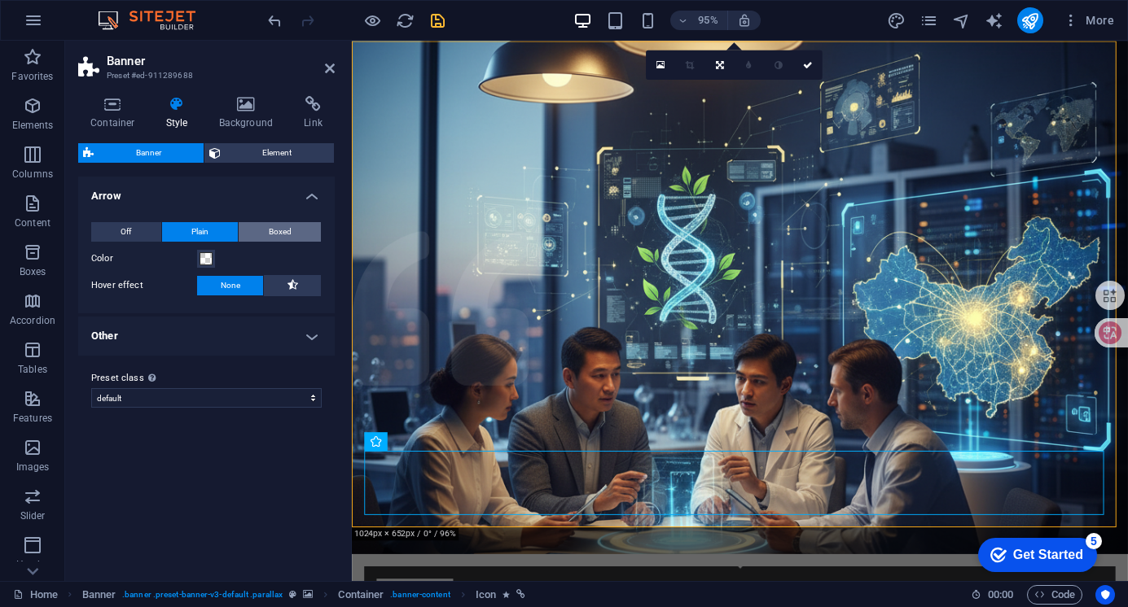
click at [284, 239] on span "Boxed" at bounding box center [280, 232] width 23 height 20
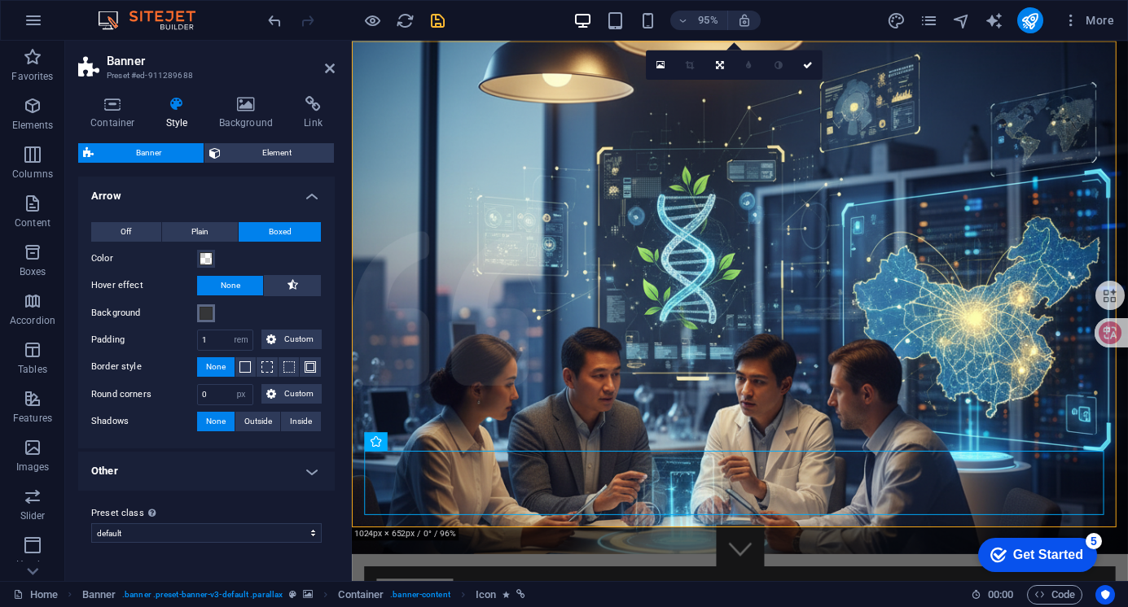
click at [206, 313] on span at bounding box center [205, 313] width 13 height 13
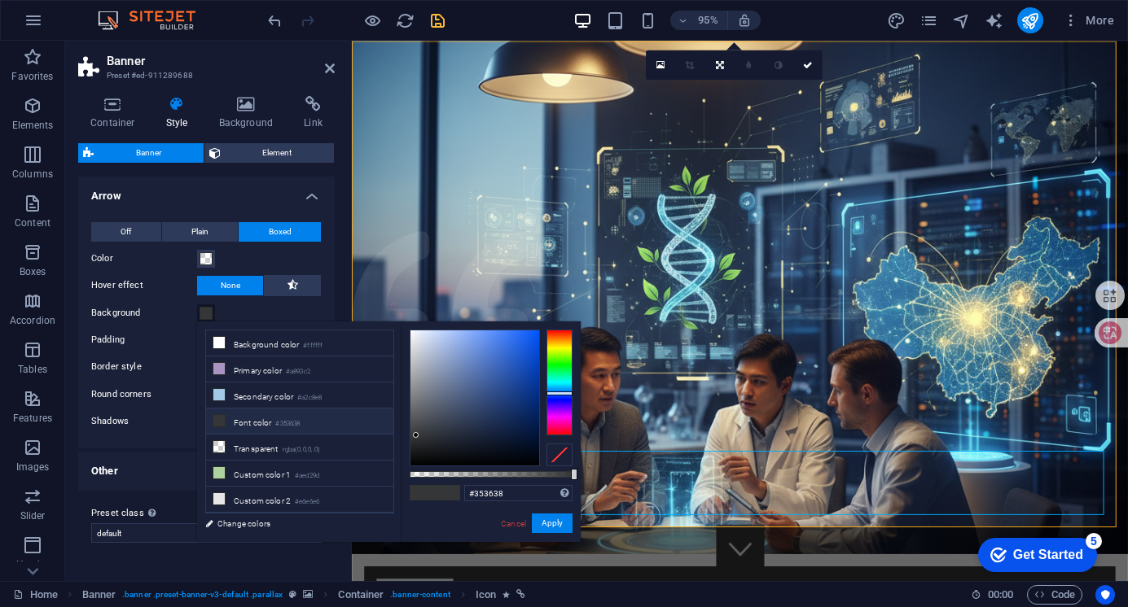
click at [257, 420] on li "Font color #353638" at bounding box center [299, 422] width 187 height 26
type input "#b1bbd0"
click at [428, 355] on div at bounding box center [474, 398] width 129 height 135
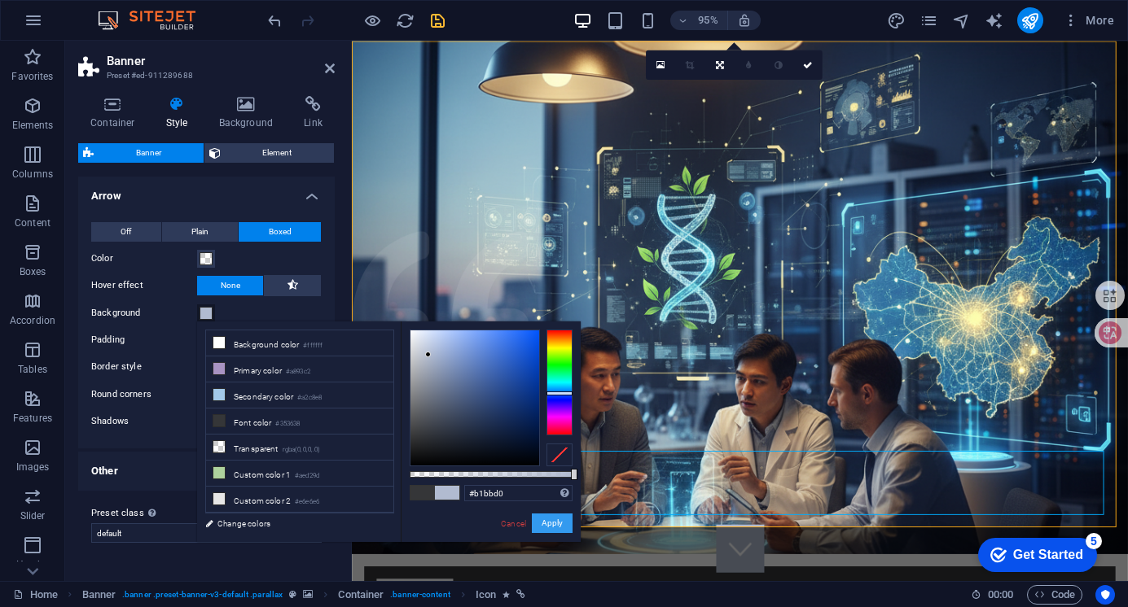
click at [554, 524] on button "Apply" at bounding box center [552, 524] width 41 height 20
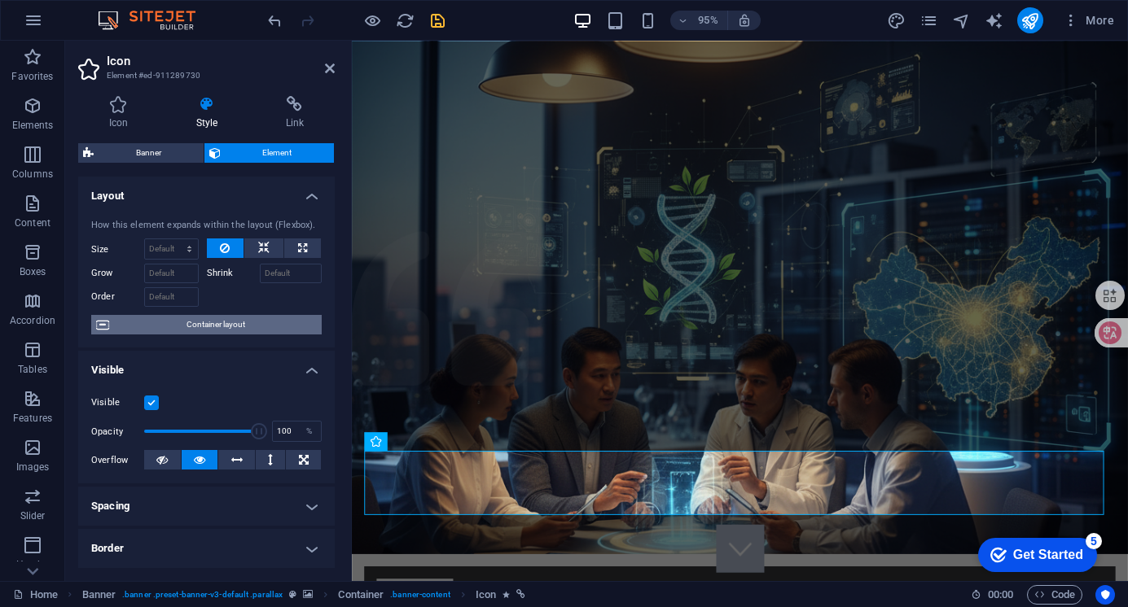
click at [207, 326] on span "Container layout" at bounding box center [215, 325] width 203 height 20
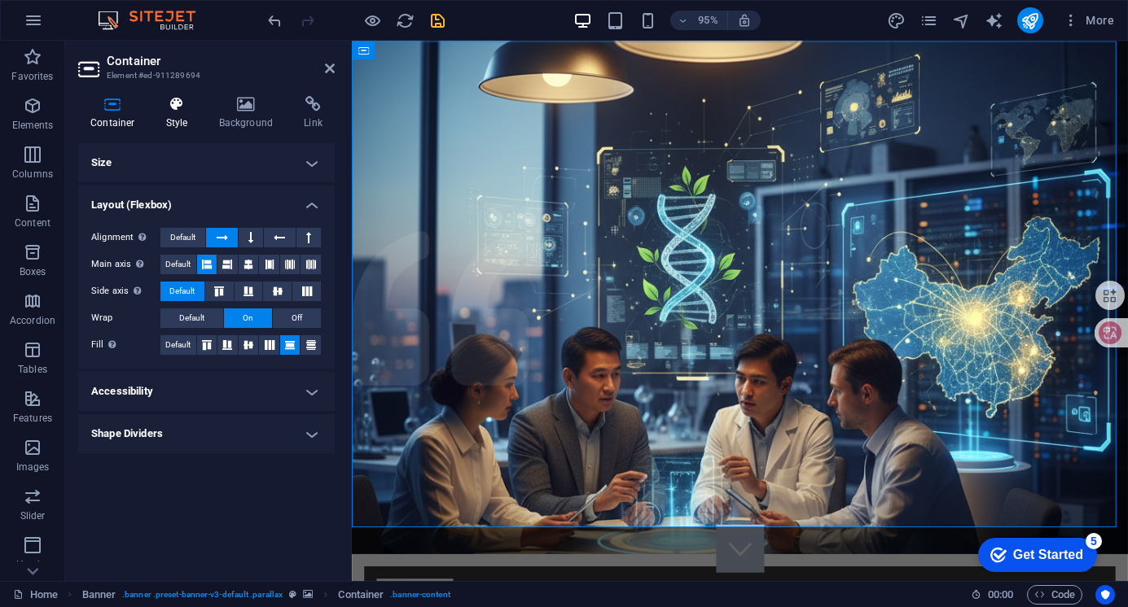
click at [169, 113] on h4 "Style" at bounding box center [180, 113] width 53 height 34
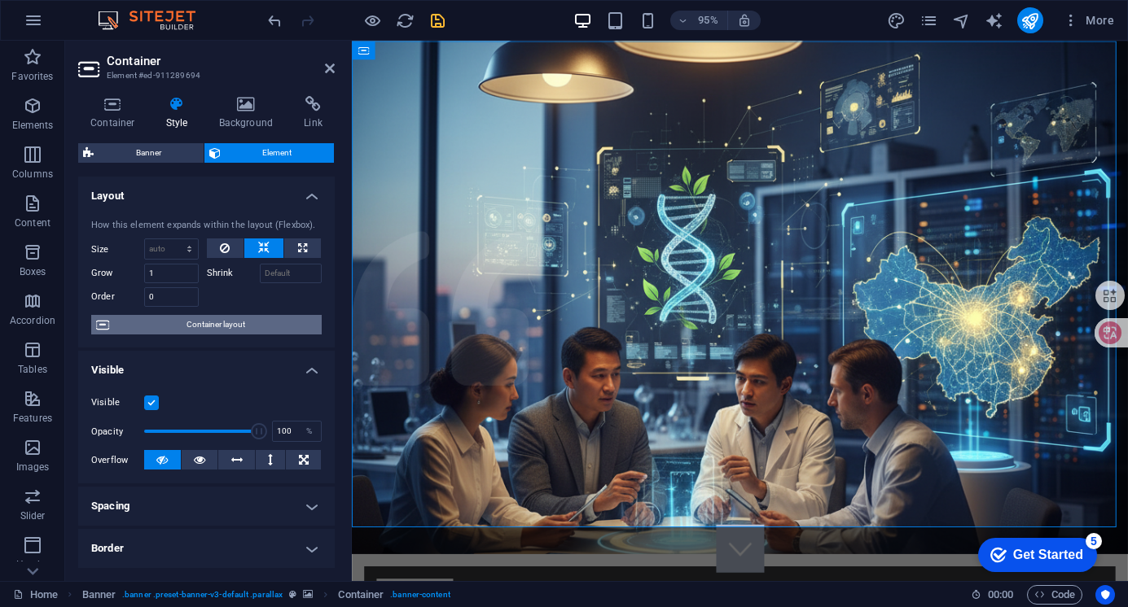
click at [199, 325] on span "Container layout" at bounding box center [215, 325] width 203 height 20
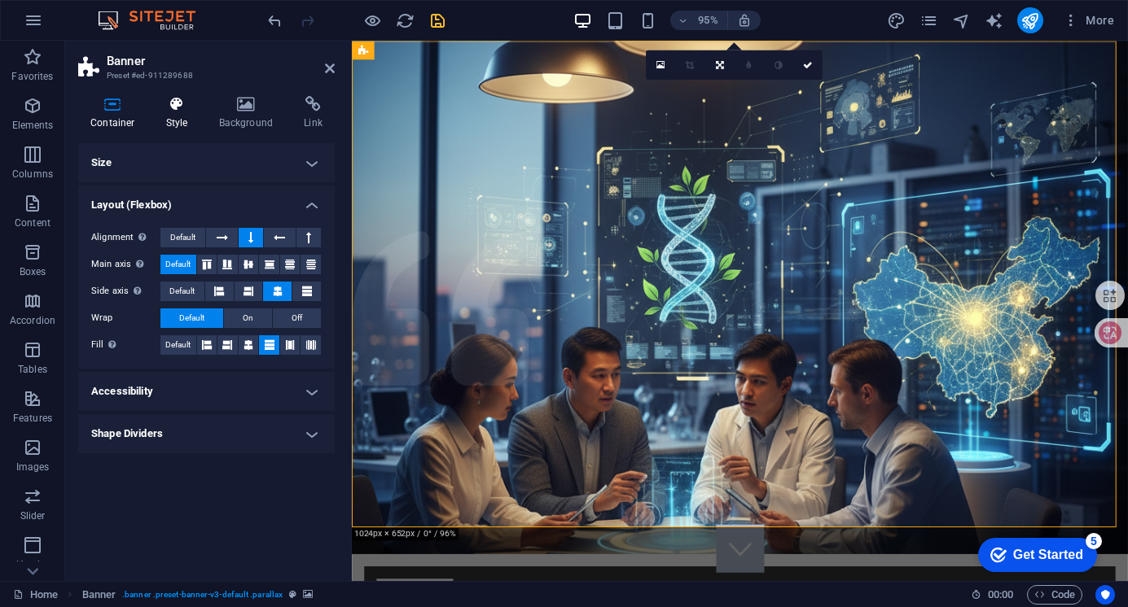
click at [175, 112] on icon at bounding box center [177, 104] width 46 height 16
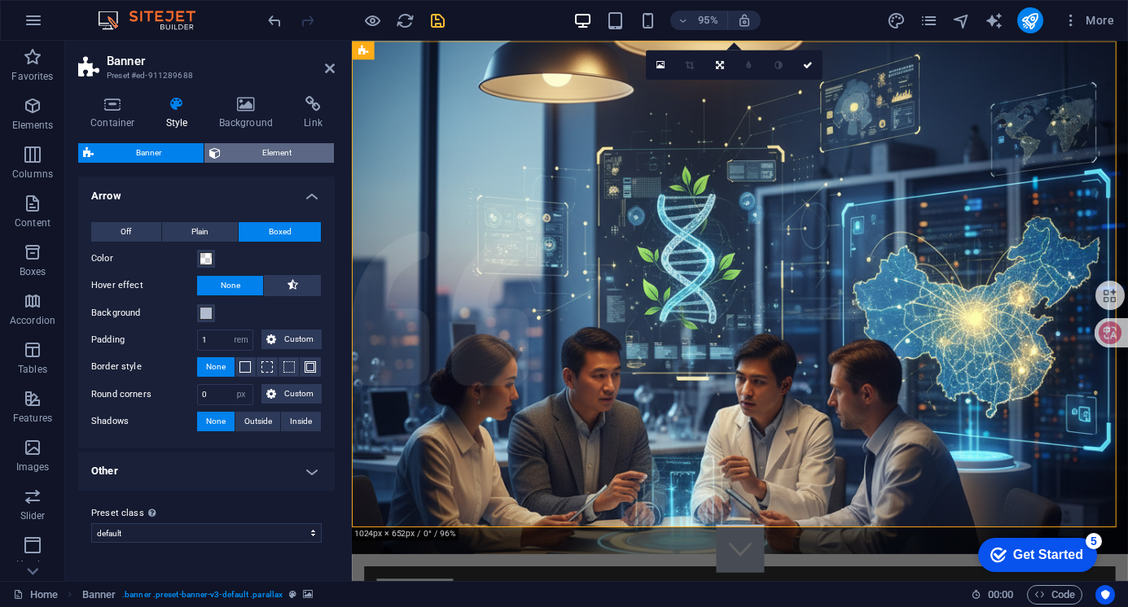
click at [230, 148] on span "Element" at bounding box center [278, 153] width 104 height 20
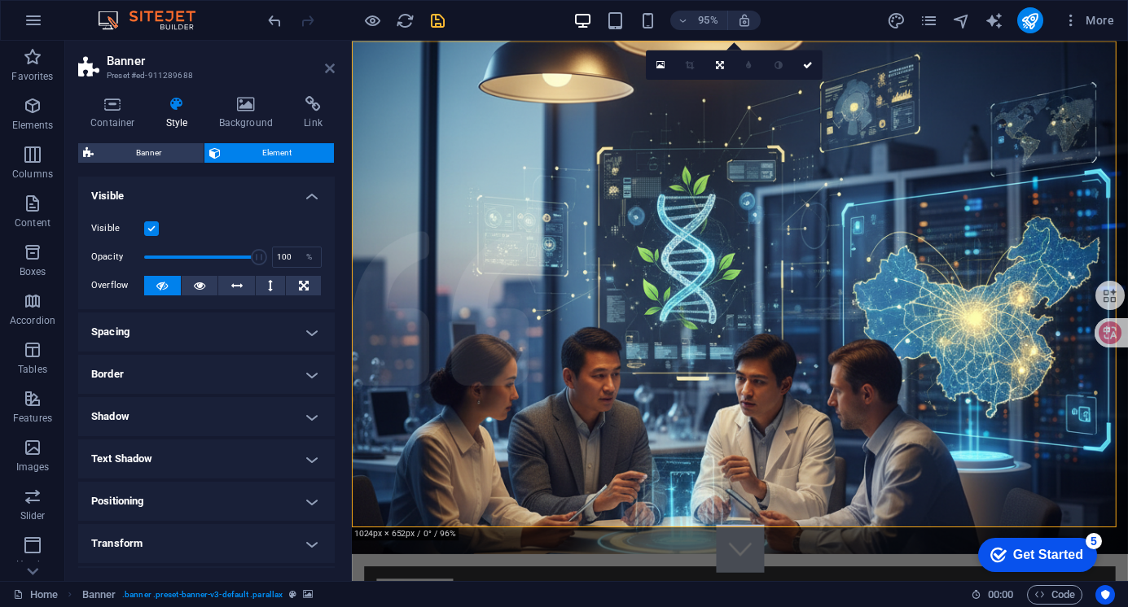
click at [329, 66] on icon at bounding box center [330, 68] width 10 height 13
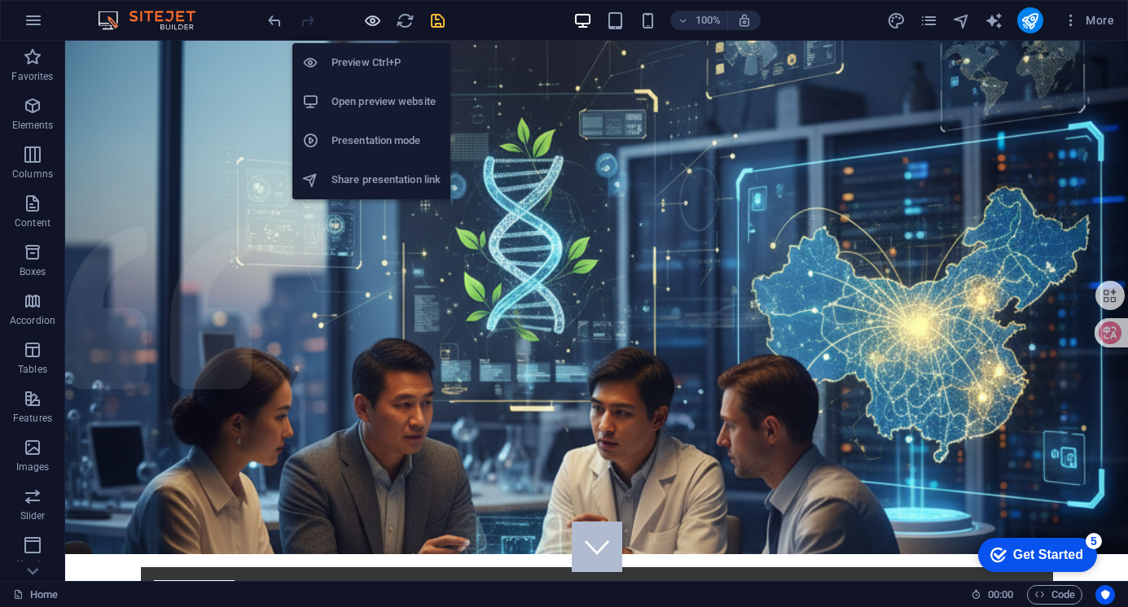
click at [370, 16] on icon "button" at bounding box center [372, 20] width 19 height 19
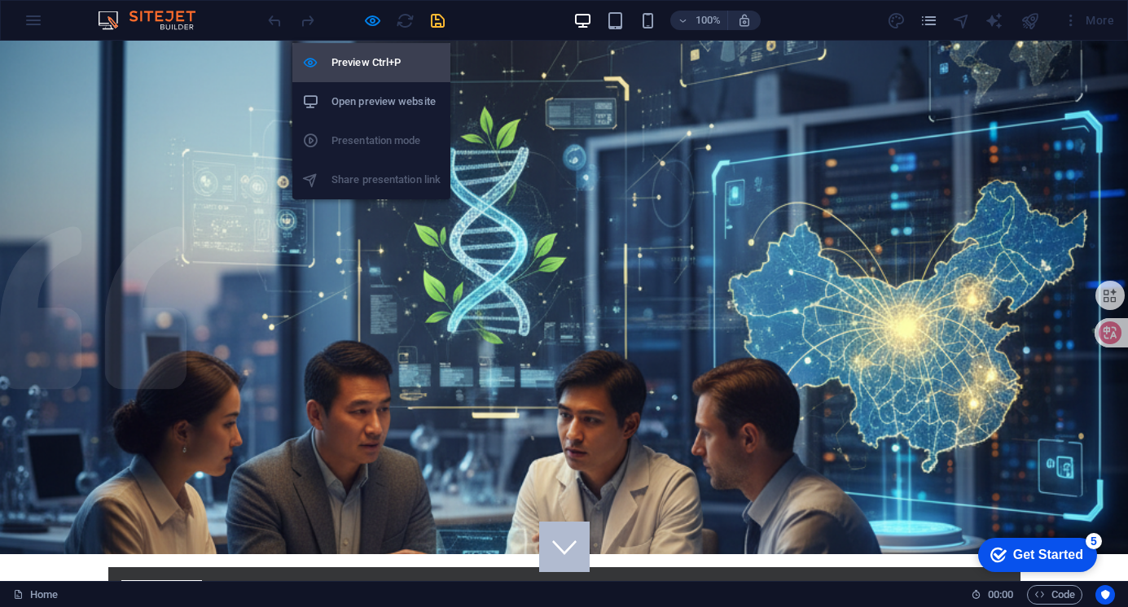
click at [369, 59] on h6 "Preview Ctrl+P" at bounding box center [385, 63] width 109 height 20
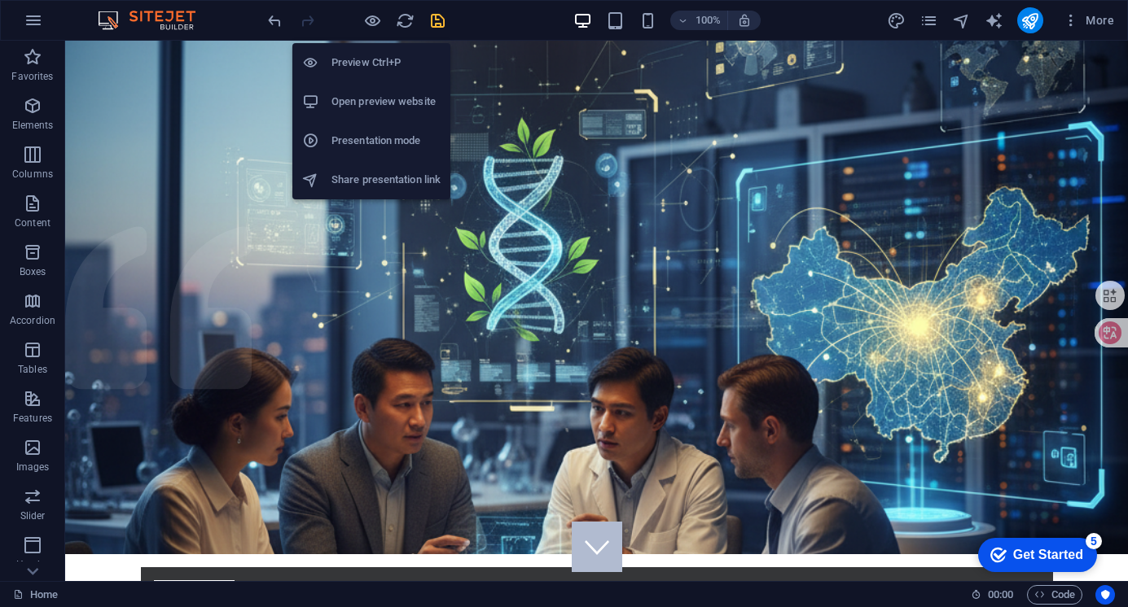
click at [367, 64] on h6 "Preview Ctrl+P" at bounding box center [385, 63] width 109 height 20
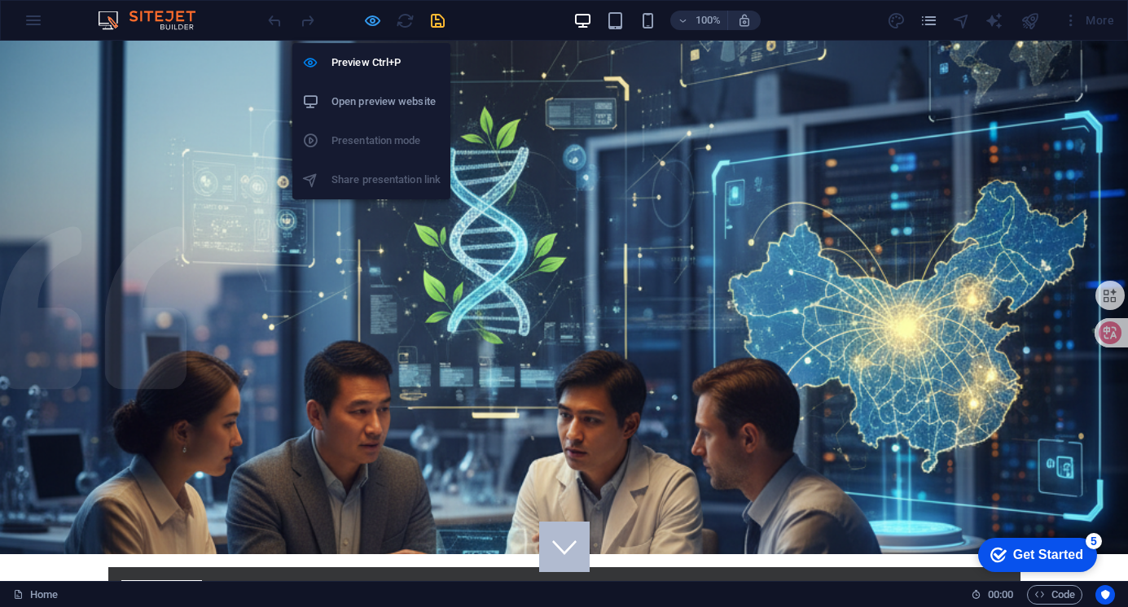
click at [368, 20] on icon "button" at bounding box center [372, 20] width 19 height 19
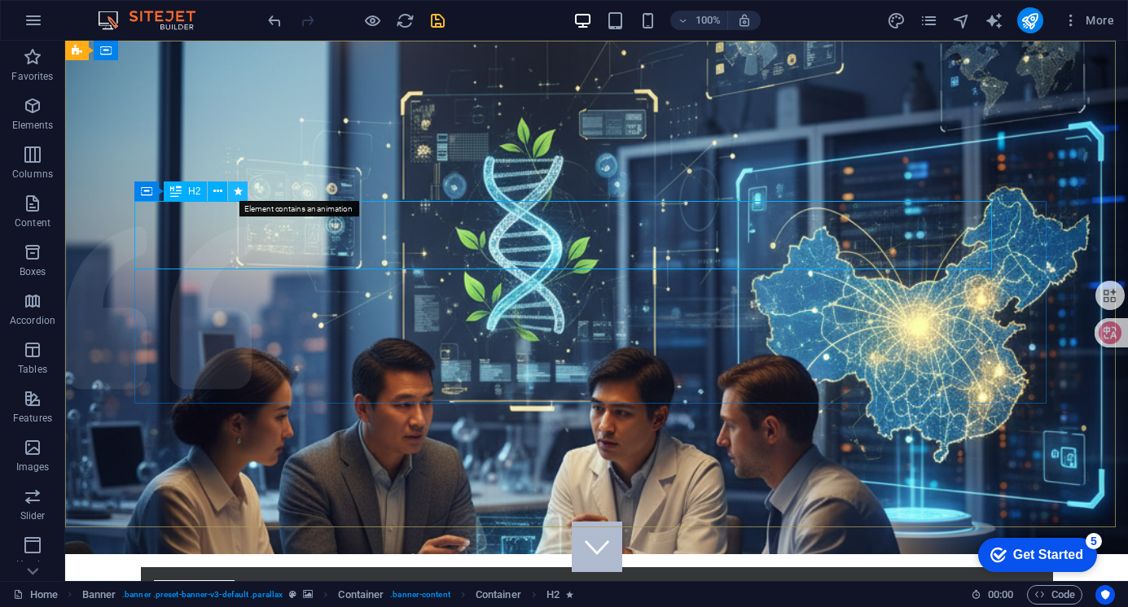
click at [237, 186] on icon at bounding box center [238, 191] width 9 height 17
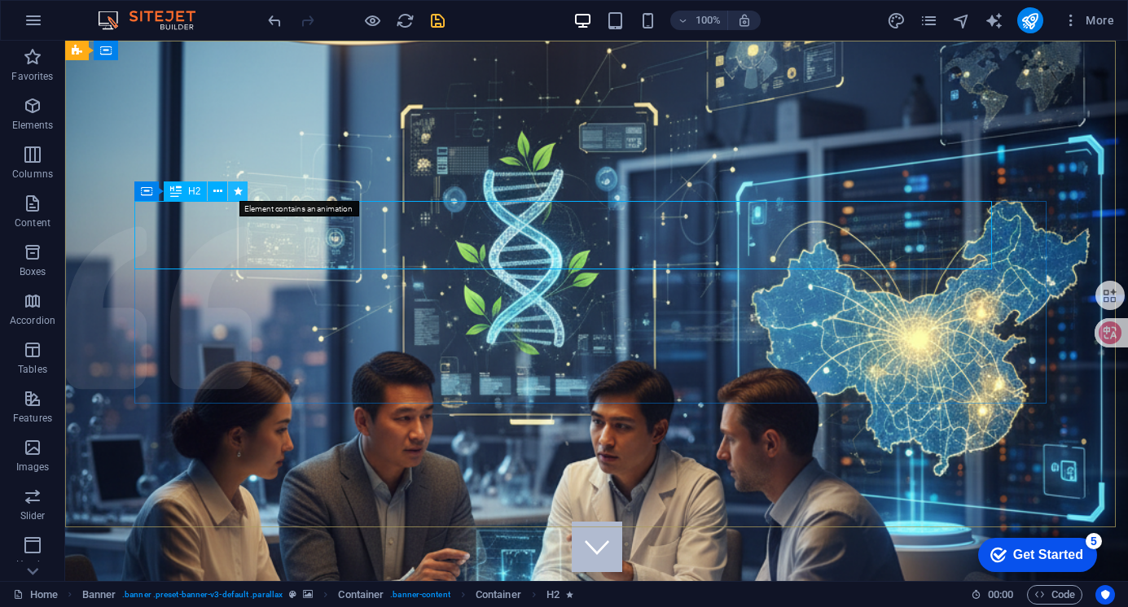
select select "fade"
select select "s"
select select "onload"
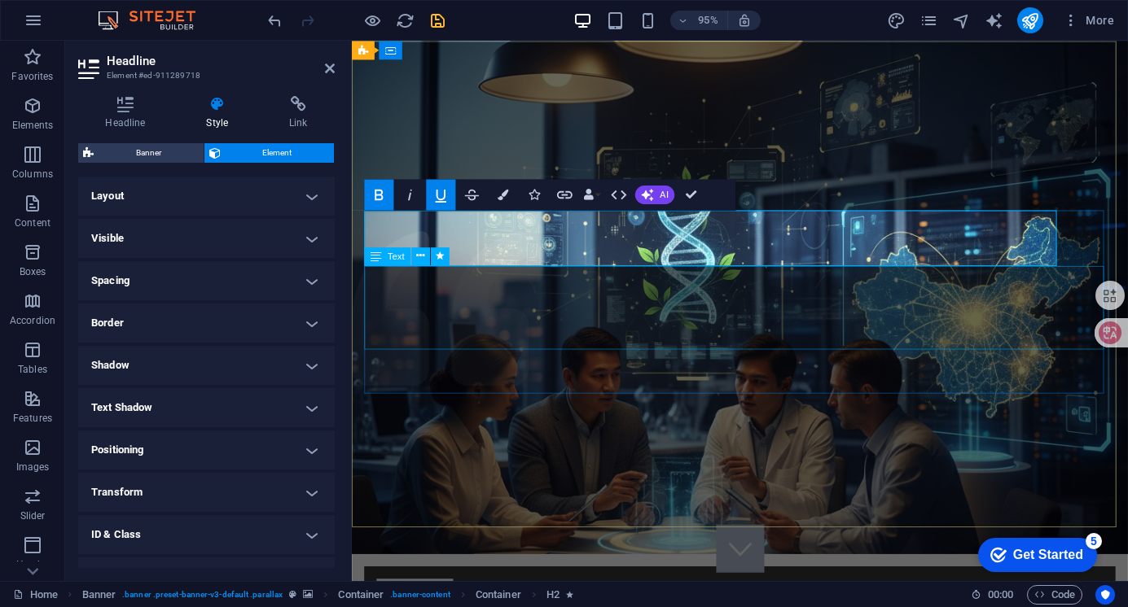
drag, startPoint x: 807, startPoint y: 351, endPoint x: 1071, endPoint y: 335, distance: 264.3
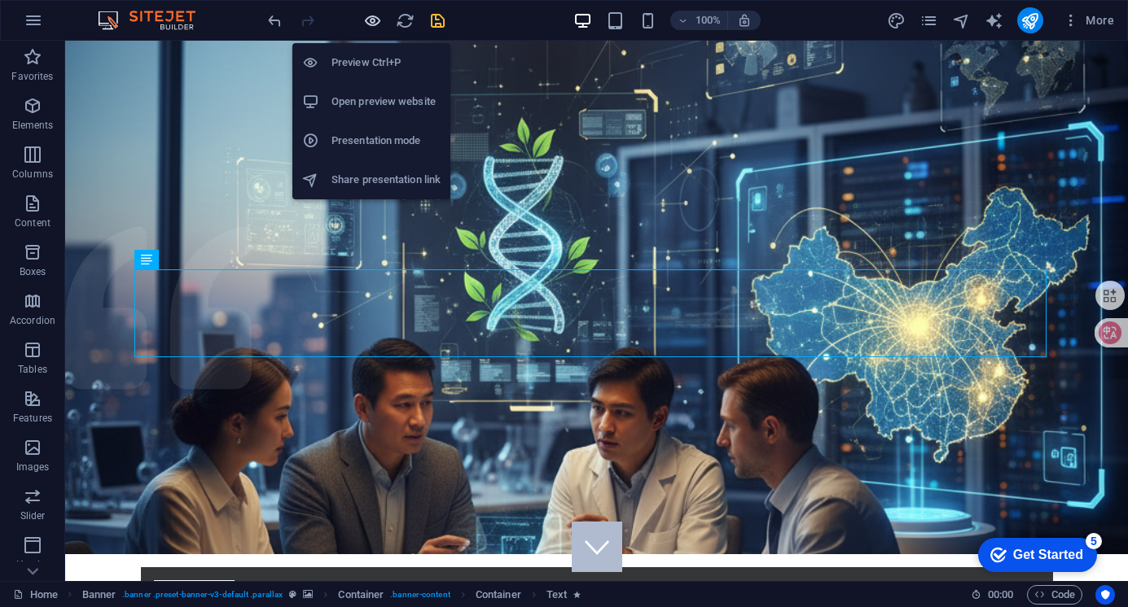
click at [374, 15] on icon "button" at bounding box center [372, 20] width 19 height 19
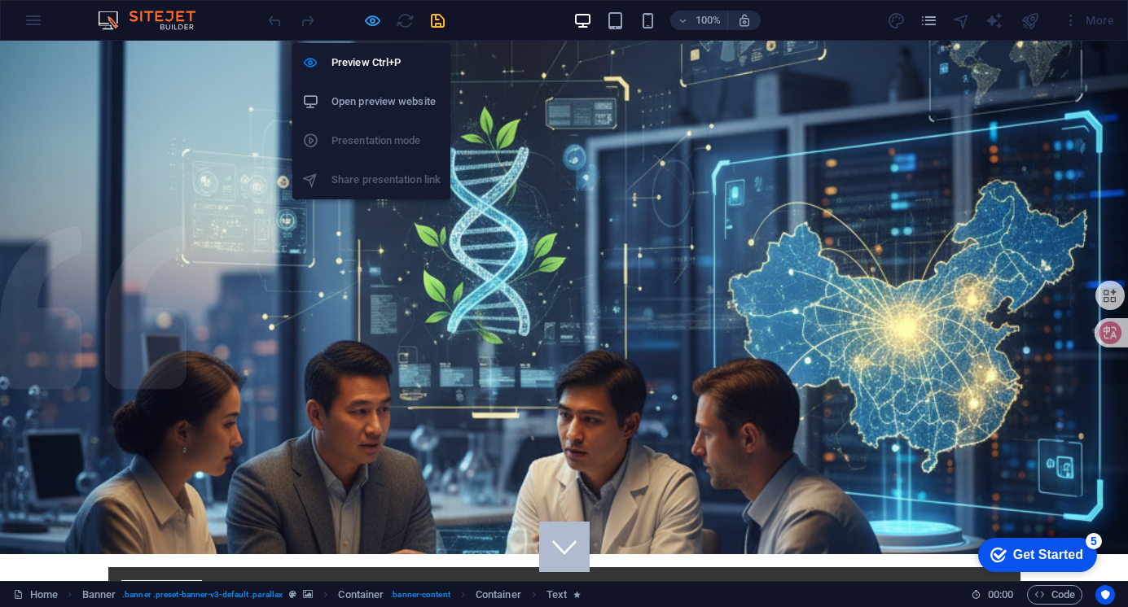
click at [366, 24] on icon "button" at bounding box center [372, 20] width 19 height 19
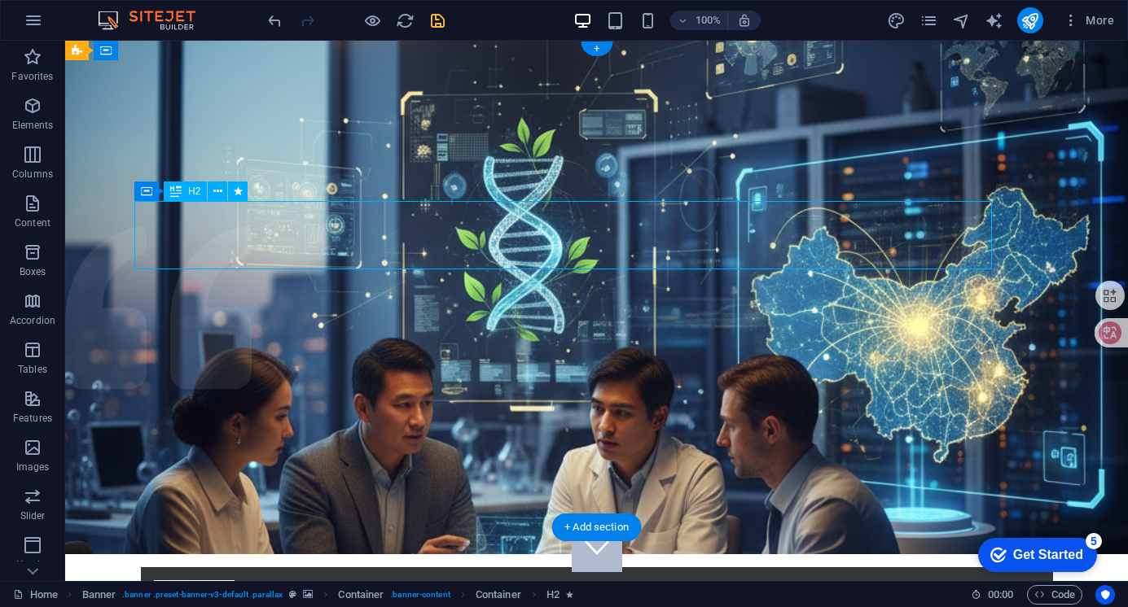
select select "fade"
select select "s"
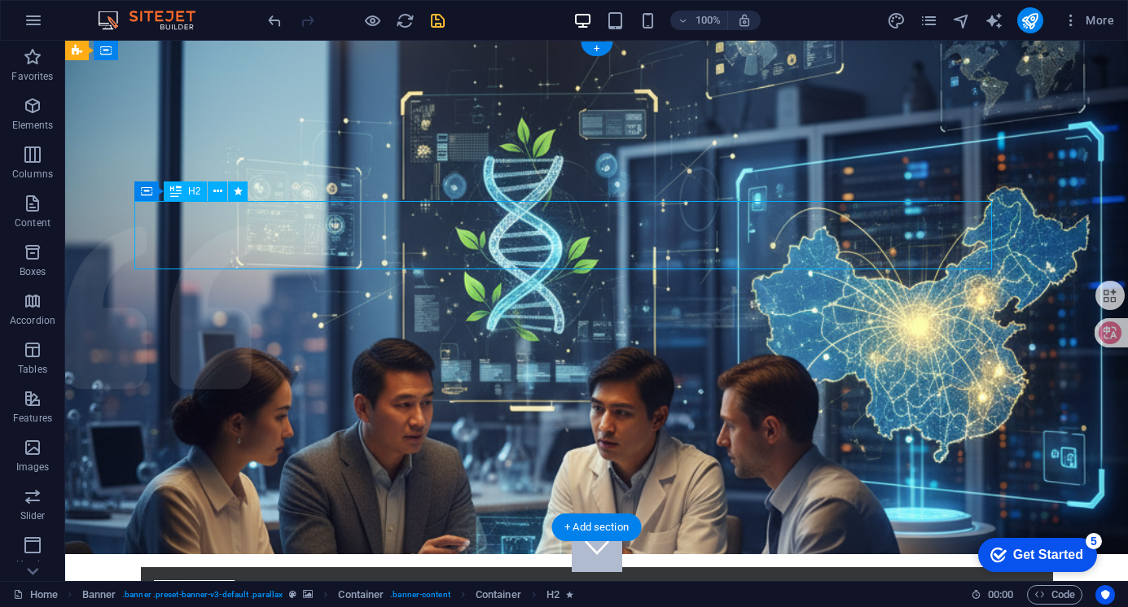
select select "onload"
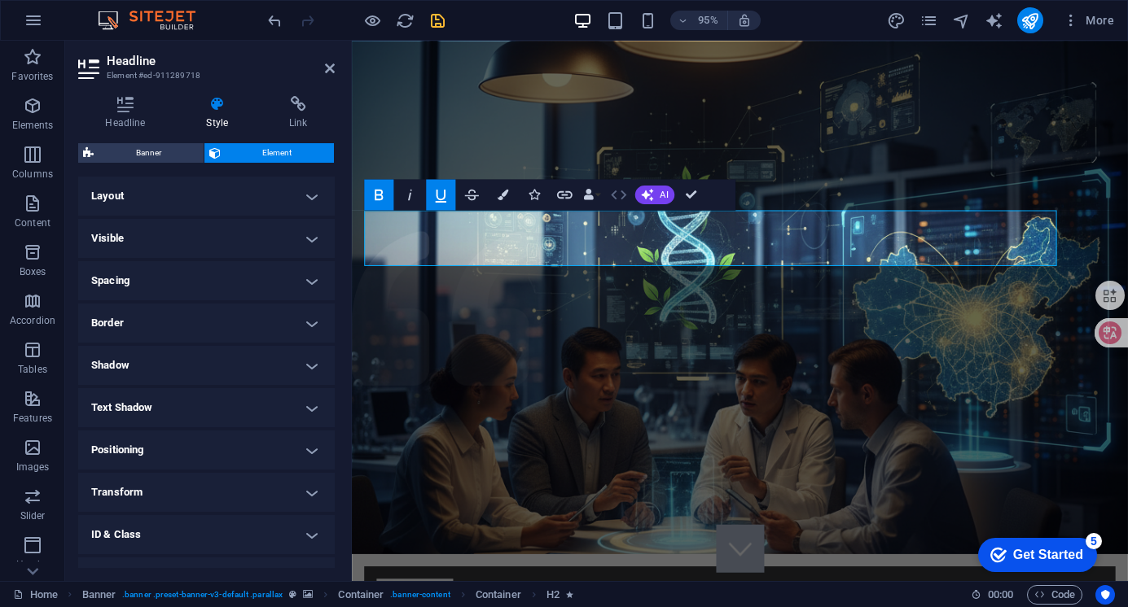
click at [622, 198] on icon "button" at bounding box center [618, 195] width 15 height 9
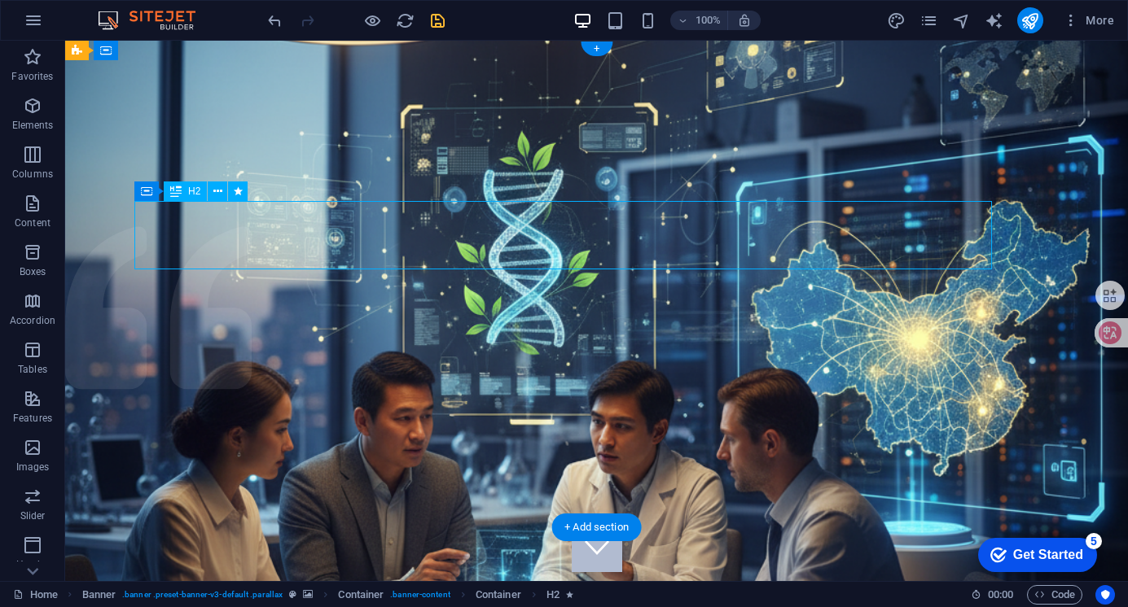
select select "fade"
select select "s"
select select "onload"
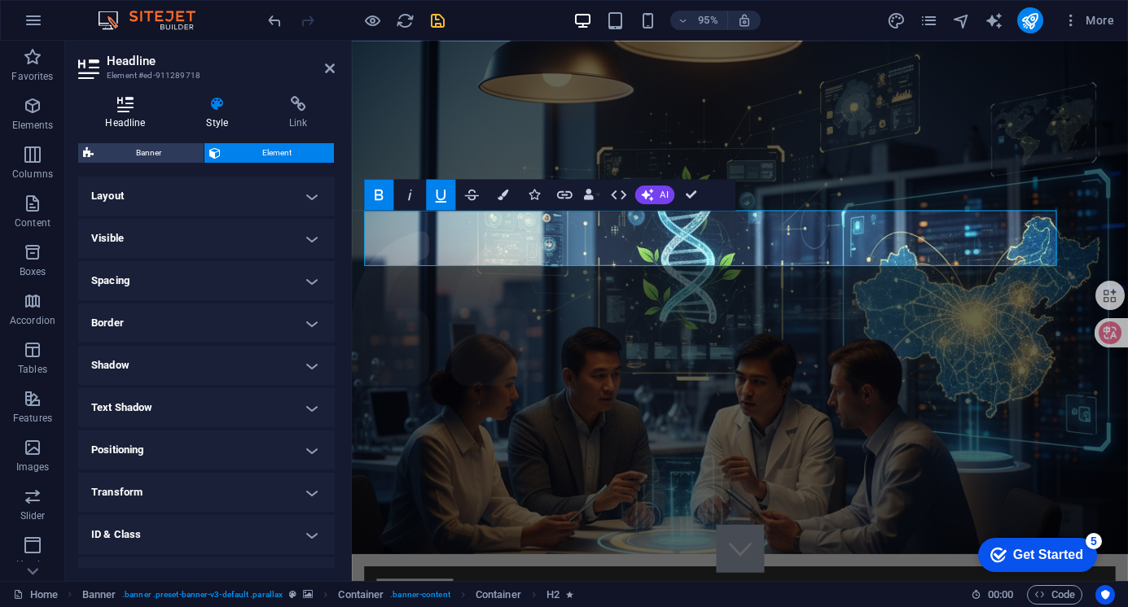
click at [134, 103] on icon at bounding box center [125, 104] width 94 height 16
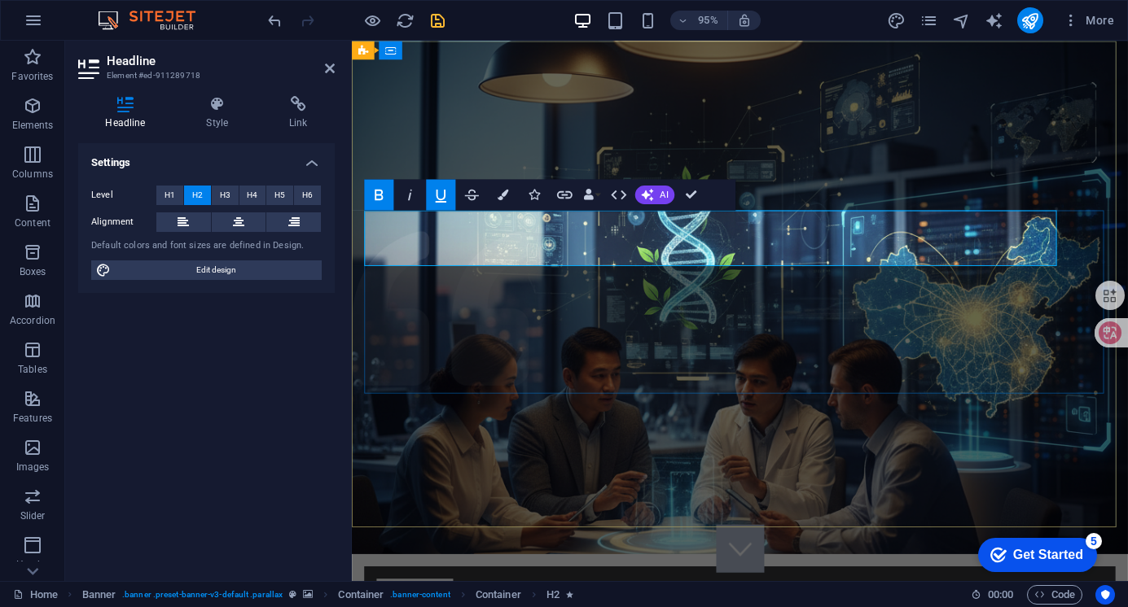
drag, startPoint x: 1086, startPoint y: 256, endPoint x: 352, endPoint y: 255, distance: 734.4
click at [225, 194] on span "H3" at bounding box center [225, 196] width 11 height 20
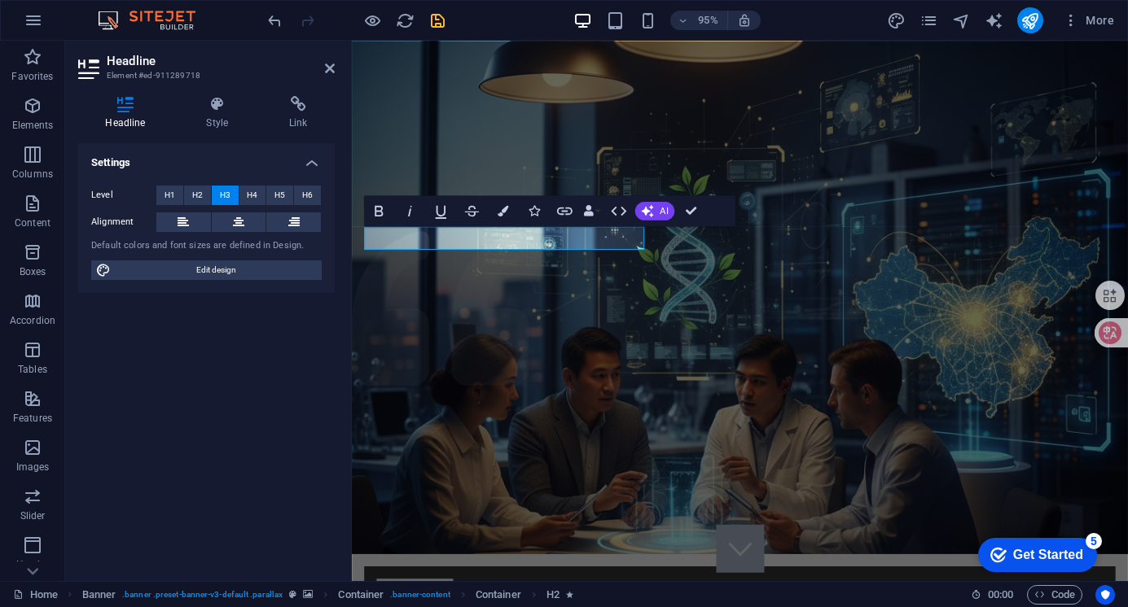
click at [225, 194] on span "H3" at bounding box center [225, 196] width 11 height 20
click at [313, 190] on button "H6" at bounding box center [307, 196] width 27 height 20
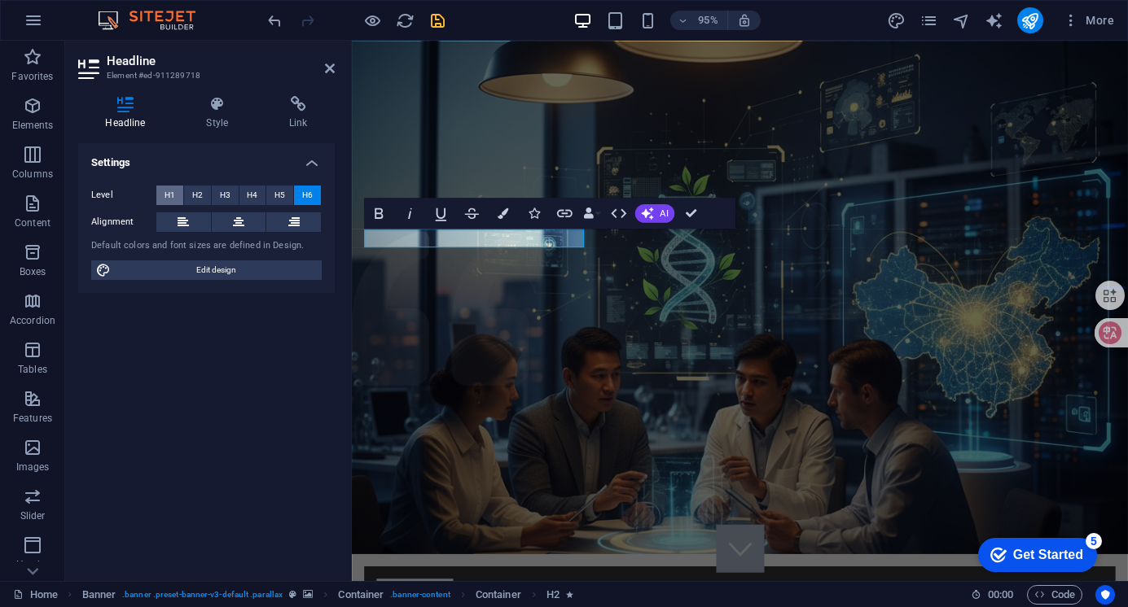
click at [176, 194] on button "H1" at bounding box center [169, 196] width 27 height 20
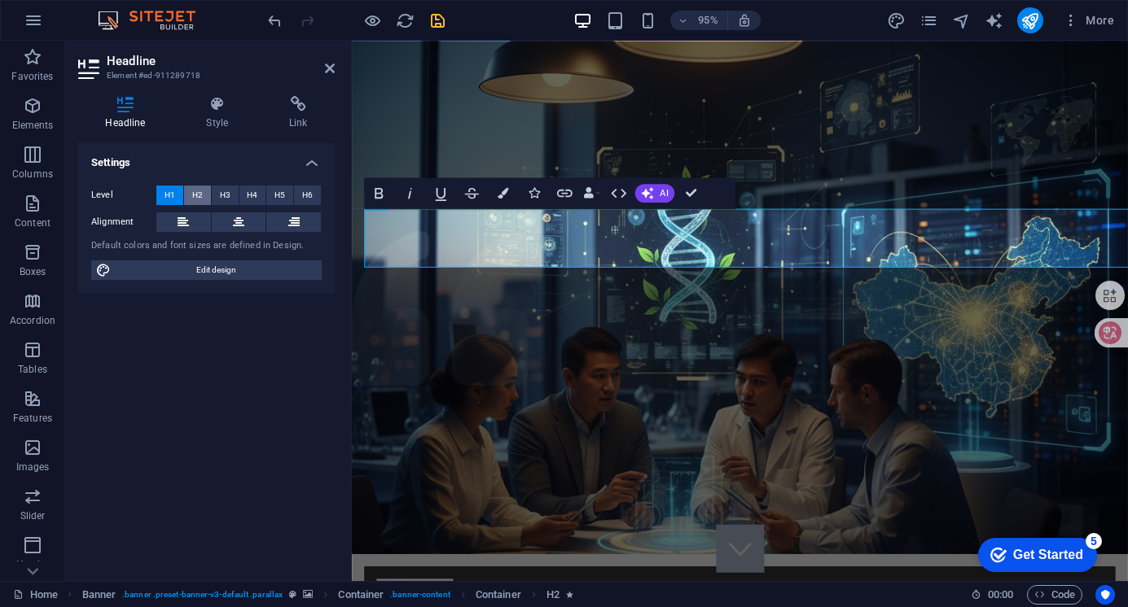
click at [204, 193] on button "H2" at bounding box center [197, 196] width 27 height 20
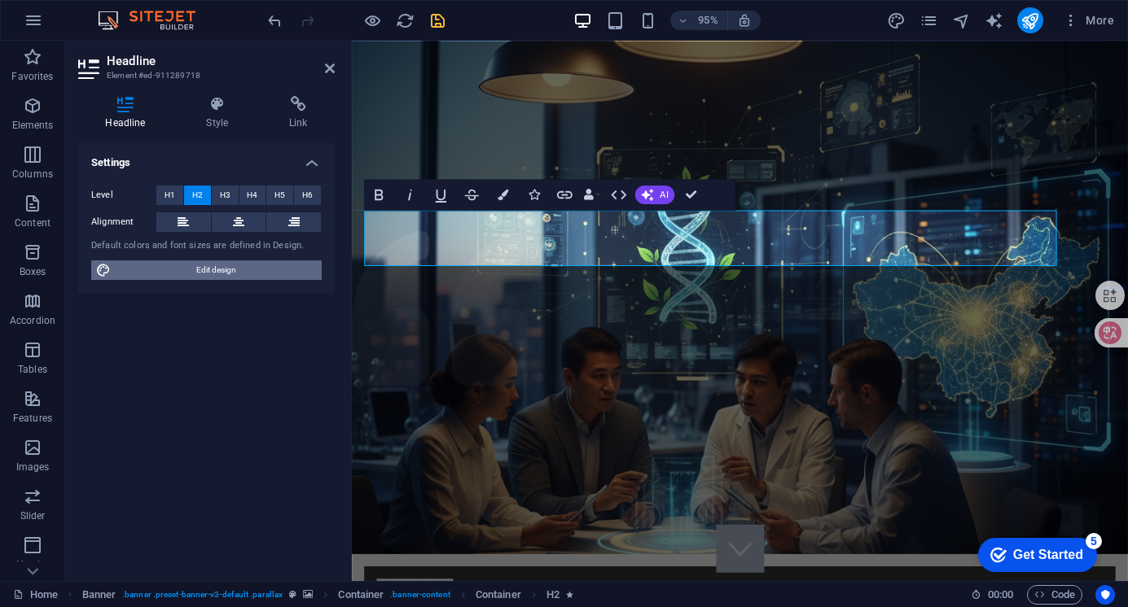
click at [230, 267] on span "Edit design" at bounding box center [216, 271] width 201 height 20
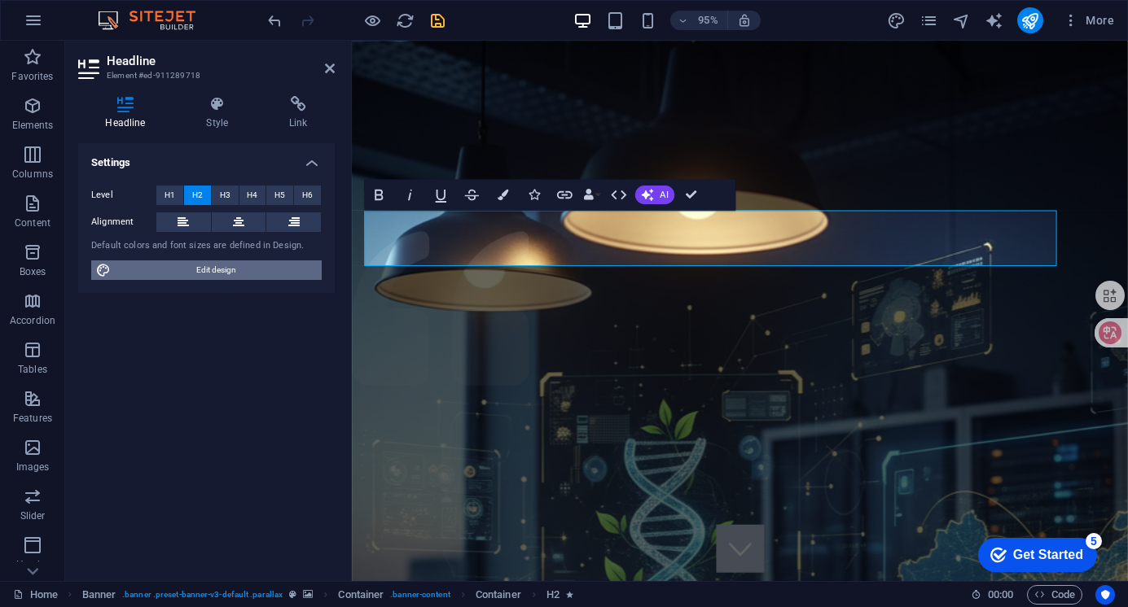
select select "rem"
select select "300"
select select "px"
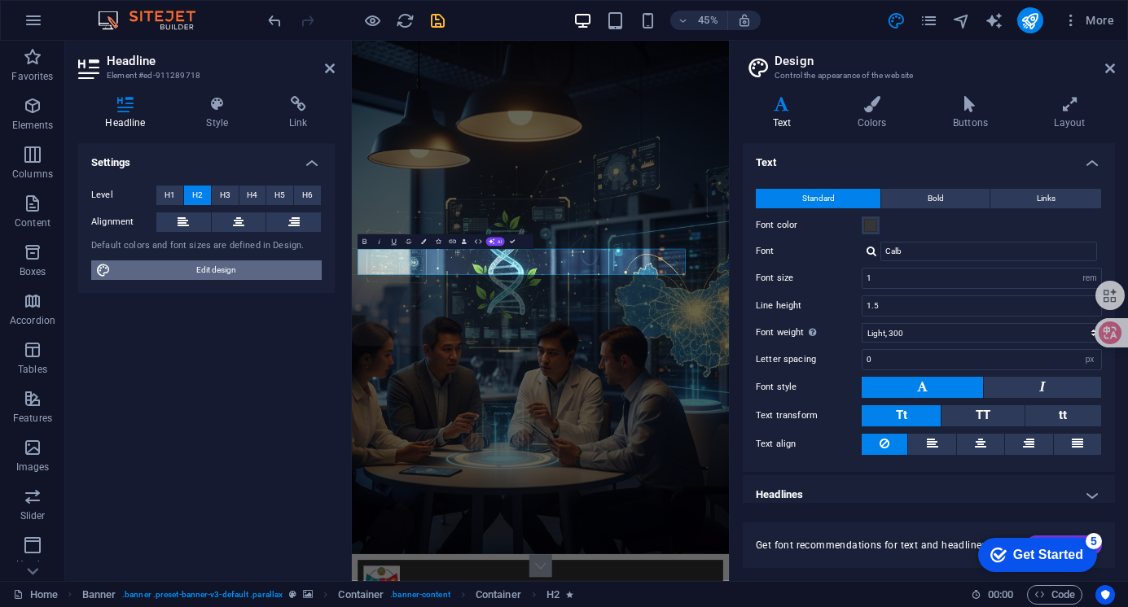
click at [230, 267] on span "Edit design" at bounding box center [216, 271] width 201 height 20
click at [870, 223] on span at bounding box center [870, 225] width 13 height 13
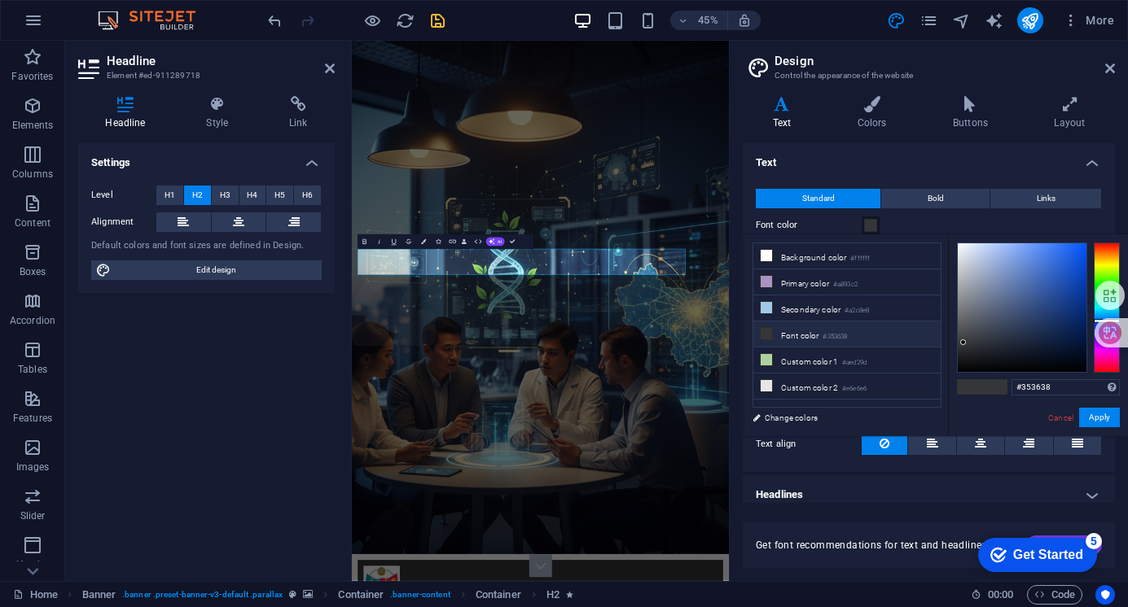
click at [796, 331] on li "Font color #353638" at bounding box center [846, 335] width 187 height 26
type input "#c5d4f1"
click at [980, 249] on div at bounding box center [1022, 307] width 129 height 129
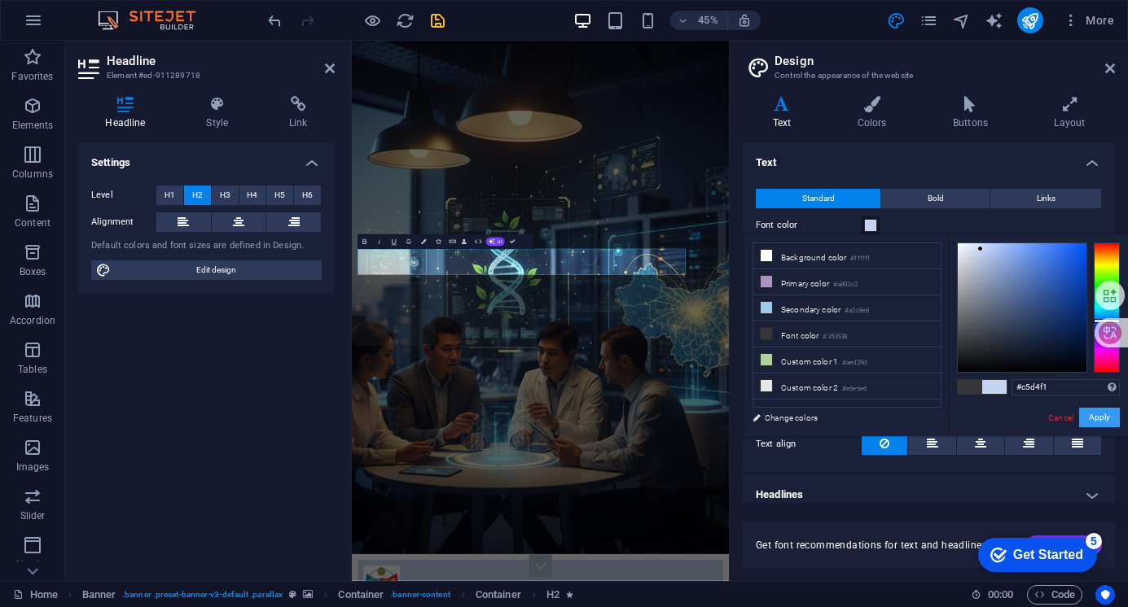
click at [1104, 414] on button "Apply" at bounding box center [1099, 418] width 41 height 20
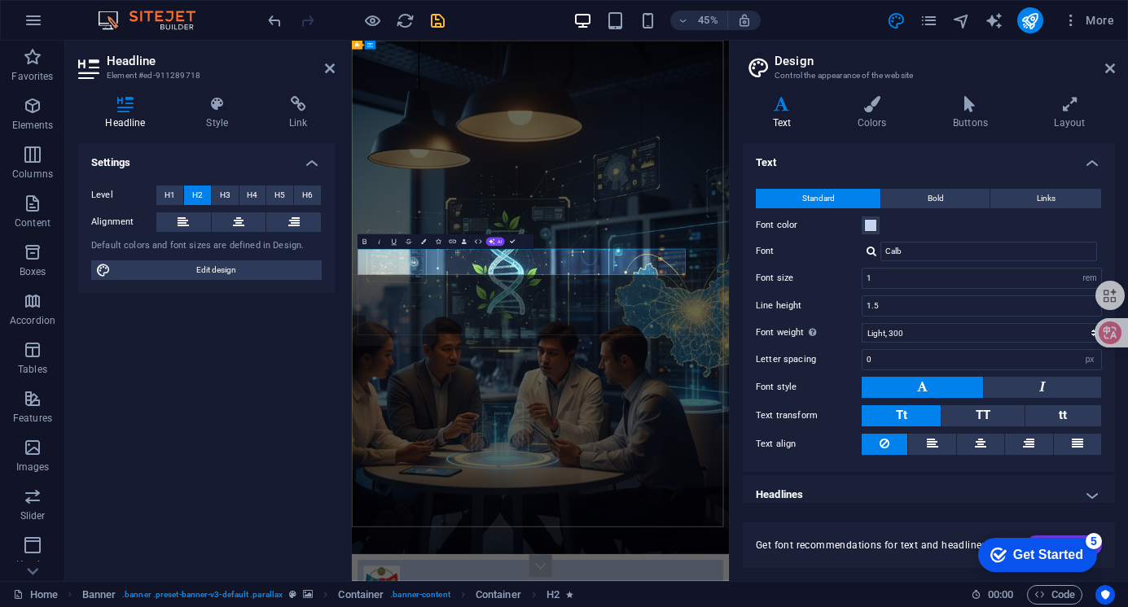
drag, startPoint x: 1084, startPoint y: 543, endPoint x: 349, endPoint y: 538, distance: 734.5
click at [873, 222] on span at bounding box center [870, 225] width 13 height 13
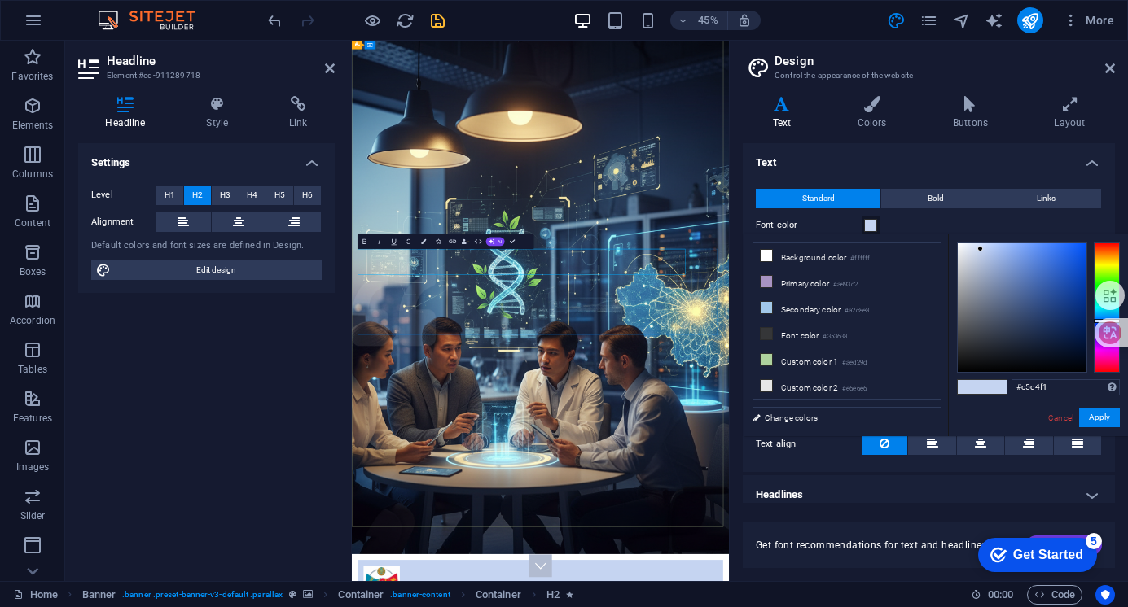
drag, startPoint x: 1086, startPoint y: 532, endPoint x: 316, endPoint y: 544, distance: 770.4
click at [879, 118] on h4 "Colors" at bounding box center [874, 113] width 95 height 34
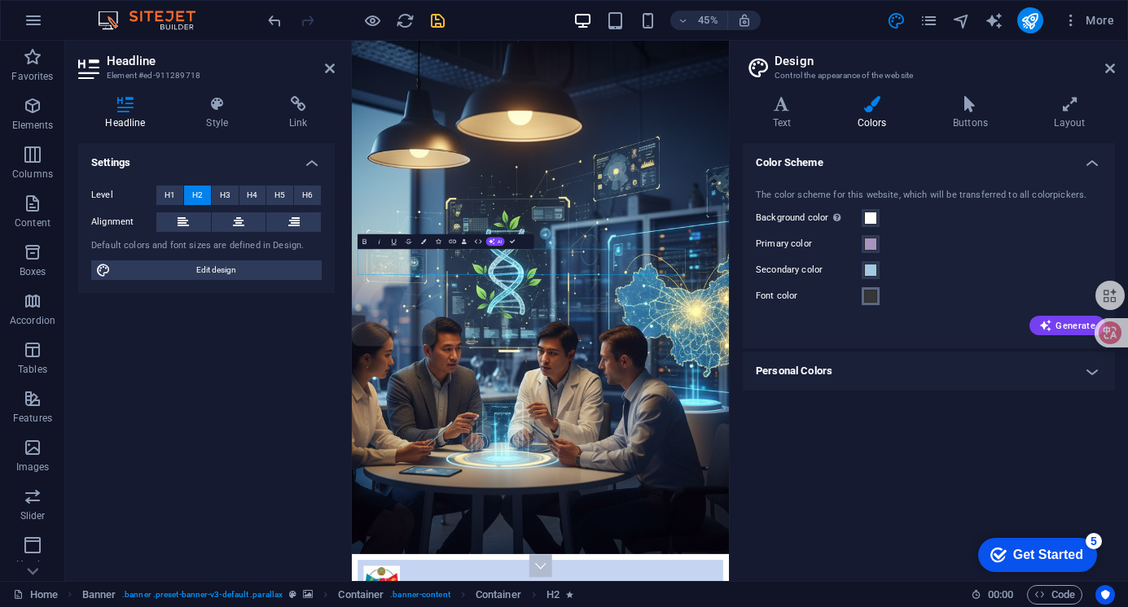
click at [875, 293] on span at bounding box center [870, 296] width 13 height 13
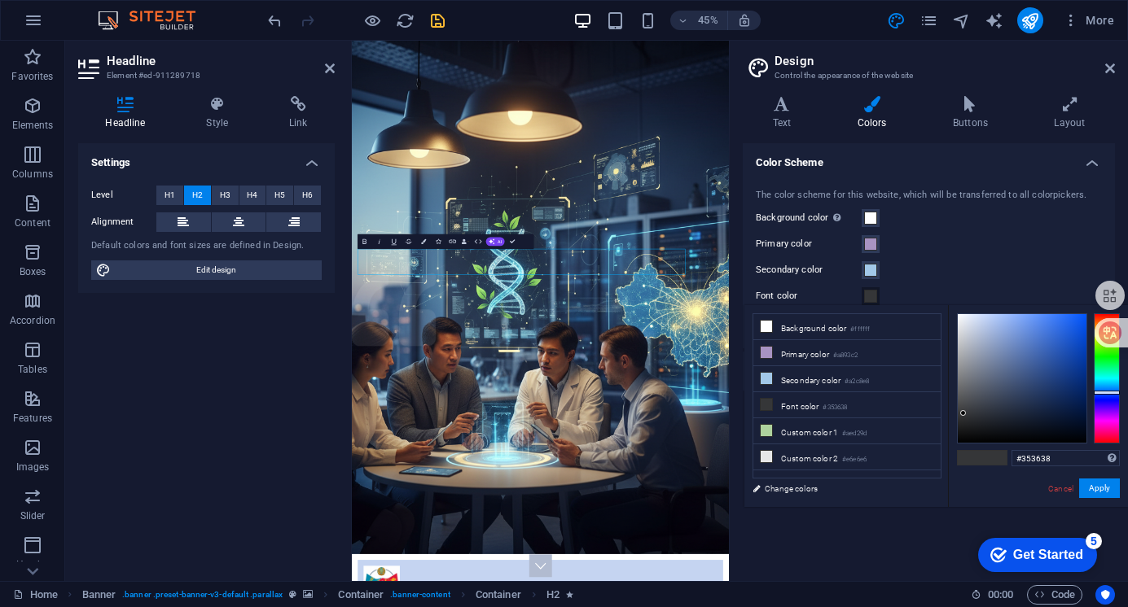
type input "#b4c4e4"
click at [984, 327] on div at bounding box center [1022, 378] width 129 height 129
click at [1099, 484] on button "Apply" at bounding box center [1099, 489] width 41 height 20
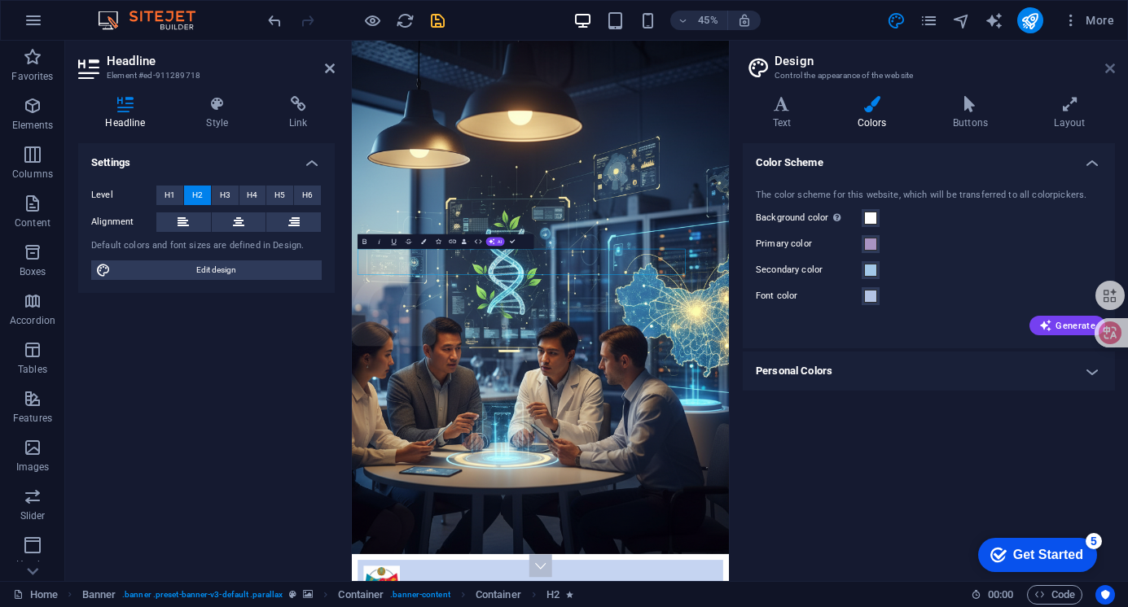
click at [1111, 64] on icon at bounding box center [1110, 68] width 10 height 13
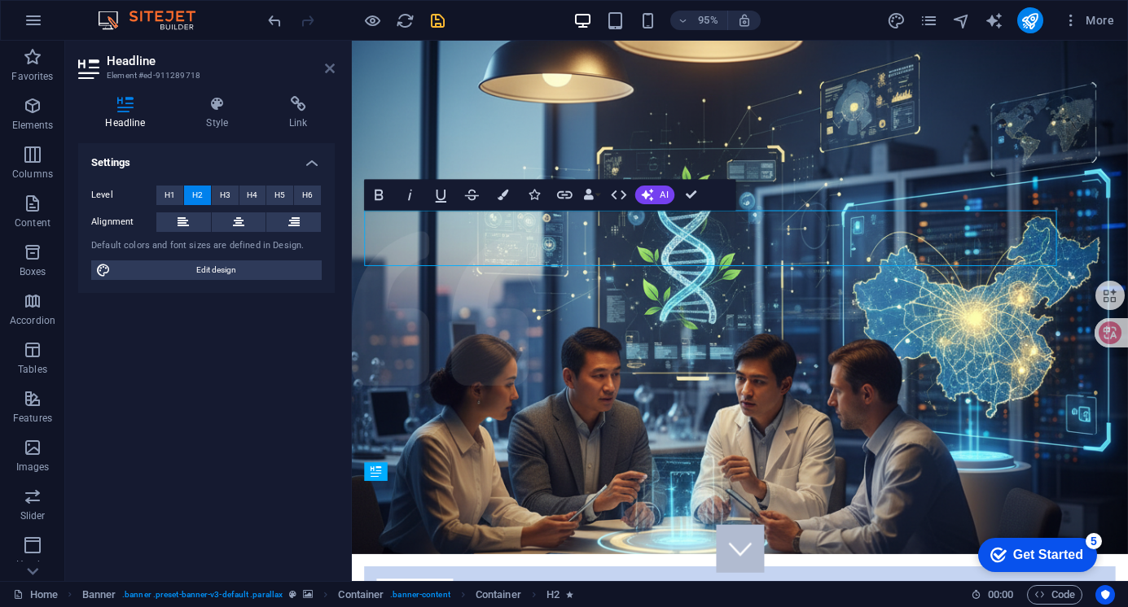
drag, startPoint x: 265, startPoint y: 29, endPoint x: 331, endPoint y: 70, distance: 76.8
click at [331, 70] on icon at bounding box center [330, 68] width 10 height 13
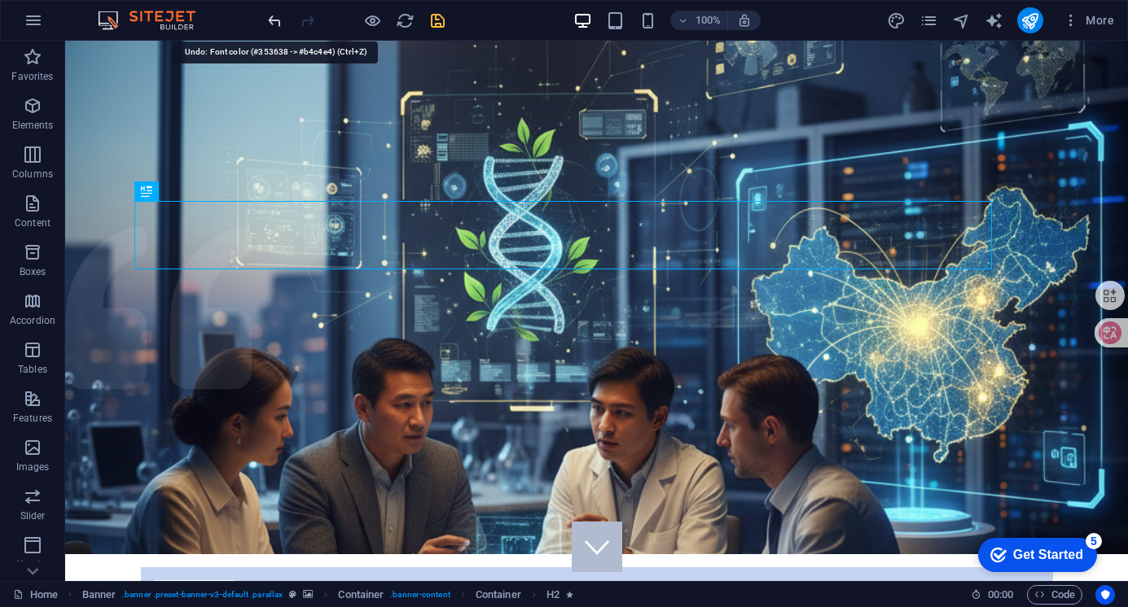
click at [275, 15] on icon "undo" at bounding box center [274, 20] width 19 height 19
click at [278, 21] on icon "undo" at bounding box center [274, 20] width 19 height 19
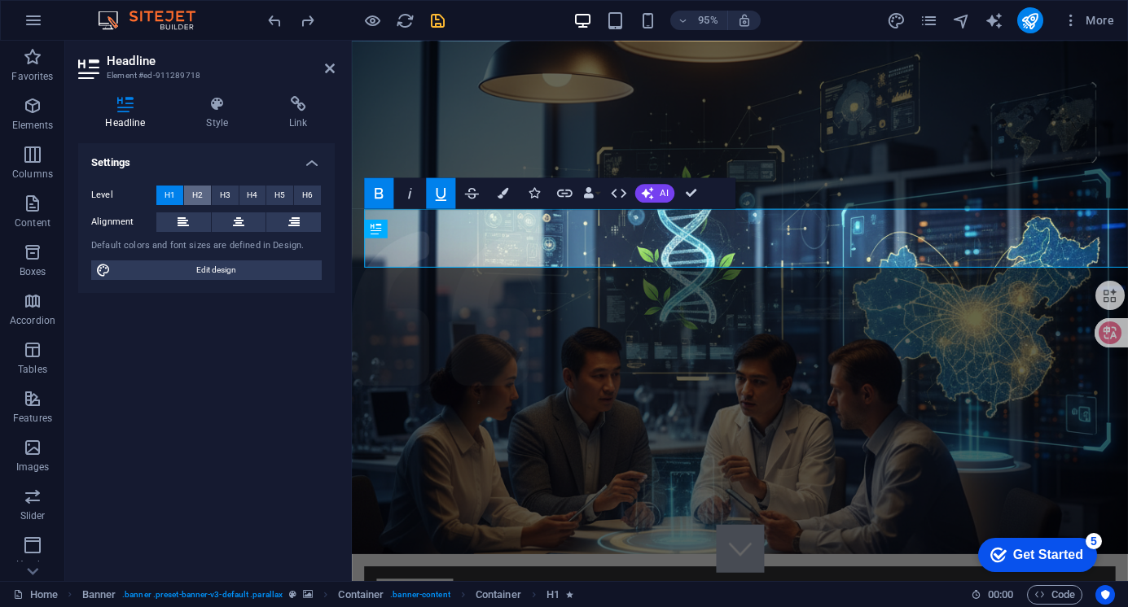
click at [199, 189] on span "H2" at bounding box center [197, 196] width 11 height 20
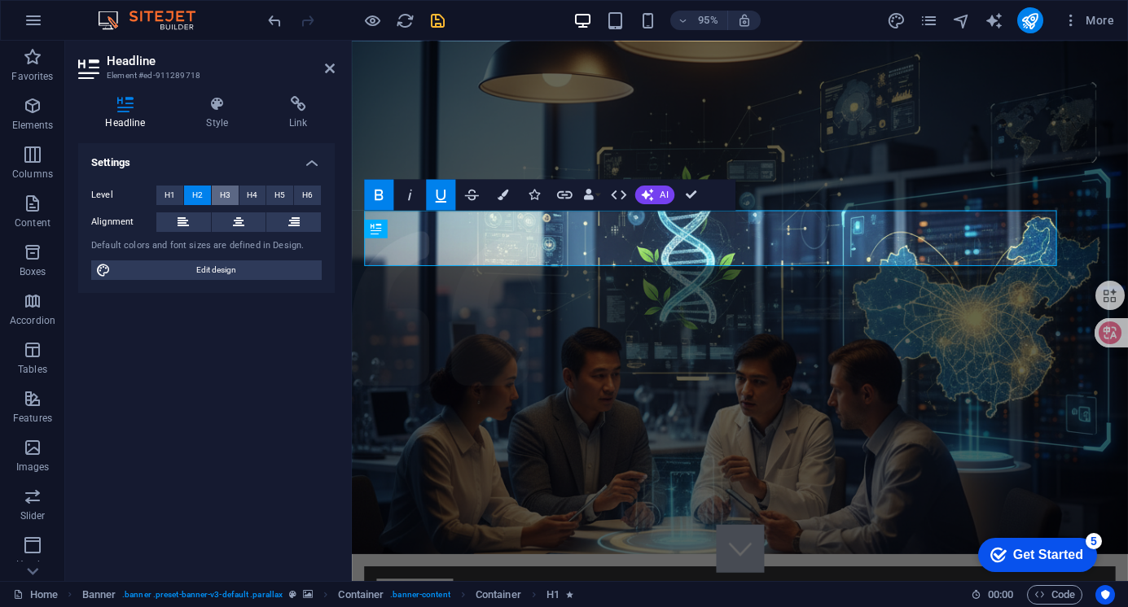
click at [233, 197] on button "H3" at bounding box center [225, 196] width 27 height 20
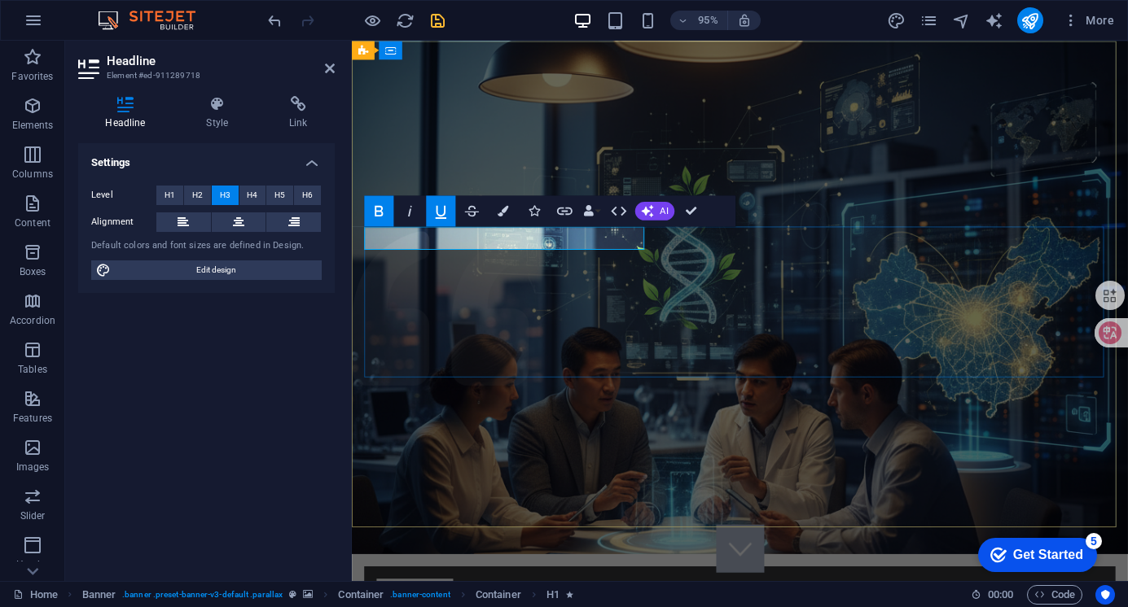
drag, startPoint x: 657, startPoint y: 250, endPoint x: 355, endPoint y: 241, distance: 302.2
click at [503, 213] on icon "button" at bounding box center [502, 210] width 11 height 11
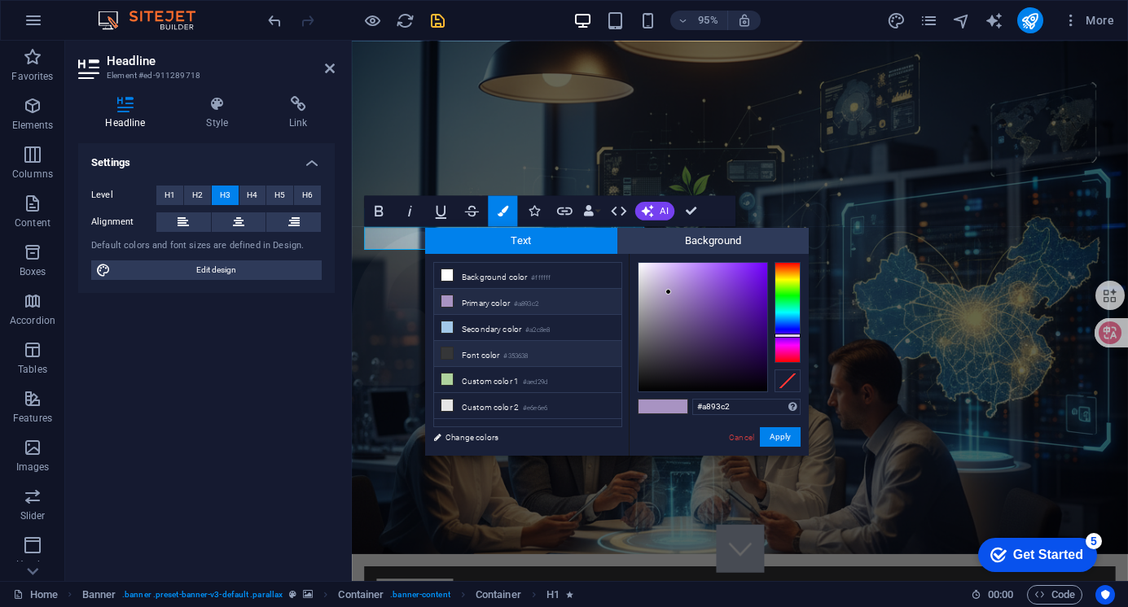
click at [534, 348] on li "Font color #353638" at bounding box center [527, 354] width 187 height 26
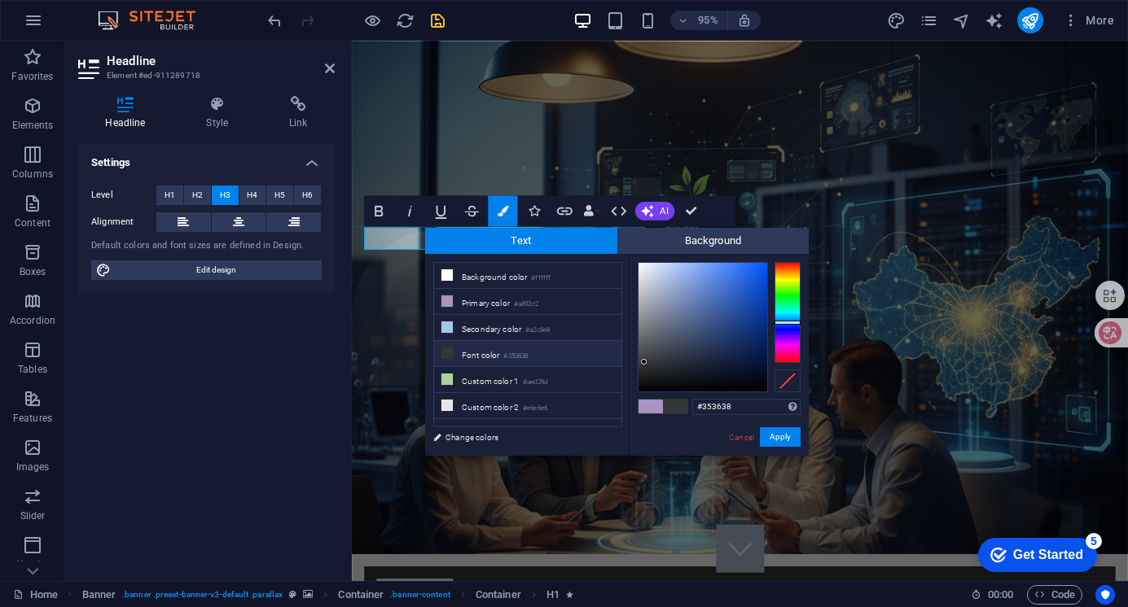
type input "#d0d8e8"
click at [651, 274] on div at bounding box center [702, 327] width 129 height 129
click at [778, 440] on button "Apply" at bounding box center [780, 437] width 41 height 20
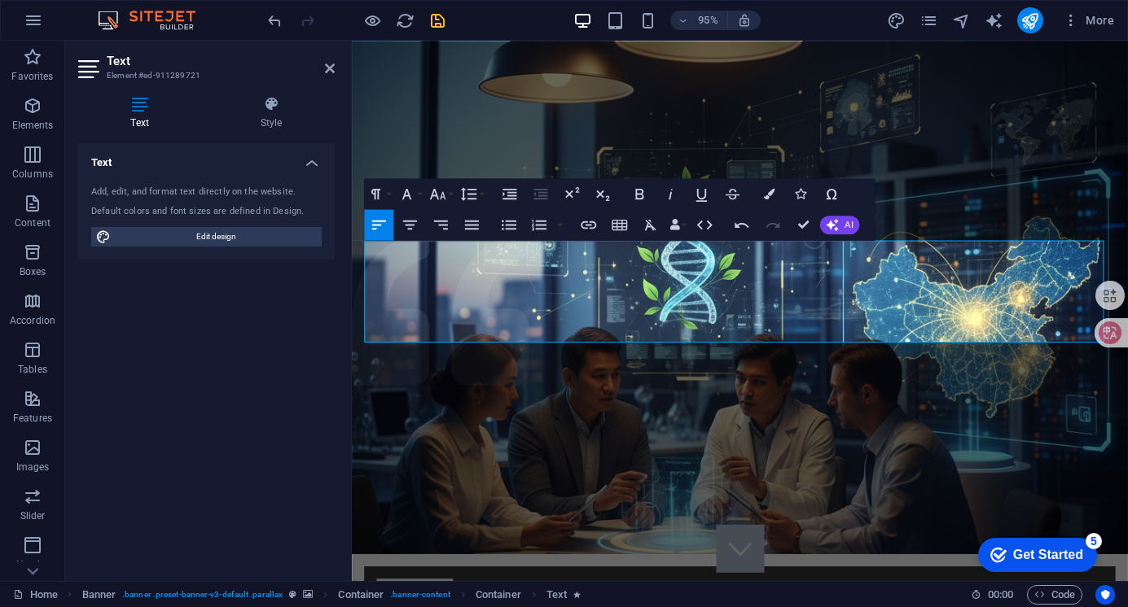
drag, startPoint x: 430, startPoint y: 262, endPoint x: 348, endPoint y: 262, distance: 81.4
click at [454, 195] on button "Font Size" at bounding box center [440, 193] width 29 height 31
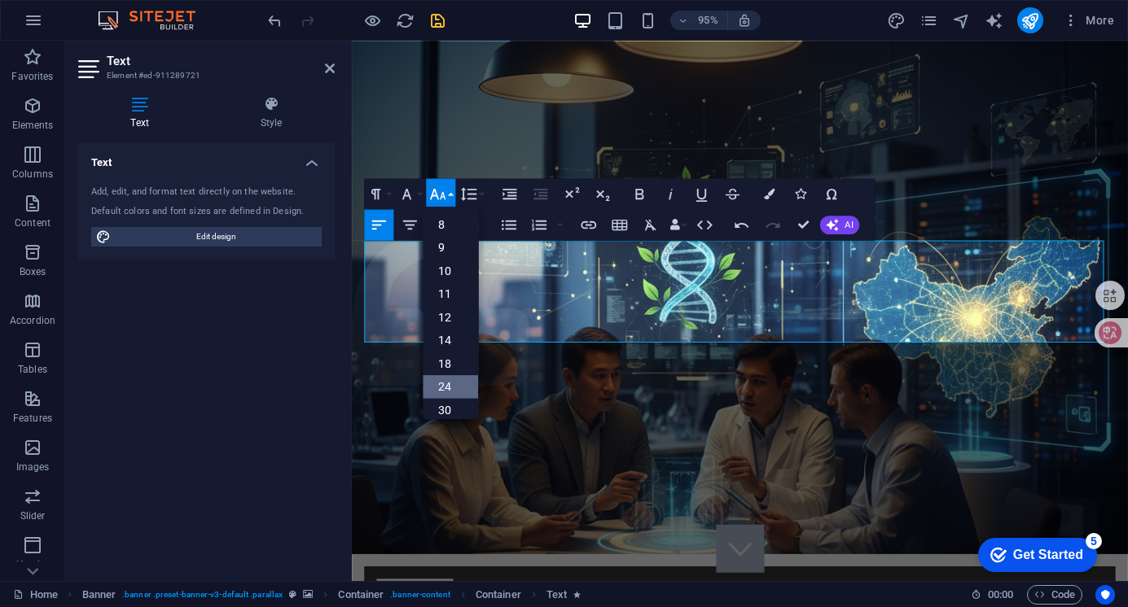
click at [455, 384] on link "24" at bounding box center [450, 387] width 55 height 24
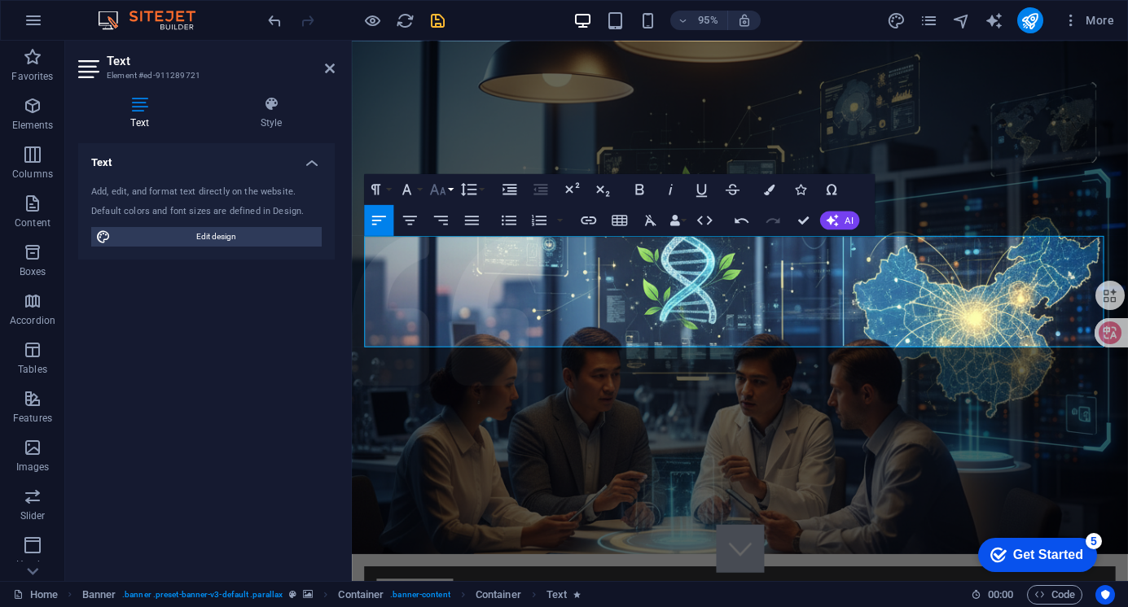
click at [449, 185] on button "Font Size" at bounding box center [440, 189] width 29 height 31
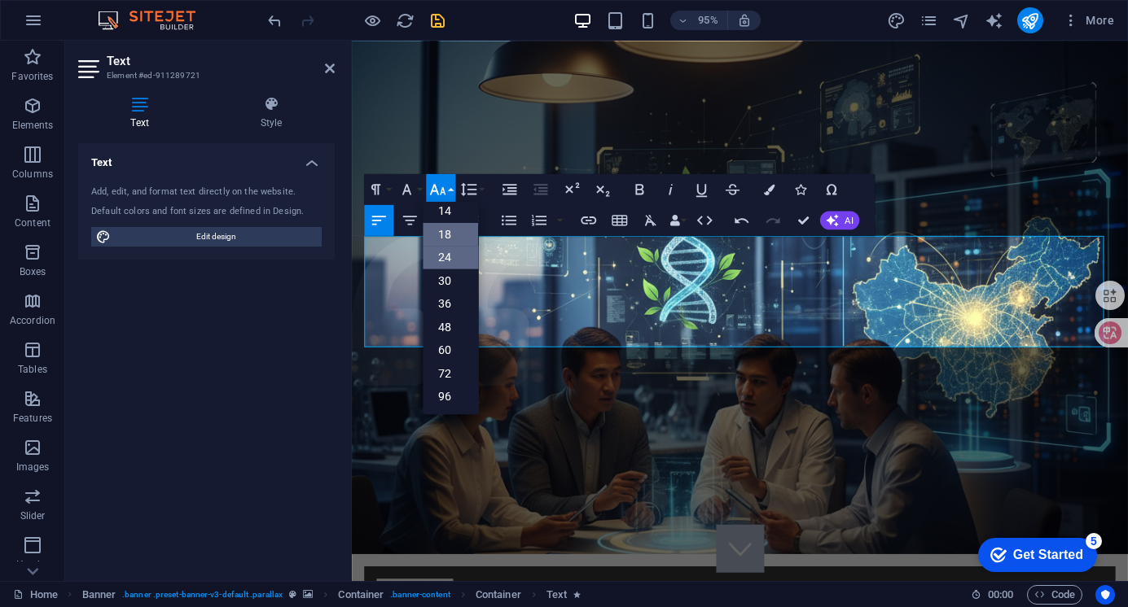
scroll to position [131, 0]
click at [445, 304] on link "36" at bounding box center [450, 304] width 55 height 24
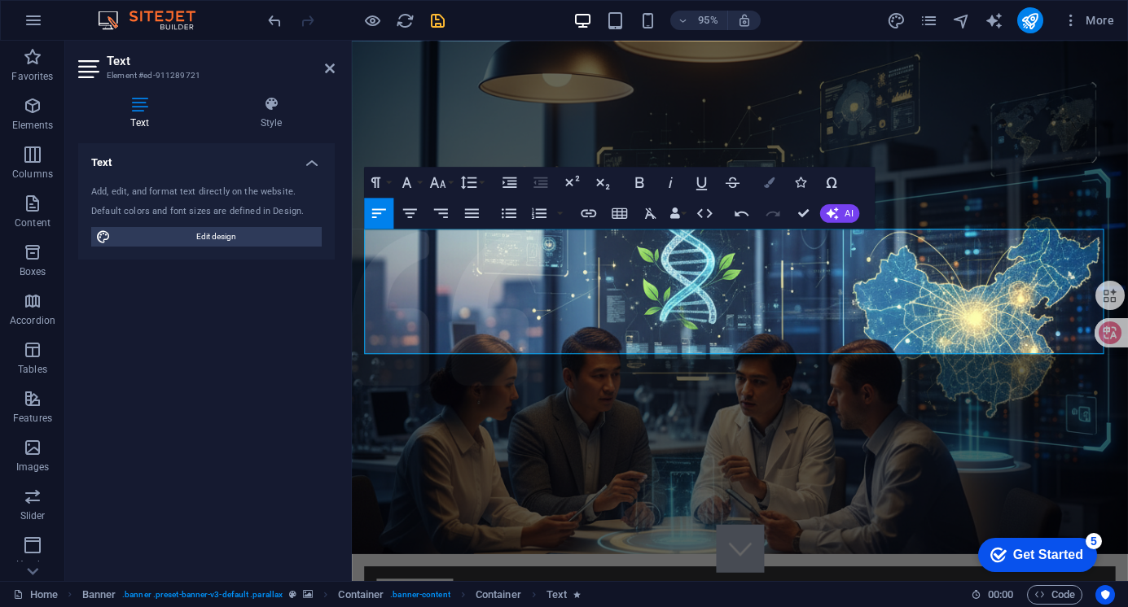
click at [772, 185] on icon "button" at bounding box center [769, 182] width 11 height 11
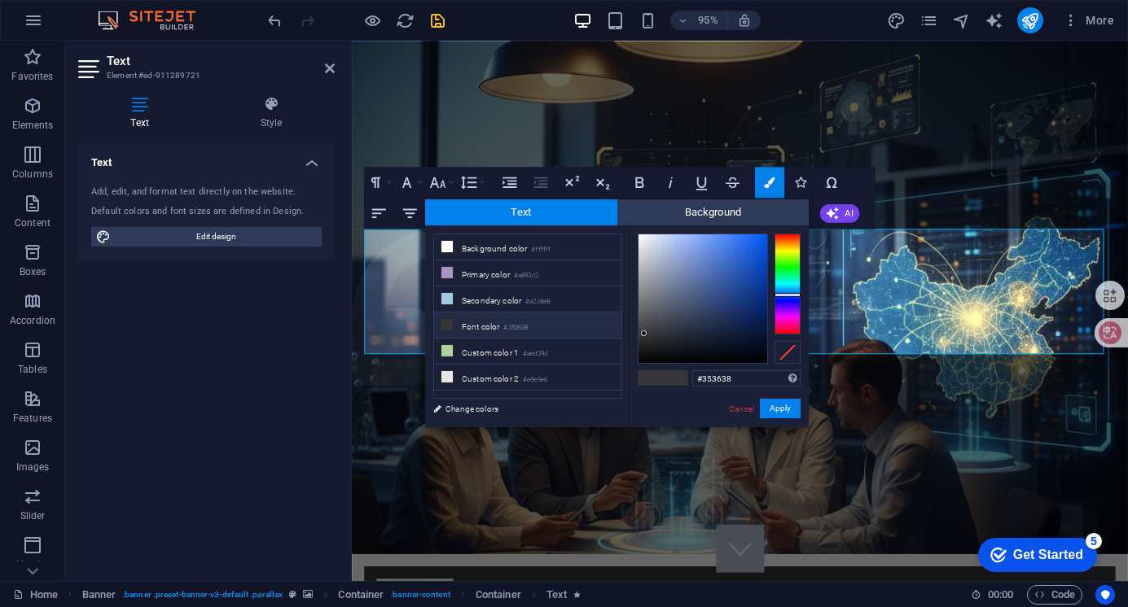
click at [564, 318] on li "Font color #353638" at bounding box center [527, 326] width 187 height 26
click at [653, 247] on div at bounding box center [702, 298] width 129 height 129
click at [779, 412] on button "Apply" at bounding box center [780, 409] width 41 height 20
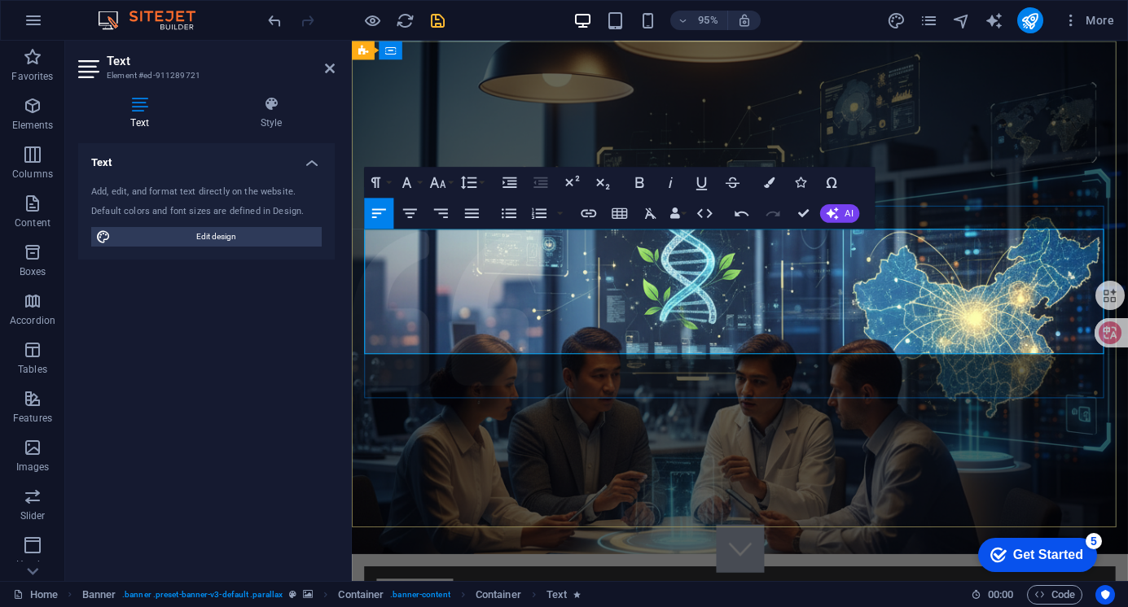
drag, startPoint x: 488, startPoint y: 254, endPoint x: 363, endPoint y: 253, distance: 124.6
click at [769, 185] on icon "button" at bounding box center [769, 182] width 11 height 11
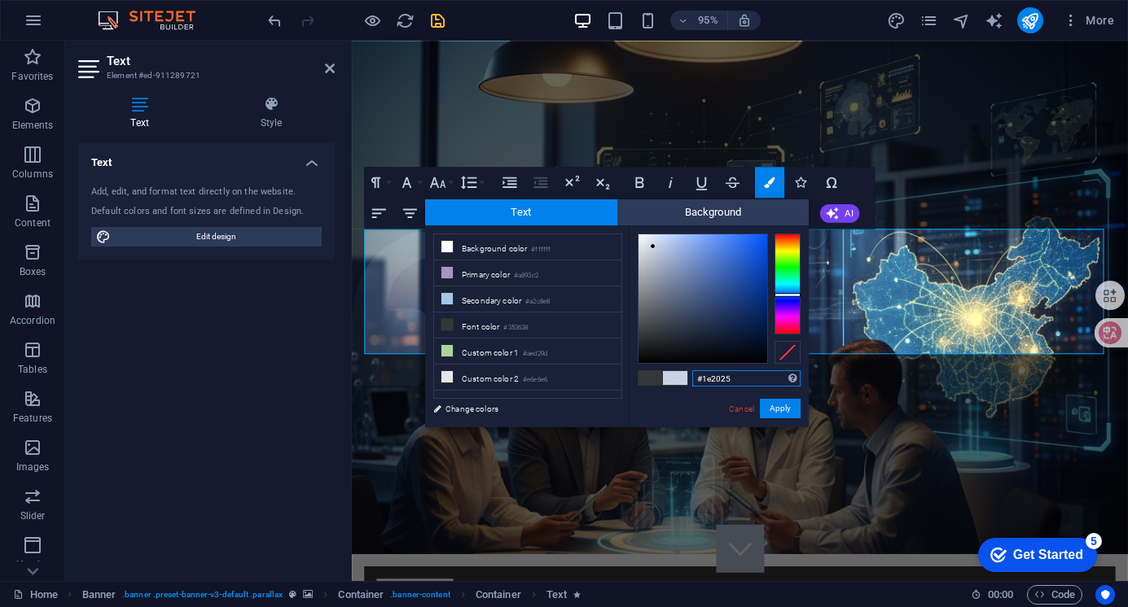
click at [663, 344] on div at bounding box center [702, 298] width 129 height 129
click at [511, 324] on small "#353638" at bounding box center [515, 327] width 24 height 11
click at [662, 353] on div at bounding box center [702, 298] width 129 height 129
click at [647, 336] on div at bounding box center [644, 334] width 6 height 6
click at [651, 343] on div at bounding box center [702, 298] width 129 height 129
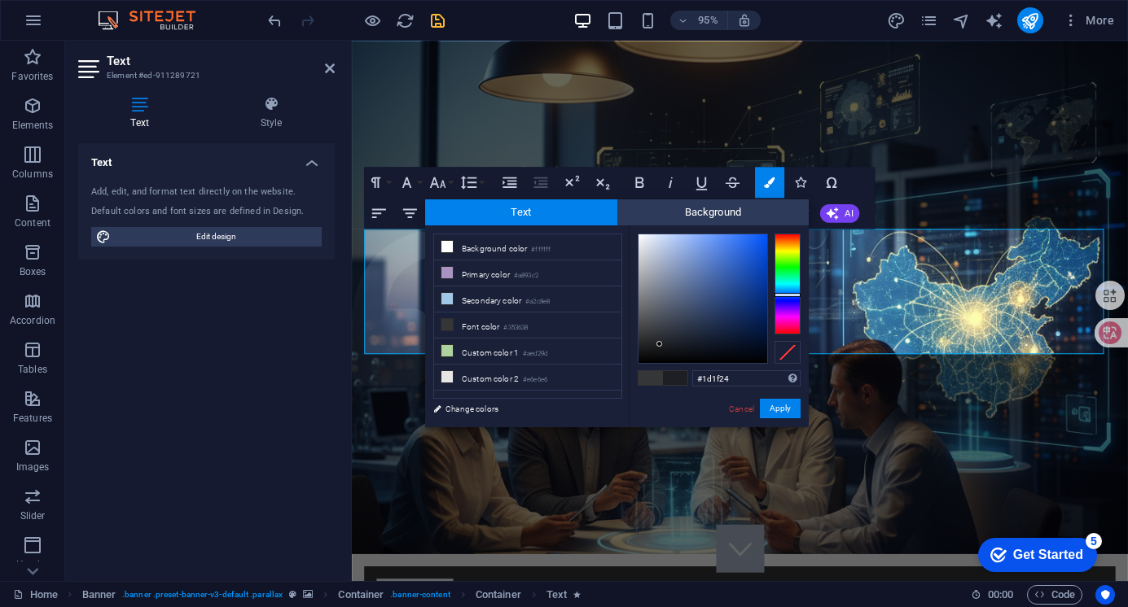
click at [660, 344] on div at bounding box center [702, 298] width 129 height 129
type input "#0e1012"
click at [662, 353] on div at bounding box center [702, 298] width 129 height 129
click at [773, 401] on button "Apply" at bounding box center [780, 409] width 41 height 20
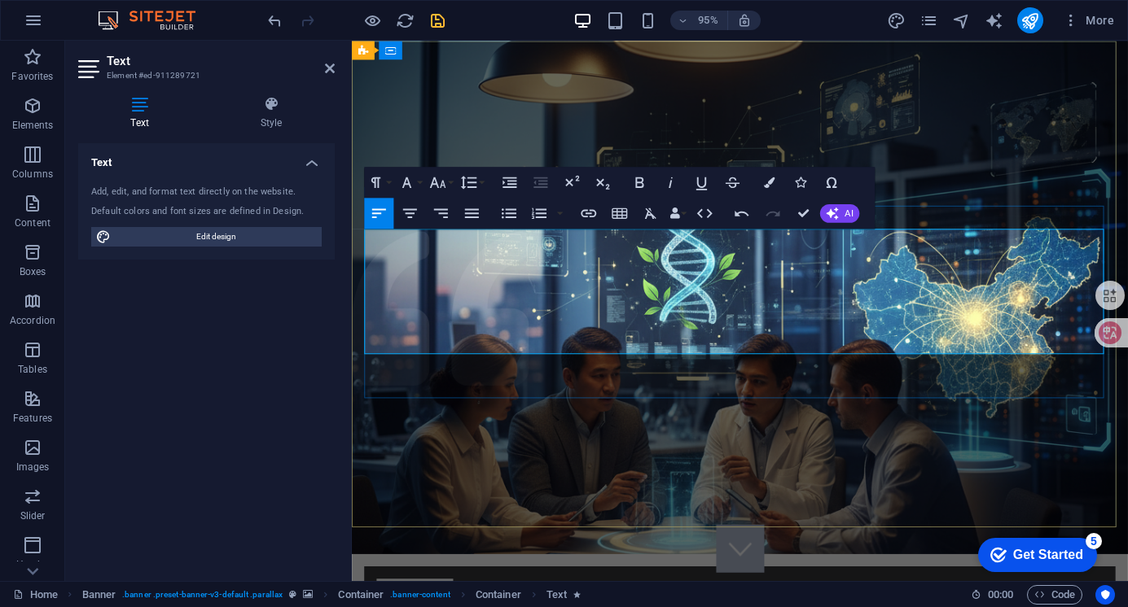
drag, startPoint x: 488, startPoint y: 265, endPoint x: 375, endPoint y: 254, distance: 113.7
click at [646, 182] on icon "button" at bounding box center [639, 182] width 19 height 19
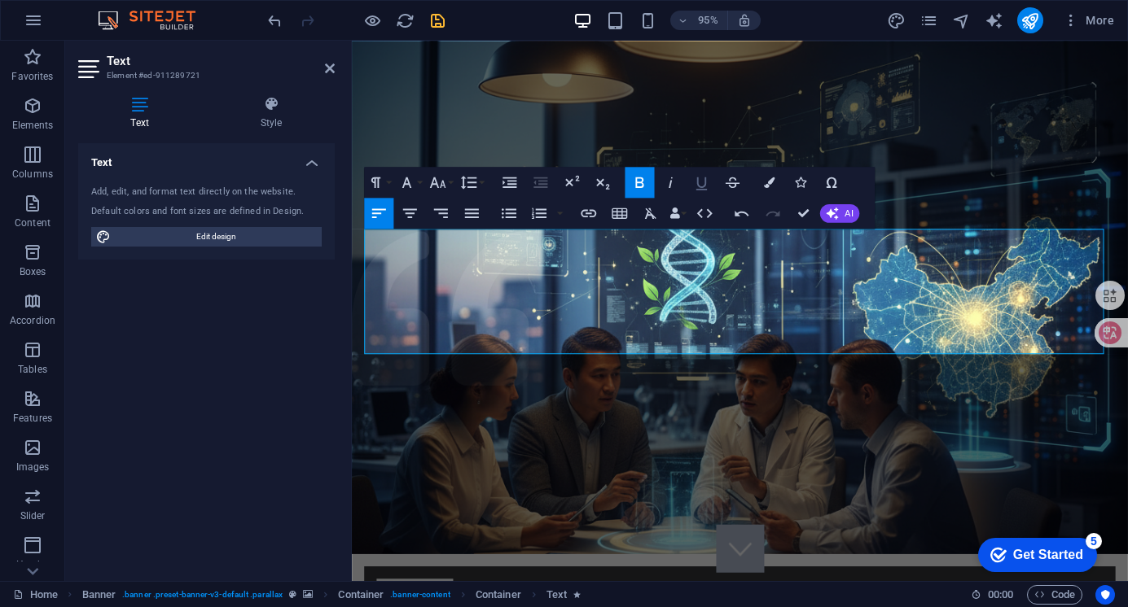
click at [701, 182] on icon "button" at bounding box center [701, 182] width 19 height 19
click at [698, 187] on icon "button" at bounding box center [701, 182] width 19 height 19
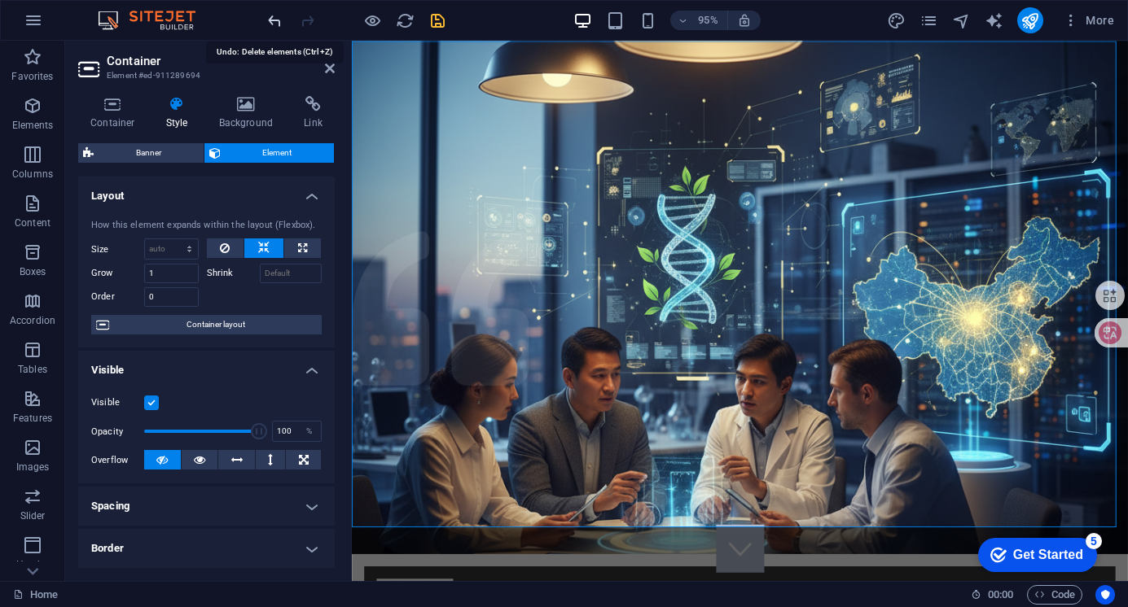
click at [276, 23] on icon "undo" at bounding box center [274, 20] width 19 height 19
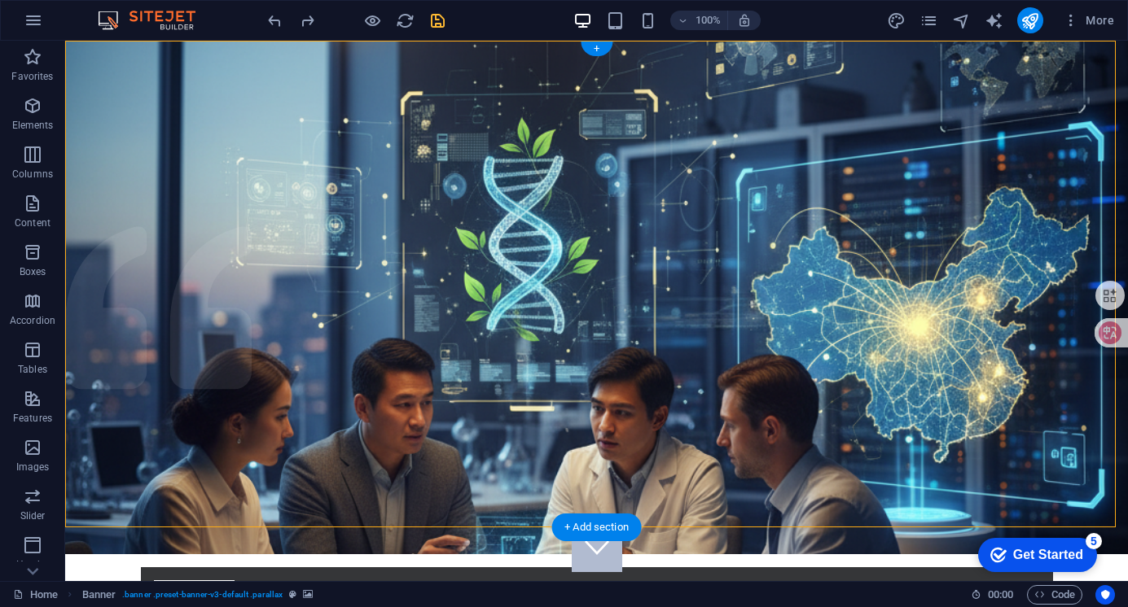
drag, startPoint x: 181, startPoint y: 227, endPoint x: 476, endPoint y: 195, distance: 296.5
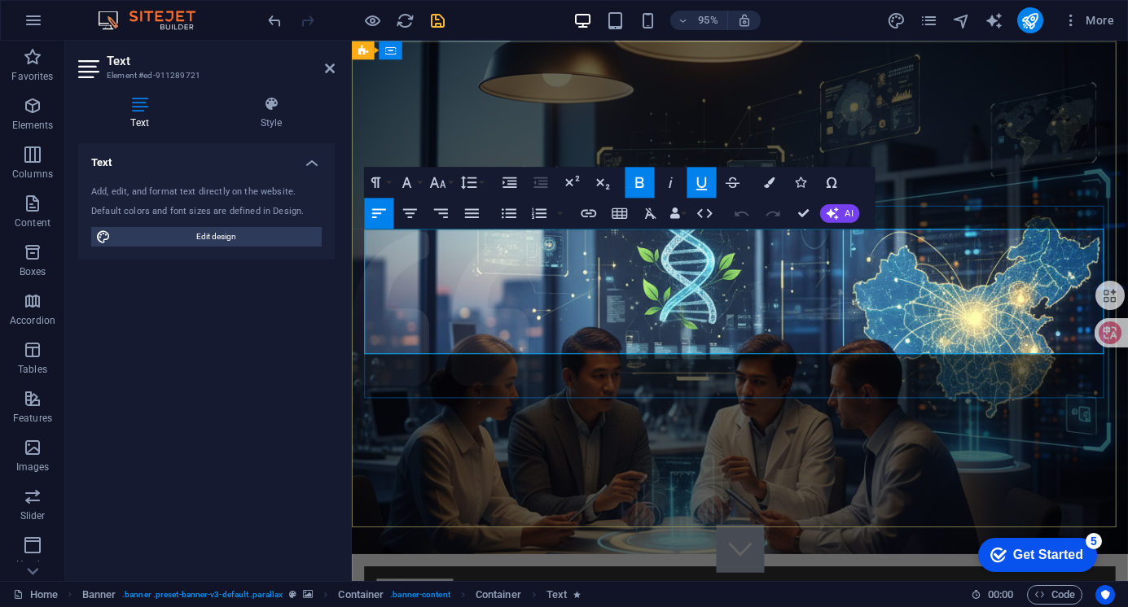
drag, startPoint x: 910, startPoint y: 260, endPoint x: 347, endPoint y: 234, distance: 564.0
click at [450, 183] on button "Font Size" at bounding box center [440, 182] width 29 height 31
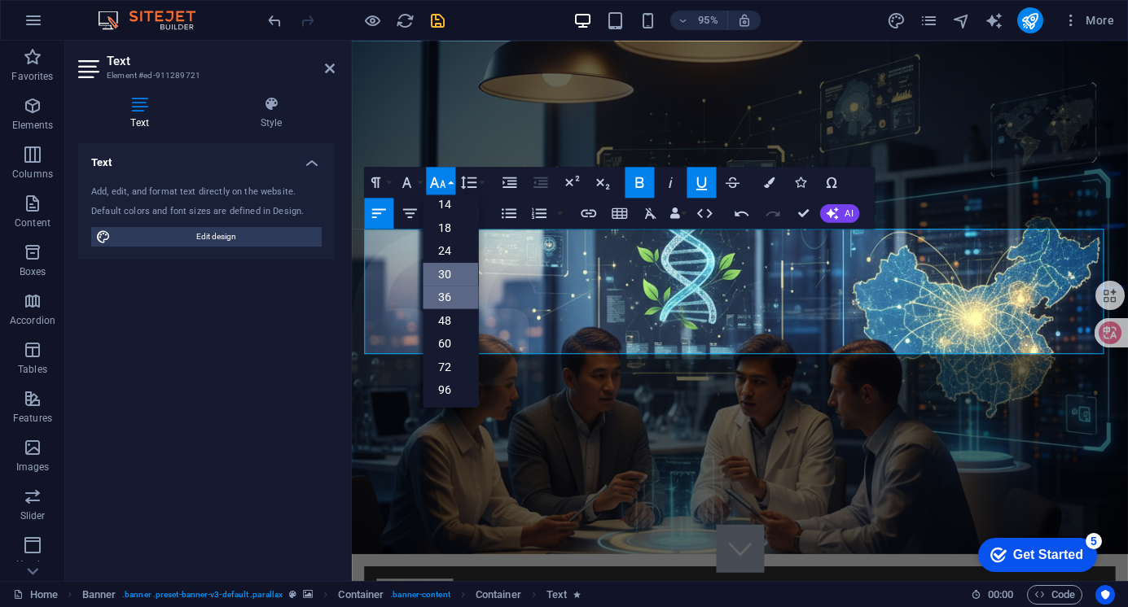
click at [445, 275] on link "30" at bounding box center [450, 274] width 55 height 24
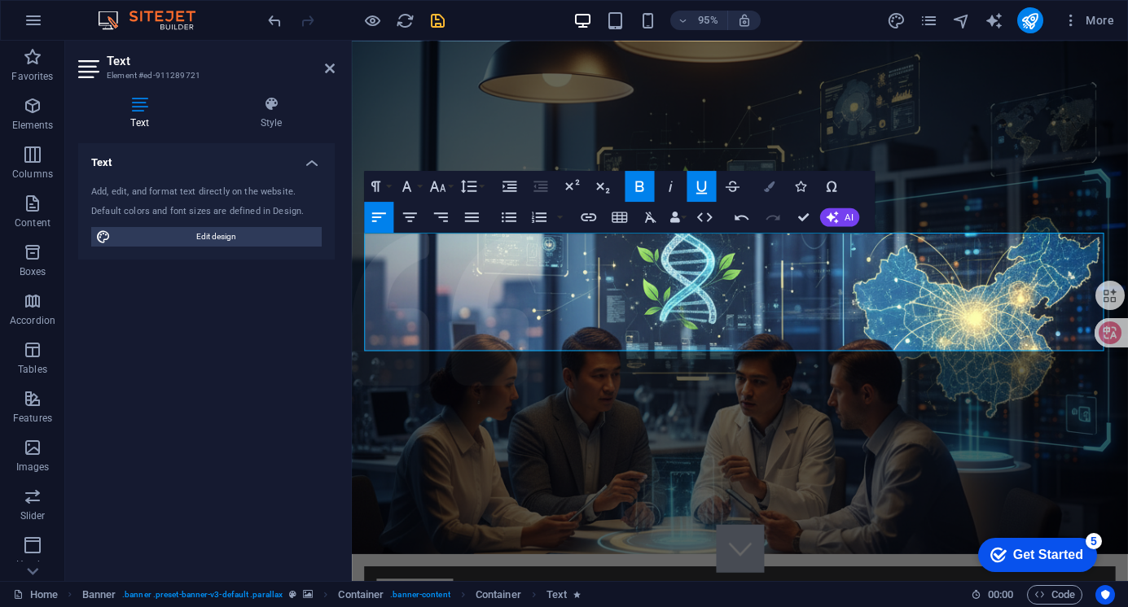
click at [775, 183] on button "Colors" at bounding box center [769, 185] width 29 height 31
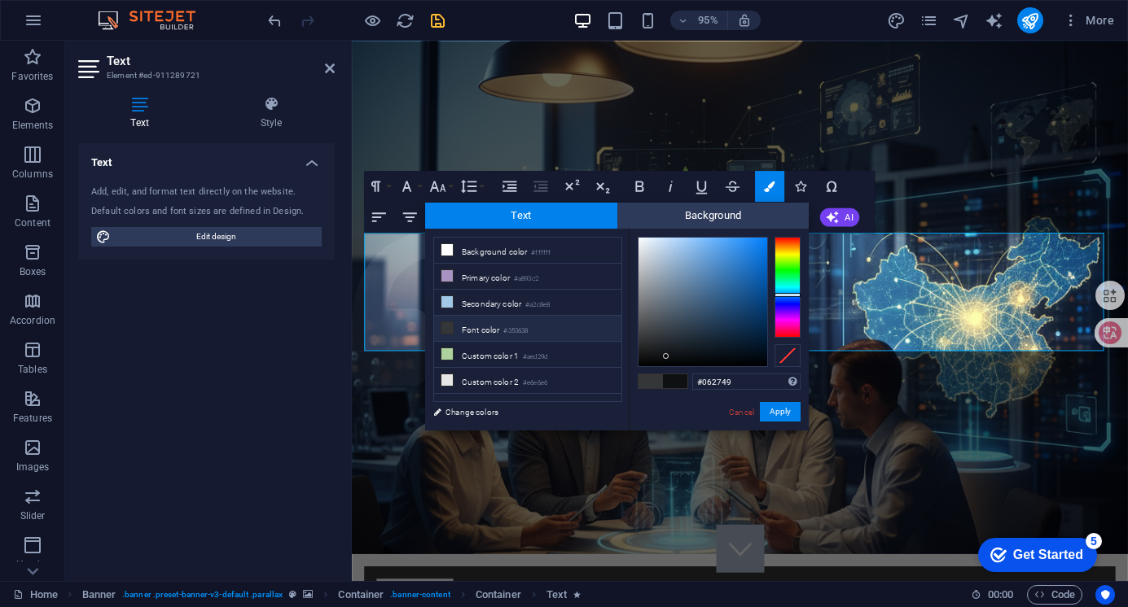
type input "#052749"
click at [758, 329] on div at bounding box center [702, 302] width 129 height 129
click at [773, 416] on button "Apply" at bounding box center [780, 412] width 41 height 20
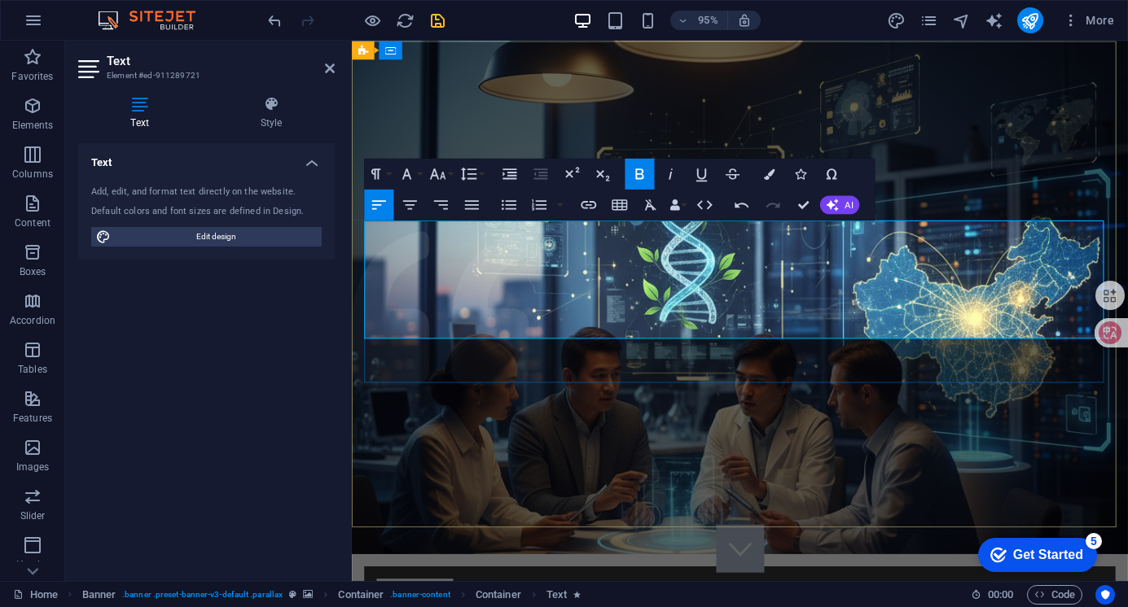
drag, startPoint x: 824, startPoint y: 247, endPoint x: 359, endPoint y: 232, distance: 465.2
click at [771, 169] on icon "button" at bounding box center [769, 174] width 11 height 11
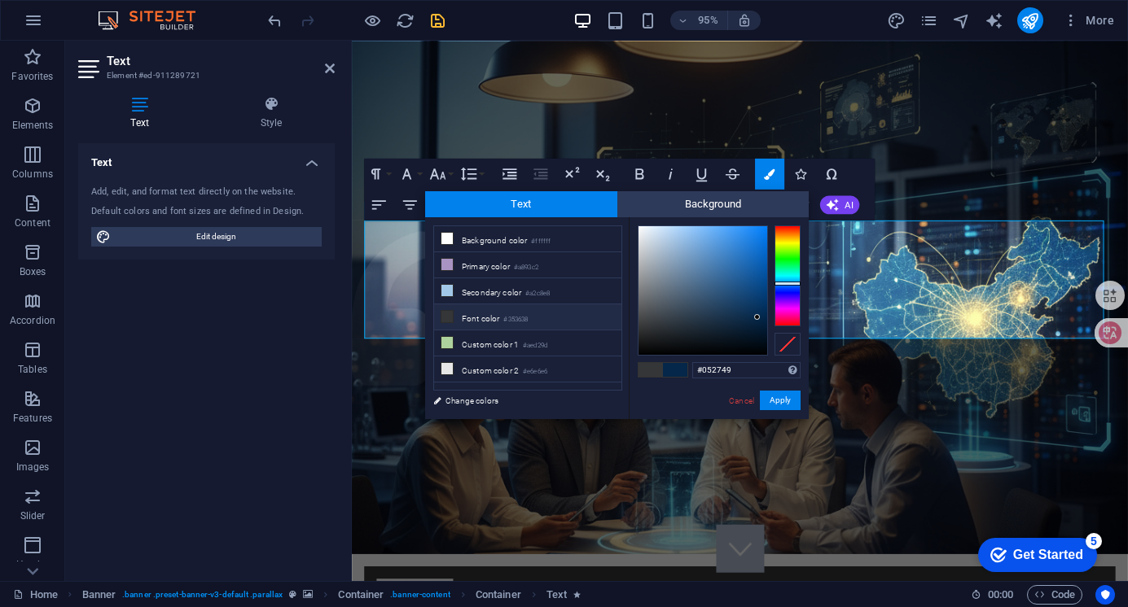
type input "#edf1f5"
click at [642, 230] on div at bounding box center [702, 290] width 129 height 129
click at [775, 398] on button "Apply" at bounding box center [780, 401] width 41 height 20
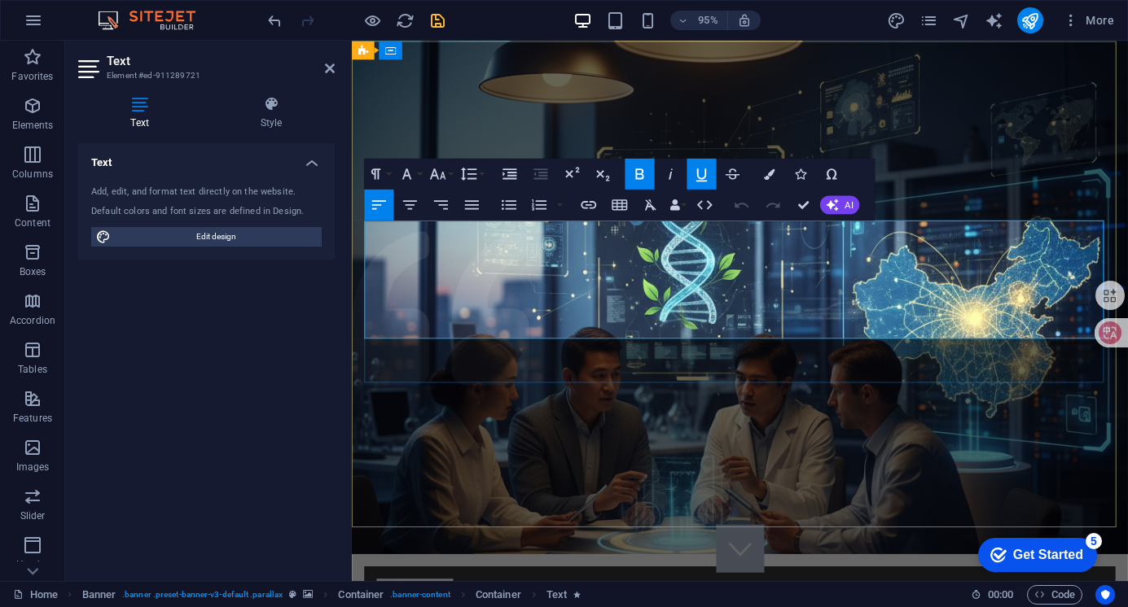
drag, startPoint x: 370, startPoint y: 248, endPoint x: 466, endPoint y: 243, distance: 96.2
click at [703, 169] on icon "button" at bounding box center [701, 173] width 19 height 19
drag, startPoint x: 464, startPoint y: 246, endPoint x: 362, endPoint y: 253, distance: 102.9
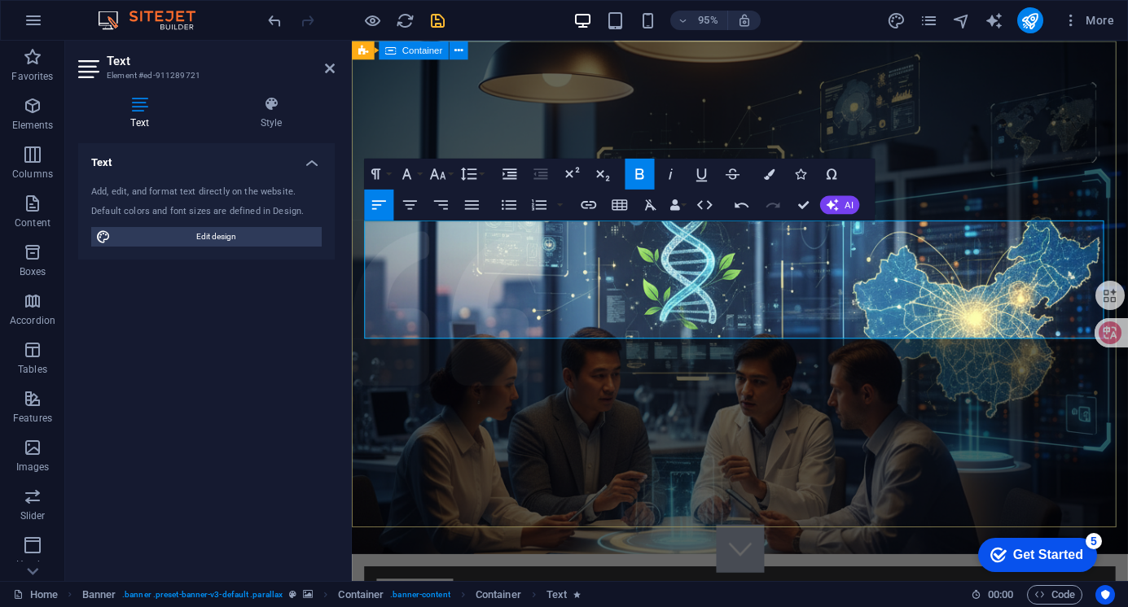
click at [707, 171] on icon "button" at bounding box center [701, 173] width 19 height 19
drag, startPoint x: 476, startPoint y: 245, endPoint x: 818, endPoint y: 253, distance: 342.1
click at [774, 177] on icon "button" at bounding box center [769, 174] width 11 height 11
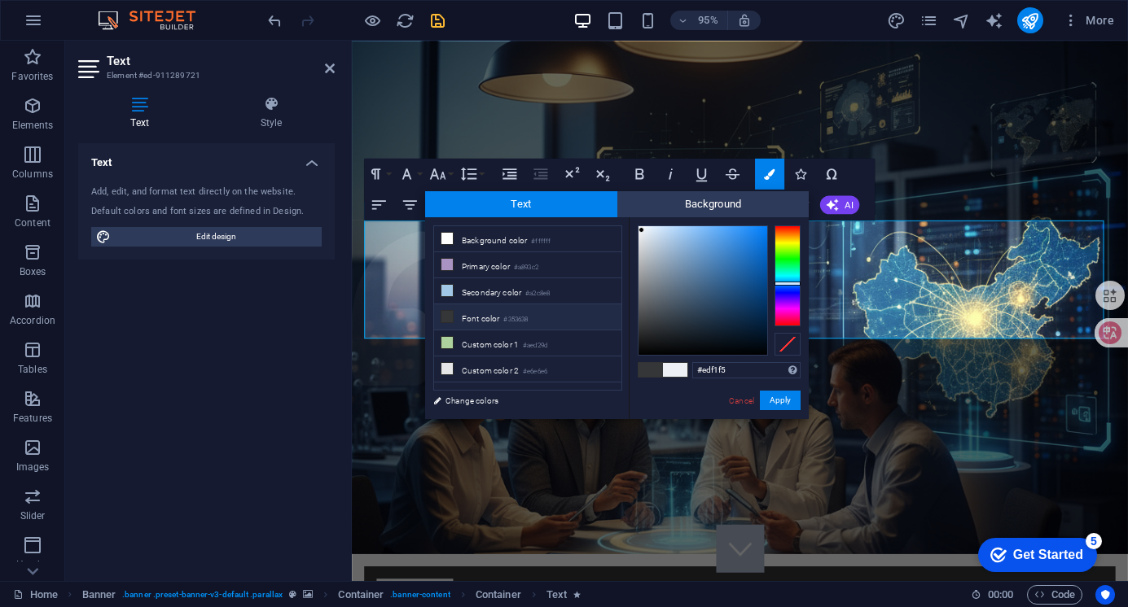
type input "#04070b"
click at [721, 348] on div at bounding box center [702, 290] width 129 height 129
click at [775, 401] on button "Apply" at bounding box center [780, 401] width 41 height 20
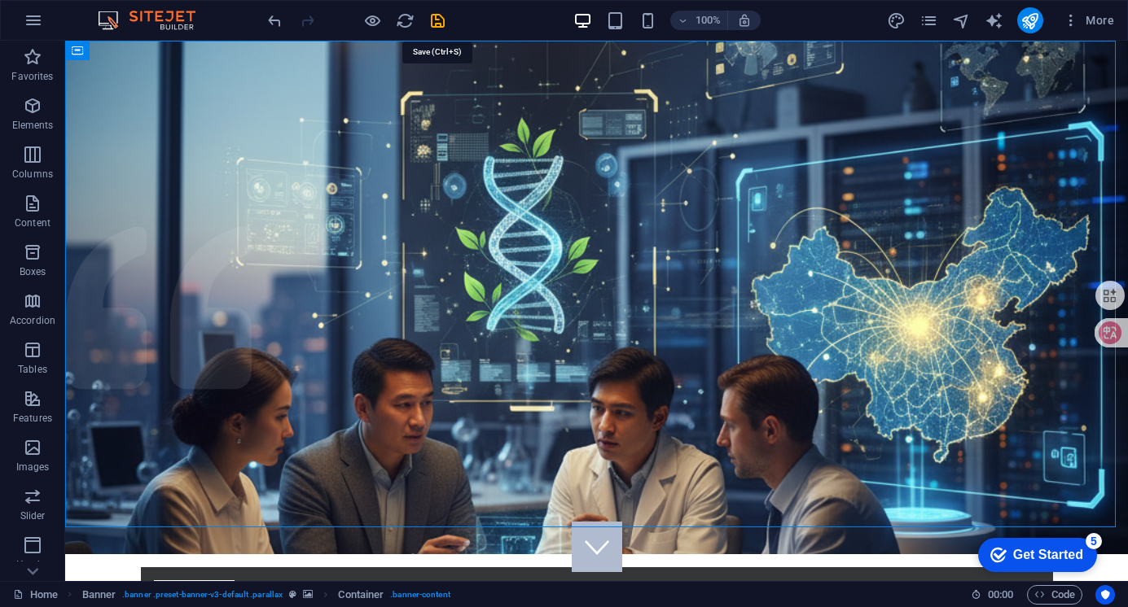
click at [441, 22] on icon "save" at bounding box center [437, 20] width 19 height 19
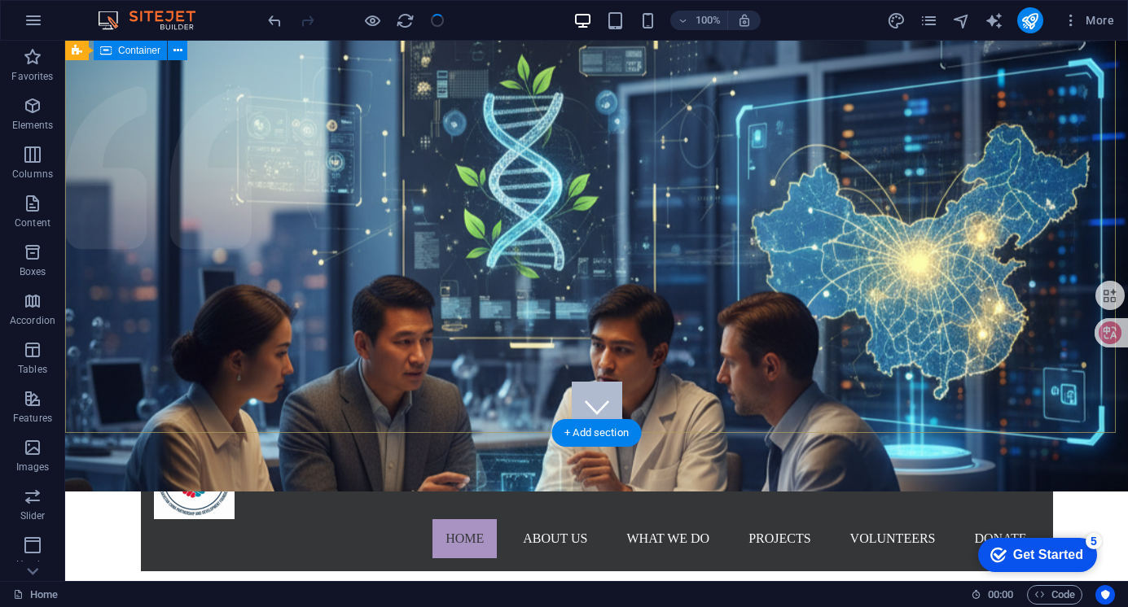
scroll to position [81, 0]
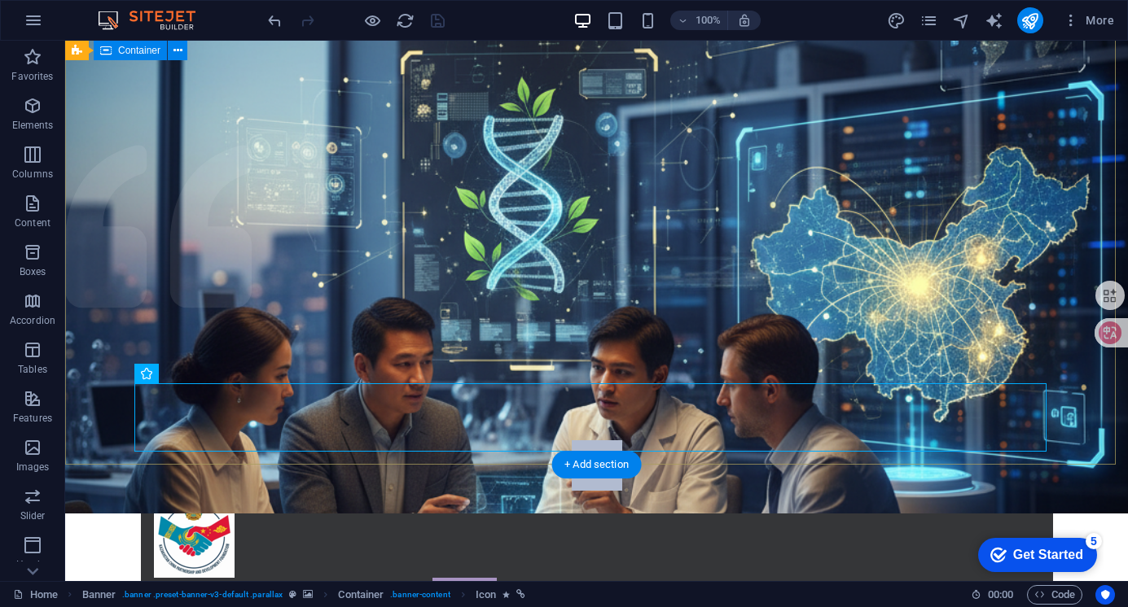
scroll to position [0, 0]
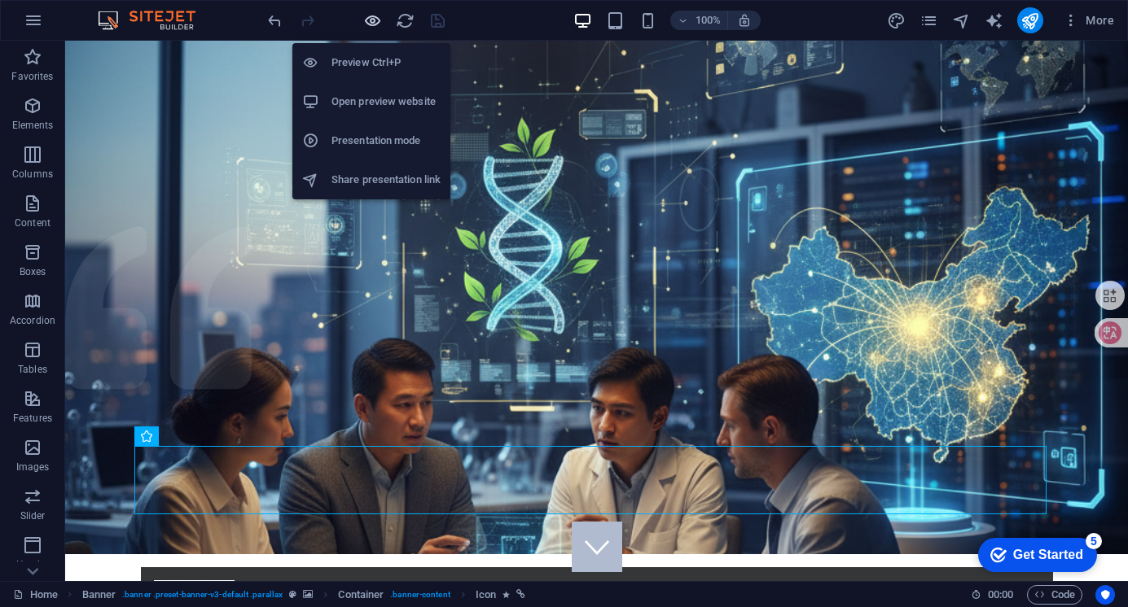
click at [375, 15] on icon "button" at bounding box center [372, 20] width 19 height 19
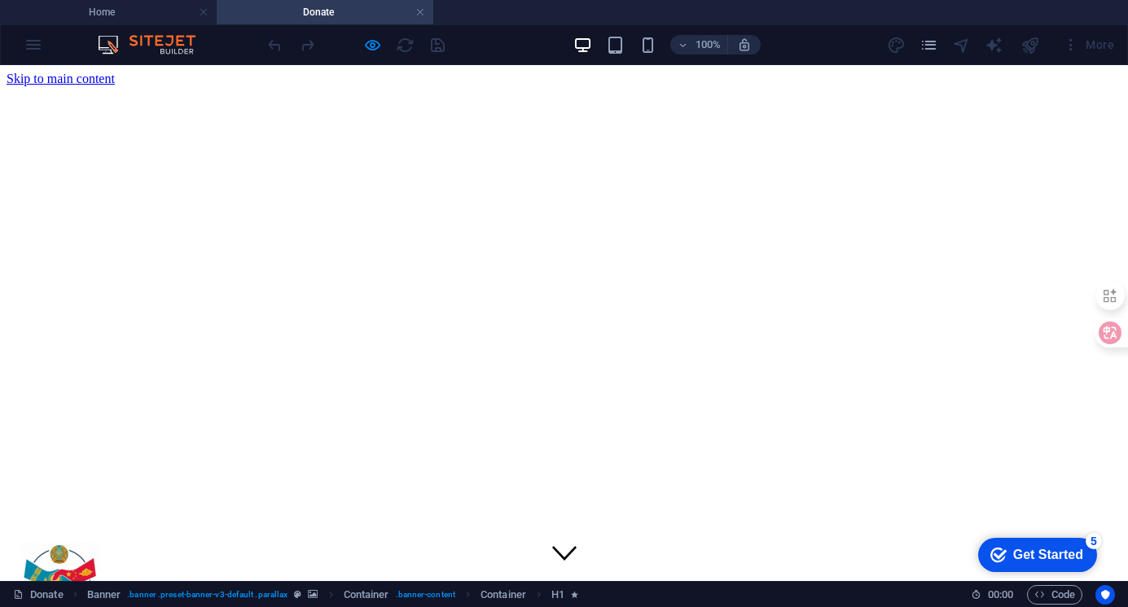
click at [558, 541] on figure at bounding box center [564, 555] width 24 height 28
click at [559, 541] on figure at bounding box center [564, 555] width 24 height 28
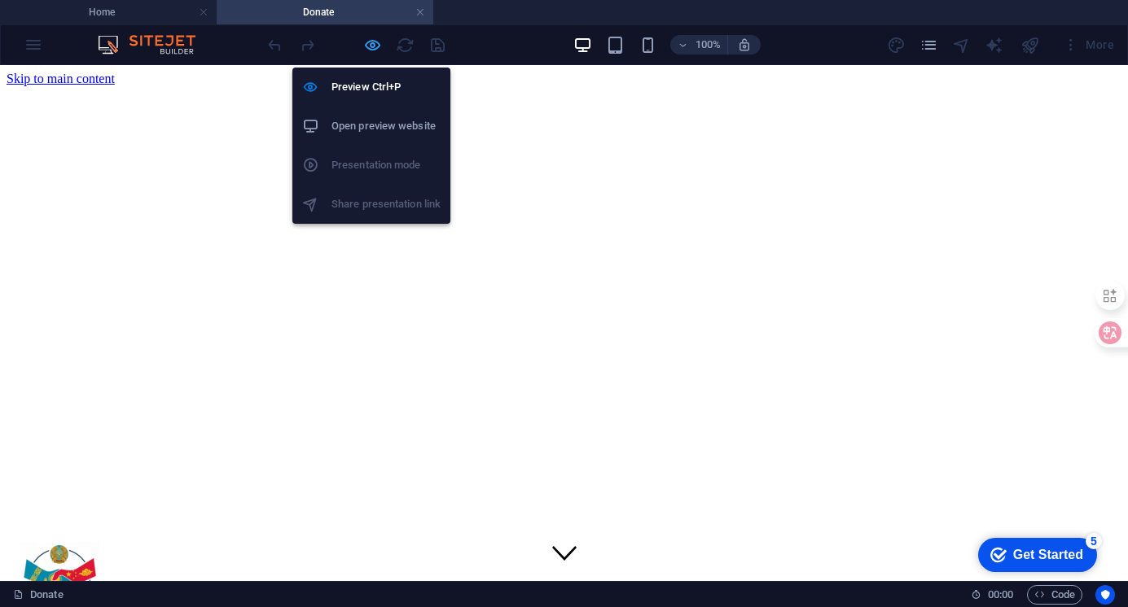
click at [371, 50] on icon "button" at bounding box center [372, 45] width 19 height 19
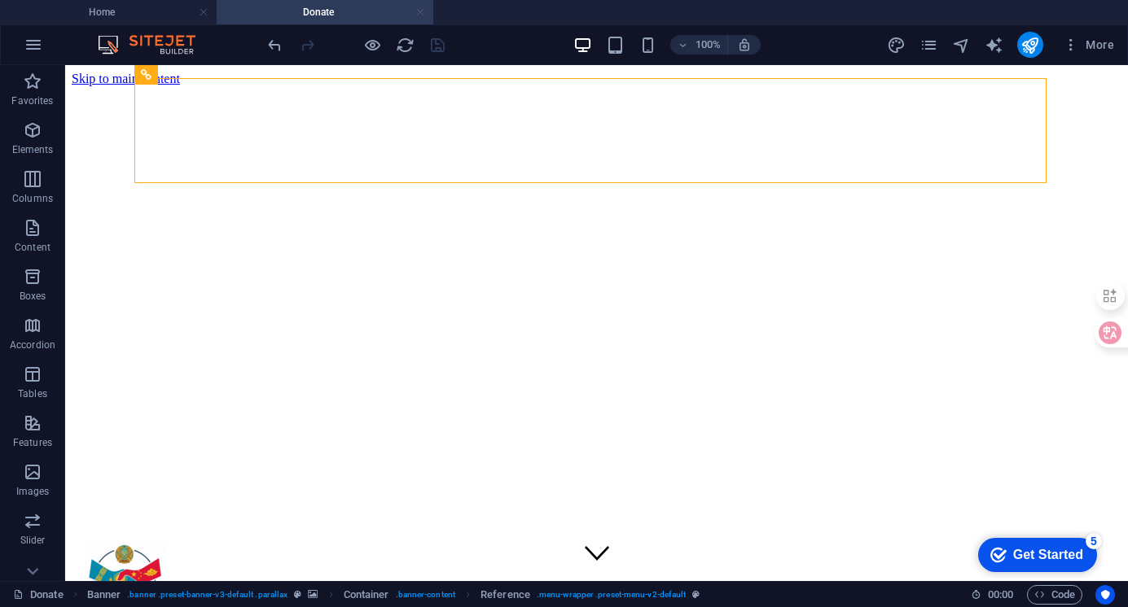
click at [419, 9] on link at bounding box center [420, 12] width 10 height 15
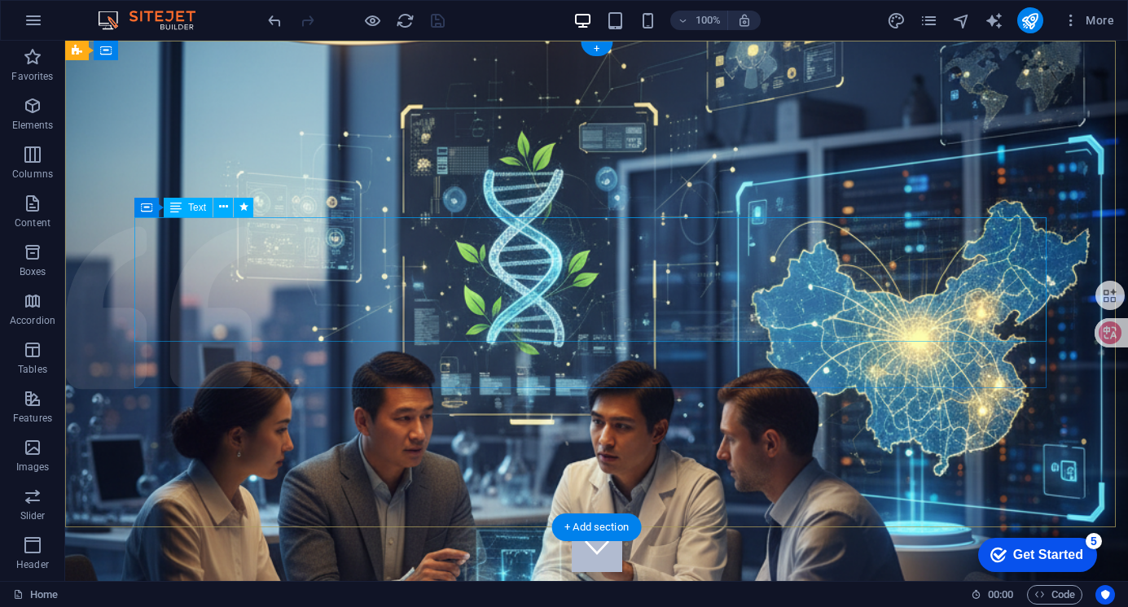
drag, startPoint x: 586, startPoint y: 233, endPoint x: 313, endPoint y: 243, distance: 273.8
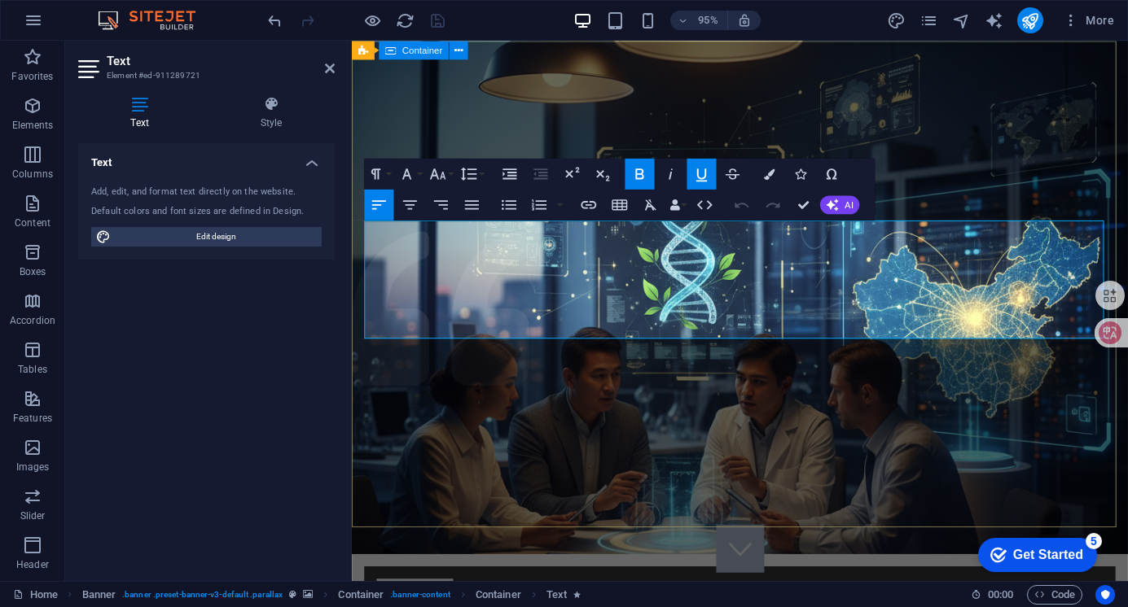
drag, startPoint x: 823, startPoint y: 247, endPoint x: 353, endPoint y: 227, distance: 470.2
click at [388, 177] on button "Paragraph Format" at bounding box center [378, 174] width 29 height 31
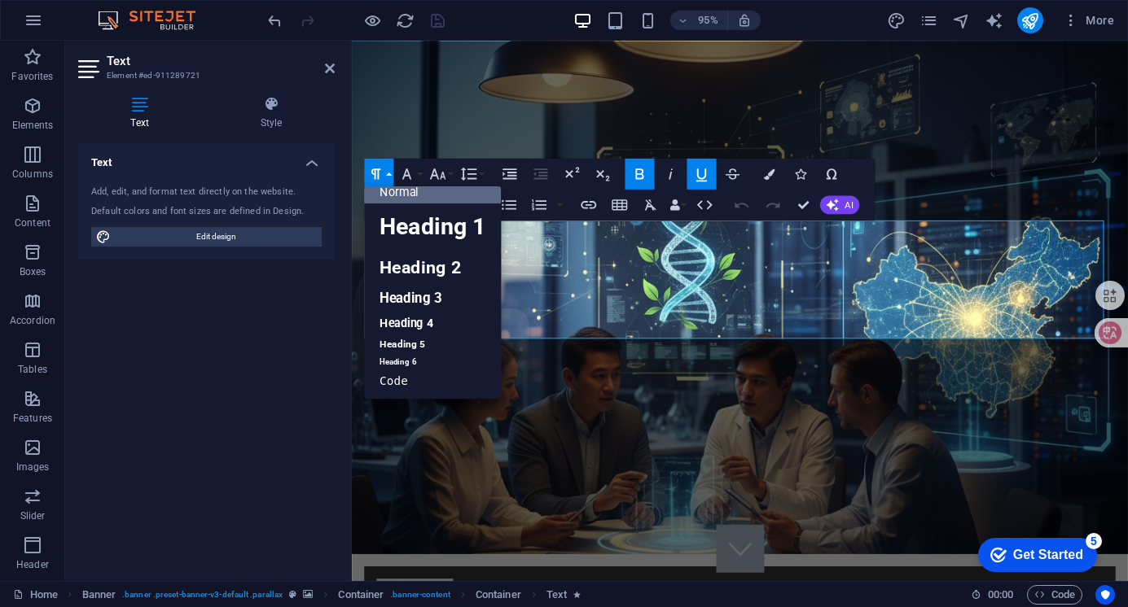
scroll to position [13, 0]
click at [388, 177] on button "Paragraph Format" at bounding box center [378, 174] width 29 height 31
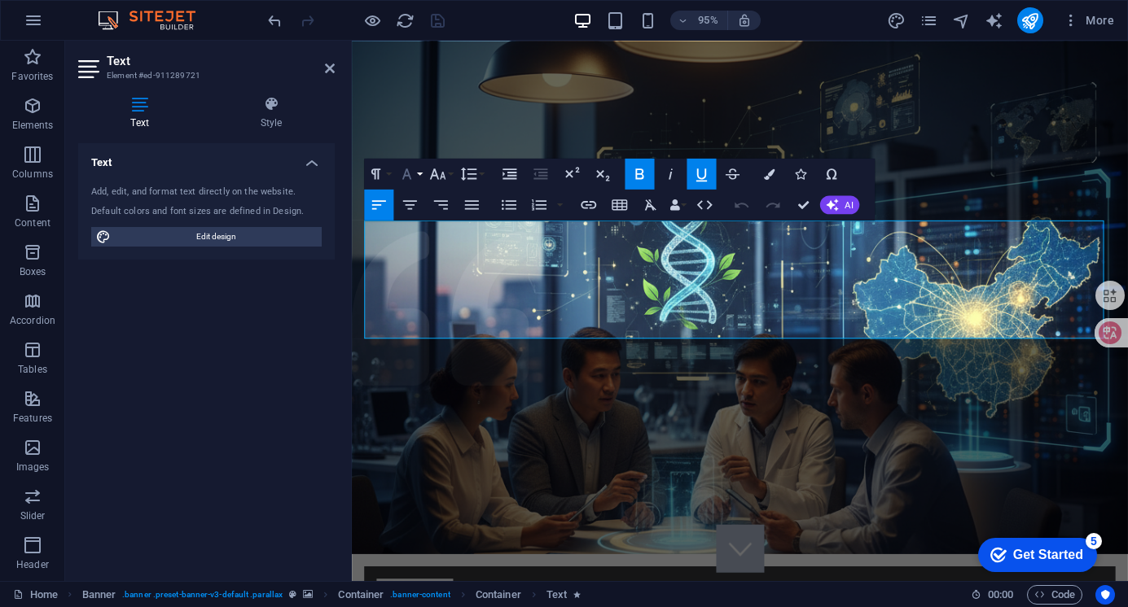
click at [419, 173] on button "Font Family" at bounding box center [409, 174] width 29 height 31
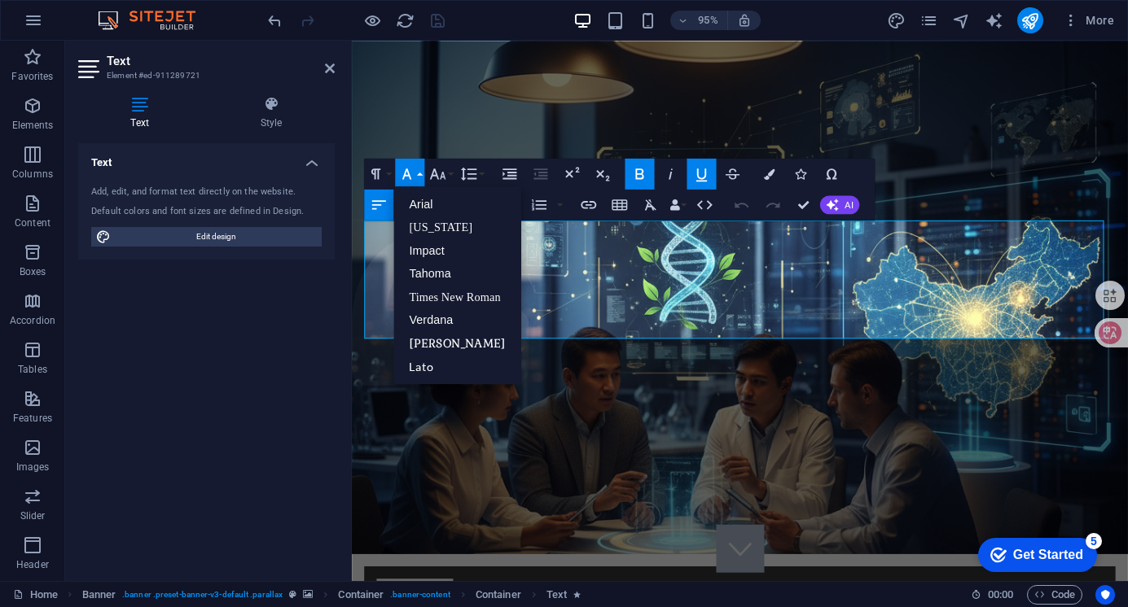
click at [419, 173] on button "Font Family" at bounding box center [409, 174] width 29 height 31
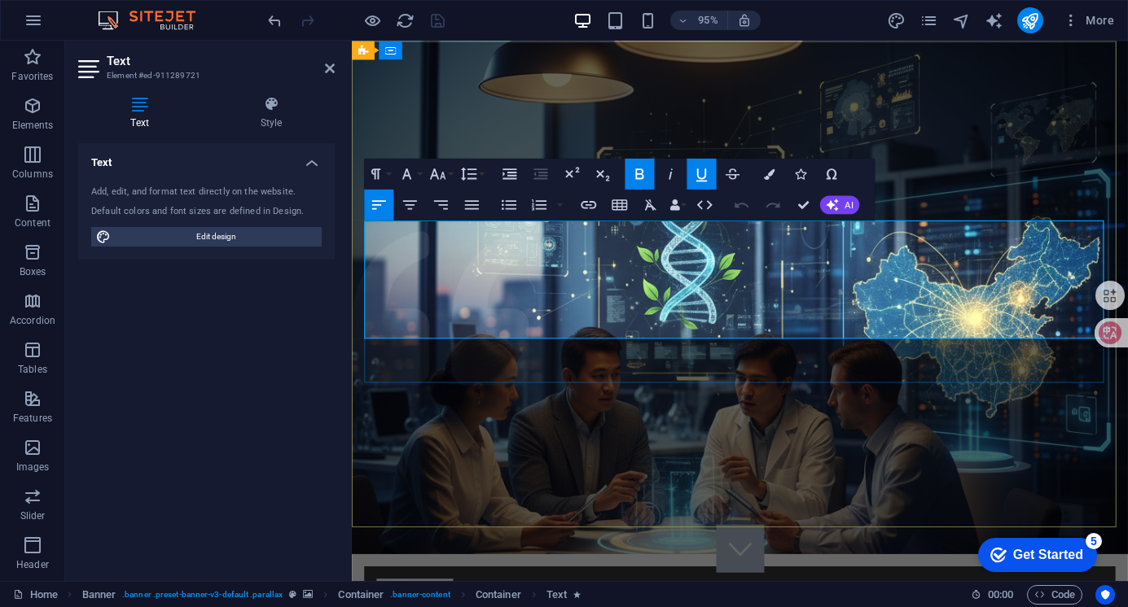
click at [625, 204] on icon "button" at bounding box center [619, 204] width 19 height 19
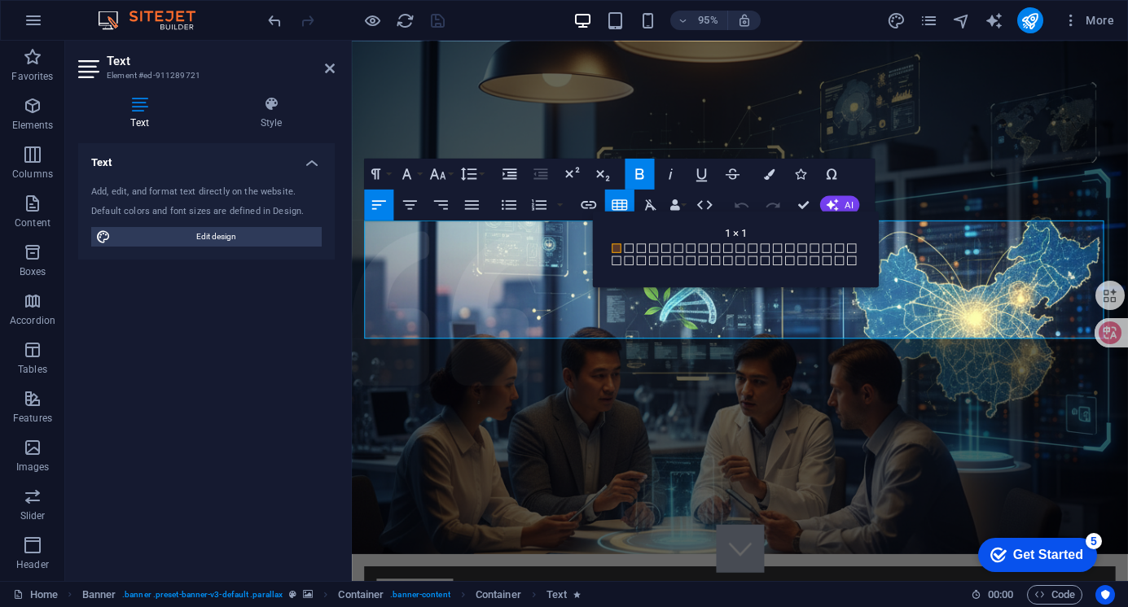
click at [617, 245] on span at bounding box center [616, 247] width 9 height 9
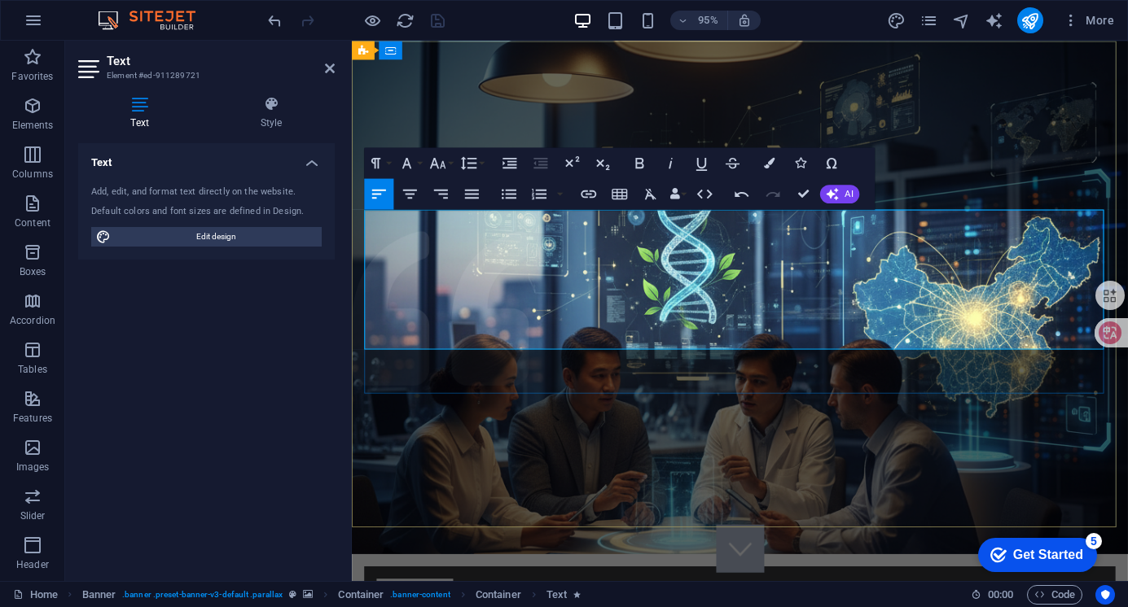
drag, startPoint x: 836, startPoint y: 235, endPoint x: 366, endPoint y: 232, distance: 470.6
copy span "DONATE For Knowledge And Cooperation"
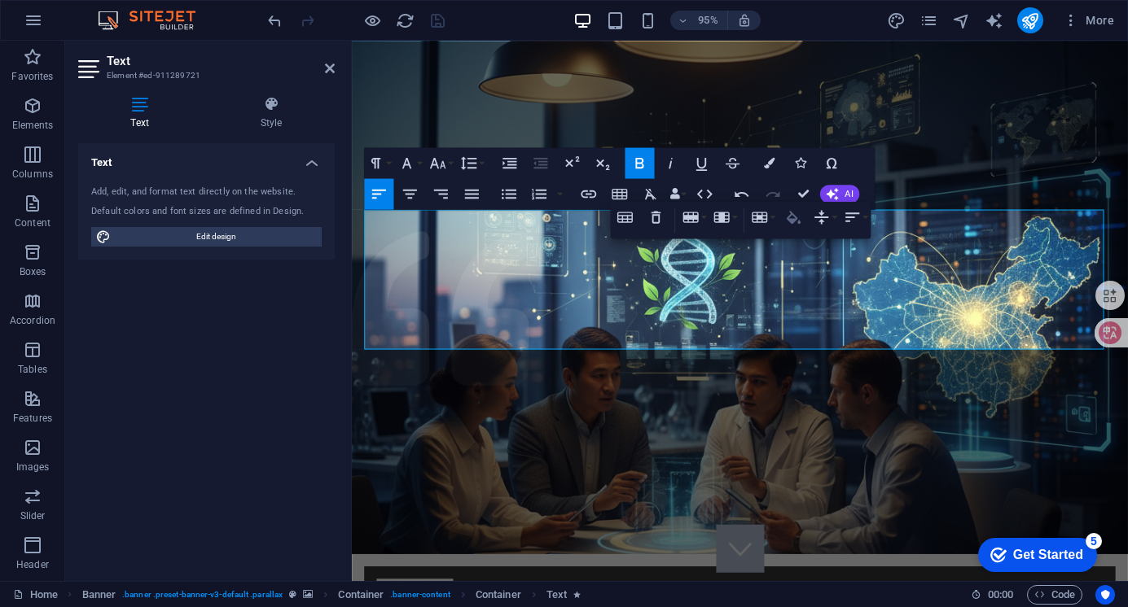
click at [796, 221] on icon "button" at bounding box center [793, 217] width 19 height 19
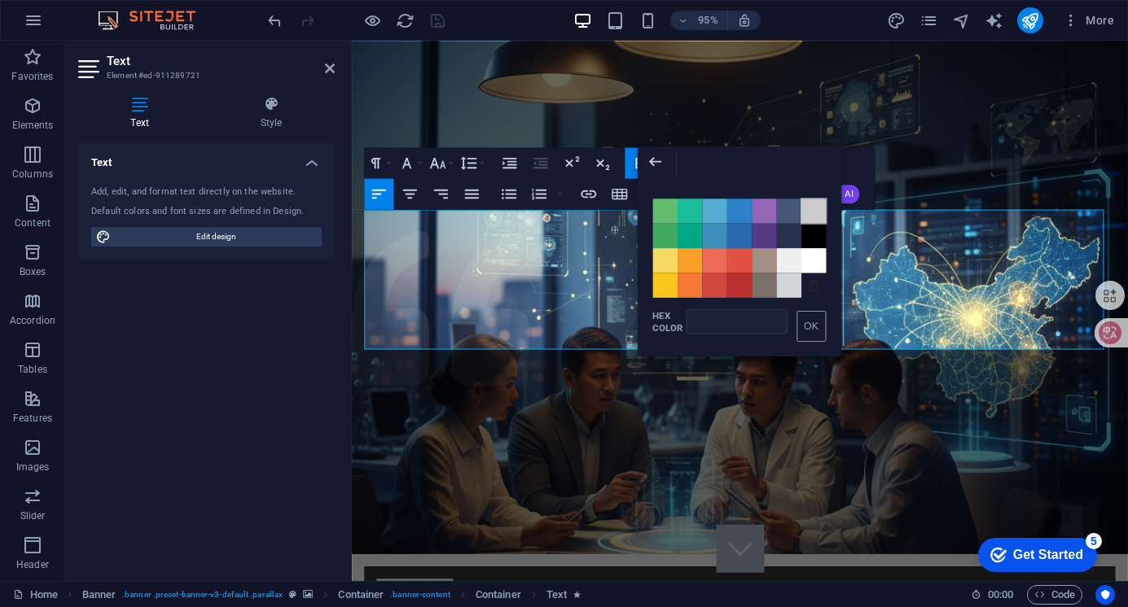
drag, startPoint x: 813, startPoint y: 210, endPoint x: 484, endPoint y: 178, distance: 329.7
click at [813, 209] on span "Color #CCCCCC" at bounding box center [813, 211] width 24 height 24
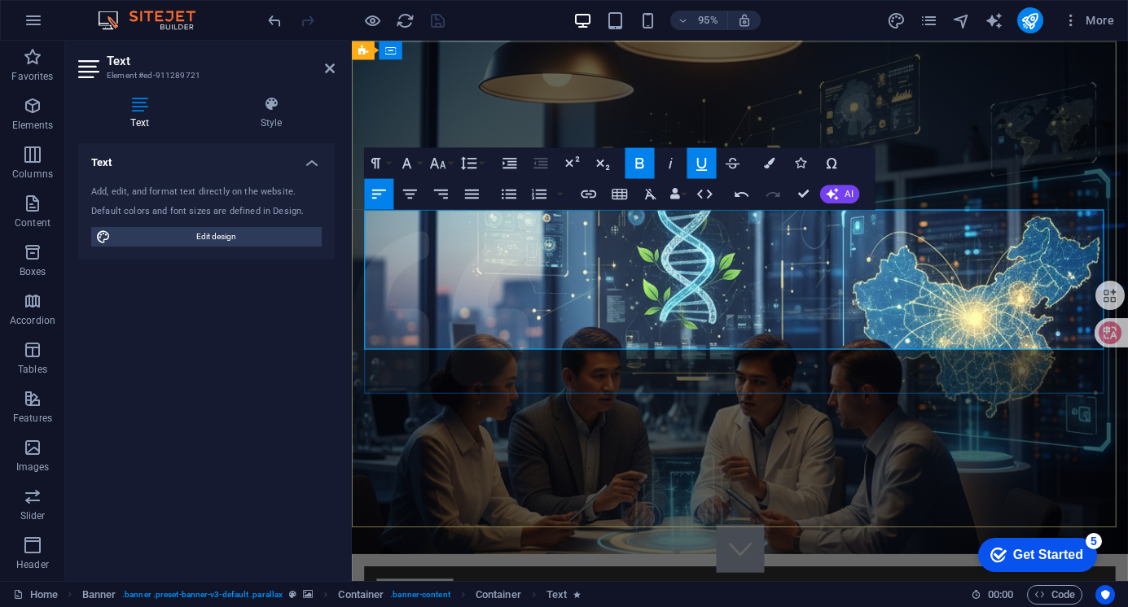
drag, startPoint x: 420, startPoint y: 264, endPoint x: 366, endPoint y: 261, distance: 54.6
click at [774, 160] on icon "button" at bounding box center [769, 163] width 11 height 11
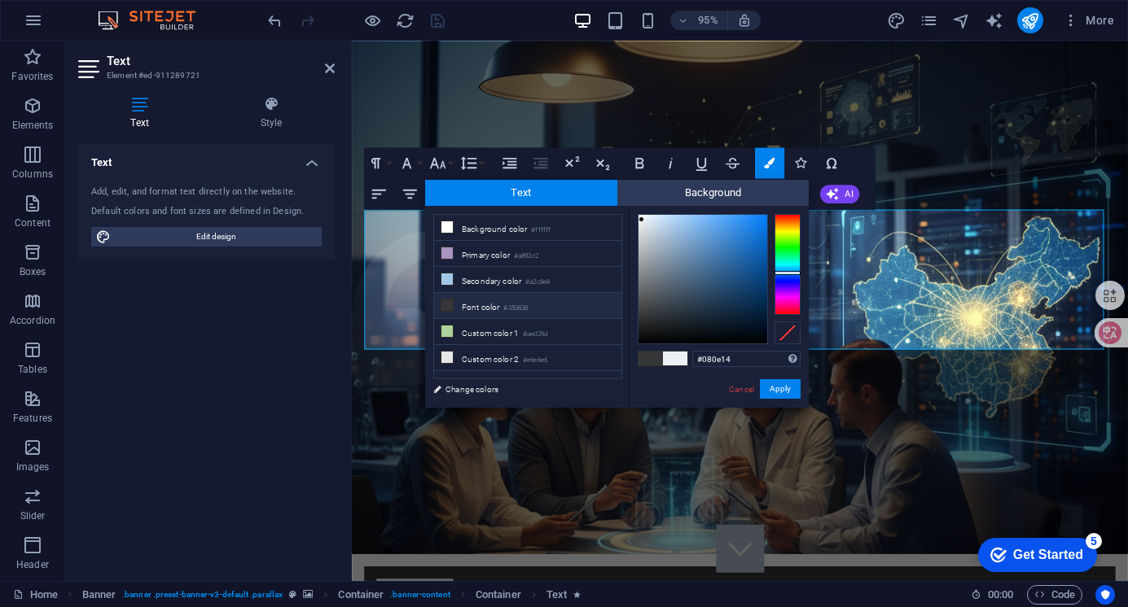
click at [717, 333] on div at bounding box center [702, 279] width 129 height 129
click at [666, 323] on div at bounding box center [702, 279] width 129 height 129
type input "#383e43"
click at [658, 309] on div at bounding box center [702, 279] width 129 height 129
click at [778, 386] on button "Apply" at bounding box center [780, 389] width 41 height 20
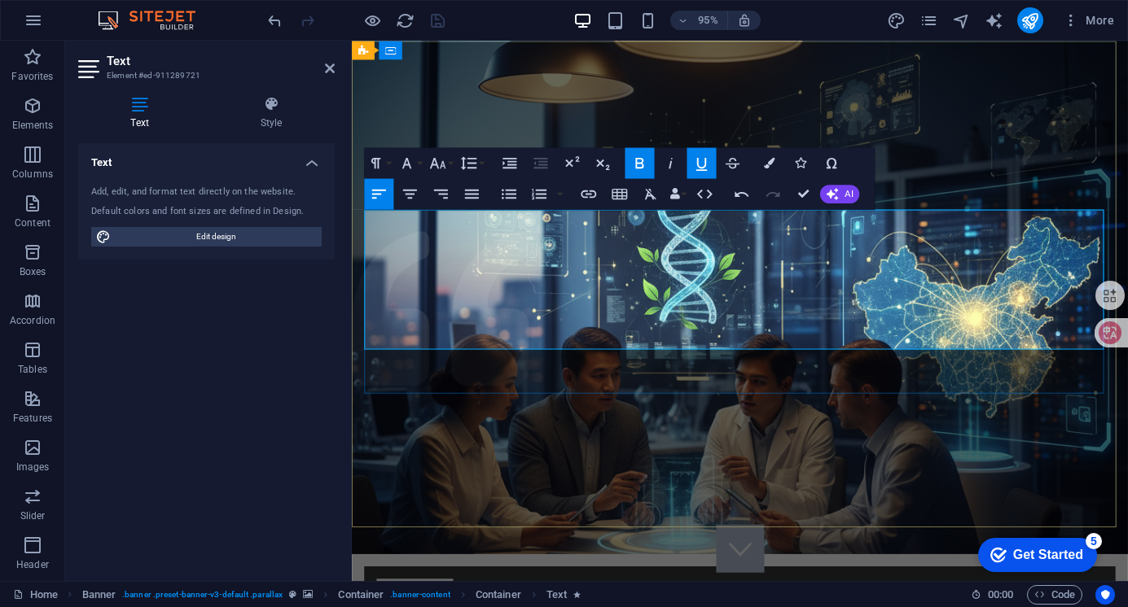
drag, startPoint x: 623, startPoint y: 272, endPoint x: 369, endPoint y: 265, distance: 254.1
click at [449, 165] on button "Font Size" at bounding box center [440, 162] width 29 height 31
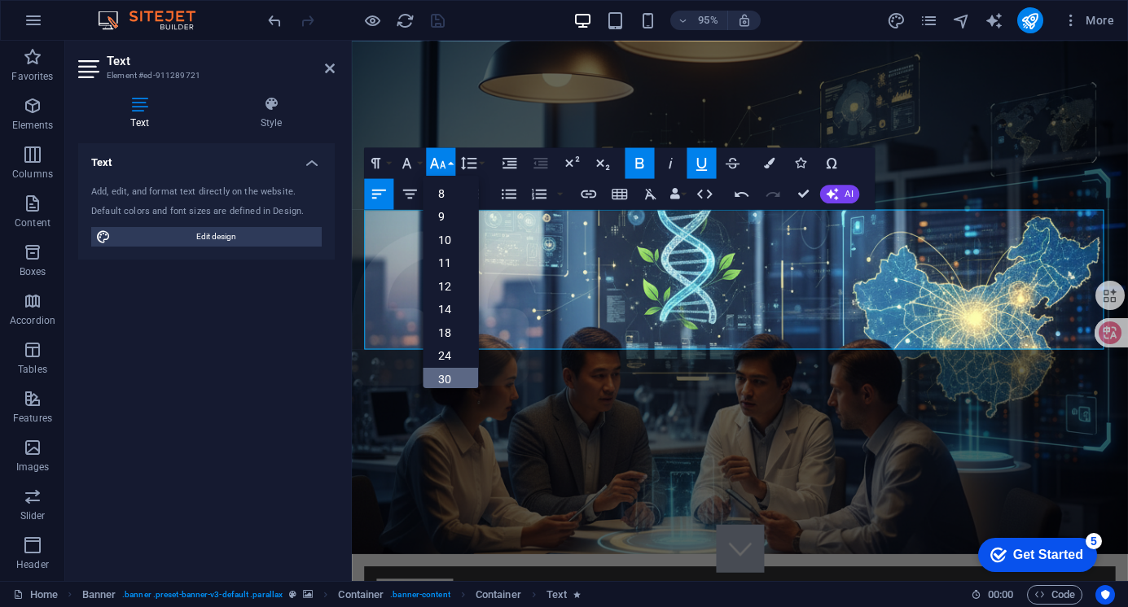
click at [452, 372] on link "30" at bounding box center [450, 379] width 55 height 24
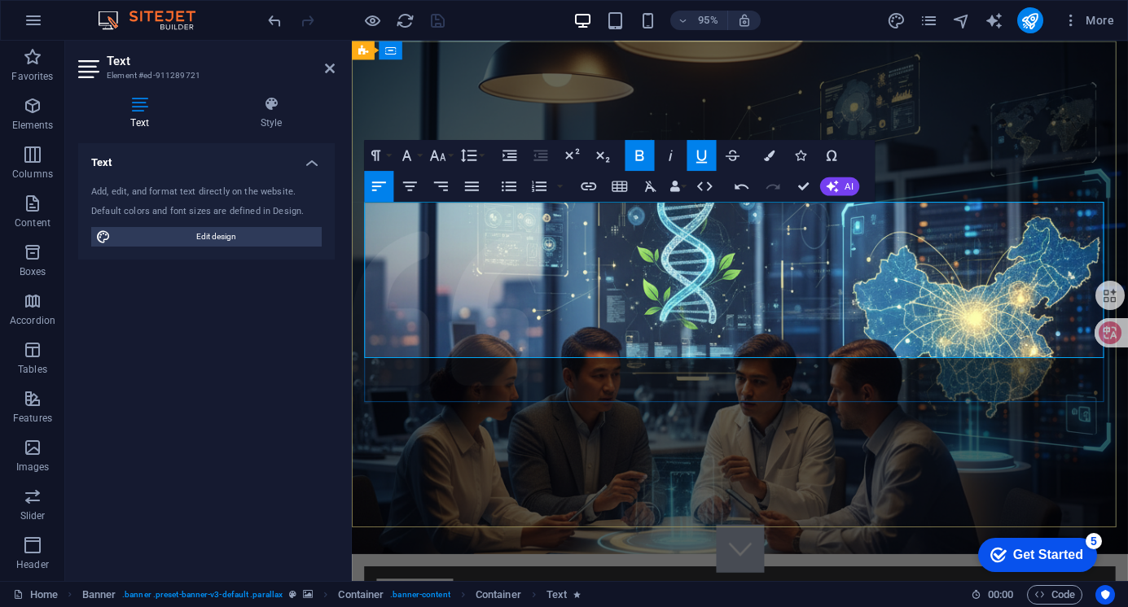
drag, startPoint x: 826, startPoint y: 230, endPoint x: 357, endPoint y: 224, distance: 469.0
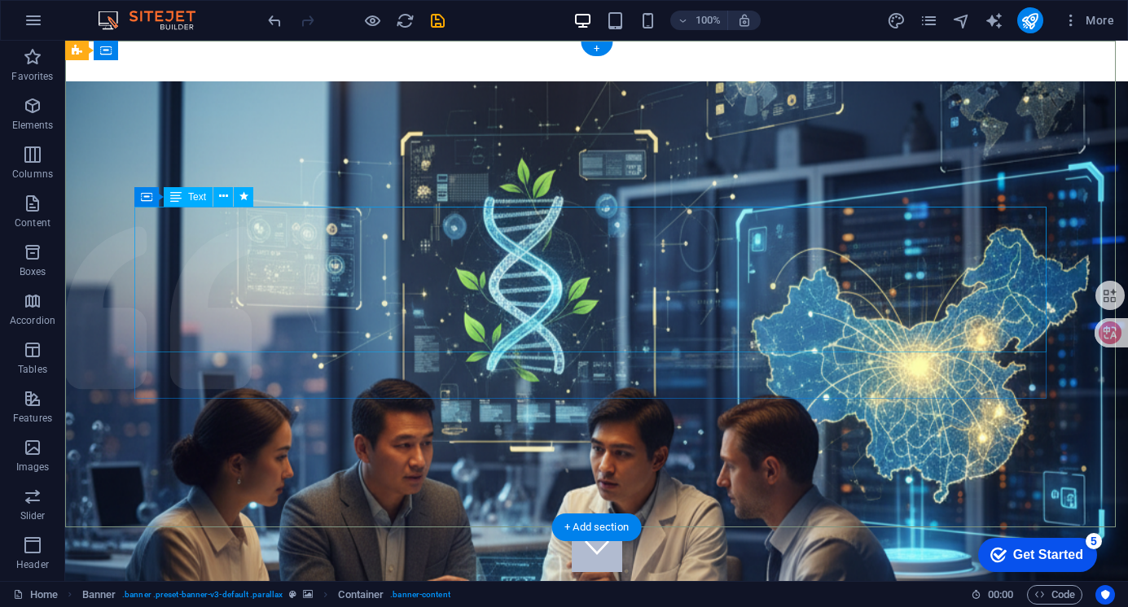
scroll to position [0, 0]
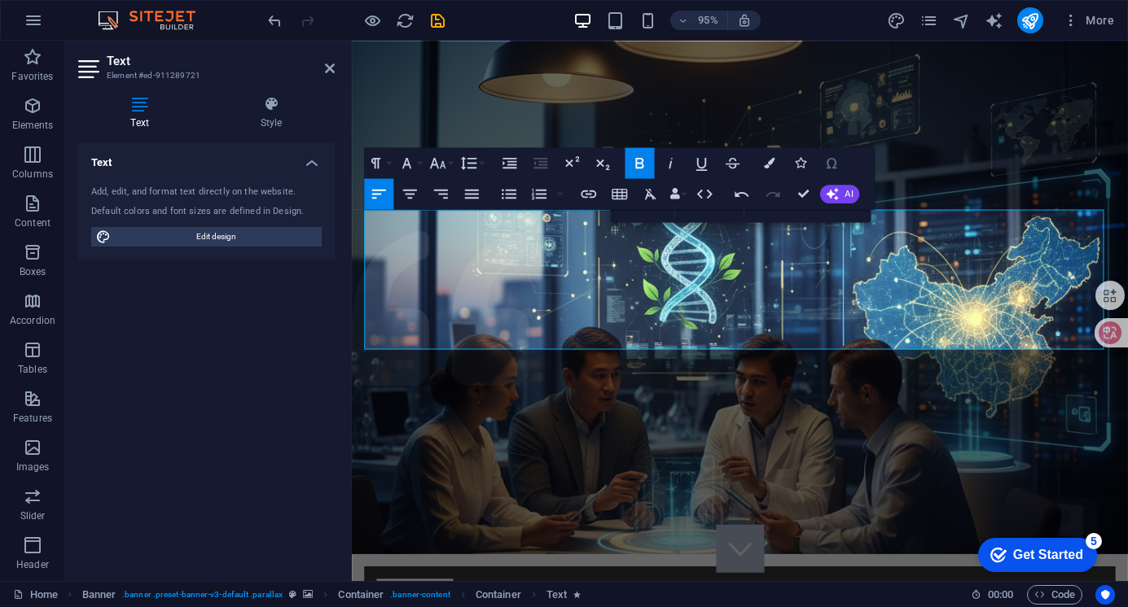
click at [832, 165] on icon "button" at bounding box center [831, 163] width 19 height 19
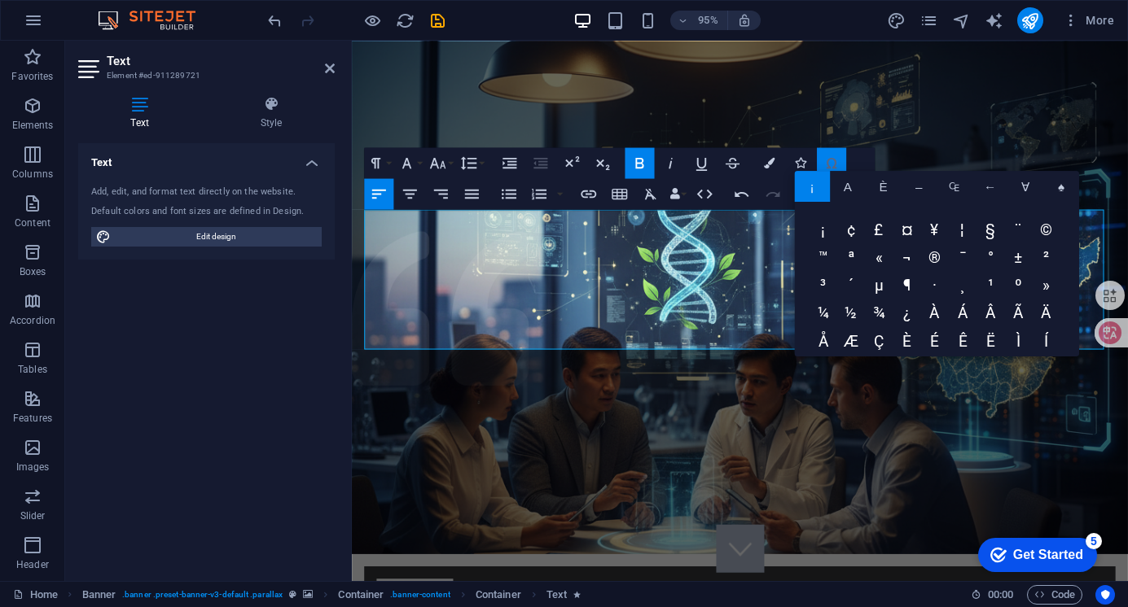
click at [835, 152] on button "Special Characters" at bounding box center [831, 162] width 29 height 31
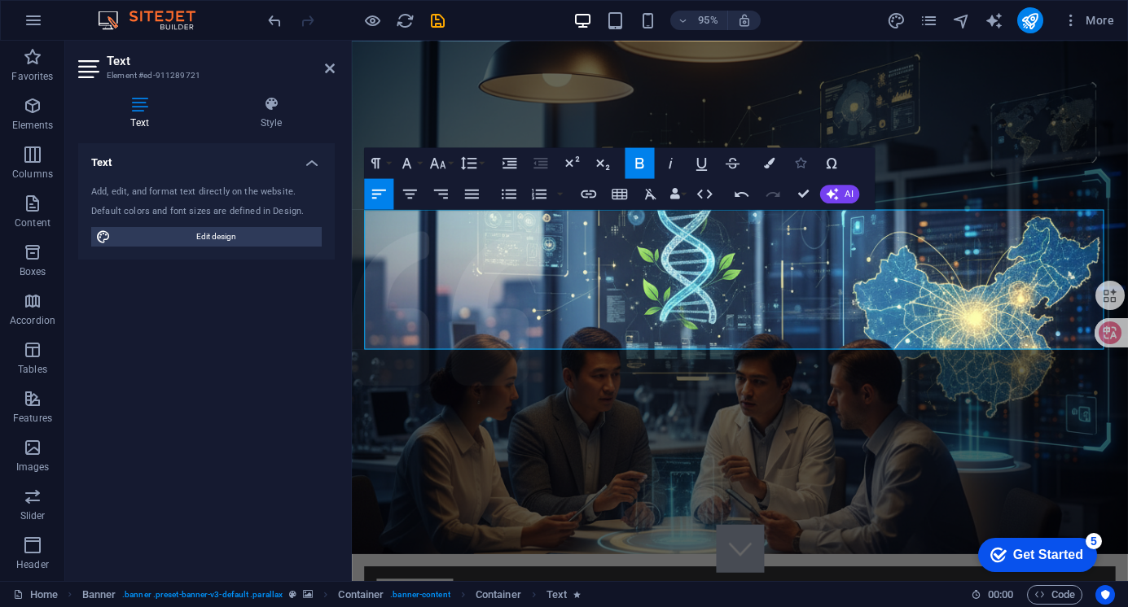
click at [803, 161] on icon "button" at bounding box center [800, 163] width 11 height 11
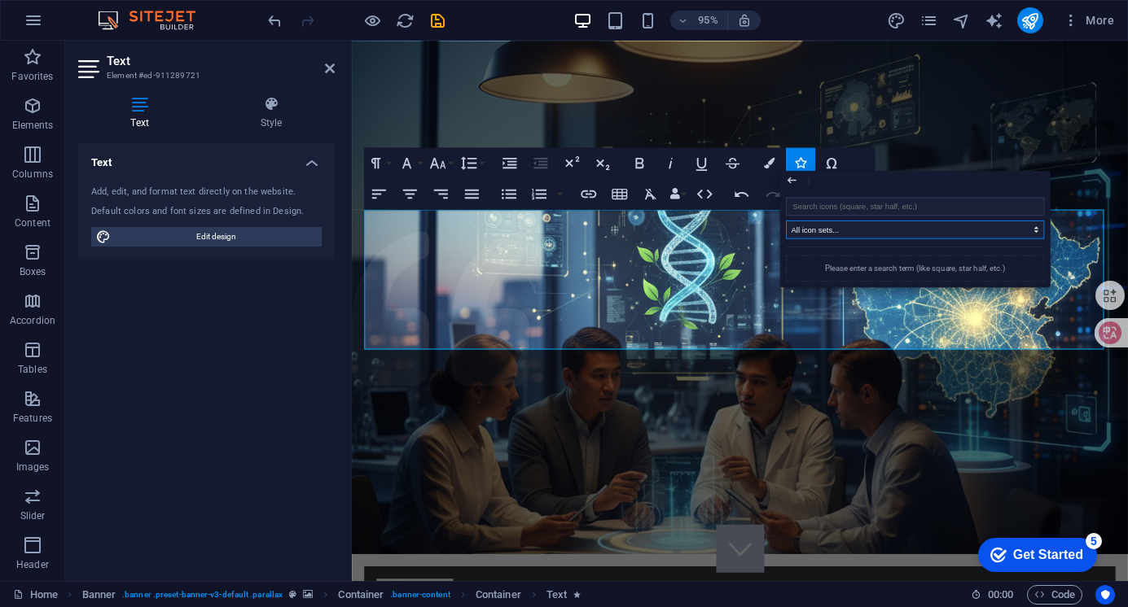
click at [854, 231] on select "All icon sets... IcoFont Ionicons FontAwesome Brands FontAwesome Duotone FontAw…" at bounding box center [915, 230] width 258 height 19
select select "font-awesome-duotone"
click at [786, 221] on select "All icon sets... IcoFont Ionicons FontAwesome Brands FontAwesome Duotone FontAw…" at bounding box center [915, 230] width 258 height 19
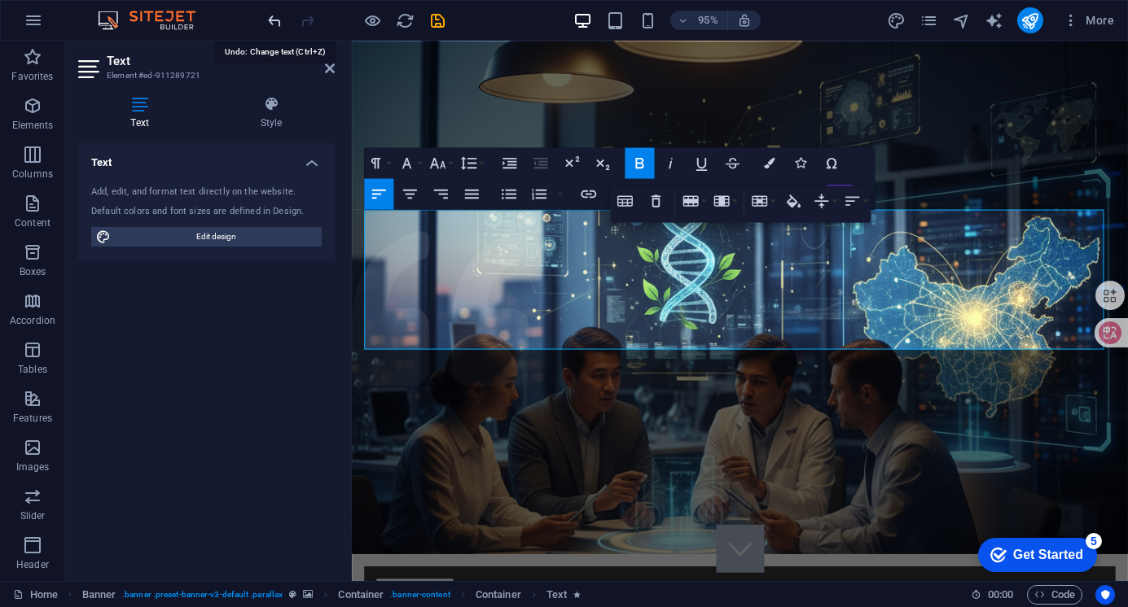
click at [275, 21] on icon "undo" at bounding box center [274, 20] width 19 height 19
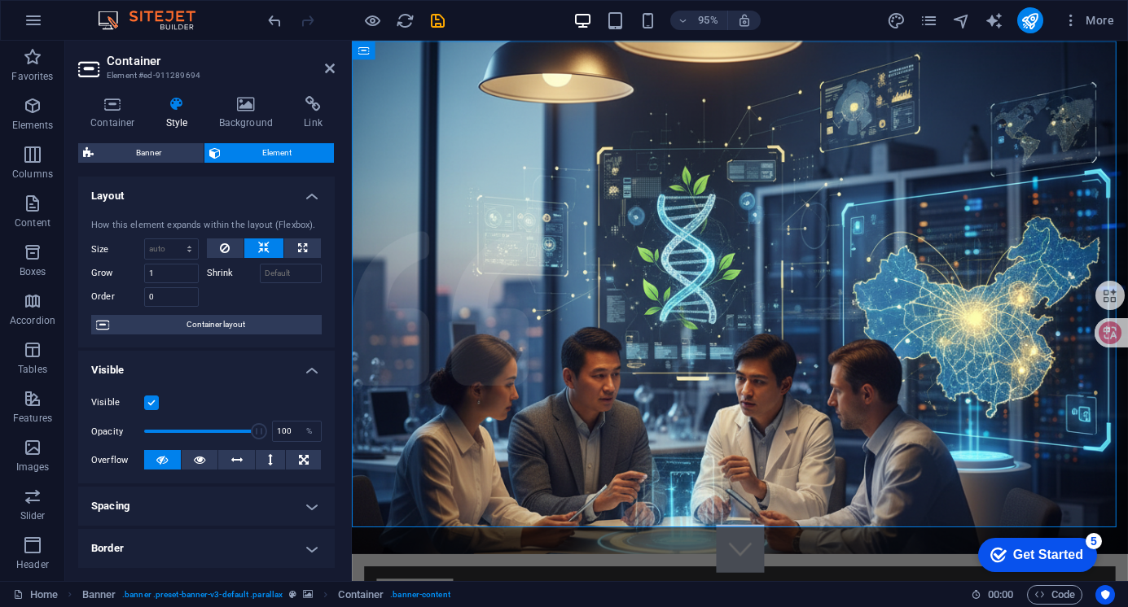
click at [335, 68] on aside "Container Element #ed-911289694 Container Style Background Link Size Height Def…" at bounding box center [208, 311] width 287 height 541
click at [330, 63] on icon at bounding box center [330, 68] width 10 height 13
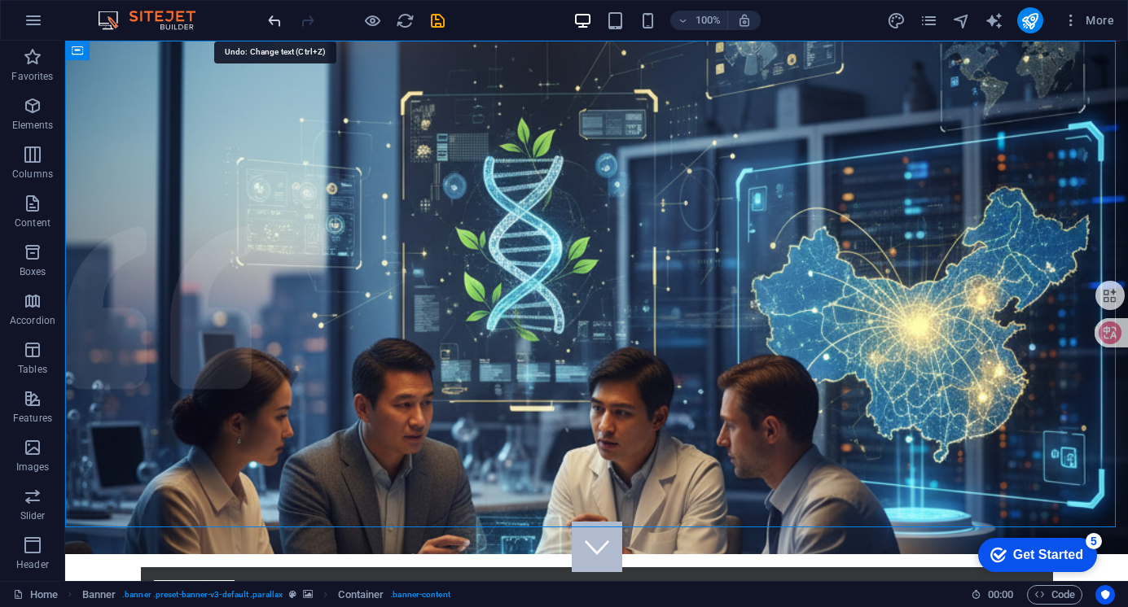
click at [271, 22] on icon "undo" at bounding box center [274, 20] width 19 height 19
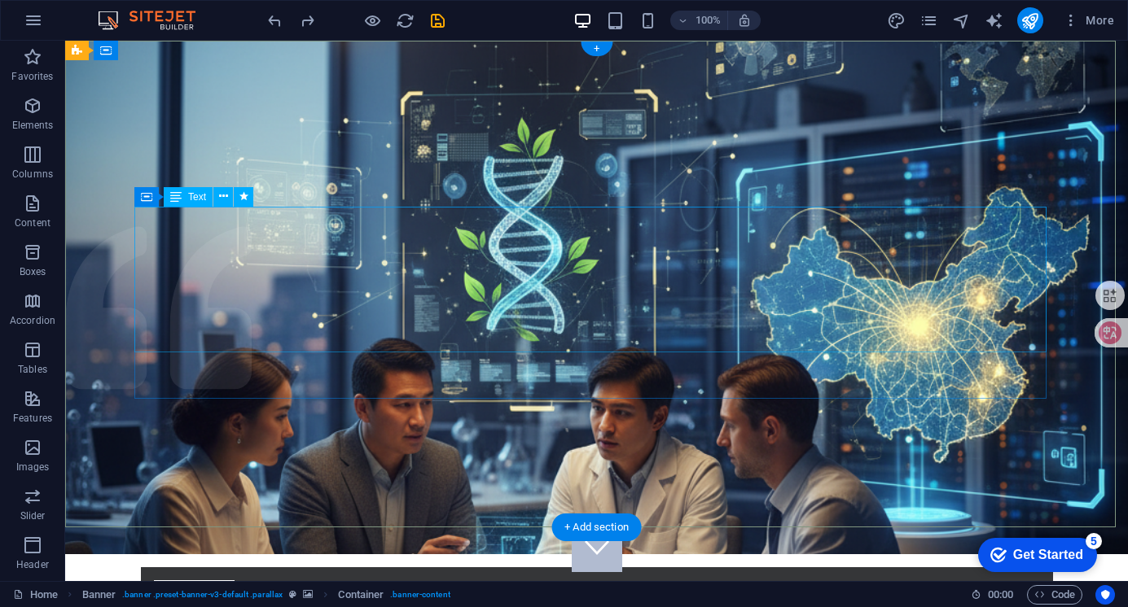
drag, startPoint x: 682, startPoint y: 246, endPoint x: 414, endPoint y: 255, distance: 268.8
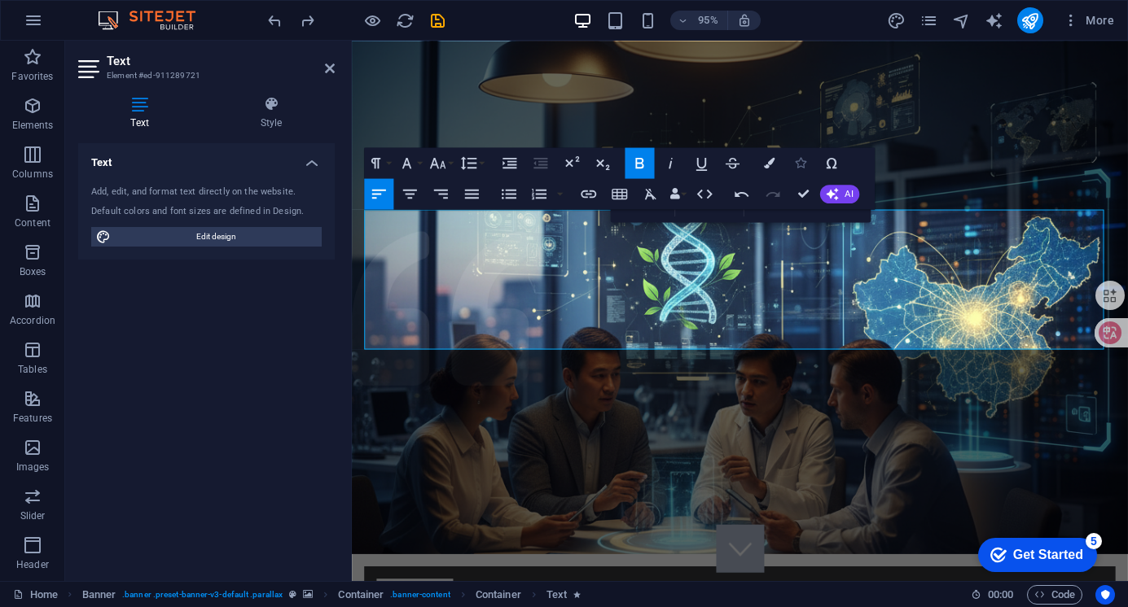
click at [804, 160] on icon "button" at bounding box center [800, 163] width 11 height 11
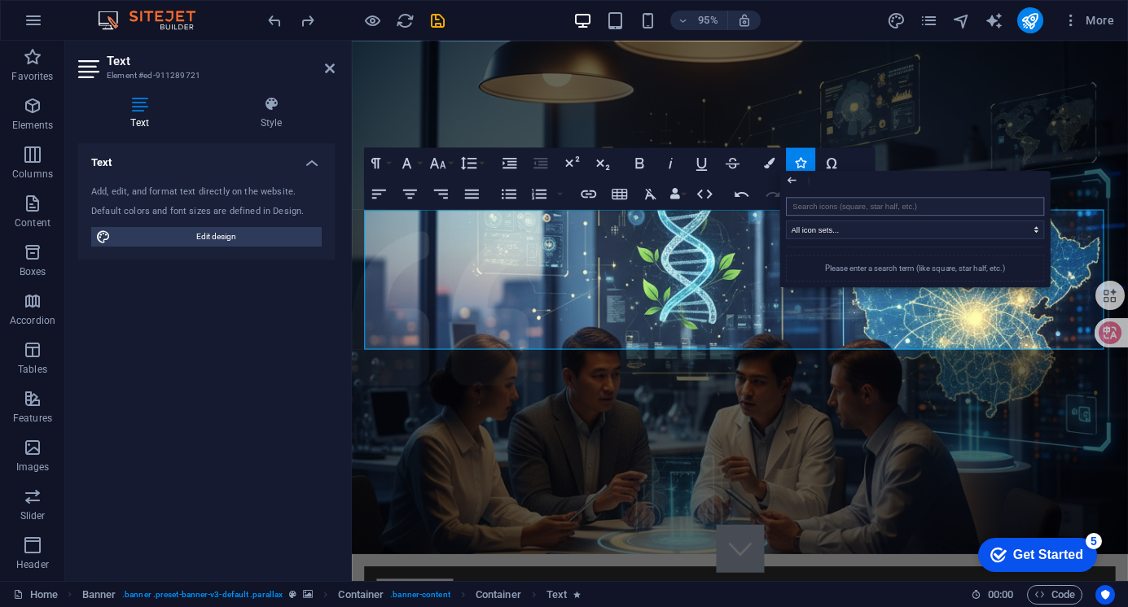
click at [835, 205] on input "search" at bounding box center [915, 206] width 258 height 19
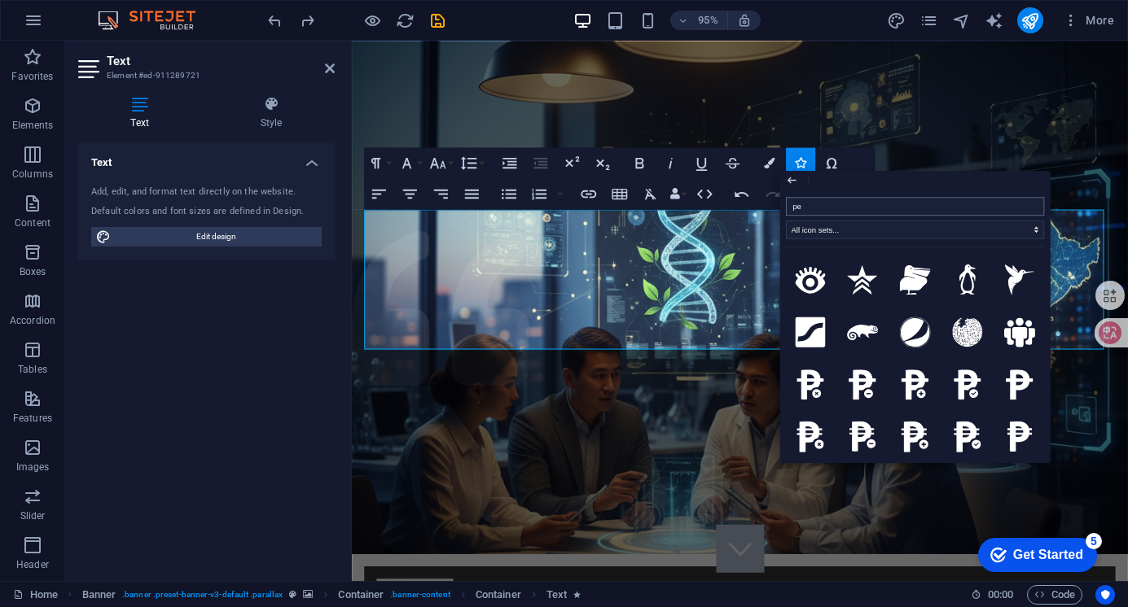
type input "p"
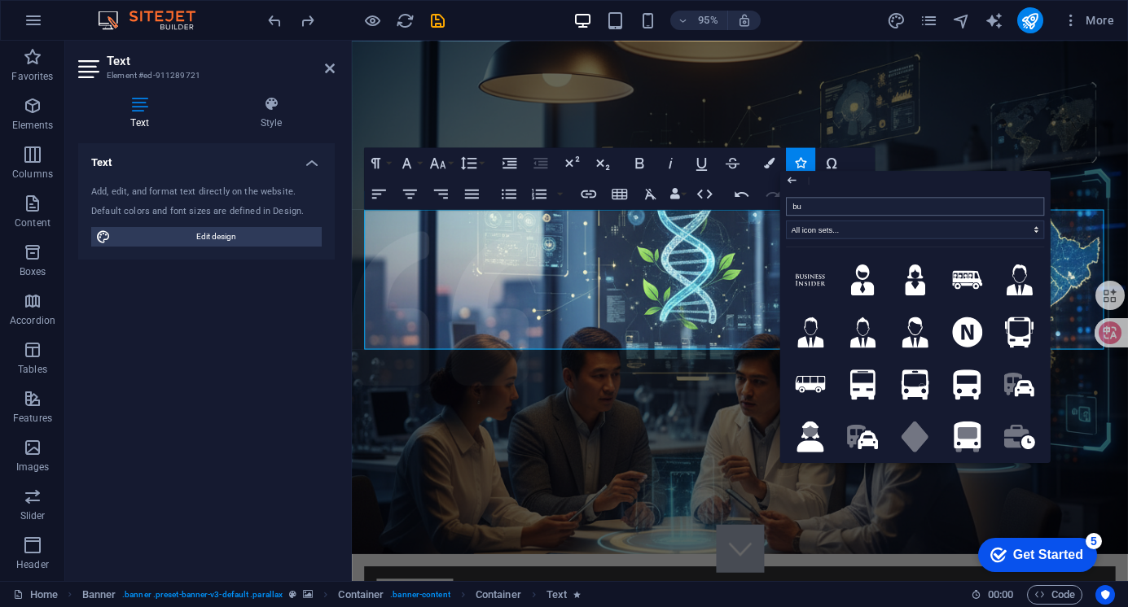
type input "b"
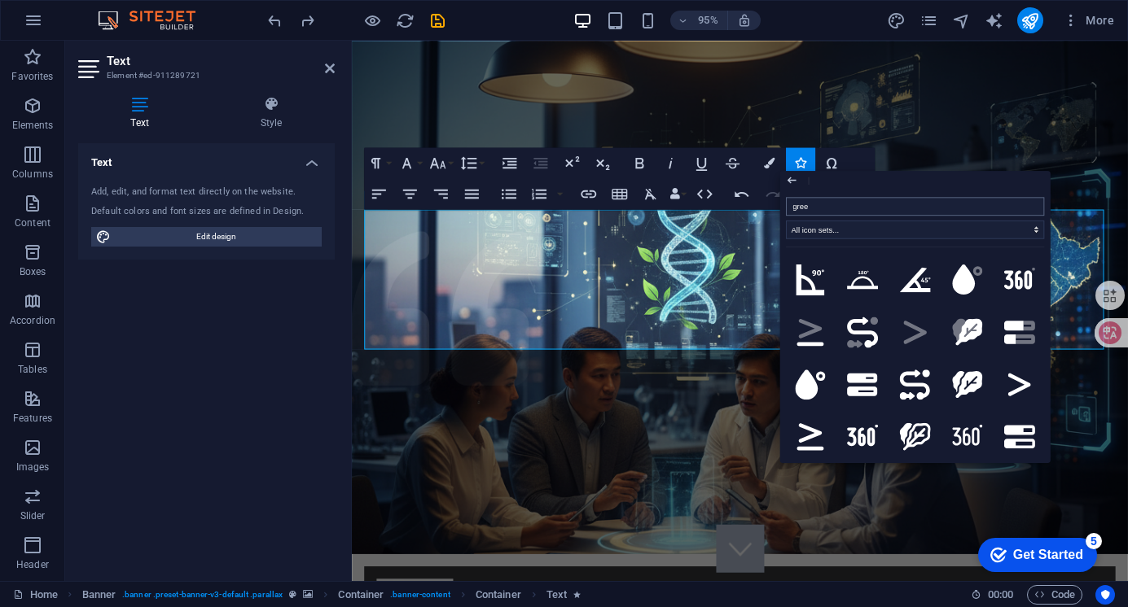
type input "green"
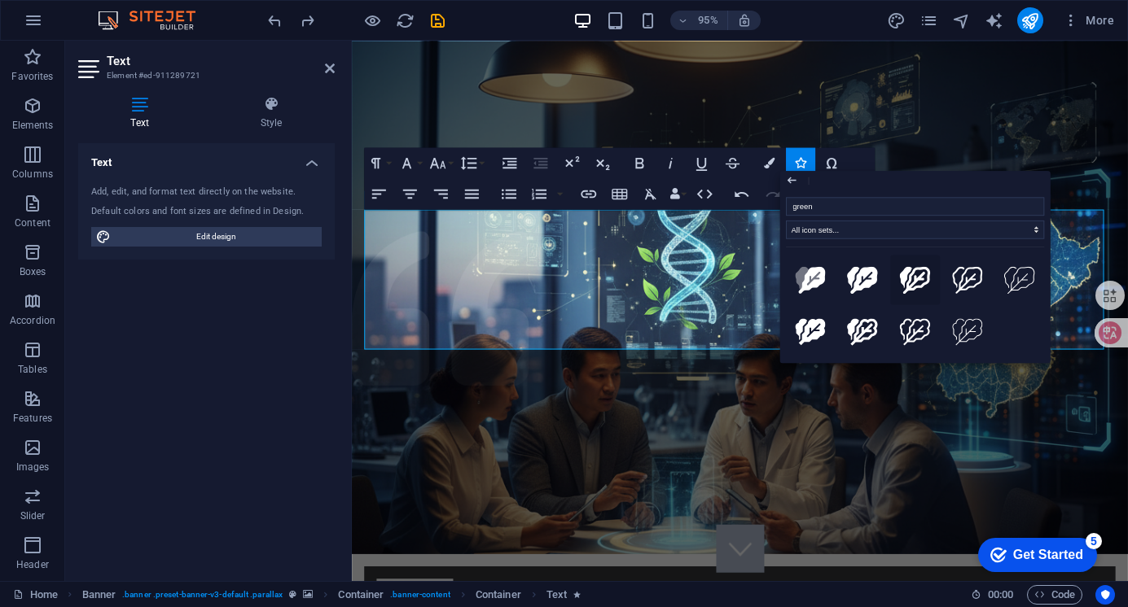
click at [918, 270] on icon at bounding box center [915, 279] width 31 height 27
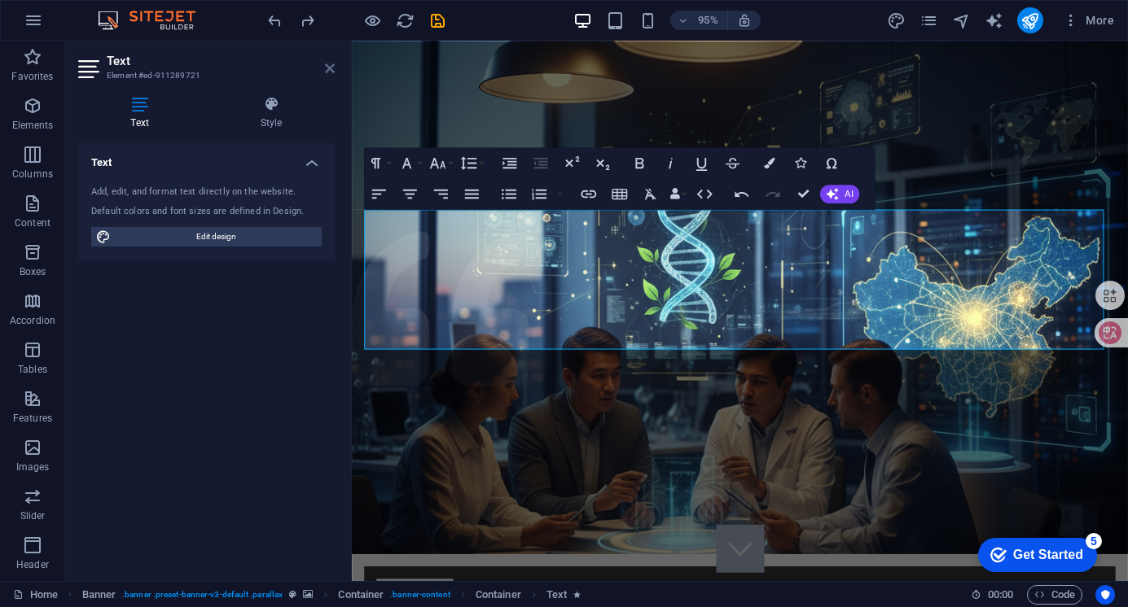
click at [331, 68] on icon at bounding box center [330, 68] width 10 height 13
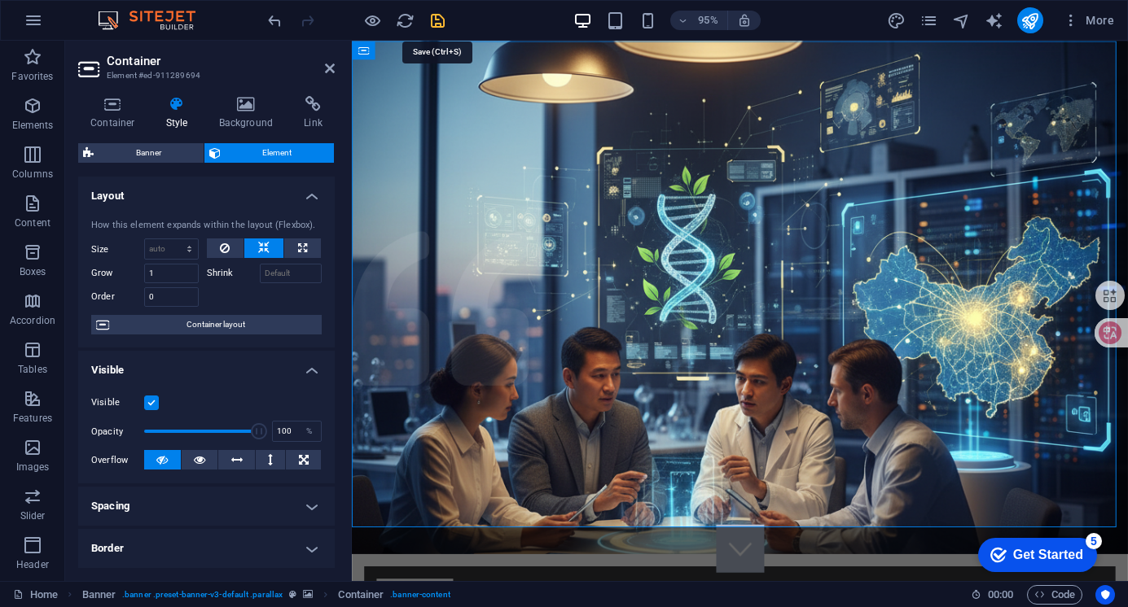
click at [438, 15] on icon "save" at bounding box center [437, 20] width 19 height 19
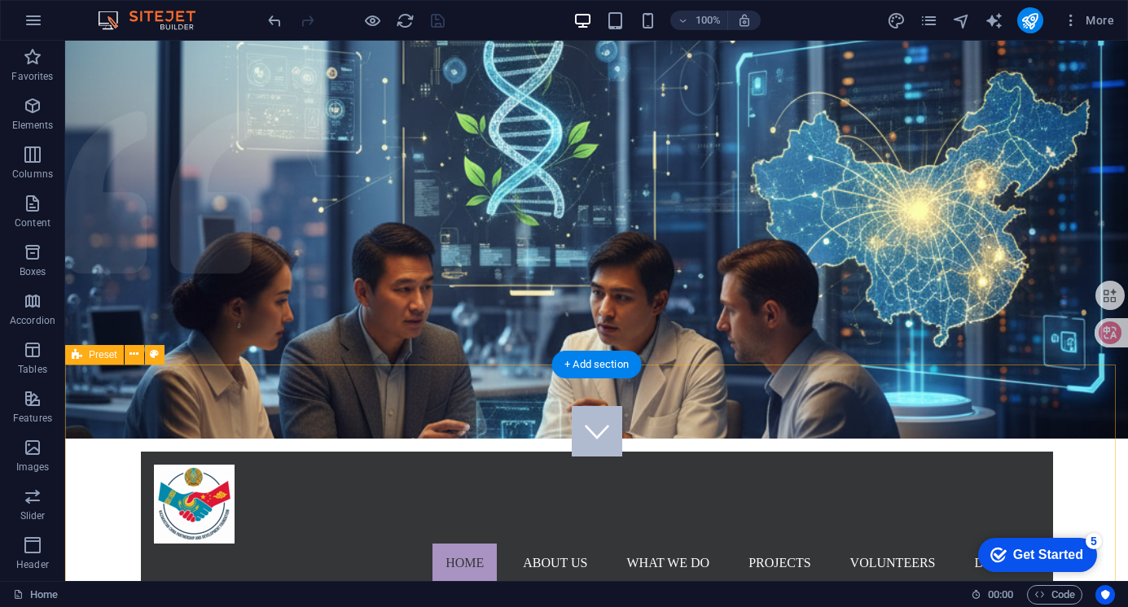
scroll to position [163, 0]
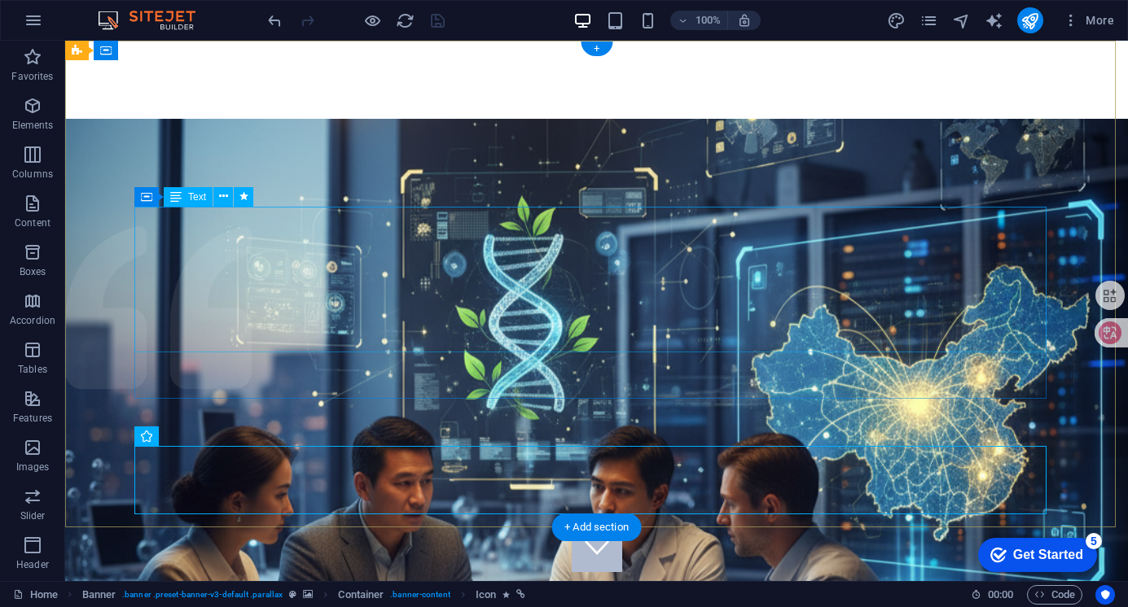
scroll to position [0, 0]
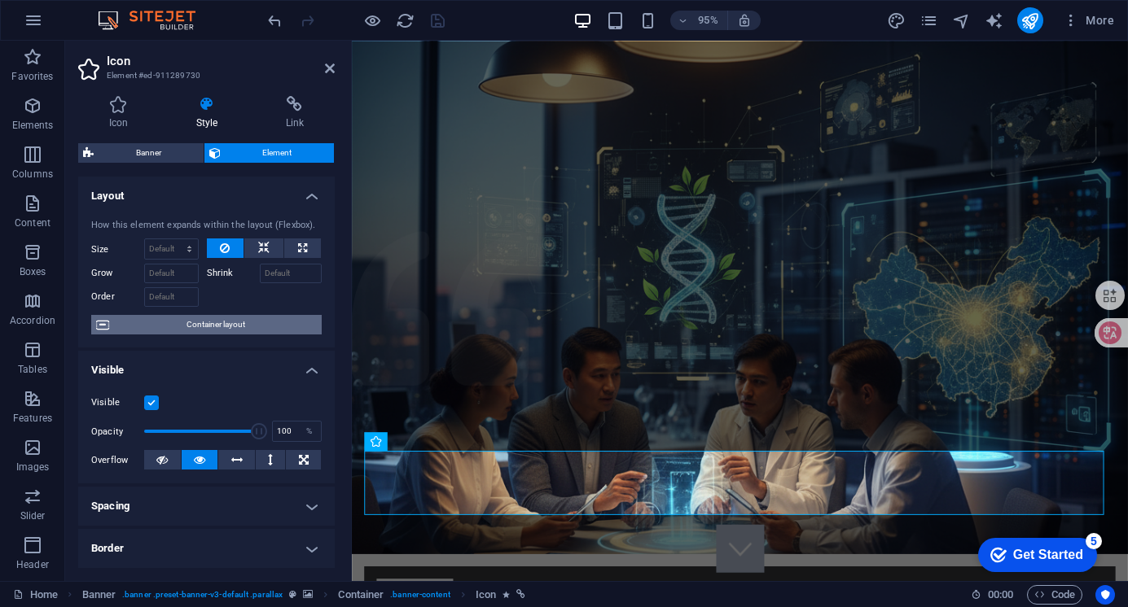
click at [249, 324] on span "Container layout" at bounding box center [215, 325] width 203 height 20
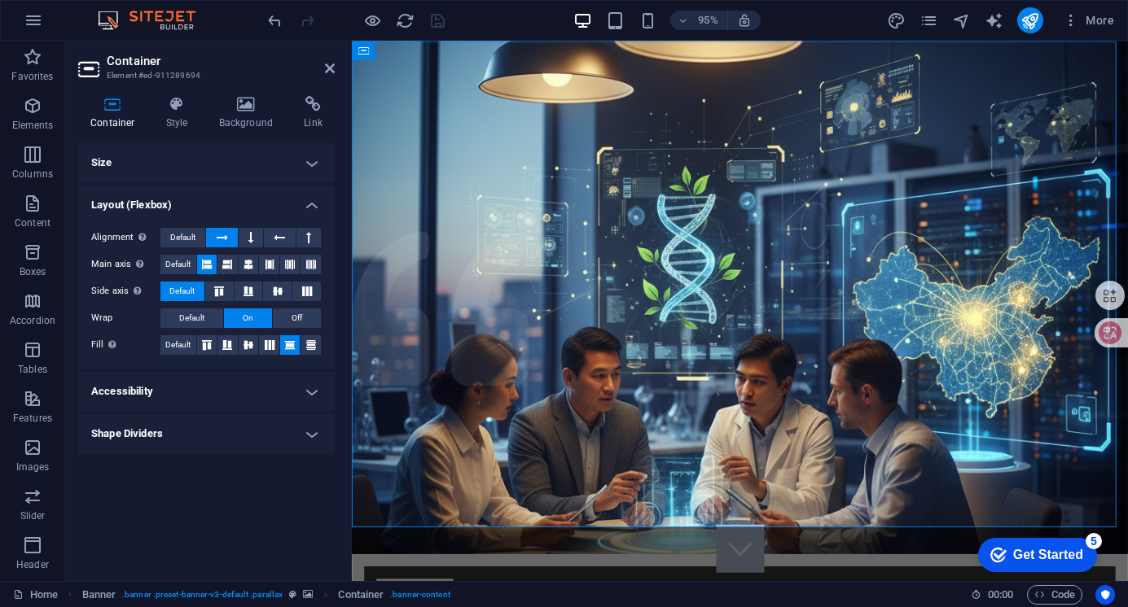
click at [310, 158] on h4 "Size" at bounding box center [206, 162] width 256 height 39
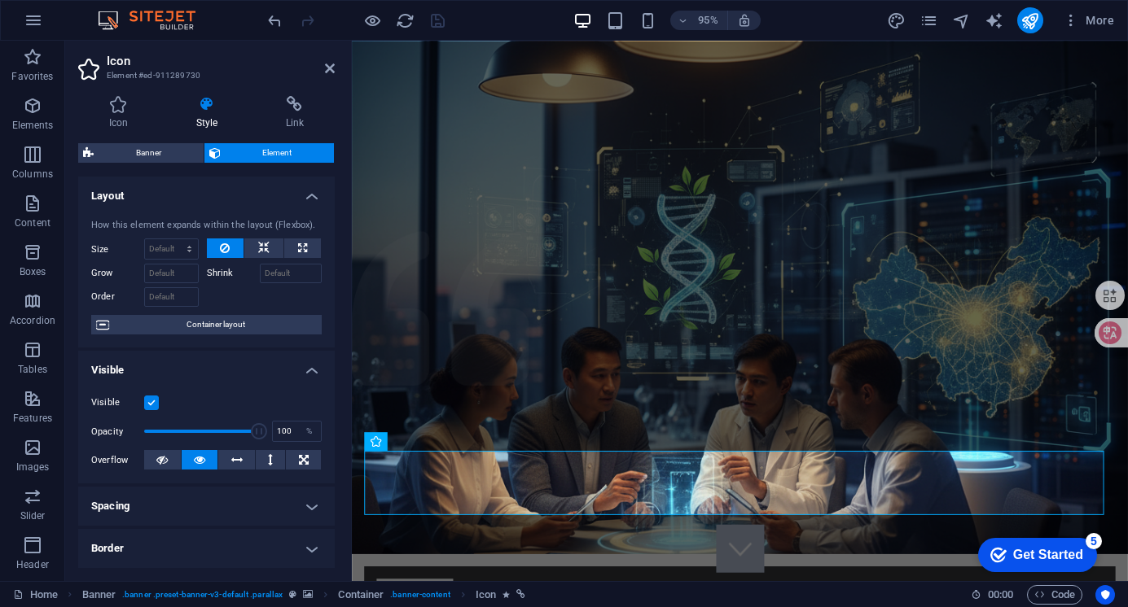
click at [204, 106] on icon at bounding box center [206, 104] width 83 height 16
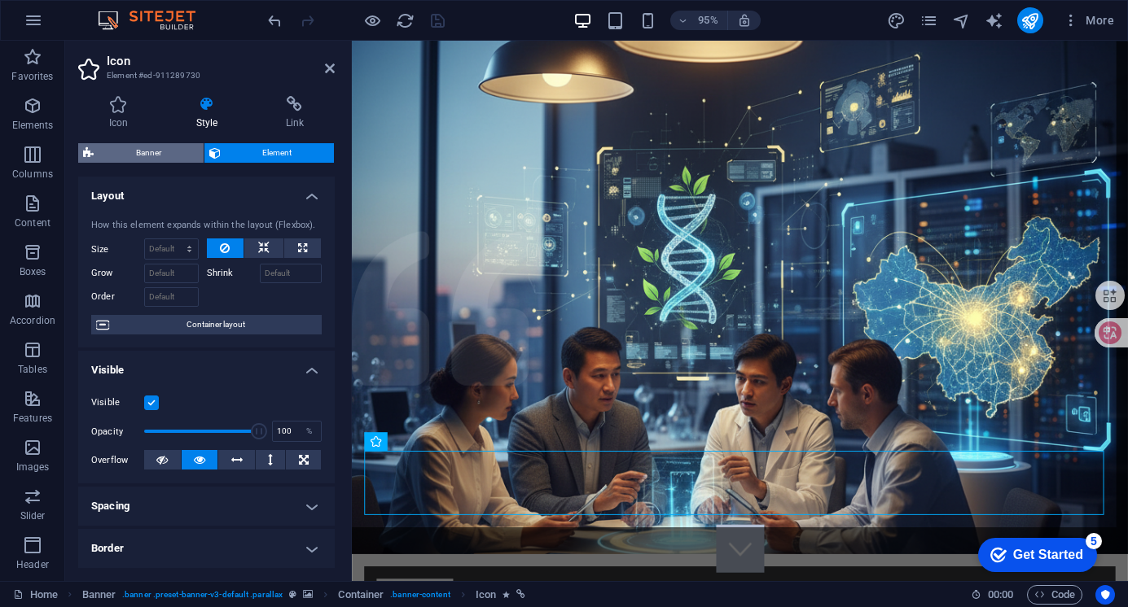
click at [167, 150] on span "Banner" at bounding box center [149, 153] width 100 height 20
select select "rem"
select select "px"
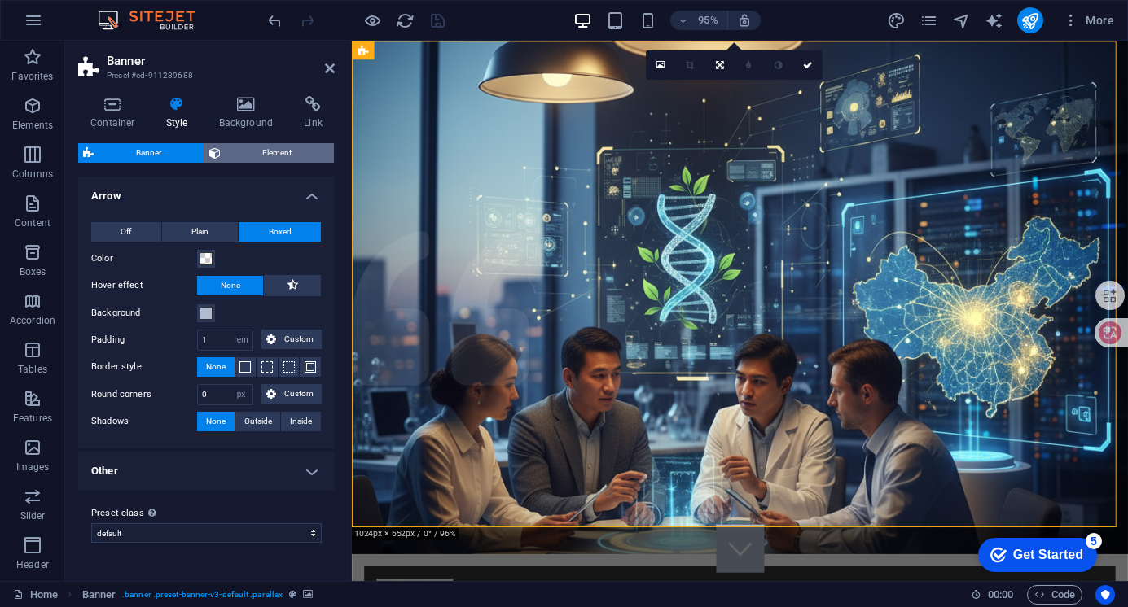
click at [252, 150] on span "Element" at bounding box center [278, 153] width 104 height 20
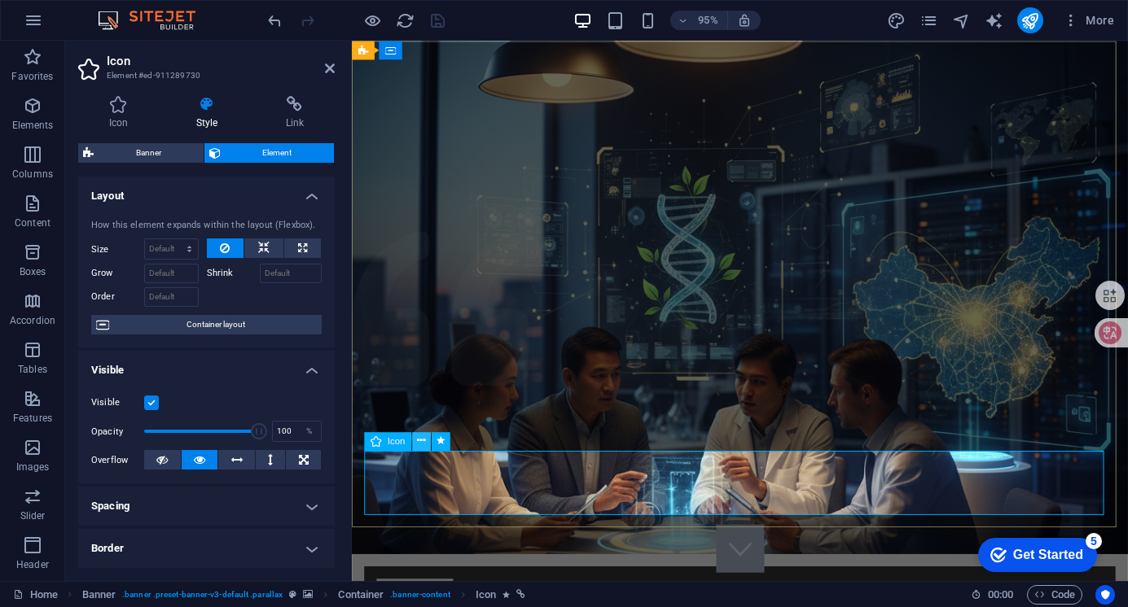
click at [423, 441] on icon at bounding box center [421, 441] width 8 height 16
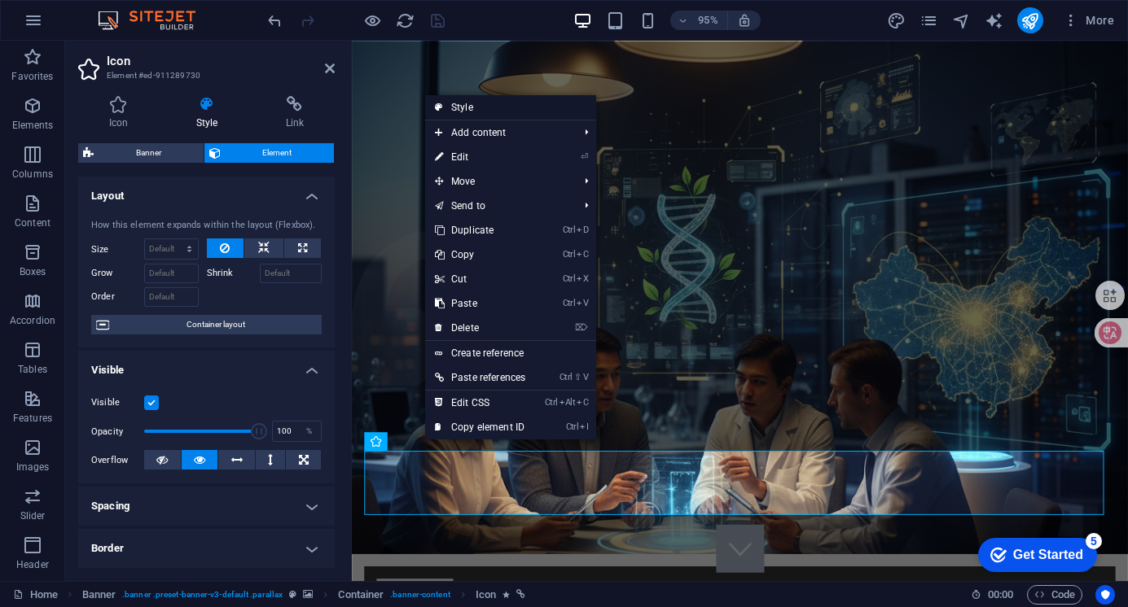
click at [496, 106] on link "Style" at bounding box center [510, 107] width 171 height 24
select select "rem"
select select "px"
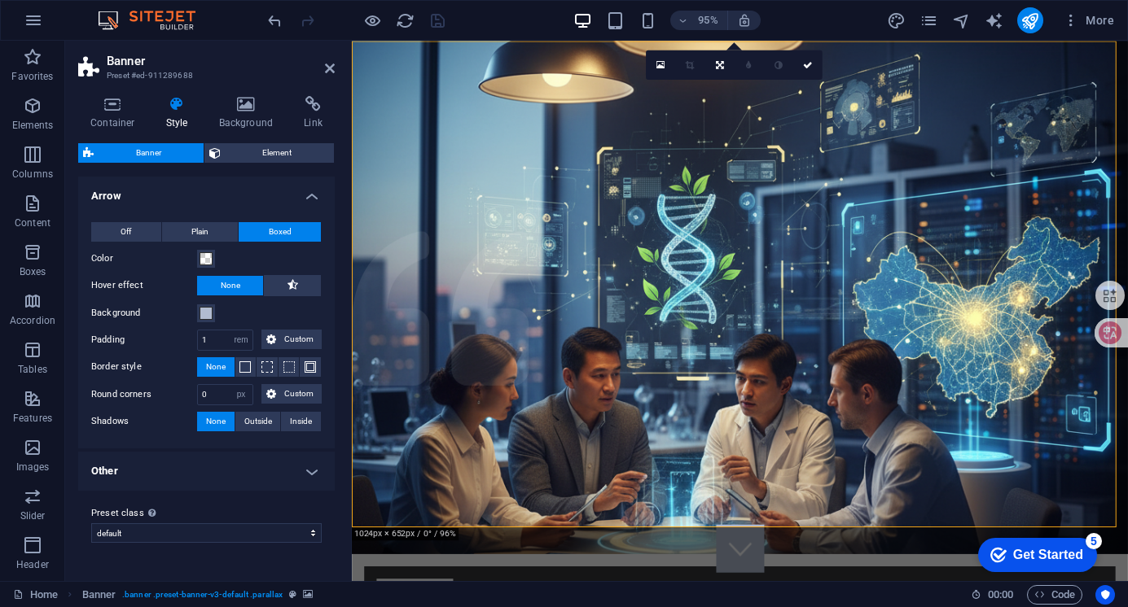
click at [313, 469] on h4 "Other" at bounding box center [206, 471] width 256 height 39
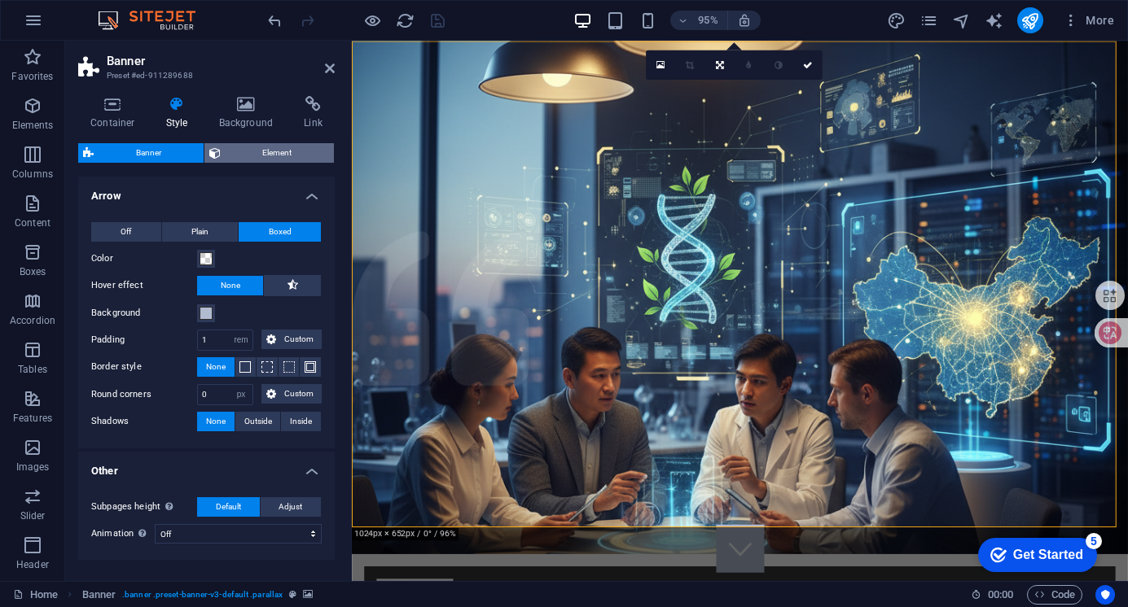
click at [247, 151] on span "Element" at bounding box center [278, 153] width 104 height 20
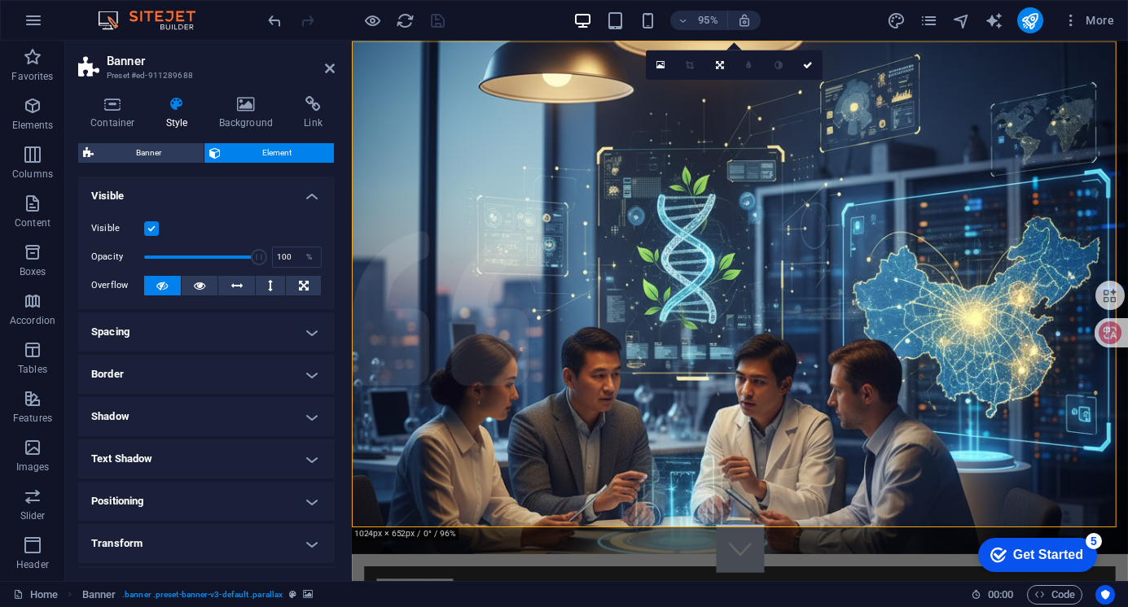
click at [178, 105] on icon at bounding box center [177, 104] width 46 height 16
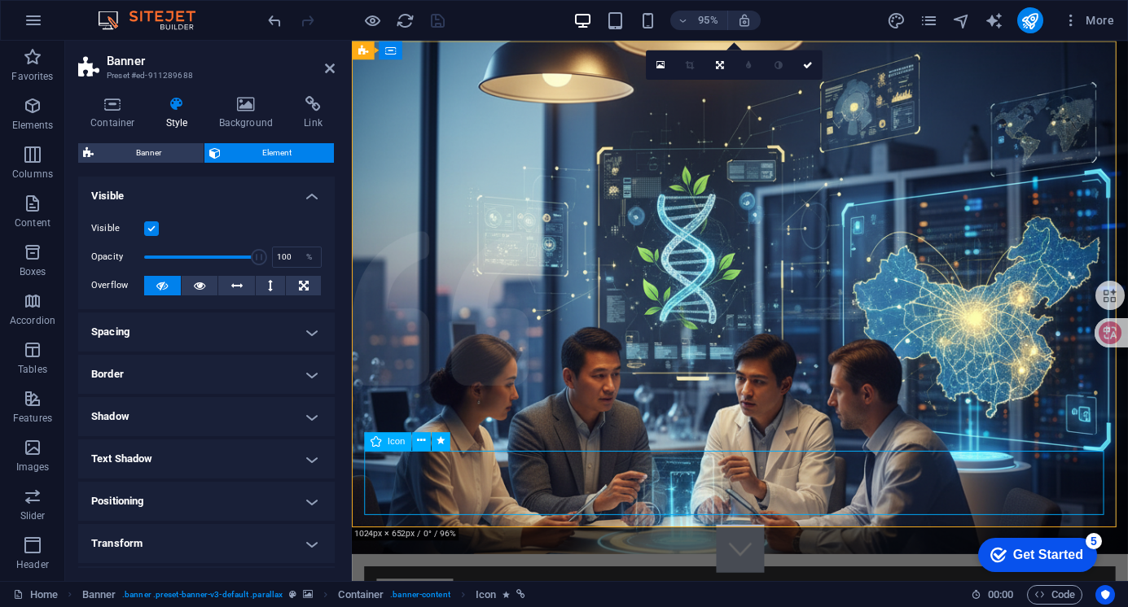
click at [378, 444] on icon at bounding box center [375, 441] width 11 height 19
click at [424, 442] on icon at bounding box center [421, 441] width 8 height 16
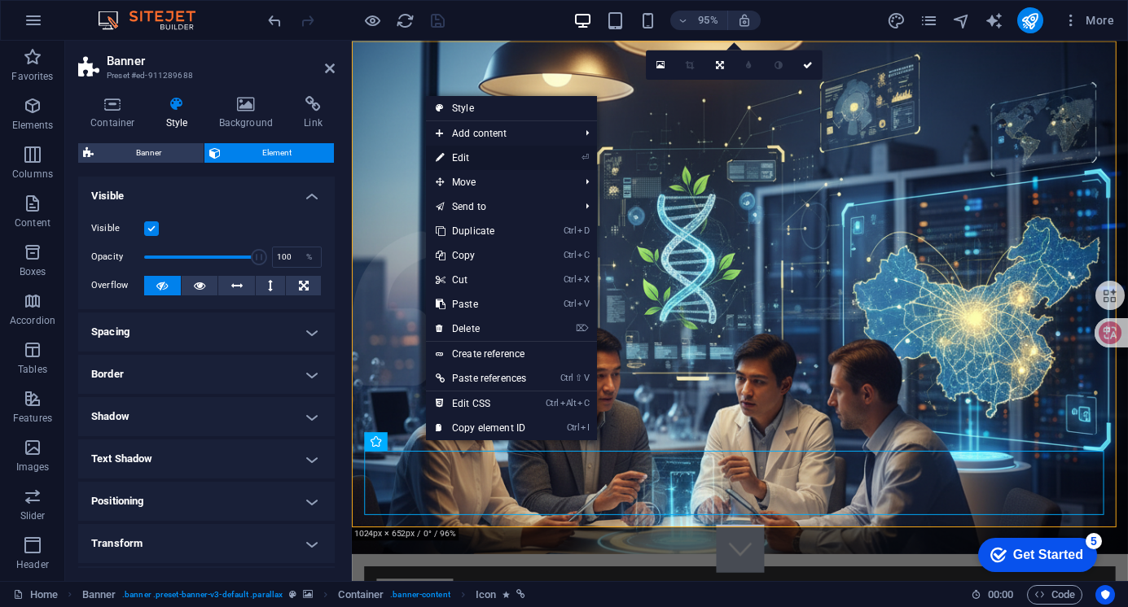
click at [471, 151] on link "⏎ Edit" at bounding box center [481, 158] width 110 height 24
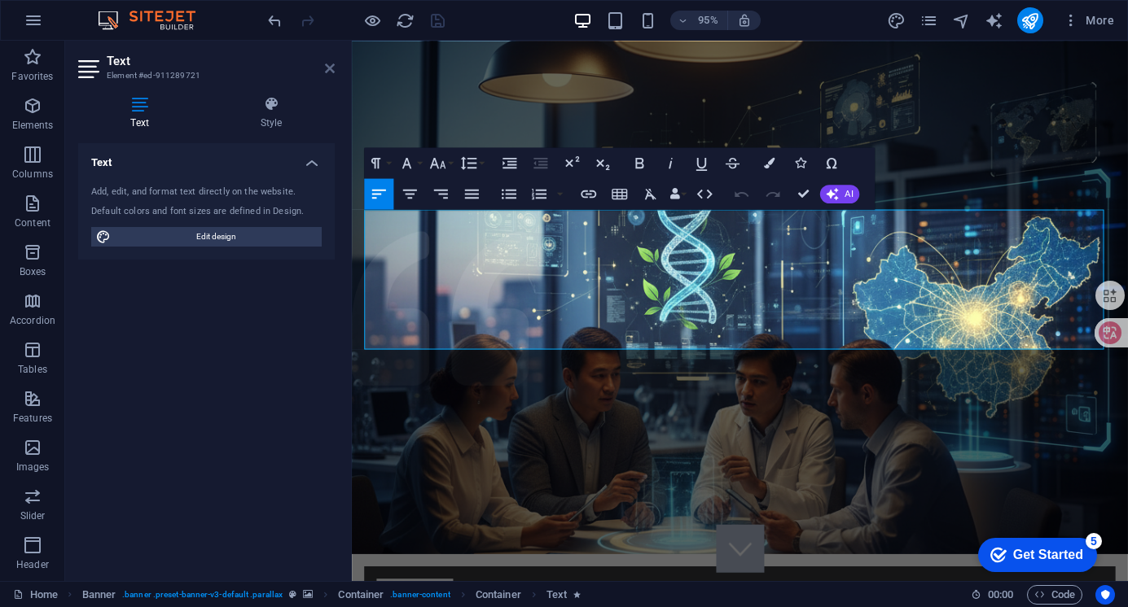
click at [329, 69] on icon at bounding box center [330, 68] width 10 height 13
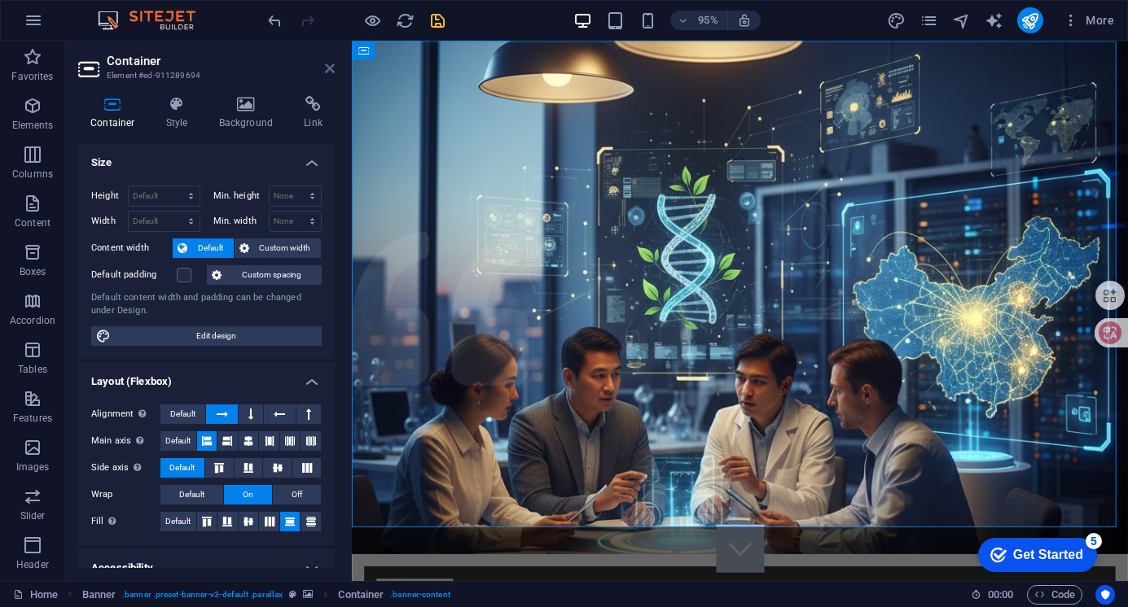
click at [326, 65] on icon at bounding box center [330, 68] width 10 height 13
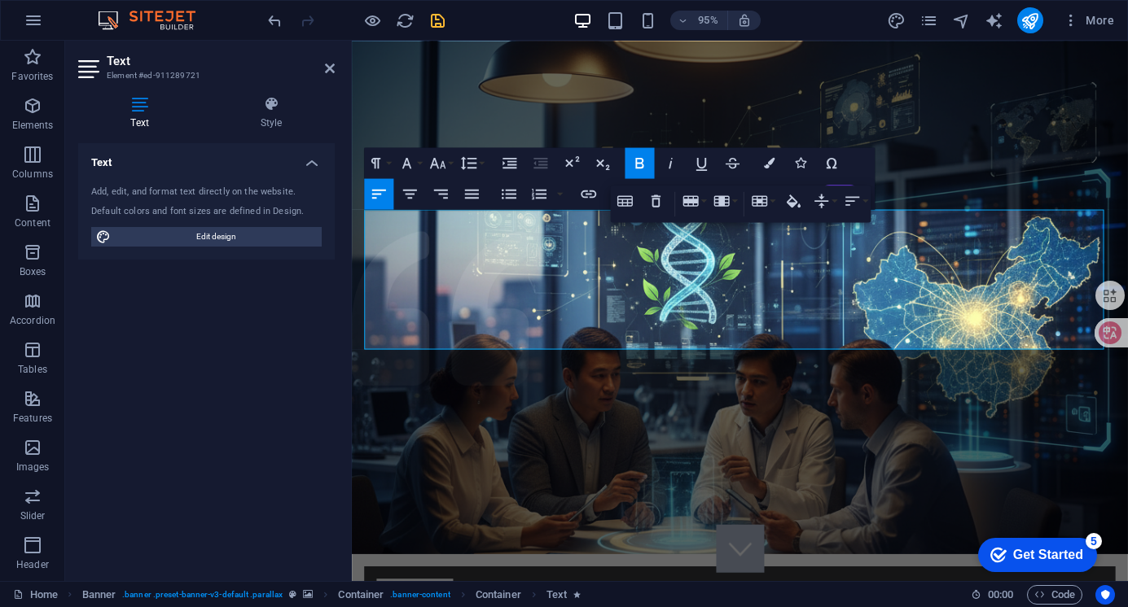
click at [331, 77] on header "Text Element #ed-911289721" at bounding box center [206, 62] width 256 height 42
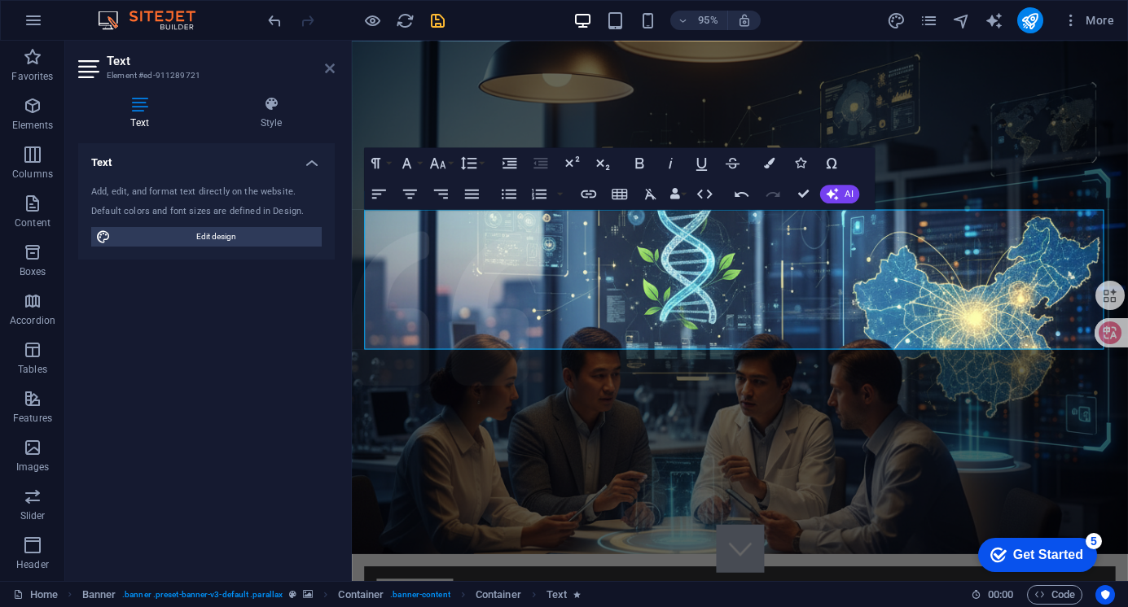
click at [333, 66] on icon at bounding box center [330, 68] width 10 height 13
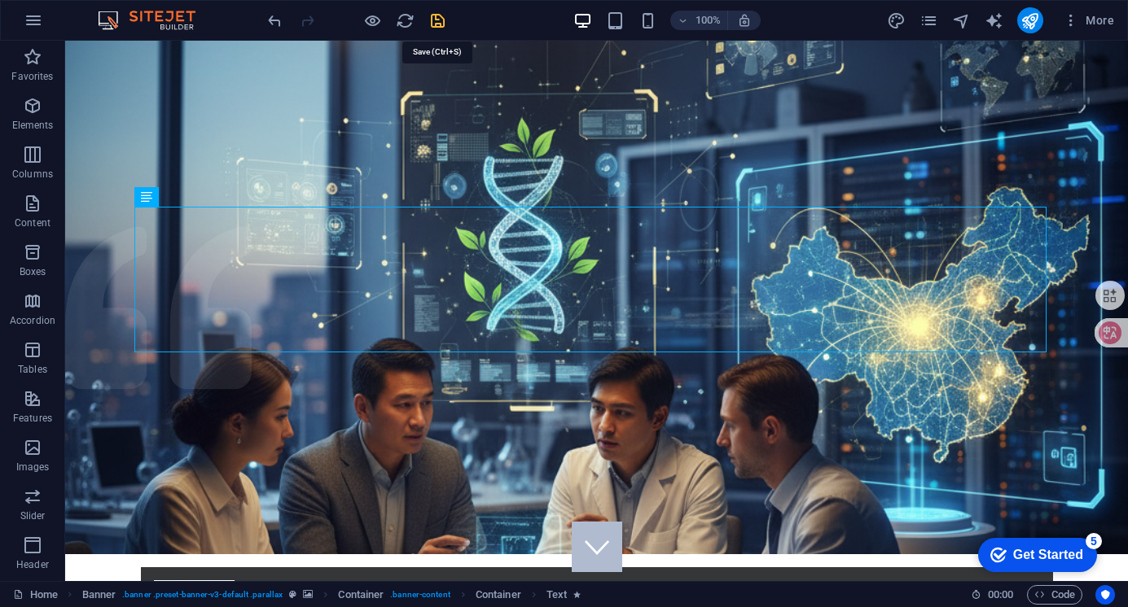
click at [441, 24] on icon "save" at bounding box center [437, 20] width 19 height 19
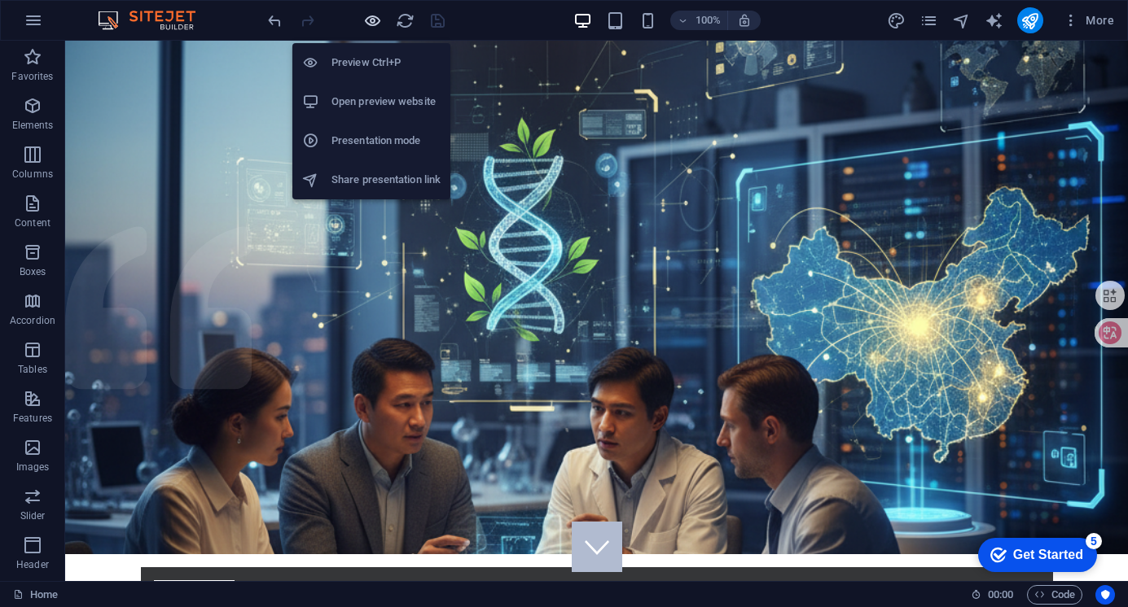
click at [371, 19] on icon "button" at bounding box center [372, 20] width 19 height 19
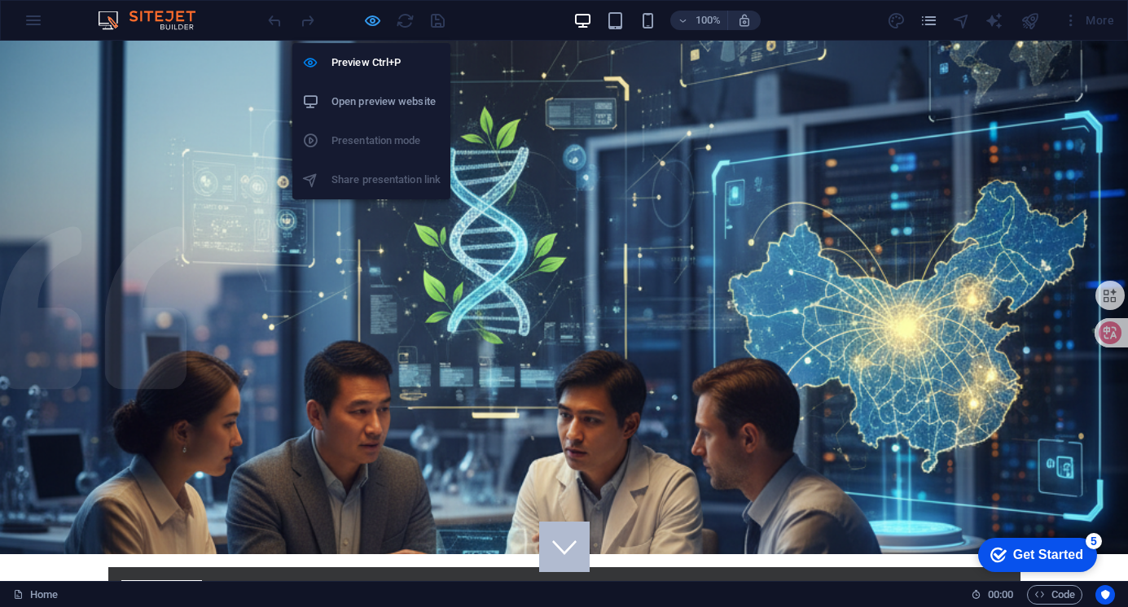
click at [375, 16] on icon "button" at bounding box center [372, 20] width 19 height 19
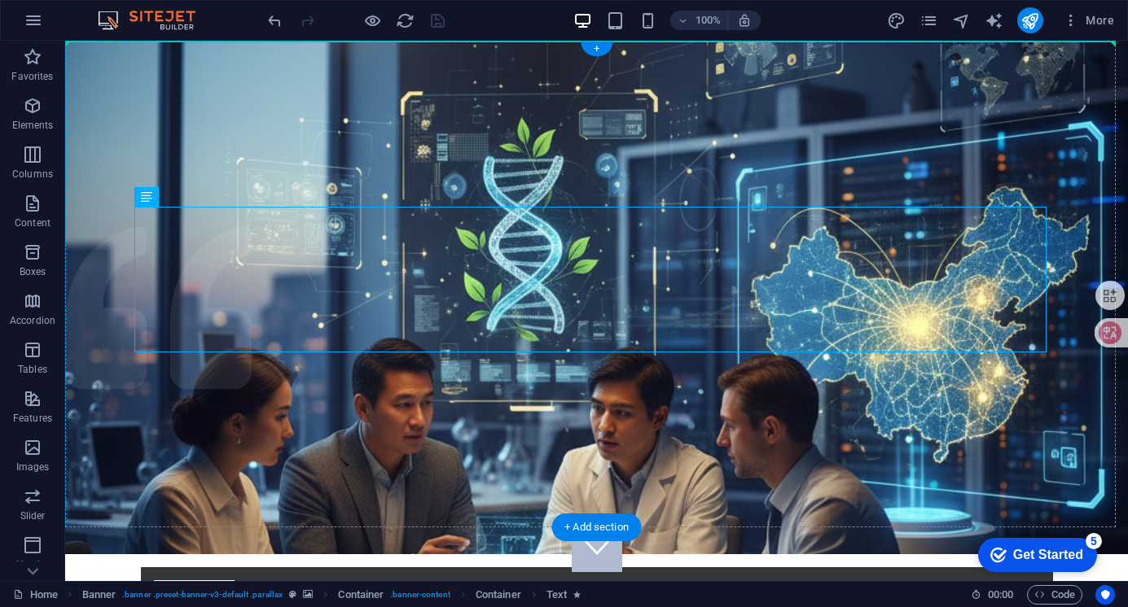
drag, startPoint x: 645, startPoint y: 213, endPoint x: 647, endPoint y: 193, distance: 20.5
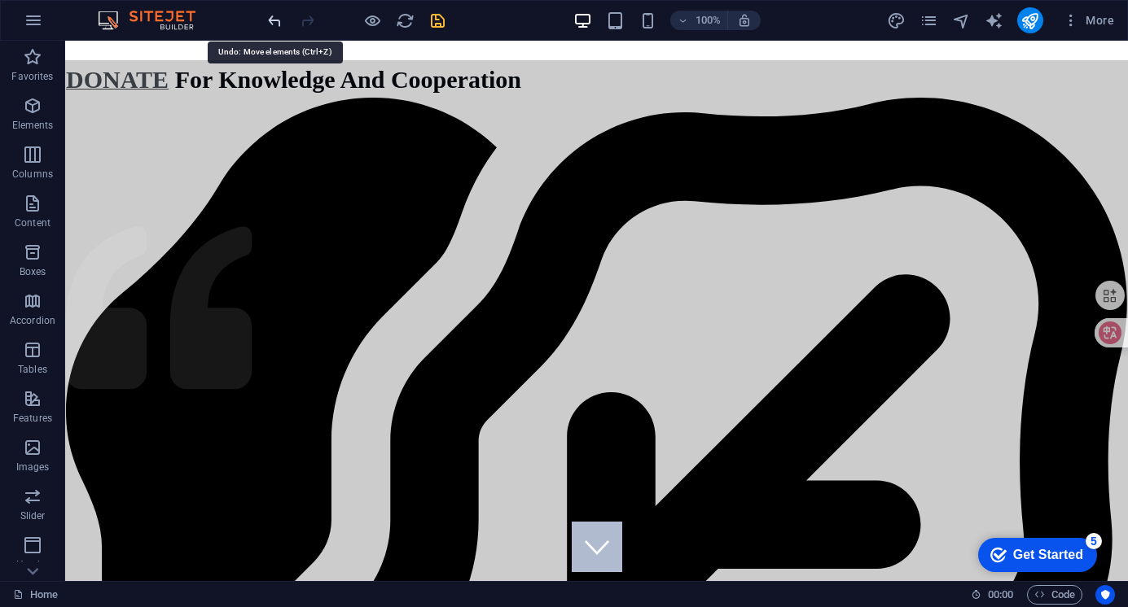
click at [272, 17] on icon "undo" at bounding box center [274, 20] width 19 height 19
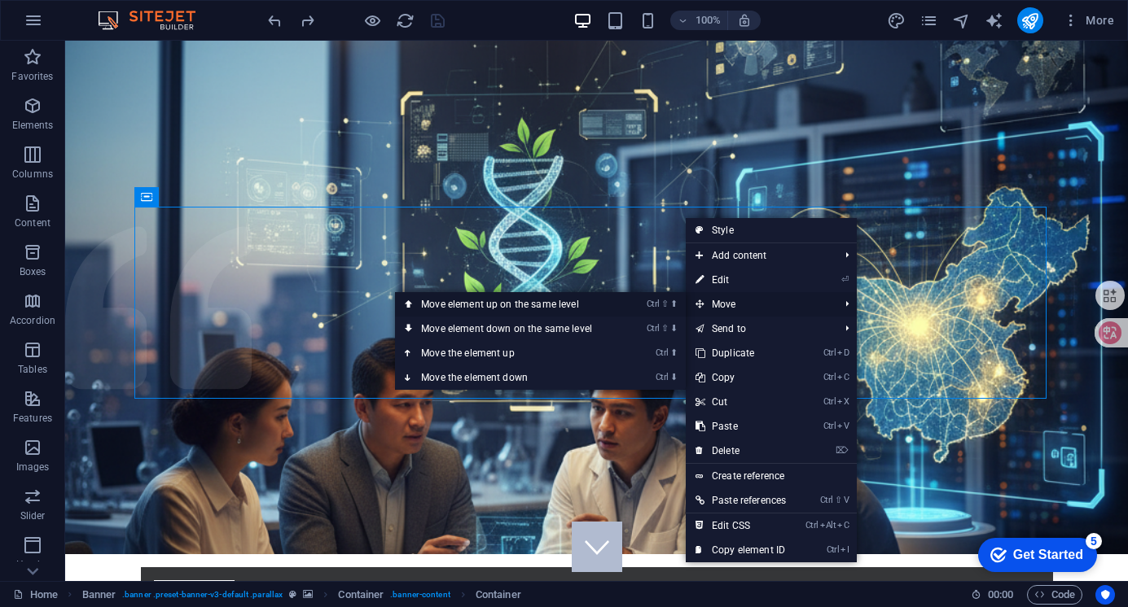
click at [584, 301] on link "Ctrl ⇧ ⬆ Move element up on the same level" at bounding box center [510, 304] width 230 height 24
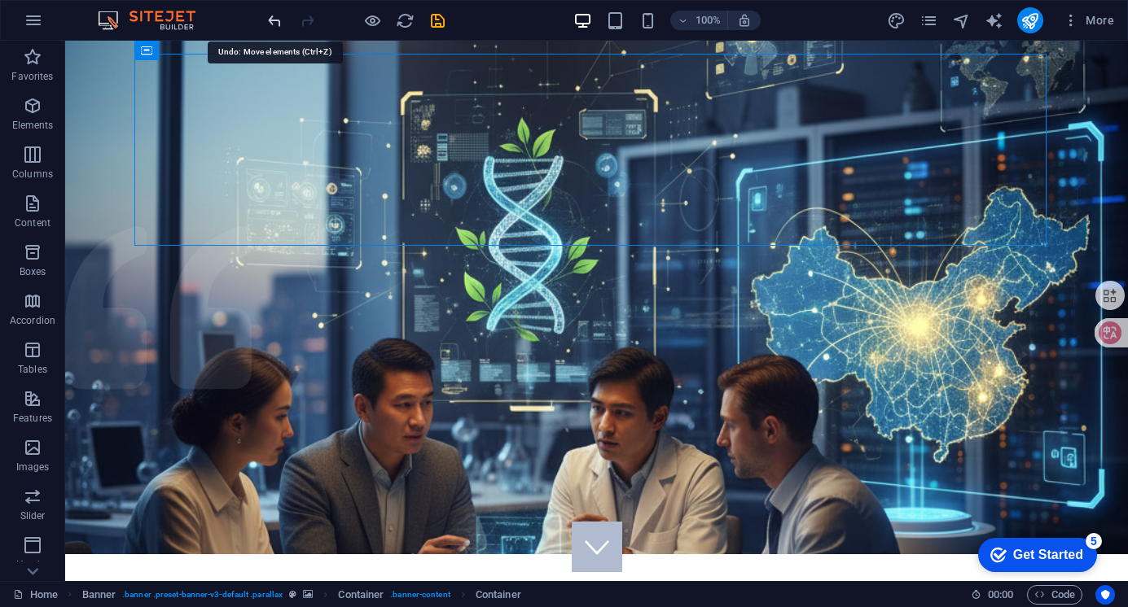
click at [273, 19] on icon "undo" at bounding box center [274, 20] width 19 height 19
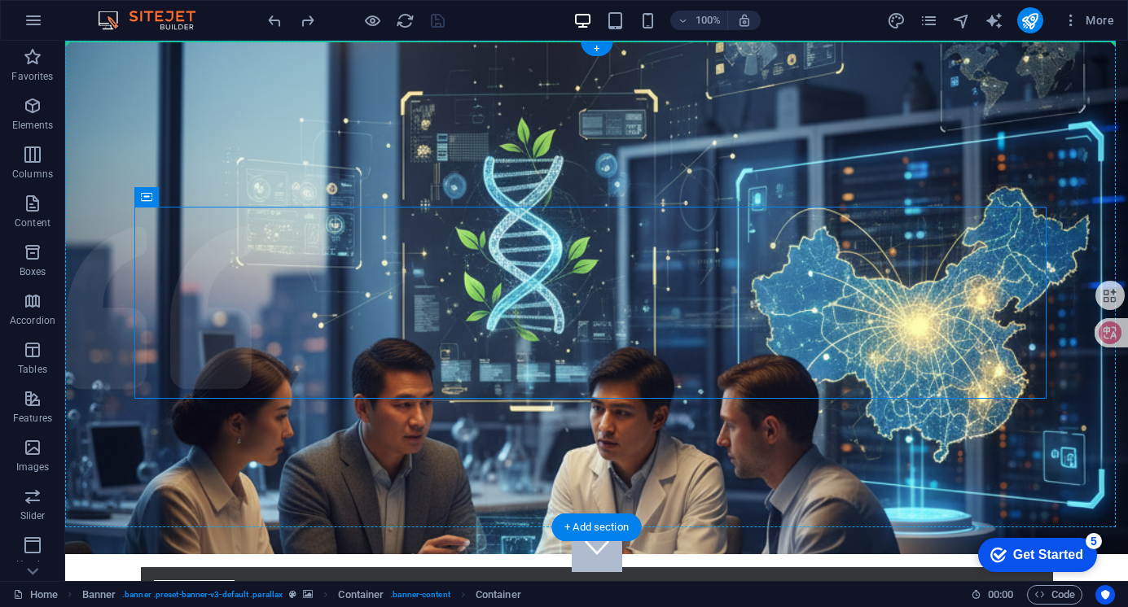
drag, startPoint x: 213, startPoint y: 236, endPoint x: 151, endPoint y: 184, distance: 80.9
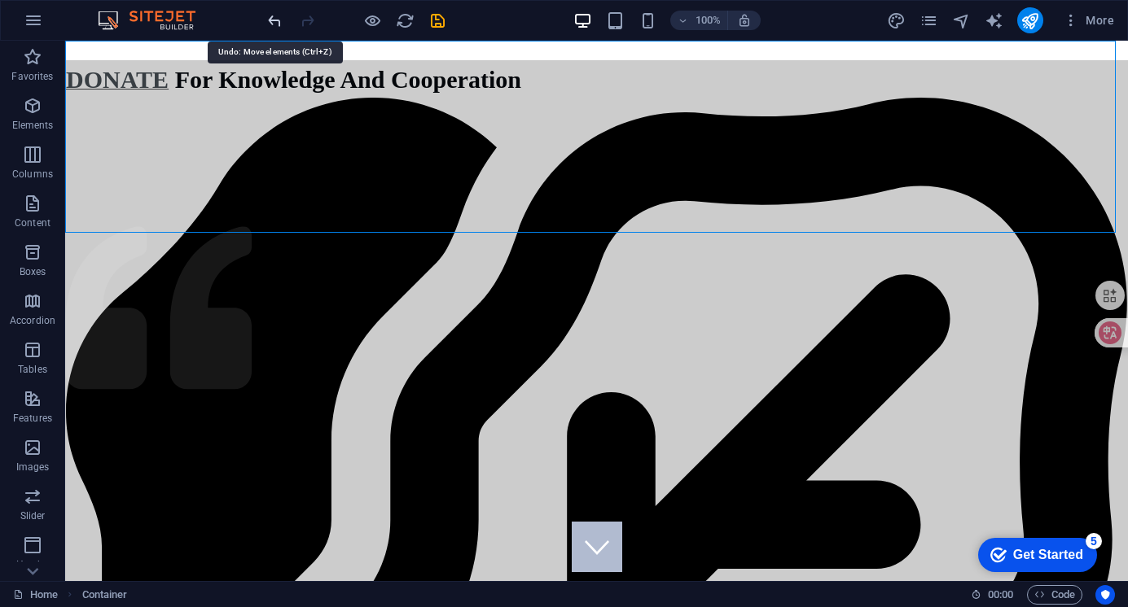
click at [276, 22] on icon "undo" at bounding box center [274, 20] width 19 height 19
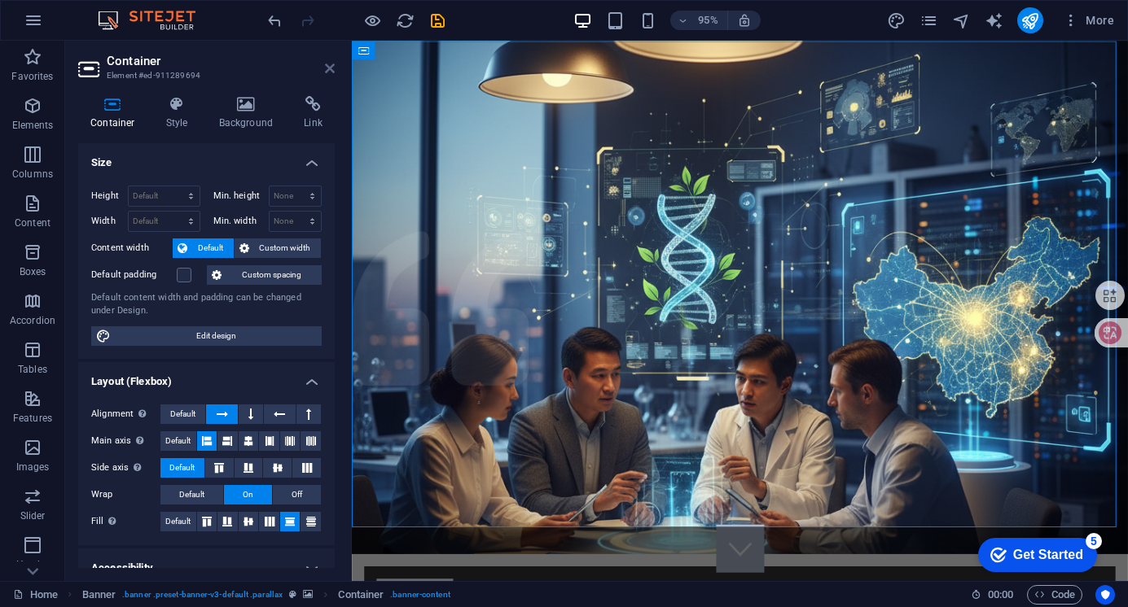
click at [327, 72] on icon at bounding box center [330, 68] width 10 height 13
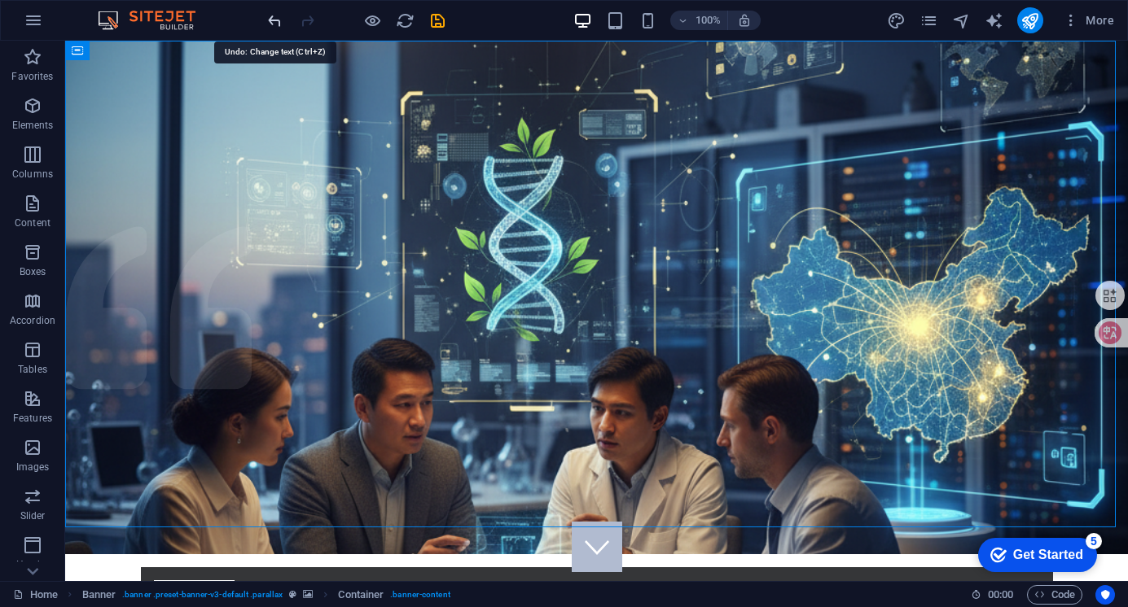
click at [271, 25] on icon "undo" at bounding box center [274, 20] width 19 height 19
click at [302, 21] on icon "redo" at bounding box center [307, 20] width 19 height 19
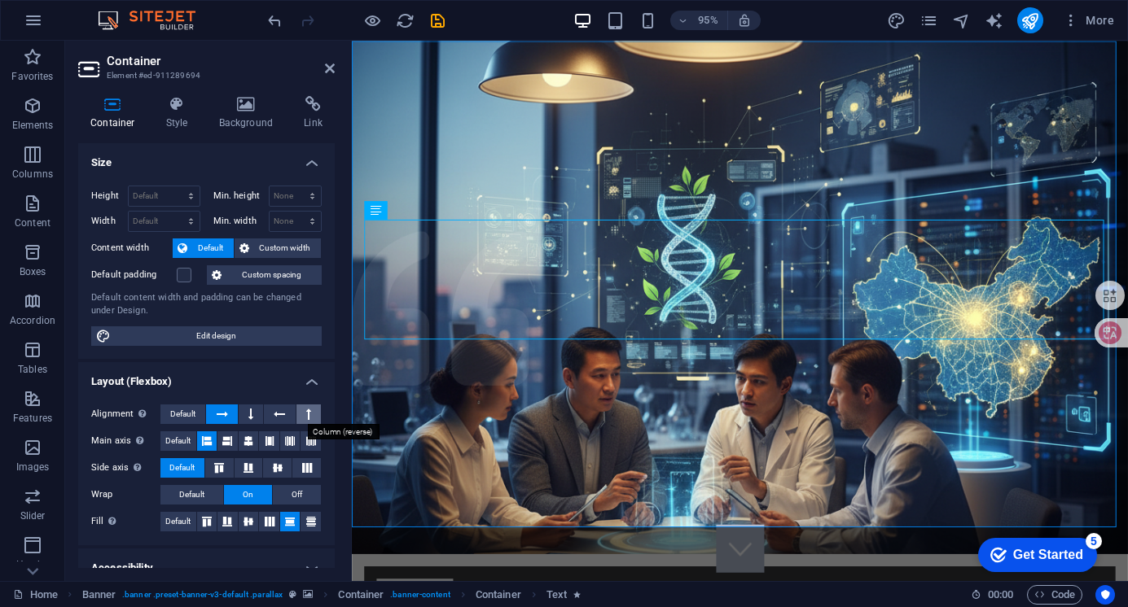
click at [306, 414] on icon at bounding box center [308, 415] width 5 height 20
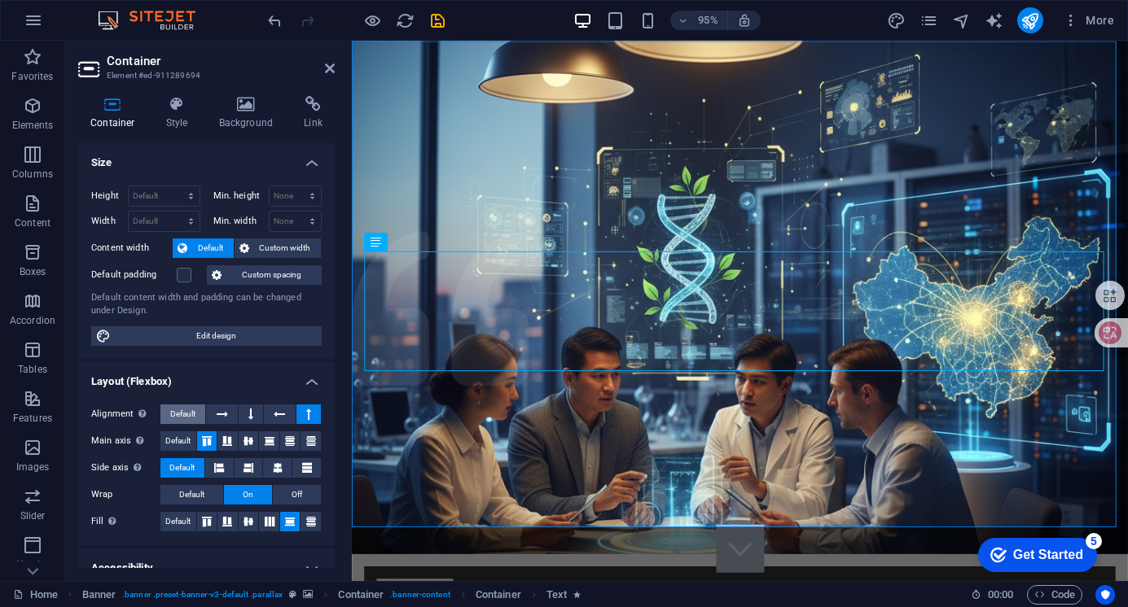
click at [185, 409] on span "Default" at bounding box center [182, 415] width 25 height 20
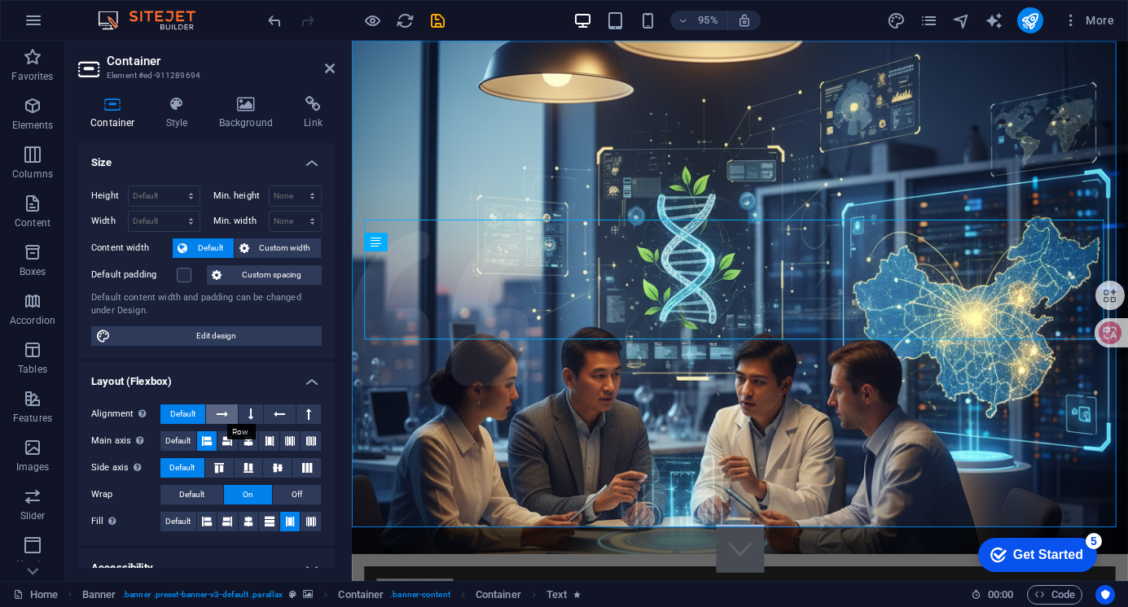
click at [221, 409] on icon at bounding box center [222, 415] width 11 height 20
click at [221, 373] on h4 "Layout (Flexbox)" at bounding box center [206, 376] width 256 height 29
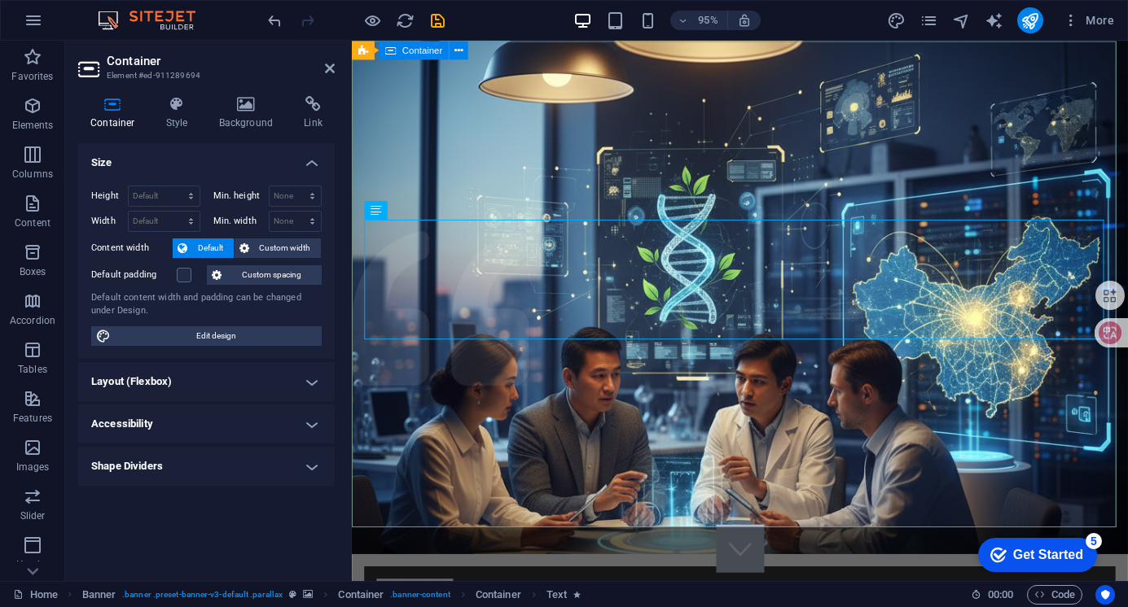
click at [335, 66] on aside "Container Element #ed-911289694 Container Style Background Link Size Height Def…" at bounding box center [208, 311] width 287 height 541
click at [333, 71] on icon at bounding box center [330, 68] width 10 height 13
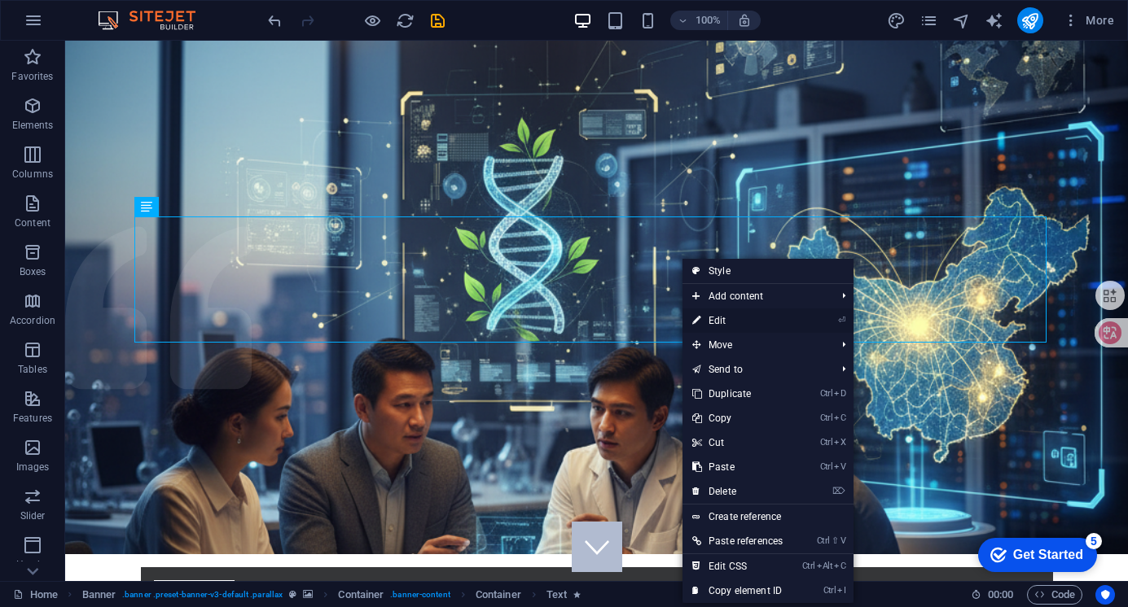
click at [736, 314] on link "⏎ Edit" at bounding box center [737, 321] width 110 height 24
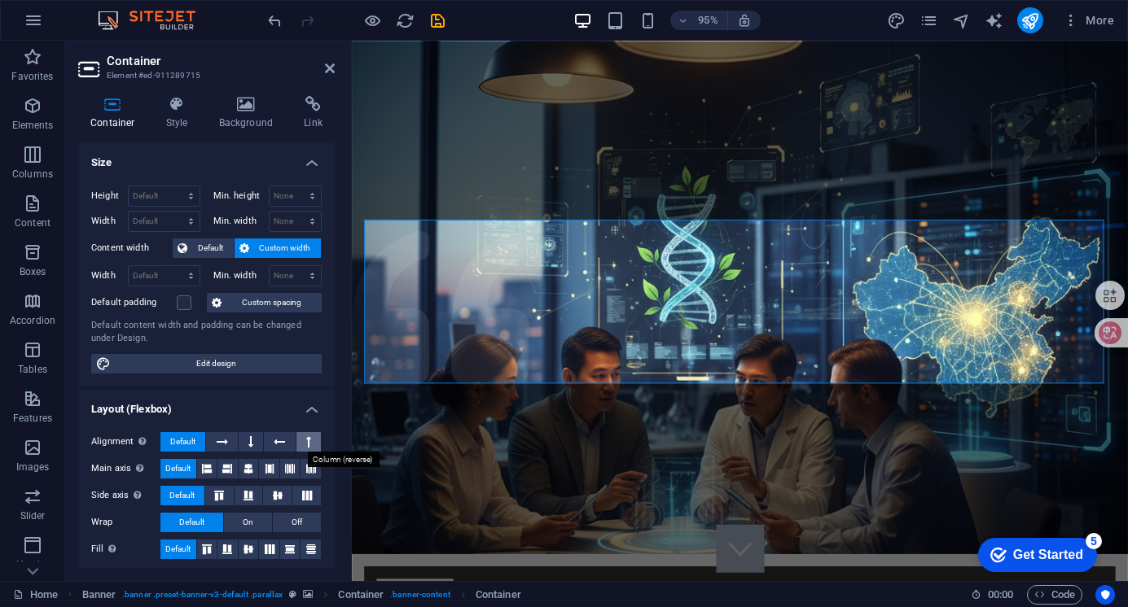
click at [309, 441] on button at bounding box center [308, 442] width 24 height 20
click at [328, 72] on icon at bounding box center [330, 68] width 10 height 13
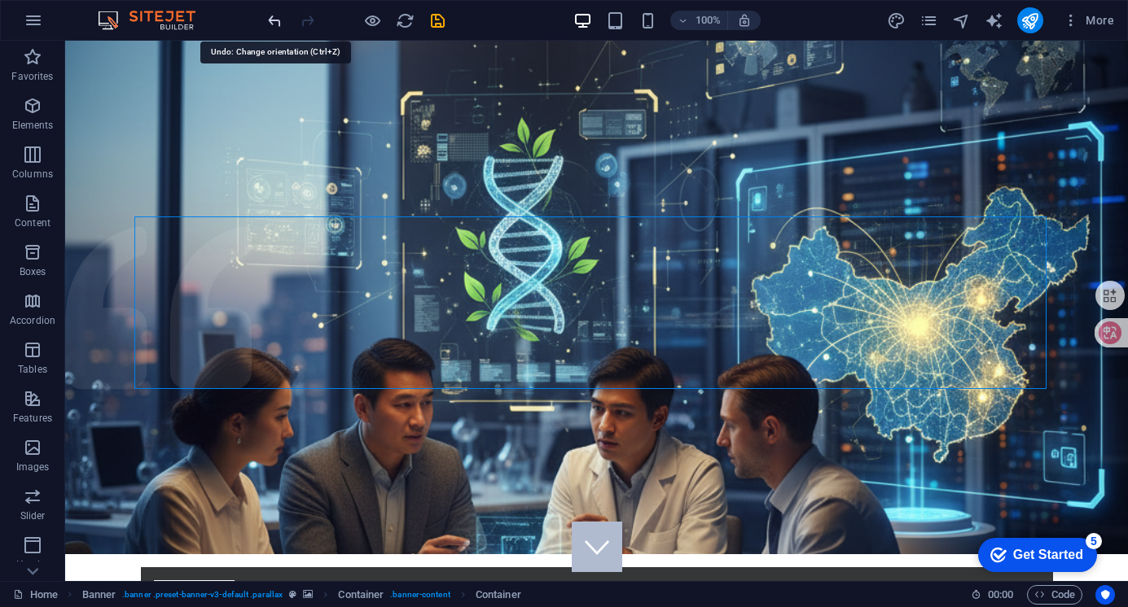
click at [266, 21] on icon "undo" at bounding box center [274, 20] width 19 height 19
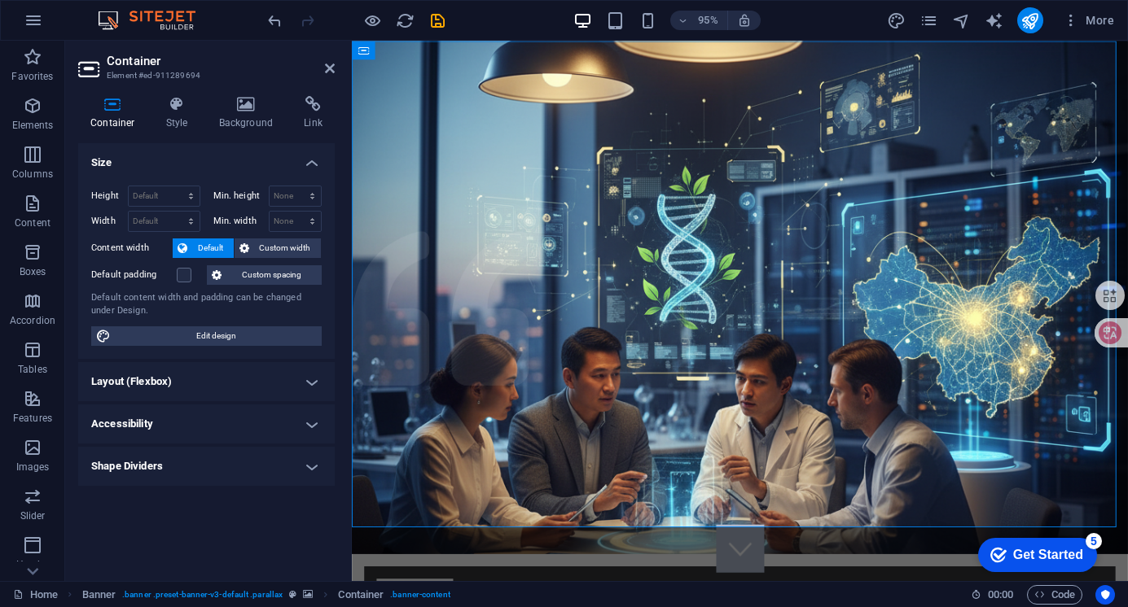
click at [334, 61] on h2 "Container" at bounding box center [221, 61] width 228 height 15
